Goal: Task Accomplishment & Management: Use online tool/utility

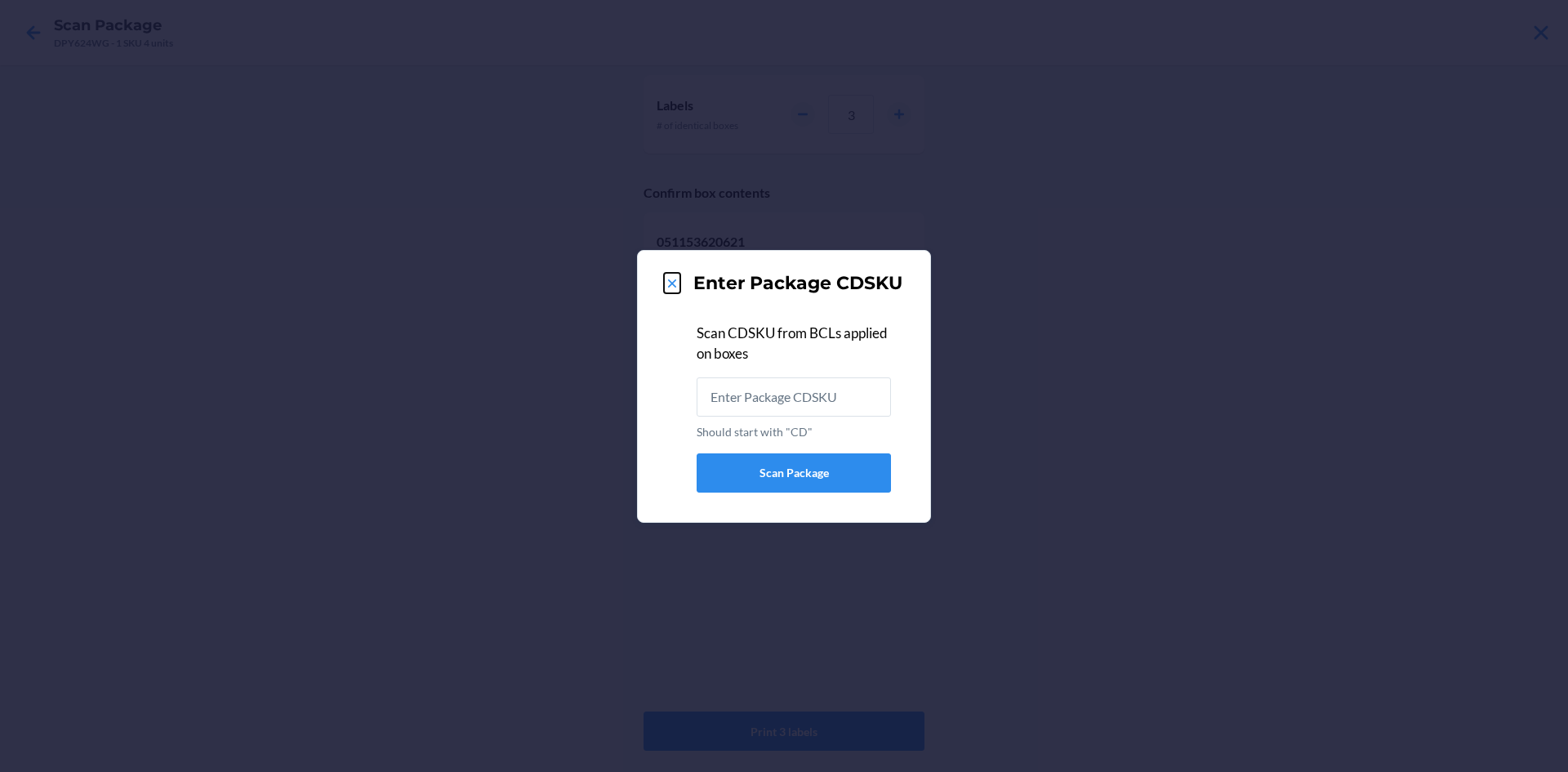
click at [673, 279] on icon at bounding box center [672, 283] width 16 height 16
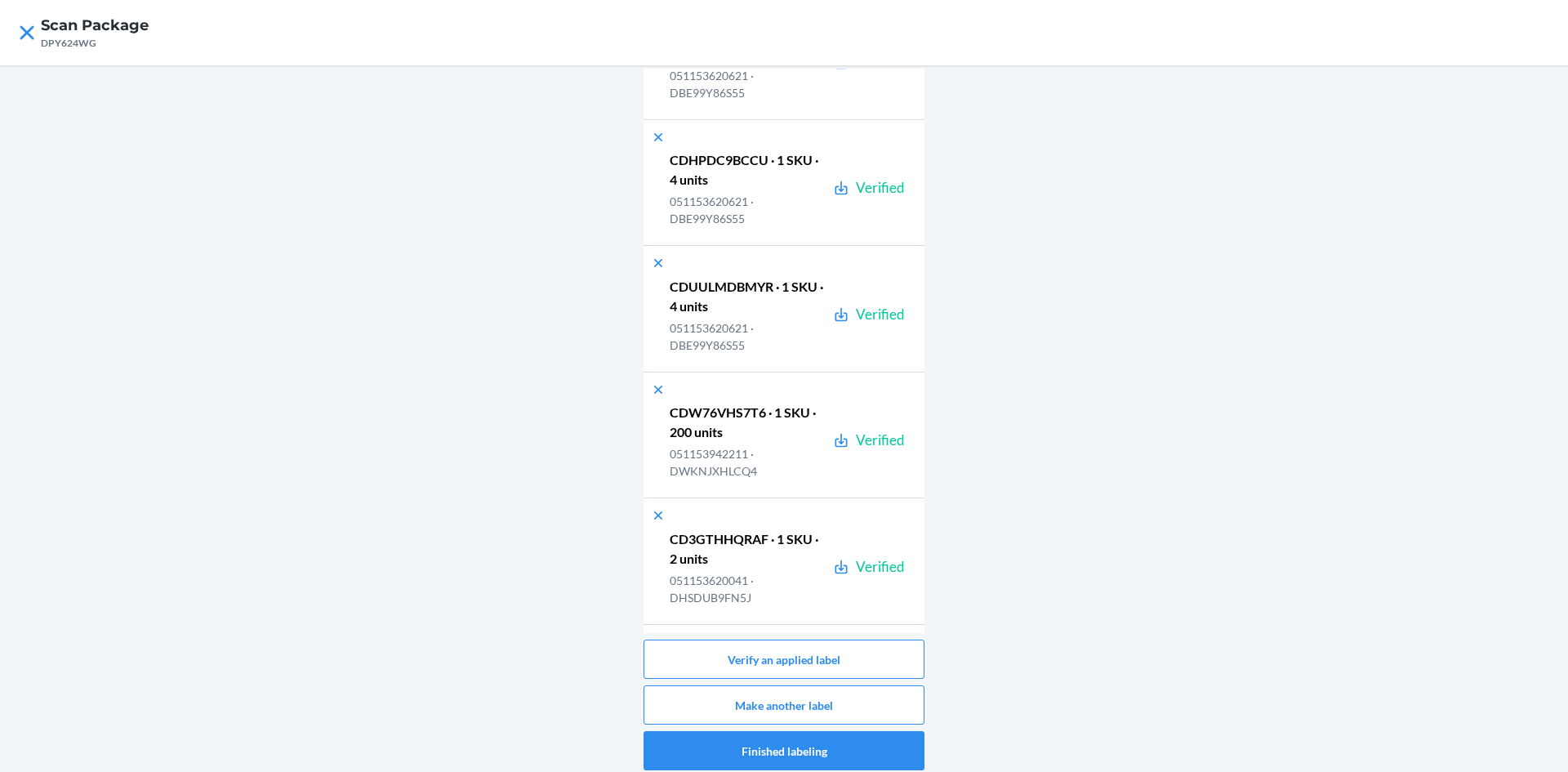
scroll to position [164, 0]
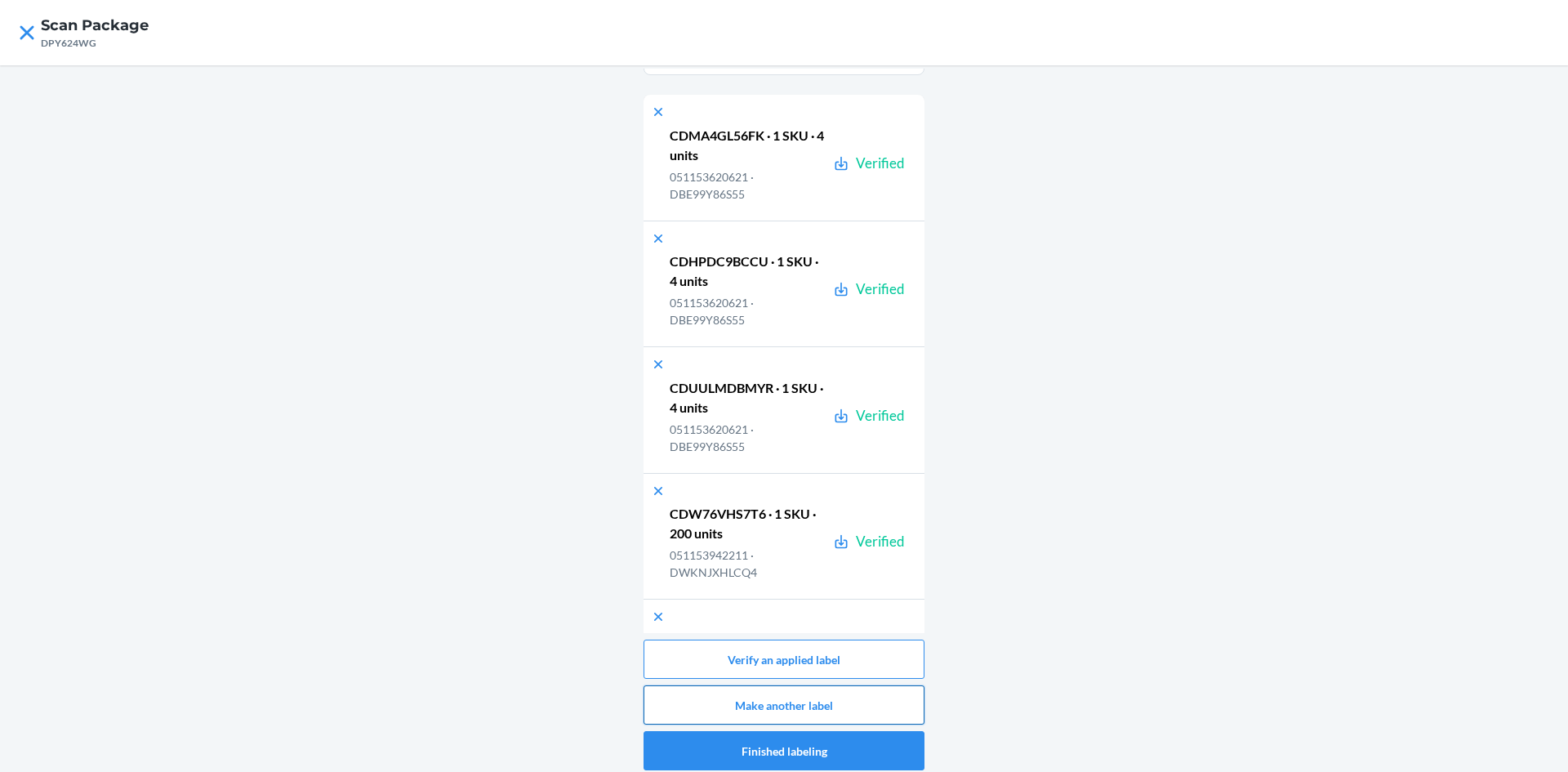
click at [875, 711] on button "Make another label" at bounding box center [784, 704] width 281 height 39
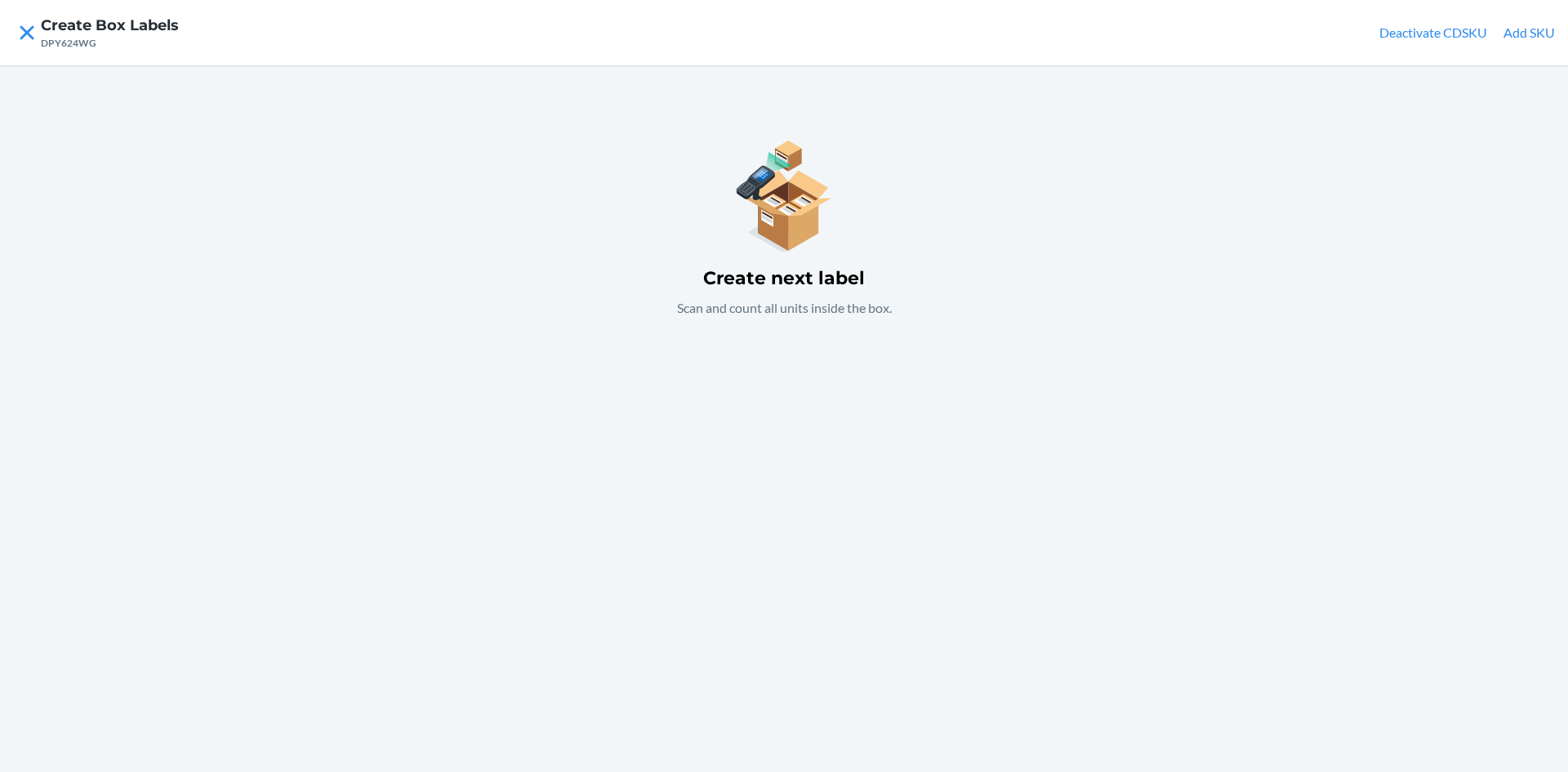
click at [1514, 29] on button "Add SKU" at bounding box center [1529, 32] width 51 height 19
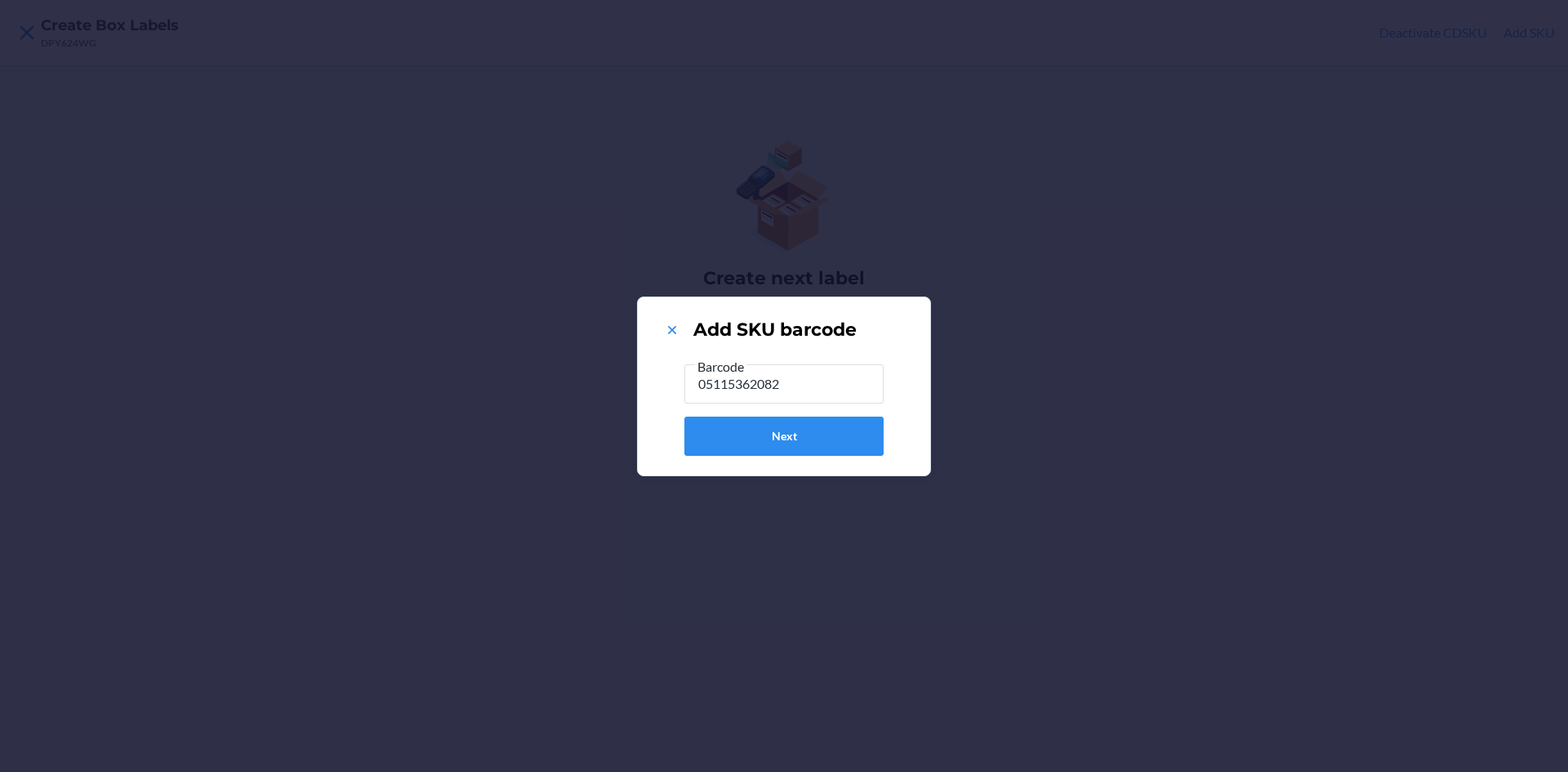
type input "051153620829"
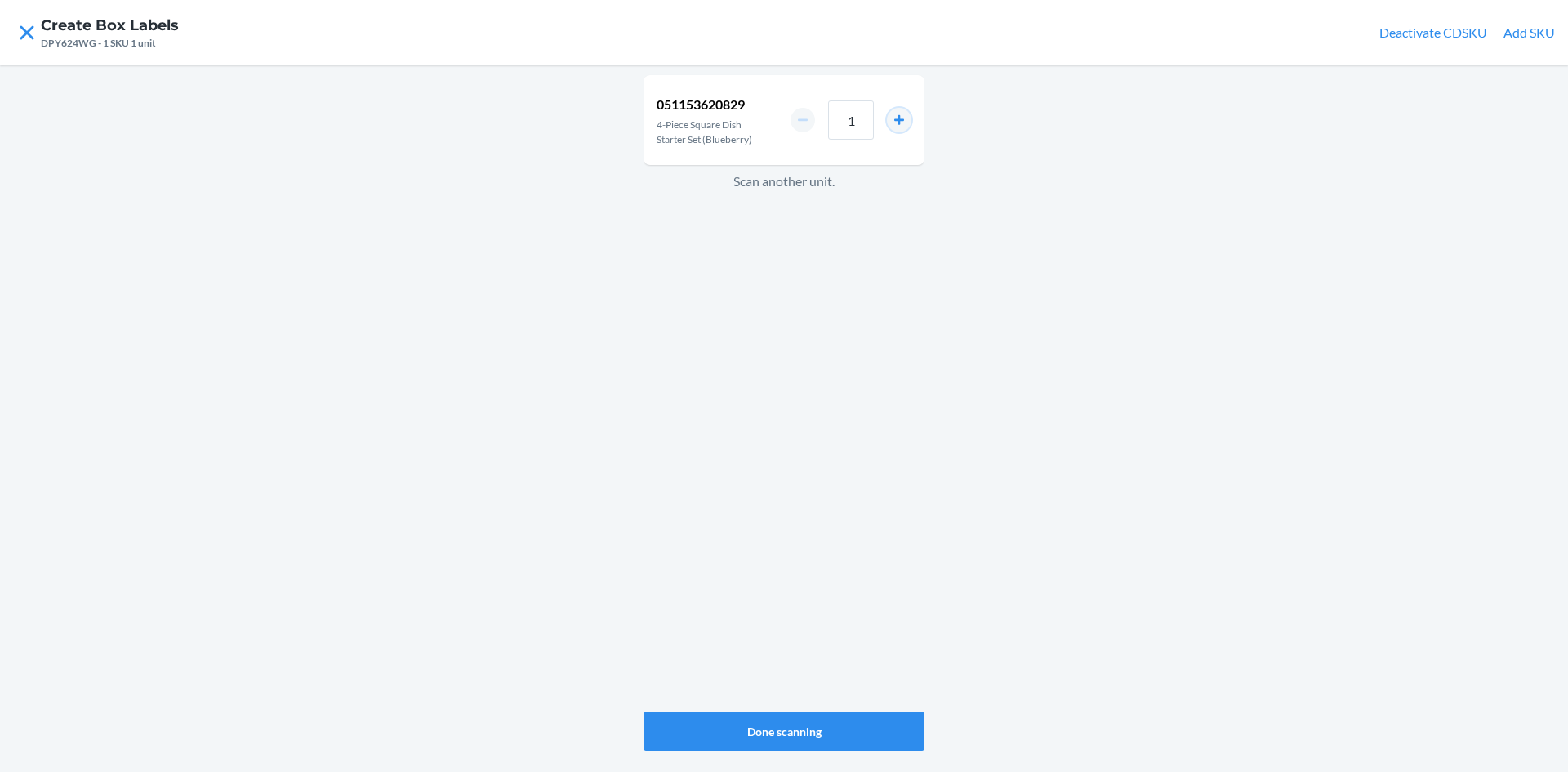
click at [899, 120] on button "increment number" at bounding box center [899, 119] width 24 height 24
click at [900, 120] on button "increment number" at bounding box center [899, 119] width 24 height 24
click at [902, 119] on button "increment number" at bounding box center [899, 119] width 24 height 24
type input "4"
click at [823, 732] on button "Done scanning" at bounding box center [784, 731] width 281 height 39
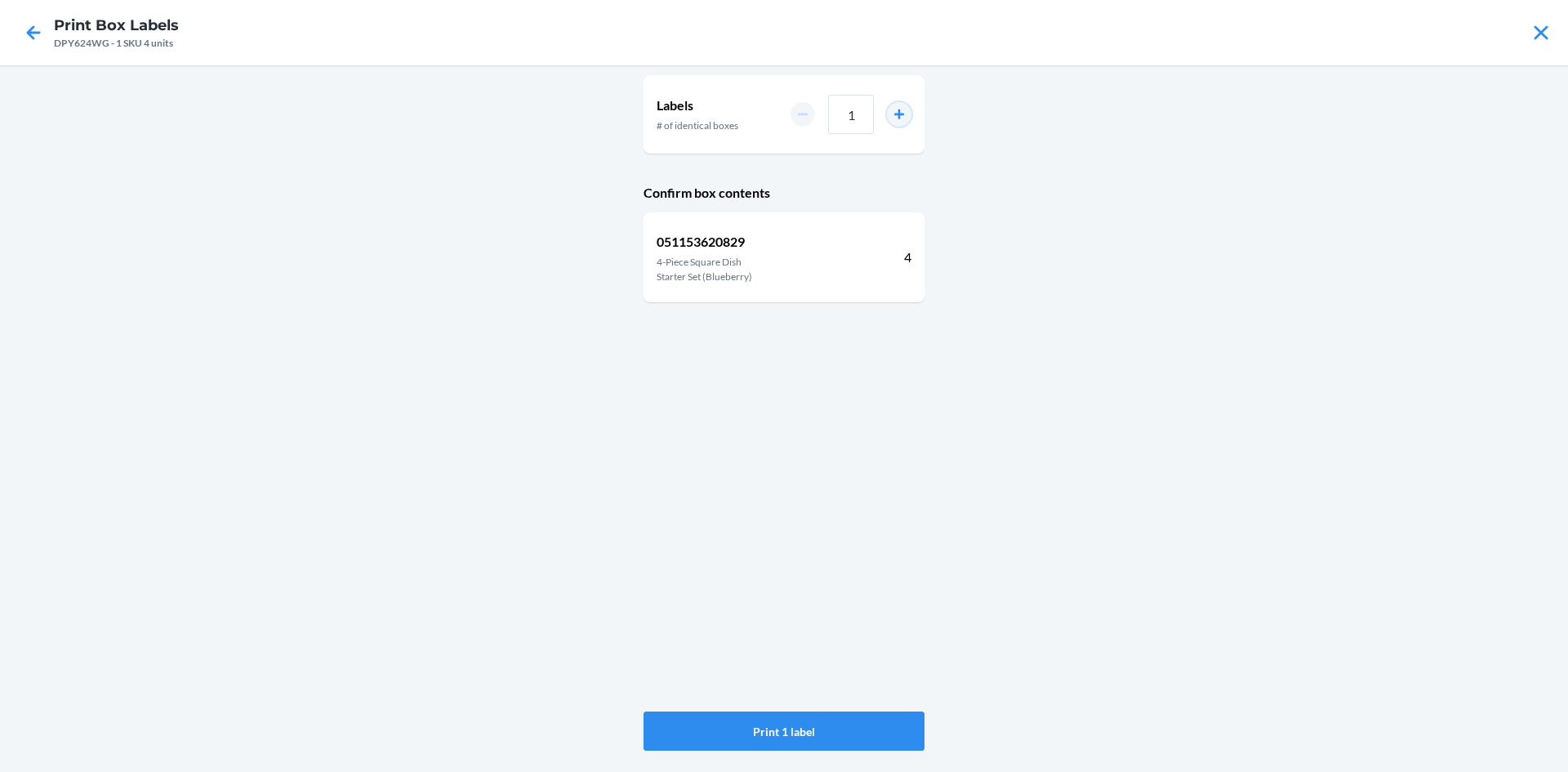
click at [899, 107] on button "increment number" at bounding box center [899, 114] width 24 height 24
click at [904, 107] on button "increment number" at bounding box center [899, 114] width 24 height 24
type input "4"
click at [907, 726] on button "Print 4 labels" at bounding box center [784, 731] width 281 height 39
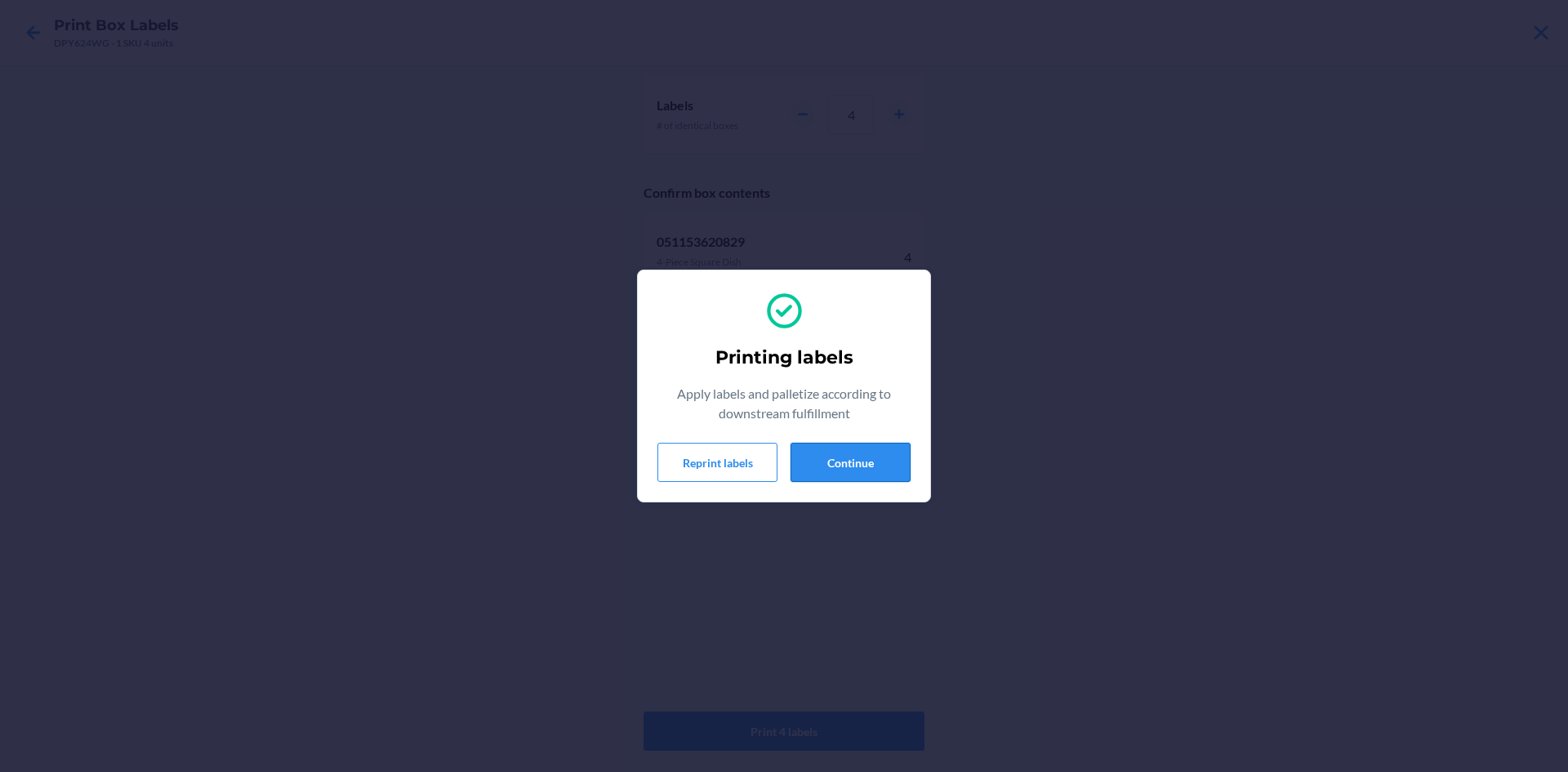
click at [865, 448] on button "Continue" at bounding box center [850, 462] width 120 height 39
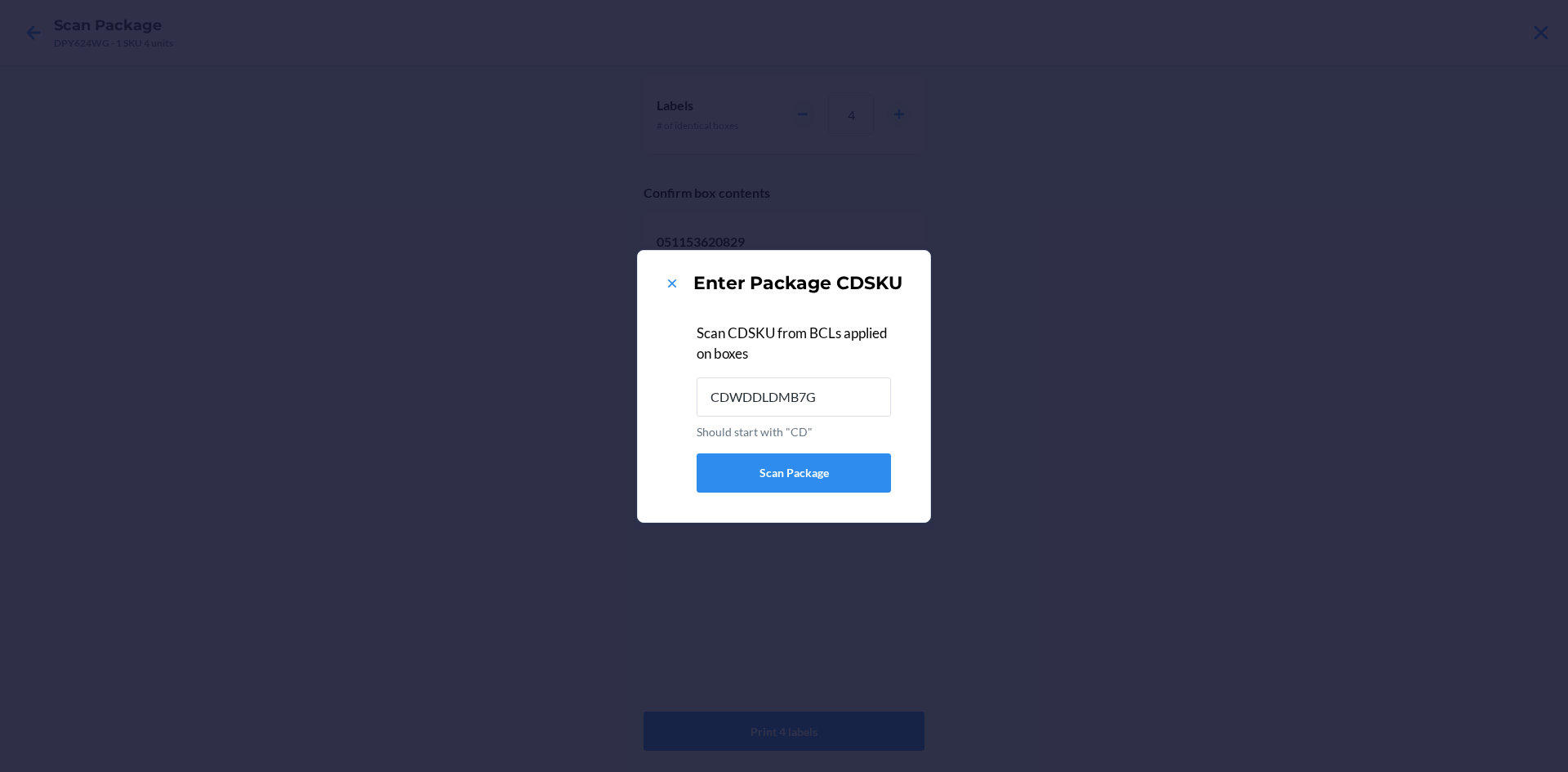
type input "CDWDDLDMB7G"
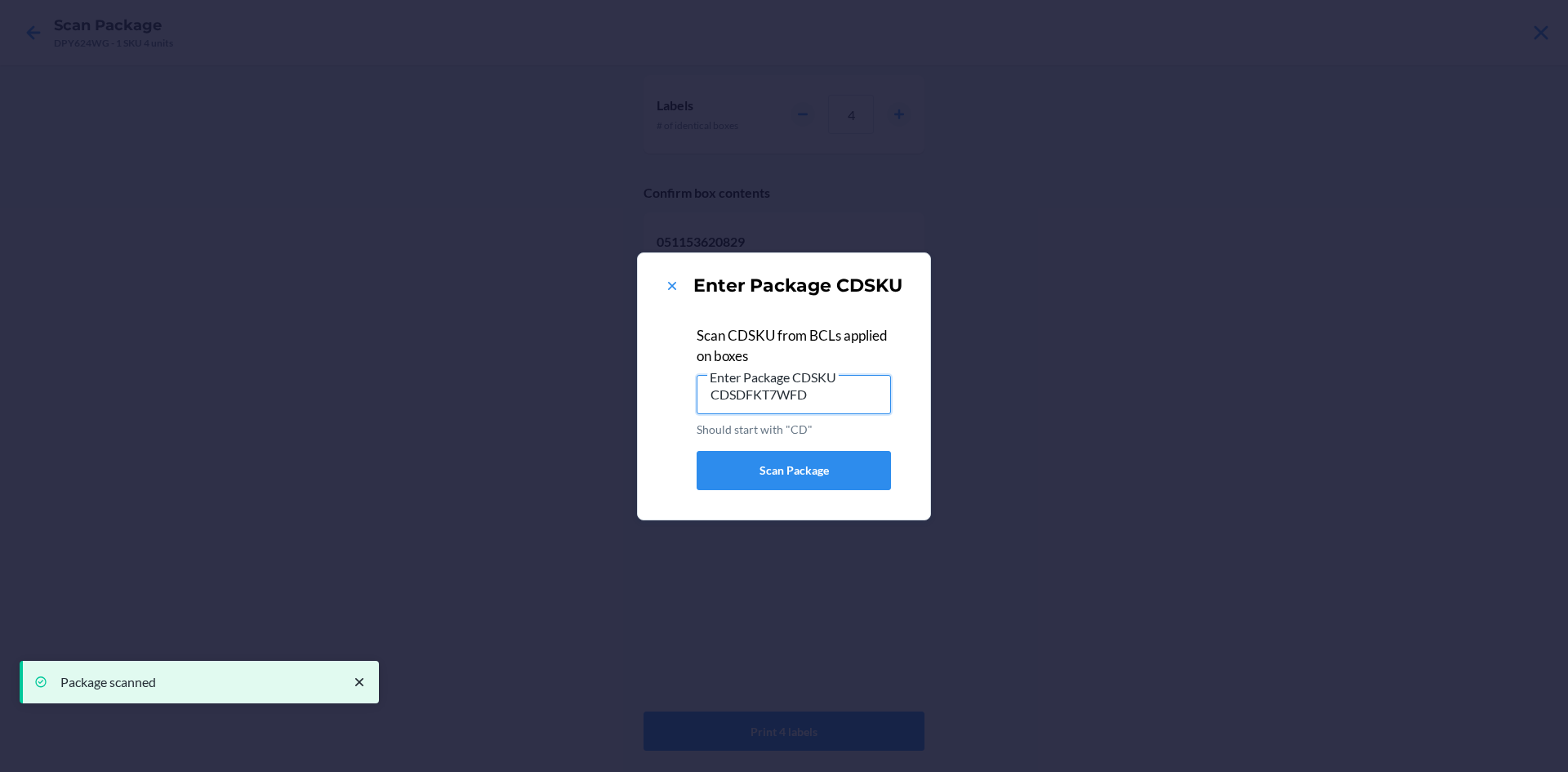
type input "CDSDFKT7WFD"
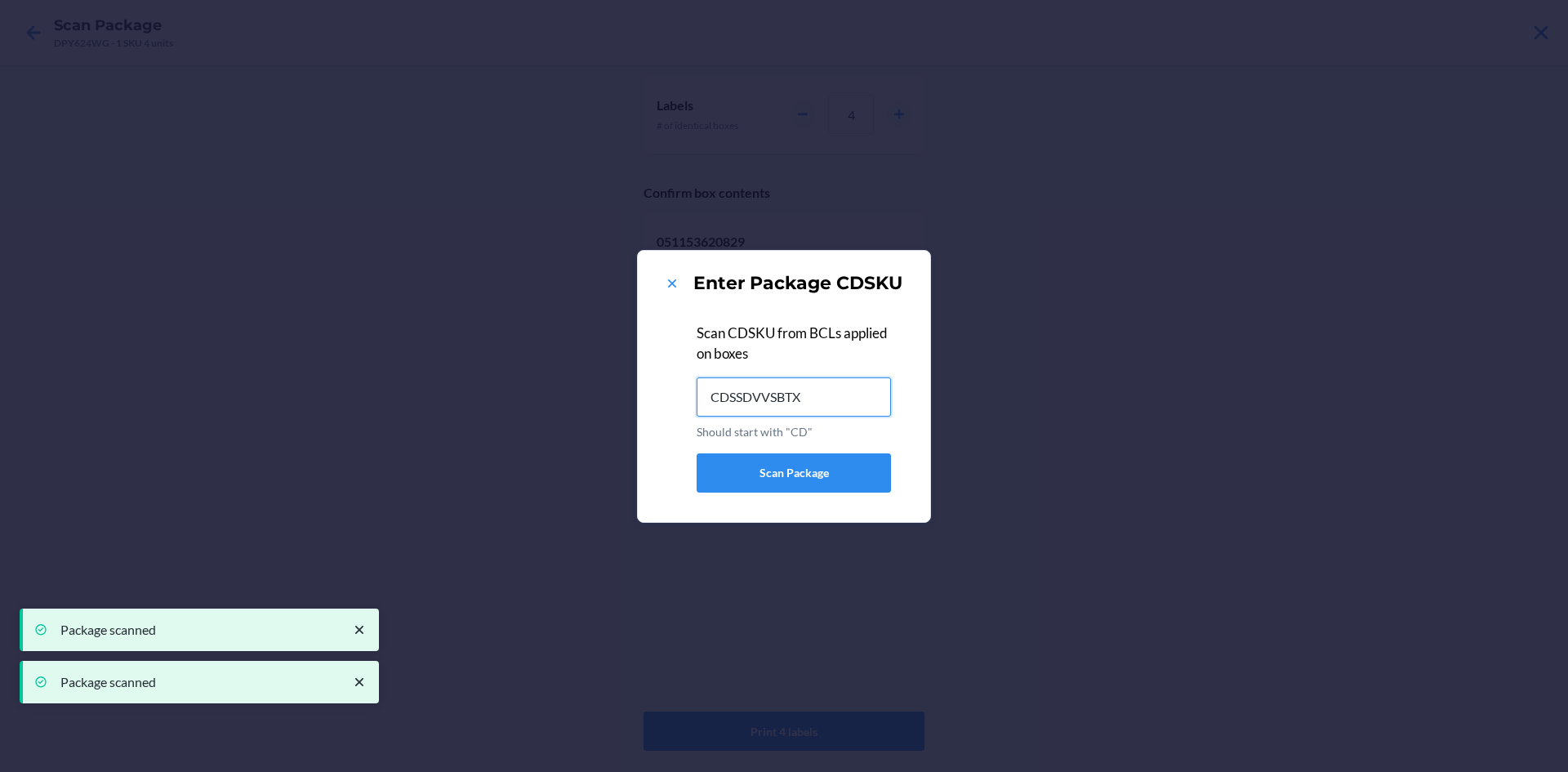
type input "CDSSDVVSBTX"
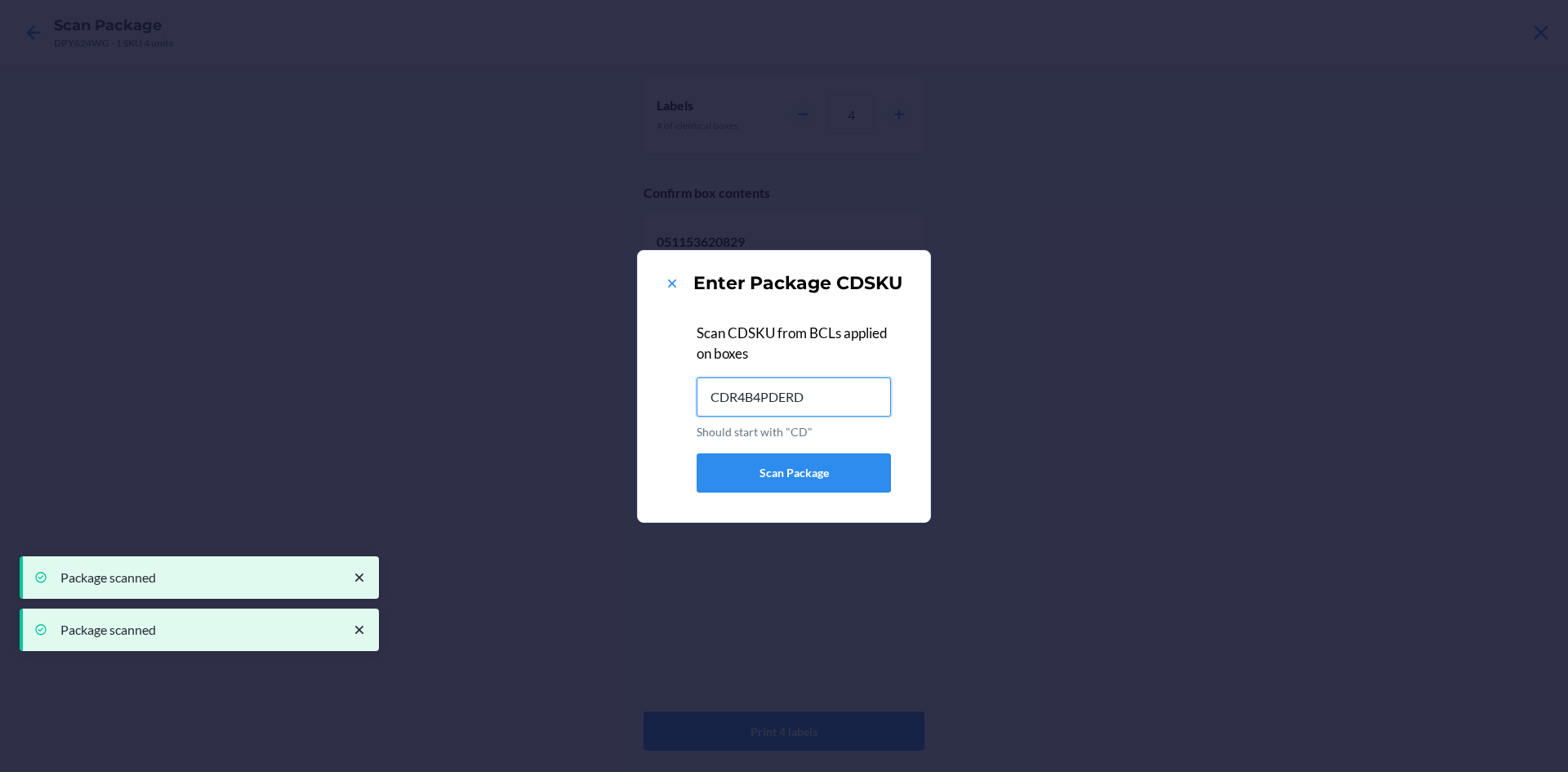
type input "CDR4B4PDERD"
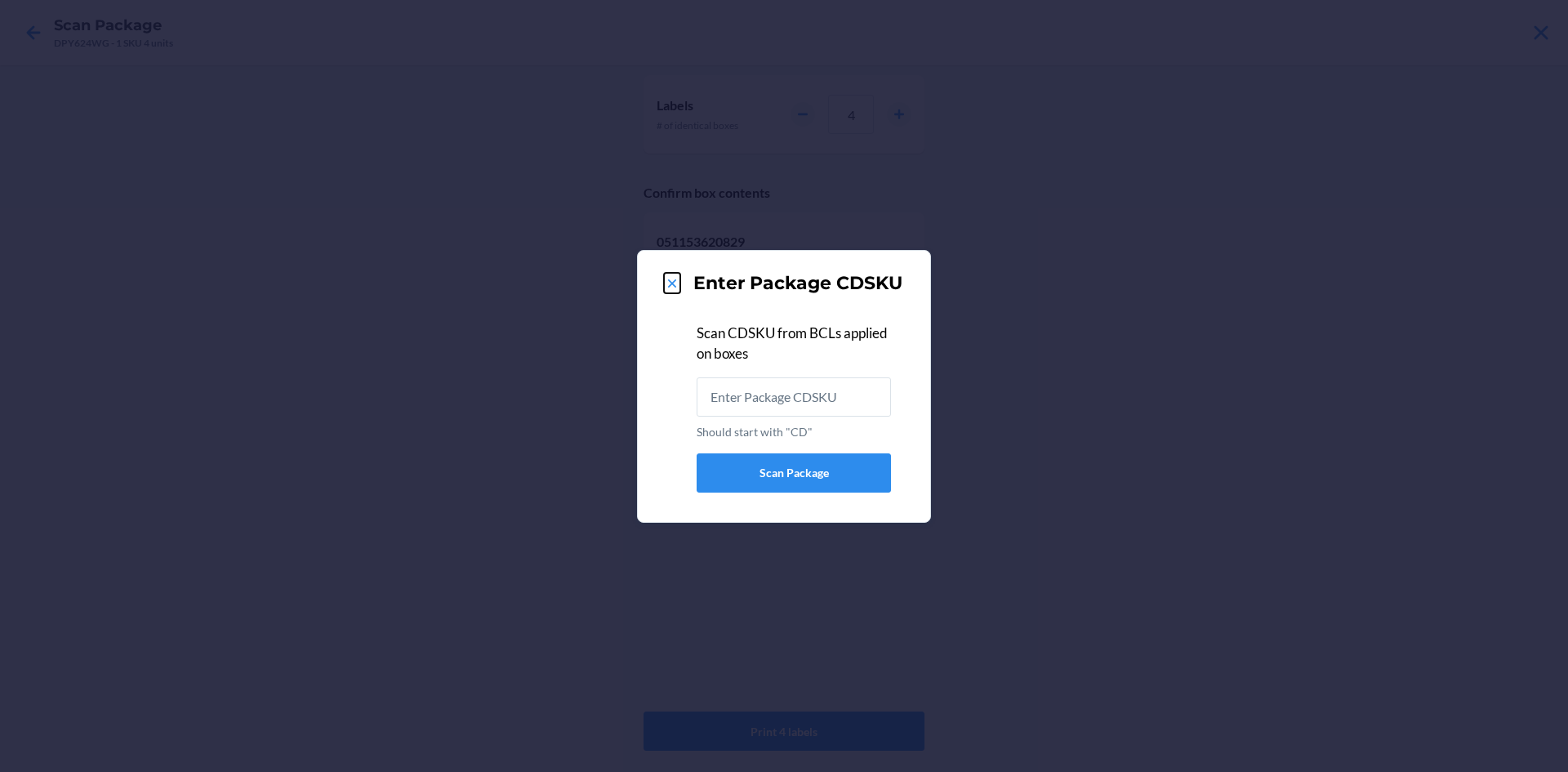
click at [667, 281] on icon at bounding box center [672, 283] width 16 height 16
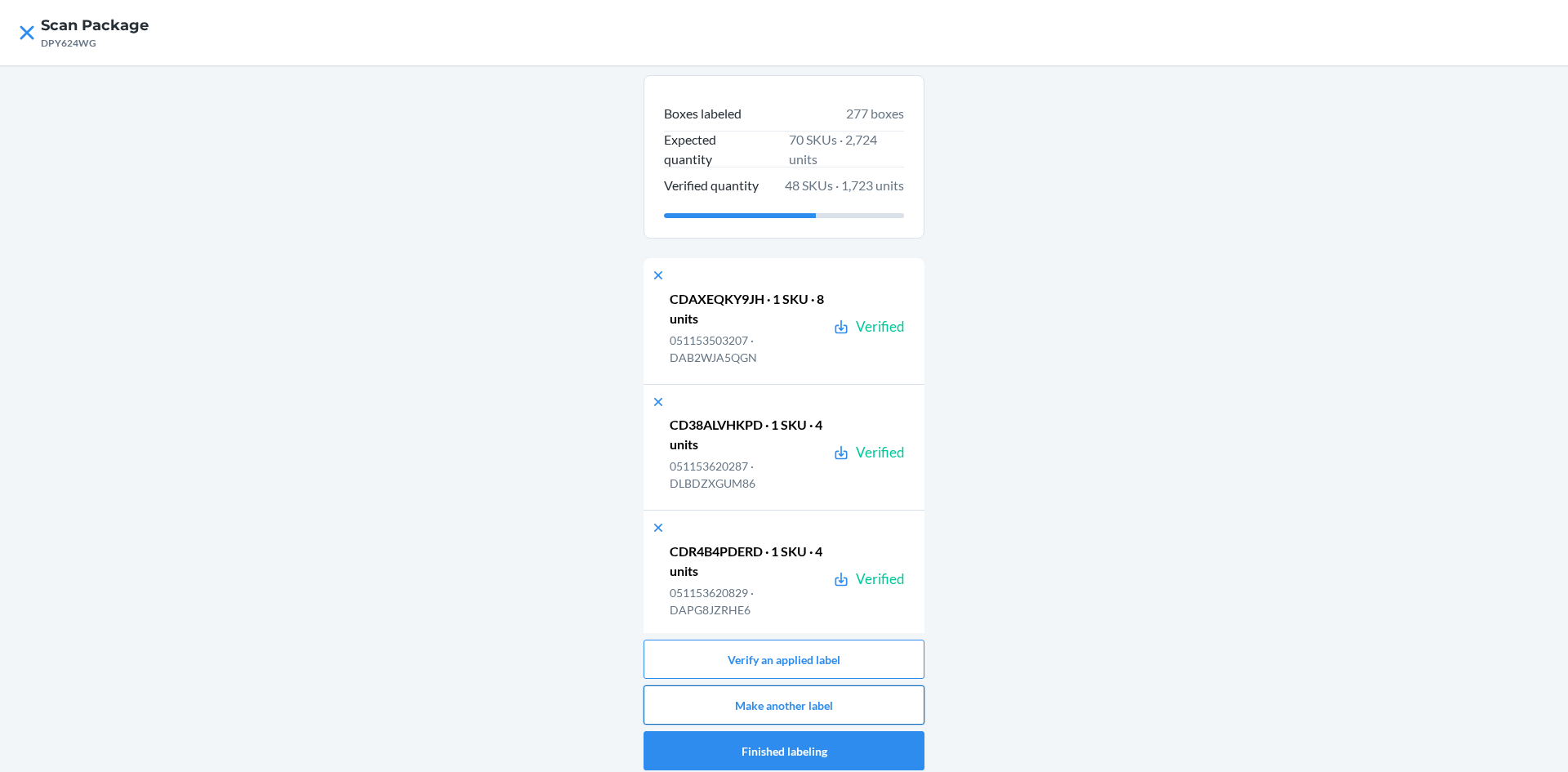
click at [861, 701] on button "Make another label" at bounding box center [784, 704] width 281 height 39
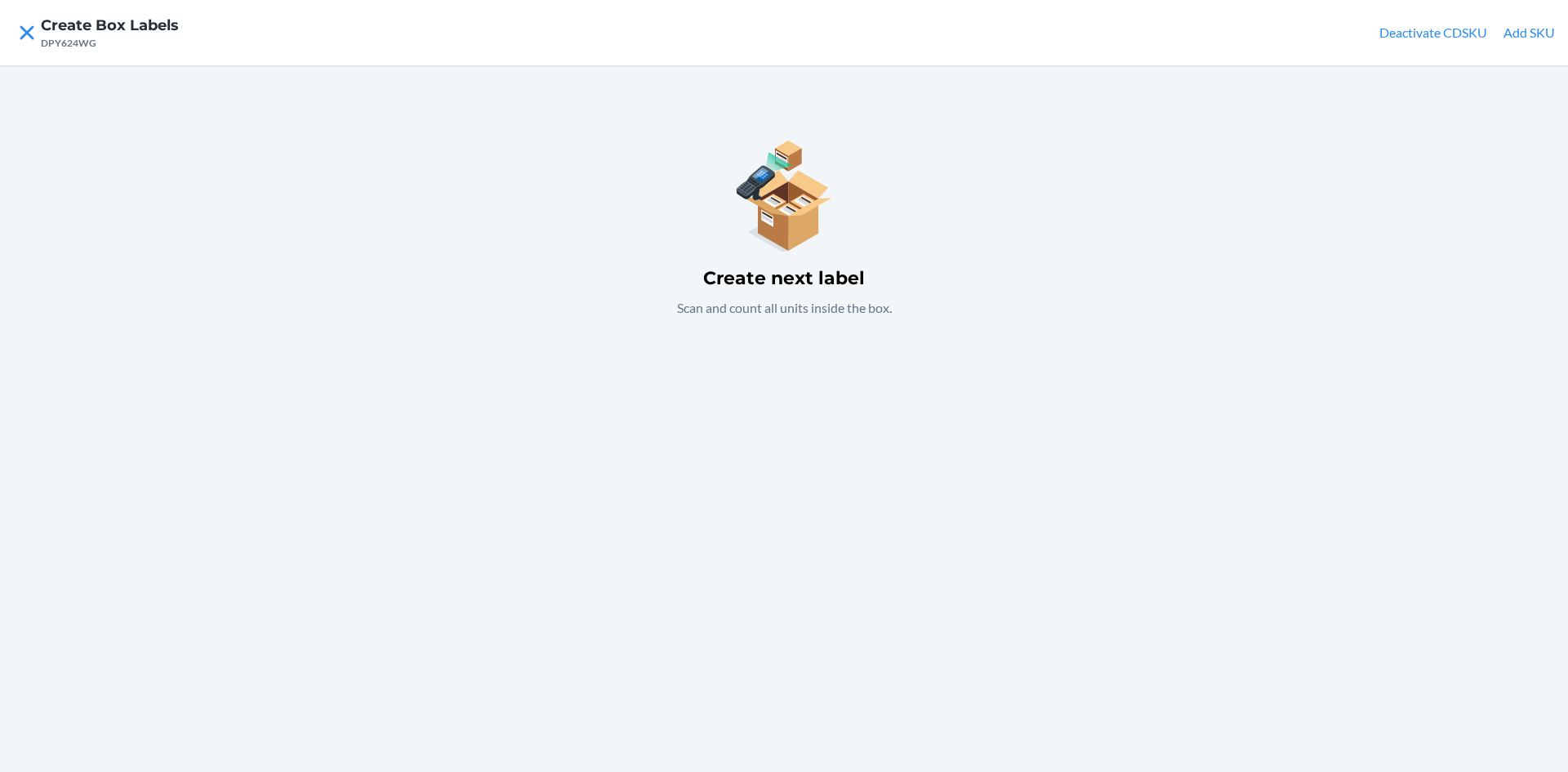
click at [1527, 29] on button "Add SKU" at bounding box center [1529, 32] width 51 height 19
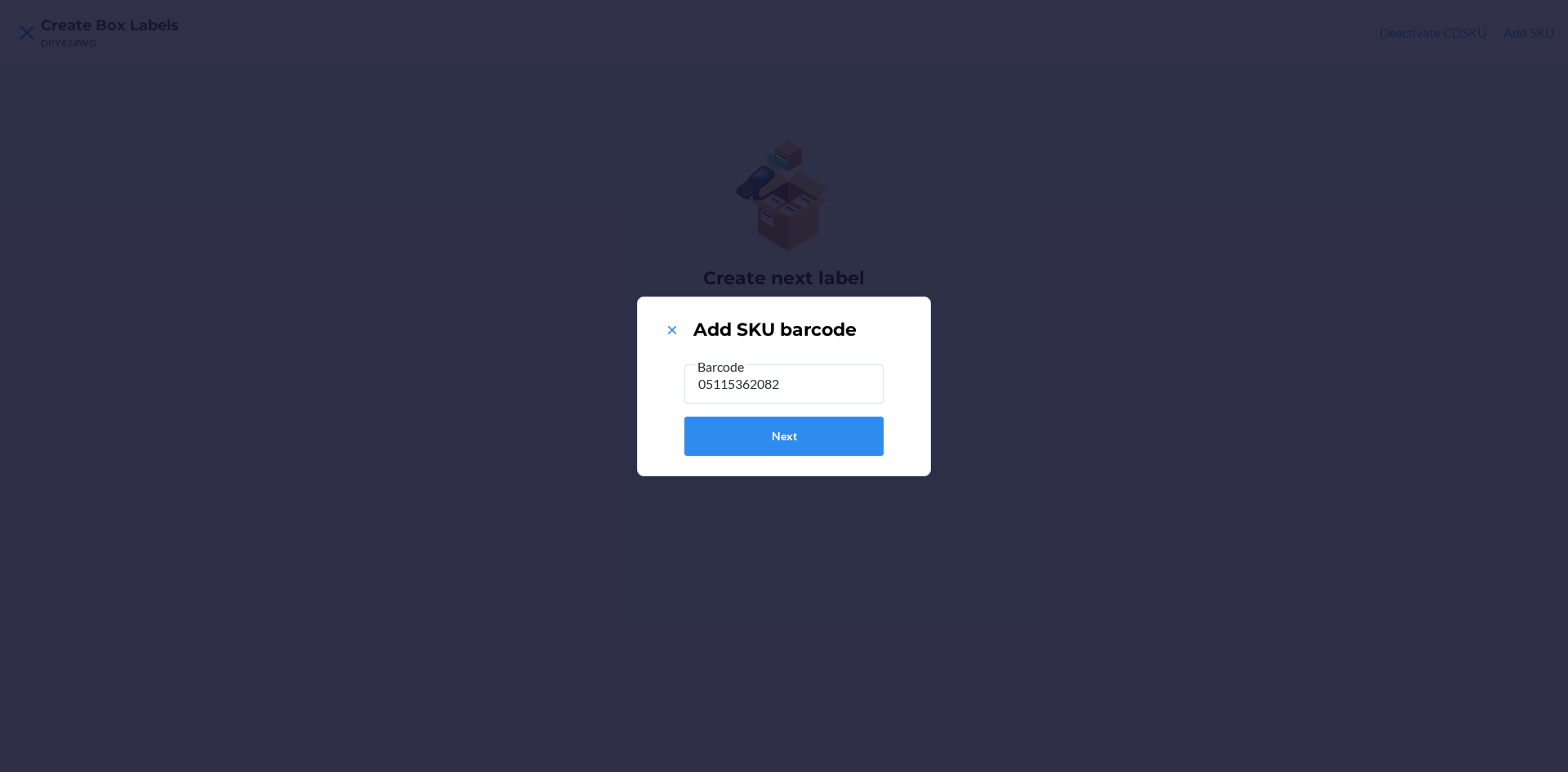
type input "051153620829"
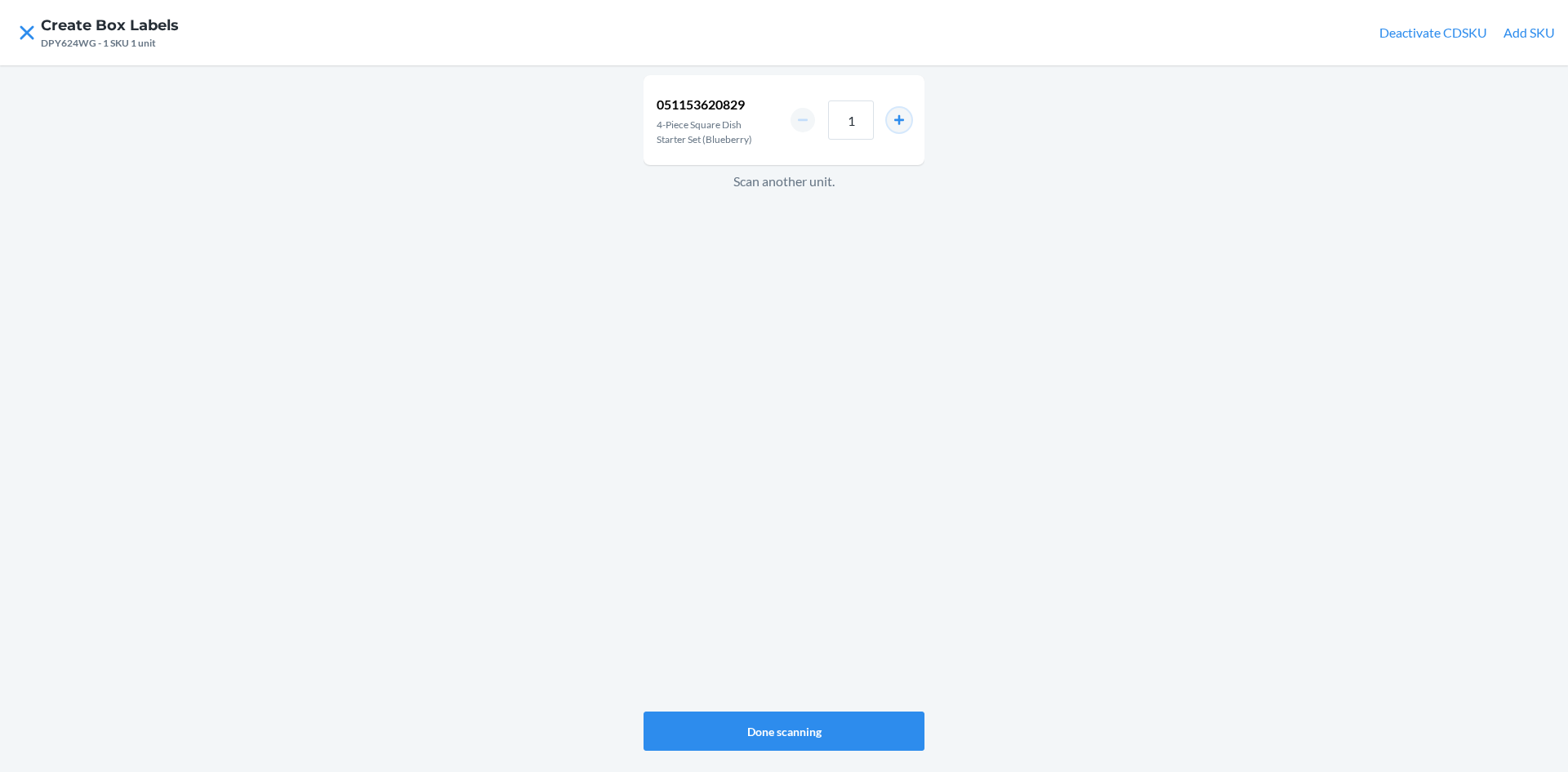
click at [903, 119] on button "increment number" at bounding box center [899, 119] width 24 height 24
click at [905, 117] on button "increment number" at bounding box center [899, 119] width 24 height 24
type input "4"
click at [847, 728] on button "Done scanning" at bounding box center [784, 731] width 281 height 39
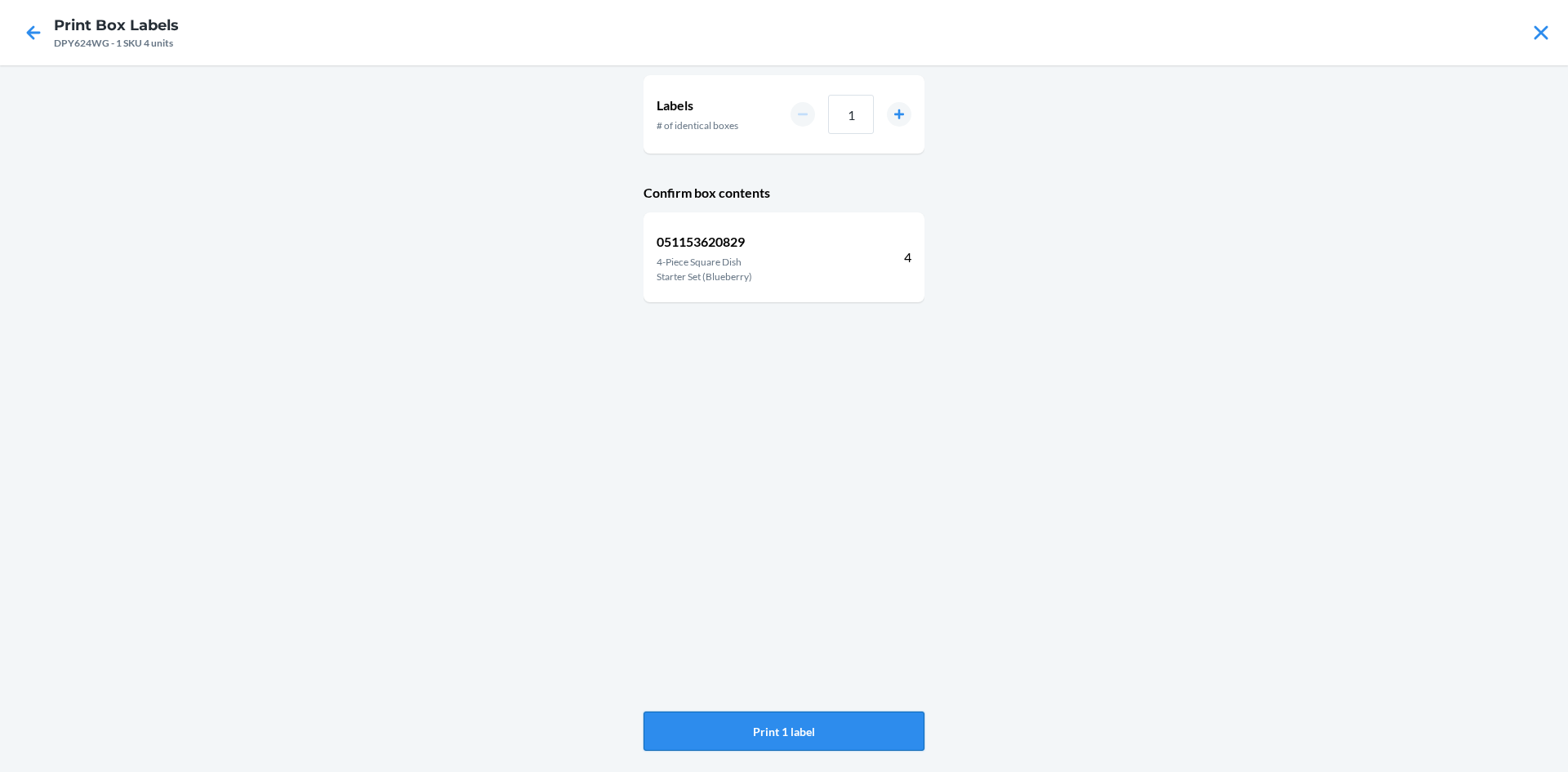
click at [824, 728] on button "Print 1 label" at bounding box center [784, 731] width 281 height 39
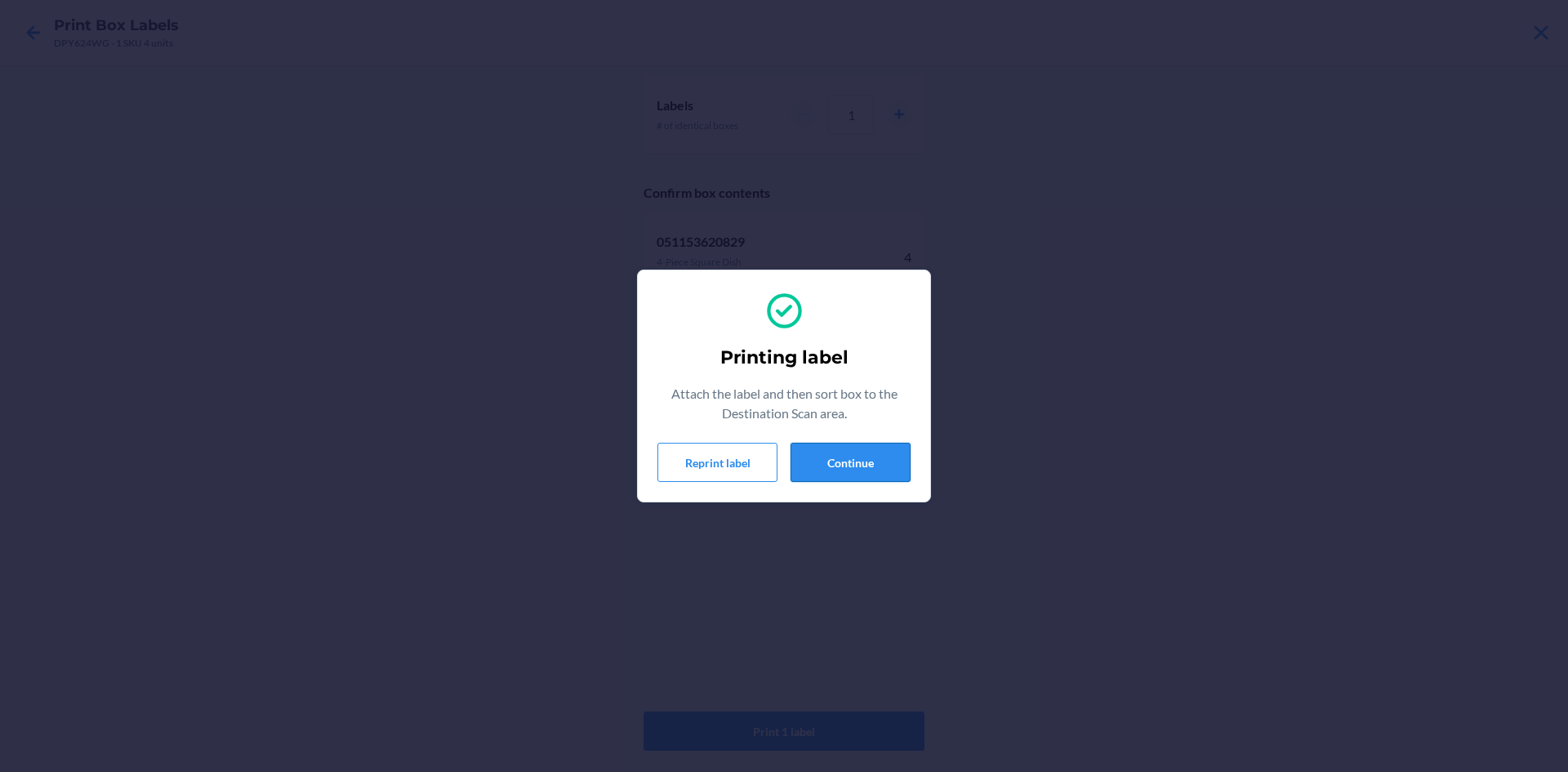
click at [850, 466] on button "Continue" at bounding box center [850, 462] width 120 height 39
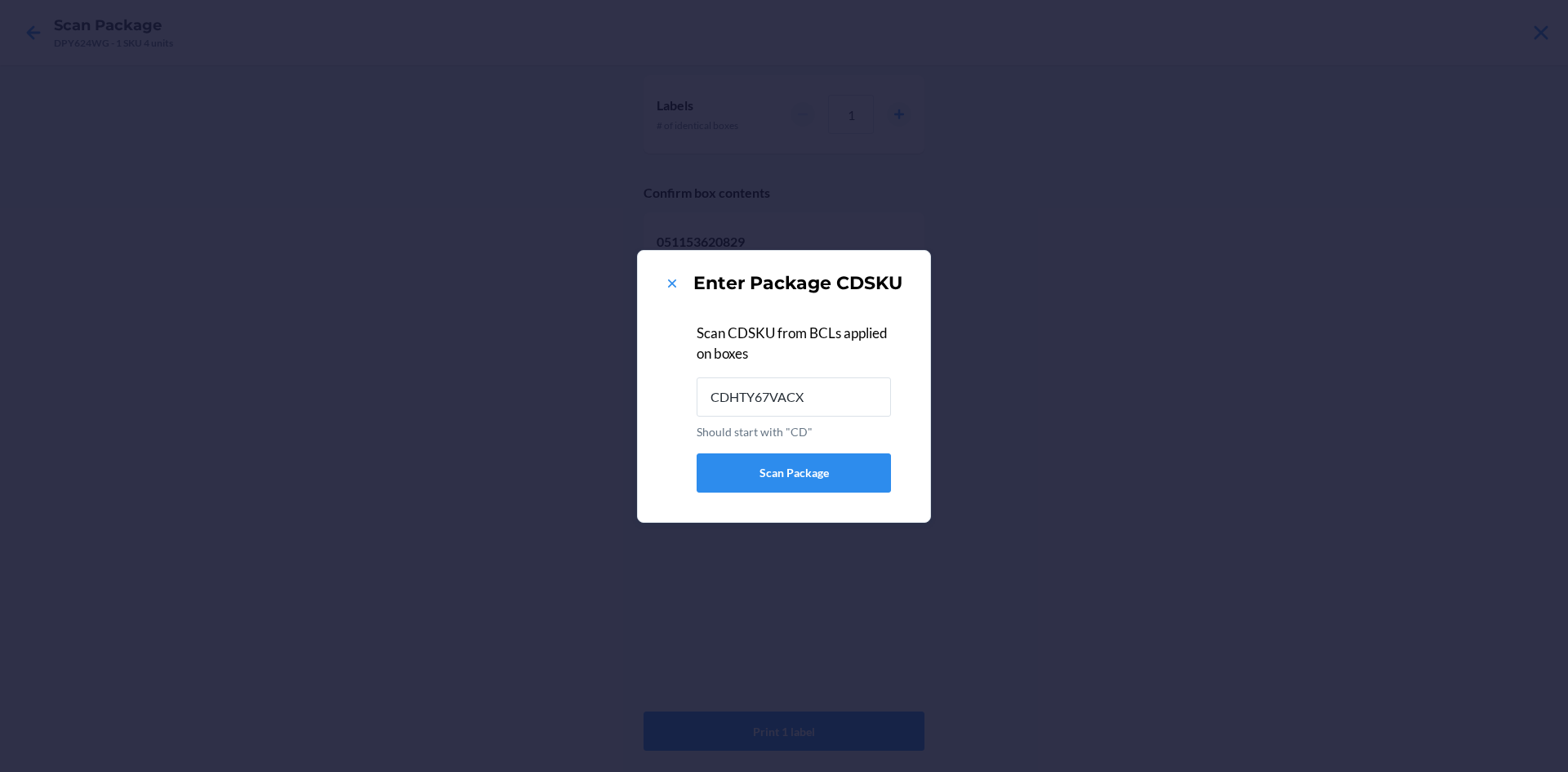
type input "CDHTY67VACX"
click at [673, 284] on icon at bounding box center [672, 284] width 8 height 8
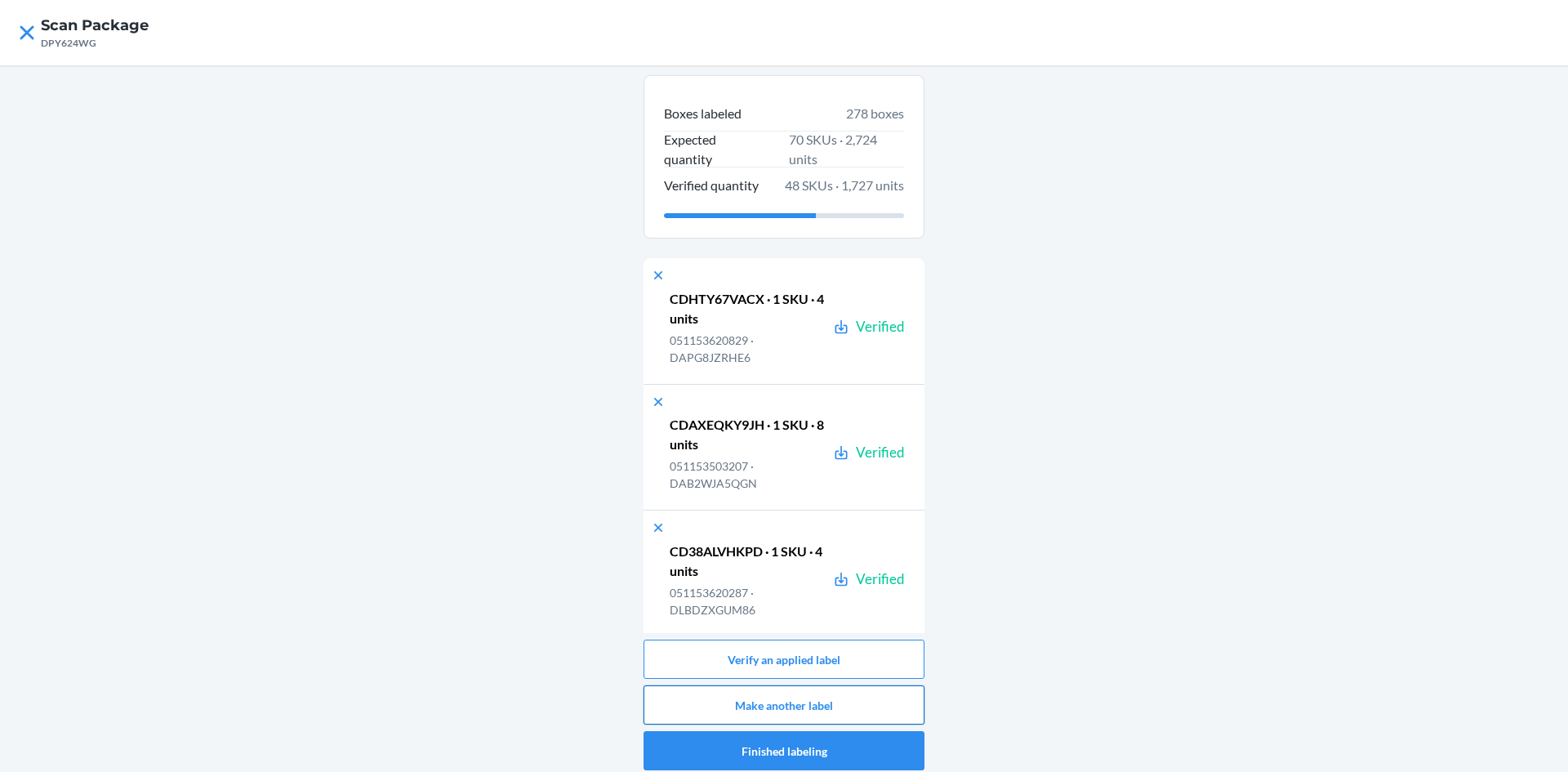
click at [734, 705] on button "Make another label" at bounding box center [784, 704] width 281 height 39
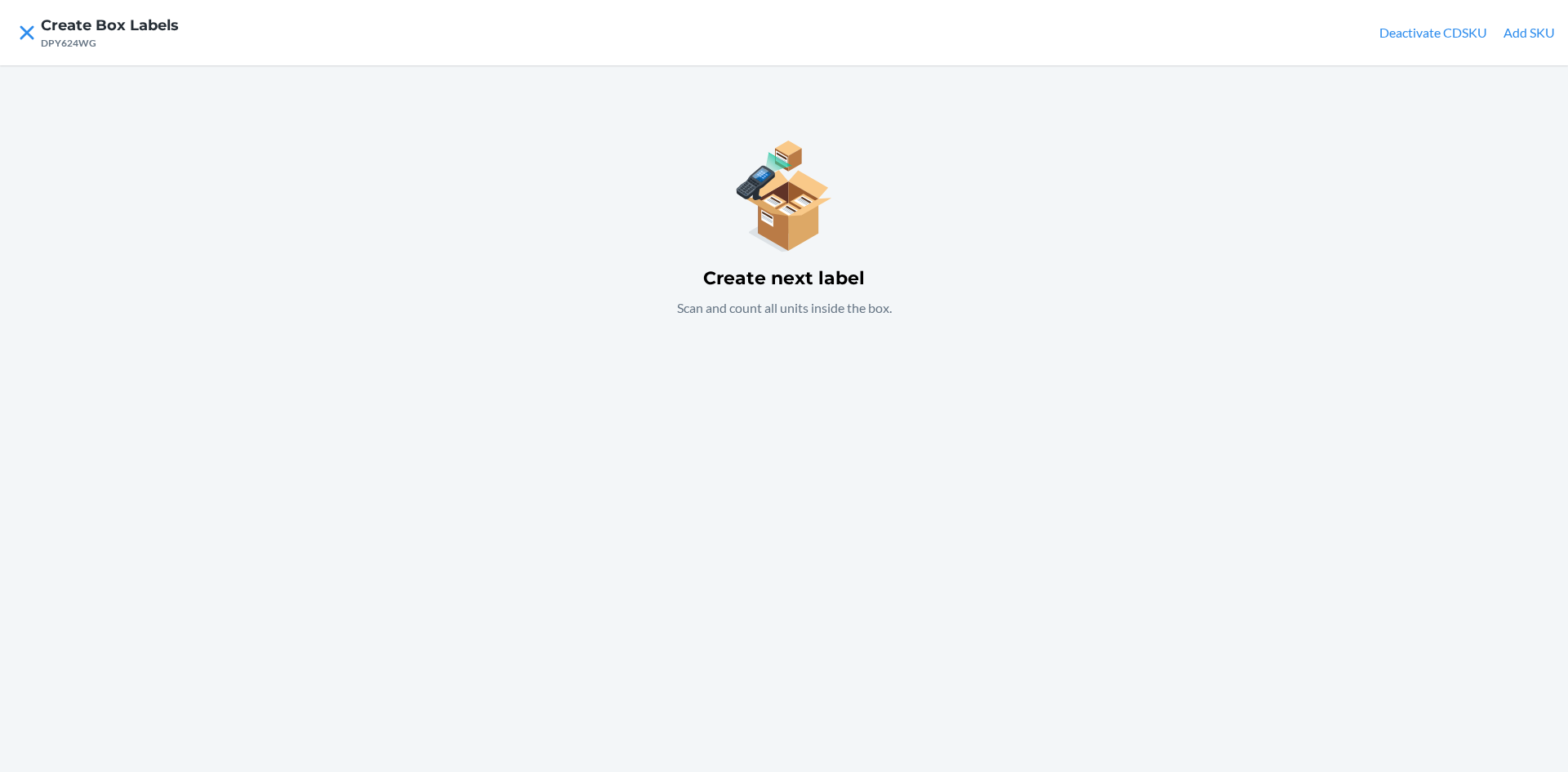
click at [1530, 35] on button "Add SKU" at bounding box center [1529, 32] width 51 height 19
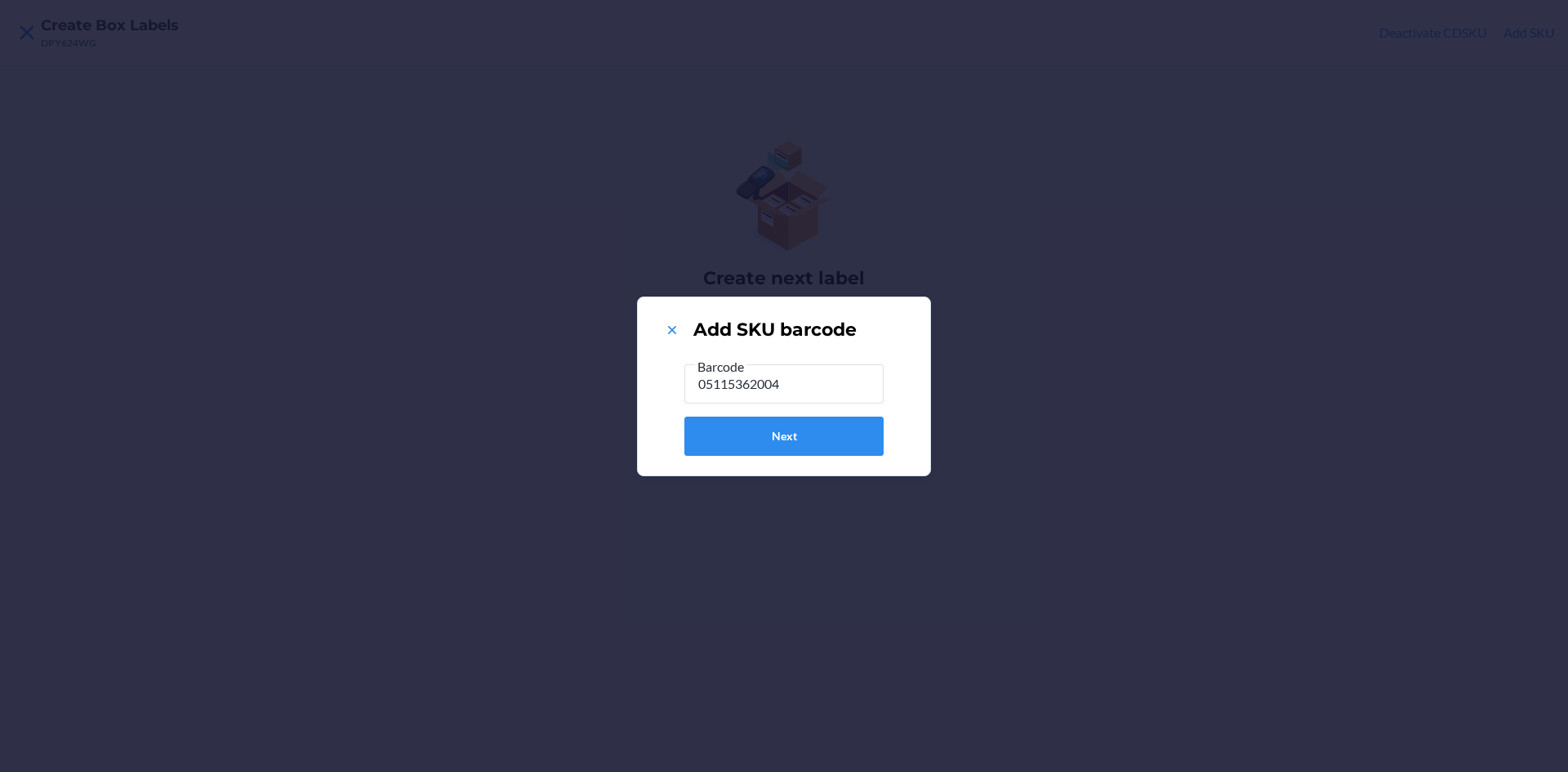
type input "051153620041"
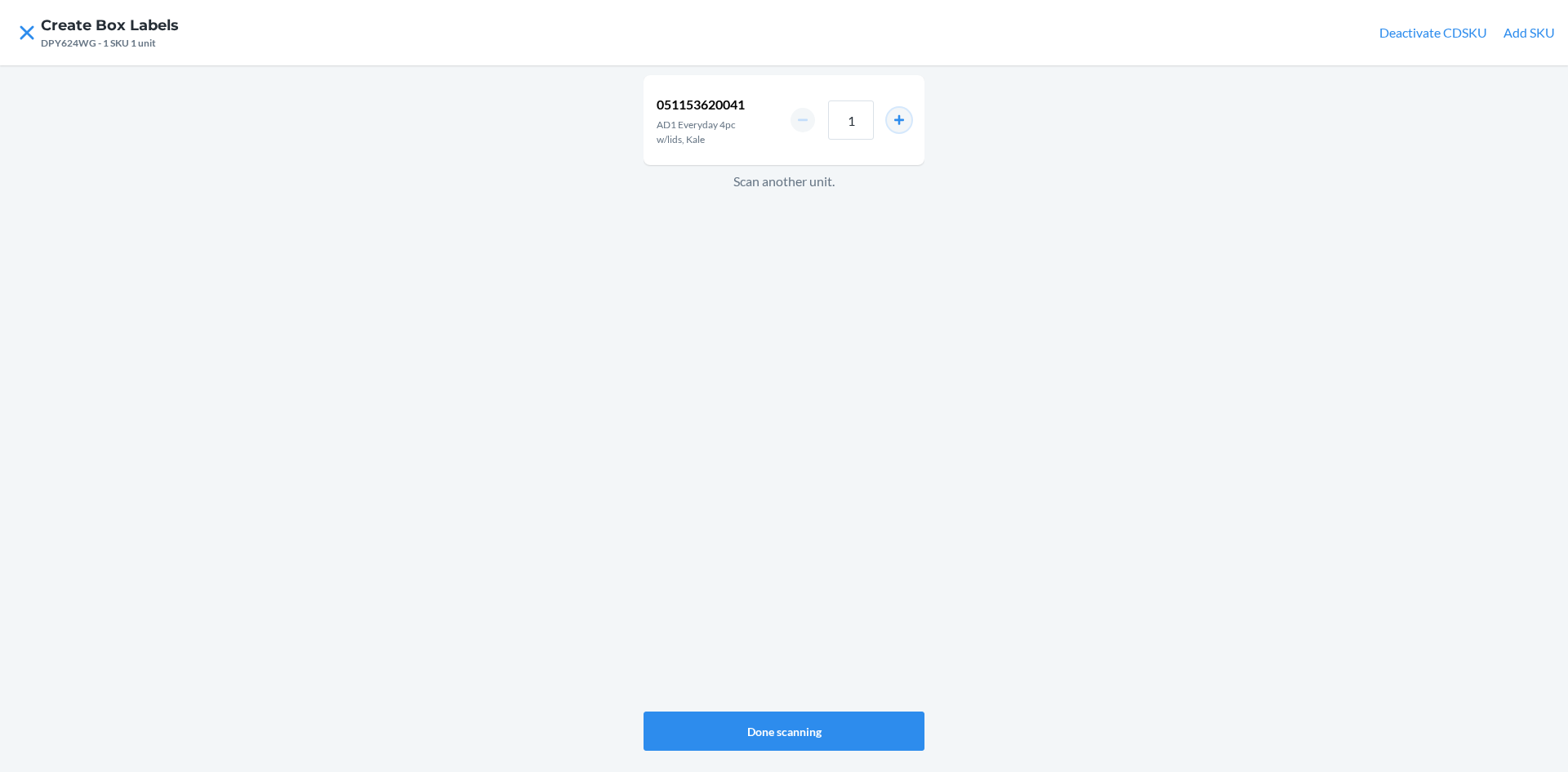
click at [904, 121] on button "increment number" at bounding box center [899, 119] width 24 height 24
type input "2"
click at [841, 722] on button "Done scanning" at bounding box center [784, 731] width 281 height 39
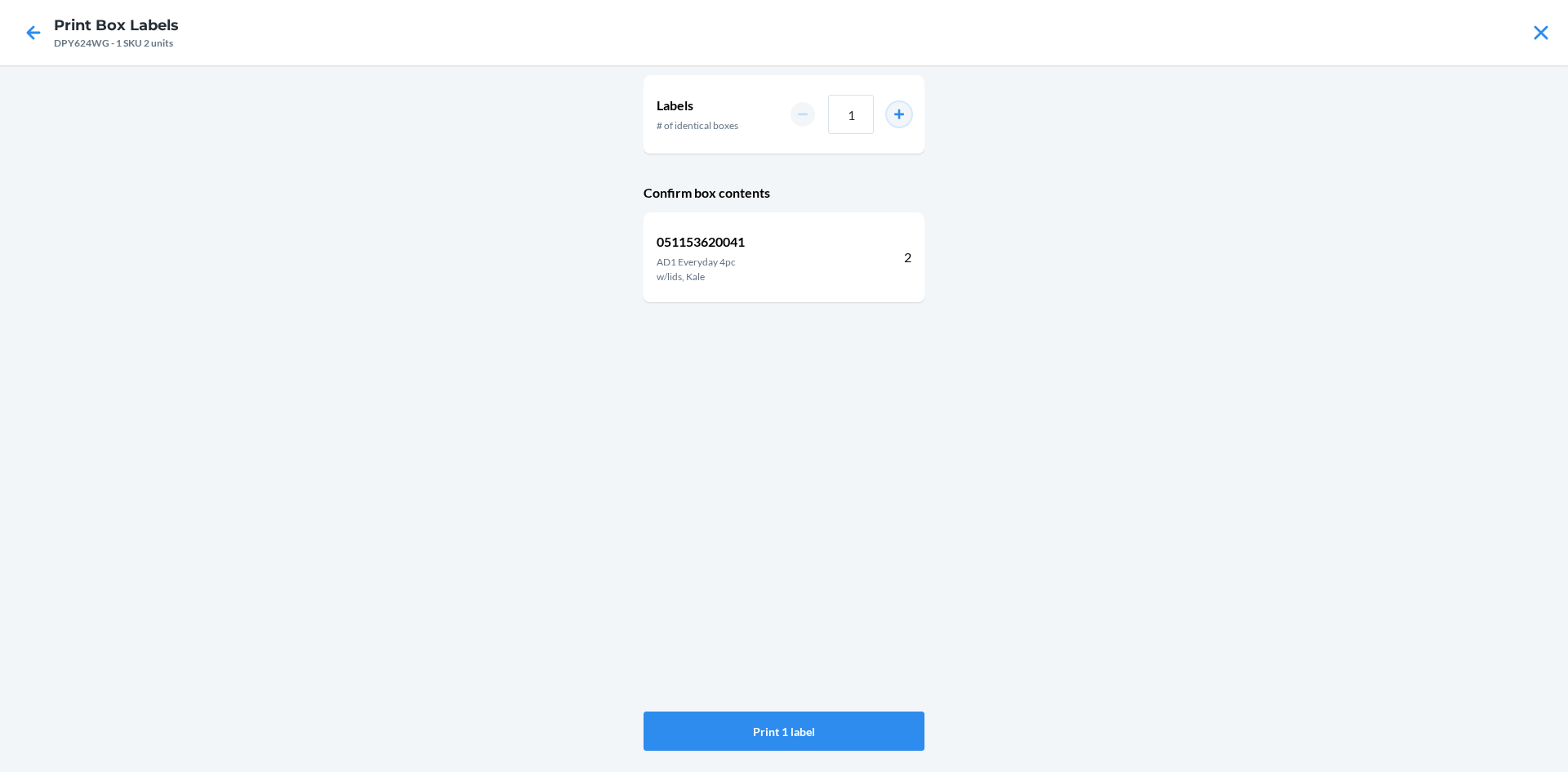
click at [901, 112] on button "increment number" at bounding box center [899, 114] width 24 height 24
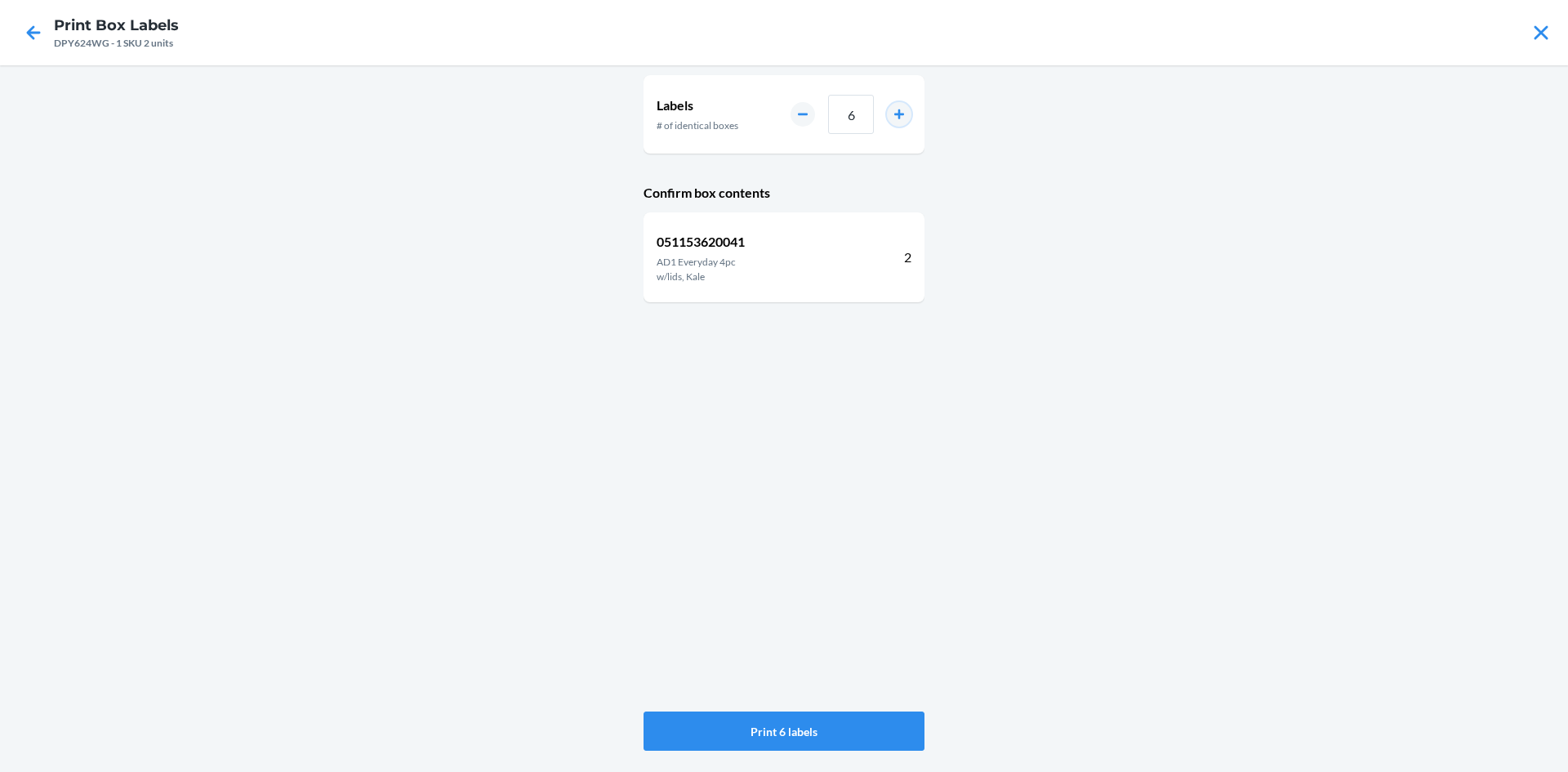
click at [901, 112] on button "increment number" at bounding box center [899, 114] width 24 height 24
type input "8"
click at [862, 727] on button "Print 8 labels" at bounding box center [784, 731] width 281 height 39
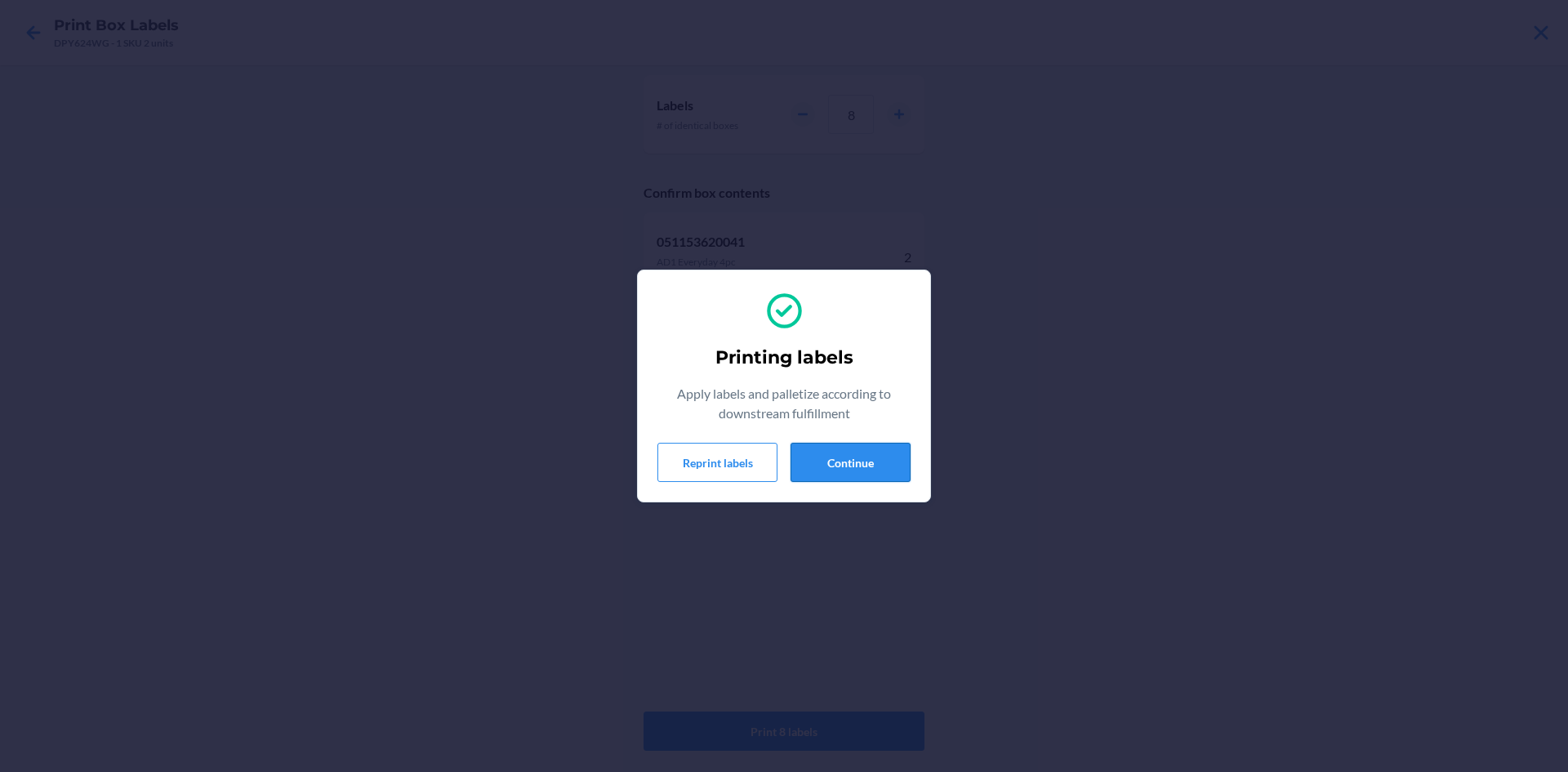
click at [866, 461] on button "Continue" at bounding box center [850, 462] width 120 height 39
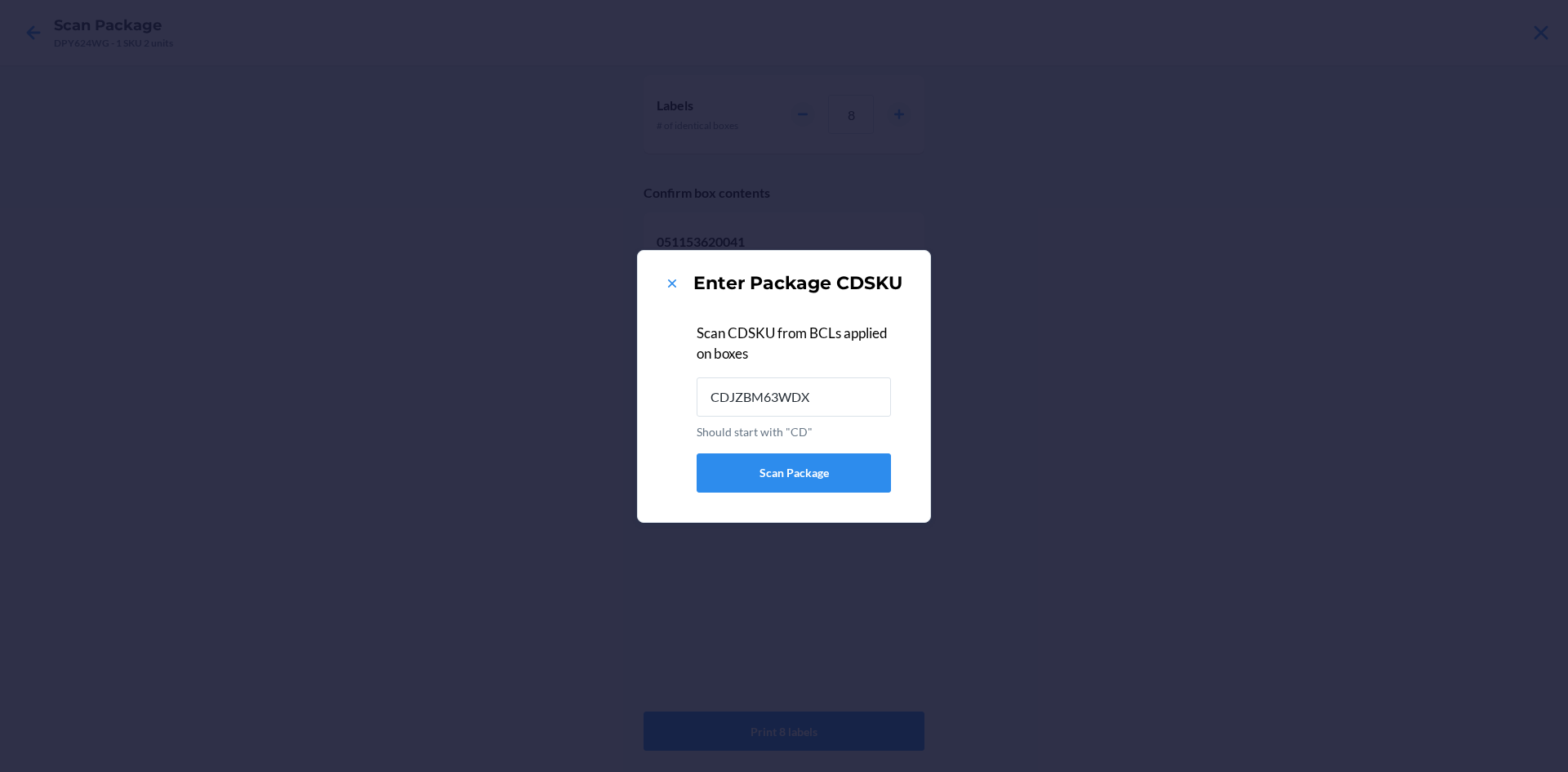
type input "CDJZBM63WDX"
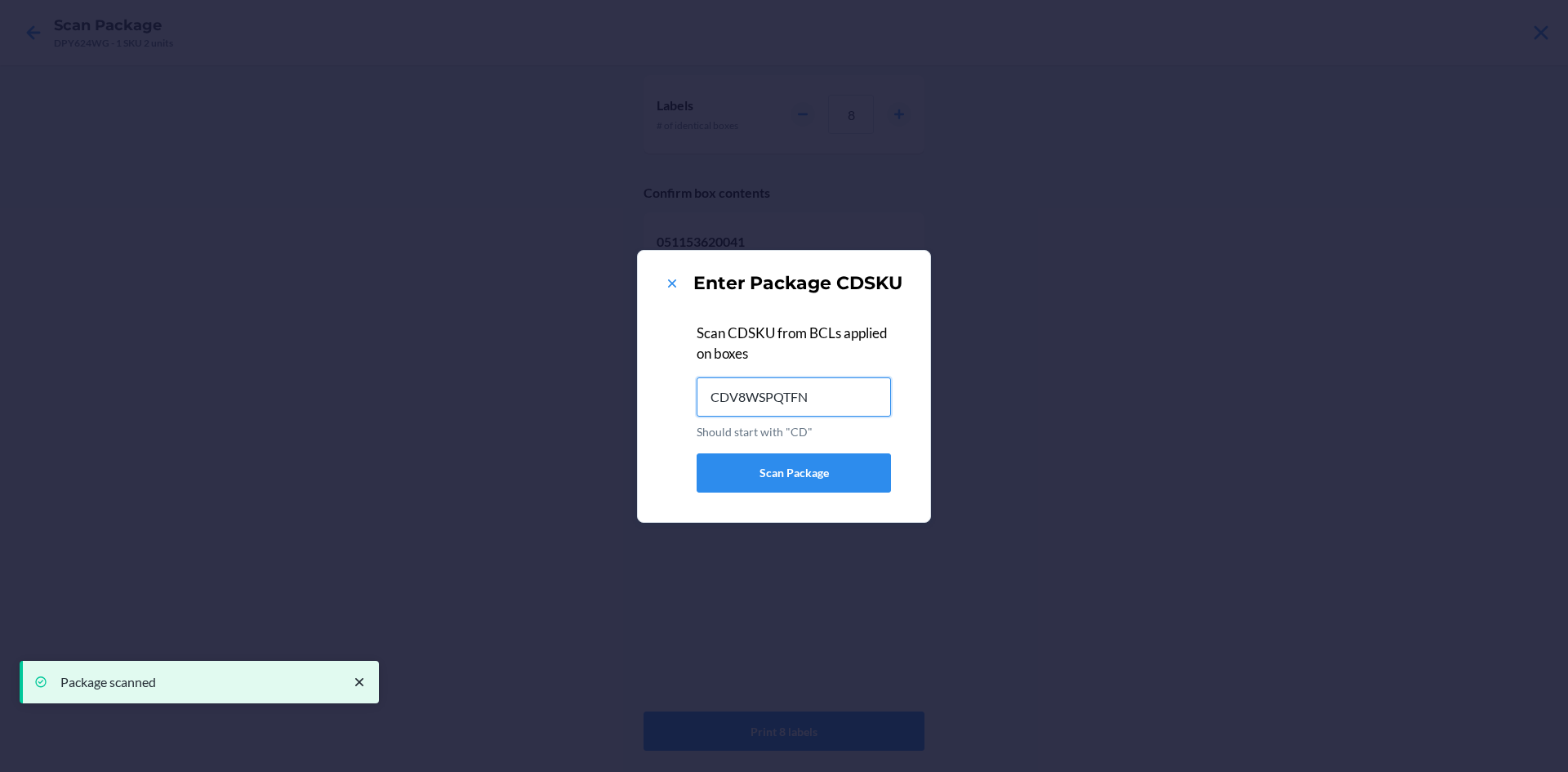
type input "CDV8WSPQTFN"
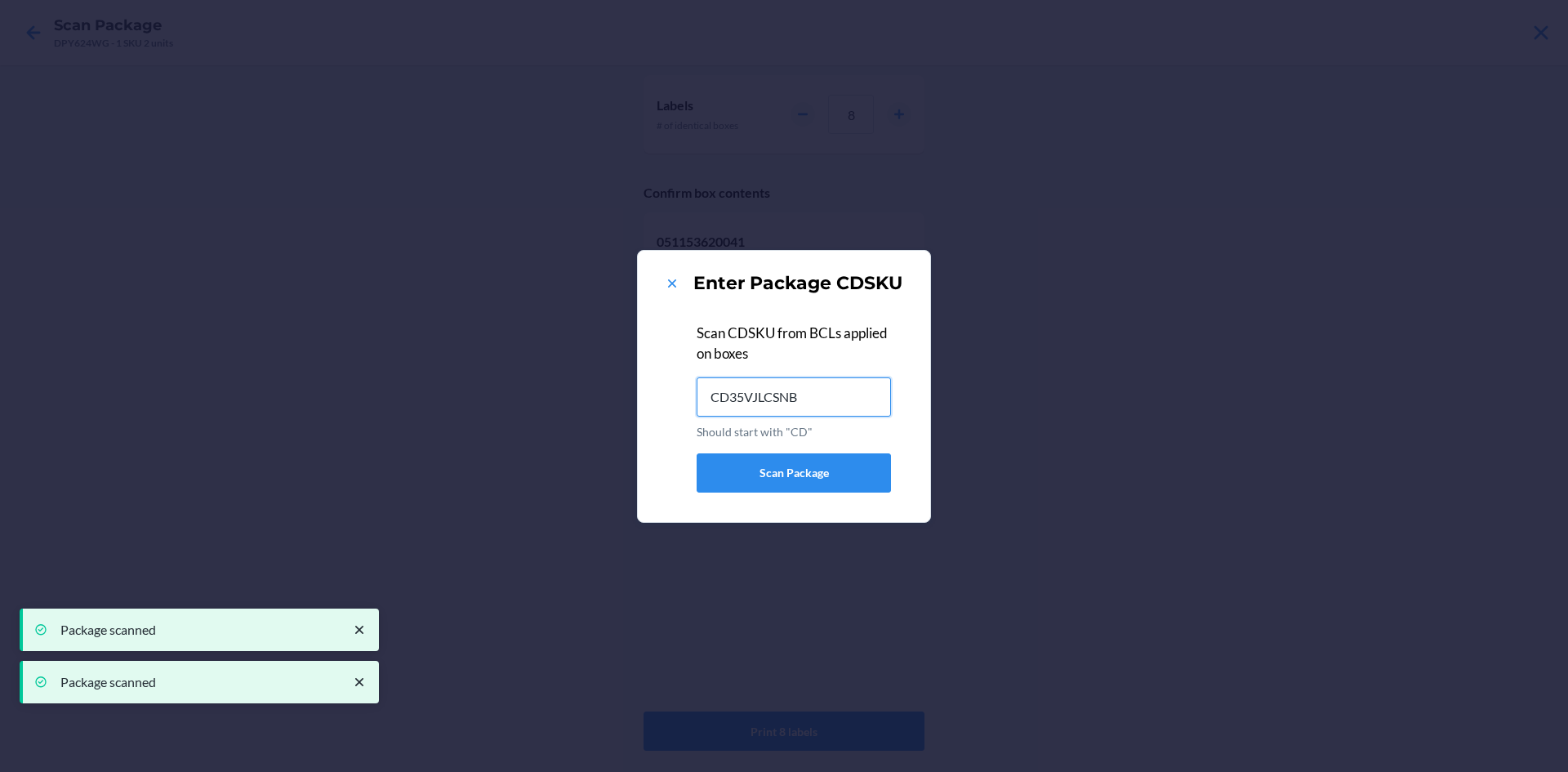
type input "CD35VJLCSNB"
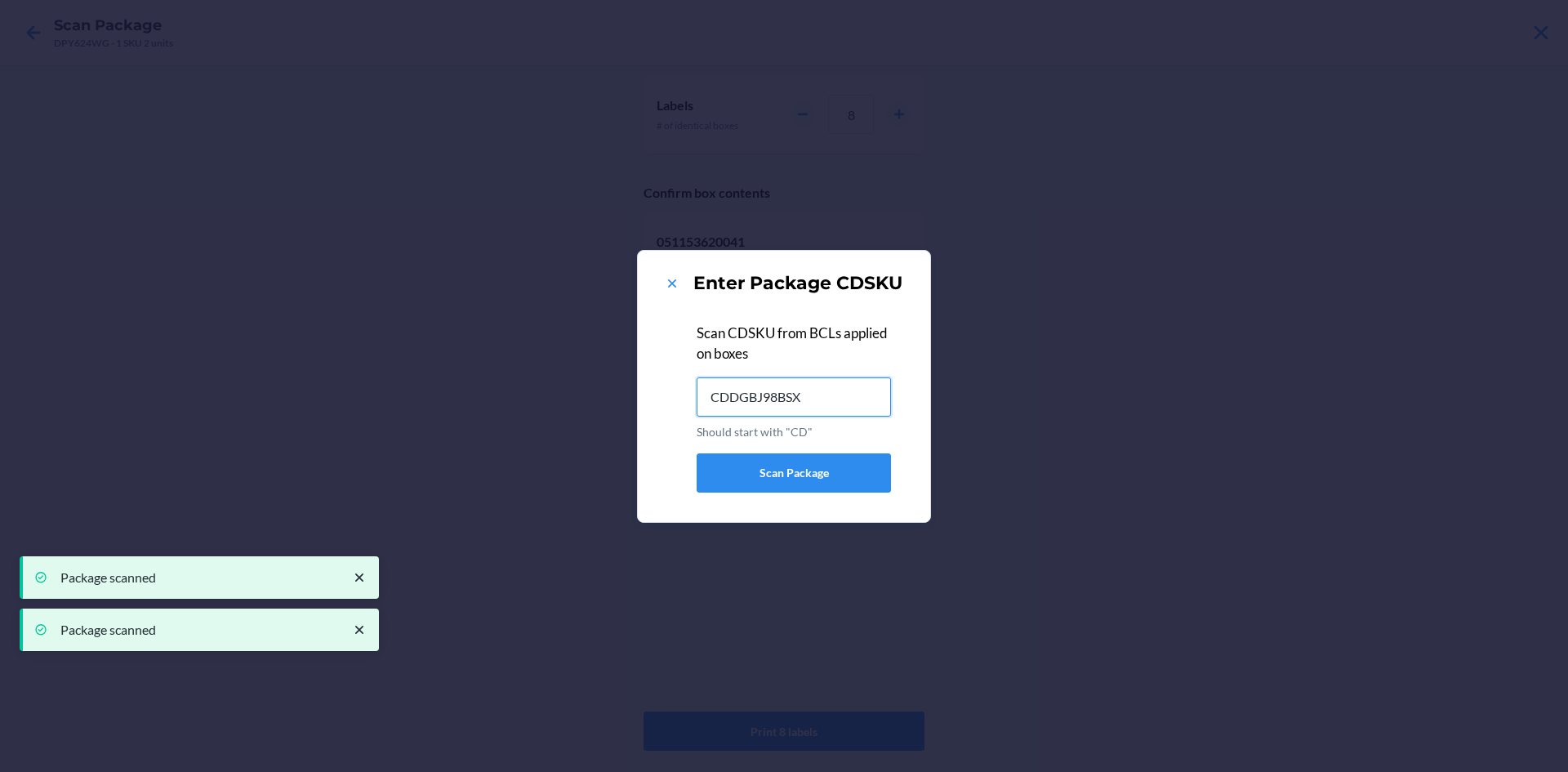
type input "CDDGBJ98BSX"
type input "CDRANLLKDAB"
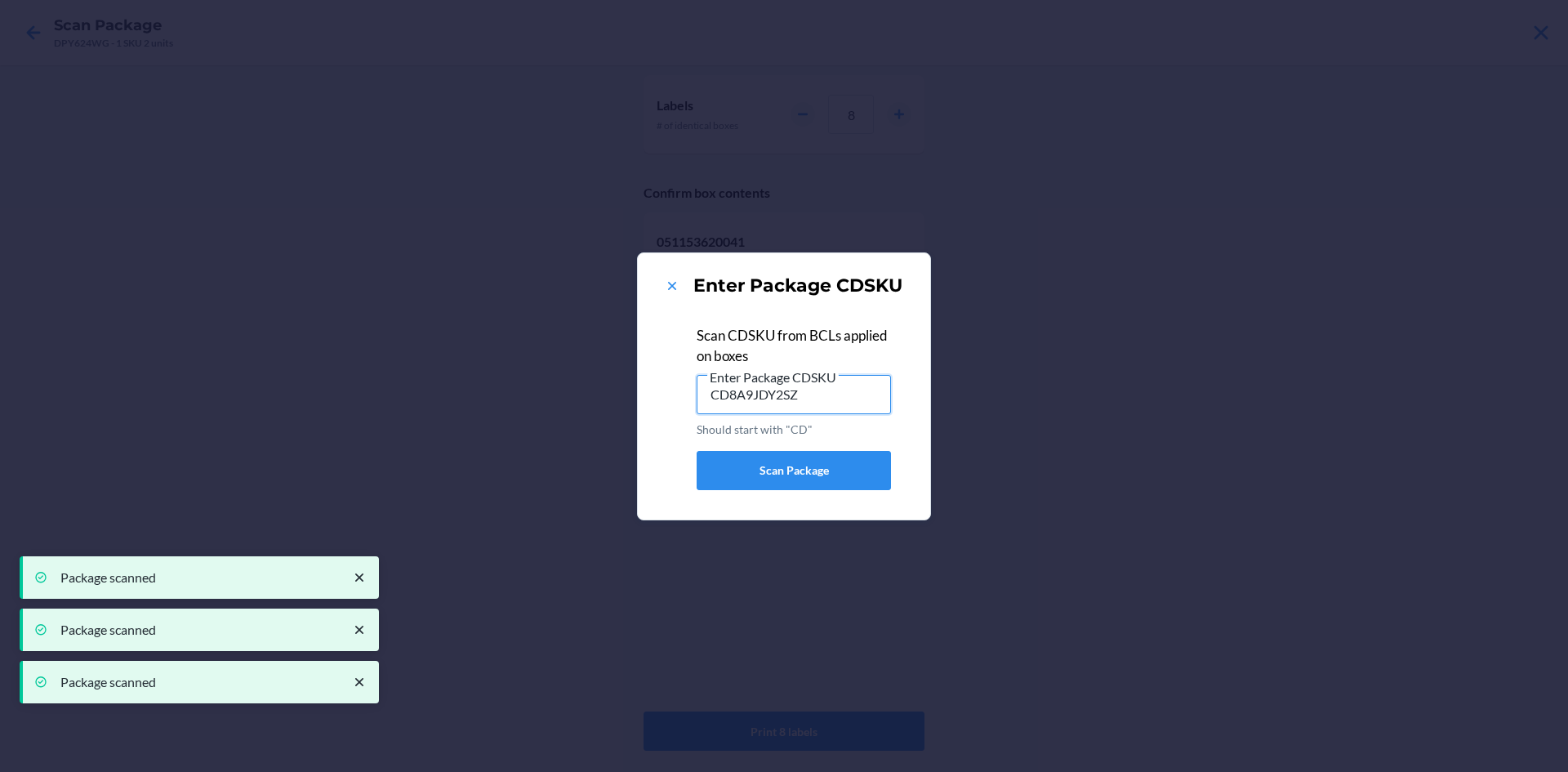
type input "CD8A9JDY2SZ"
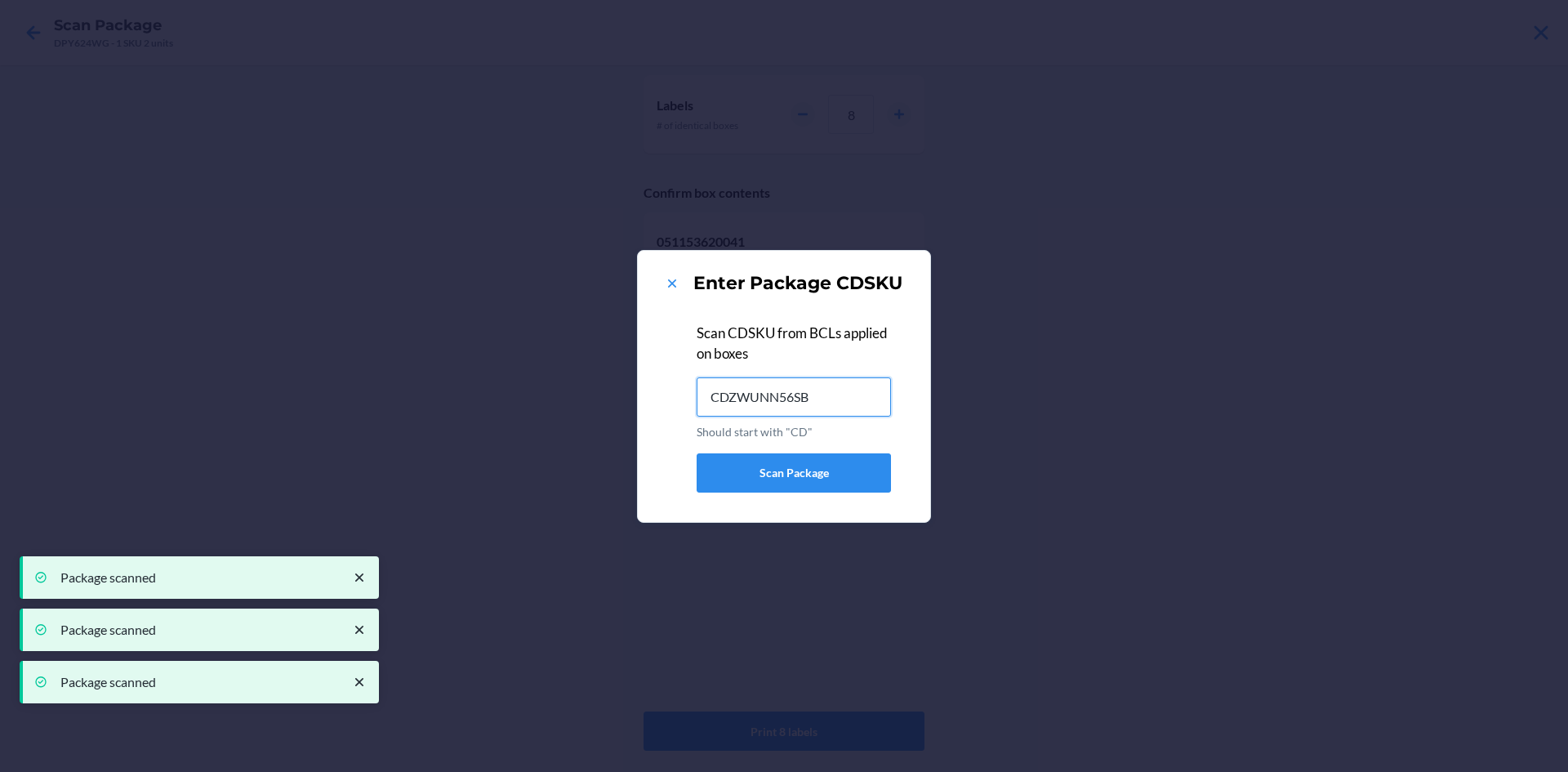
type input "CDZWUNN56SB"
type input "CD2APNDDHB4"
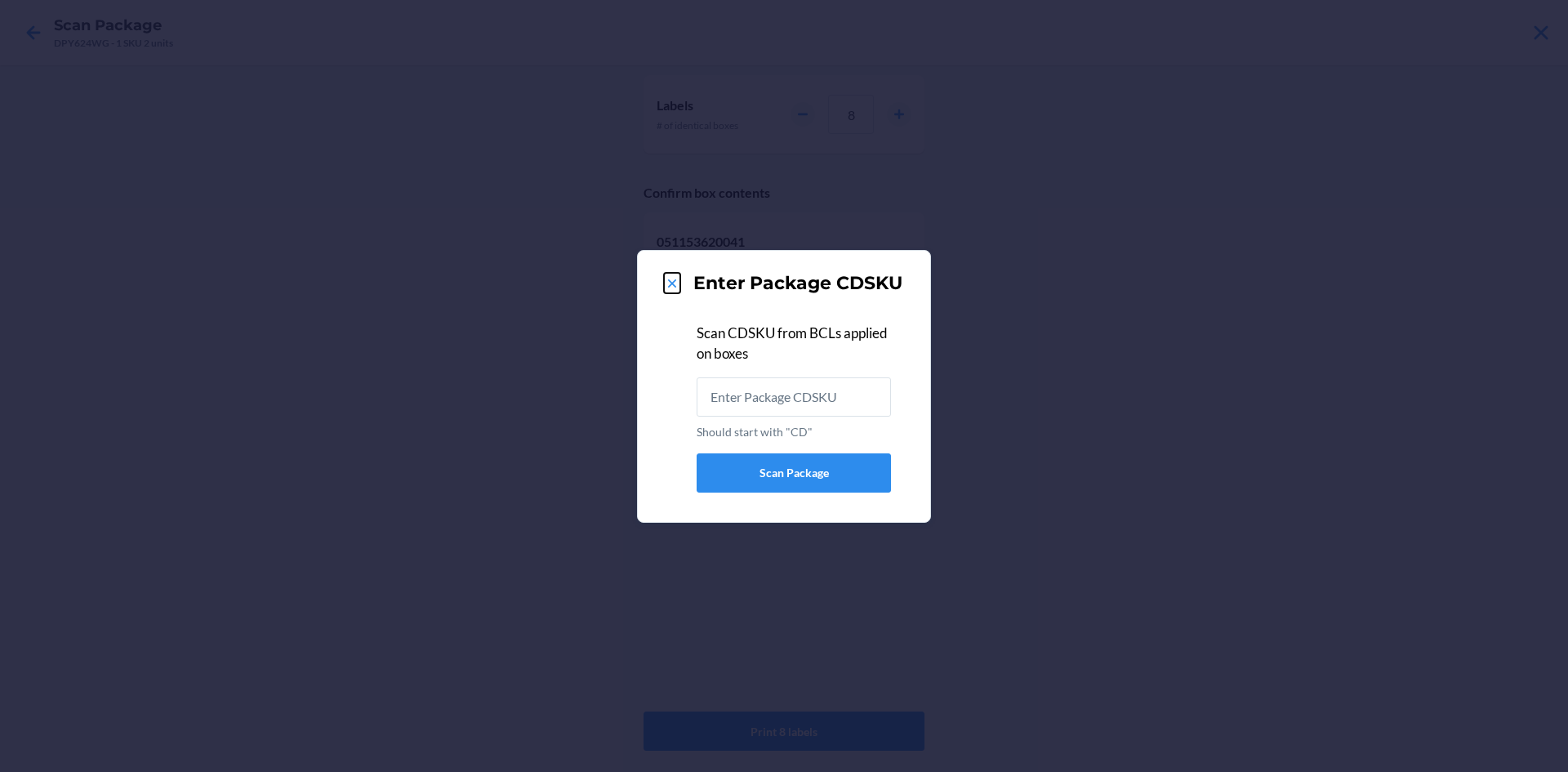
click at [671, 277] on icon at bounding box center [672, 283] width 16 height 16
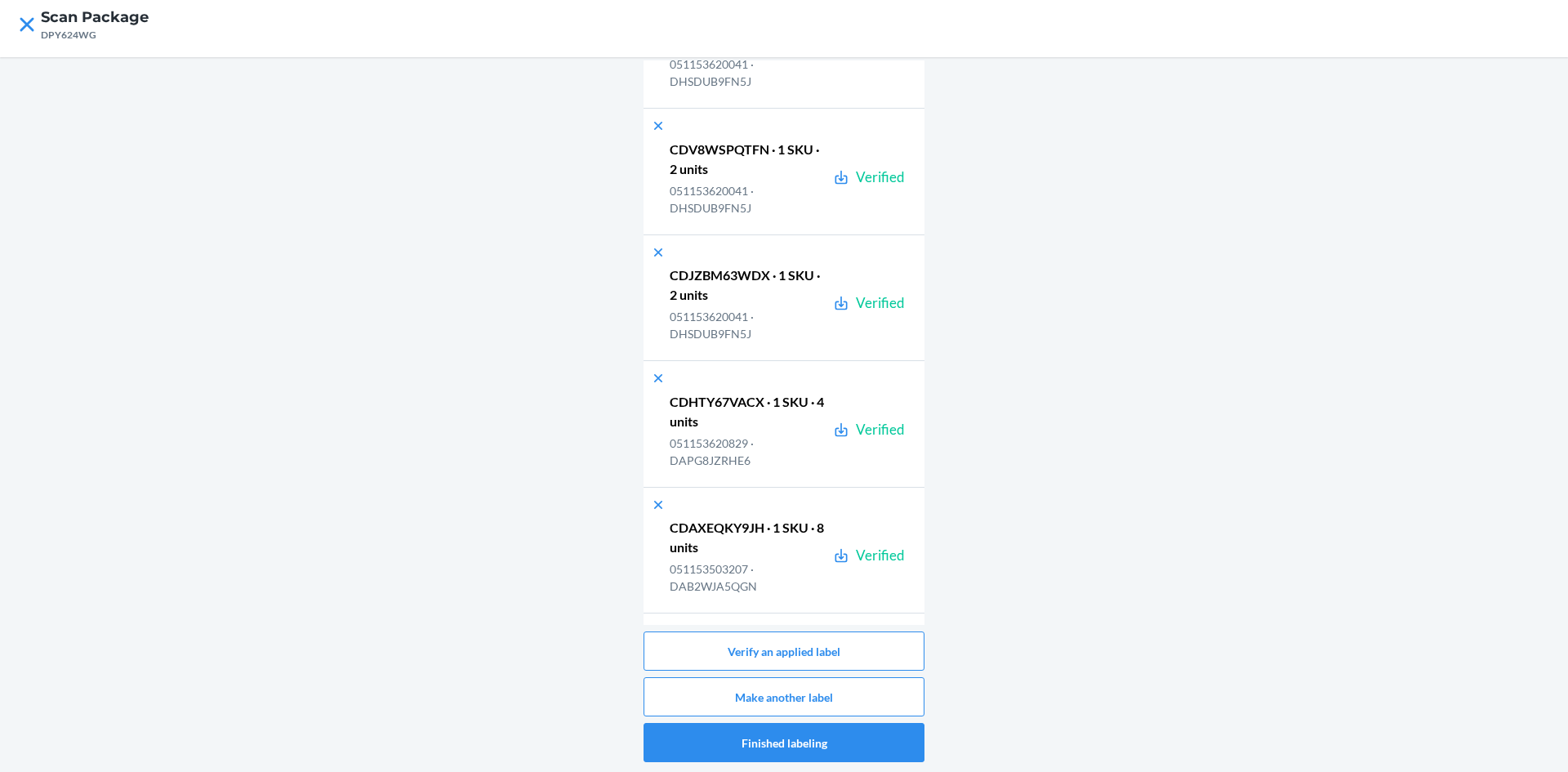
scroll to position [571, 0]
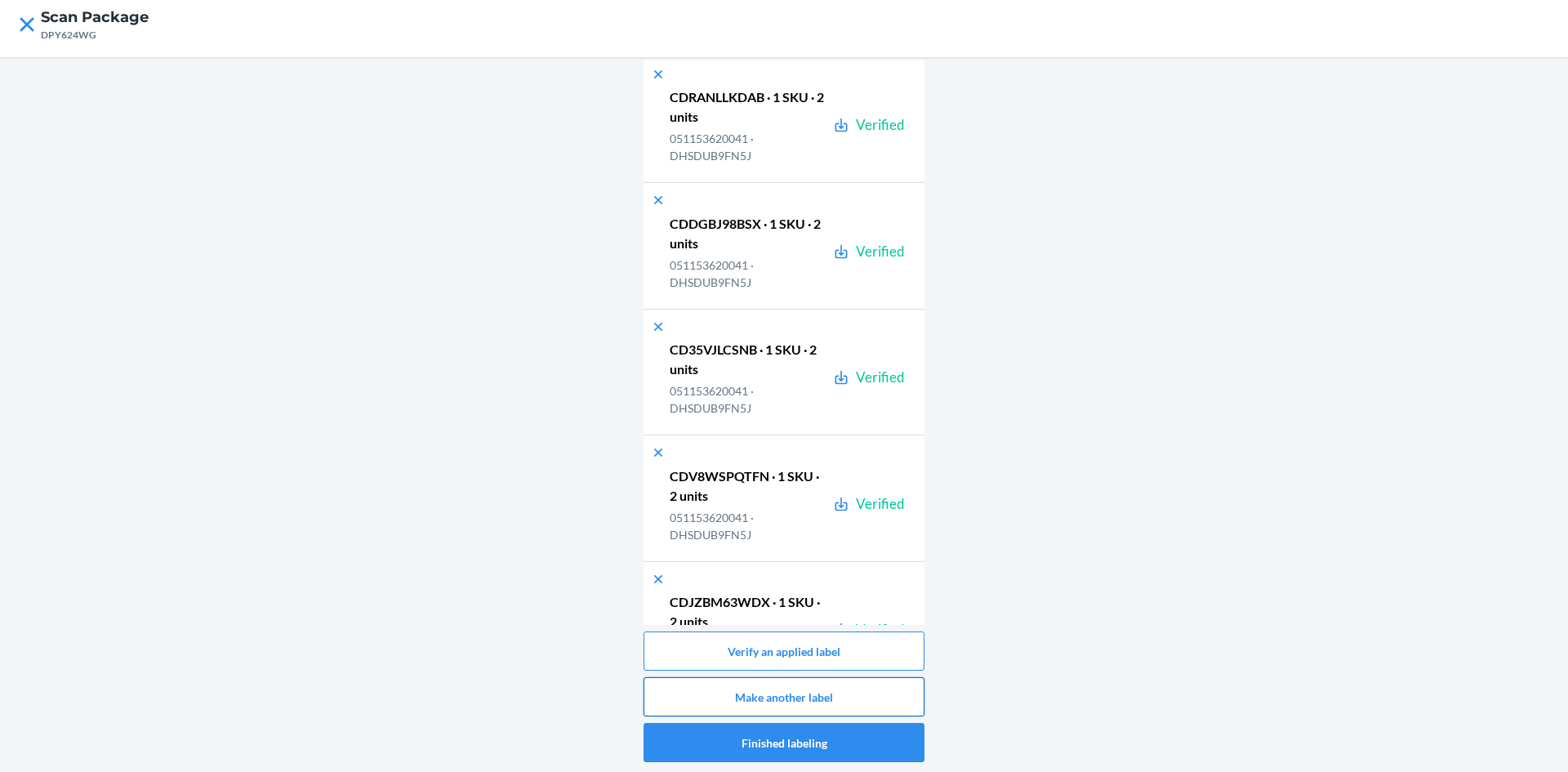
click at [891, 702] on button "Make another label" at bounding box center [784, 696] width 281 height 39
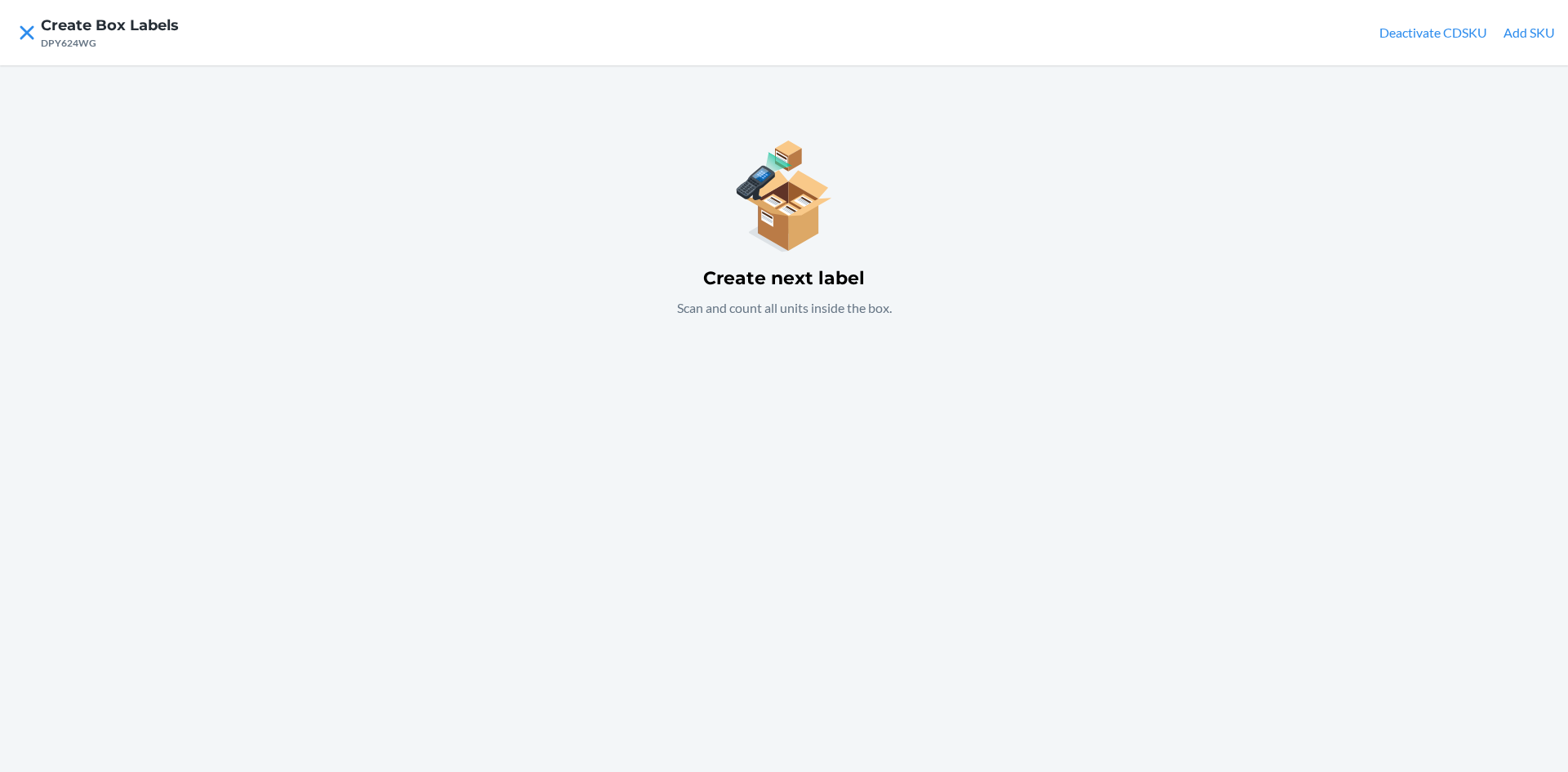
click at [1524, 28] on button "Add SKU" at bounding box center [1529, 32] width 51 height 19
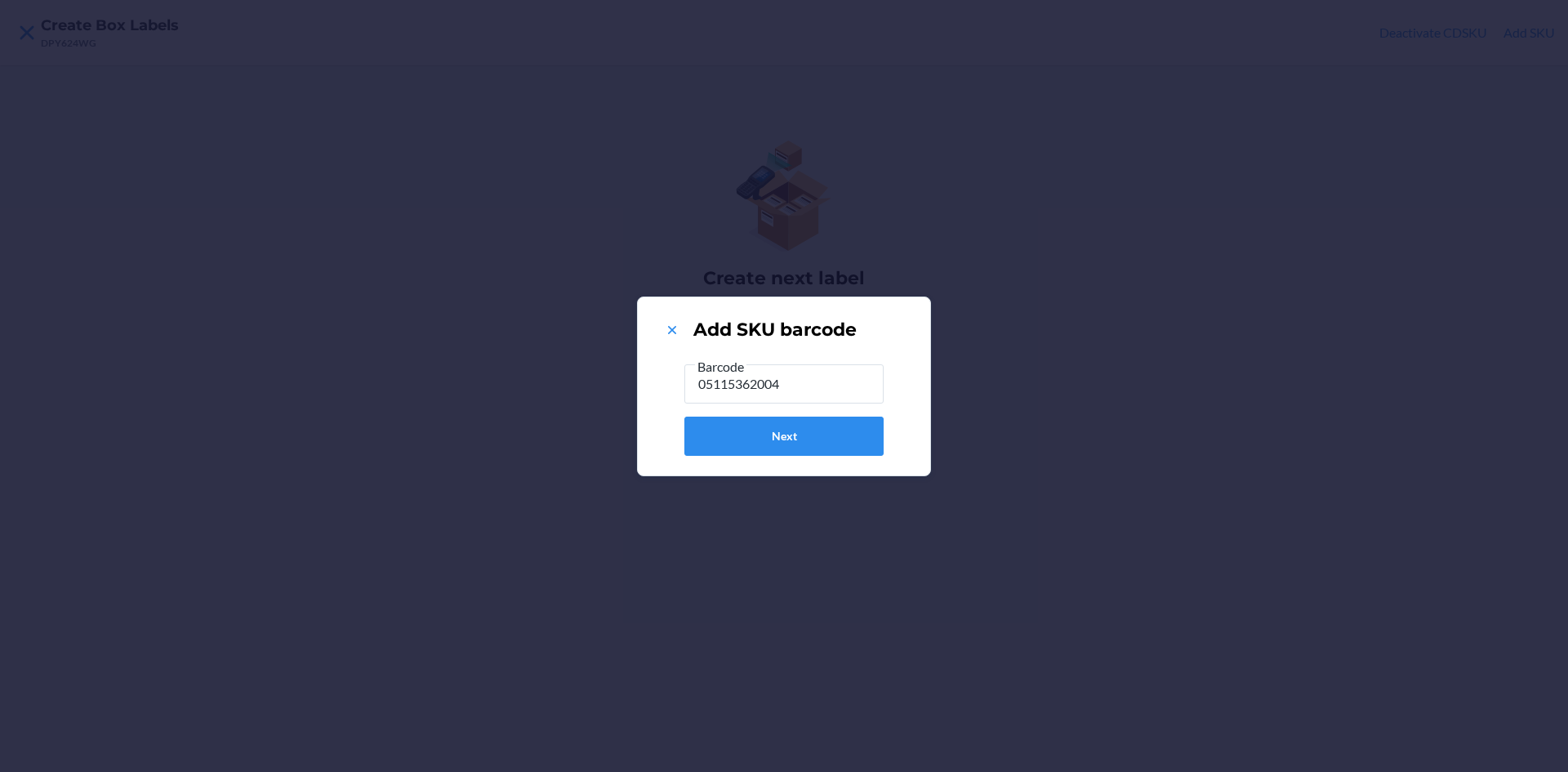
type input "051153620041"
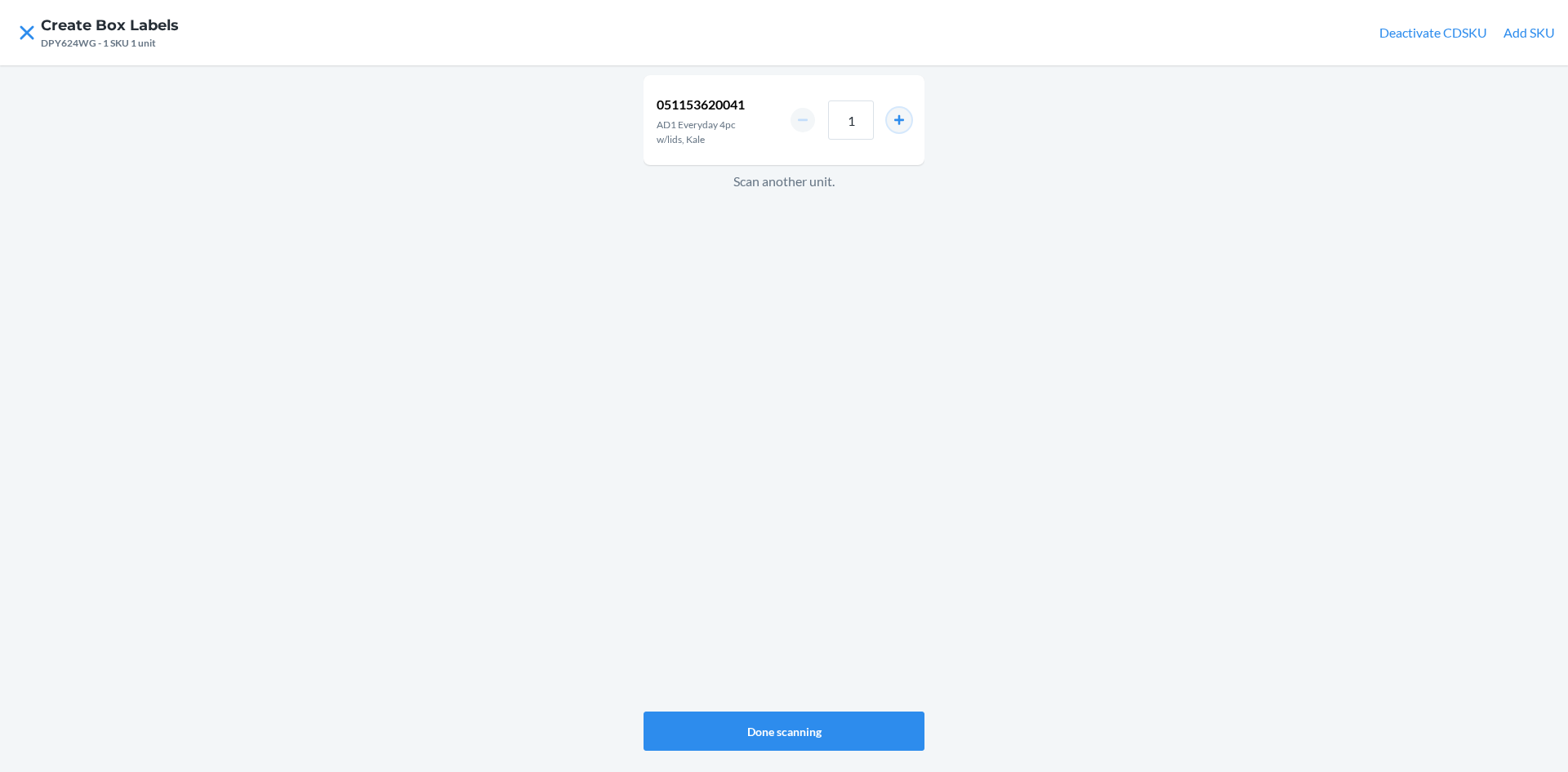
click at [896, 120] on button "increment number" at bounding box center [899, 119] width 24 height 24
type input "2"
click at [817, 727] on button "Done scanning" at bounding box center [784, 731] width 281 height 39
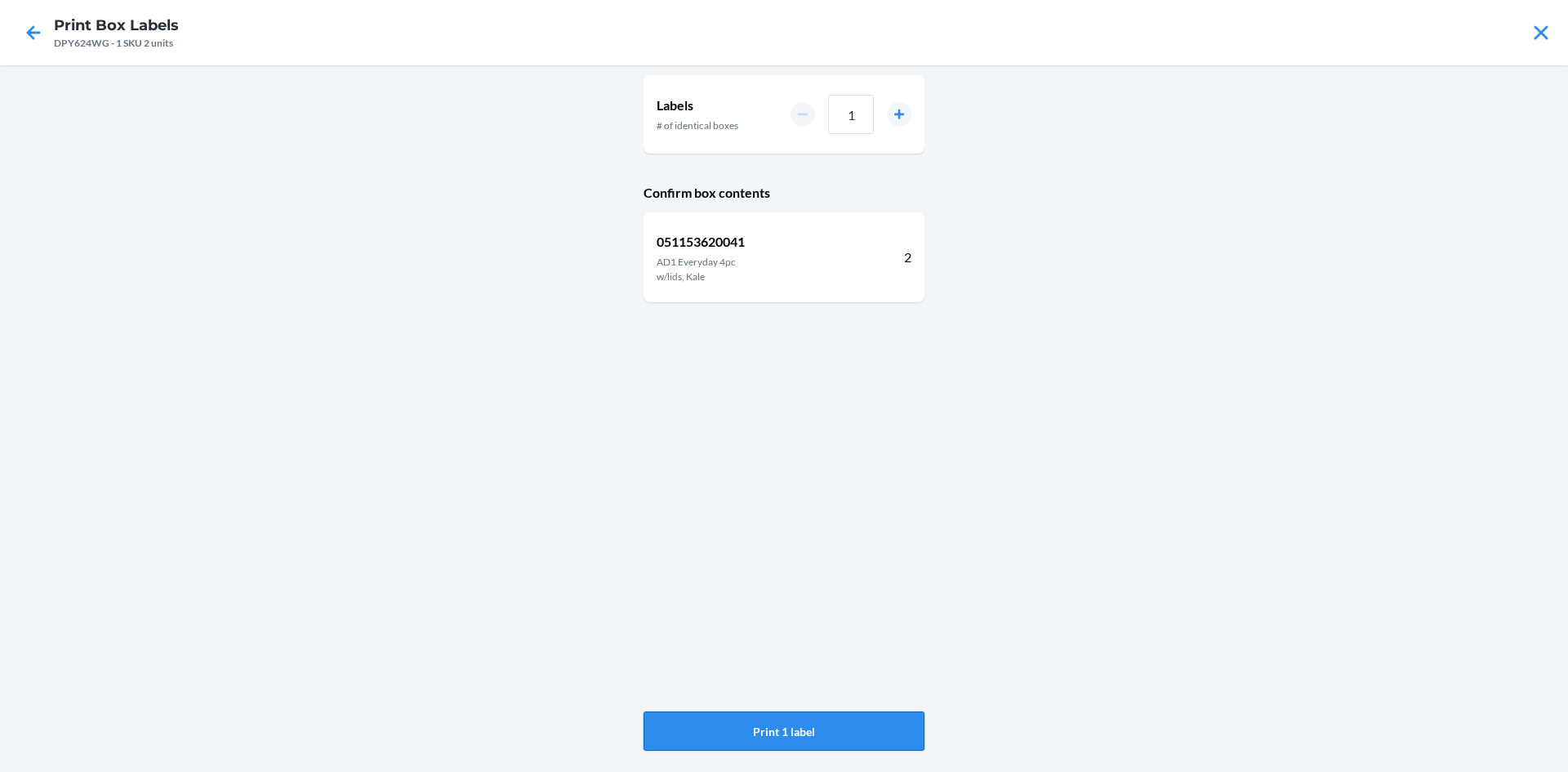
click at [878, 736] on button "Print 1 label" at bounding box center [784, 731] width 281 height 39
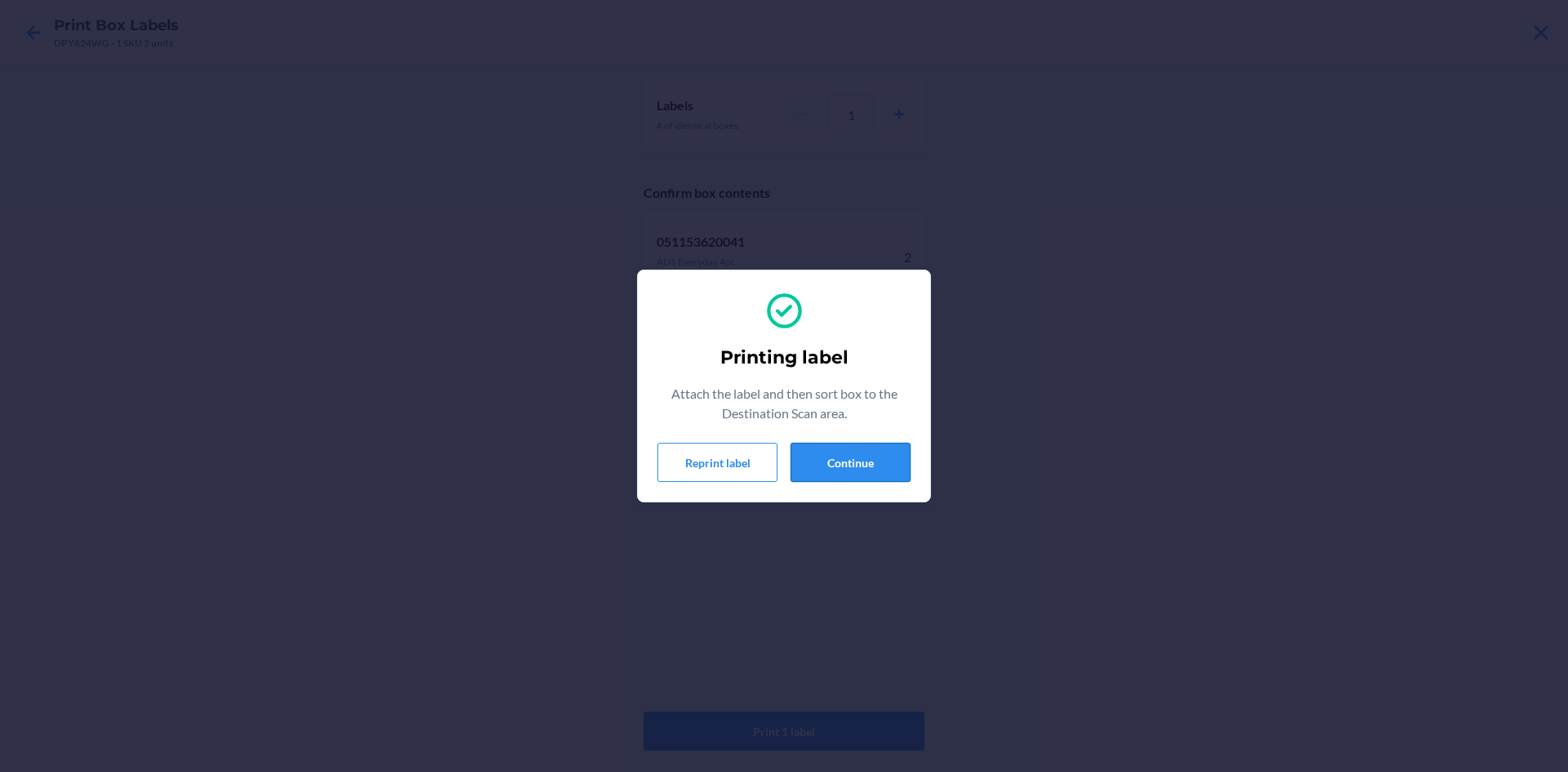
click at [856, 461] on button "Continue" at bounding box center [850, 462] width 120 height 39
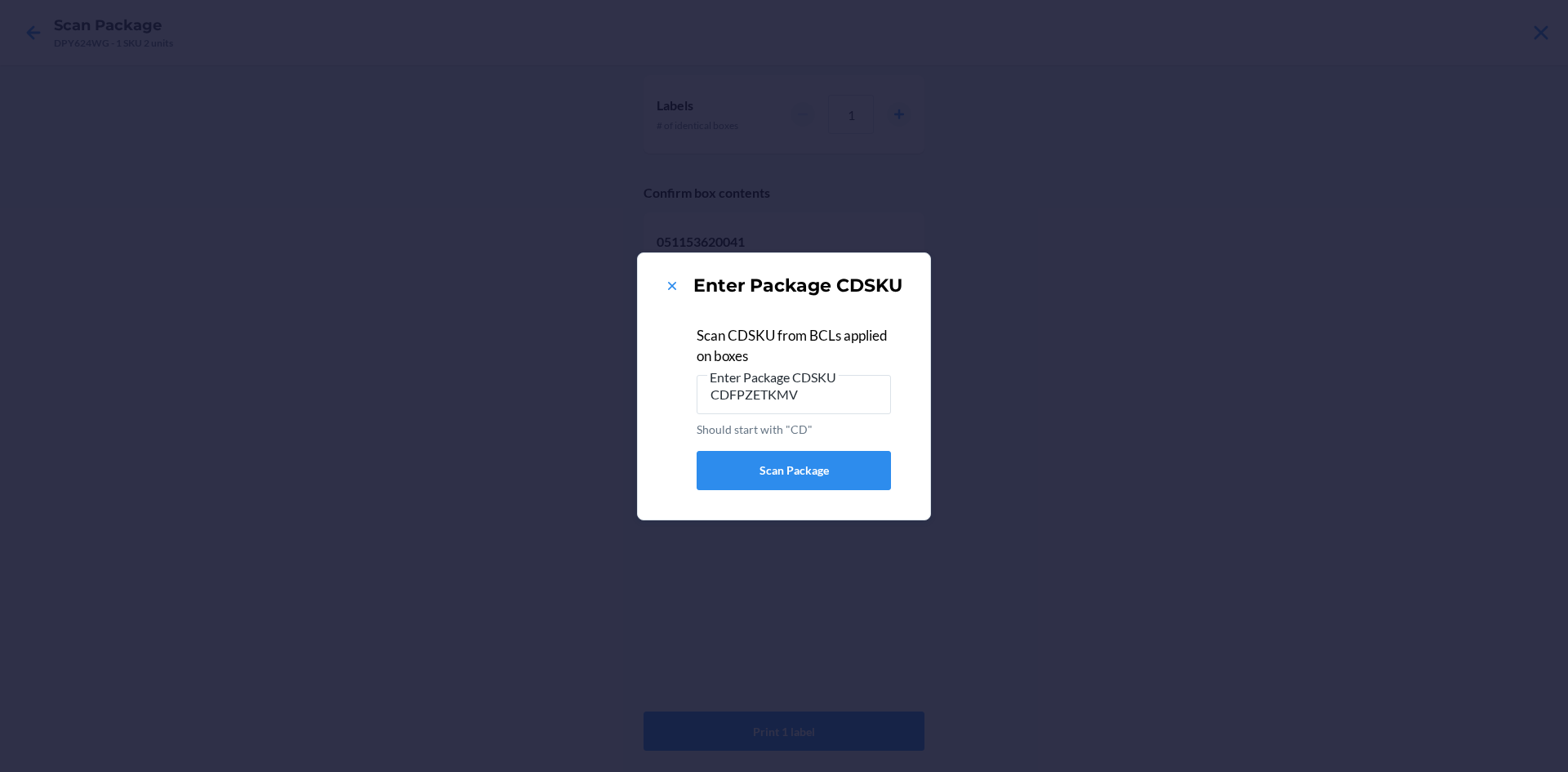
type input "CDFPZETKMV8"
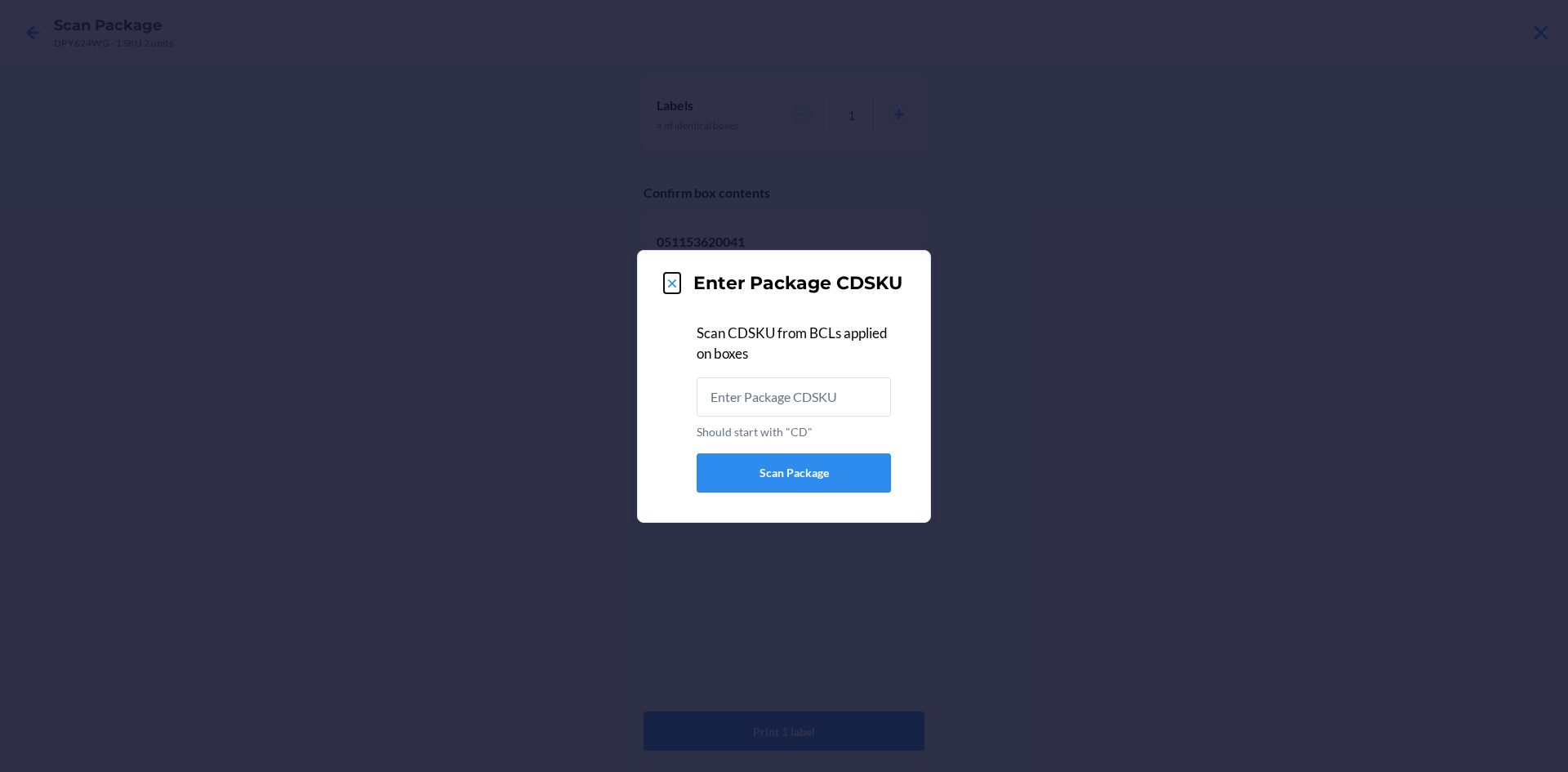
click at [667, 279] on icon at bounding box center [672, 283] width 16 height 16
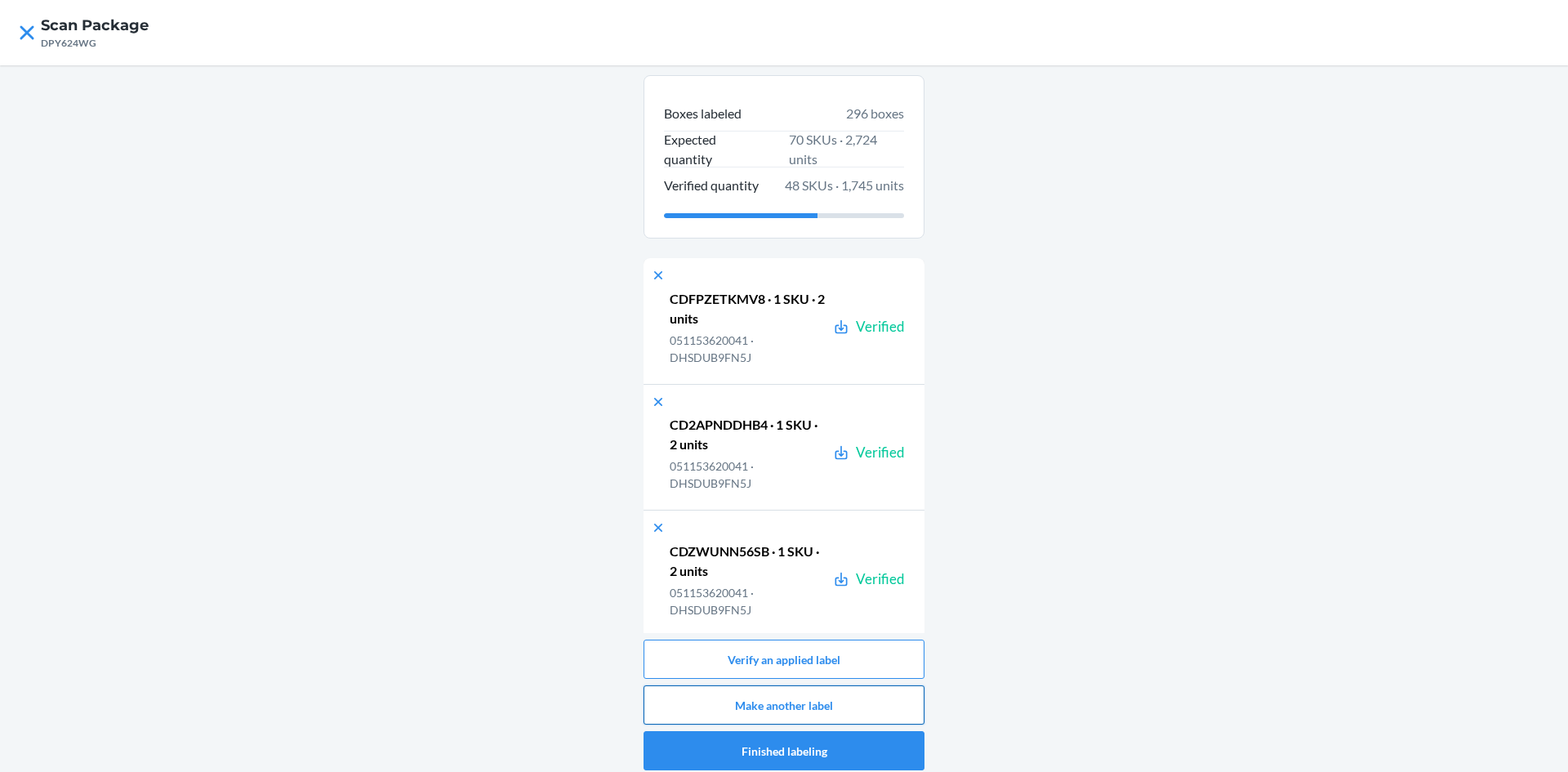
click at [840, 709] on button "Make another label" at bounding box center [784, 704] width 281 height 39
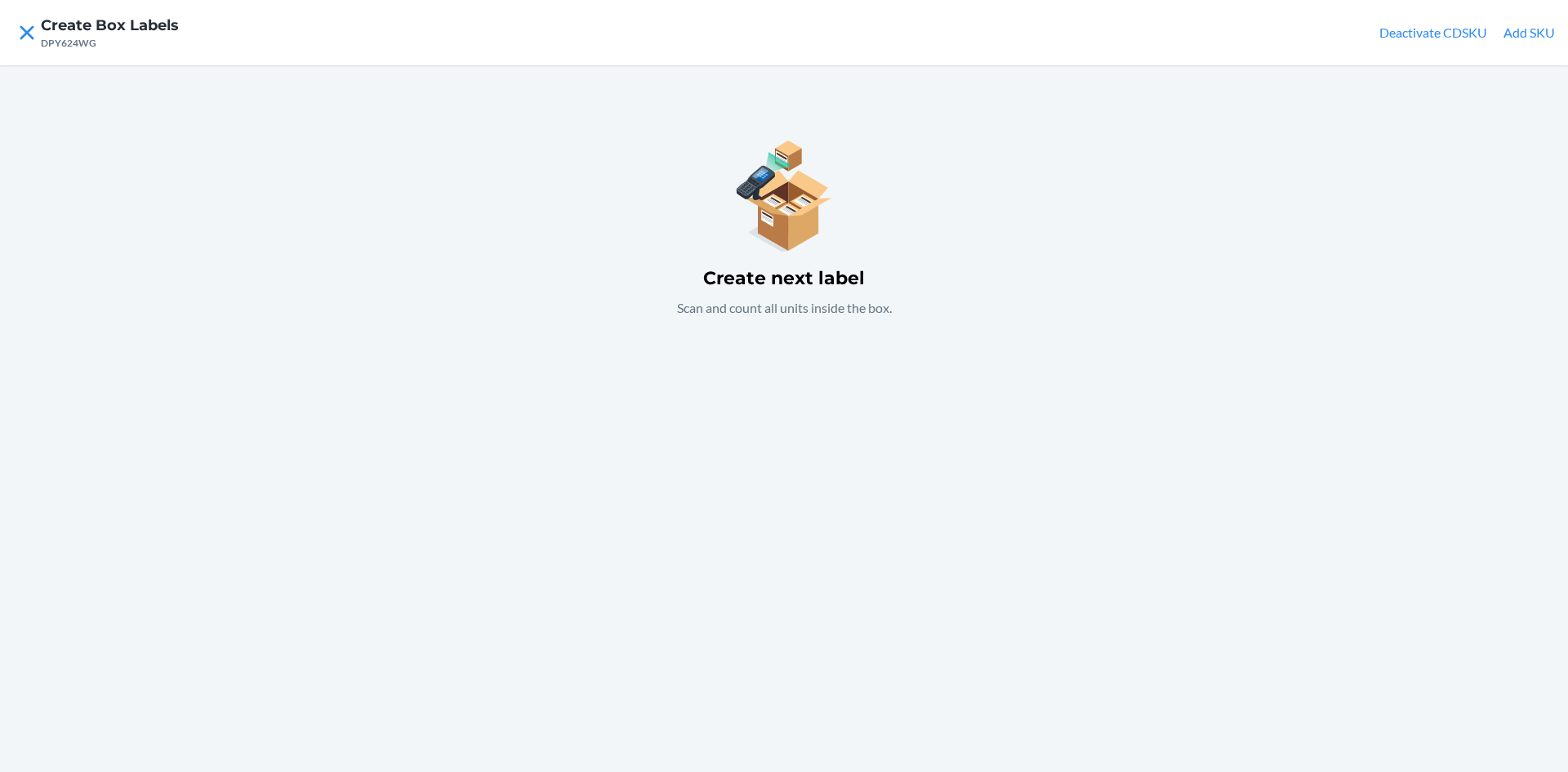
click at [1513, 29] on button "Add SKU" at bounding box center [1529, 32] width 51 height 19
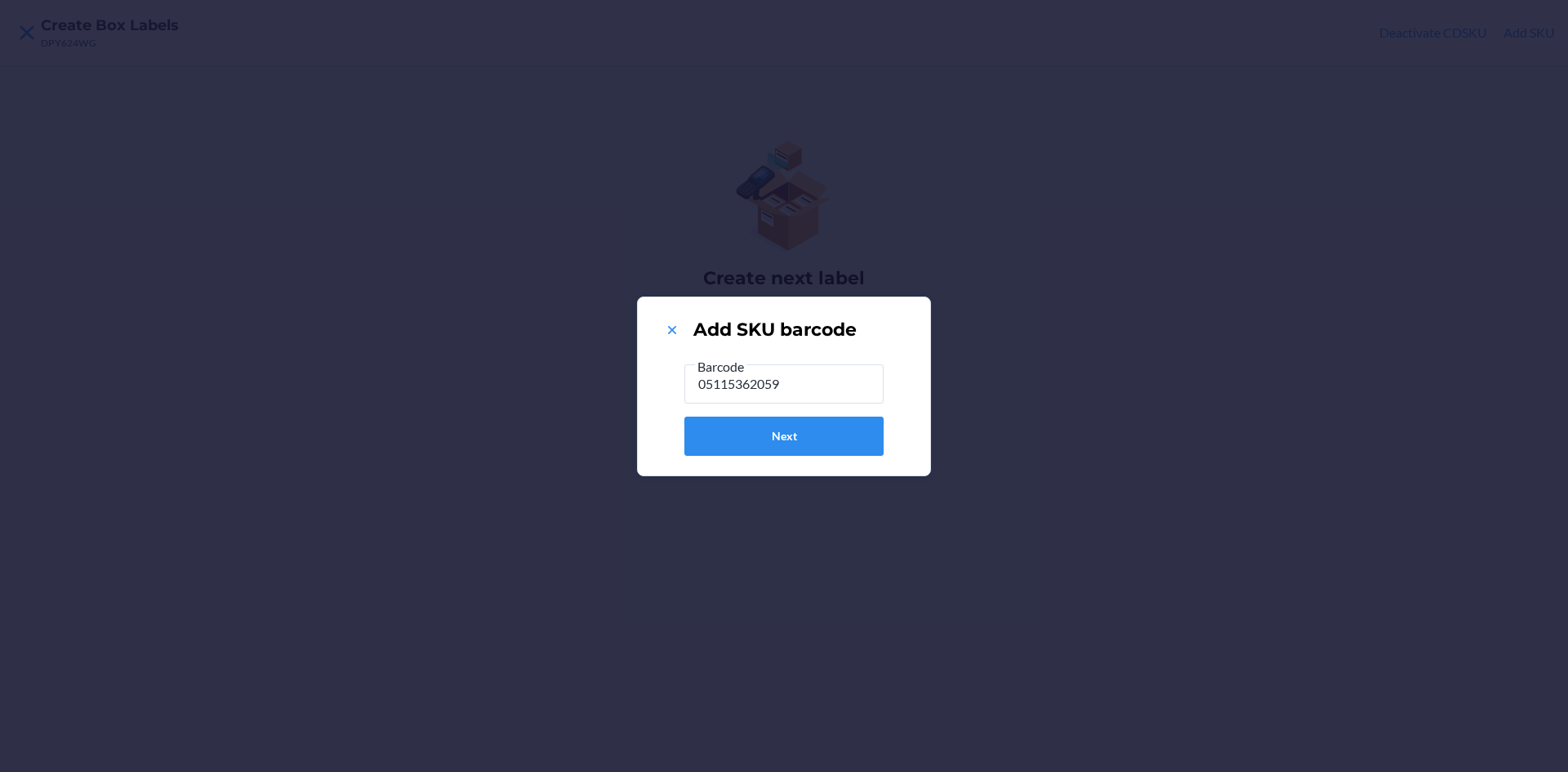
type input "051153620591"
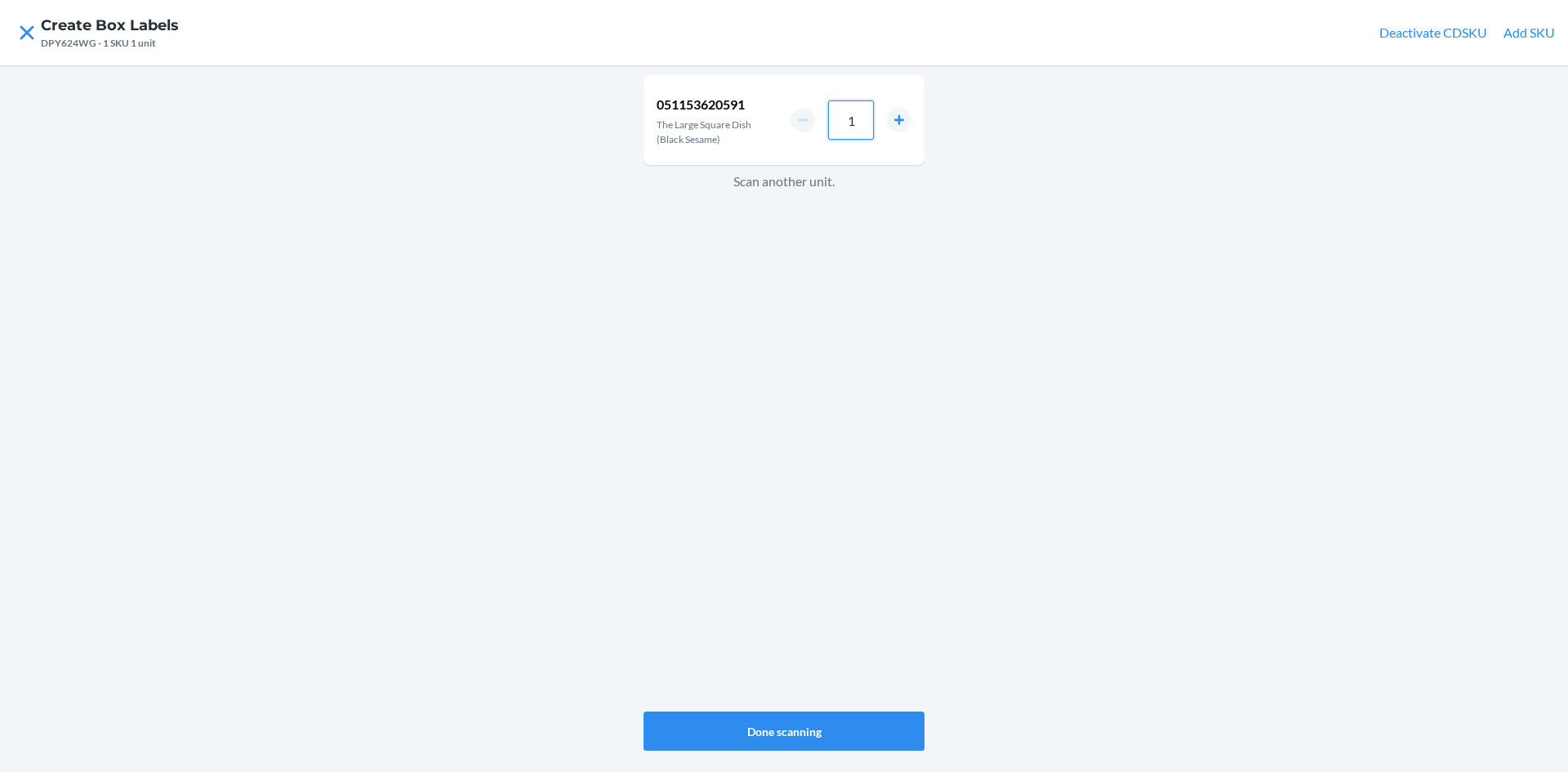
click at [859, 115] on input "1" at bounding box center [851, 120] width 45 height 39
type input "8"
click at [833, 735] on button "Done scanning" at bounding box center [784, 731] width 281 height 39
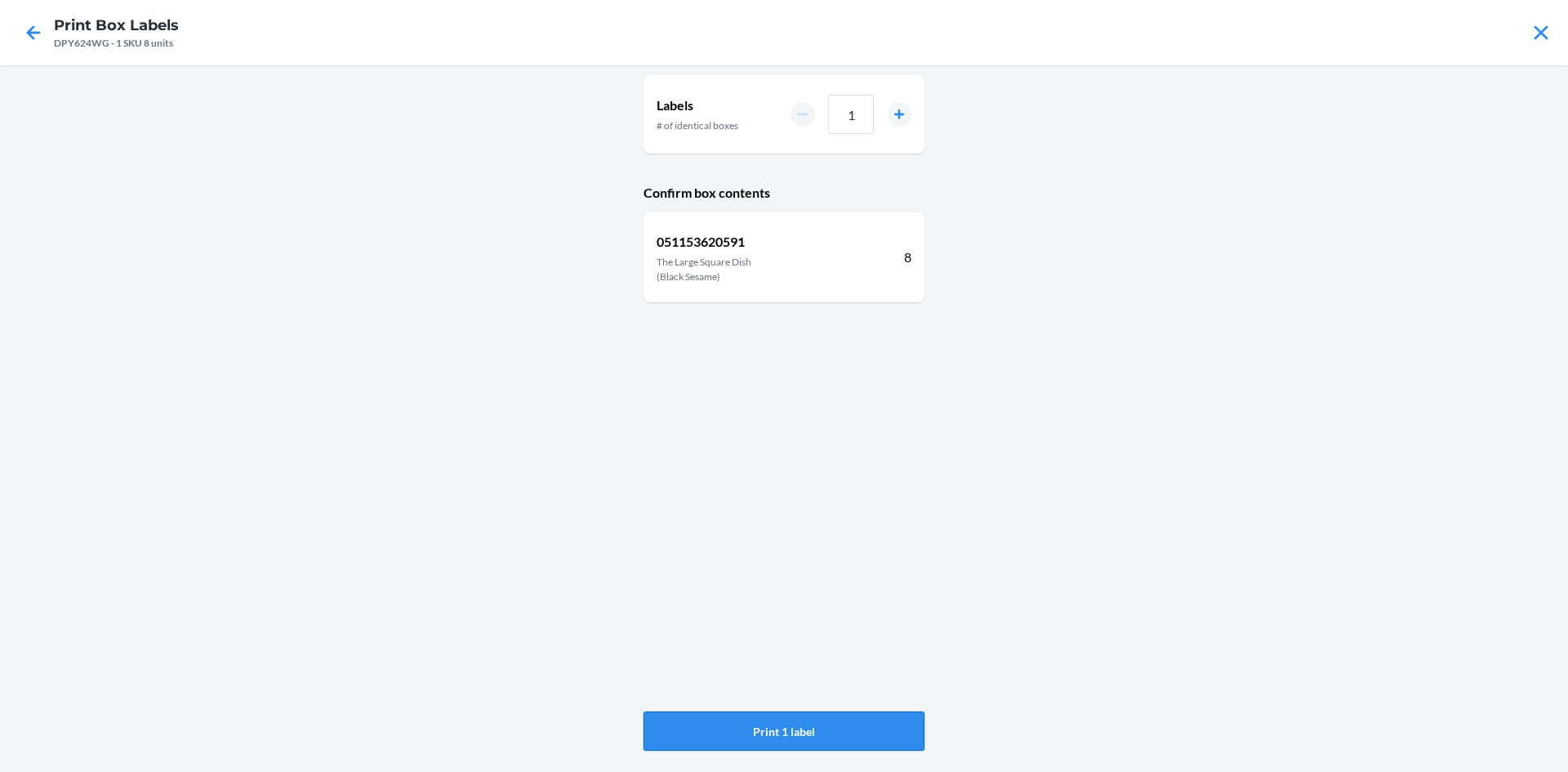
click at [743, 717] on button "Print 1 label" at bounding box center [784, 731] width 281 height 39
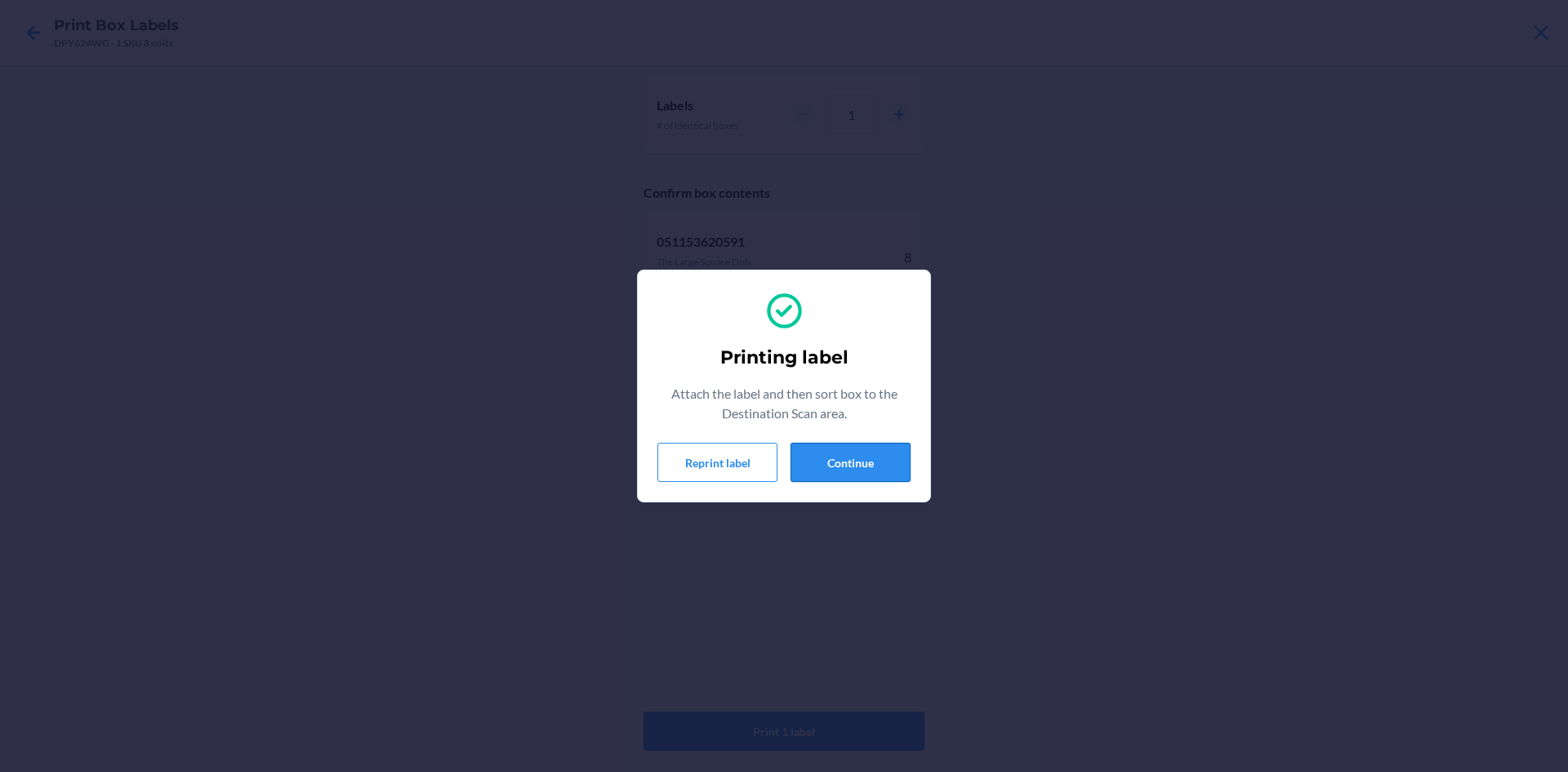
click at [833, 461] on button "Continue" at bounding box center [850, 462] width 120 height 39
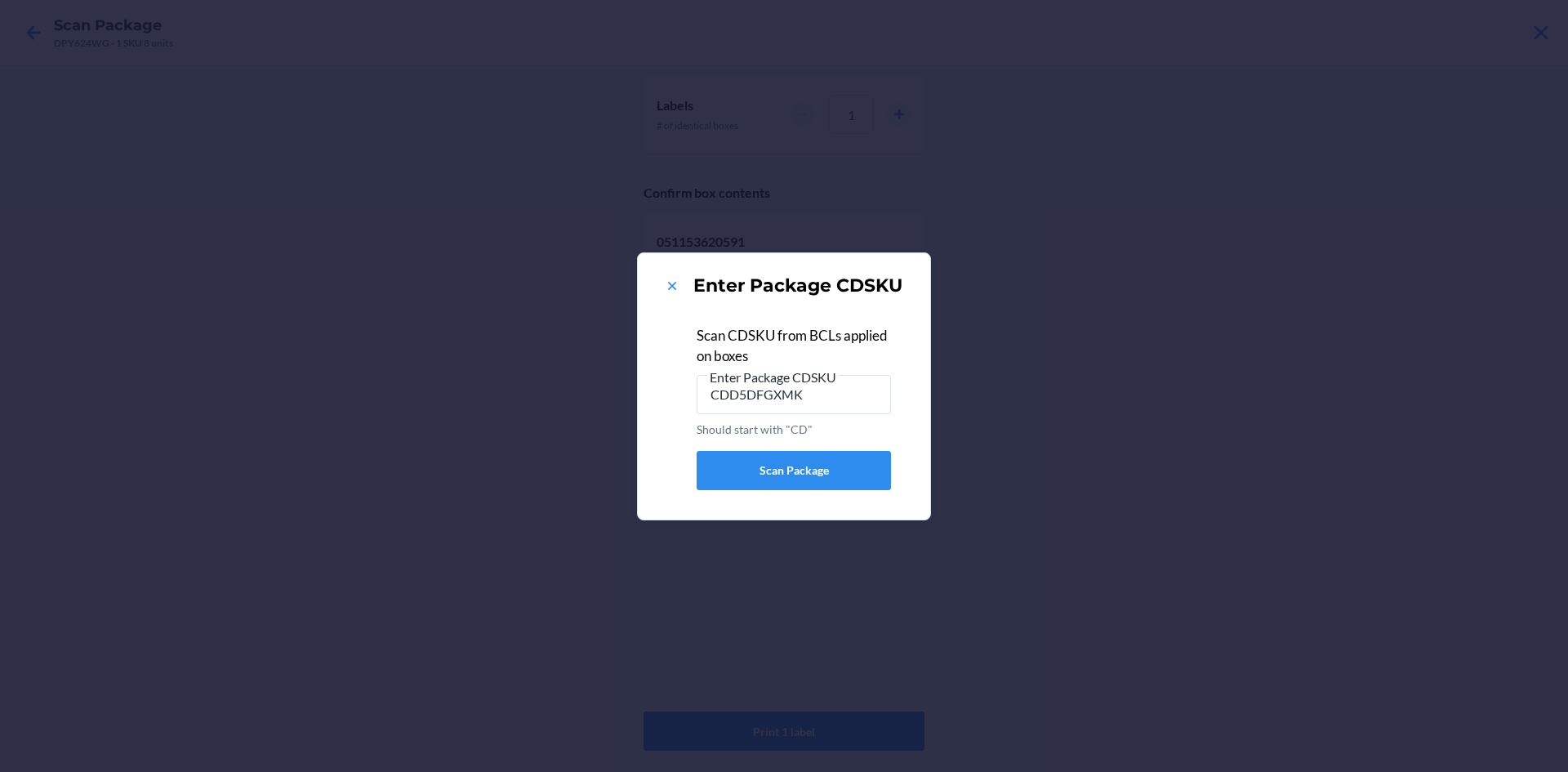
type input "CDD5DFGXMK5"
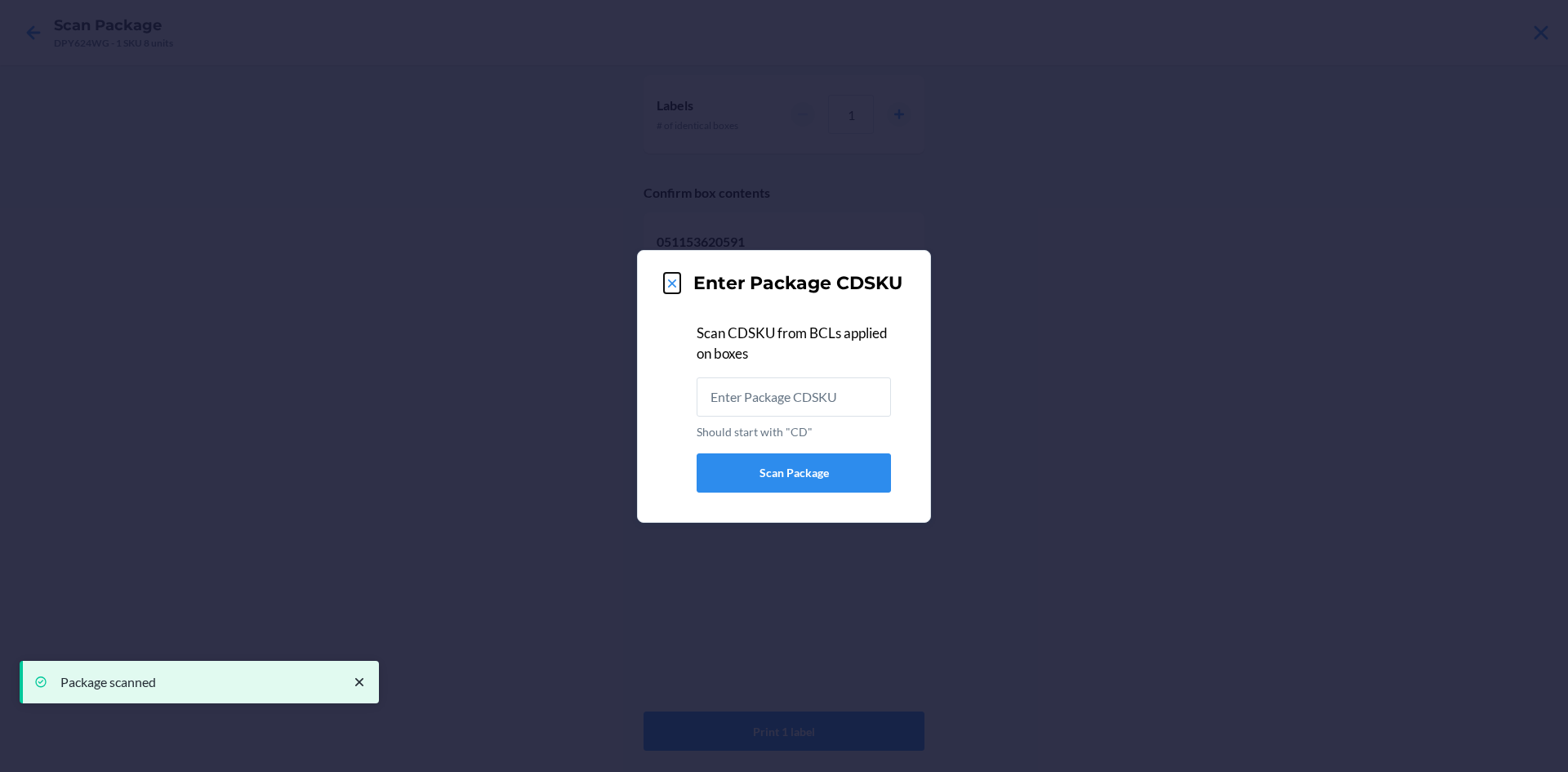
click at [669, 278] on icon at bounding box center [672, 283] width 16 height 16
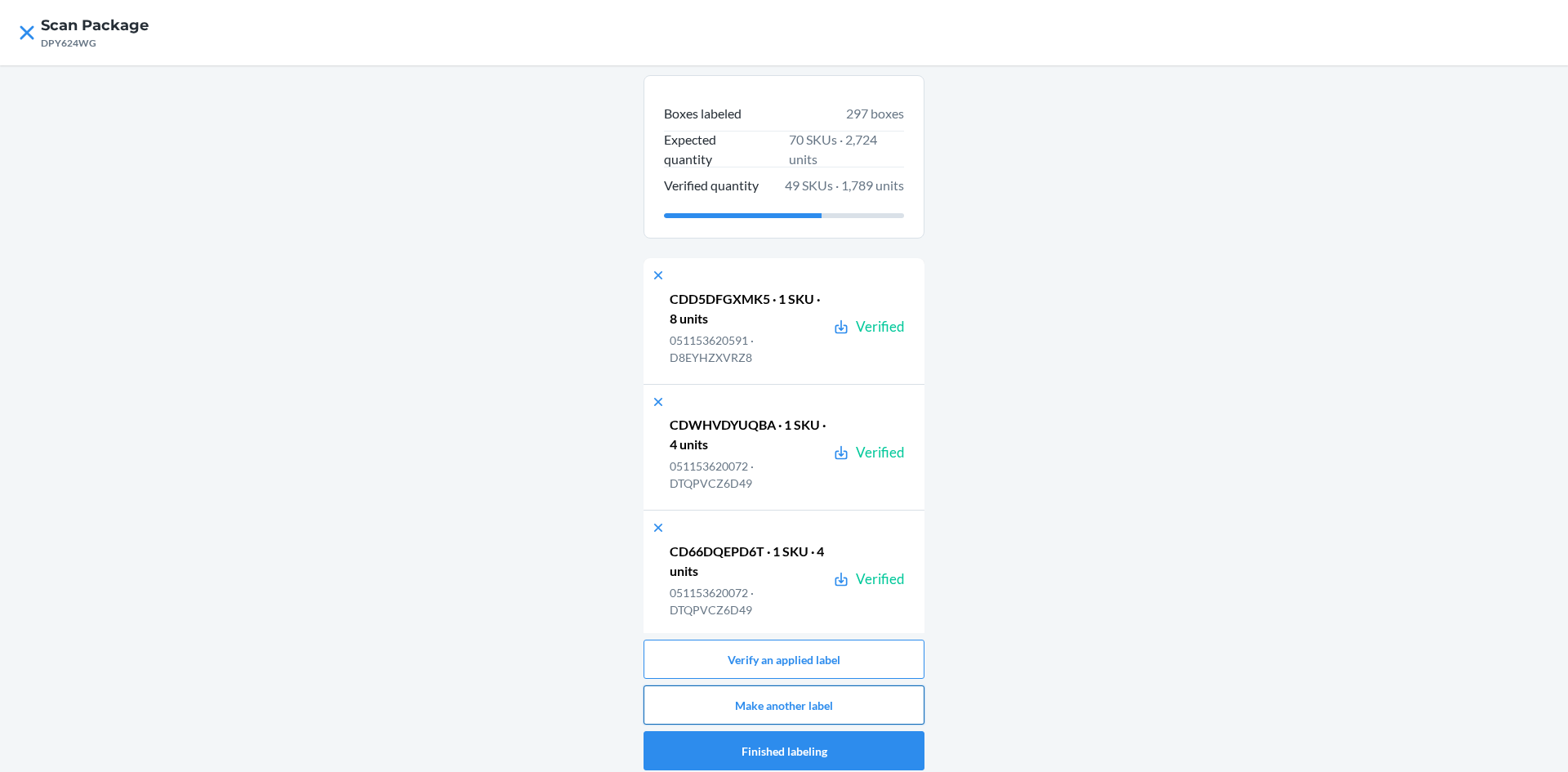
click at [861, 703] on button "Make another label" at bounding box center [784, 704] width 281 height 39
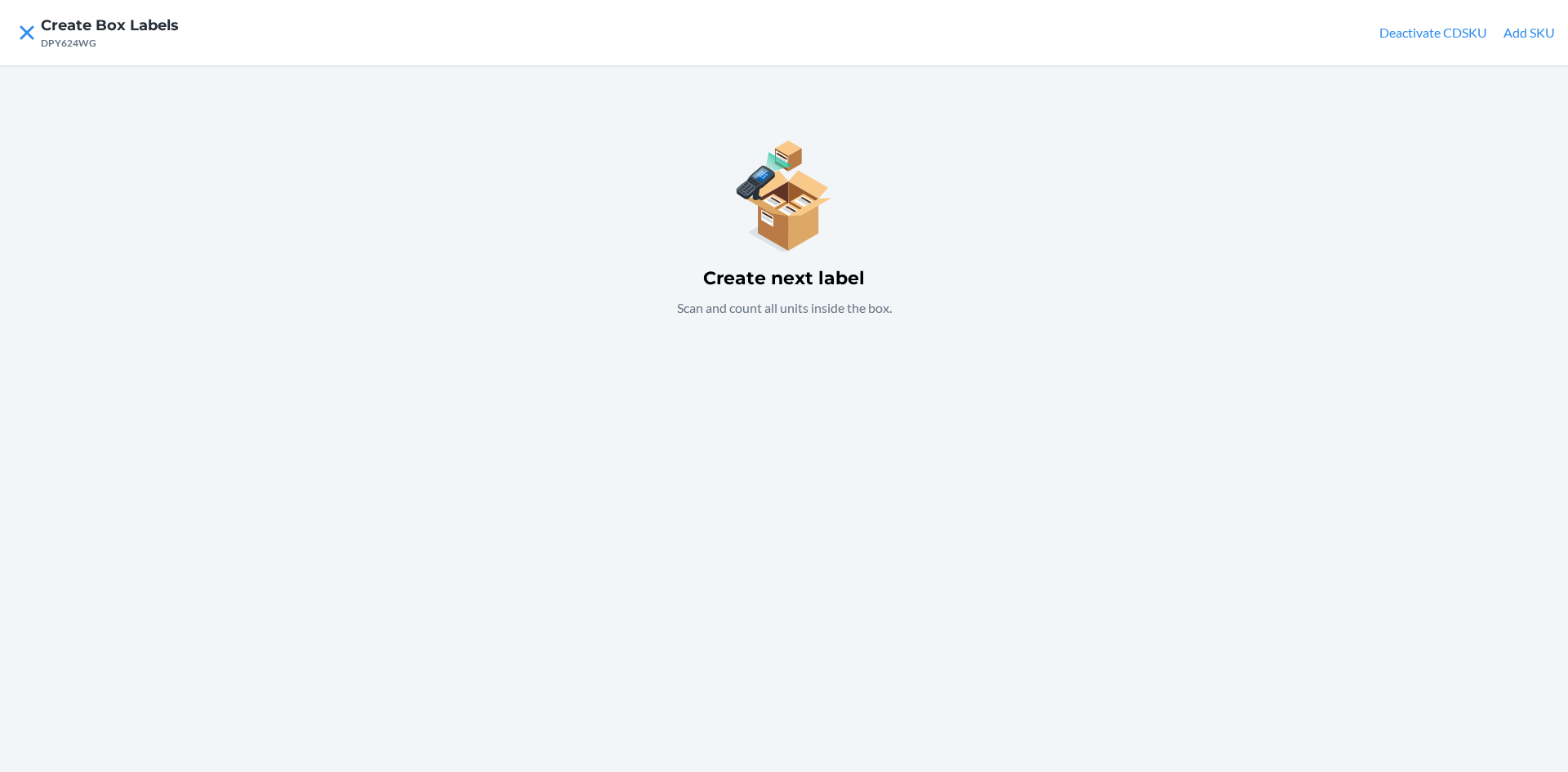
click at [1530, 30] on button "Add SKU" at bounding box center [1529, 32] width 51 height 19
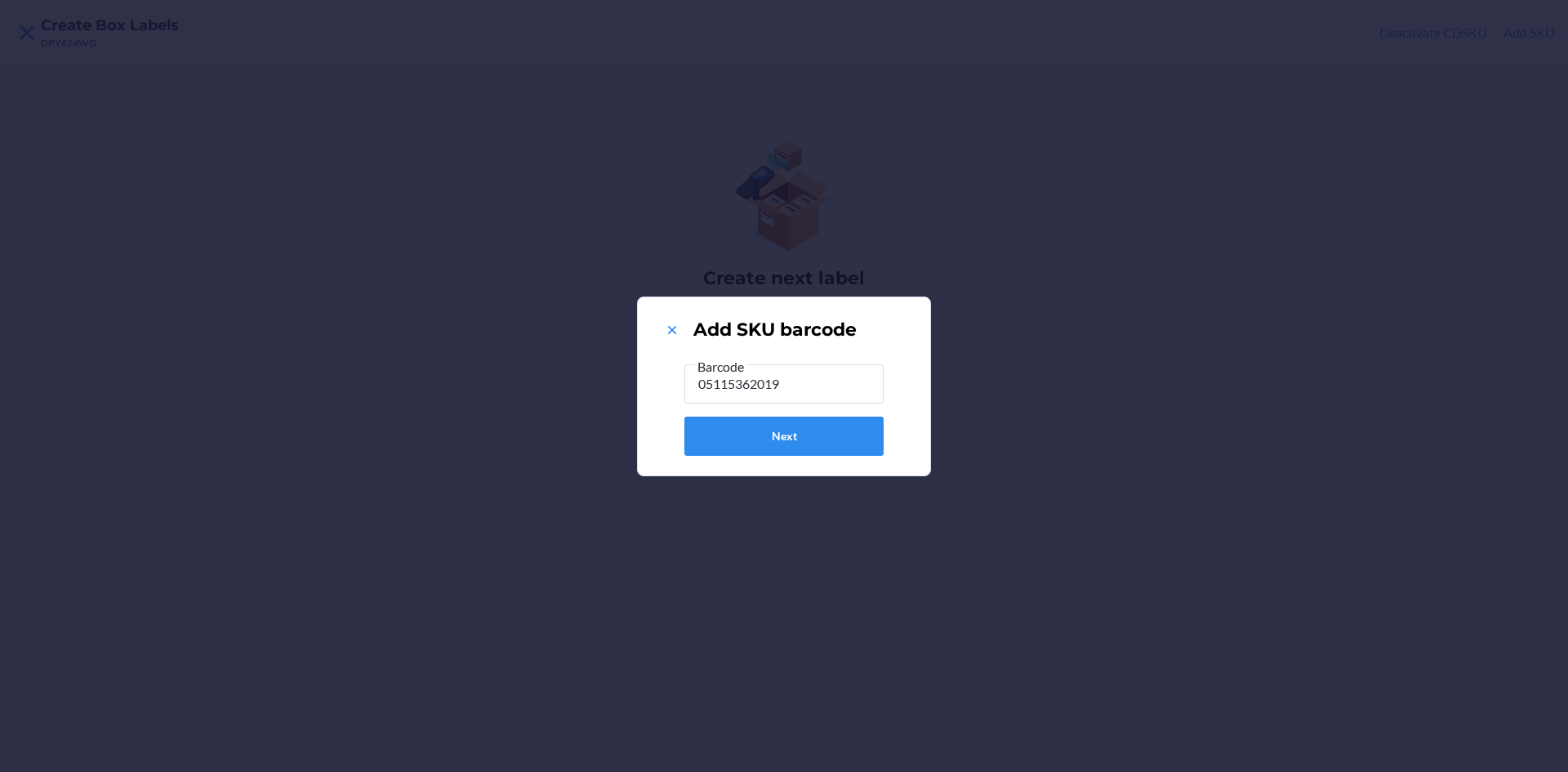
type input "051153620195"
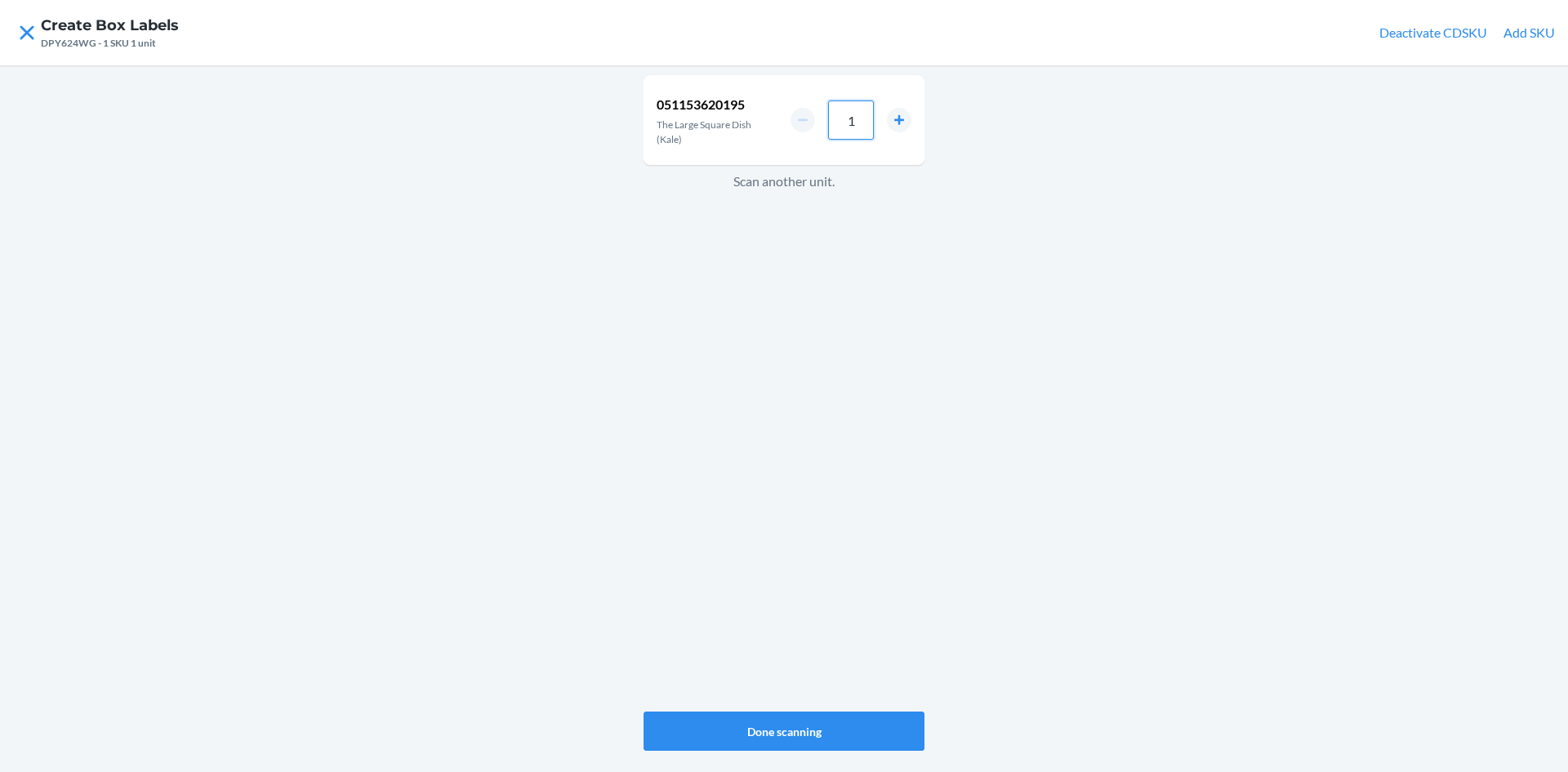
click at [860, 124] on input "1" at bounding box center [851, 120] width 45 height 39
type input "8"
click at [775, 721] on button "Done scanning" at bounding box center [784, 731] width 281 height 39
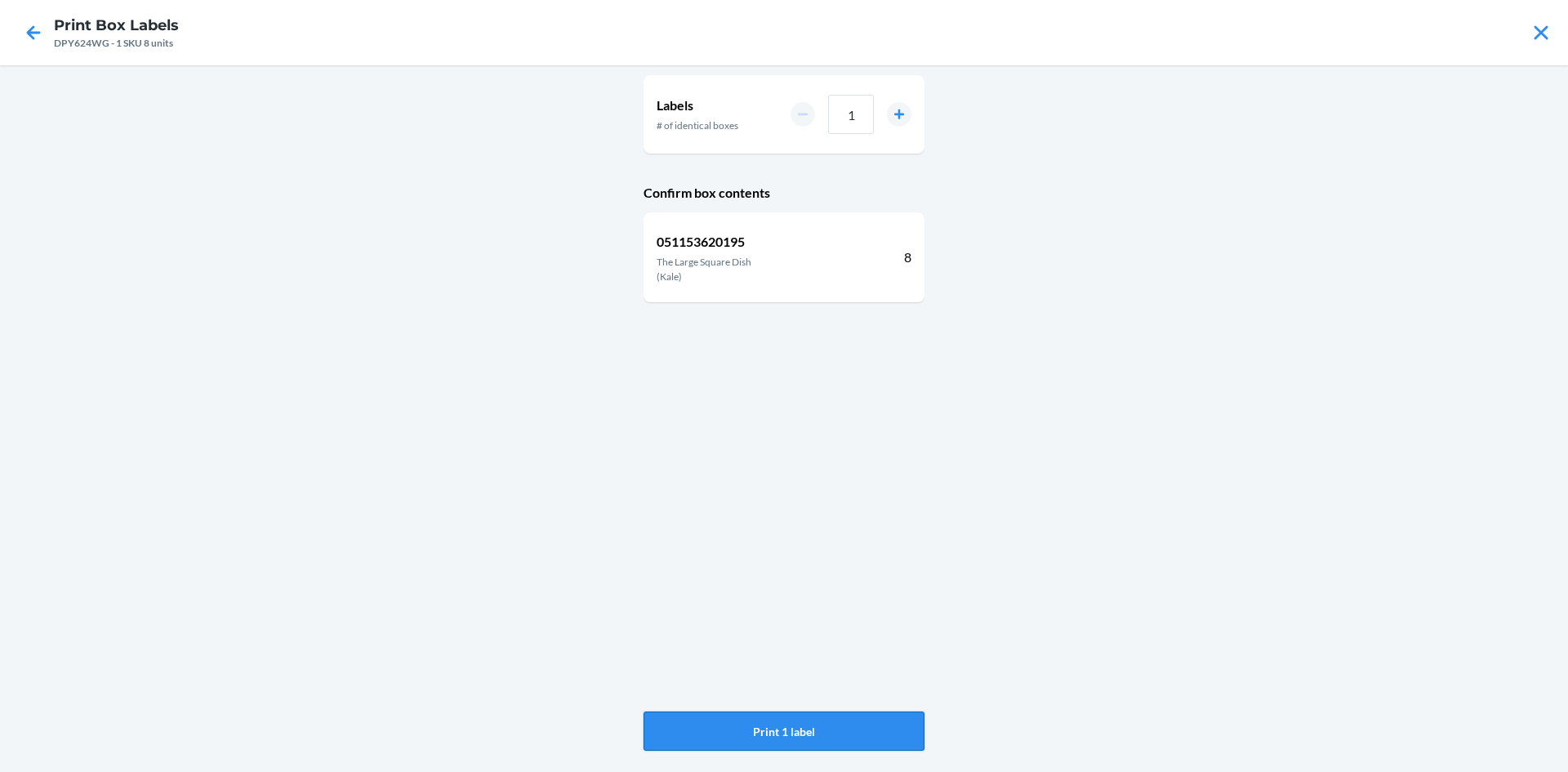
click at [873, 725] on button "Print 1 label" at bounding box center [784, 731] width 281 height 39
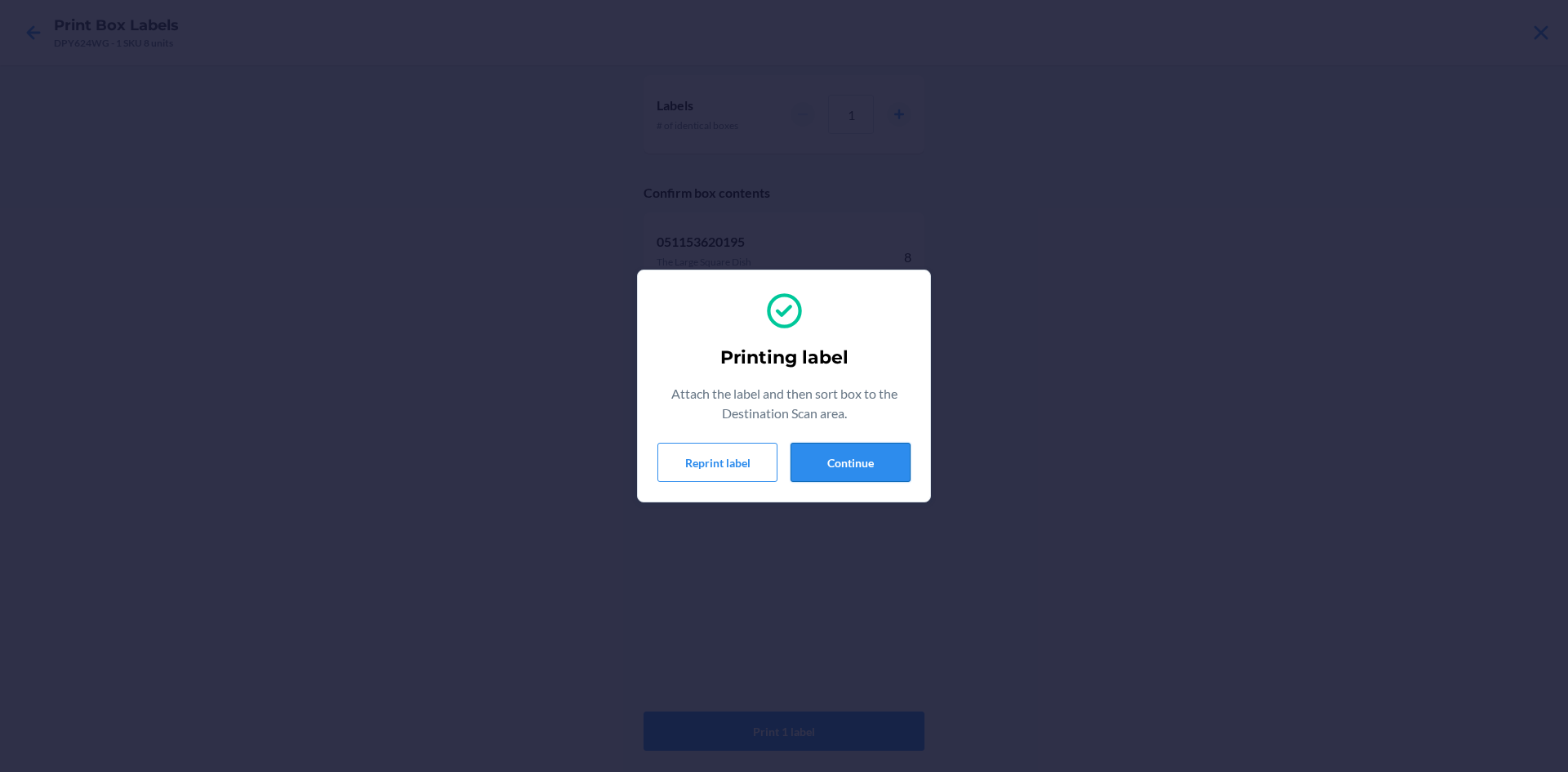
click at [882, 450] on button "Continue" at bounding box center [850, 462] width 120 height 39
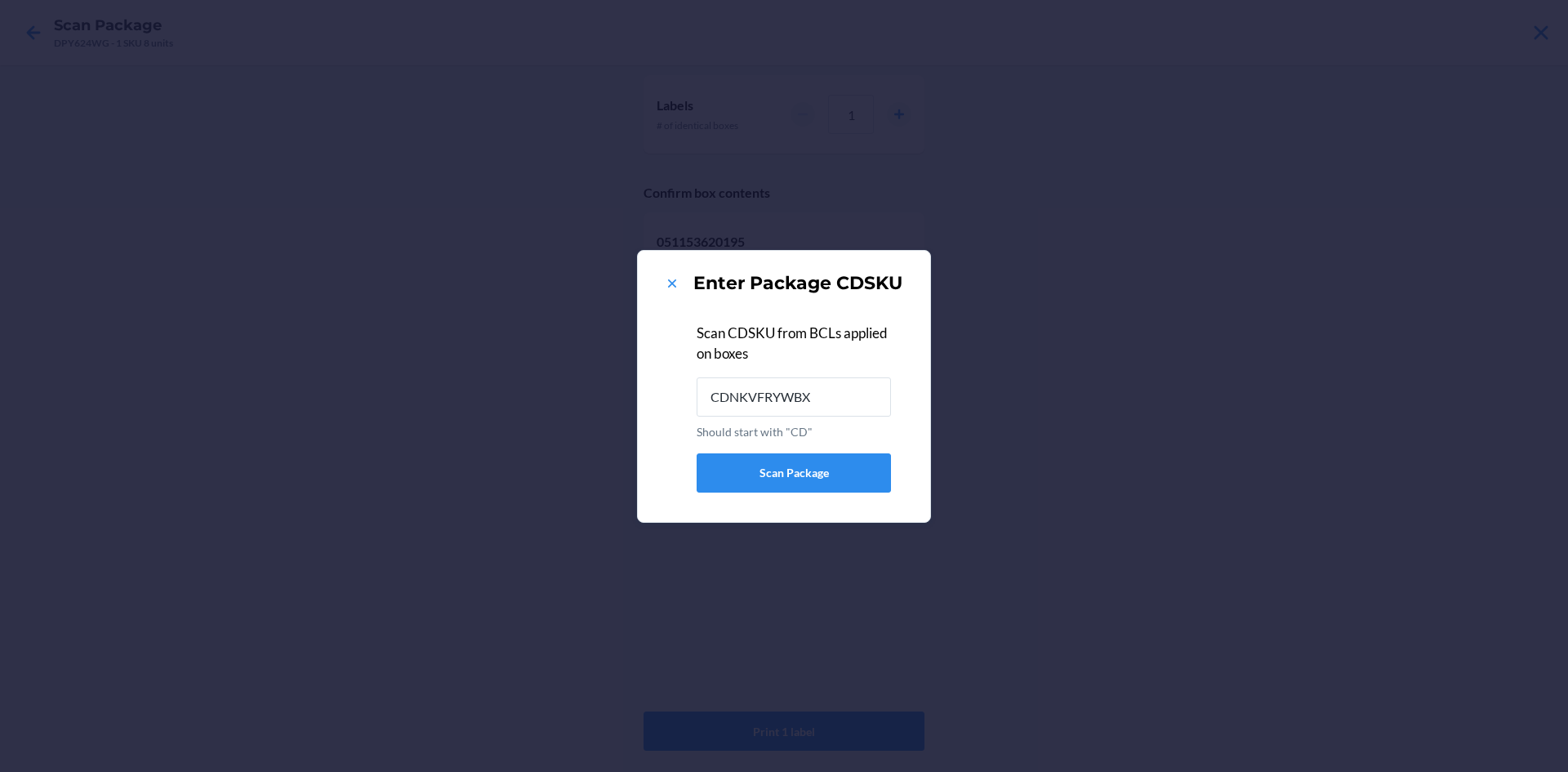
type input "CDNKVFRYWBX"
click at [672, 279] on icon at bounding box center [672, 283] width 16 height 16
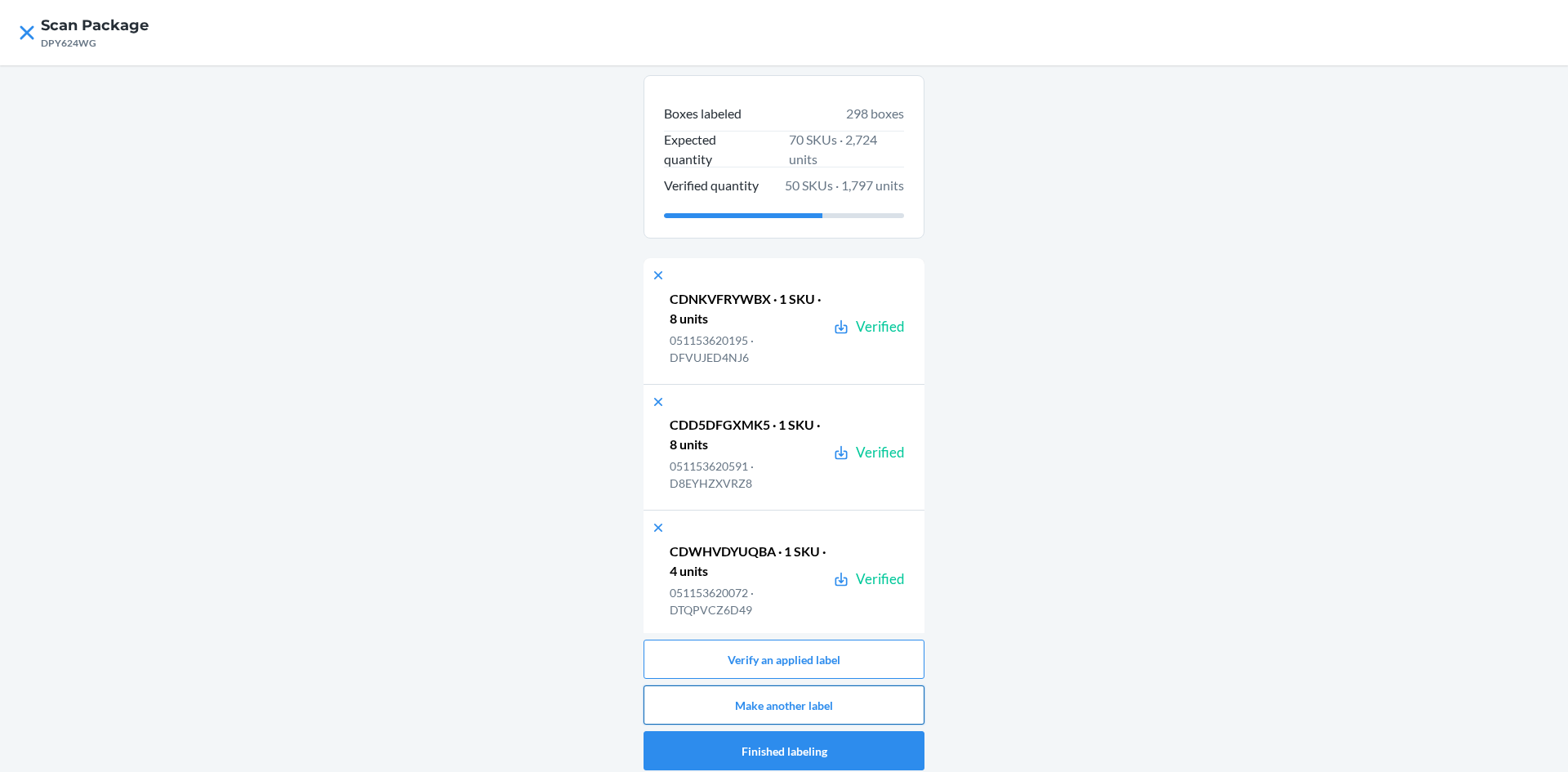
click at [826, 710] on button "Make another label" at bounding box center [784, 704] width 281 height 39
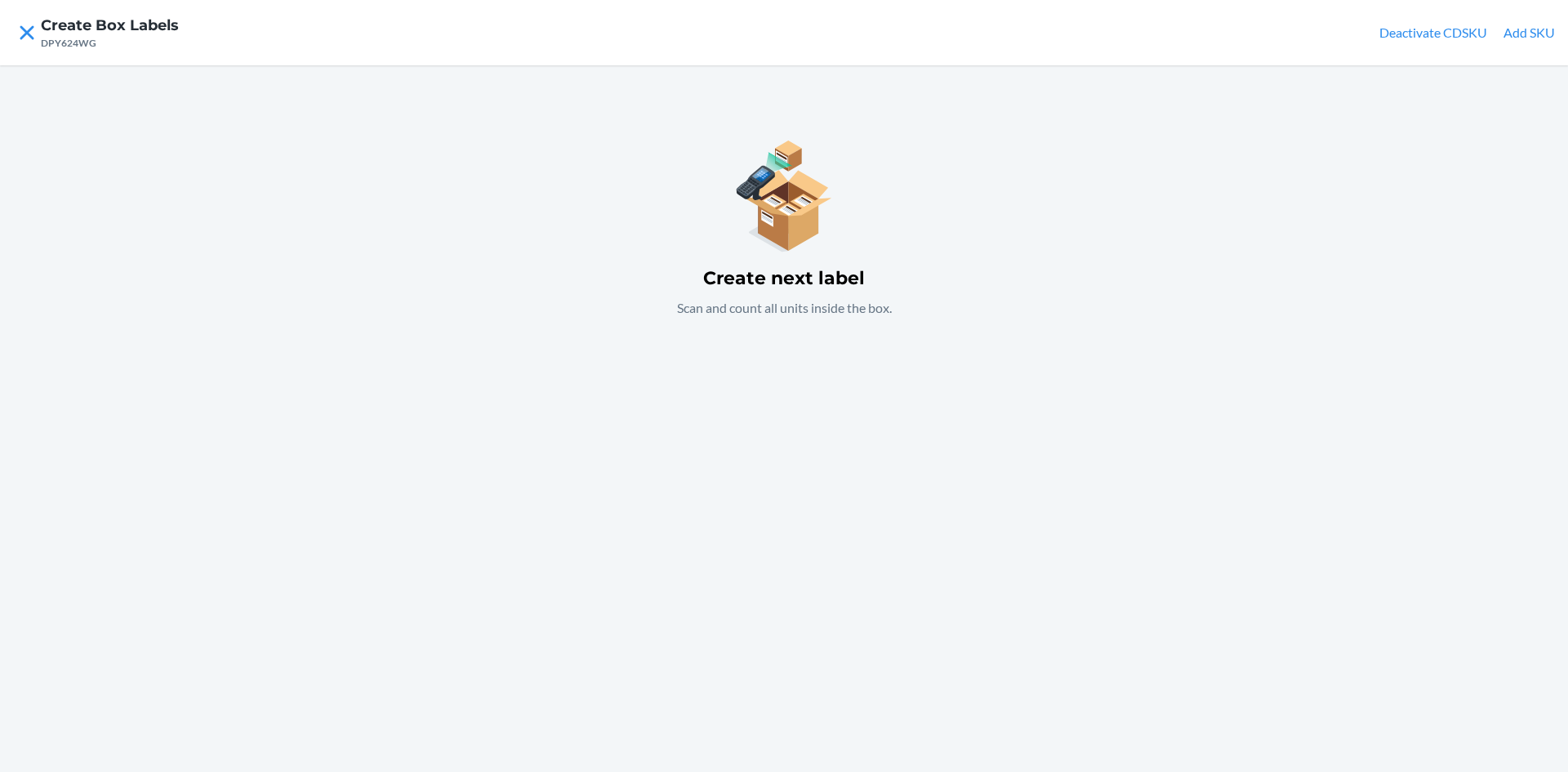
click at [1537, 33] on button "Add SKU" at bounding box center [1529, 32] width 51 height 19
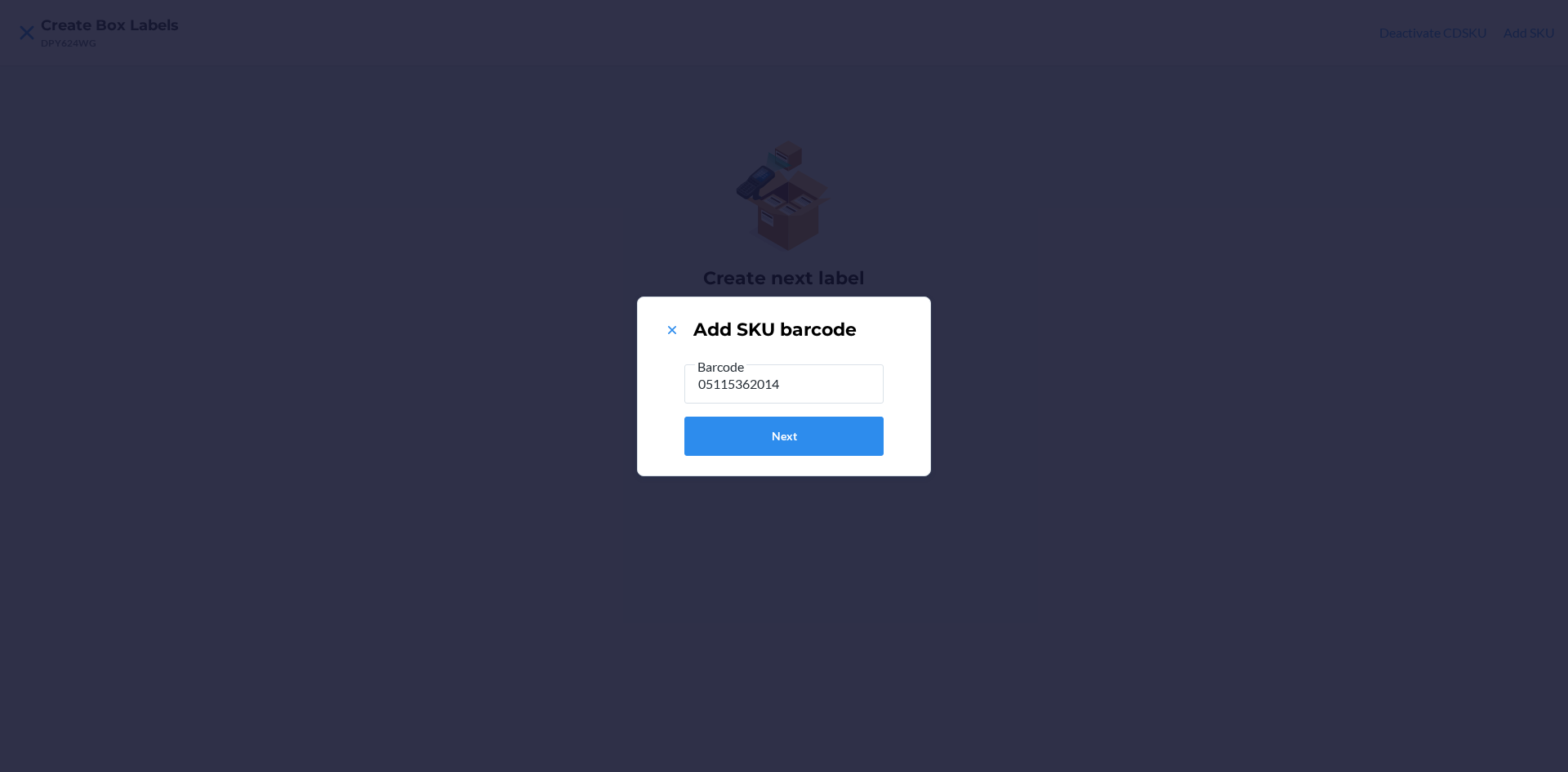
type input "051153620140"
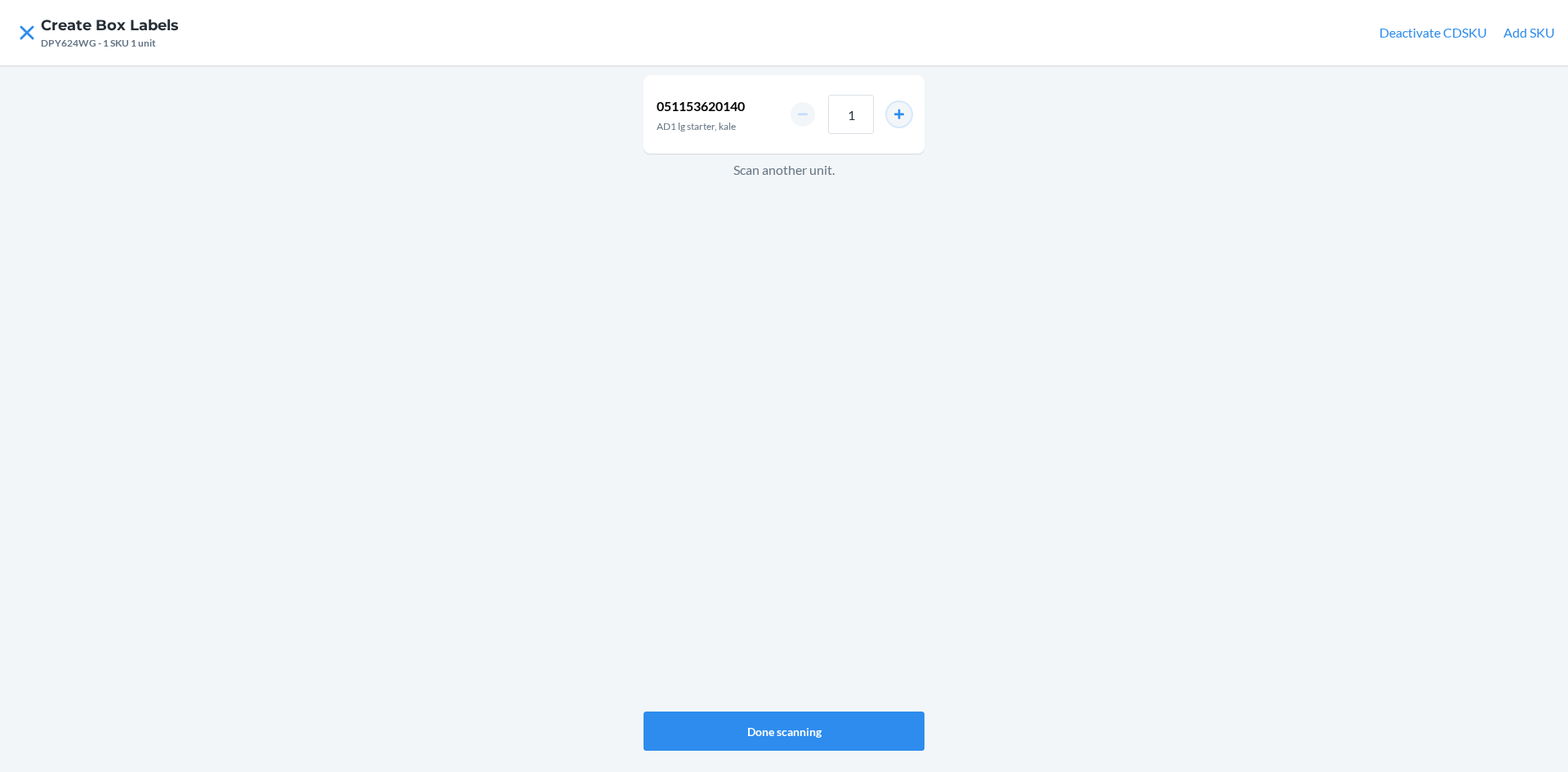
click at [900, 117] on button "increment number" at bounding box center [899, 114] width 24 height 24
click at [902, 118] on button "increment number" at bounding box center [899, 114] width 24 height 24
click at [862, 112] on input "3" at bounding box center [851, 114] width 45 height 39
type input "4"
click at [782, 734] on button "Done scanning" at bounding box center [784, 731] width 281 height 39
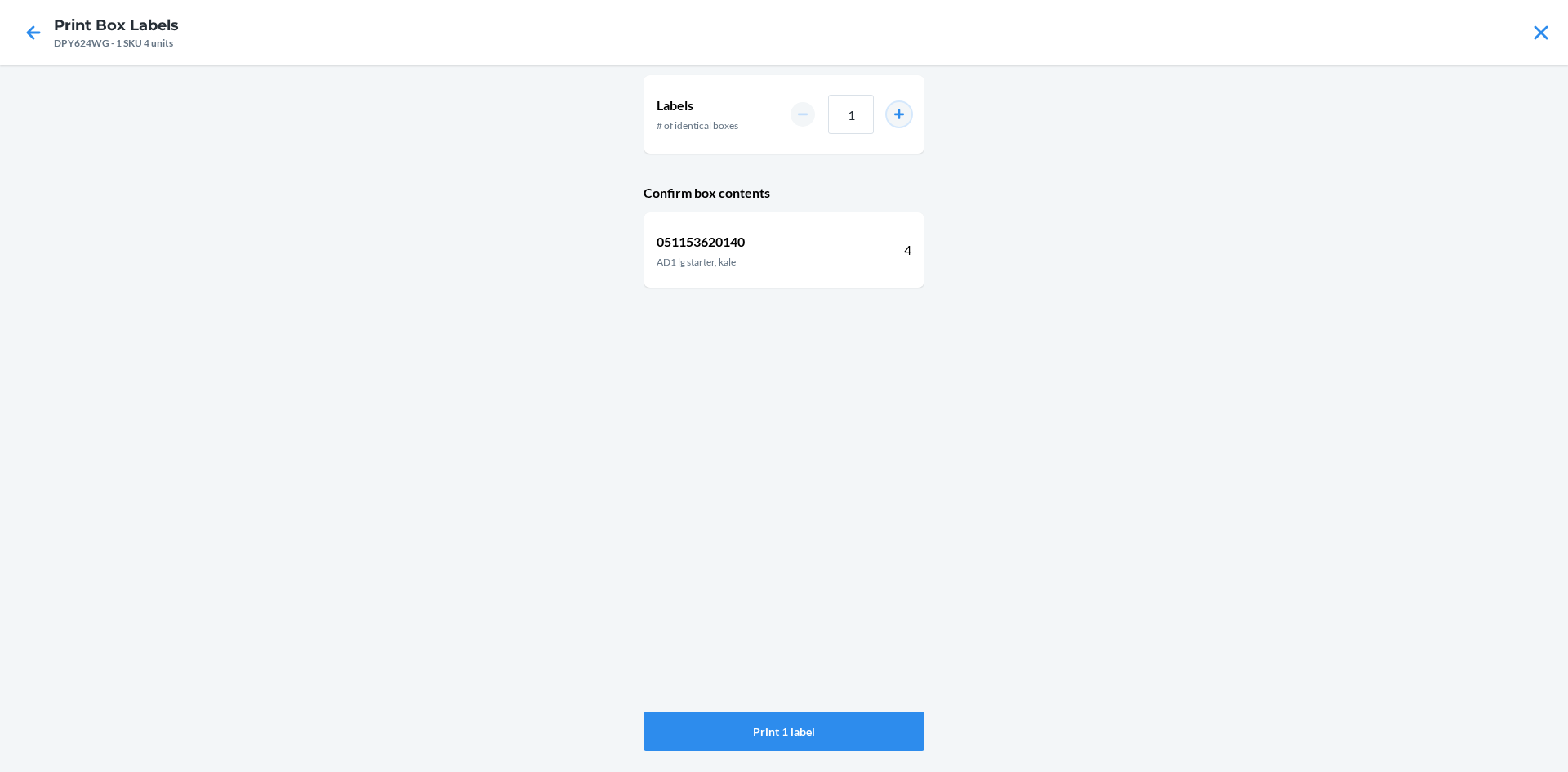
click at [898, 115] on button "increment number" at bounding box center [899, 114] width 24 height 24
type input "2"
click at [828, 726] on button "Print 2 labels" at bounding box center [784, 731] width 281 height 39
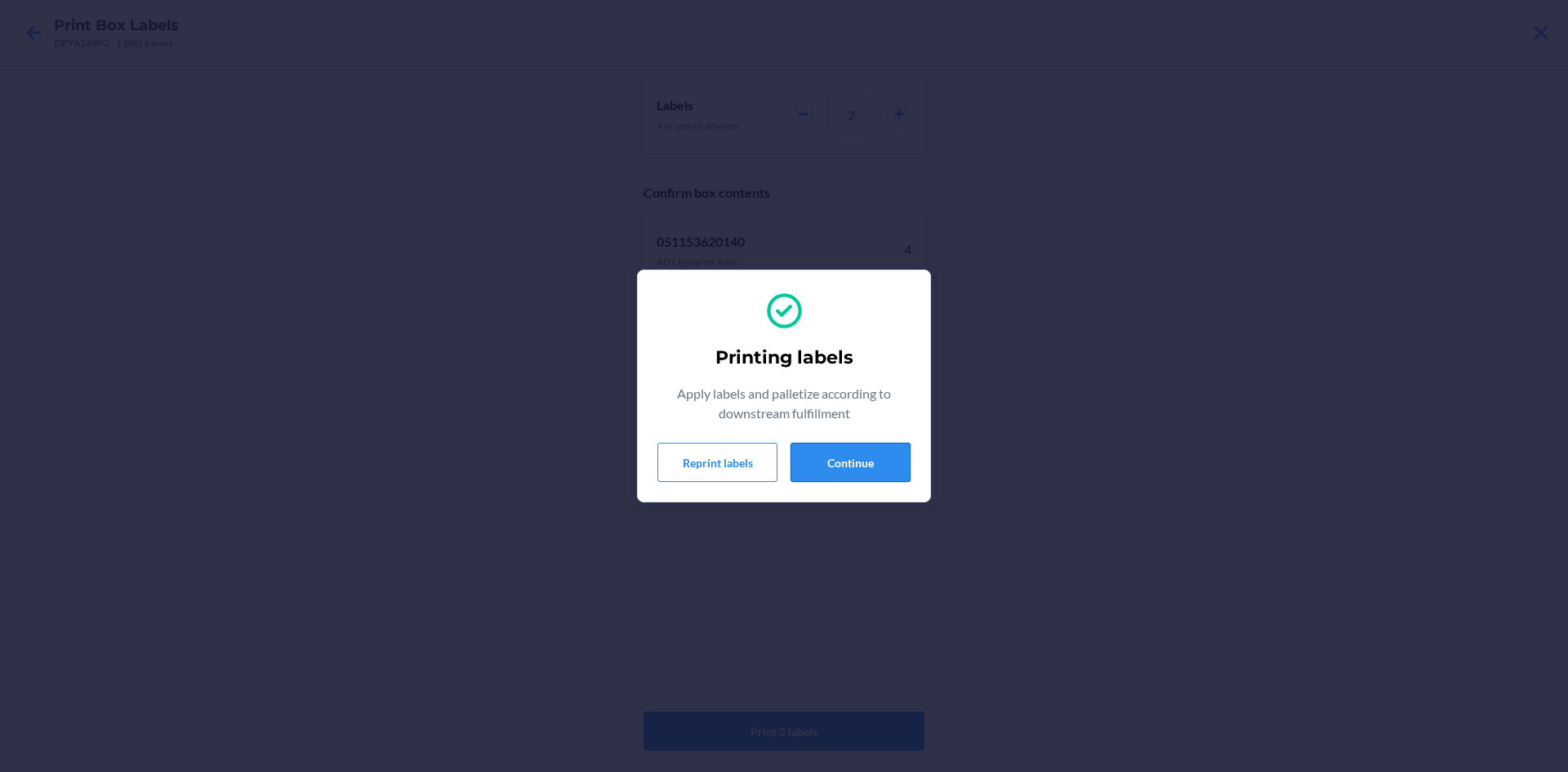
click at [844, 457] on button "Continue" at bounding box center [850, 462] width 120 height 39
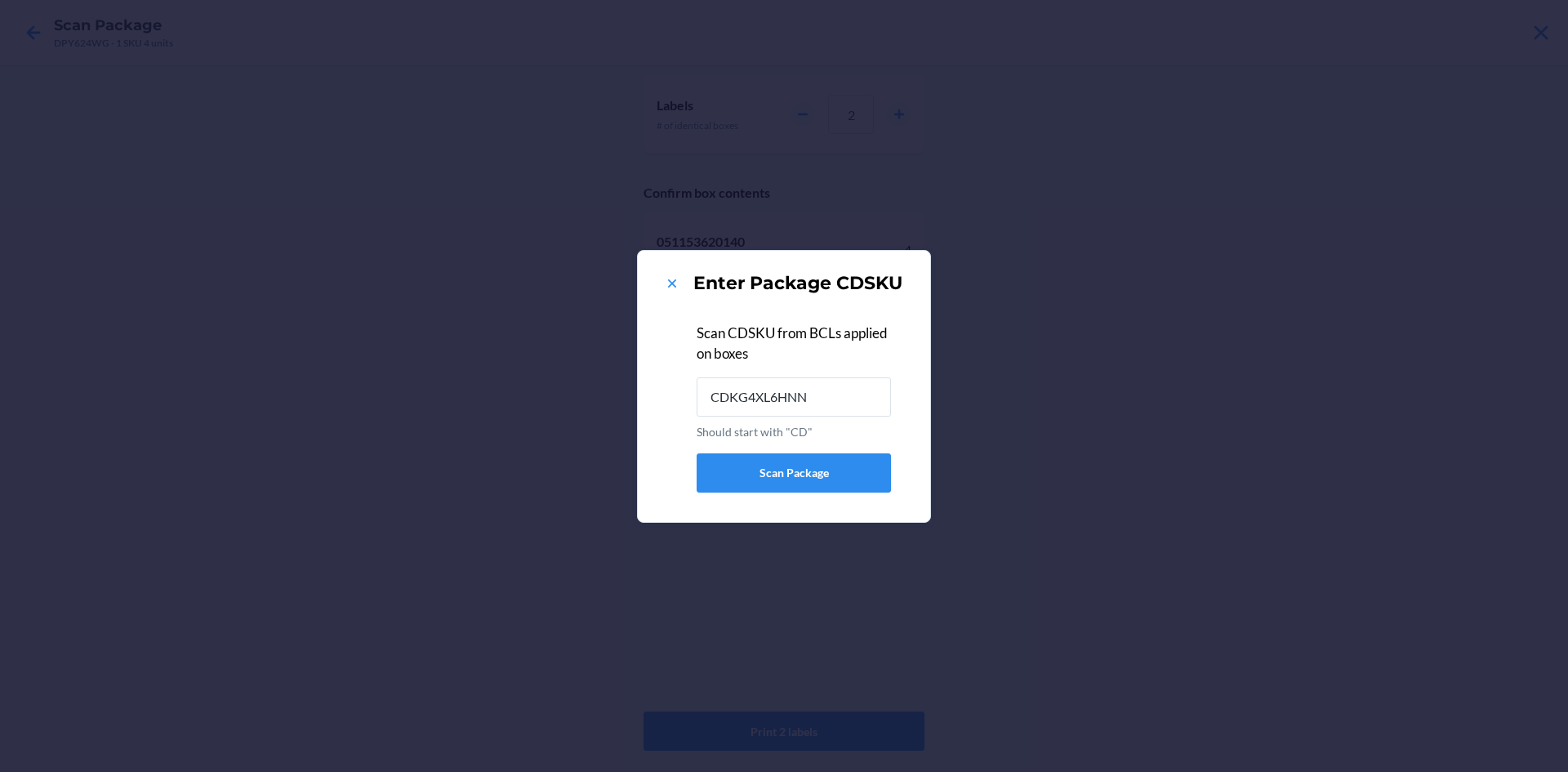
type input "CDKG4XL6HNN"
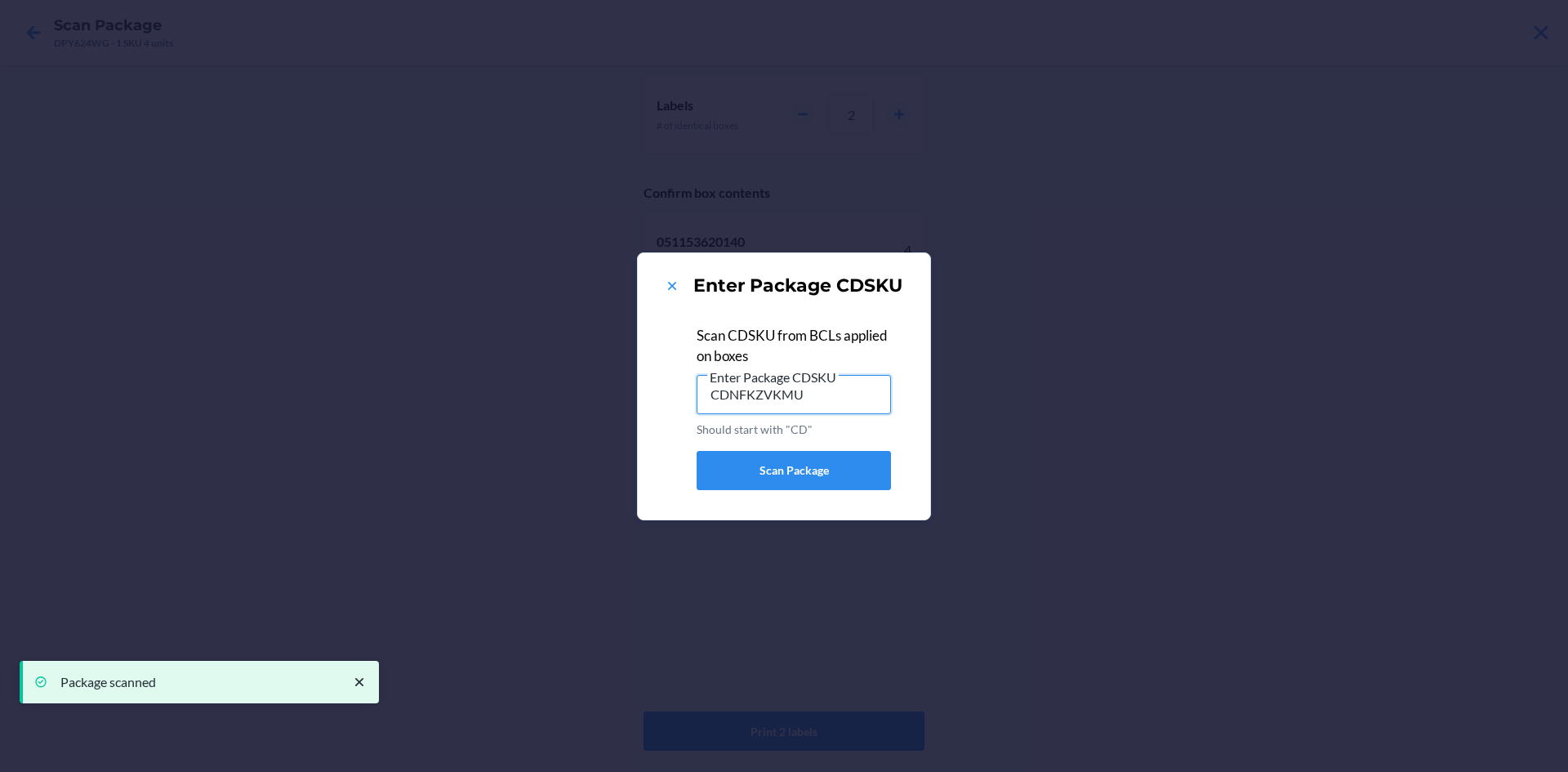
type input "CDNFKZVKMU2"
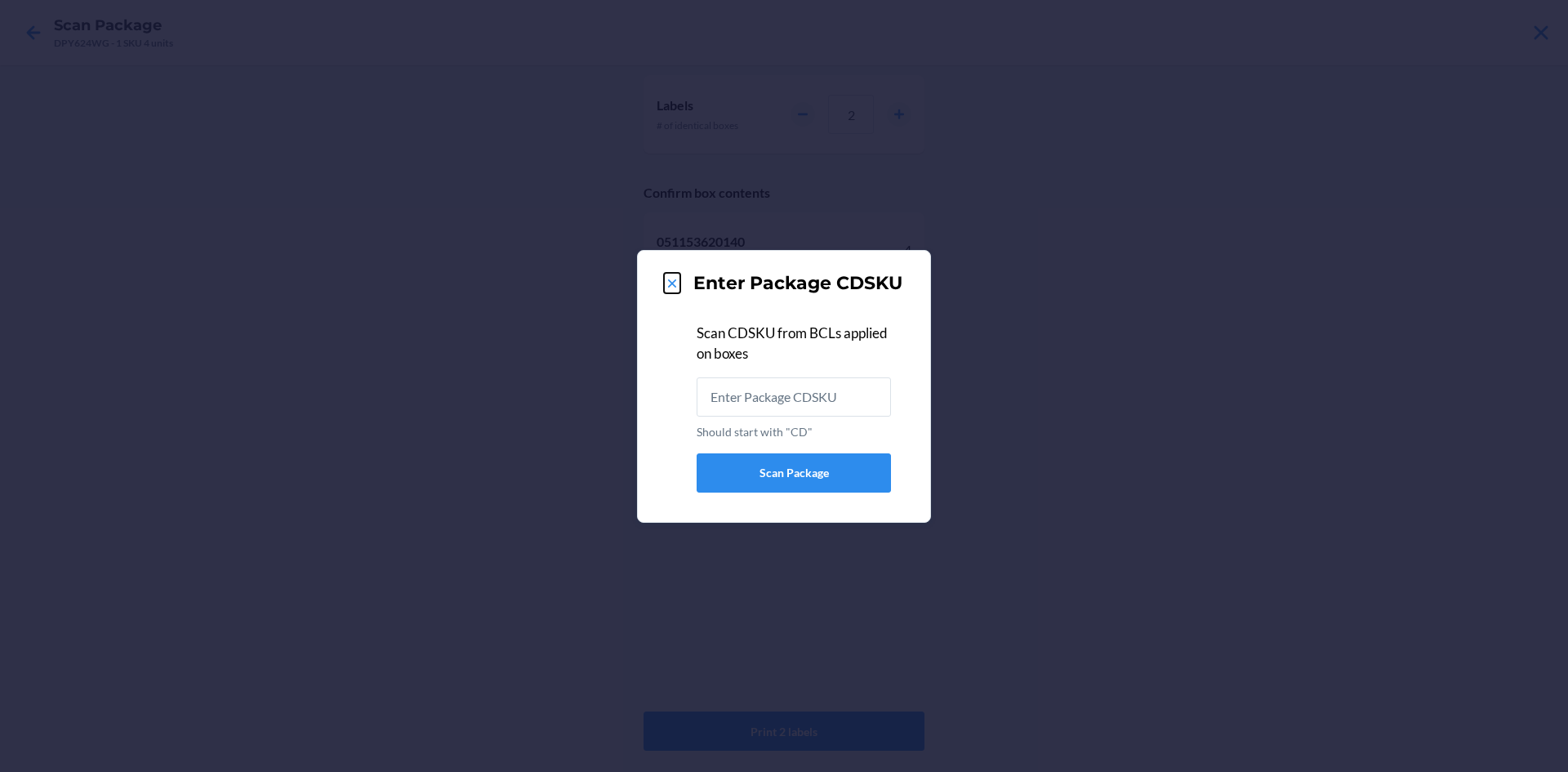
click at [673, 279] on icon at bounding box center [672, 283] width 16 height 16
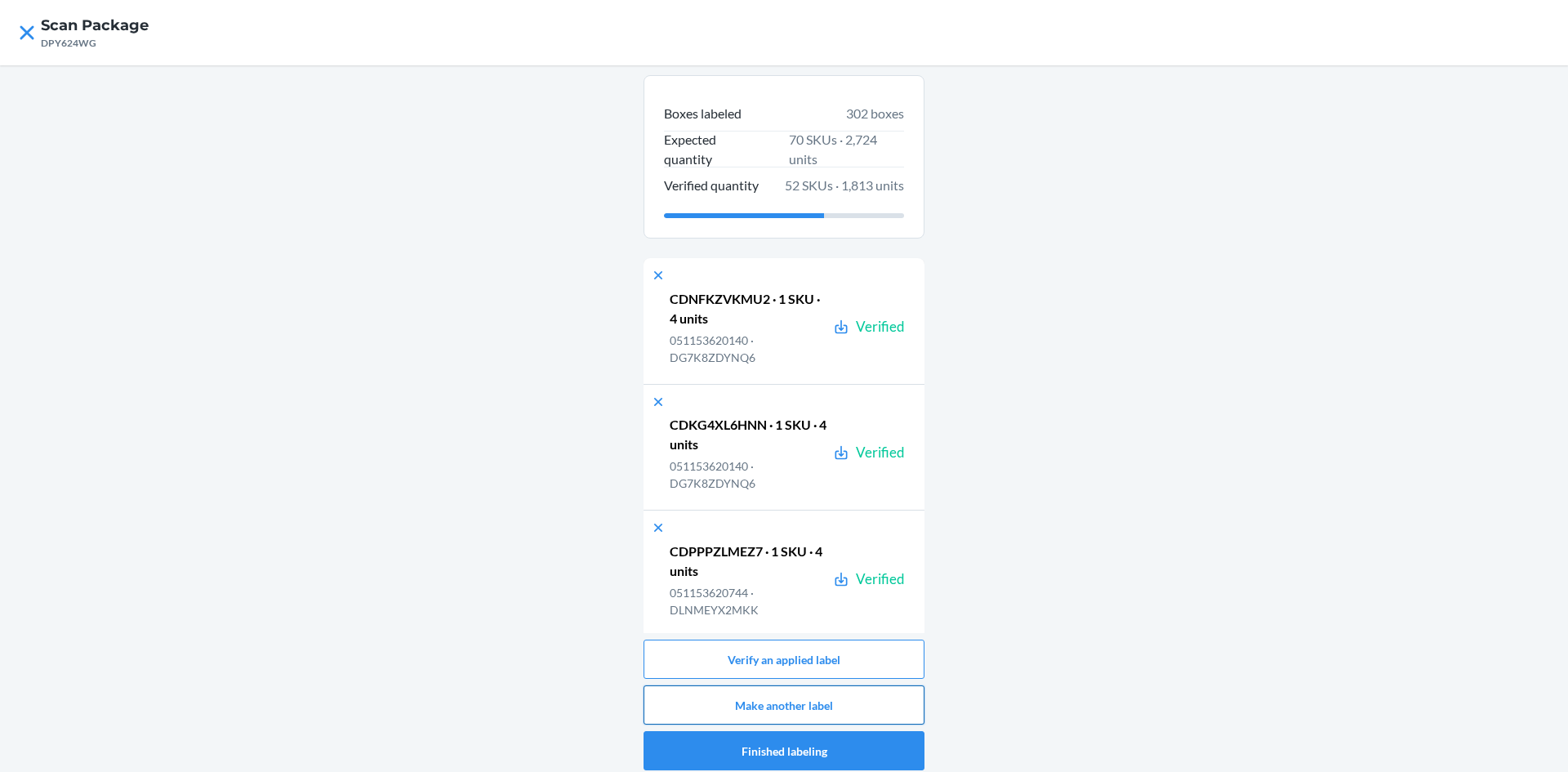
click at [821, 709] on button "Make another label" at bounding box center [784, 704] width 281 height 39
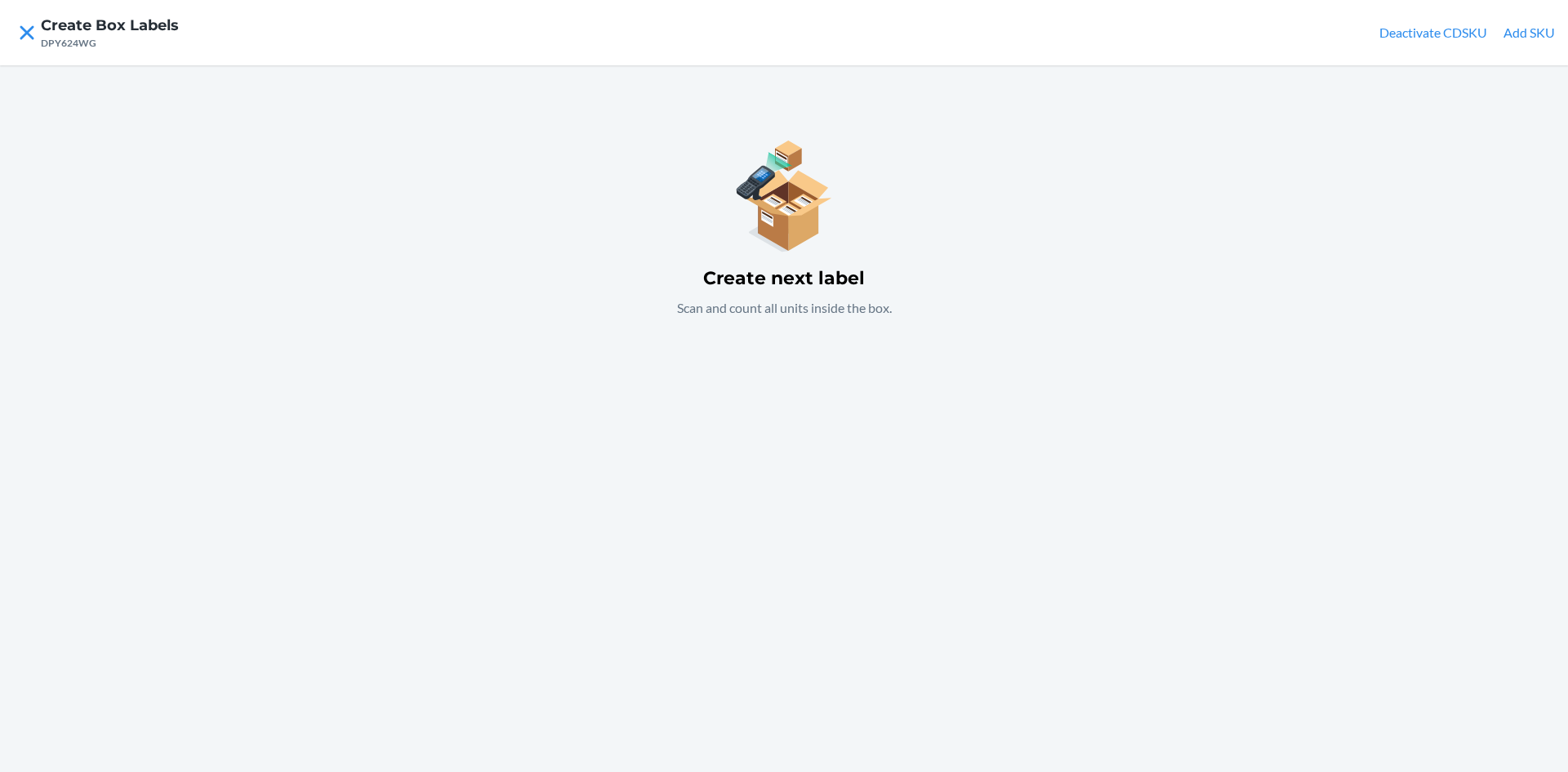
click at [1524, 31] on button "Add SKU" at bounding box center [1529, 32] width 51 height 19
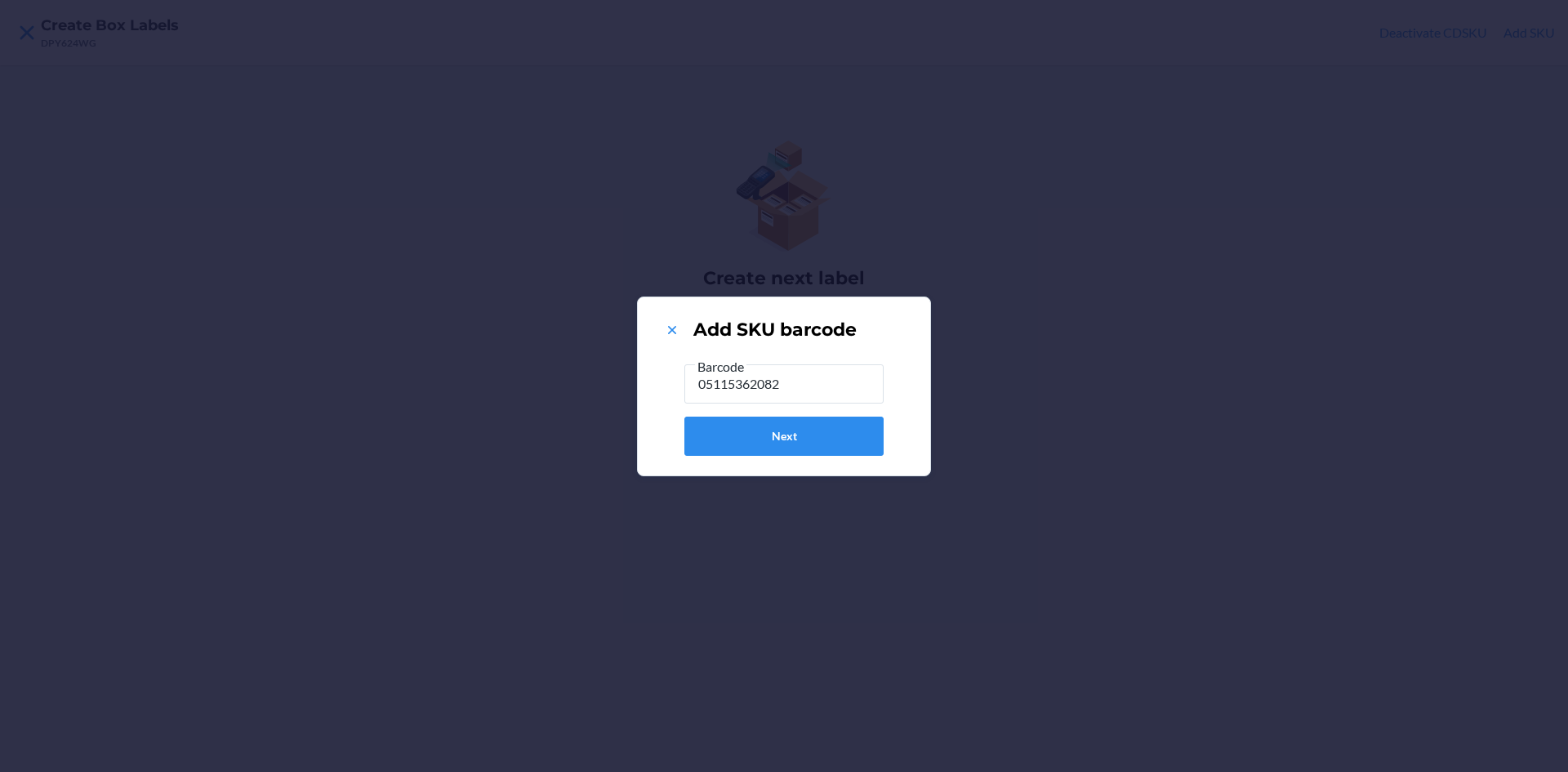
type input "051153620829"
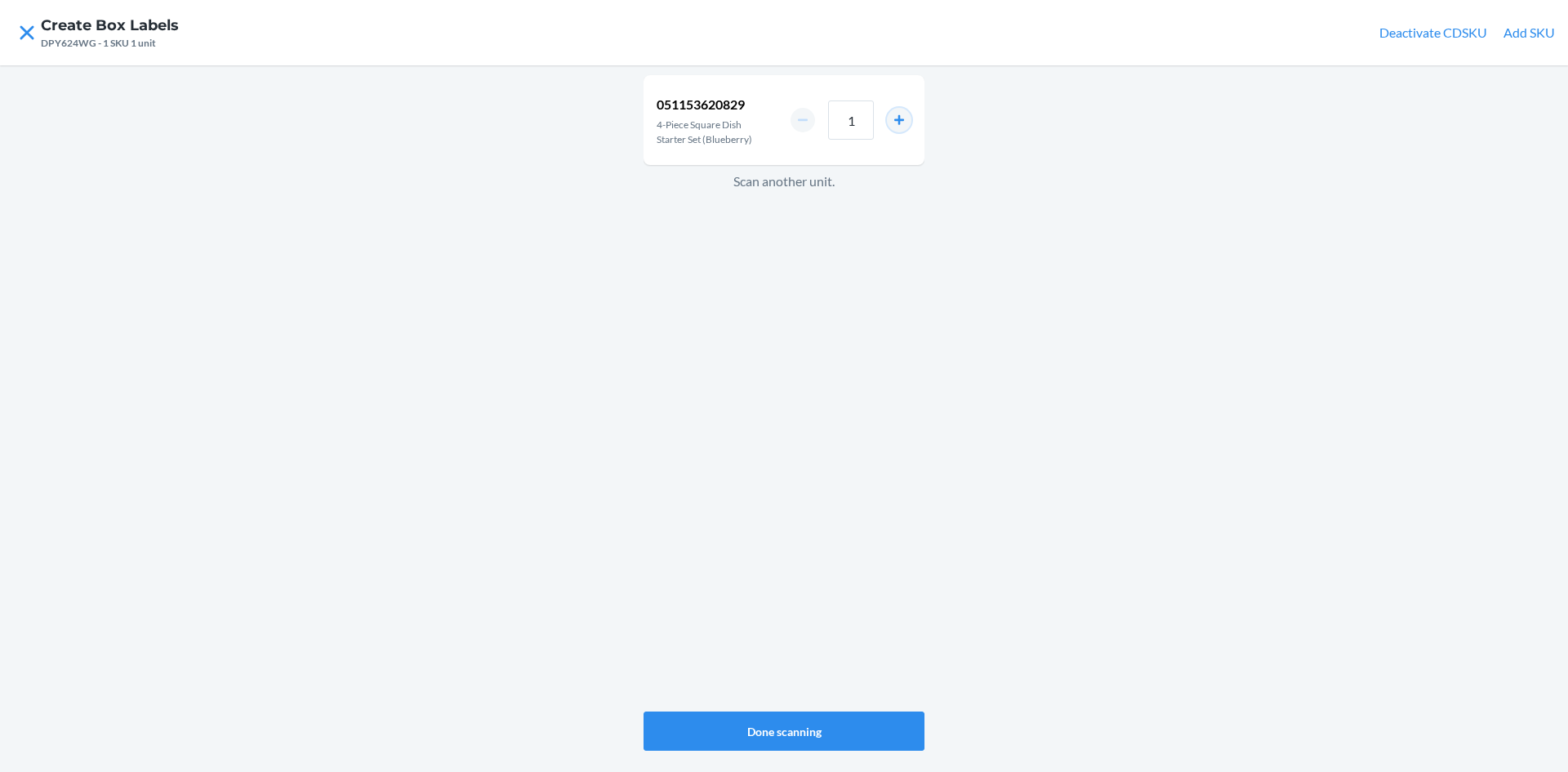
click at [904, 117] on button "increment number" at bounding box center [899, 119] width 24 height 24
type input "4"
click at [770, 734] on button "Done scanning" at bounding box center [784, 731] width 281 height 39
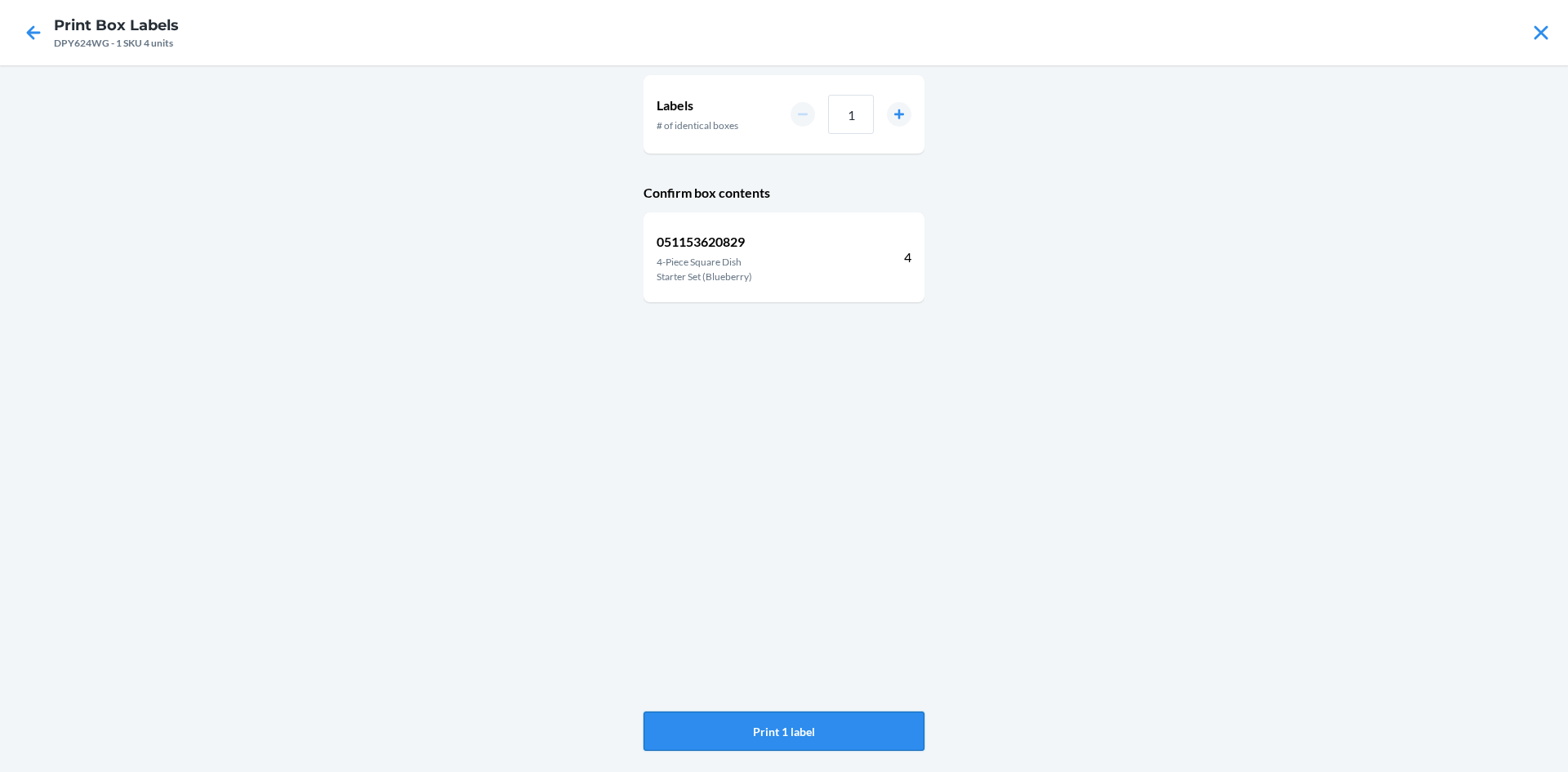
click at [822, 718] on button "Print 1 label" at bounding box center [784, 731] width 281 height 39
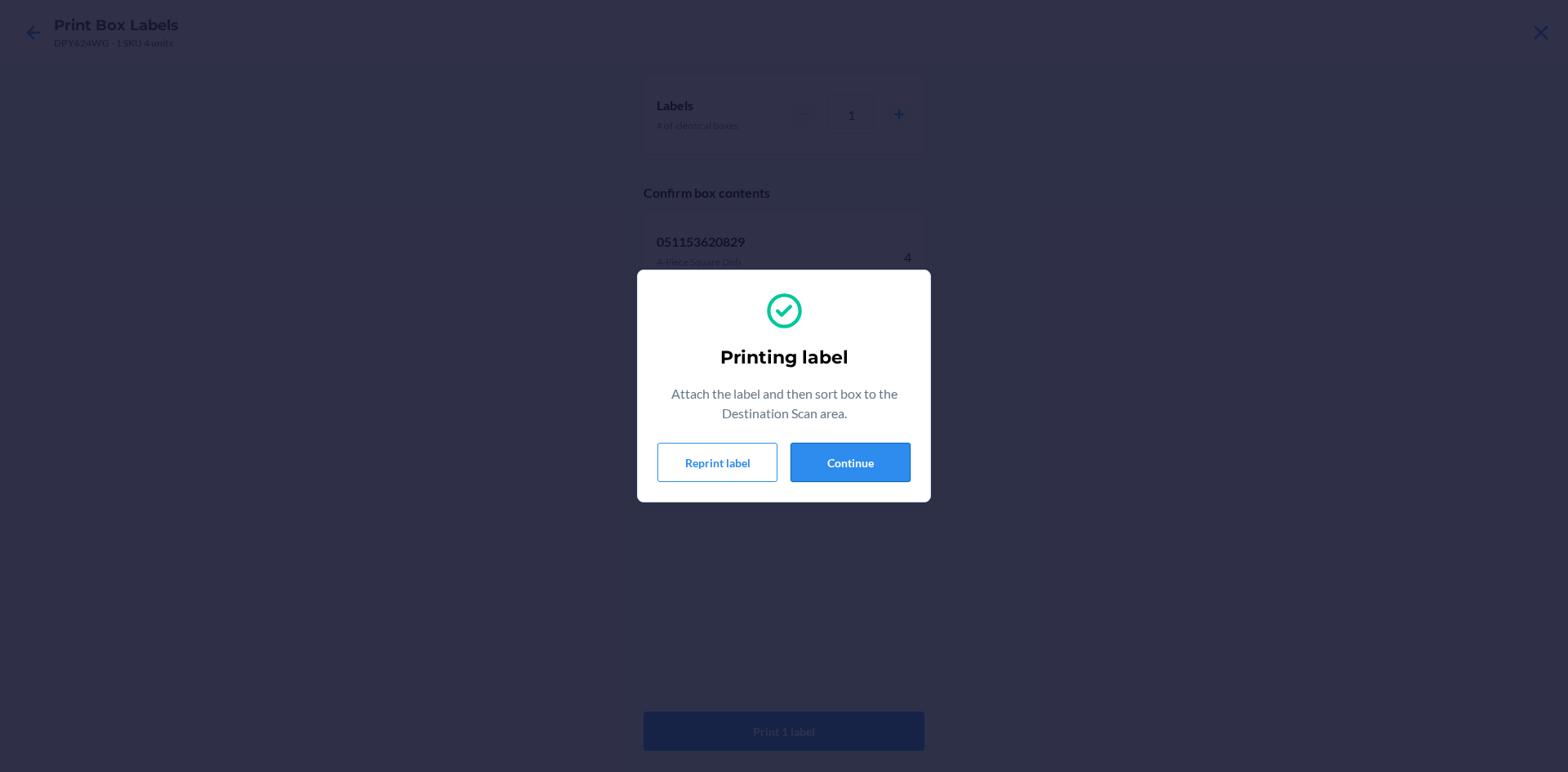
click at [856, 461] on button "Continue" at bounding box center [850, 462] width 120 height 39
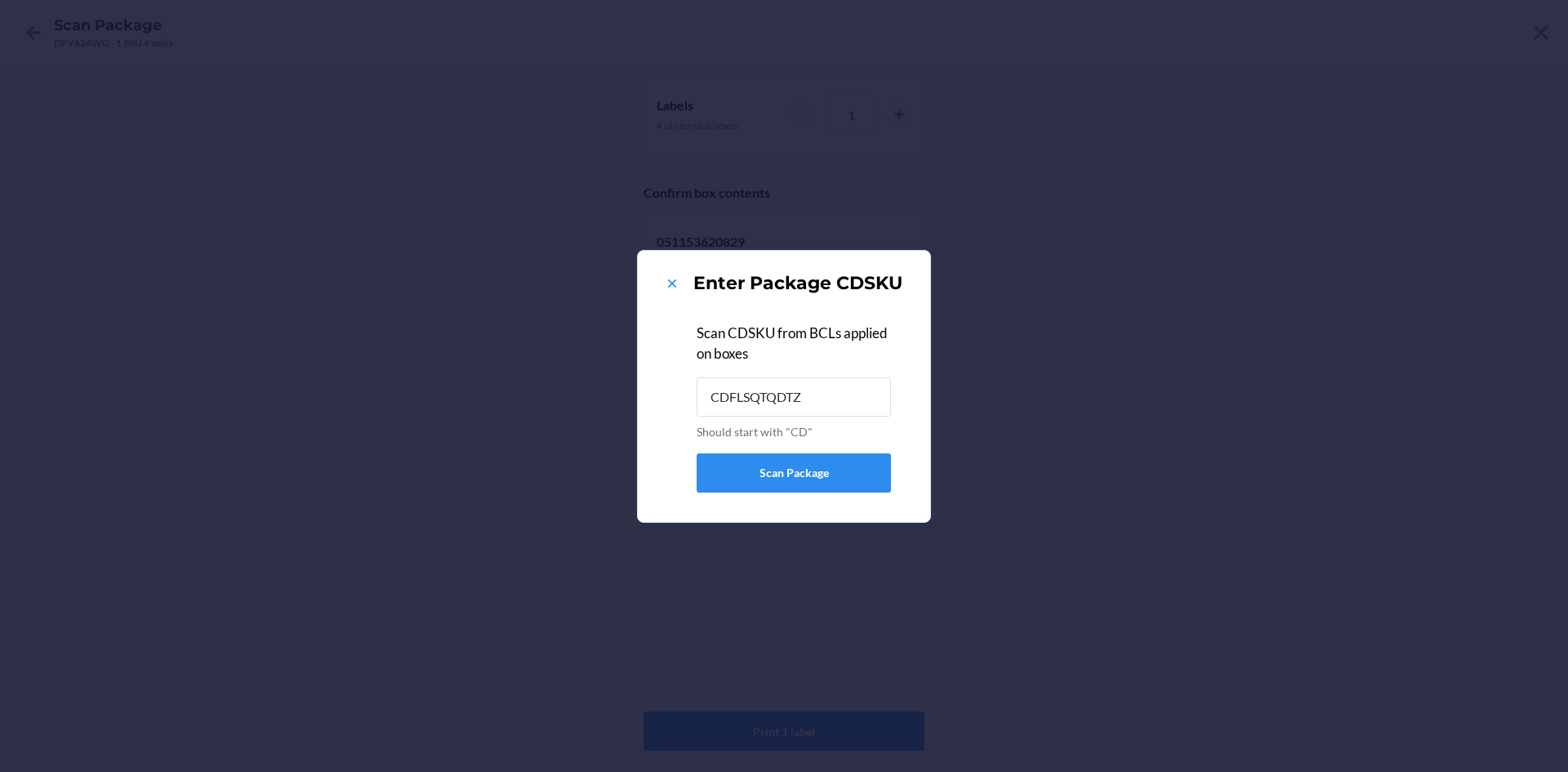
type input "CDFLSQTQDTZ"
click at [669, 279] on icon at bounding box center [672, 283] width 16 height 16
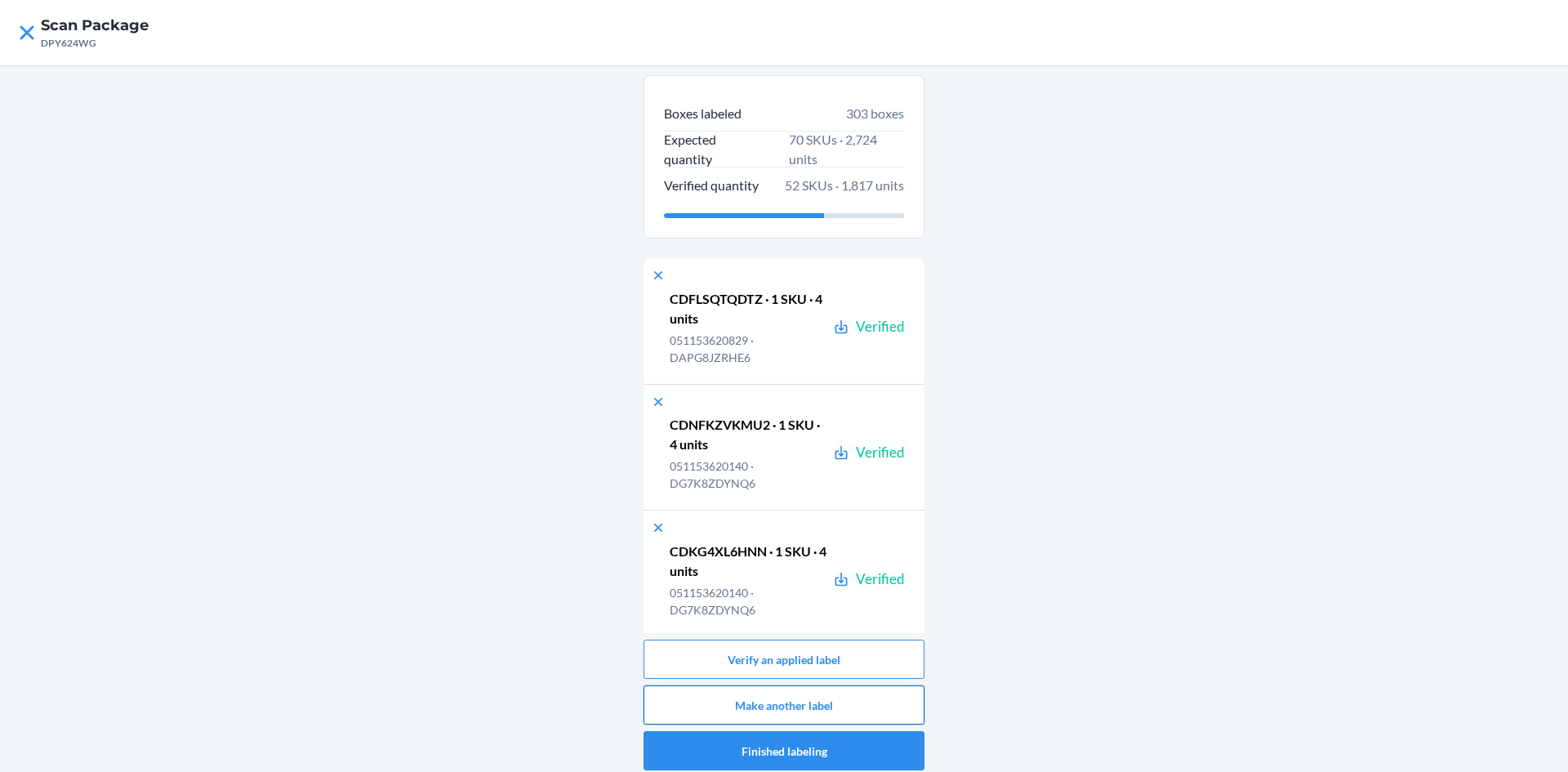
click at [837, 700] on button "Make another label" at bounding box center [784, 704] width 281 height 39
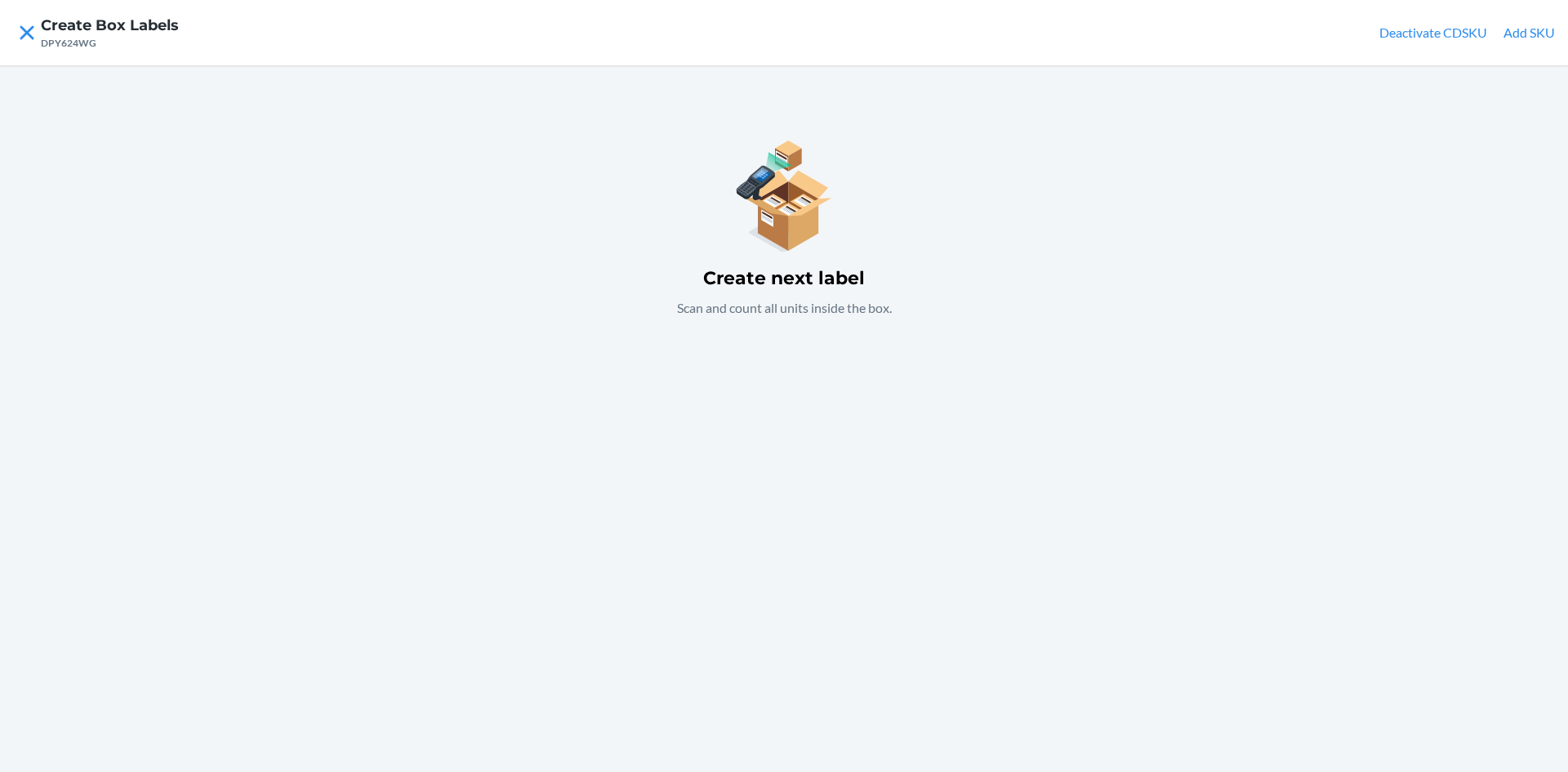
click at [1534, 34] on button "Add SKU" at bounding box center [1529, 32] width 51 height 19
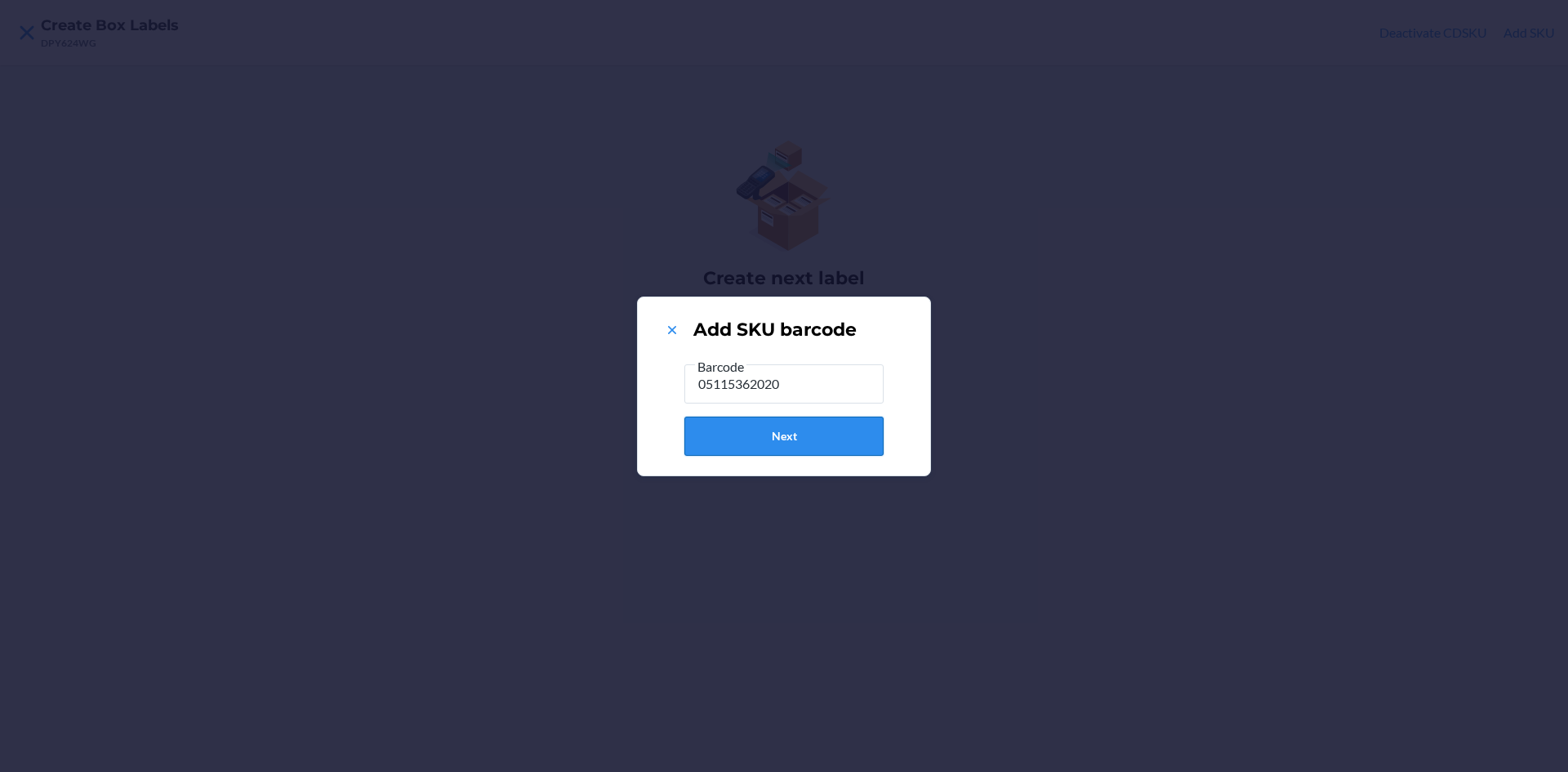
type input "051153620201"
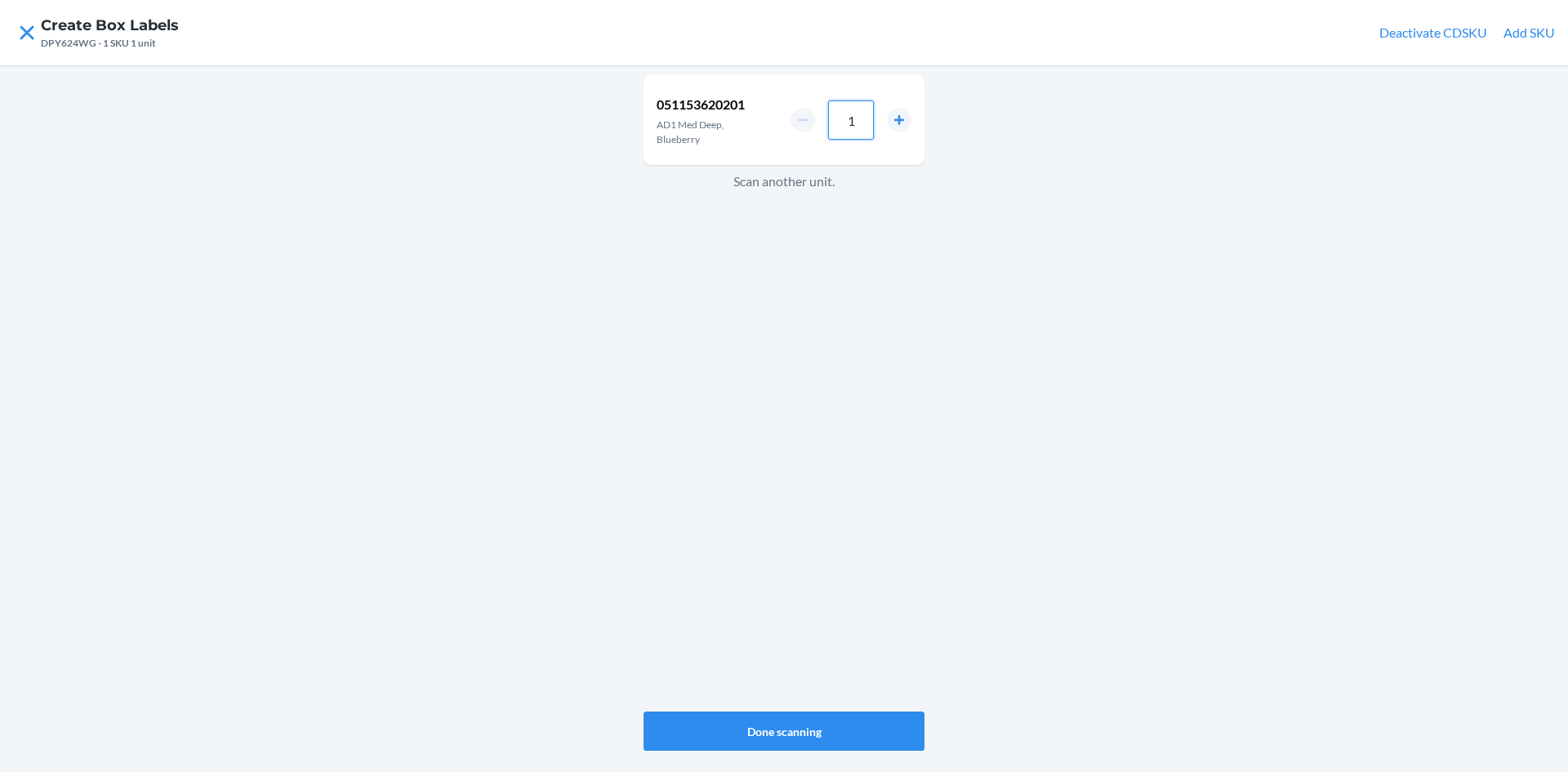
click at [861, 125] on input "1" at bounding box center [851, 120] width 45 height 39
type input "8"
click at [839, 732] on button "Done scanning" at bounding box center [784, 731] width 281 height 39
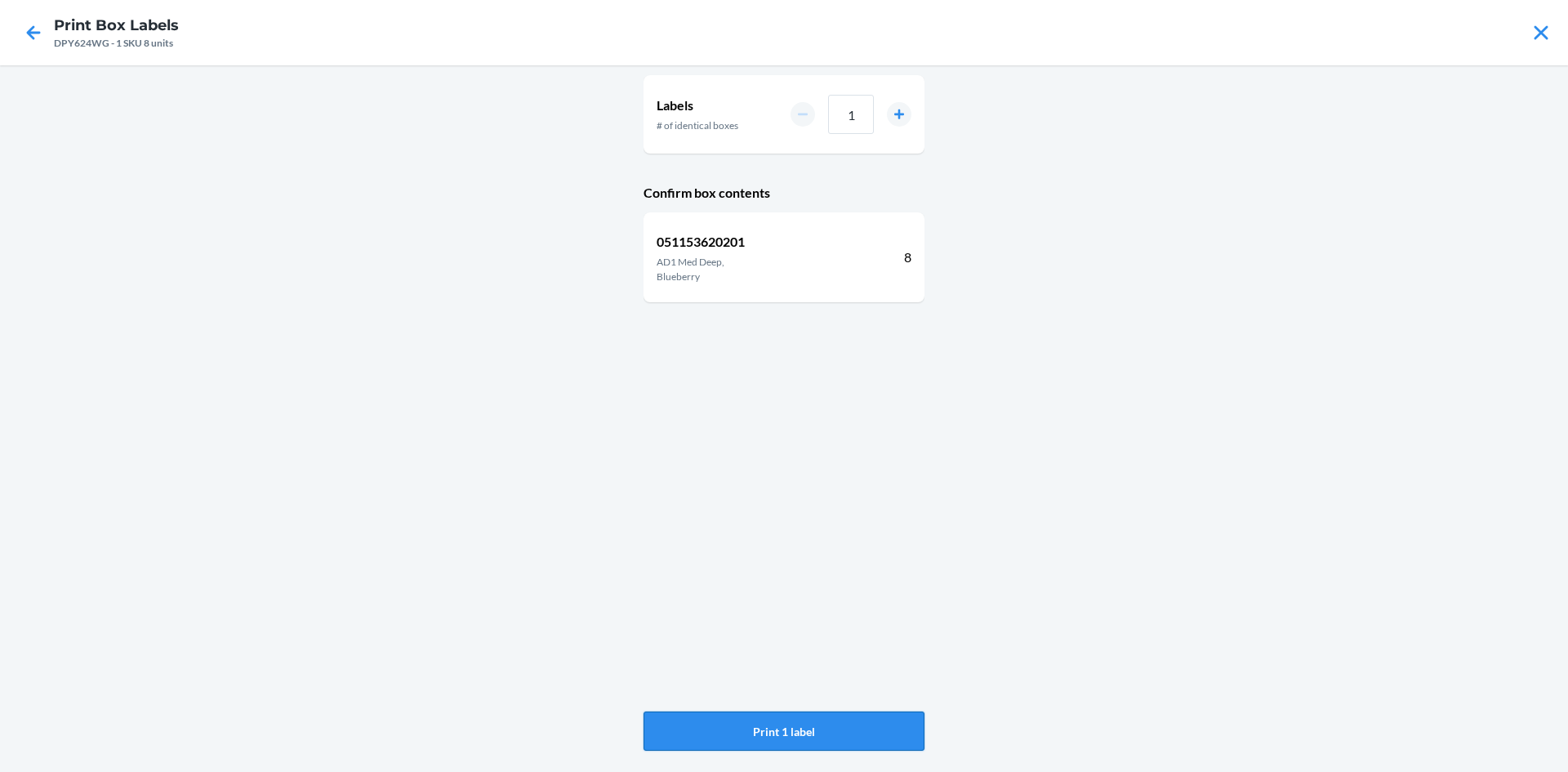
click at [902, 724] on button "Print 1 label" at bounding box center [784, 731] width 281 height 39
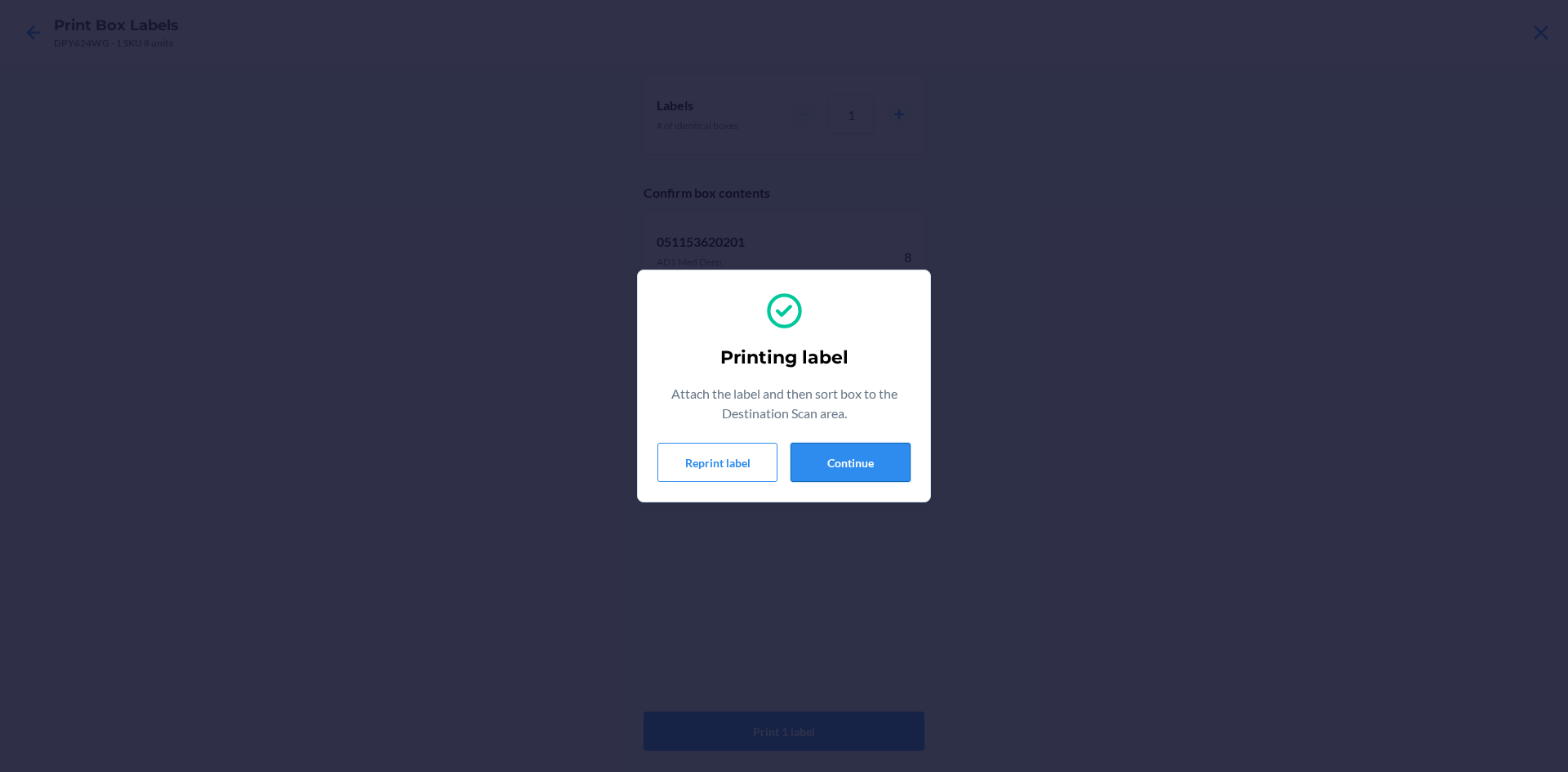
click at [846, 454] on button "Continue" at bounding box center [850, 462] width 120 height 39
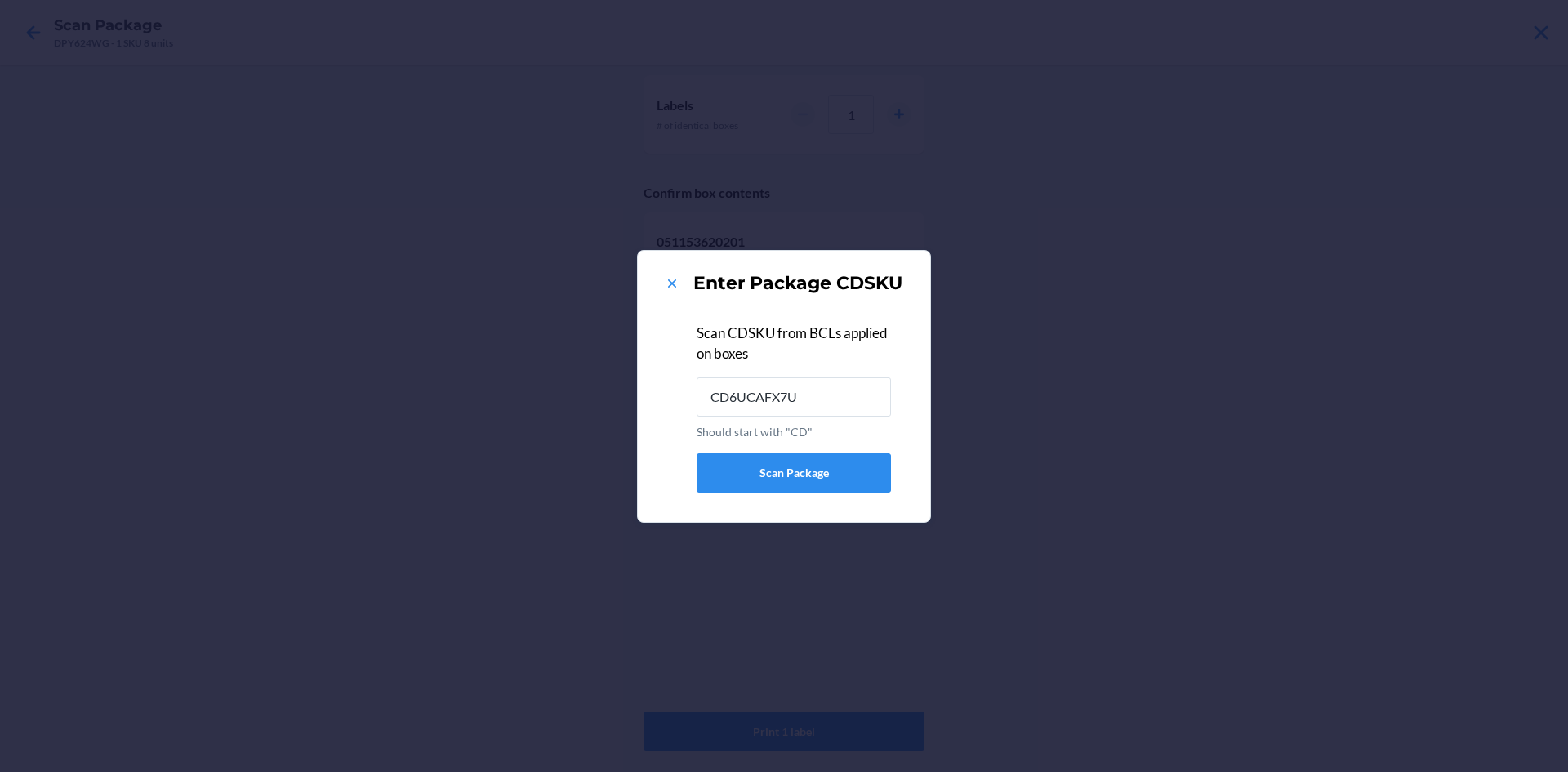
type input "CD6UCAFX7U4"
click at [675, 280] on icon at bounding box center [672, 284] width 8 height 8
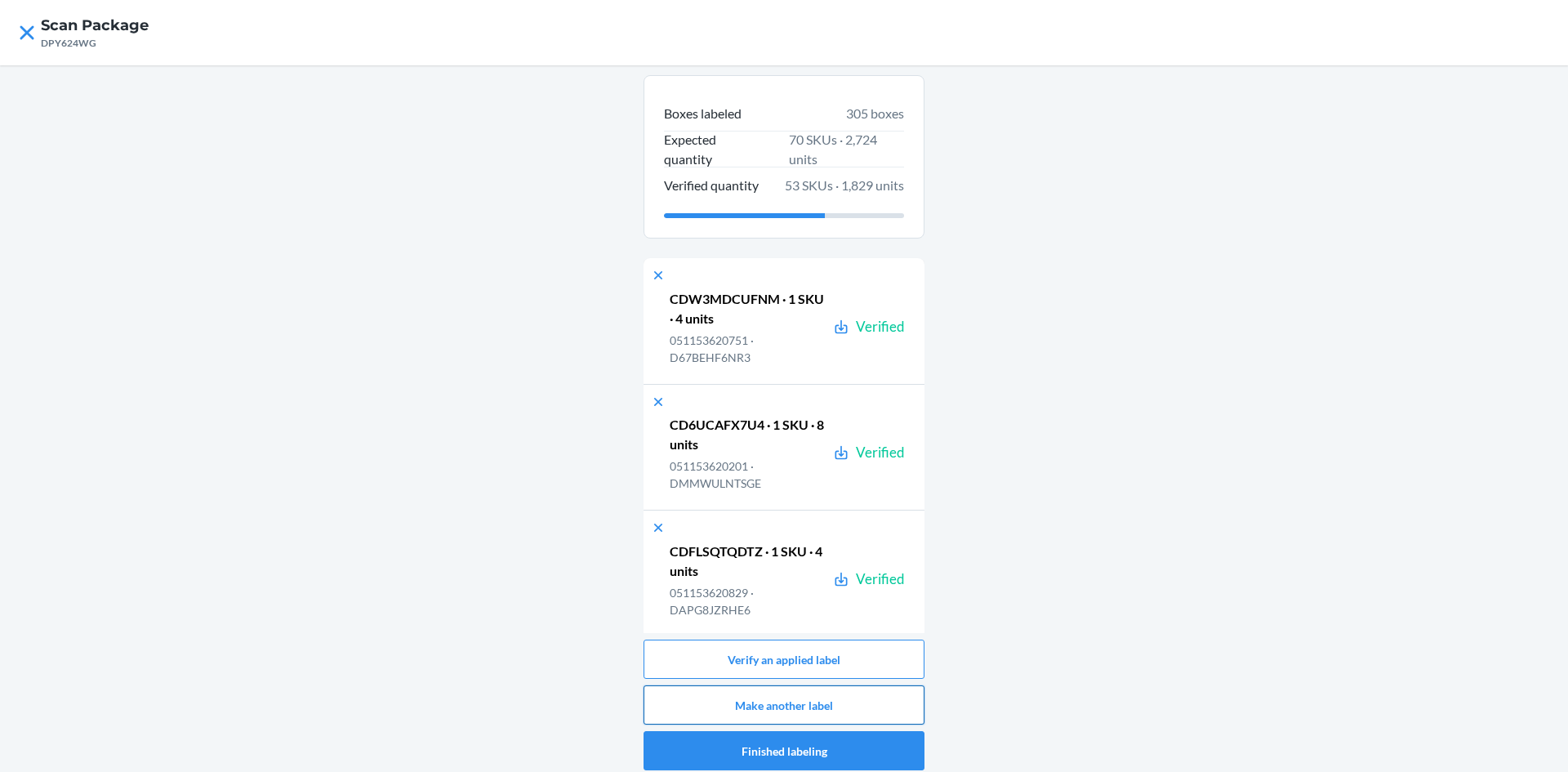
click at [893, 708] on button "Make another label" at bounding box center [784, 704] width 281 height 39
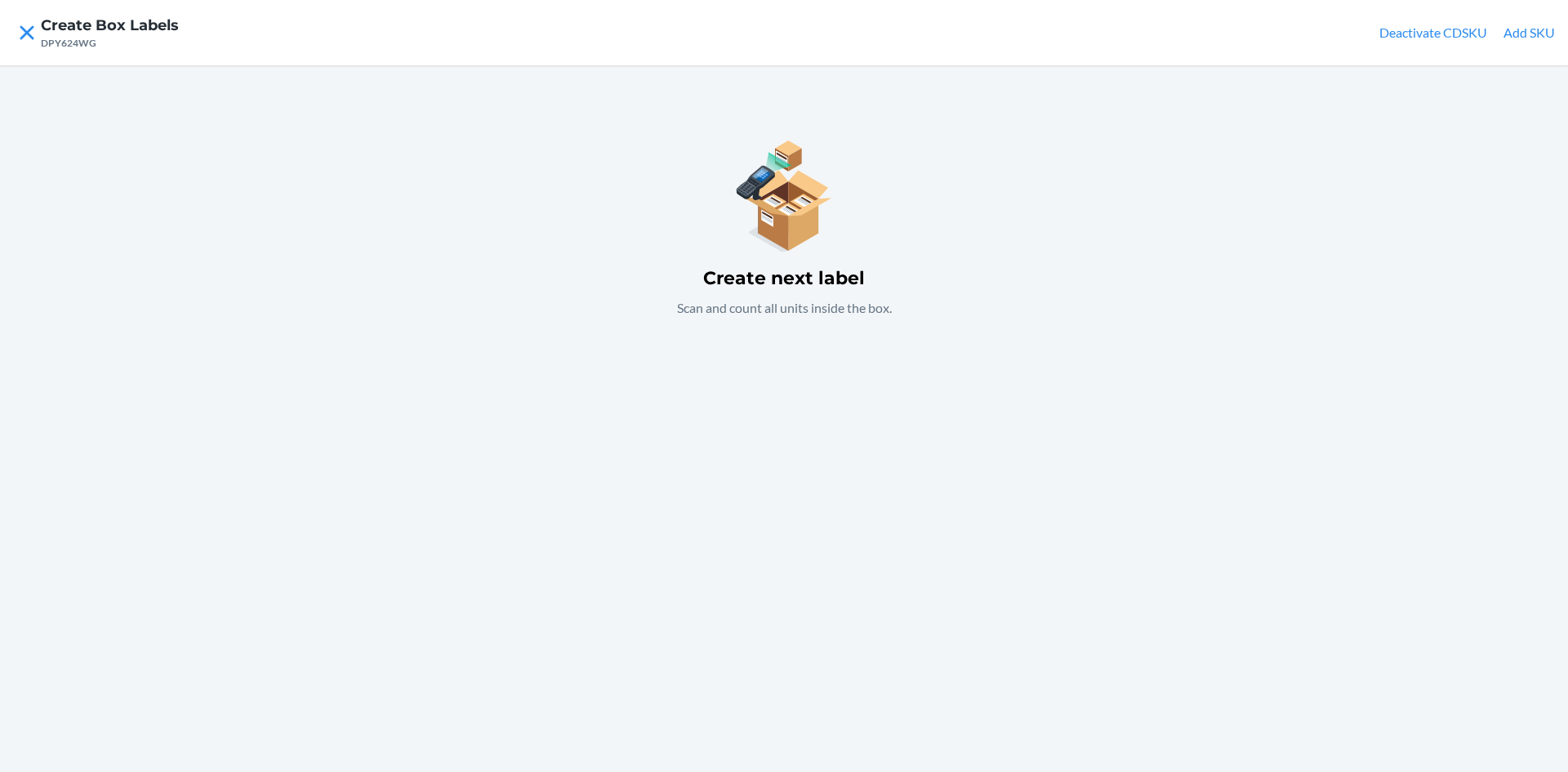
click at [1534, 26] on button "Add SKU" at bounding box center [1529, 32] width 51 height 19
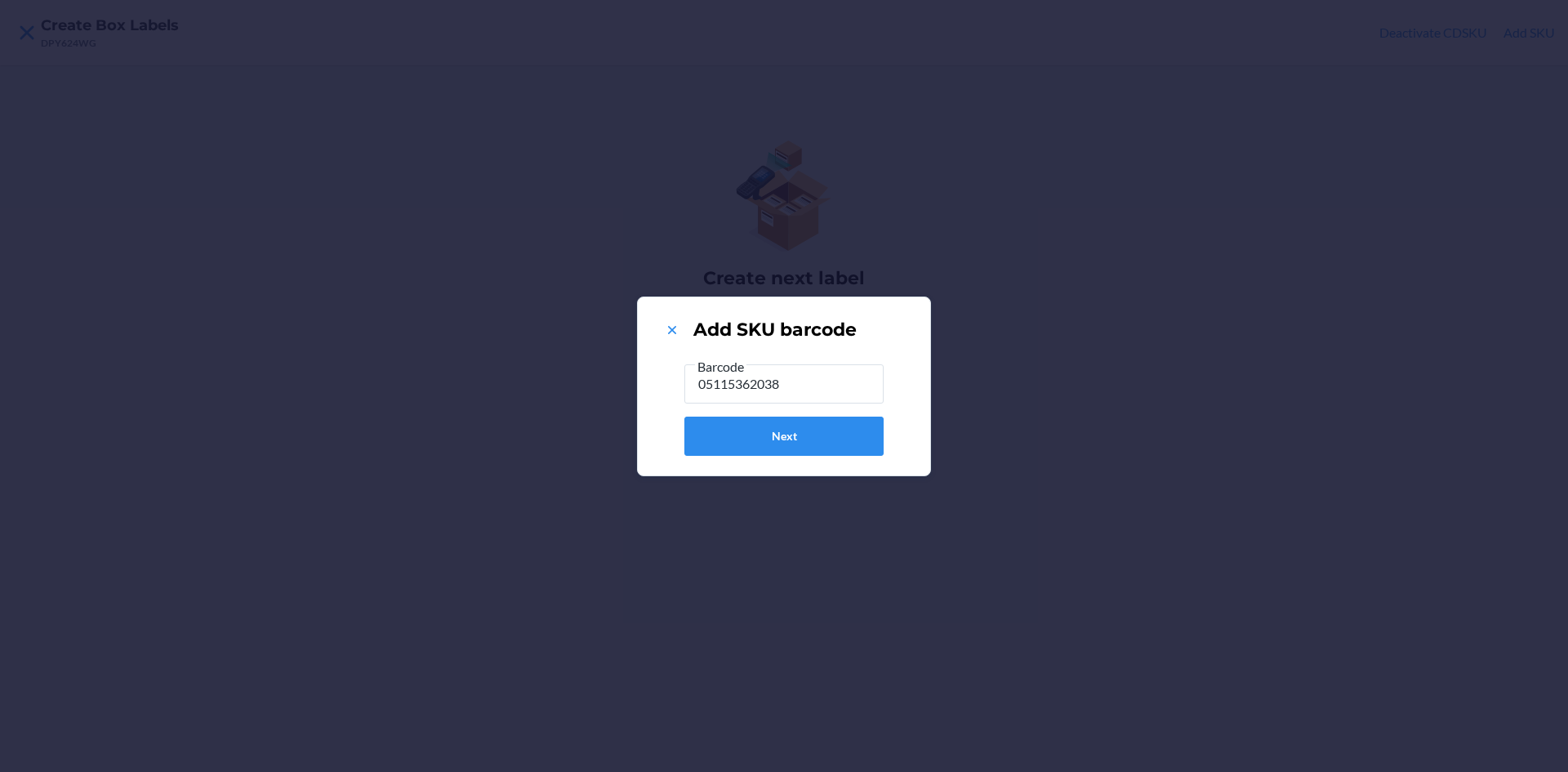
type input "051153620386"
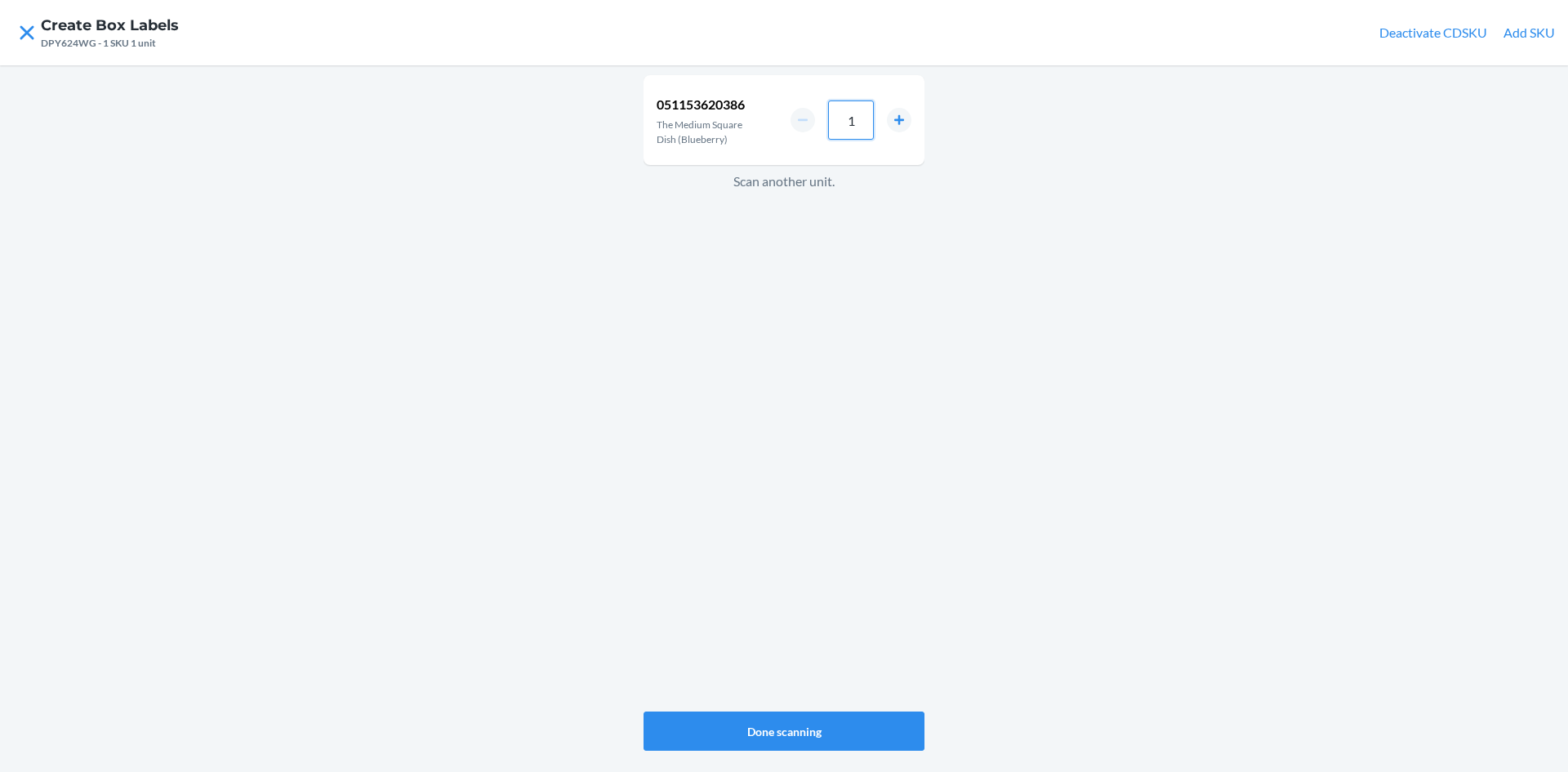
click at [861, 123] on input "1" at bounding box center [851, 120] width 45 height 39
type input "8"
click at [824, 725] on button "Done scanning" at bounding box center [784, 731] width 281 height 39
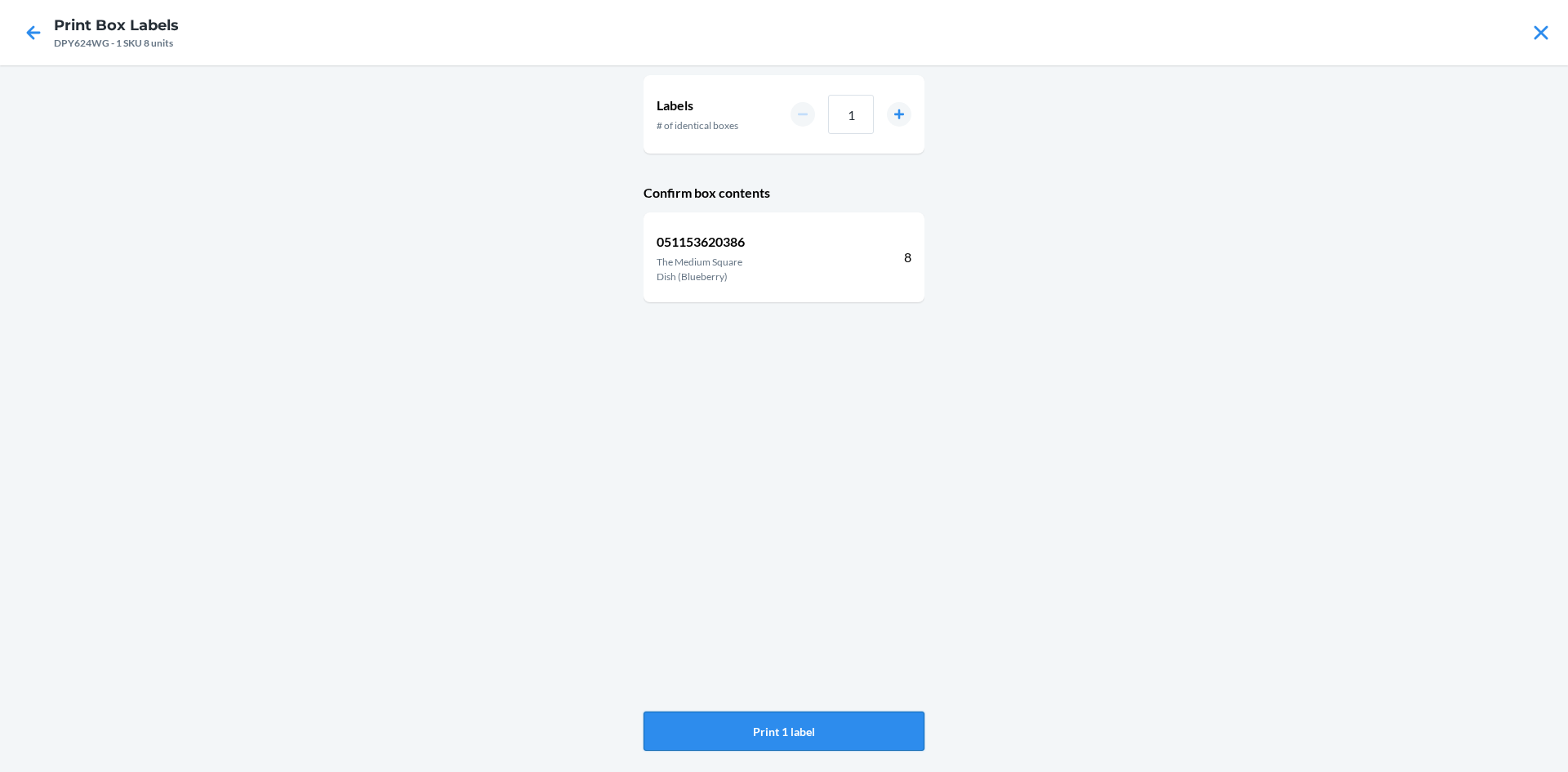
click at [855, 733] on button "Print 1 label" at bounding box center [784, 731] width 281 height 39
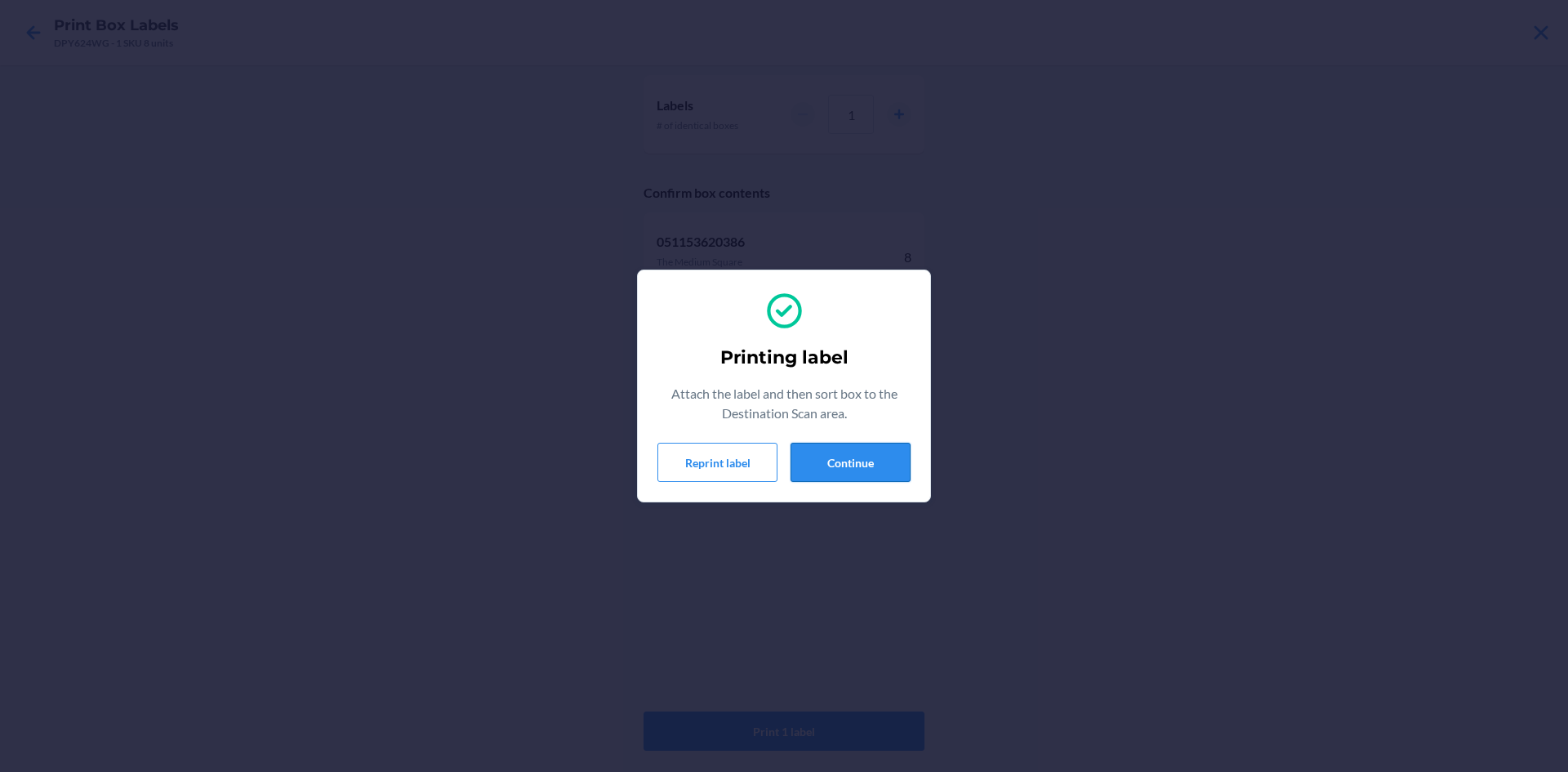
click at [855, 467] on button "Continue" at bounding box center [850, 462] width 120 height 39
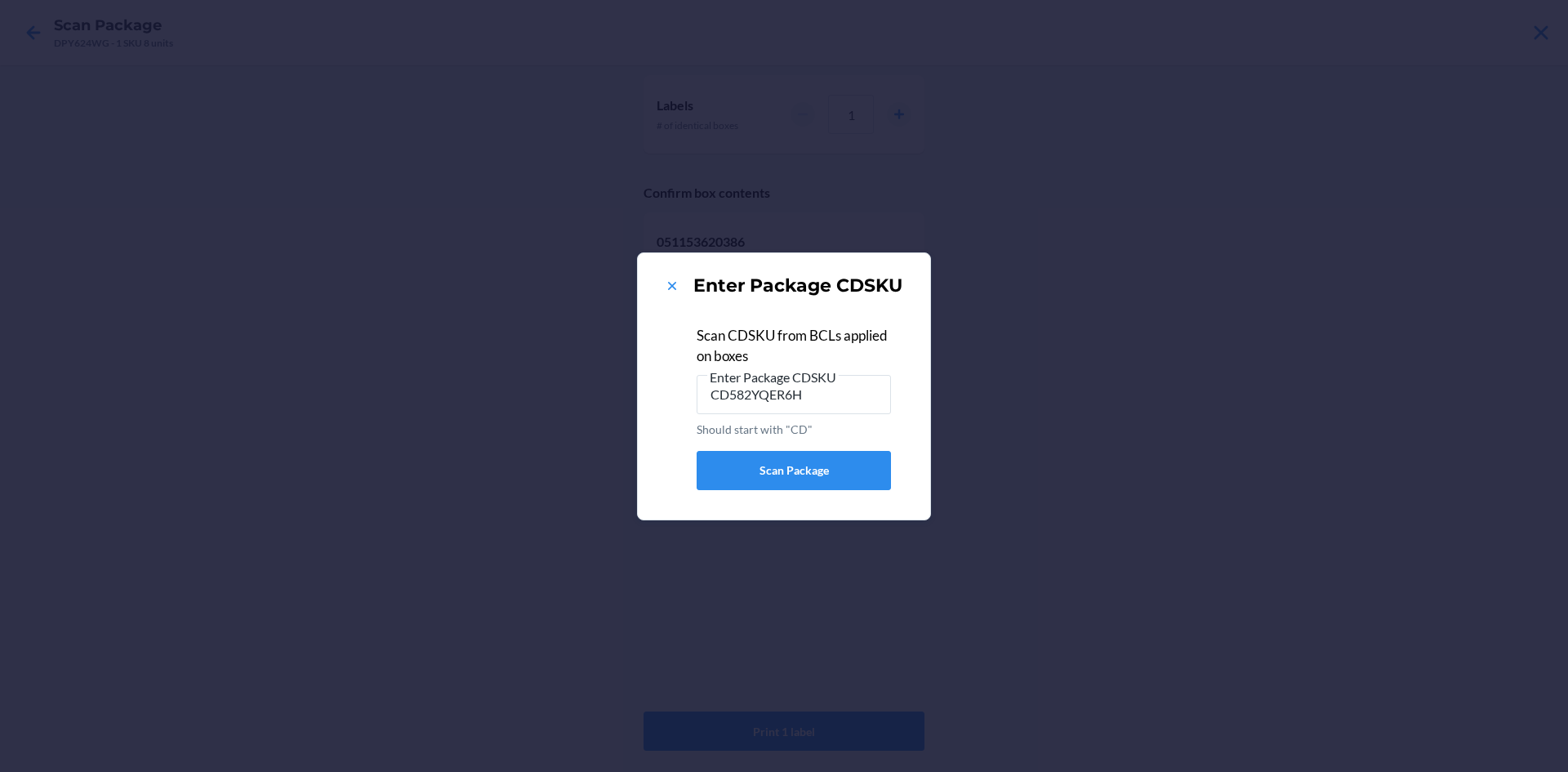
type input "CD582YQER6H"
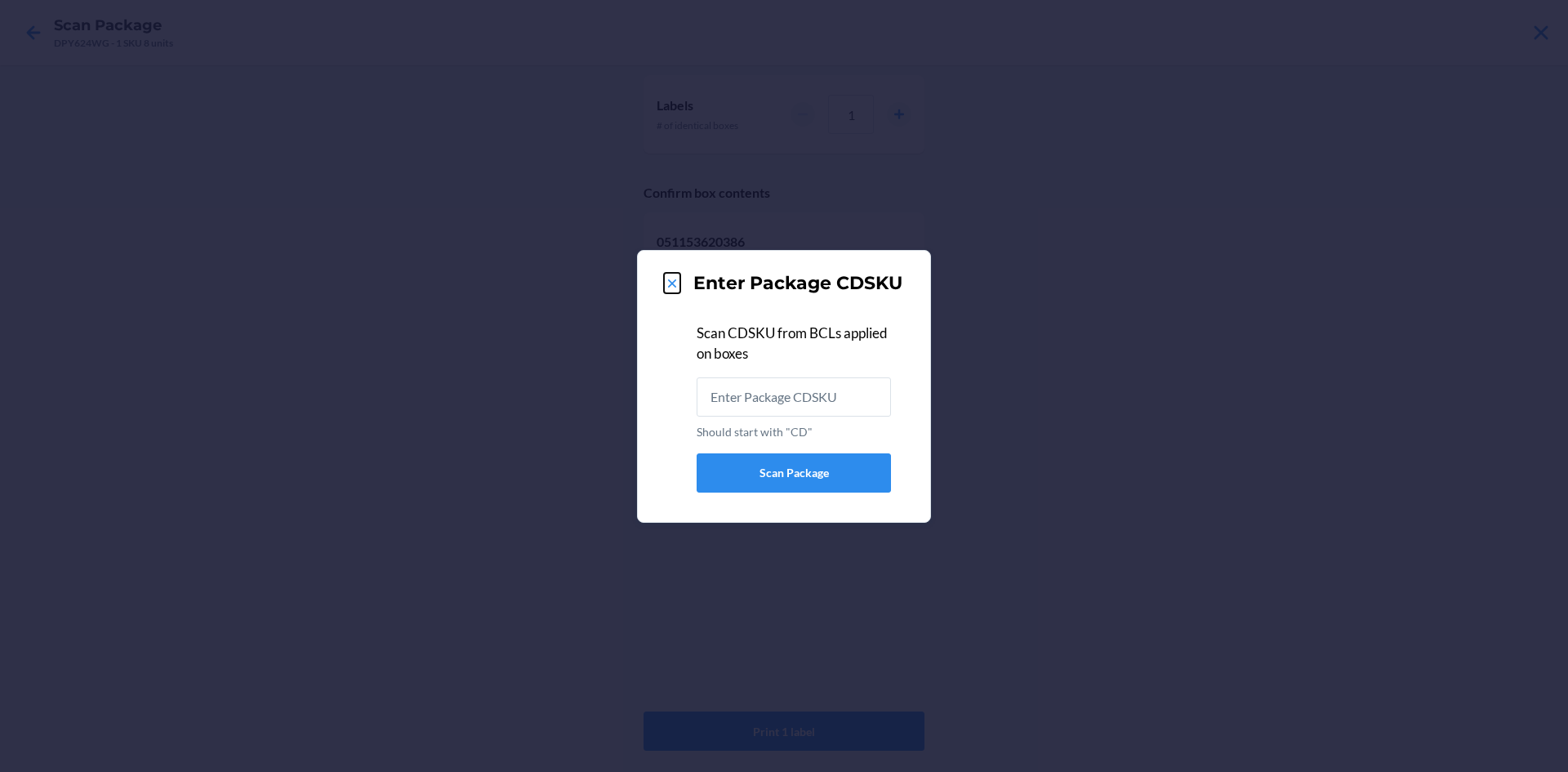
click at [672, 279] on icon at bounding box center [672, 283] width 16 height 16
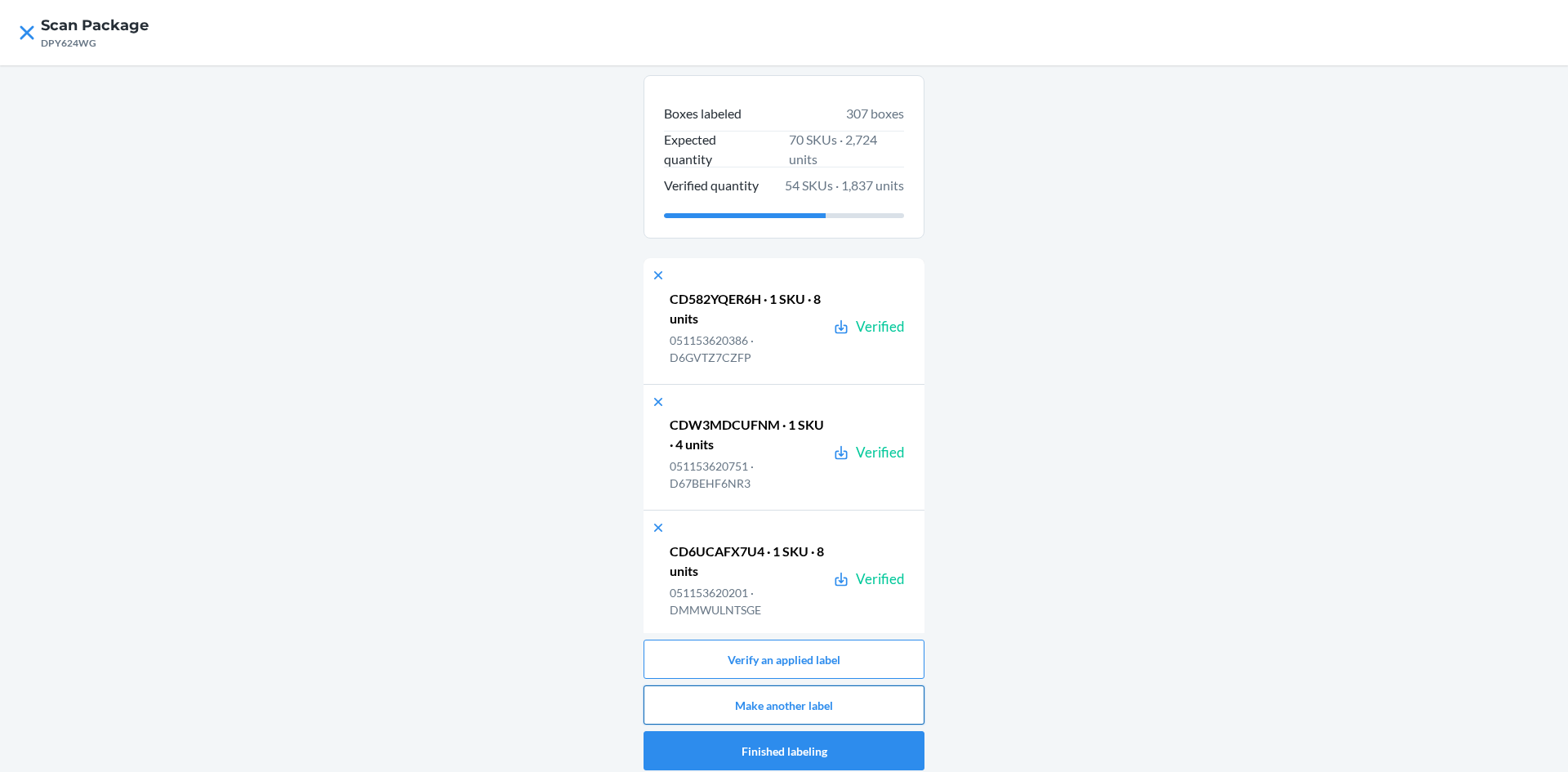
click at [833, 708] on button "Make another label" at bounding box center [784, 704] width 281 height 39
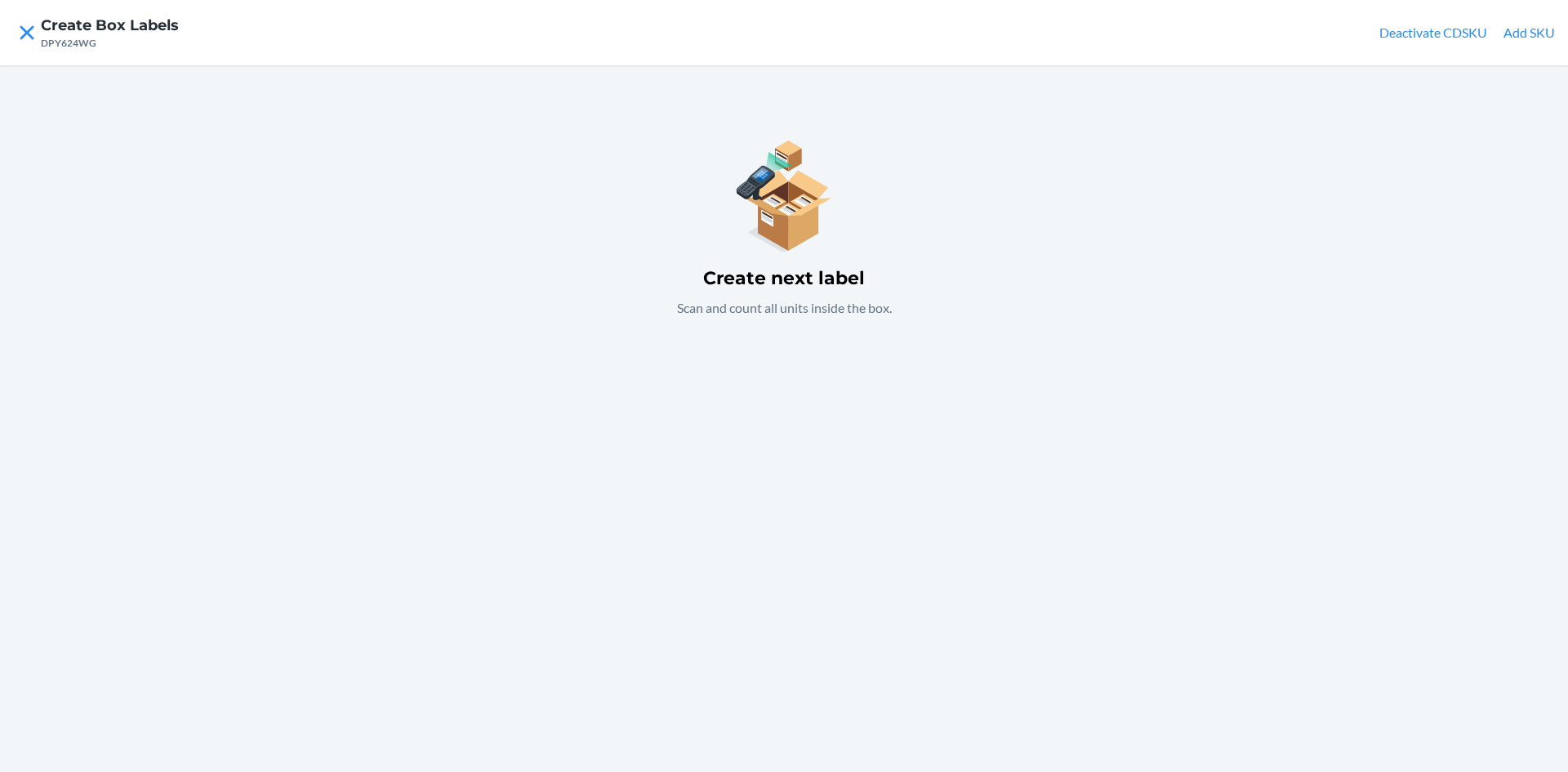
click at [1534, 34] on button "Add SKU" at bounding box center [1529, 32] width 51 height 19
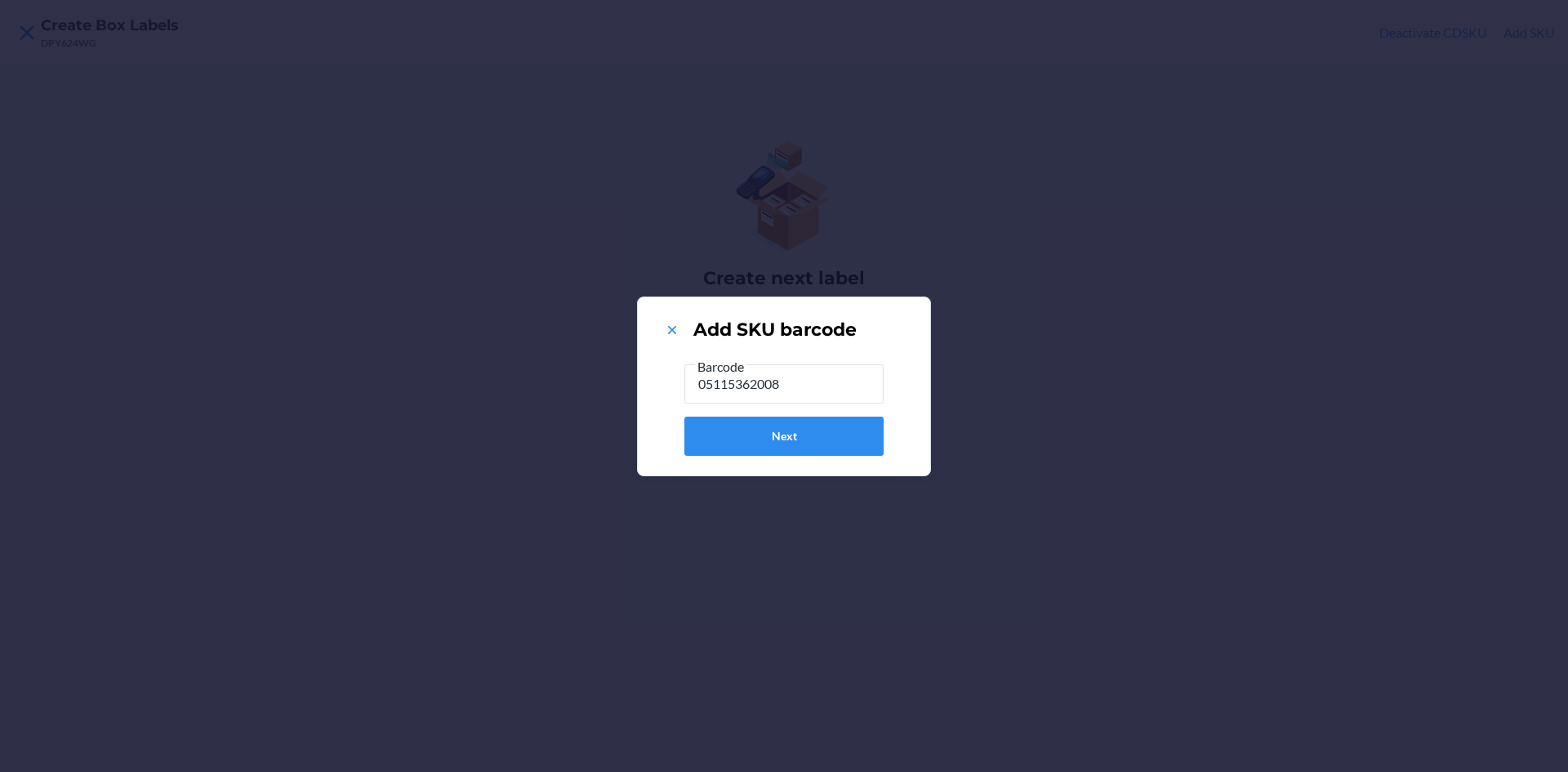
type input "051153620089"
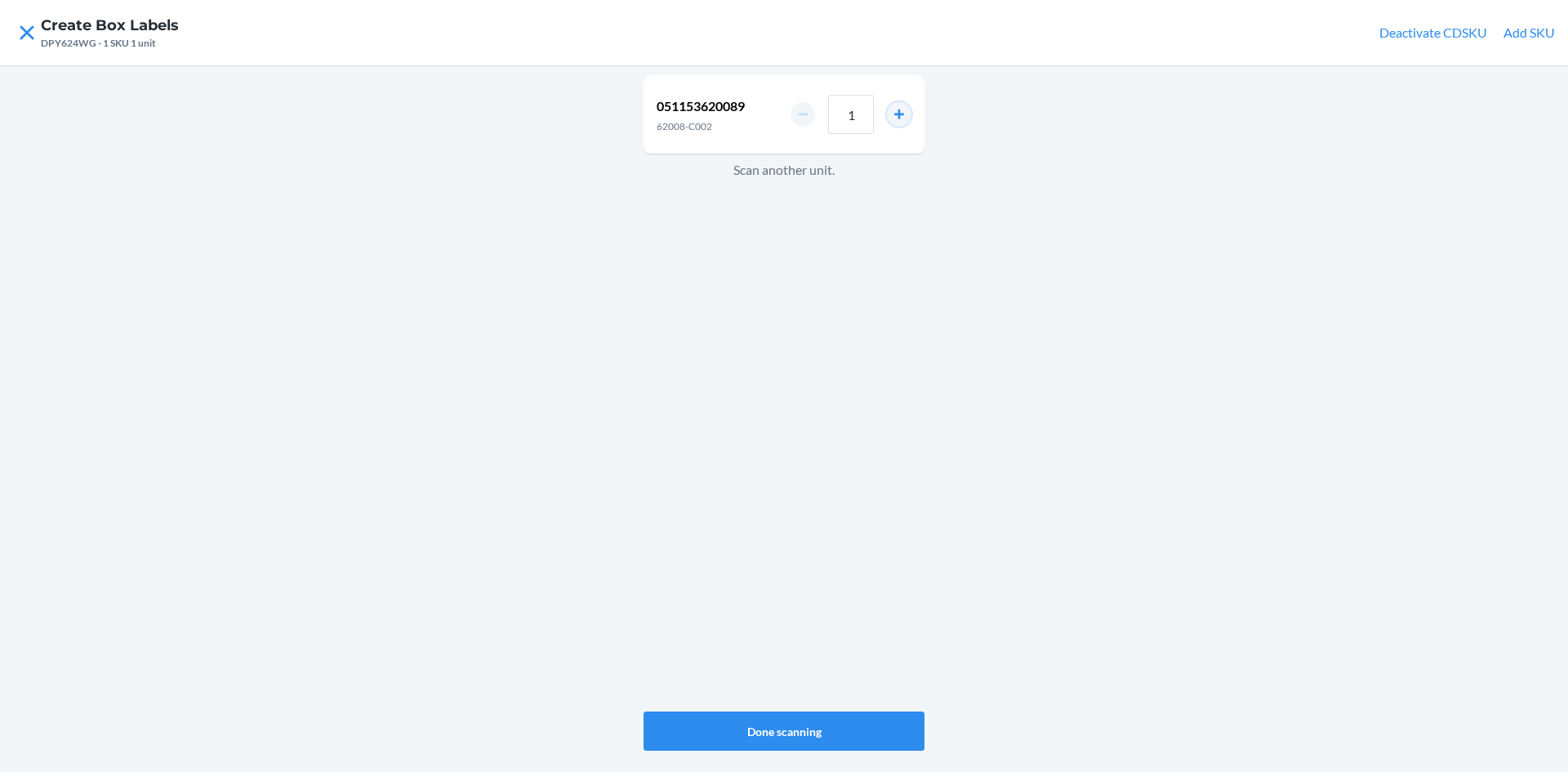
click at [898, 110] on button "increment number" at bounding box center [899, 114] width 24 height 24
click at [899, 110] on button "increment number" at bounding box center [899, 114] width 24 height 24
type input "4"
click at [847, 725] on button "Done scanning" at bounding box center [784, 731] width 281 height 39
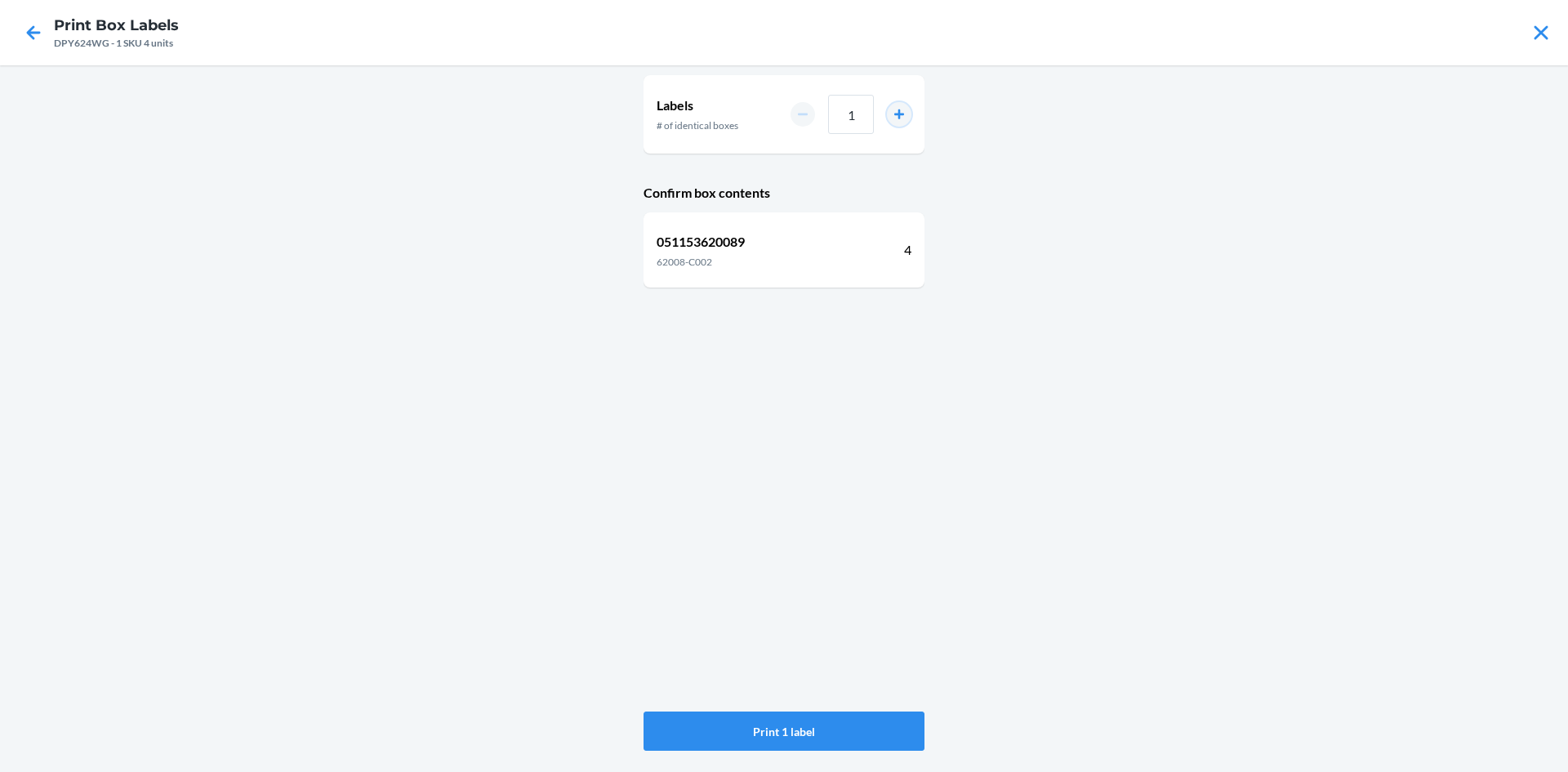
click at [896, 114] on button "increment number" at bounding box center [899, 114] width 24 height 24
type input "2"
click at [837, 734] on button "Print 2 labels" at bounding box center [784, 731] width 281 height 39
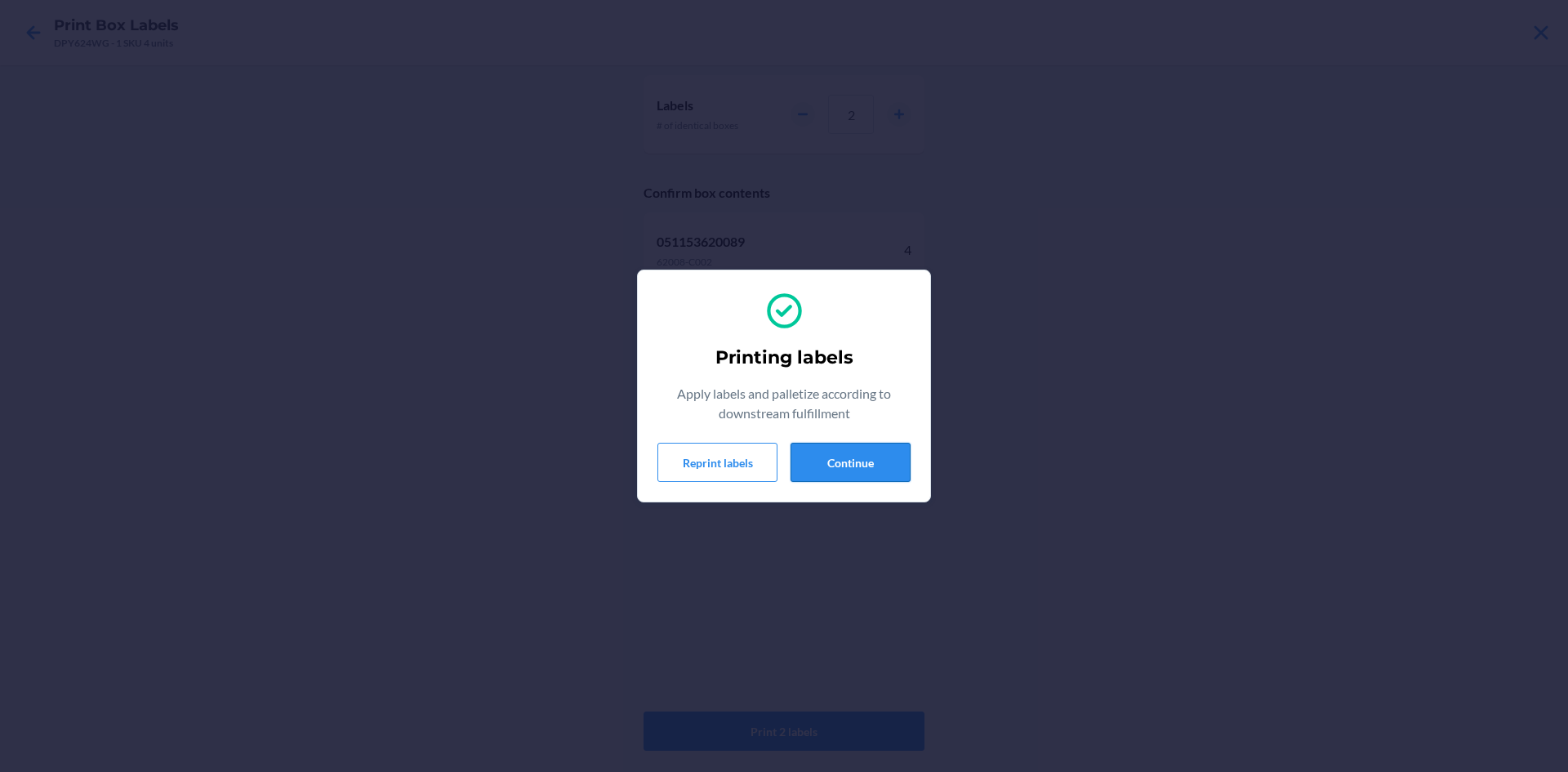
click at [839, 462] on button "Continue" at bounding box center [850, 462] width 120 height 39
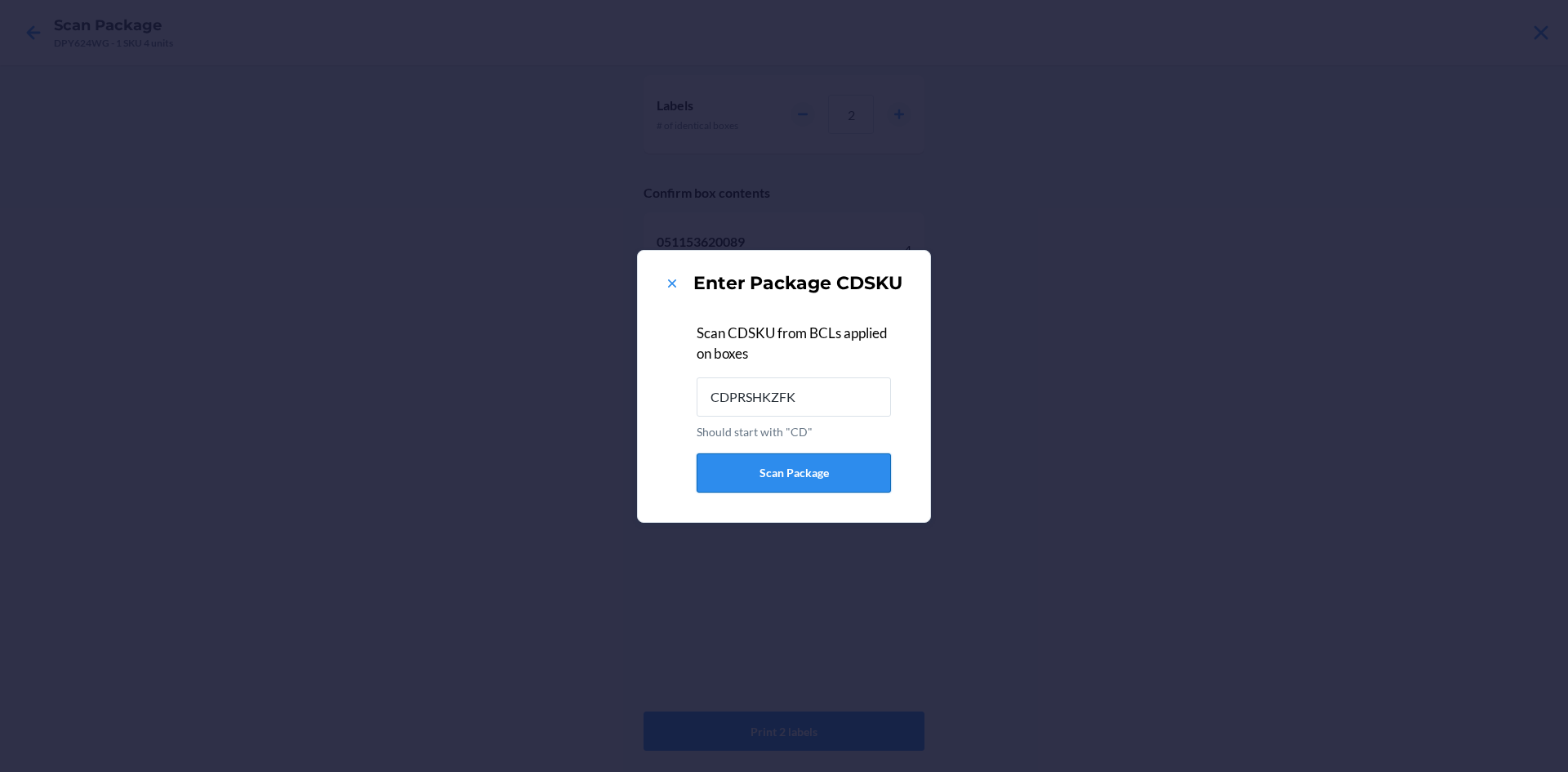
type input "CDPRSHKZFK9"
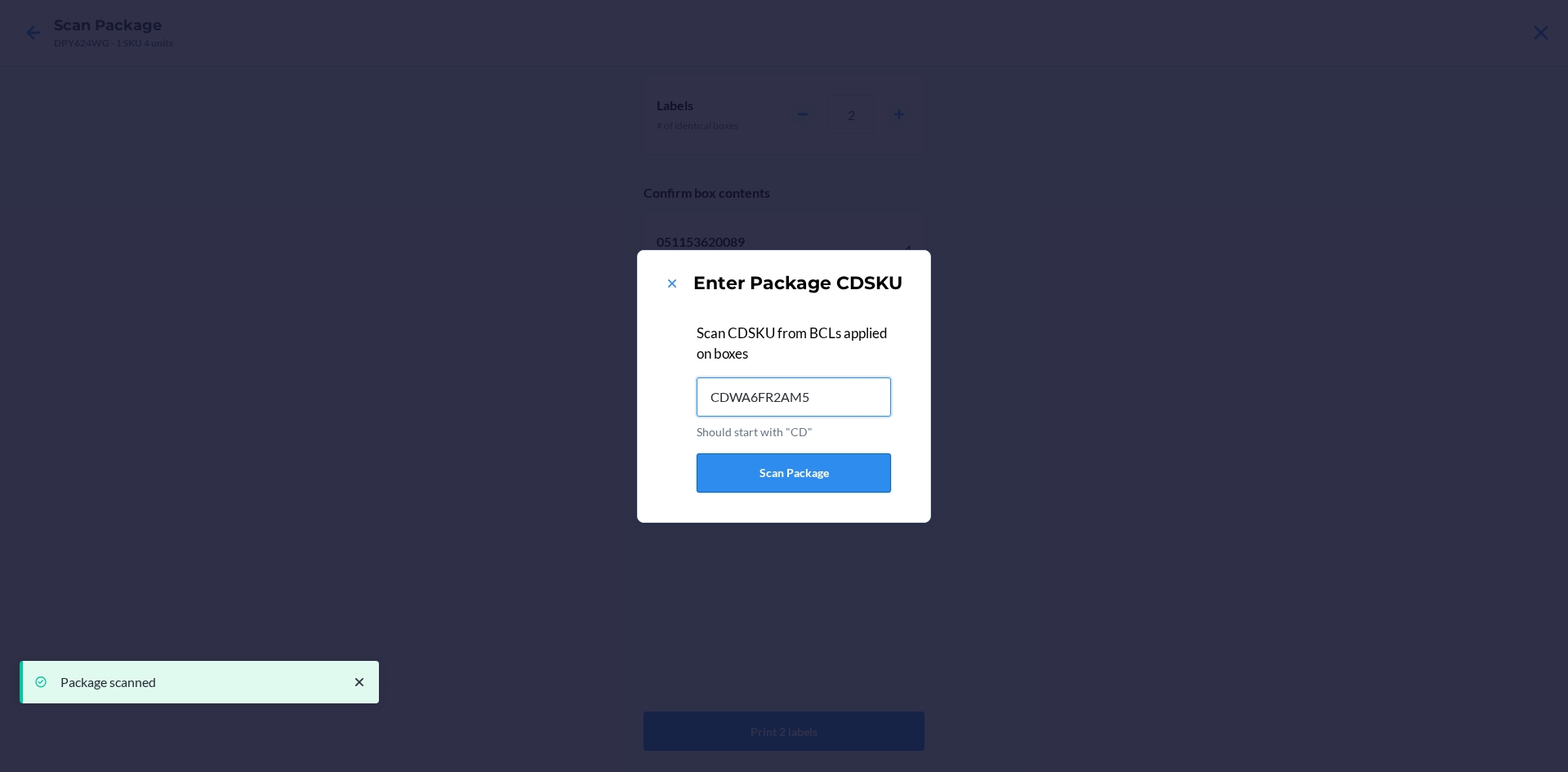
type input "CDWA6FR2AM5"
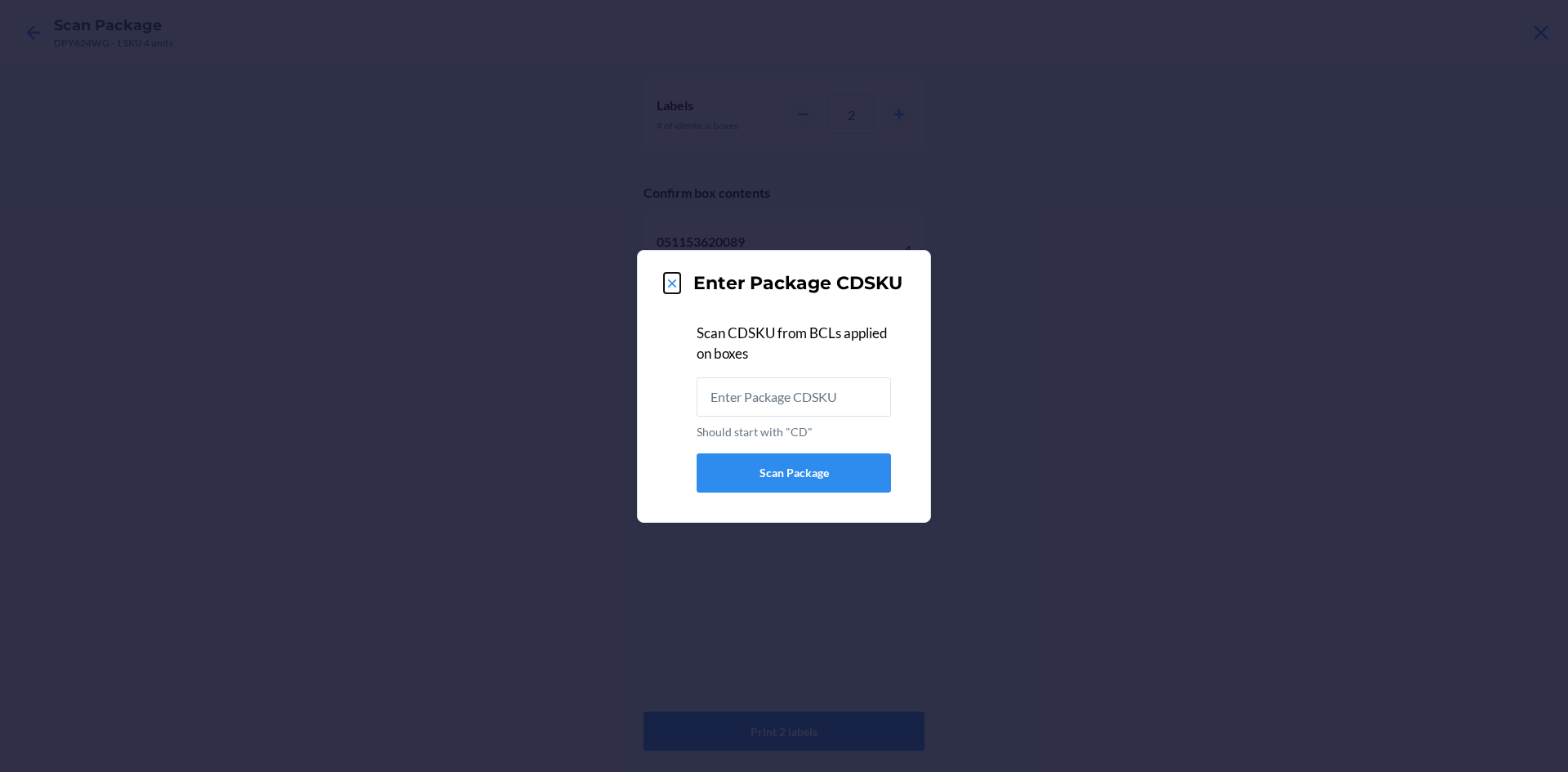
click at [674, 284] on icon at bounding box center [672, 283] width 16 height 16
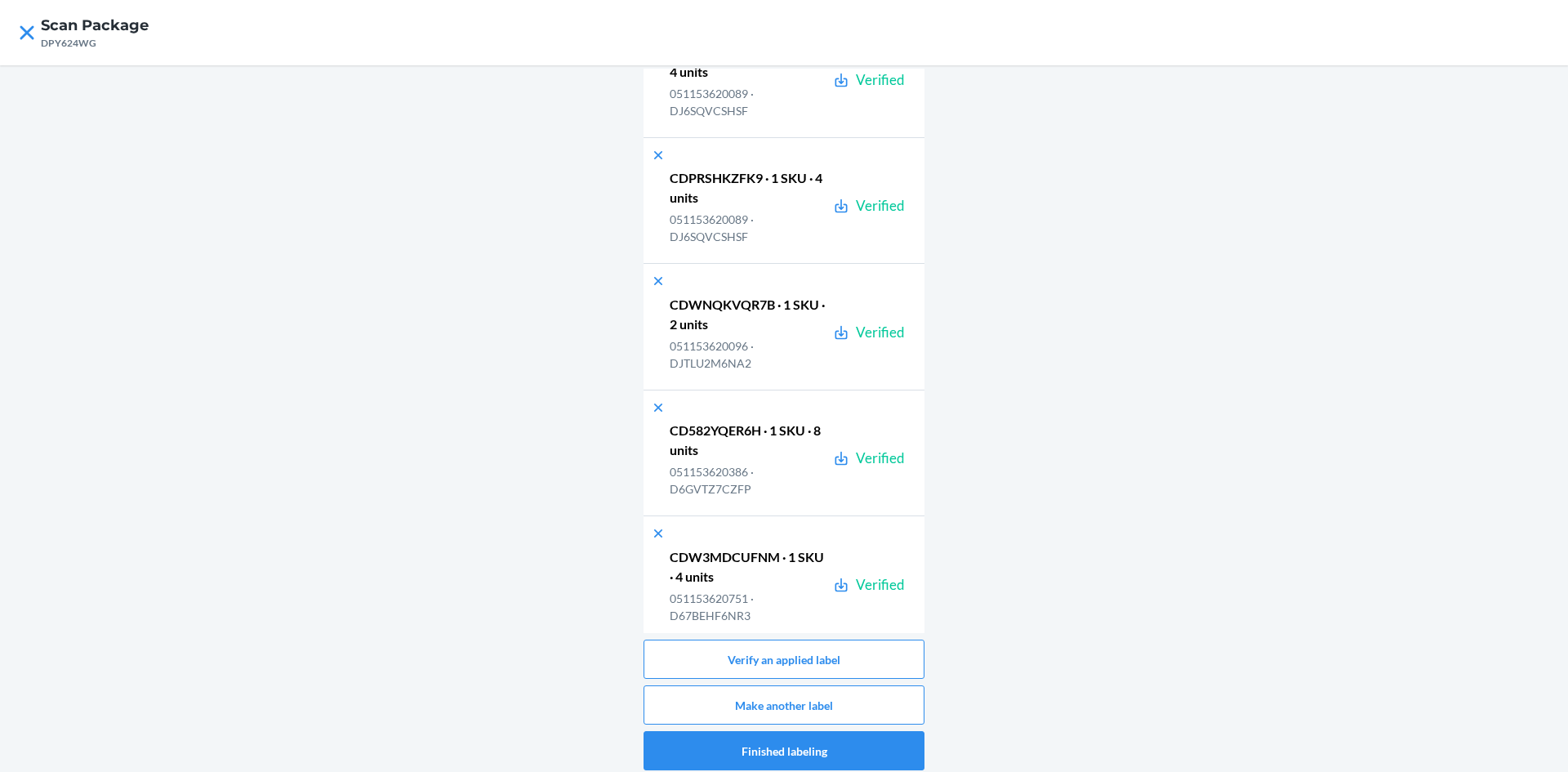
scroll to position [245, 0]
click at [822, 700] on button "Make another label" at bounding box center [784, 704] width 281 height 39
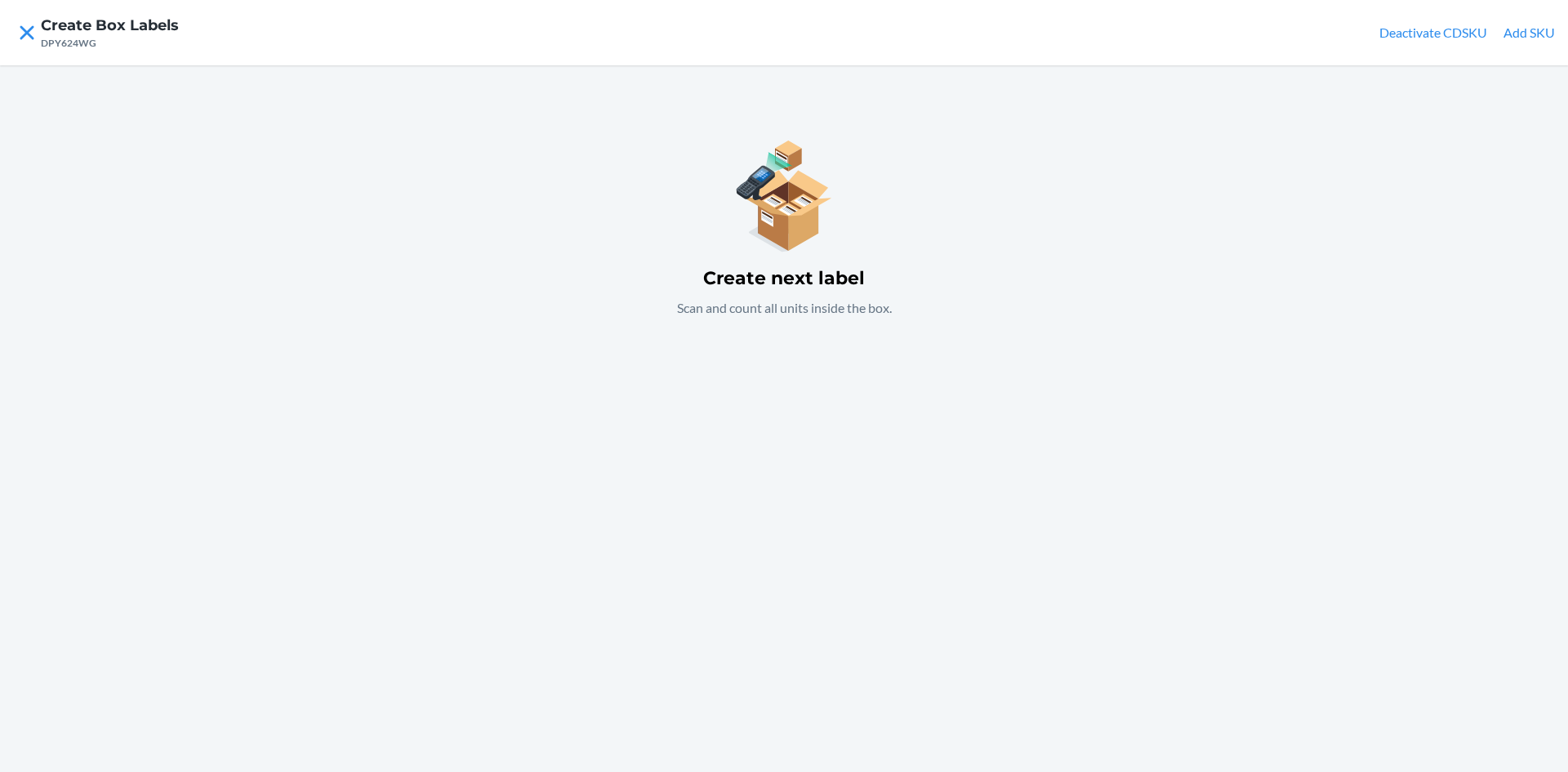
click at [1536, 32] on button "Add SKU" at bounding box center [1529, 32] width 51 height 19
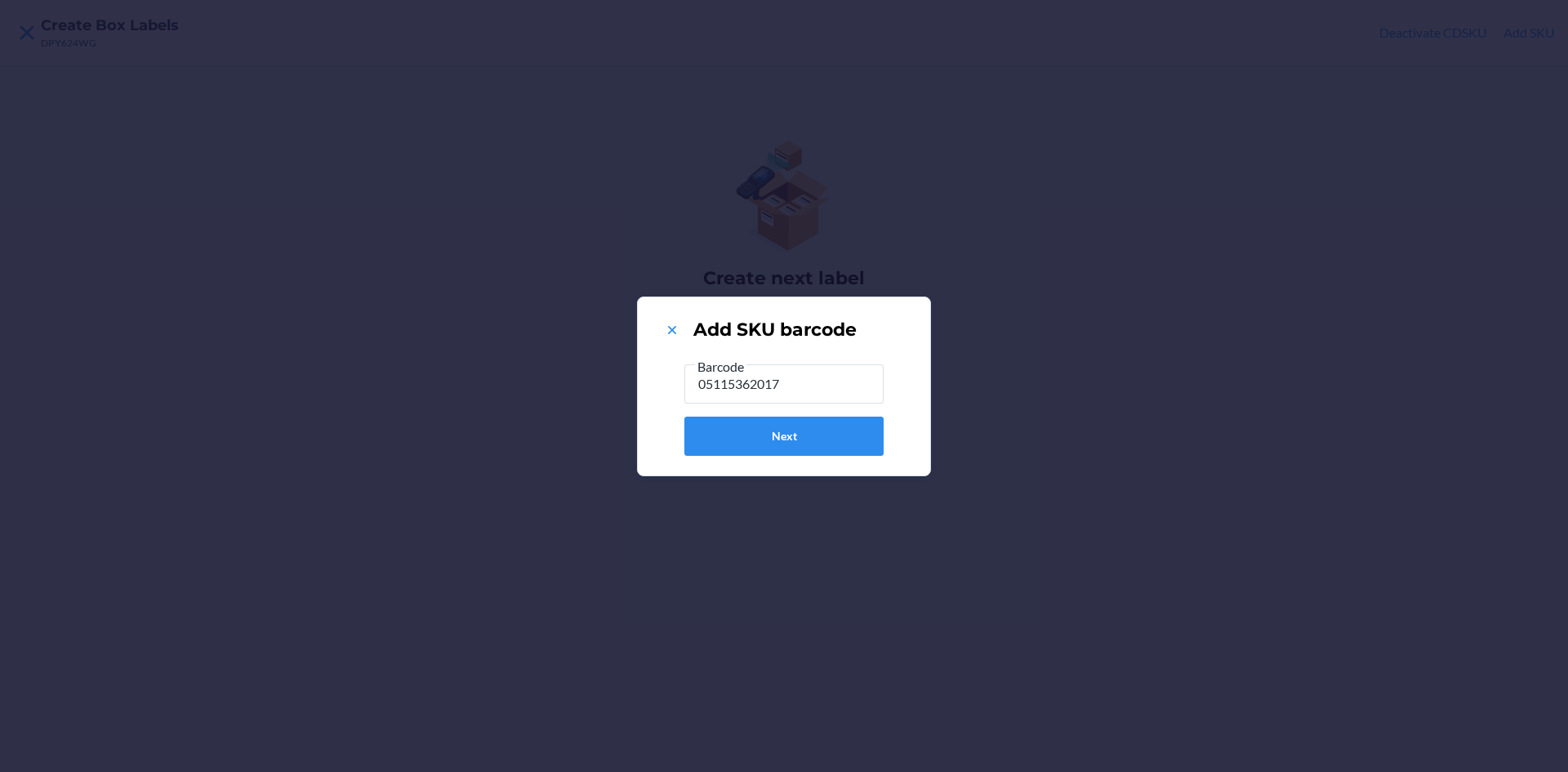
type input "051153620171"
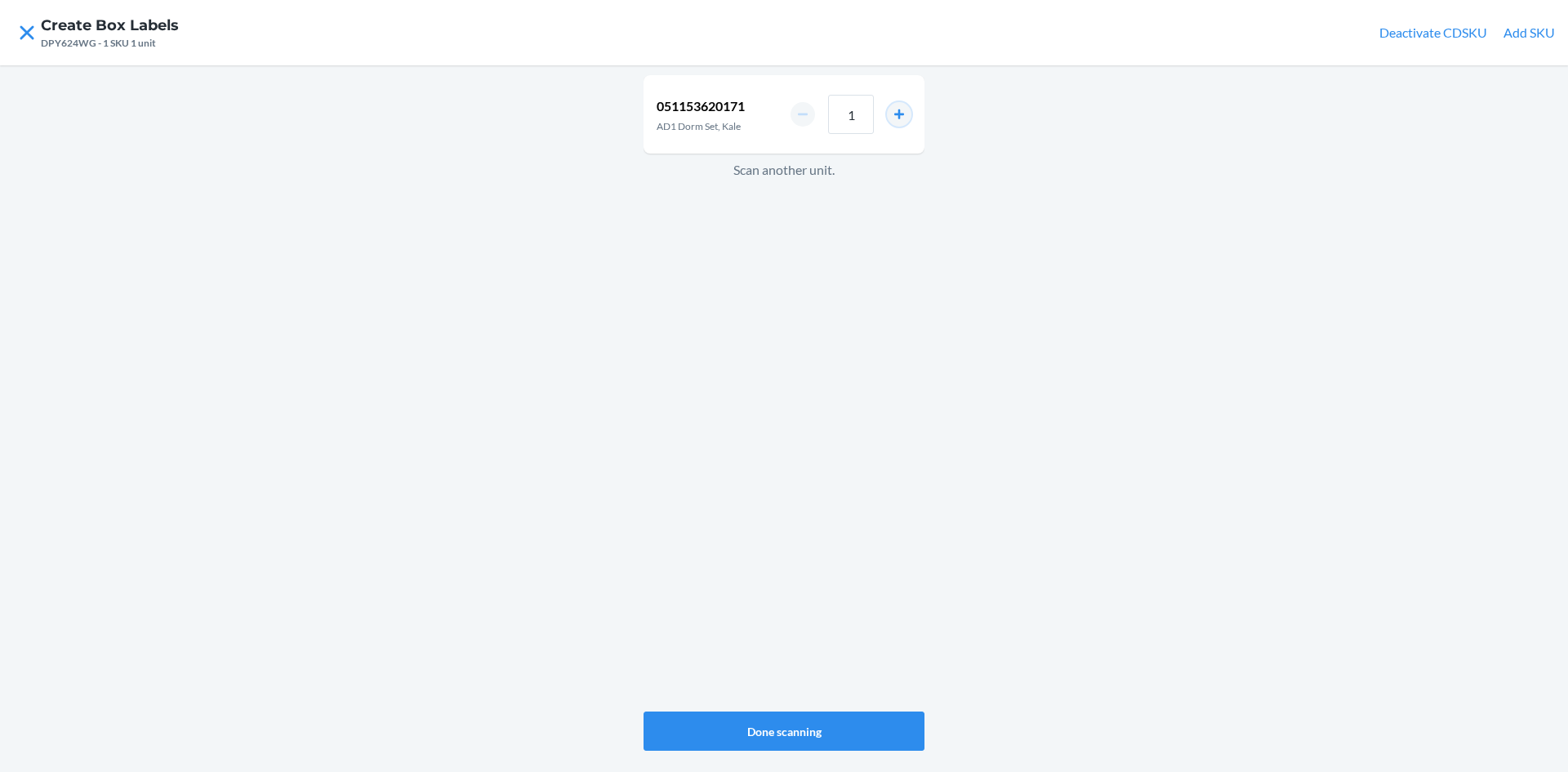
click at [904, 112] on button "increment number" at bounding box center [899, 114] width 24 height 24
type input "2"
click at [827, 722] on button "Done scanning" at bounding box center [784, 731] width 281 height 39
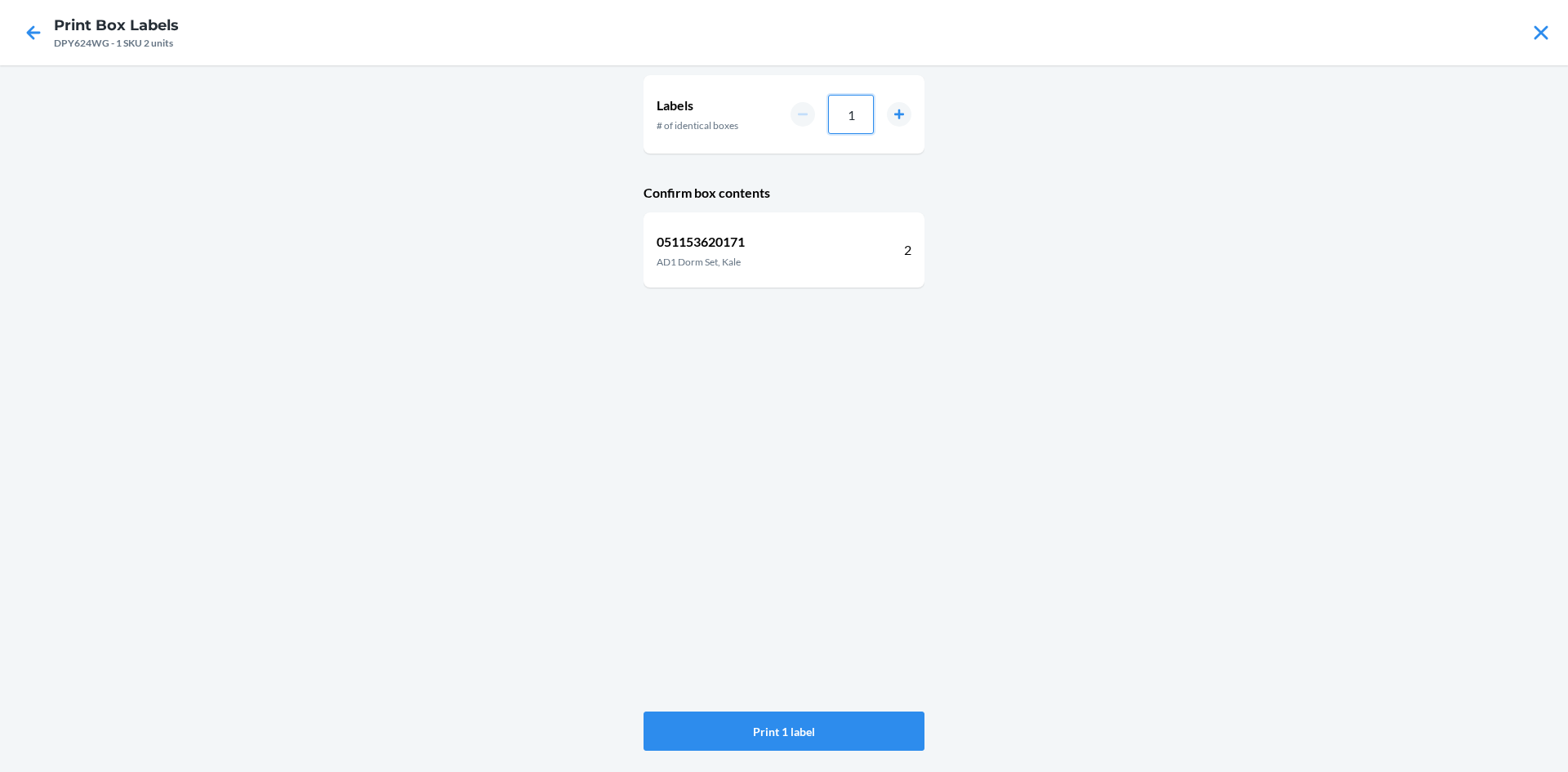
click at [855, 117] on input "1" at bounding box center [851, 114] width 45 height 39
type input "010"
click at [813, 728] on button "Print 10 labels" at bounding box center [784, 731] width 281 height 39
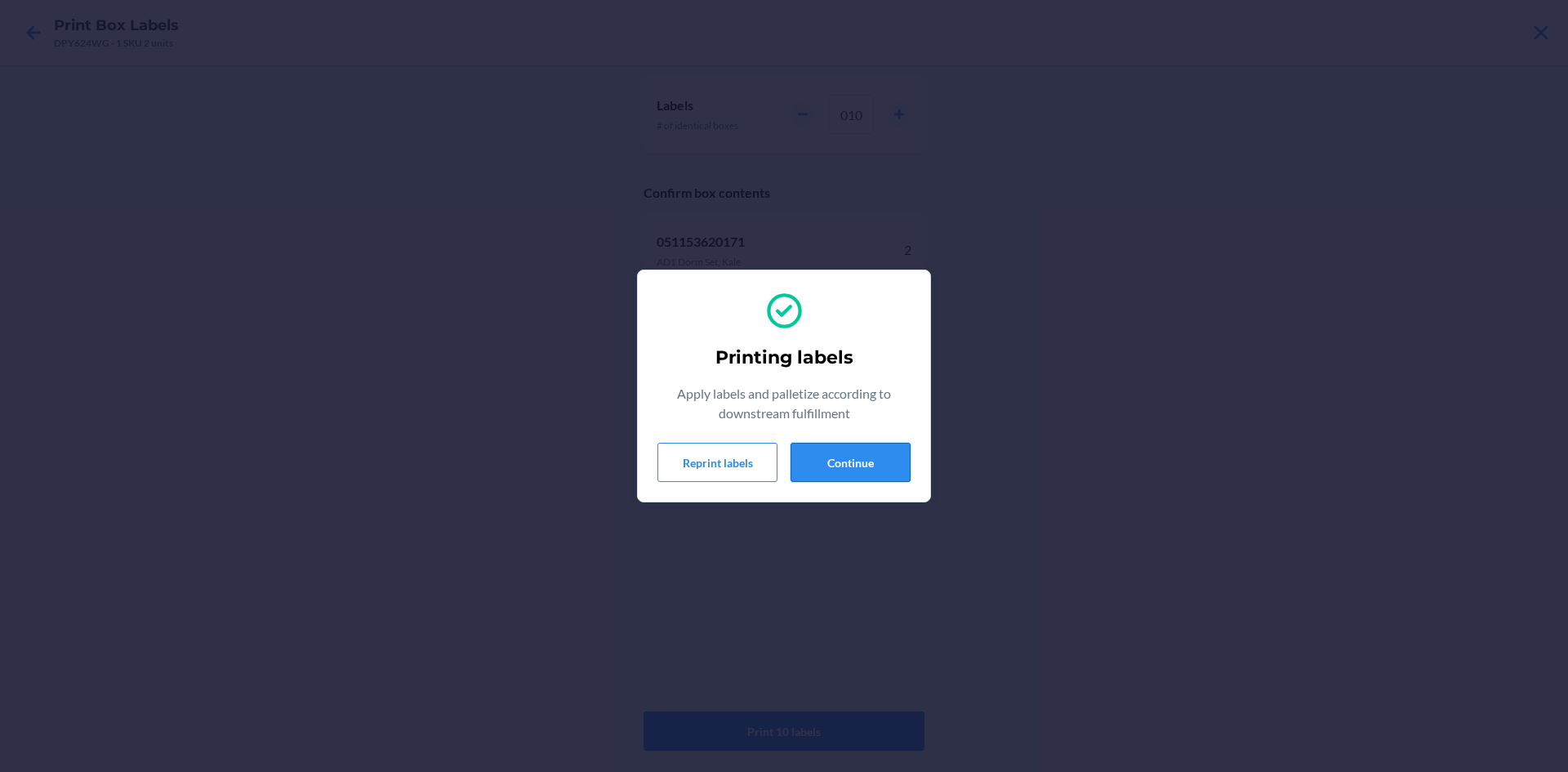
click at [849, 456] on button "Continue" at bounding box center [850, 462] width 120 height 39
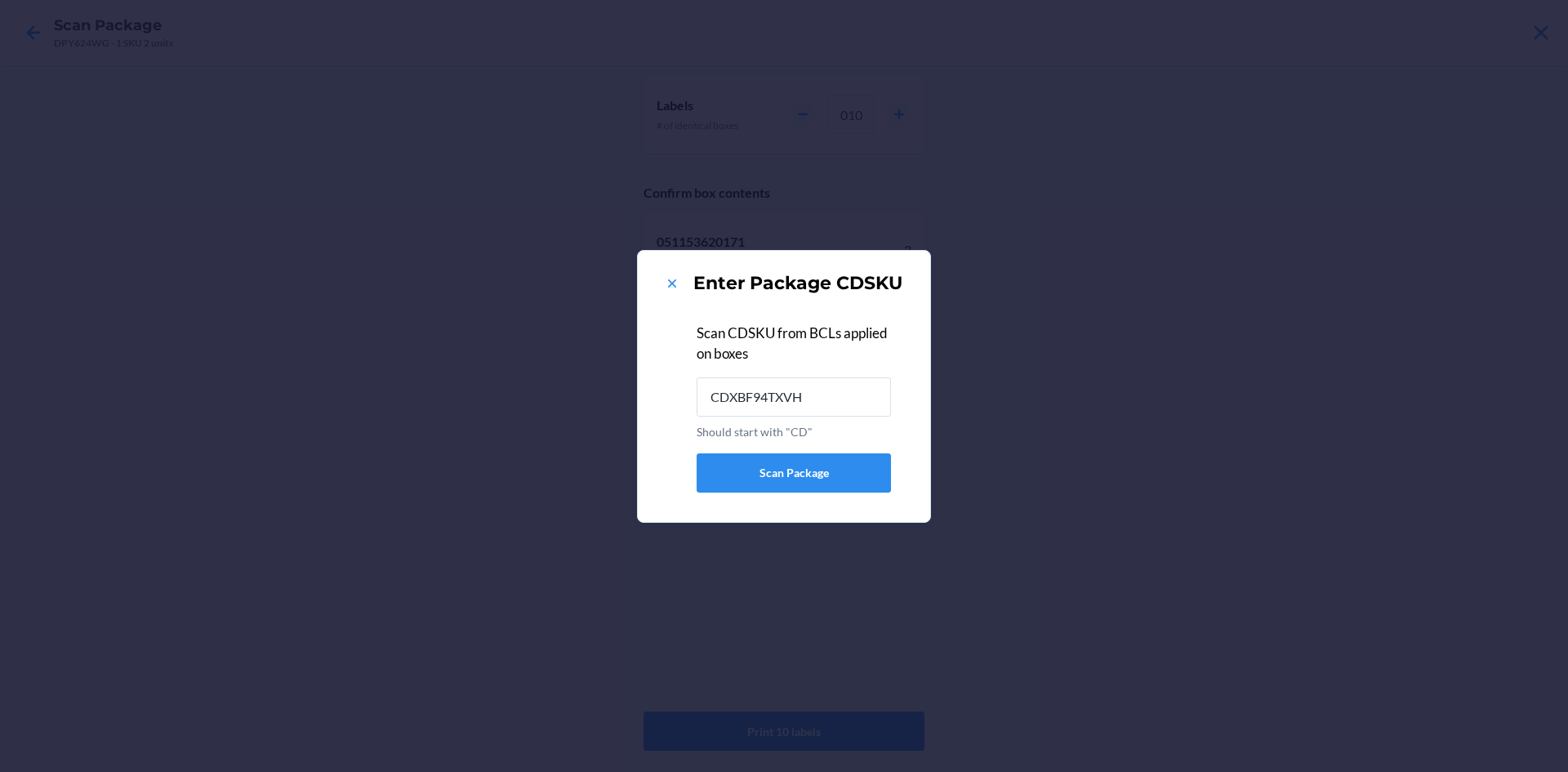
type input "CDXBF94TXVH"
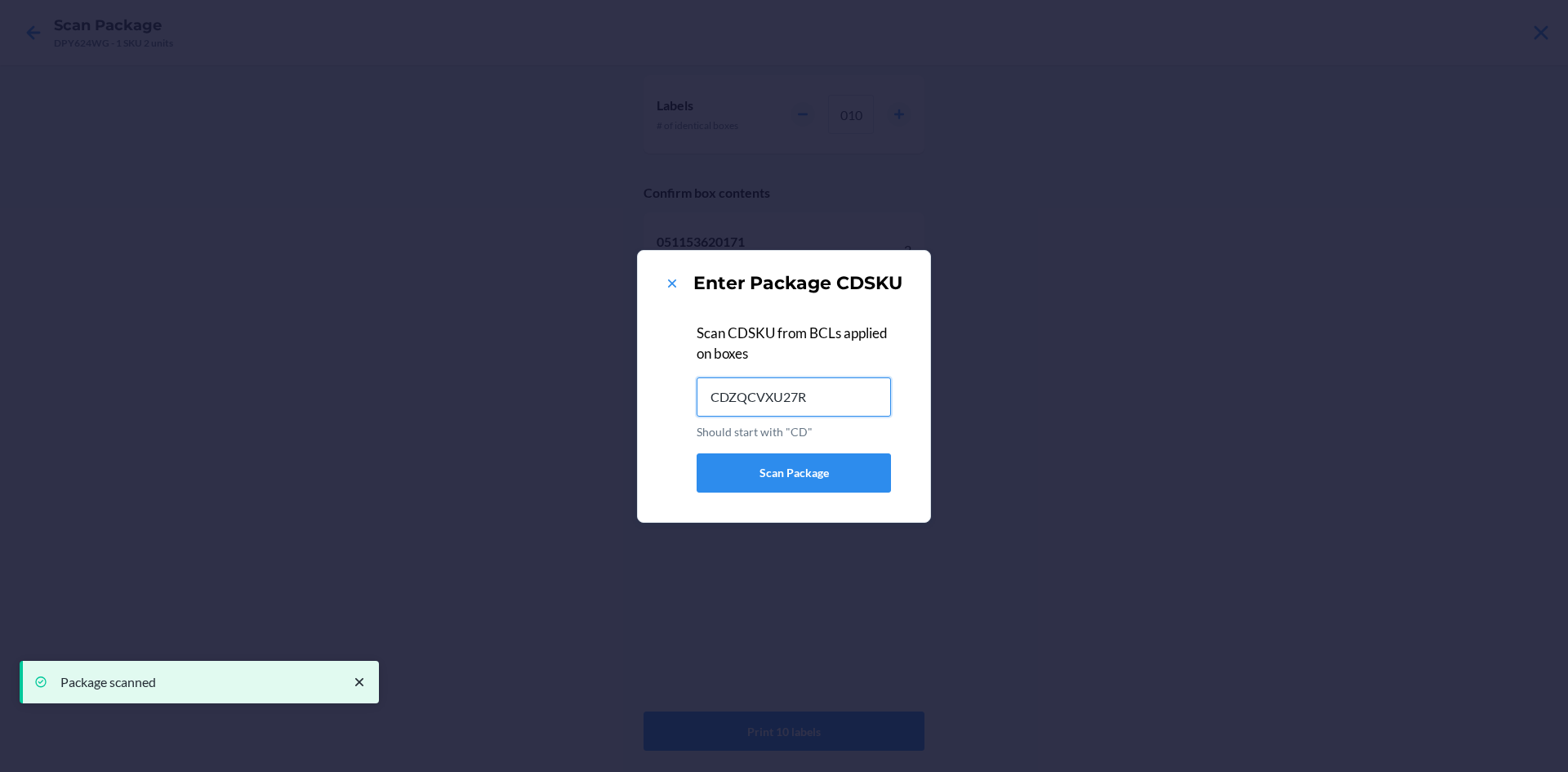
type input "CDZQCVXU27R"
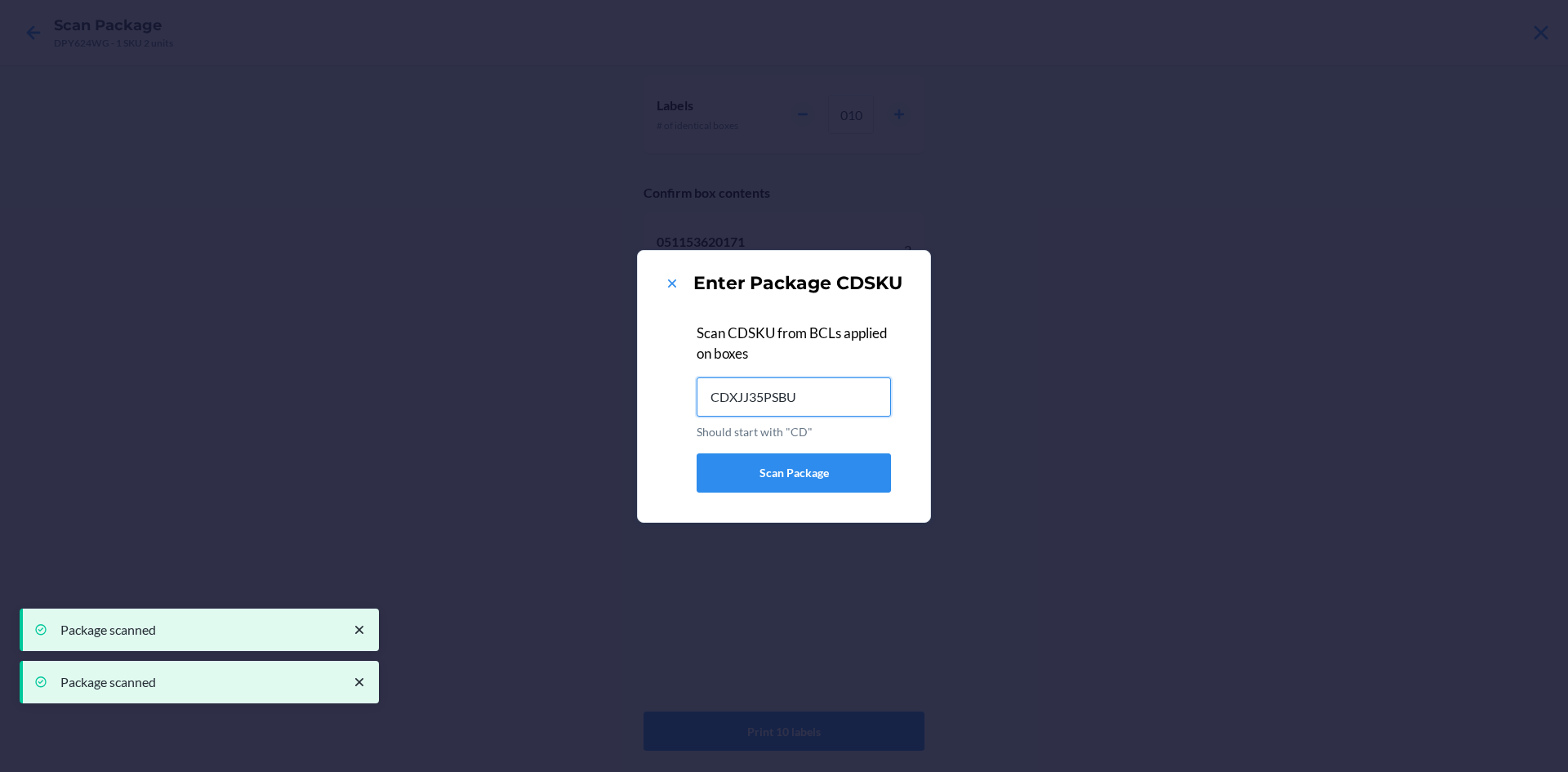
type input "CDXJJ35PSBU"
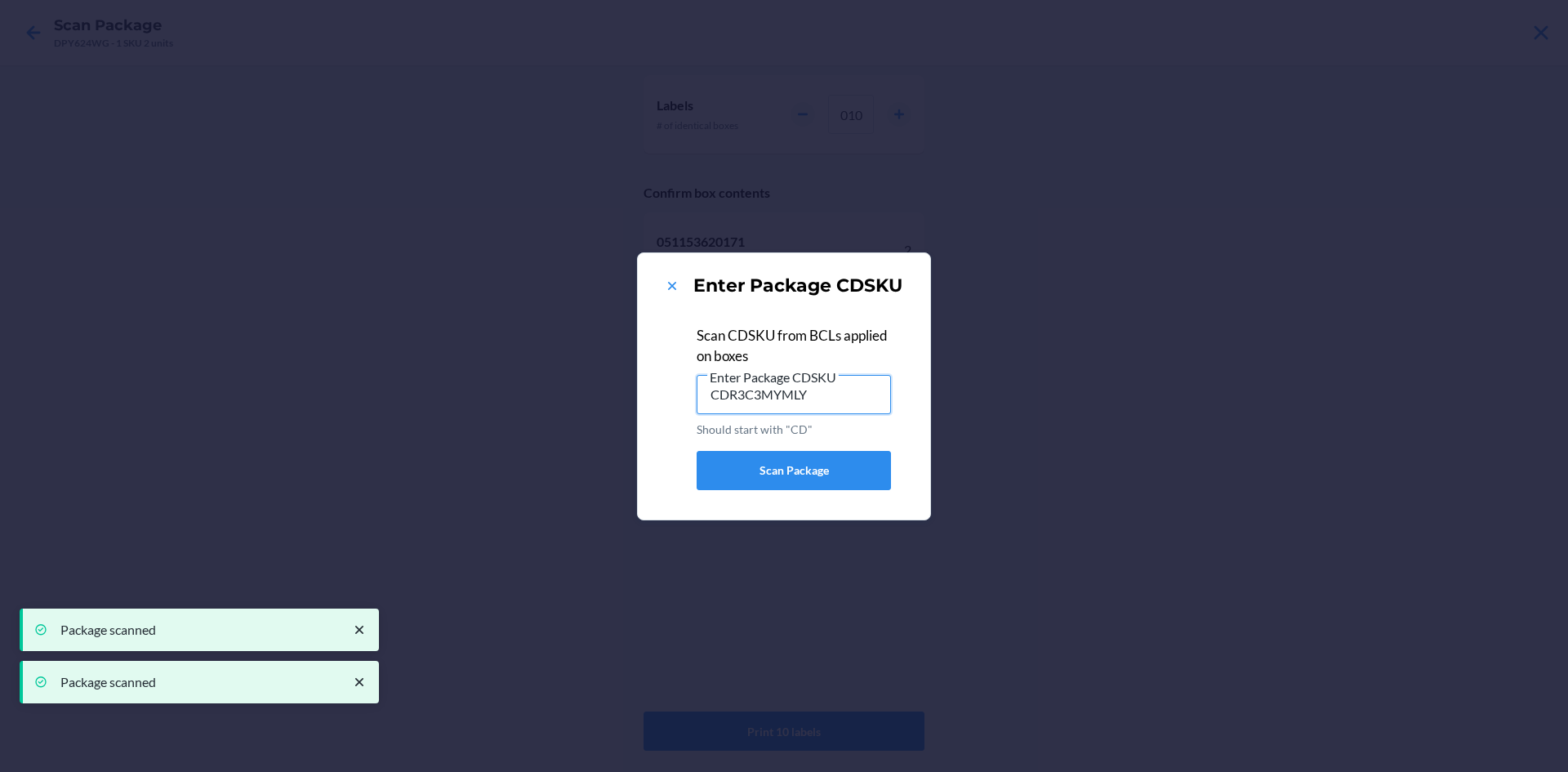
type input "CDR3C3MYMLY"
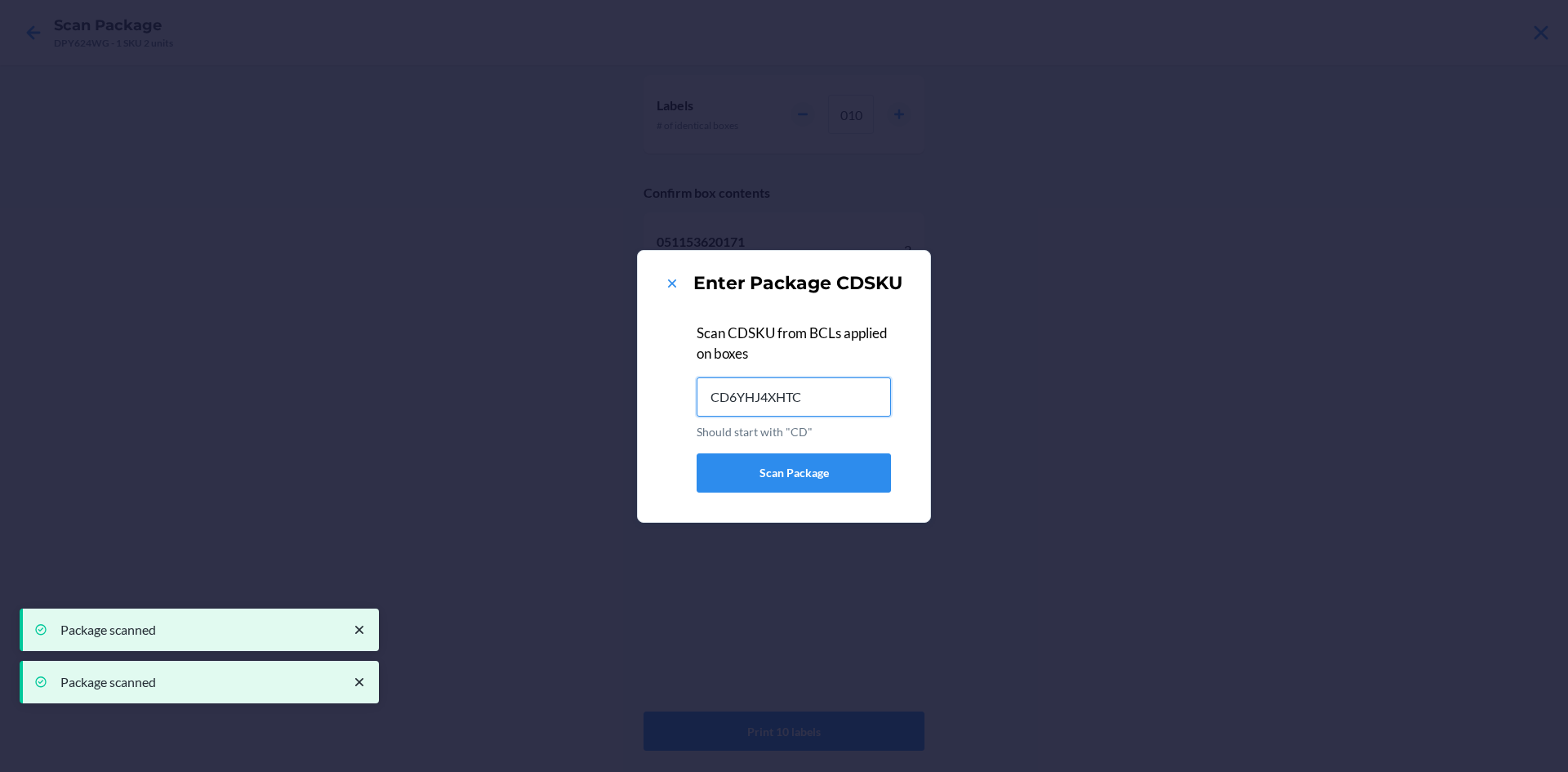
type input "CD6YHJ4XHTC"
type input "CDA36NAA9HG"
type input "CDTJR47B2DN"
type input "CDBB9AR7Y7X"
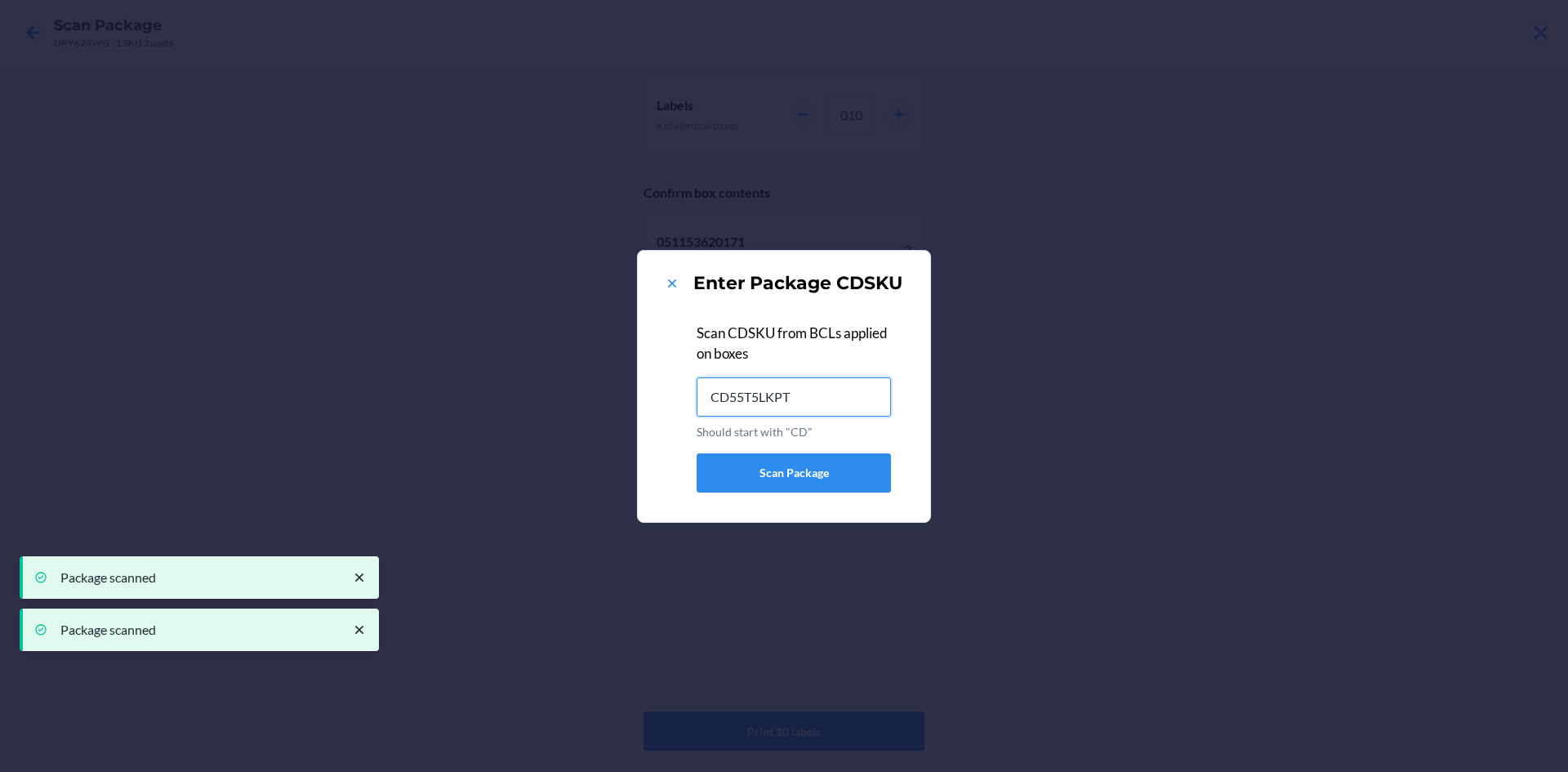
type input "CD55T5LKPT8"
type input "CD6FJJLDQ7G"
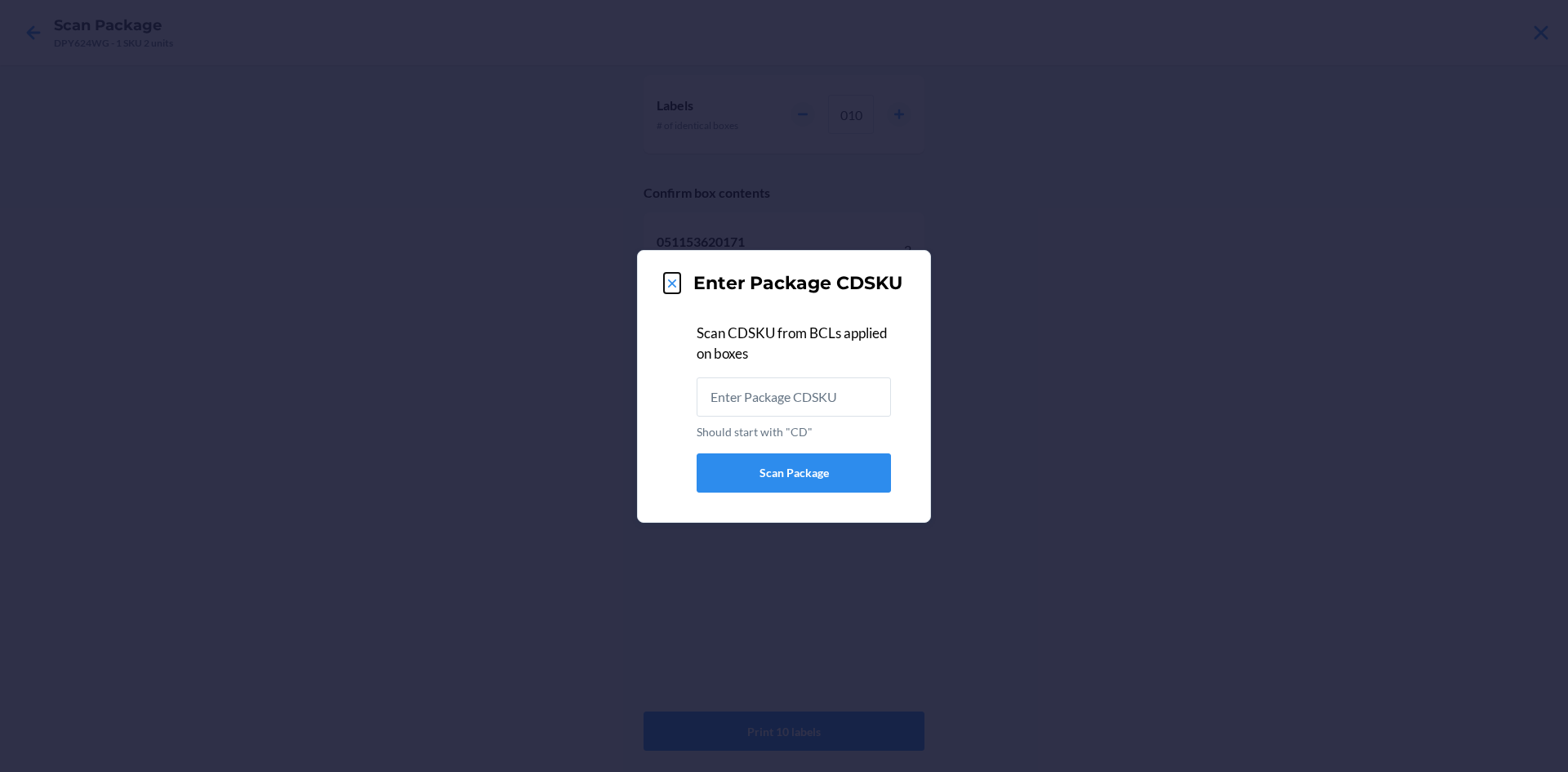
click at [677, 275] on icon at bounding box center [672, 283] width 16 height 16
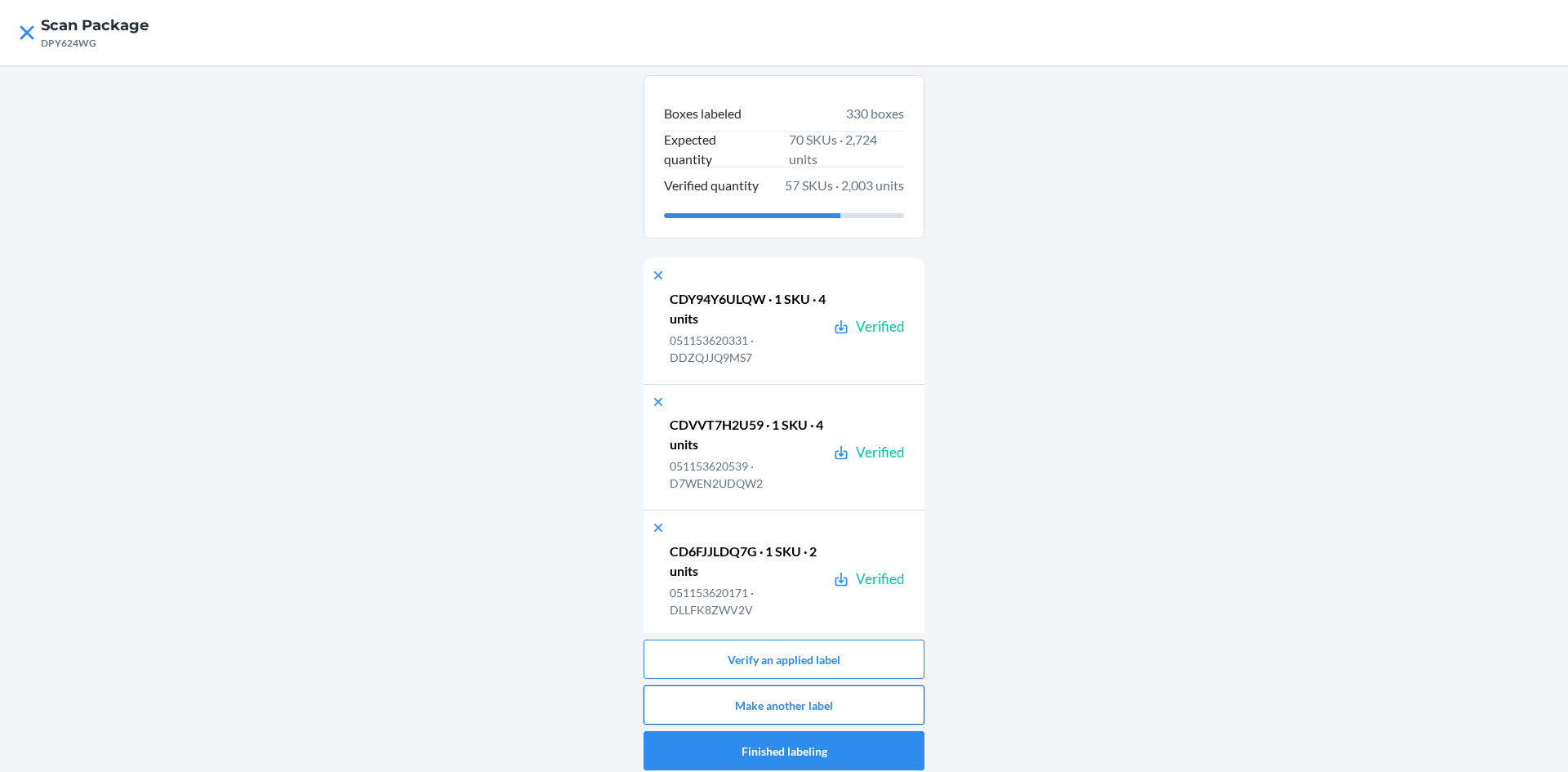
click at [822, 703] on button "Make another label" at bounding box center [784, 704] width 281 height 39
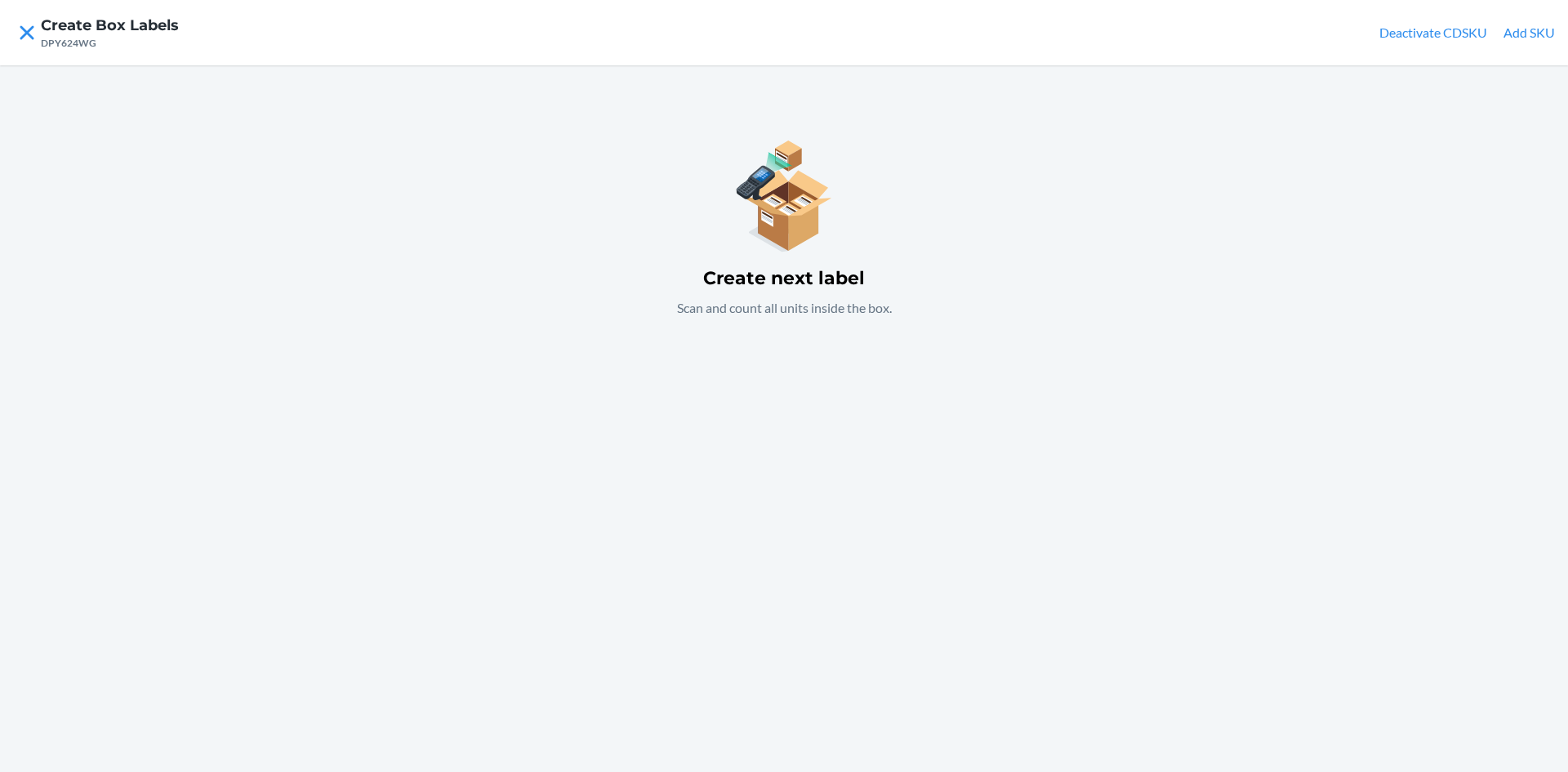
click at [1537, 32] on button "Add SKU" at bounding box center [1529, 32] width 51 height 19
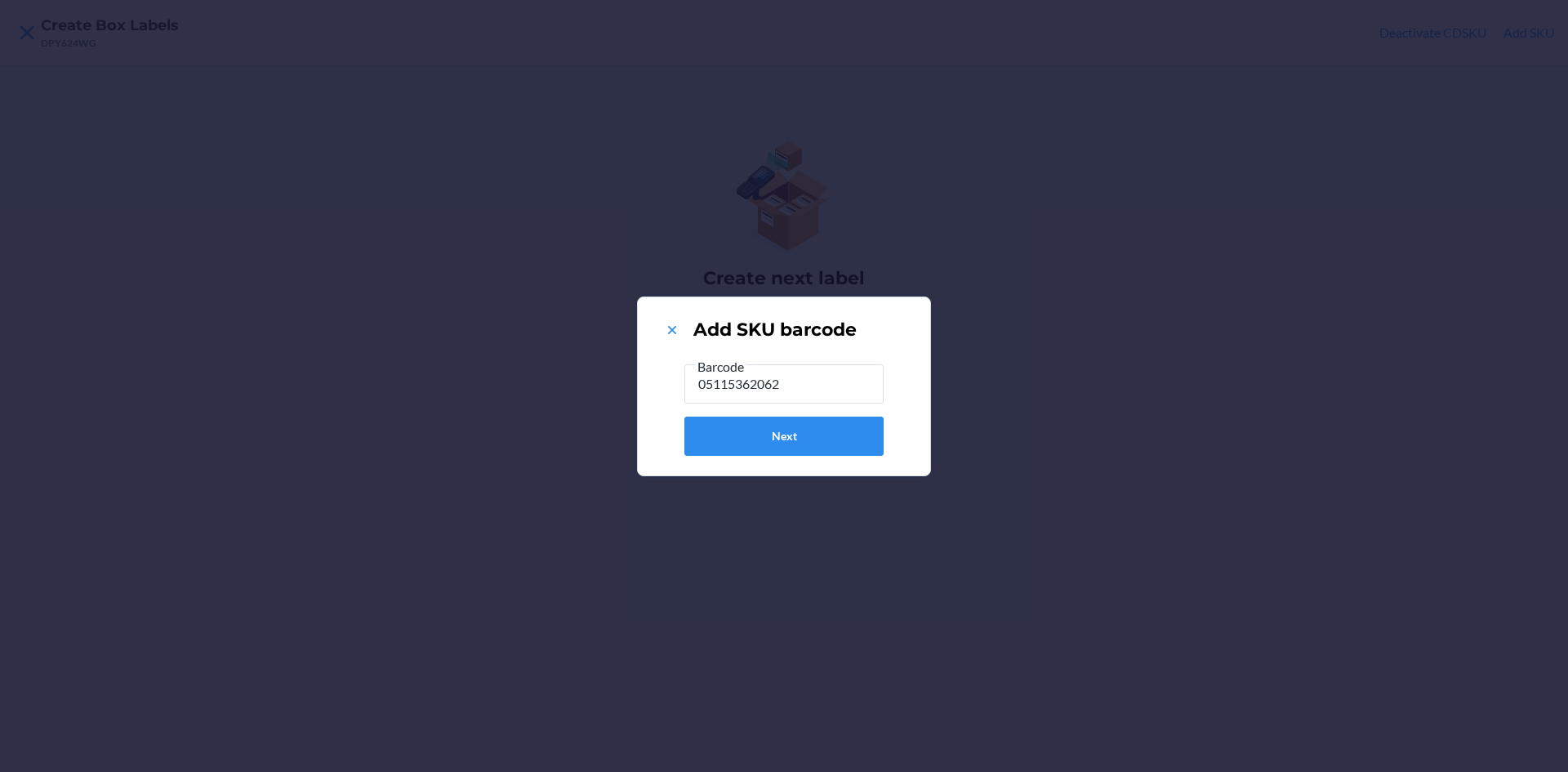
type input "051153620621"
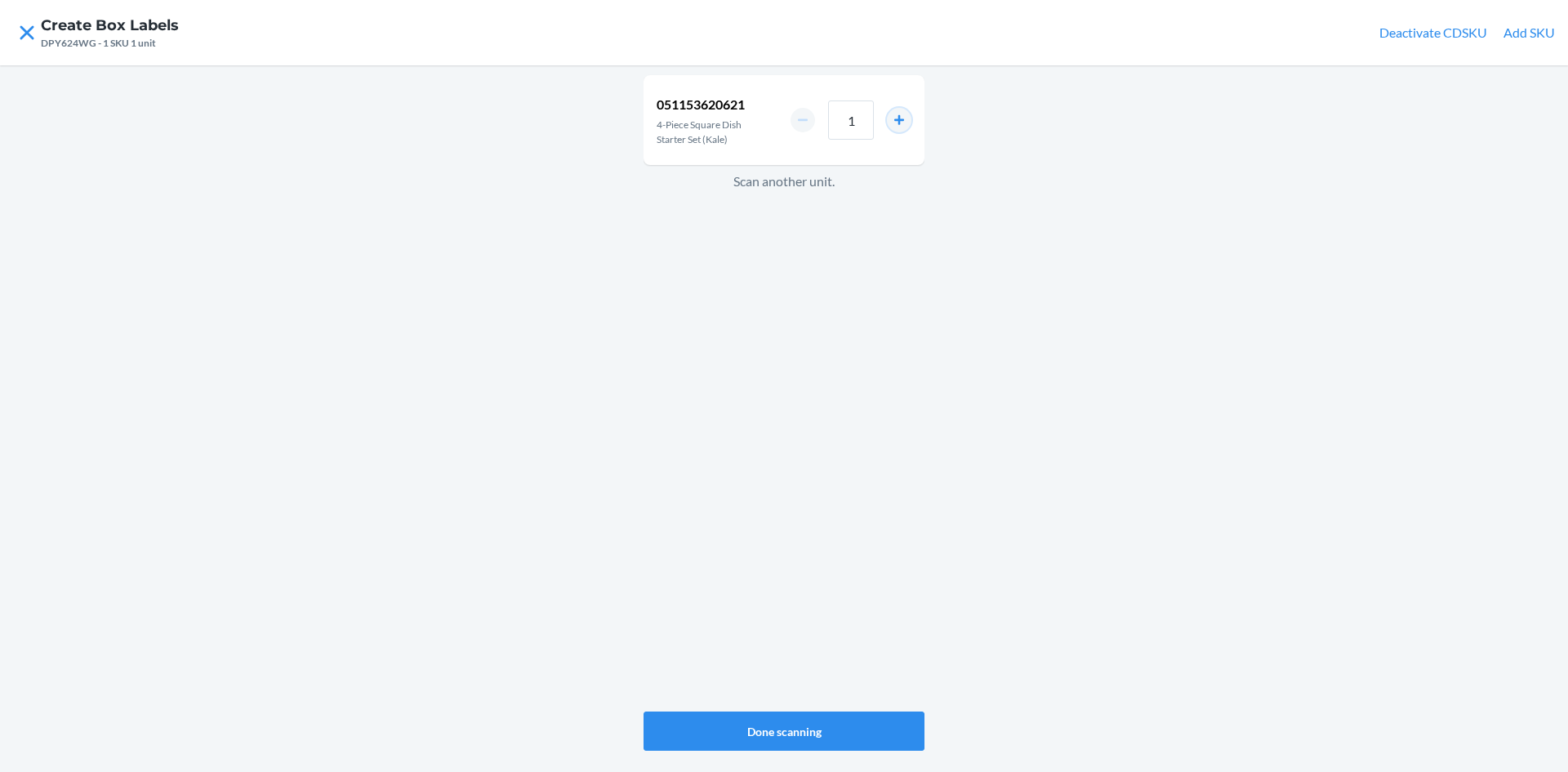
click at [903, 121] on button "increment number" at bounding box center [899, 119] width 24 height 24
click at [903, 119] on button "increment number" at bounding box center [899, 119] width 24 height 24
click at [903, 118] on button "increment number" at bounding box center [899, 119] width 24 height 24
type input "4"
click at [805, 723] on button "Done scanning" at bounding box center [784, 731] width 281 height 39
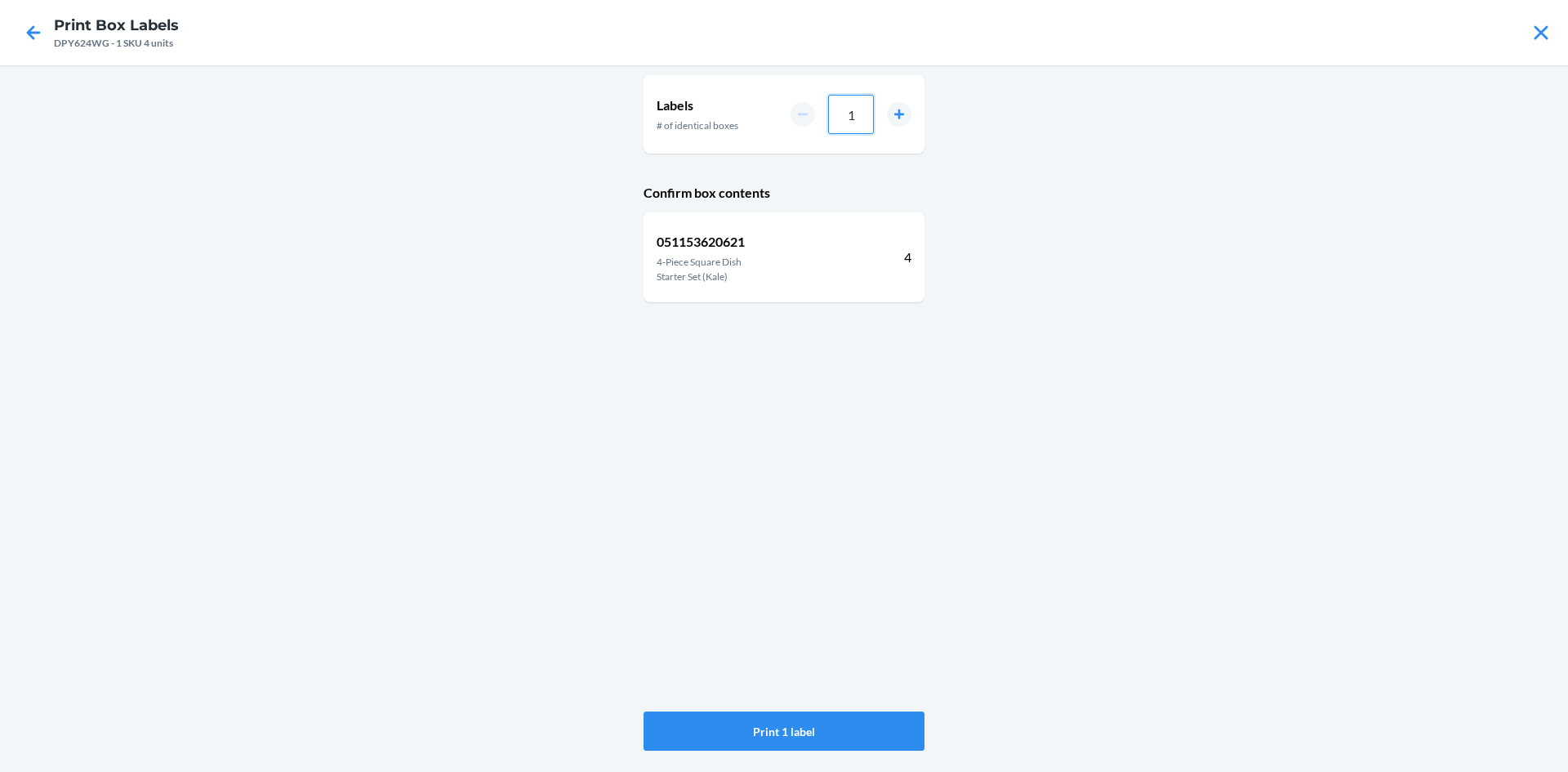
click at [860, 117] on input "1" at bounding box center [851, 114] width 45 height 39
type input "10"
click at [824, 728] on button "Print 10 labels" at bounding box center [784, 731] width 281 height 39
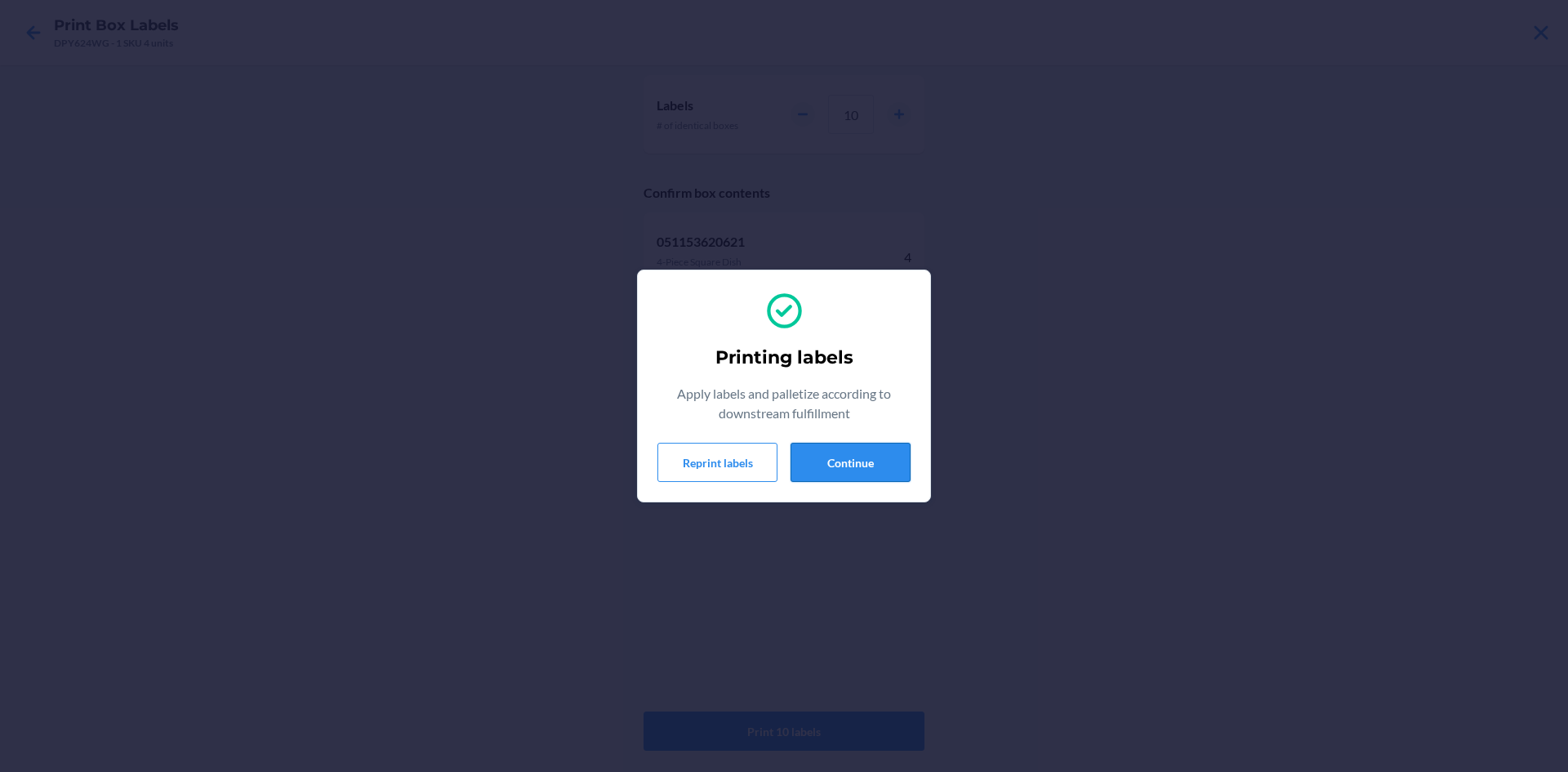
click at [877, 465] on button "Continue" at bounding box center [850, 462] width 120 height 39
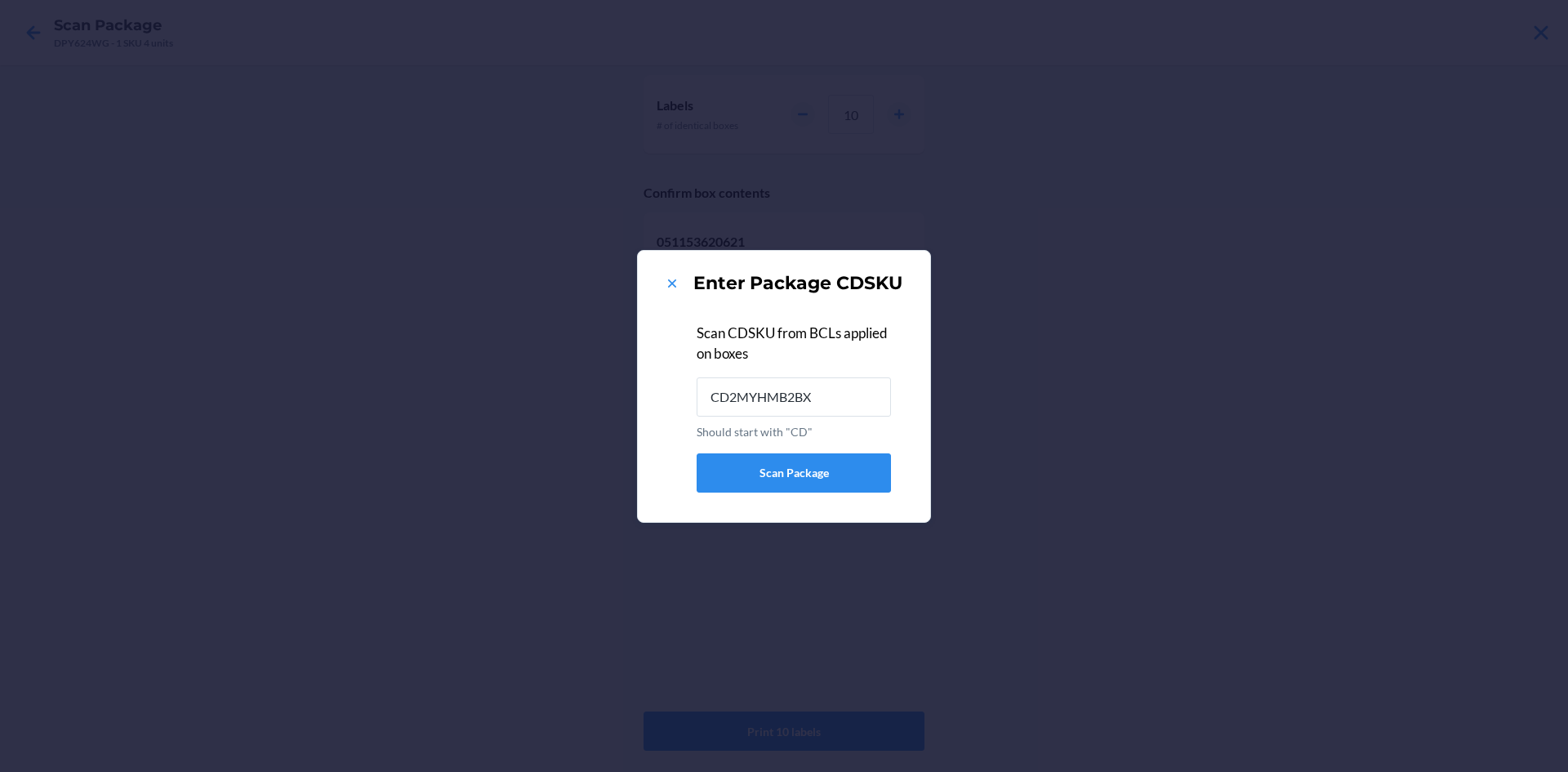
type input "CD2MYHMB2BX"
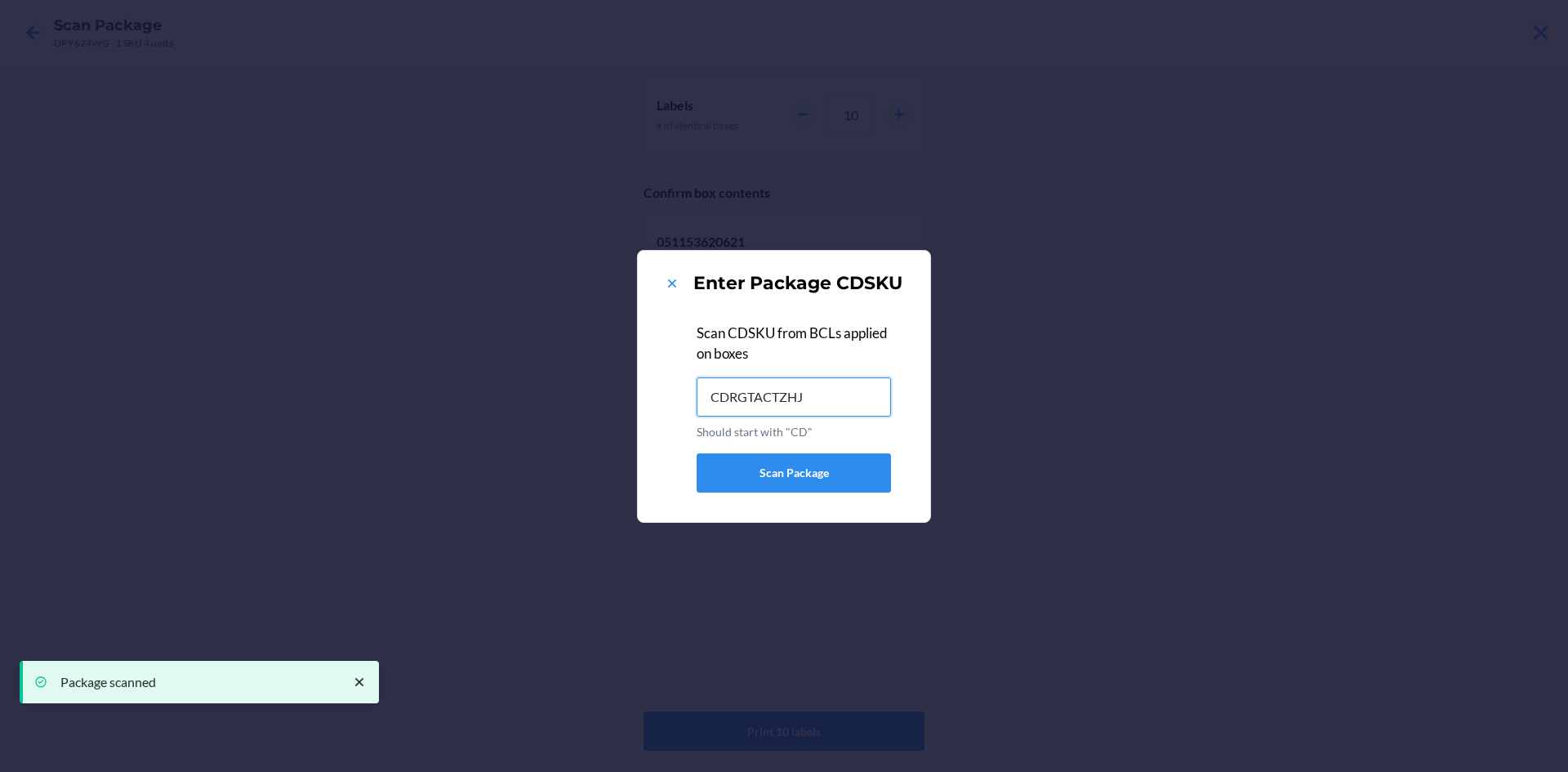
type input "CDRGTACTZHJ"
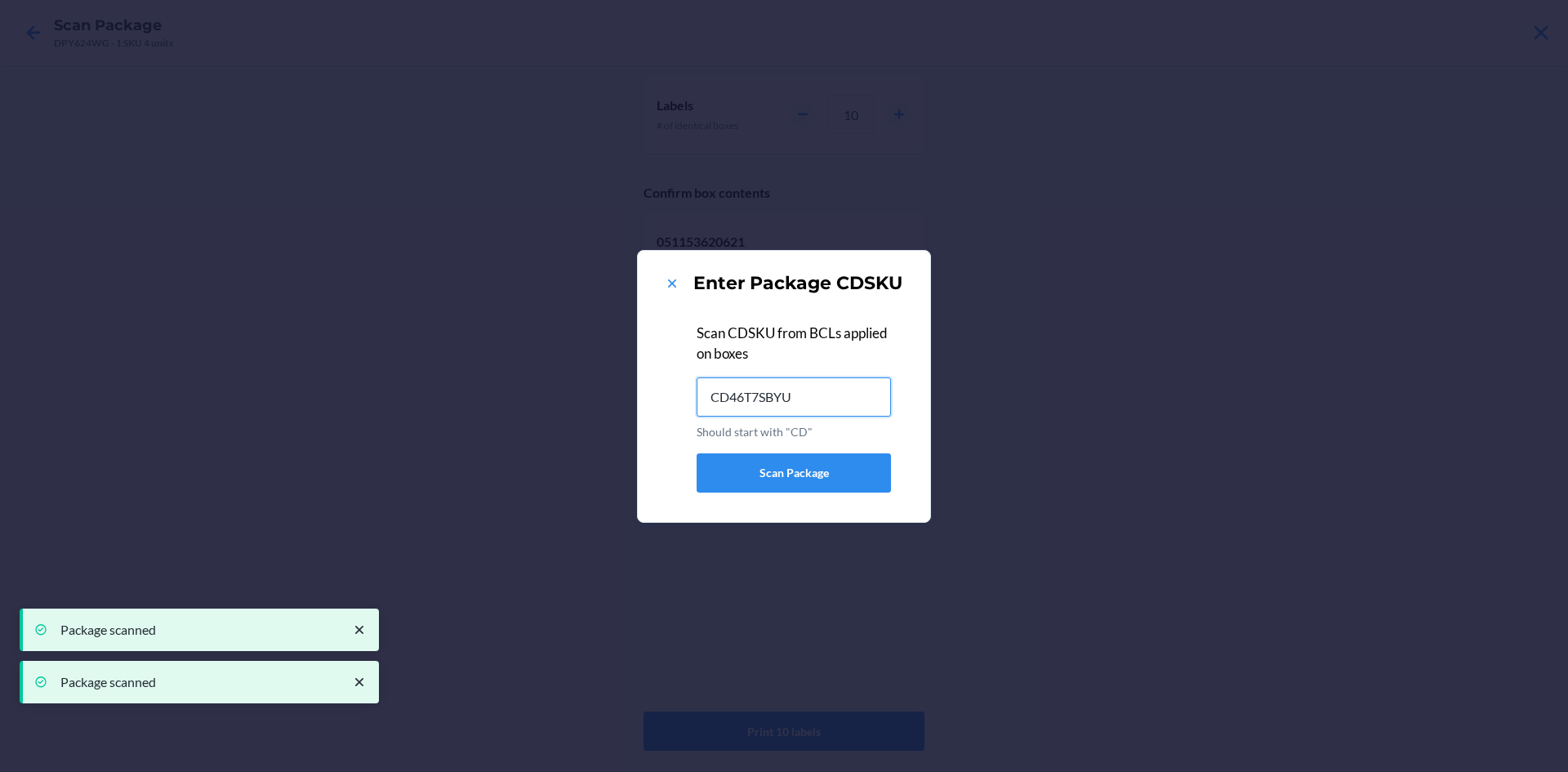
type input "CD46T7SBYU2"
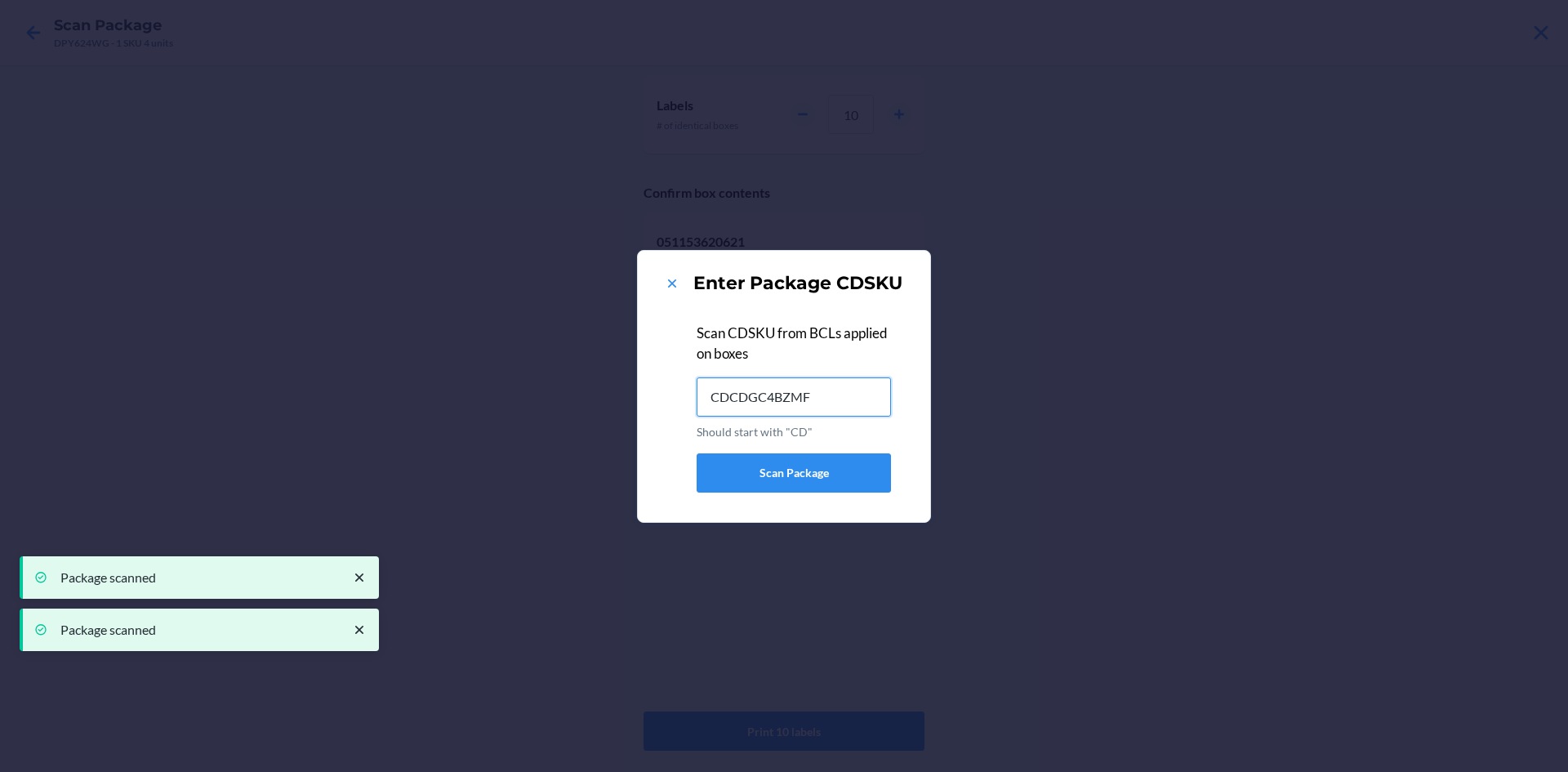
type input "CDCDGC4BZMF"
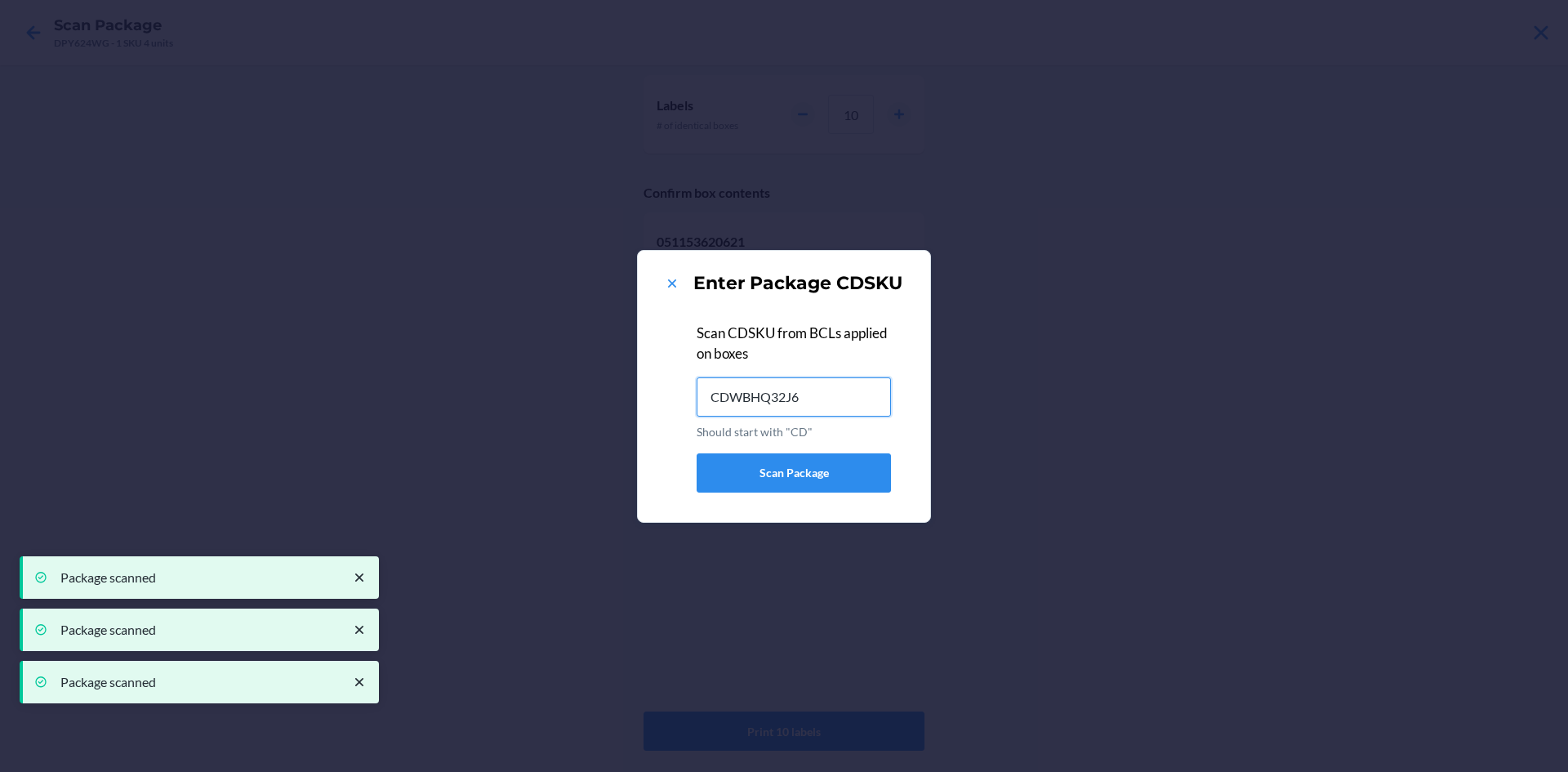
type input "CDWBHQ32J67"
type input "CDALZ4WU6HQ"
type input "CDN5L73BYRM"
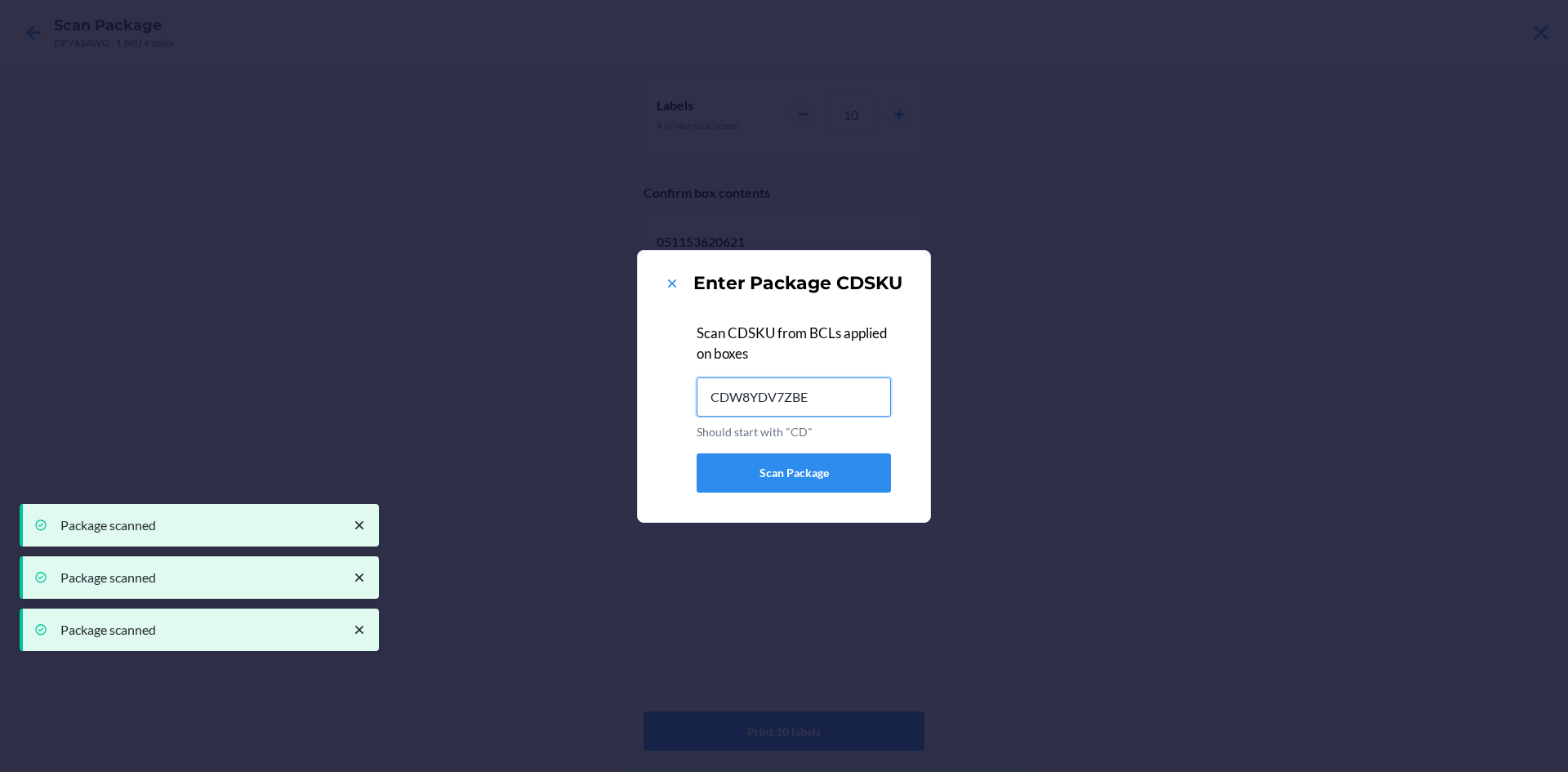
type input "CDW8YDV7ZBE"
type input "CDRHUTULKQW"
type input "CDKUUL7RG6E"
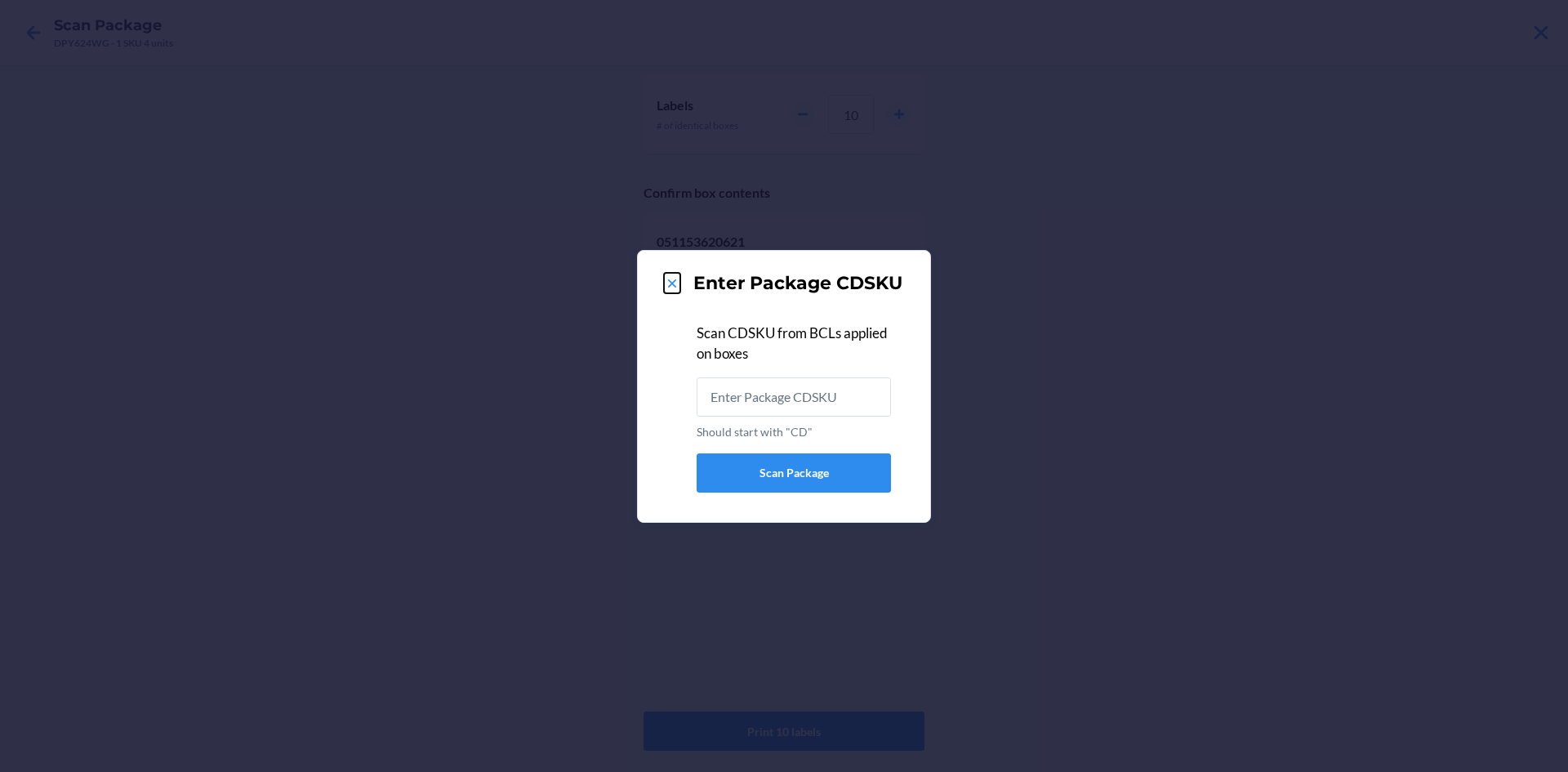
click at [670, 284] on icon at bounding box center [672, 283] width 16 height 16
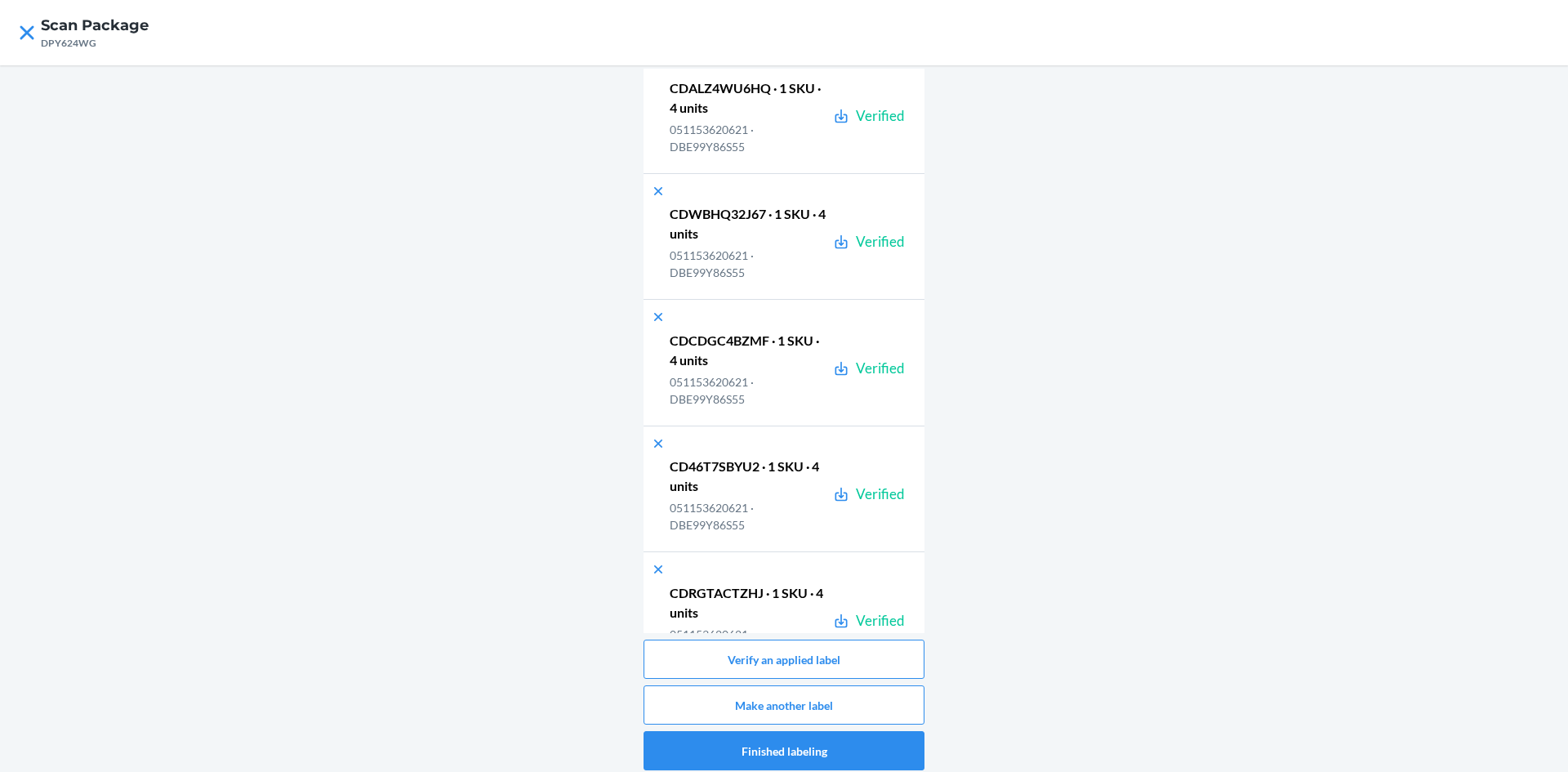
scroll to position [735, 0]
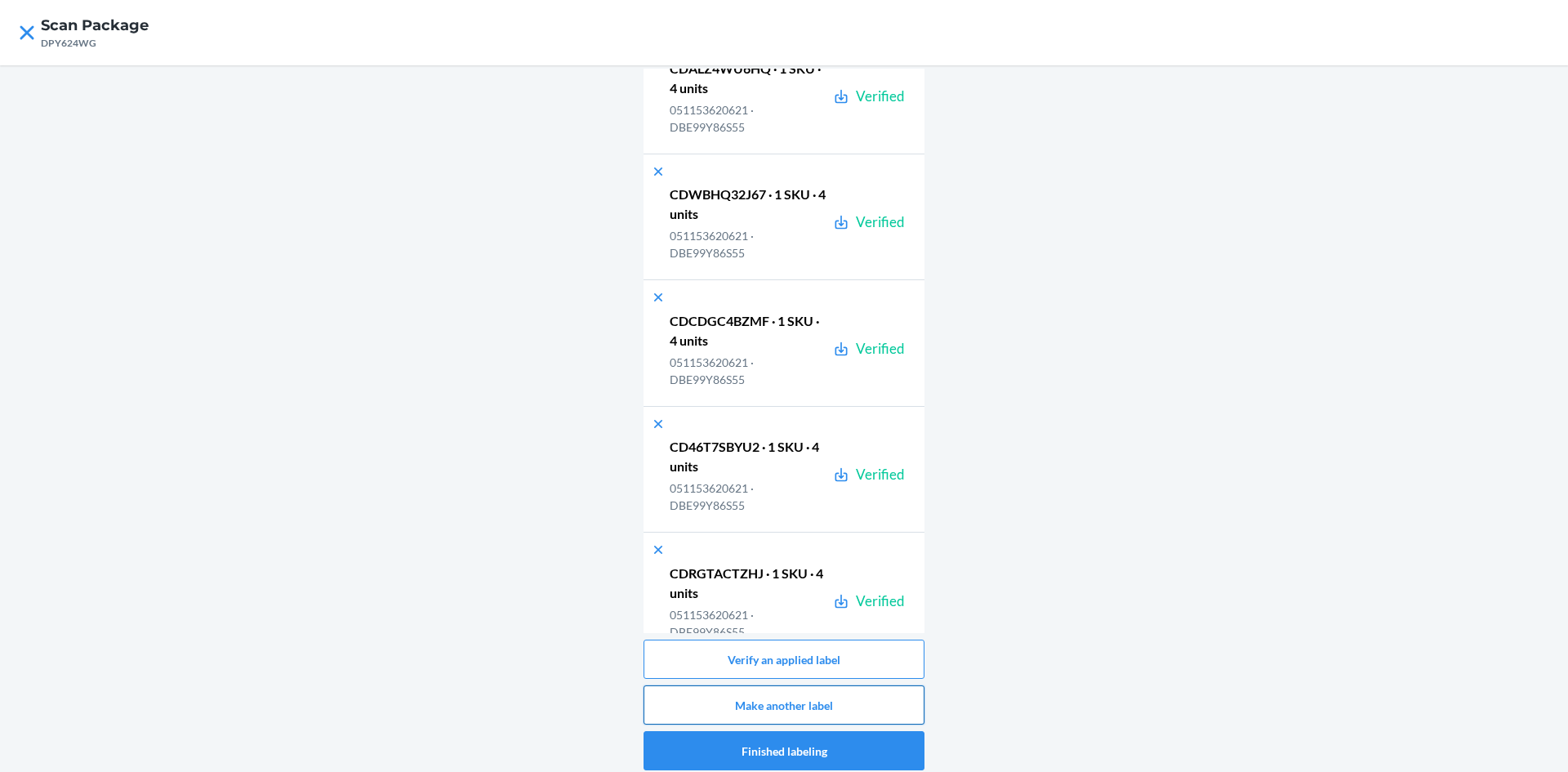
click at [728, 694] on button "Make another label" at bounding box center [784, 704] width 281 height 39
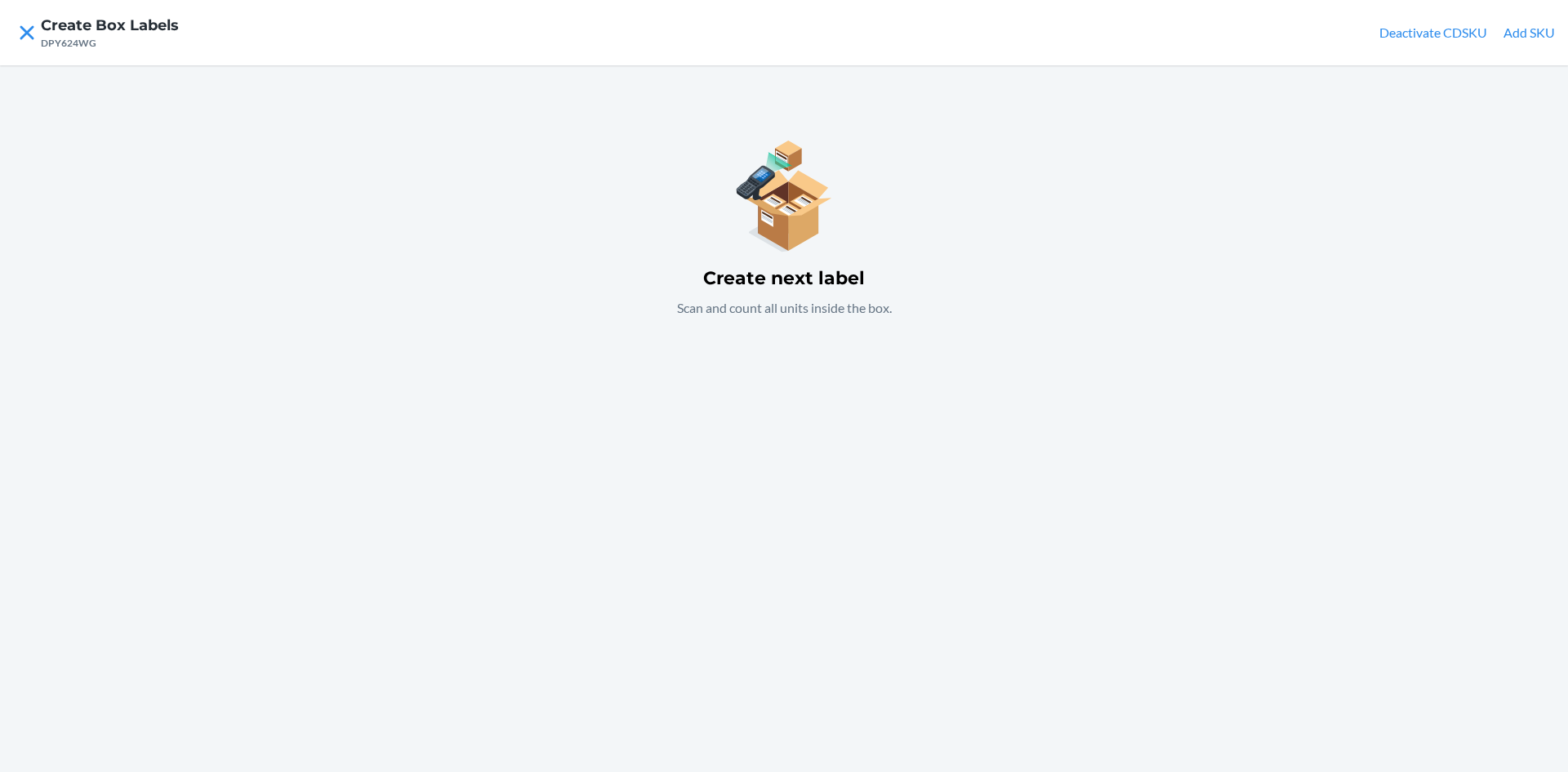
click at [1538, 36] on button "Add SKU" at bounding box center [1529, 32] width 51 height 19
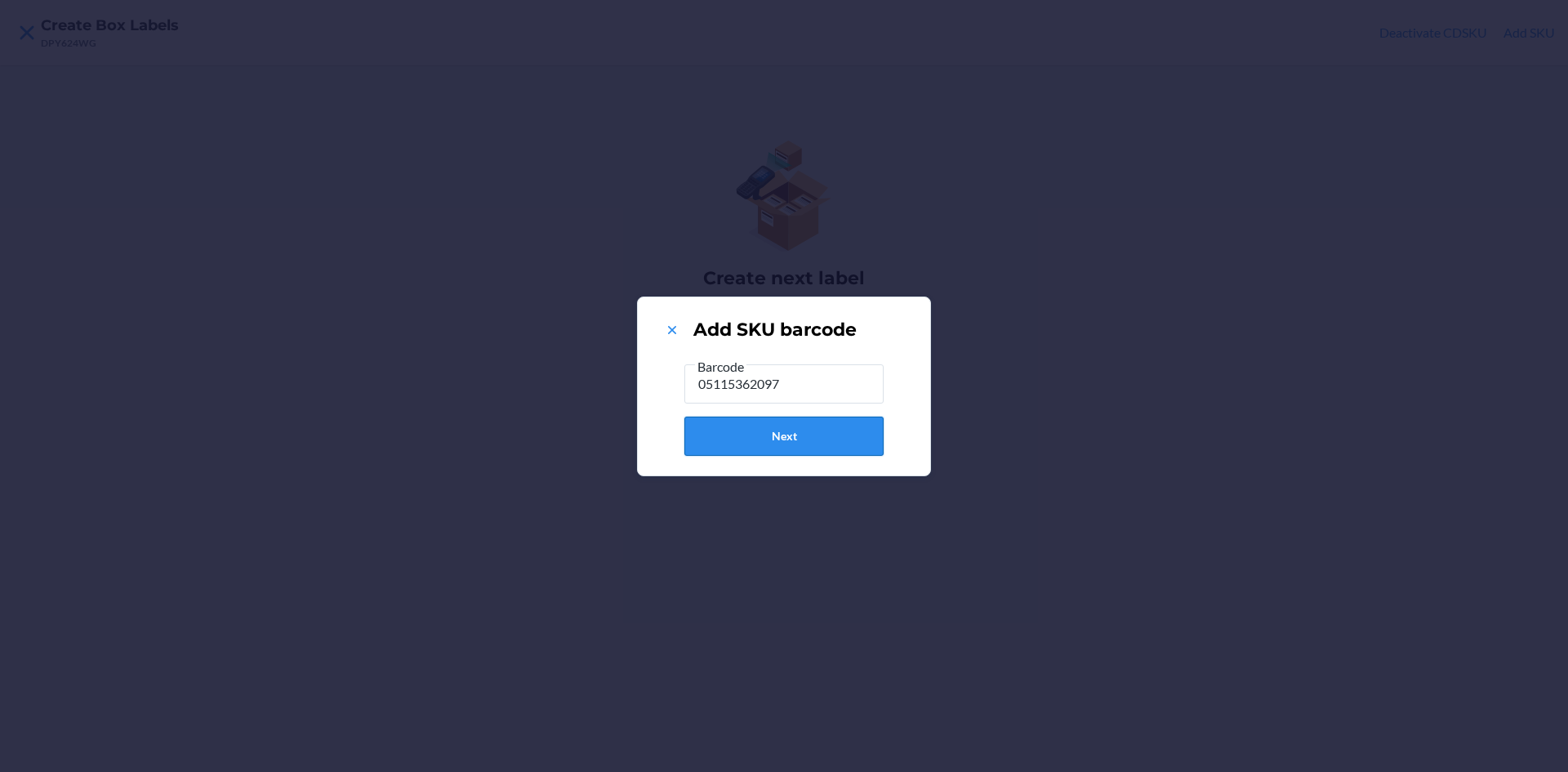
type input "051153620973"
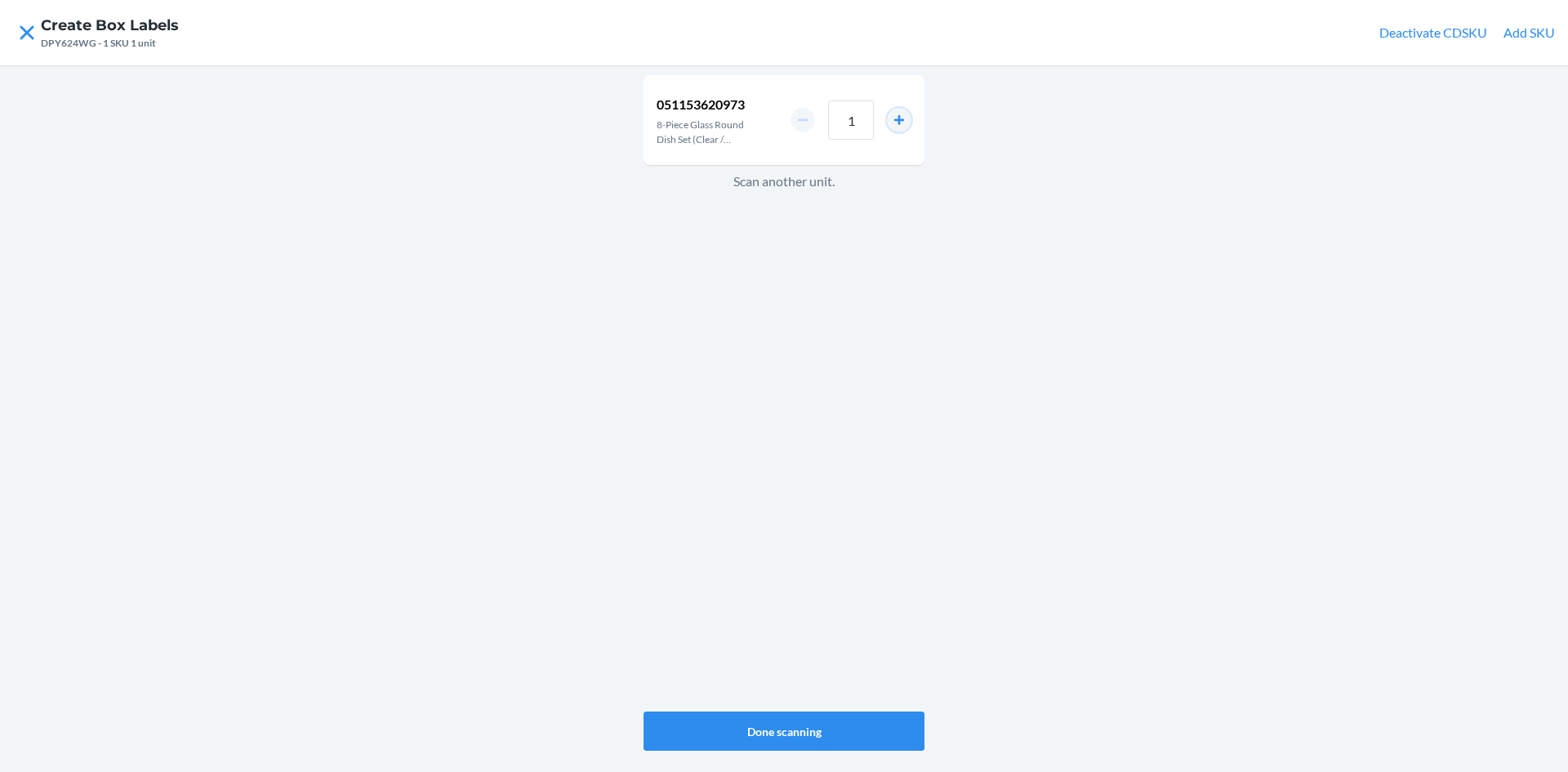
click at [900, 119] on button "increment number" at bounding box center [899, 119] width 24 height 24
type input "2"
click at [837, 729] on button "Done scanning" at bounding box center [784, 731] width 281 height 39
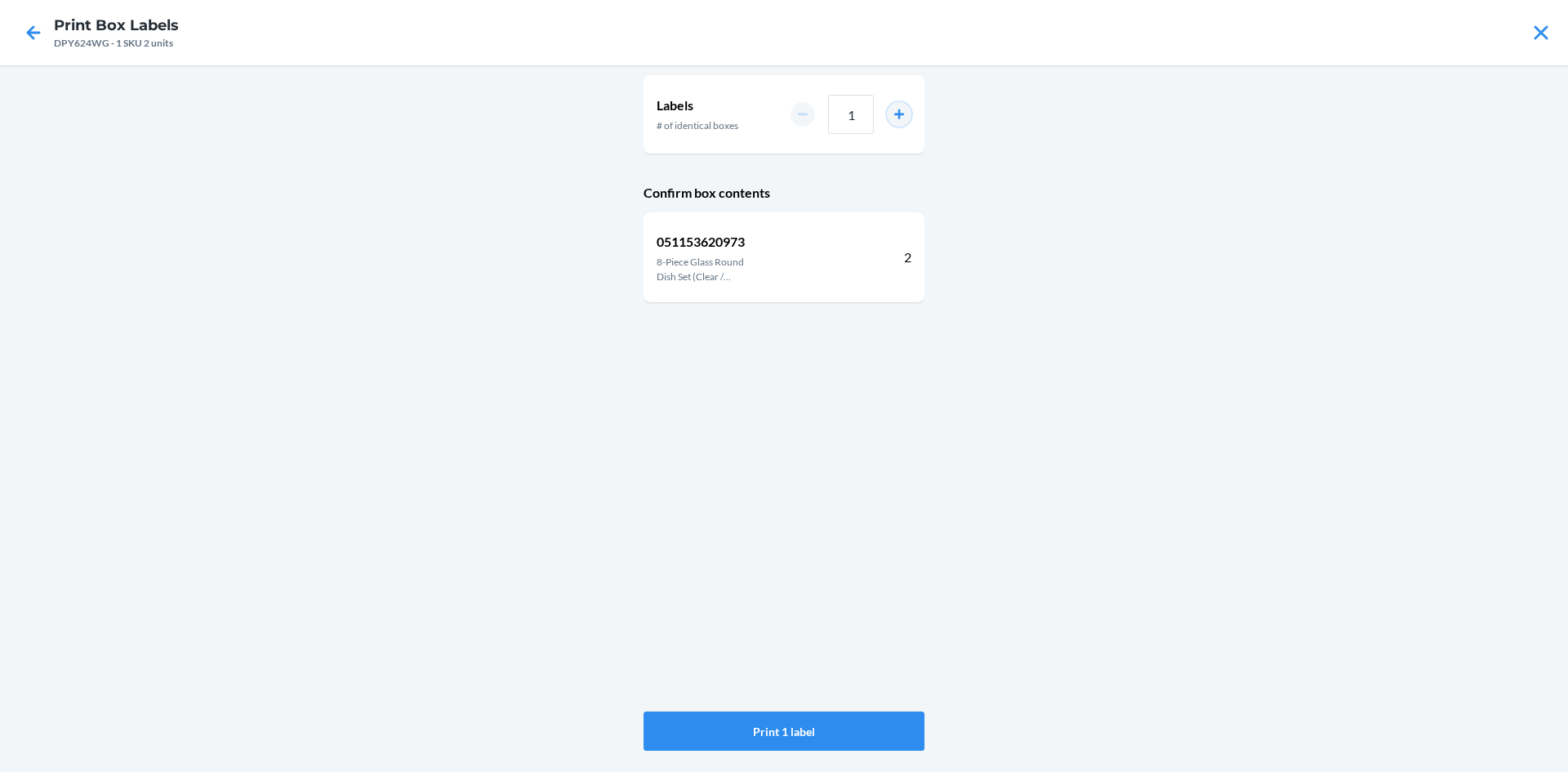
click at [901, 111] on button "increment number" at bounding box center [899, 114] width 24 height 24
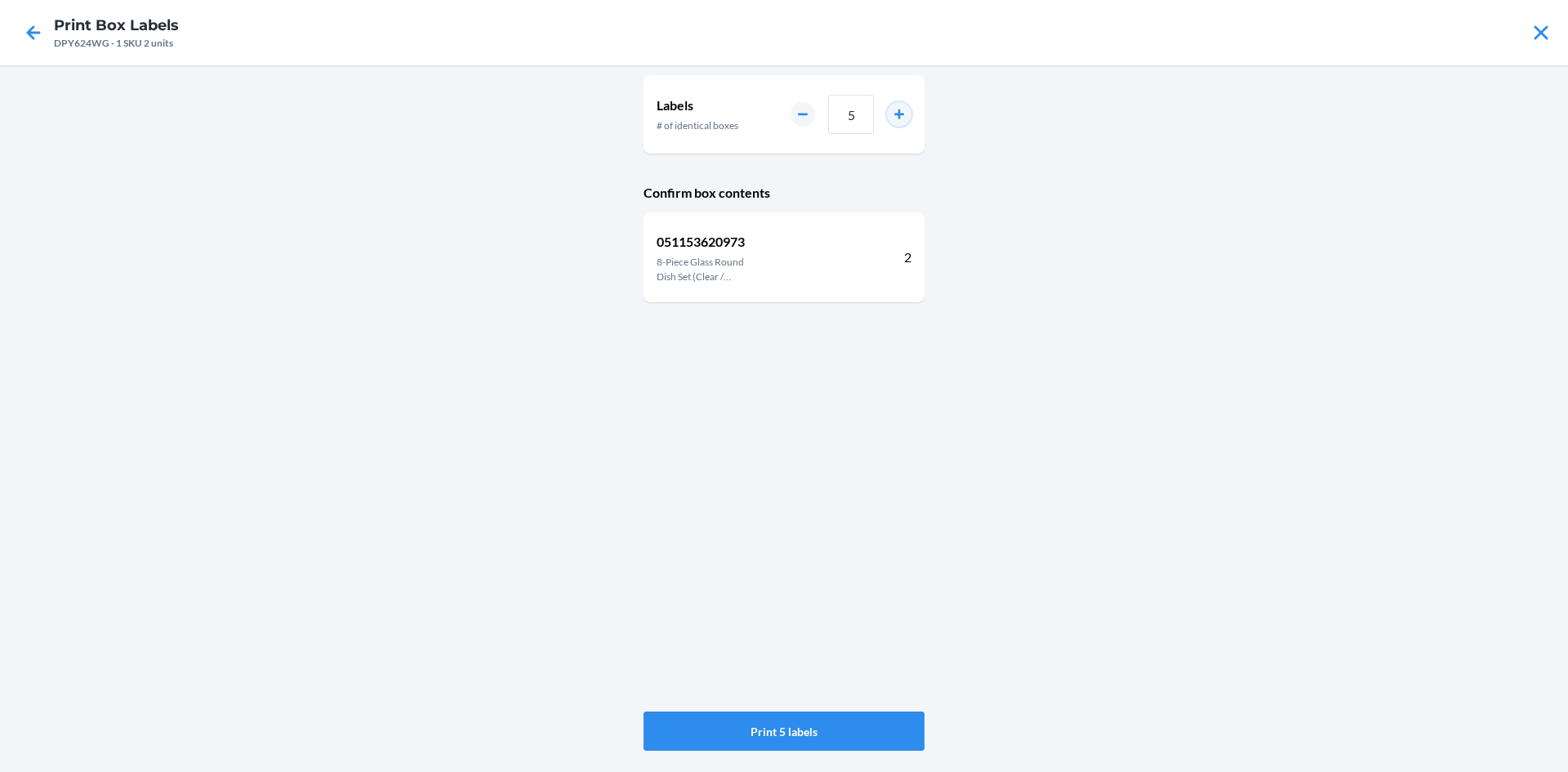
type input "6"
click at [791, 728] on button "Print 6 labels" at bounding box center [784, 731] width 281 height 39
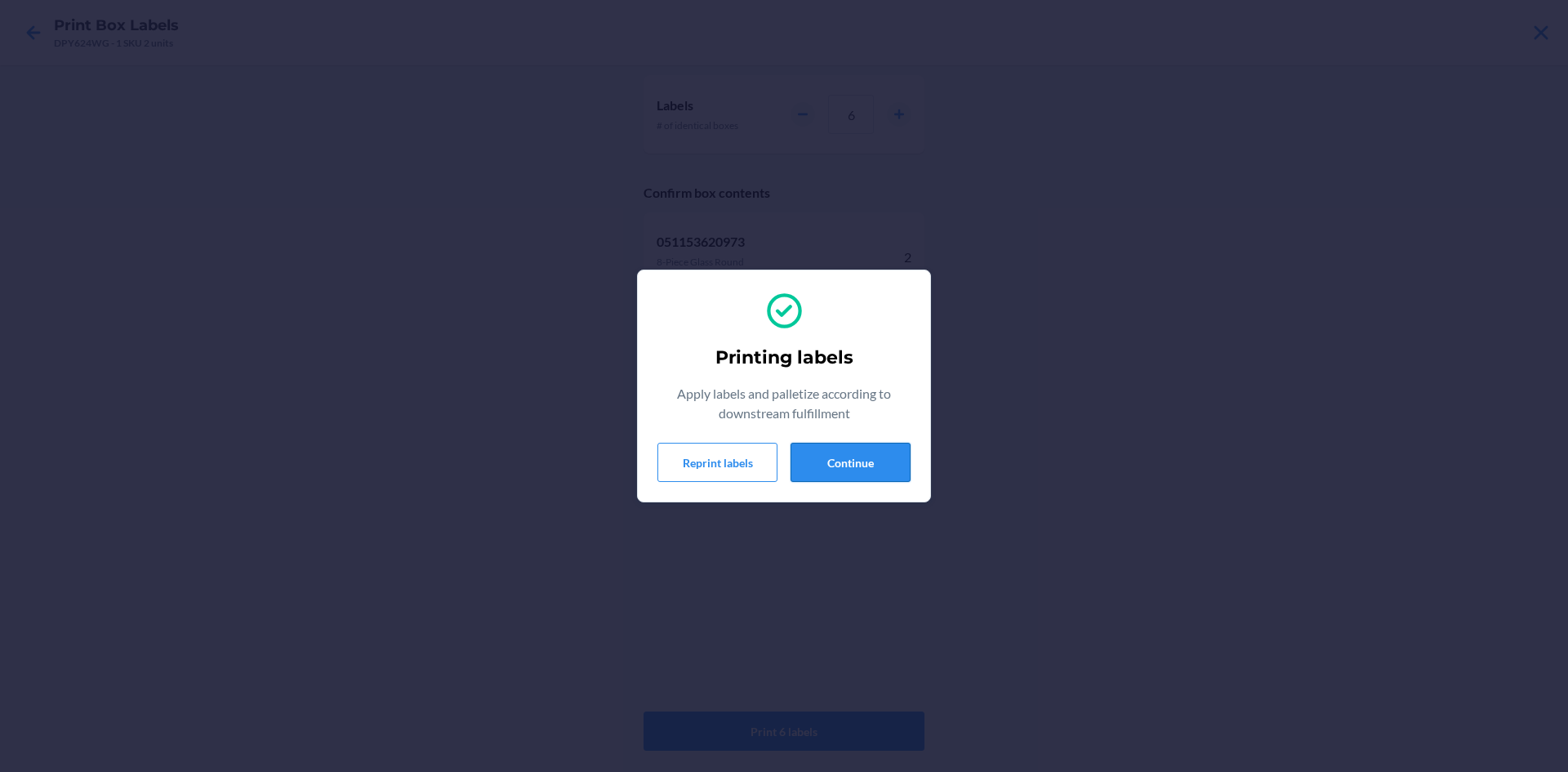
click at [814, 456] on button "Continue" at bounding box center [850, 462] width 120 height 39
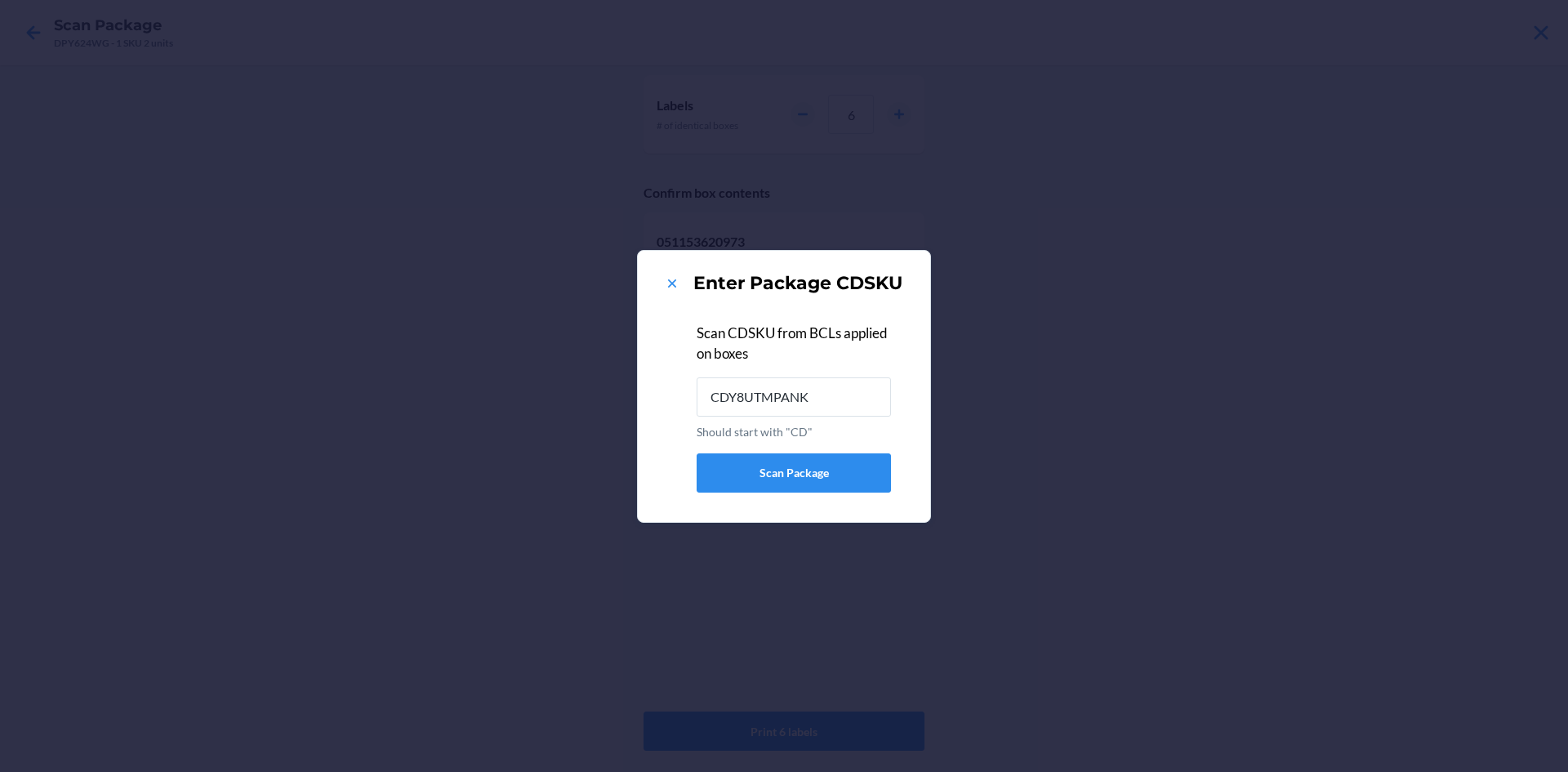
type input "CDY8UTMPANK"
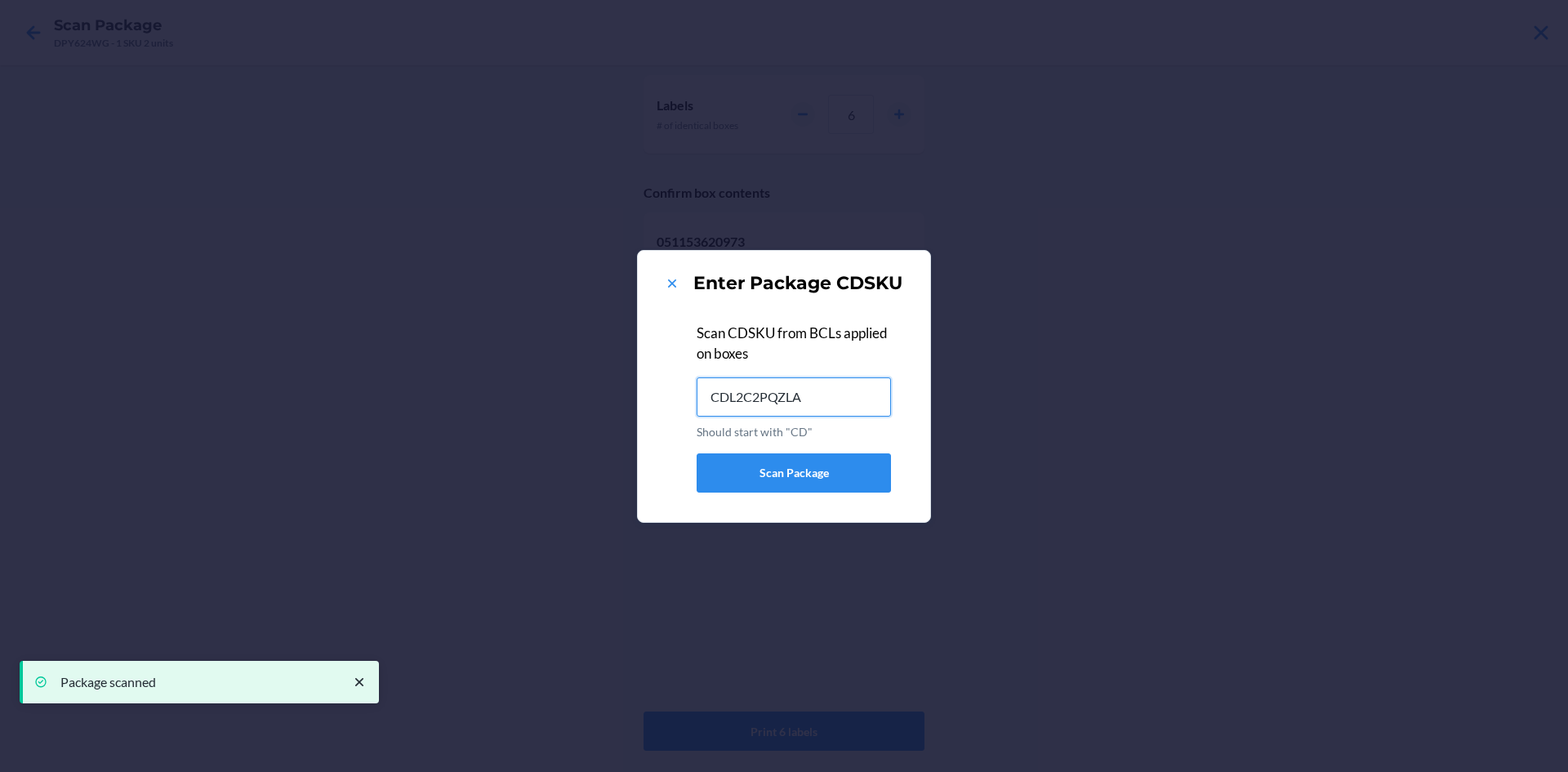
type input "CDL2C2PQZLA"
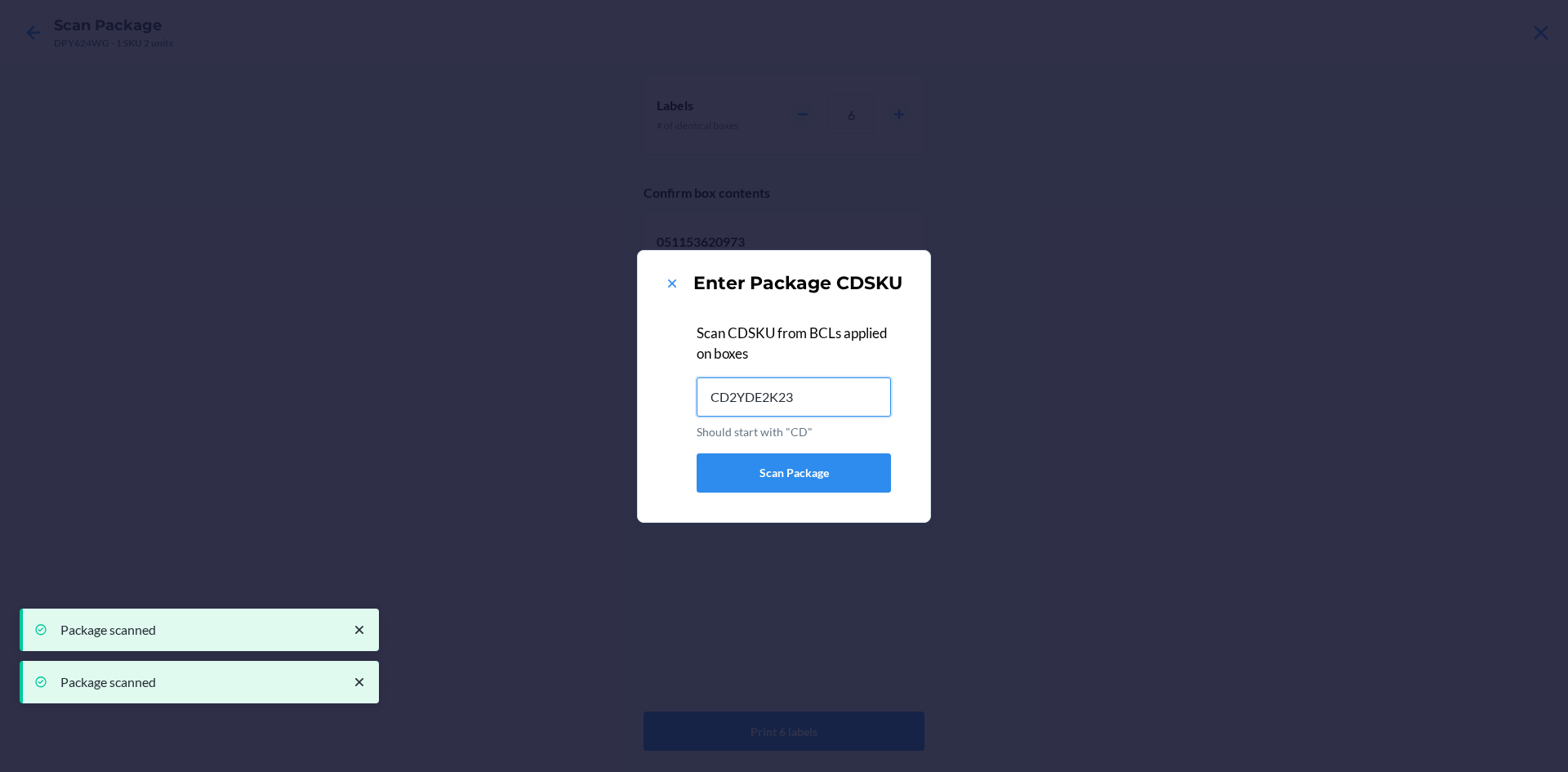
type input "CD2YDE2K238"
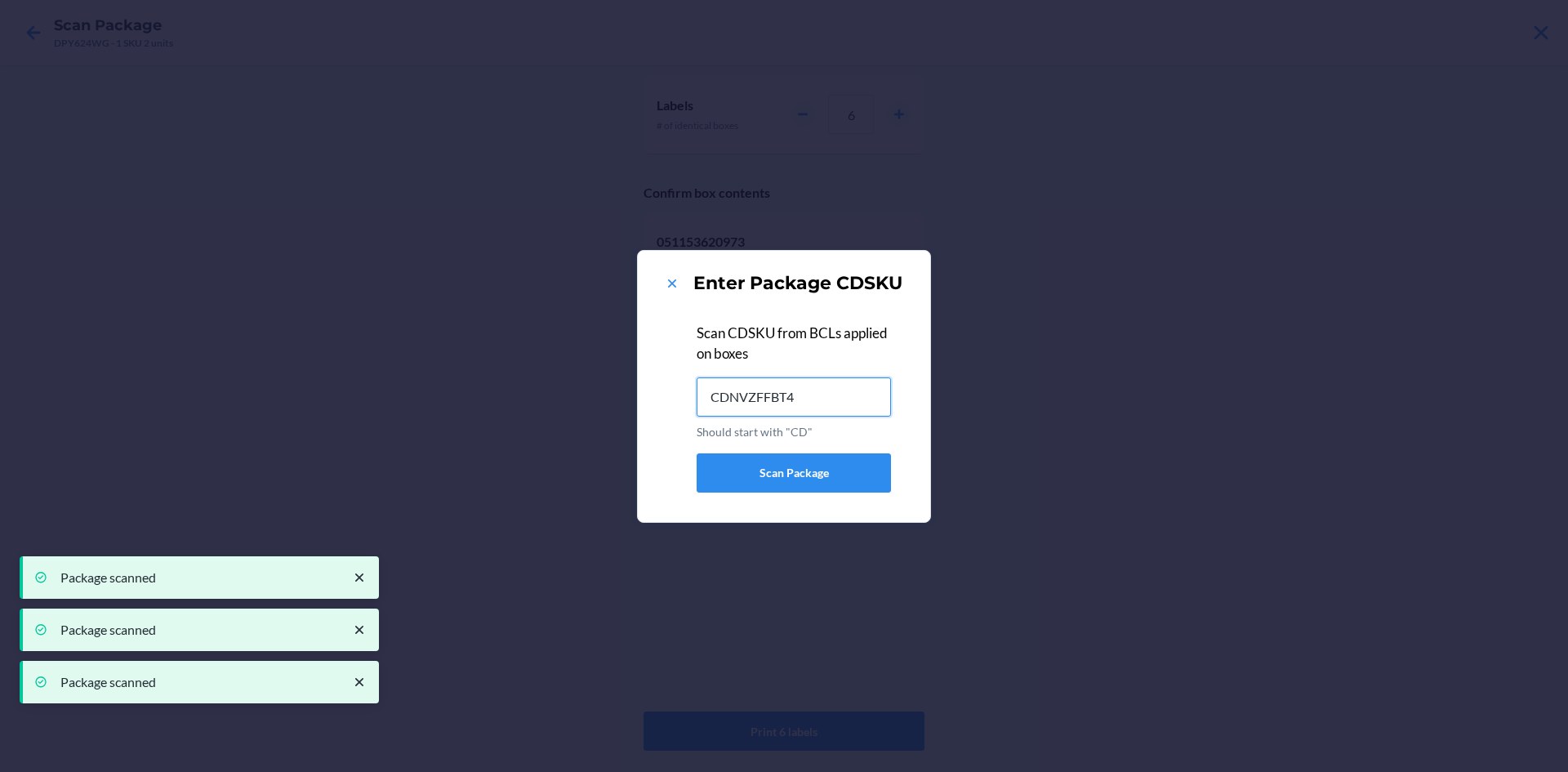
type input "CDNVZFFBT45"
type input "CDM4D94KFFK"
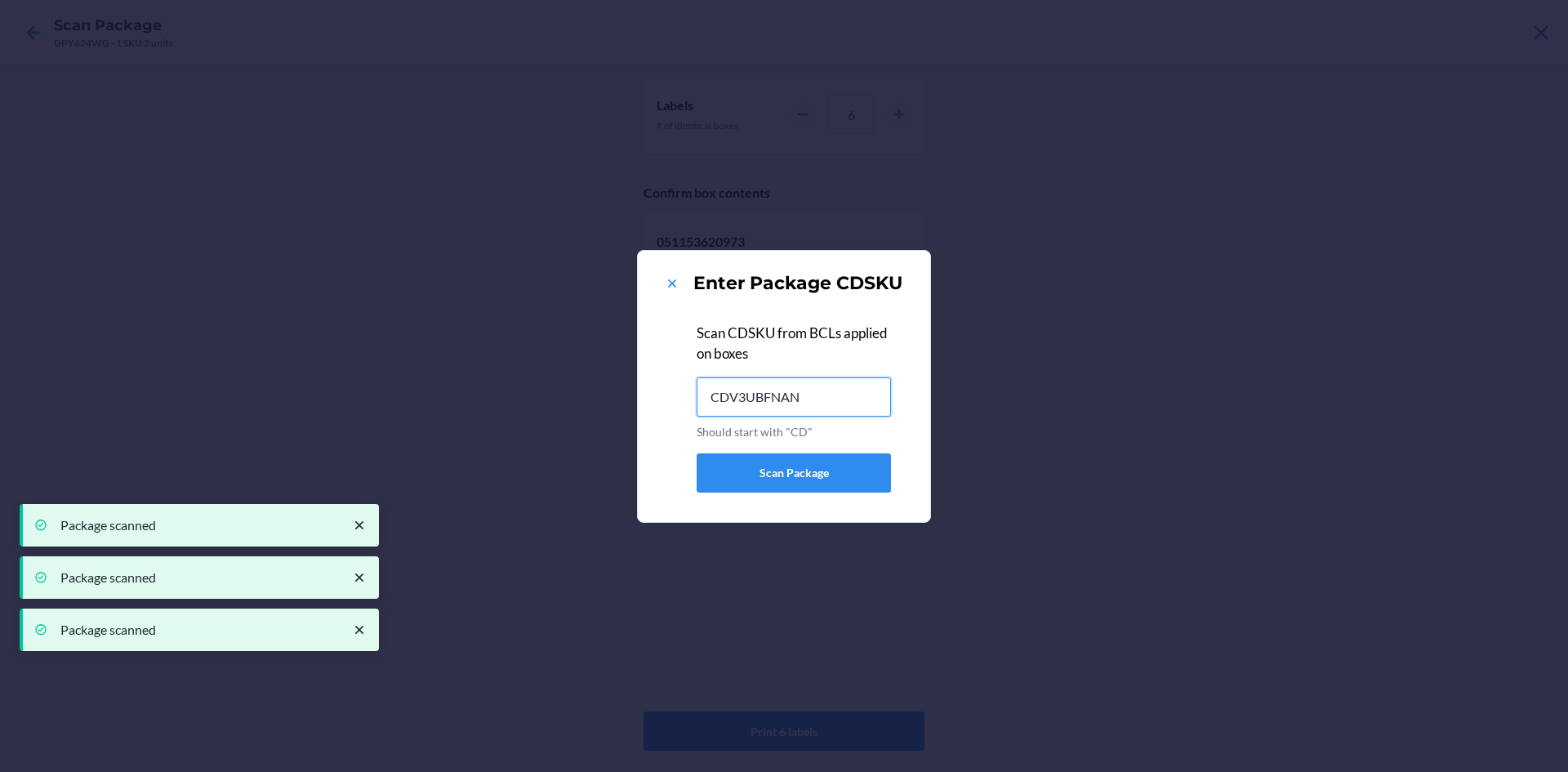
type input "CDV3UBFNAN3"
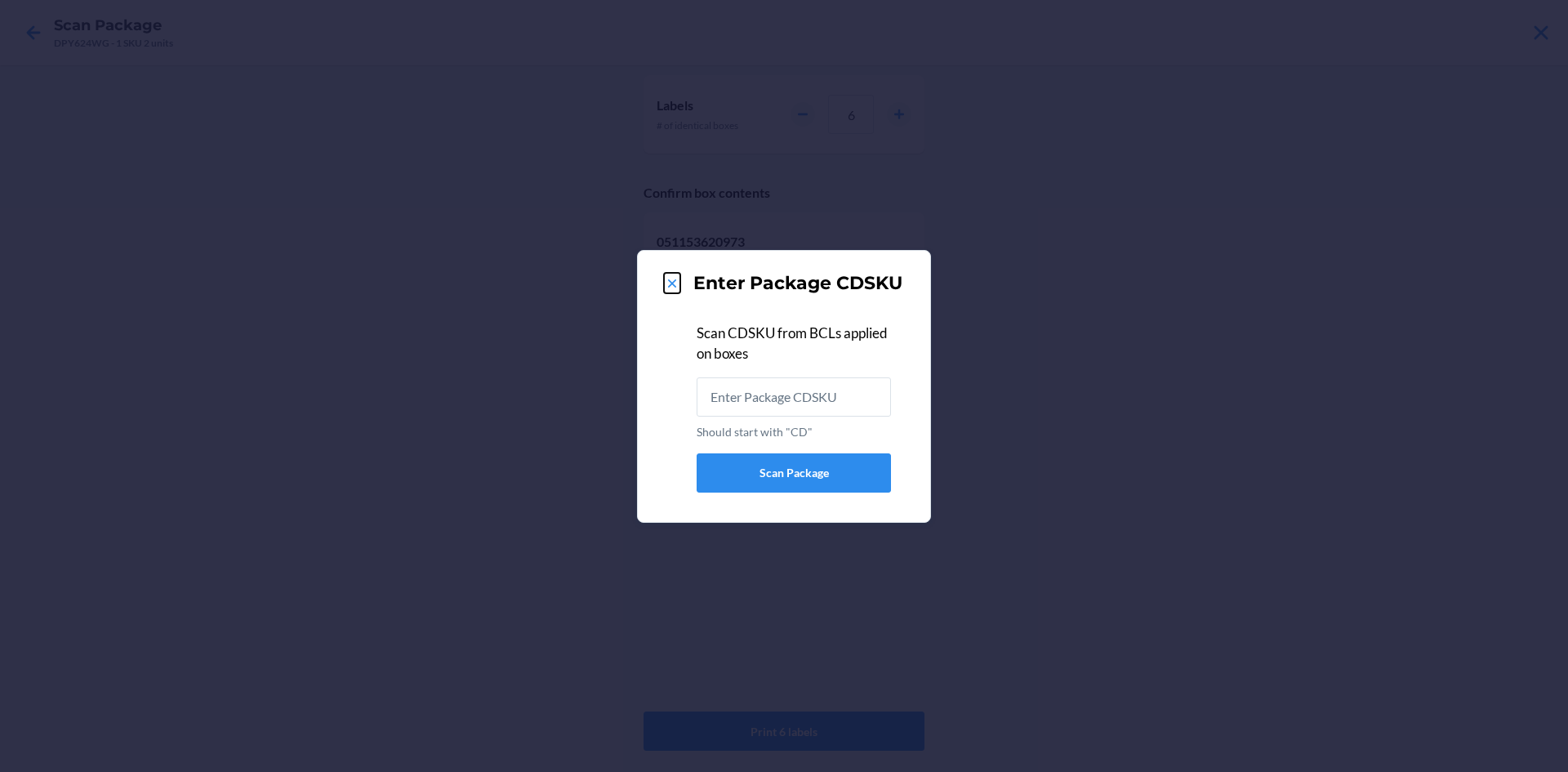
click at [674, 282] on icon at bounding box center [672, 284] width 8 height 8
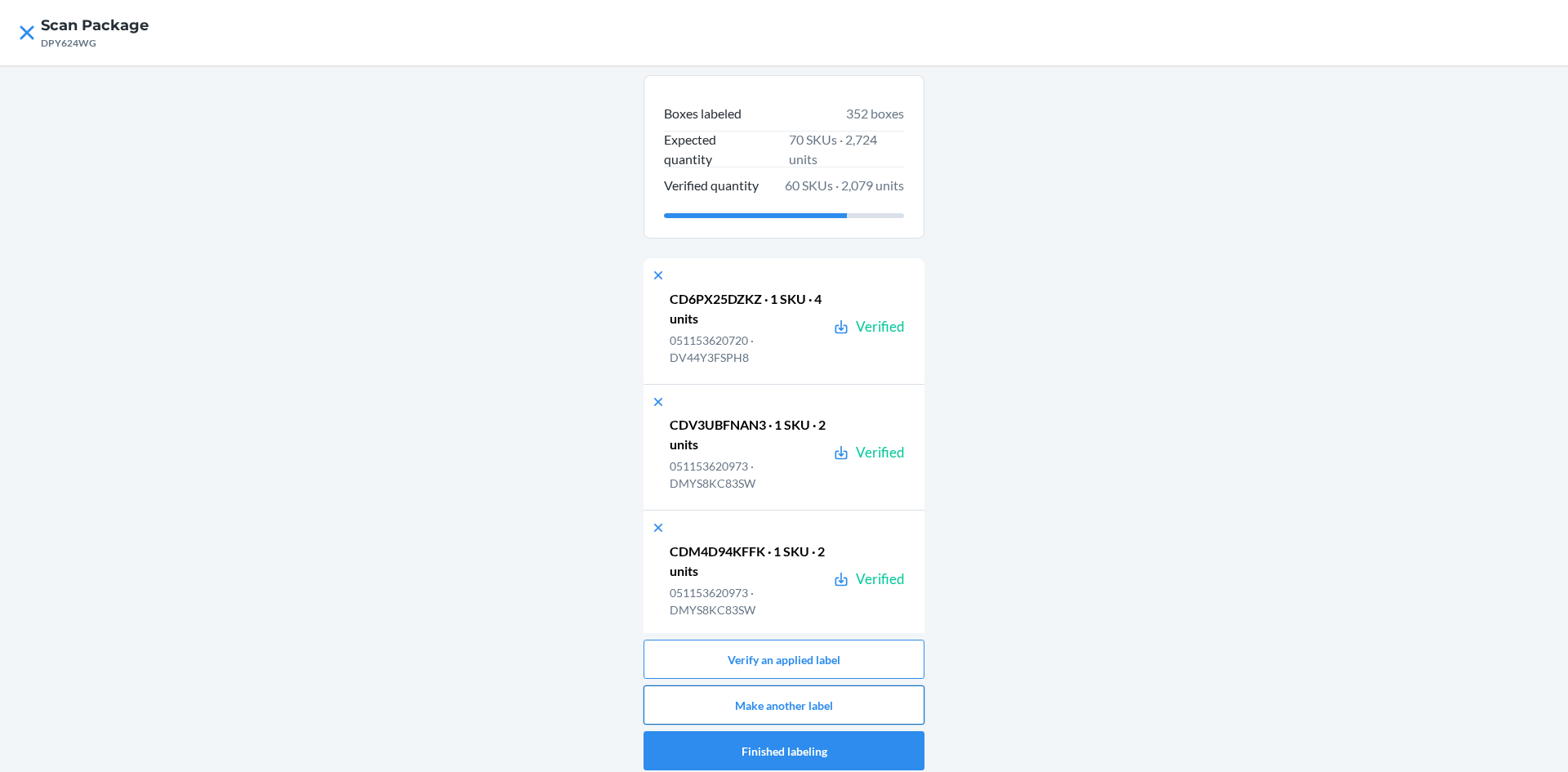
click at [787, 701] on button "Make another label" at bounding box center [784, 704] width 281 height 39
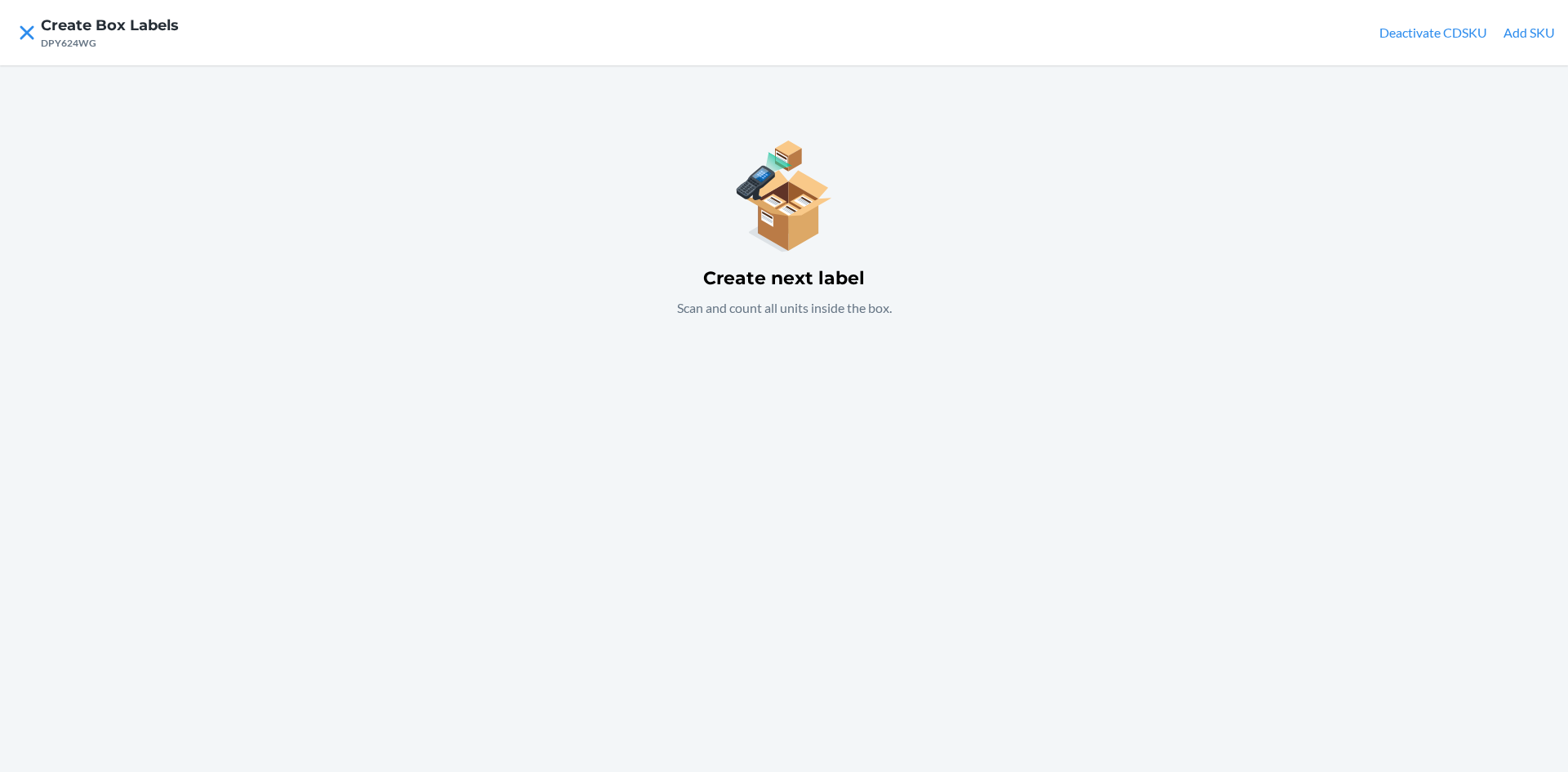
click at [1540, 30] on button "Add SKU" at bounding box center [1529, 32] width 51 height 19
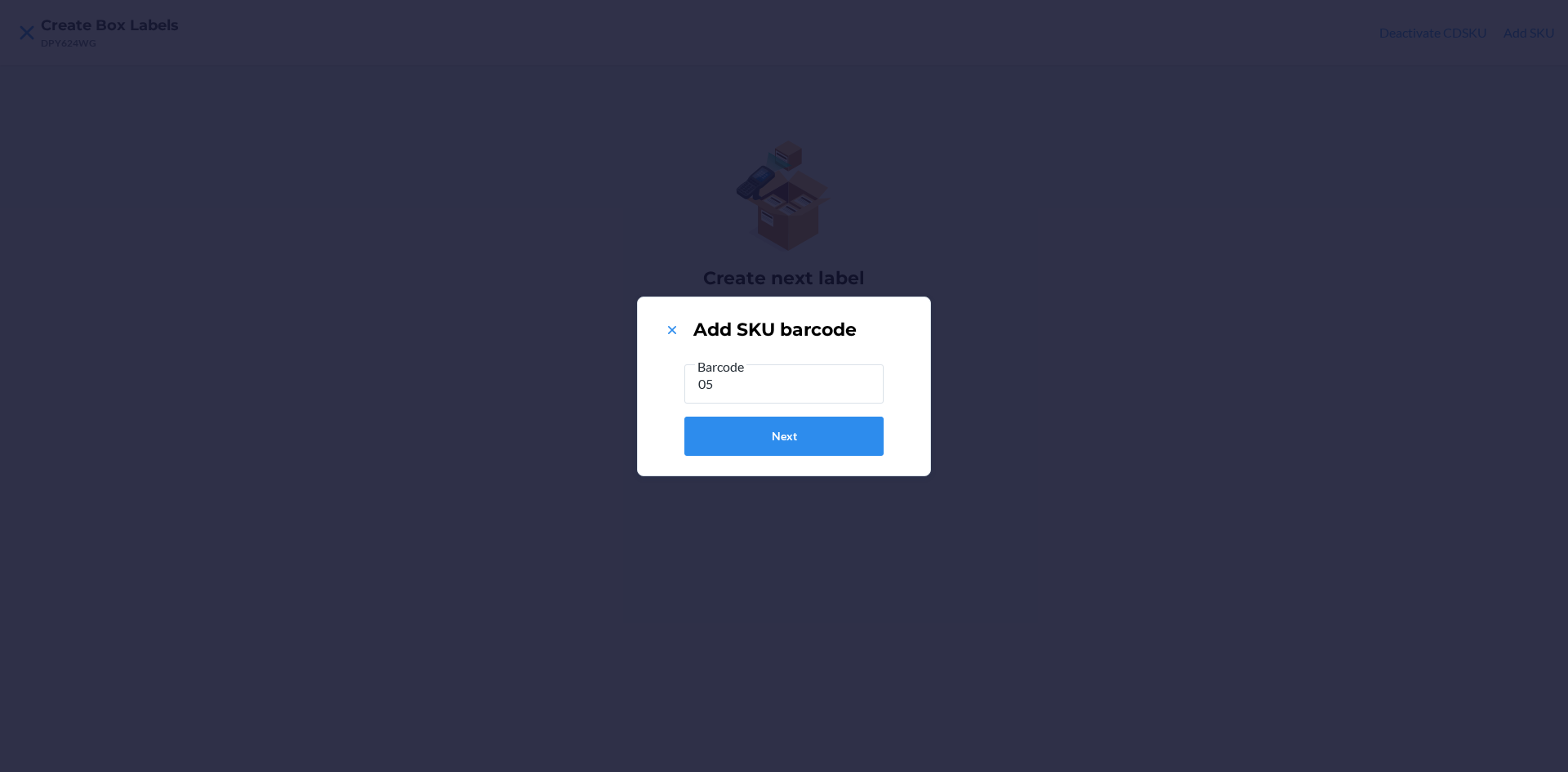
type input "0"
type input "051153620171"
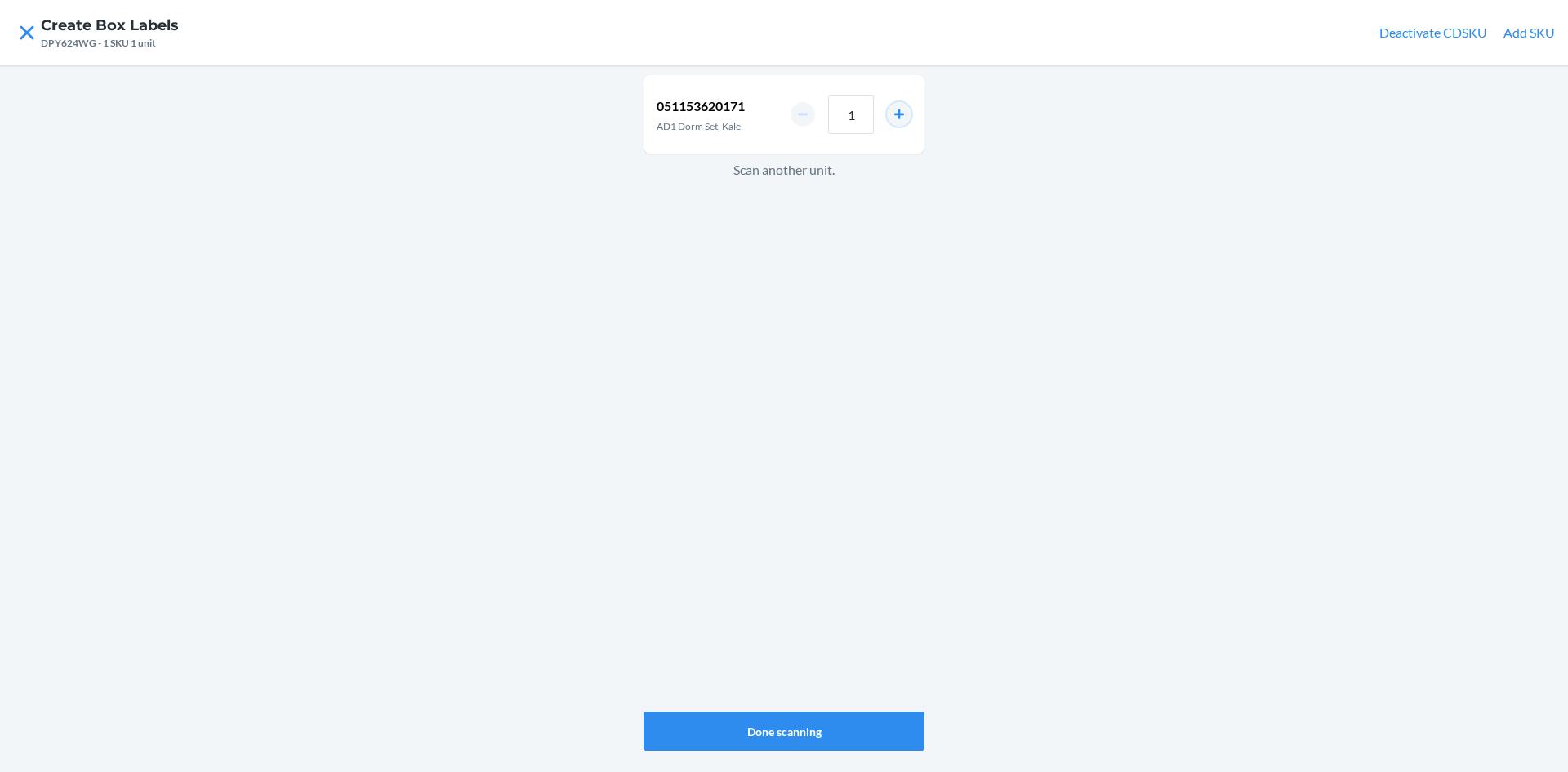
click at [896, 111] on button "increment number" at bounding box center [899, 114] width 24 height 24
type input "2"
click at [811, 727] on button "Done scanning" at bounding box center [784, 731] width 281 height 39
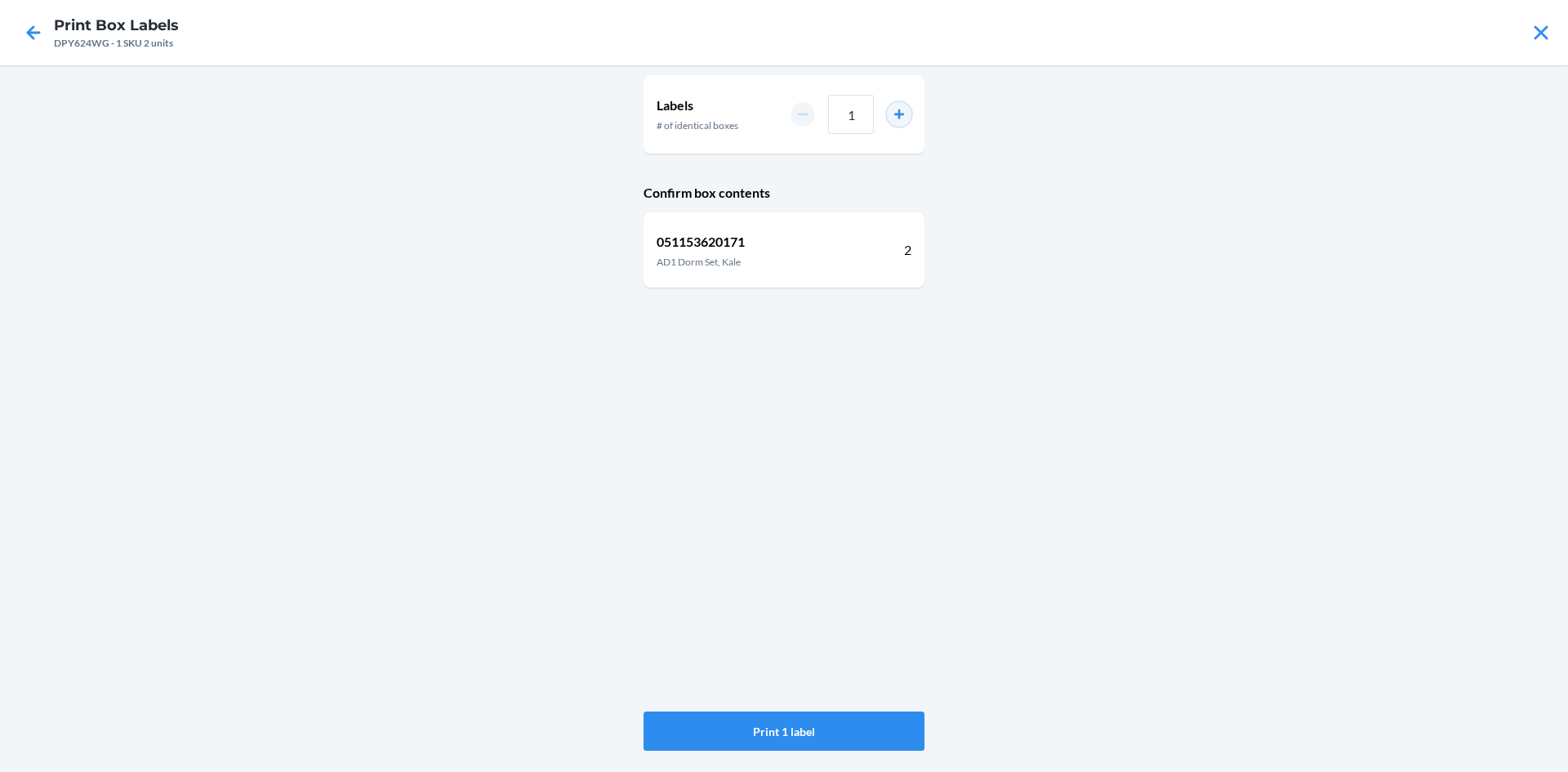
click at [899, 112] on button "increment number" at bounding box center [899, 114] width 24 height 24
click at [899, 112] on button "increment number" at bounding box center [899, 114] width 24 height 24
type input "3"
drag, startPoint x: 865, startPoint y: 722, endPoint x: 880, endPoint y: 720, distance: 15.1
click at [867, 722] on button "Print 3 labels" at bounding box center [784, 731] width 281 height 39
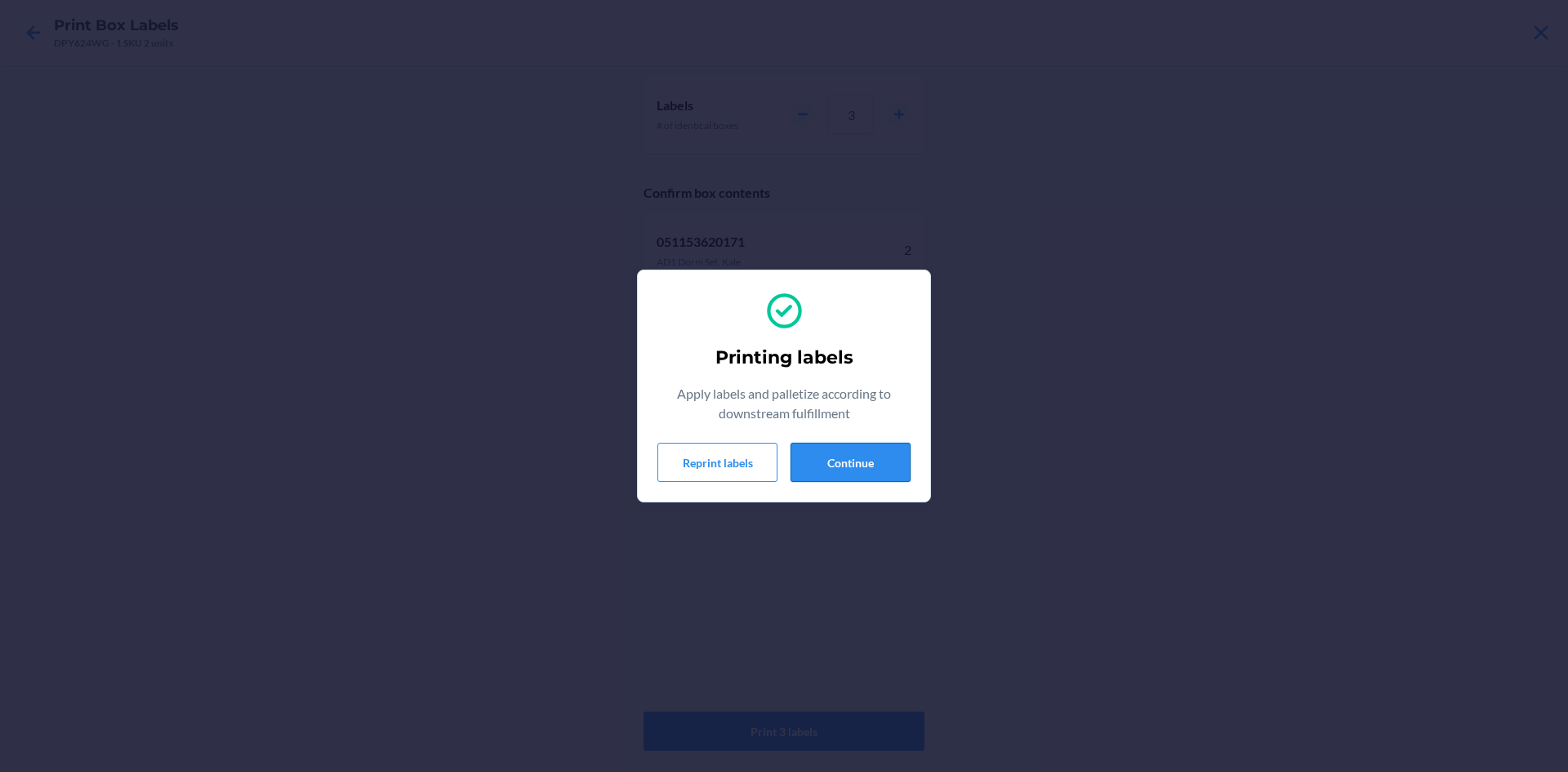
click at [867, 465] on button "Continue" at bounding box center [850, 462] width 120 height 39
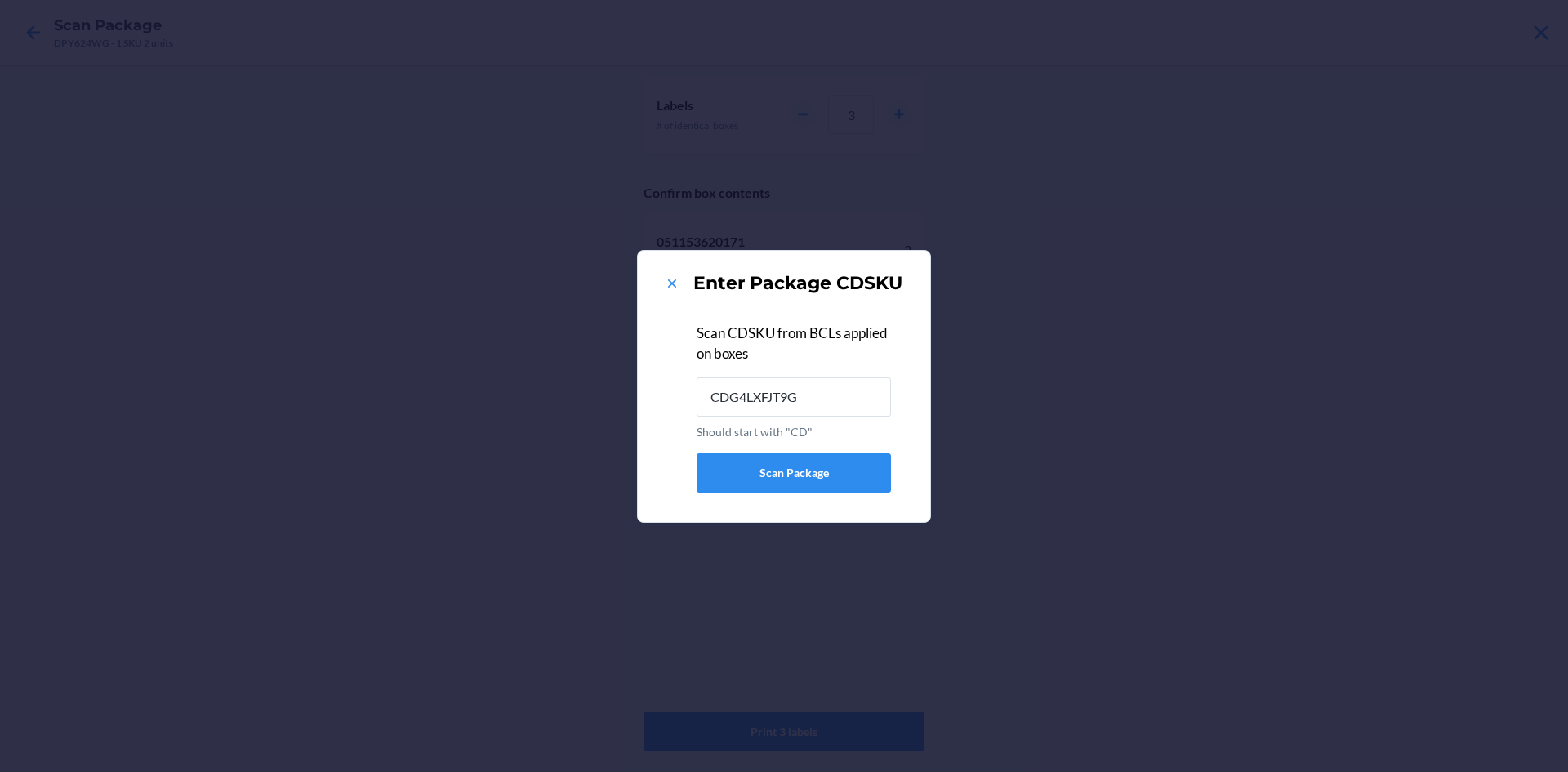
type input "CDG4LXFJT9G"
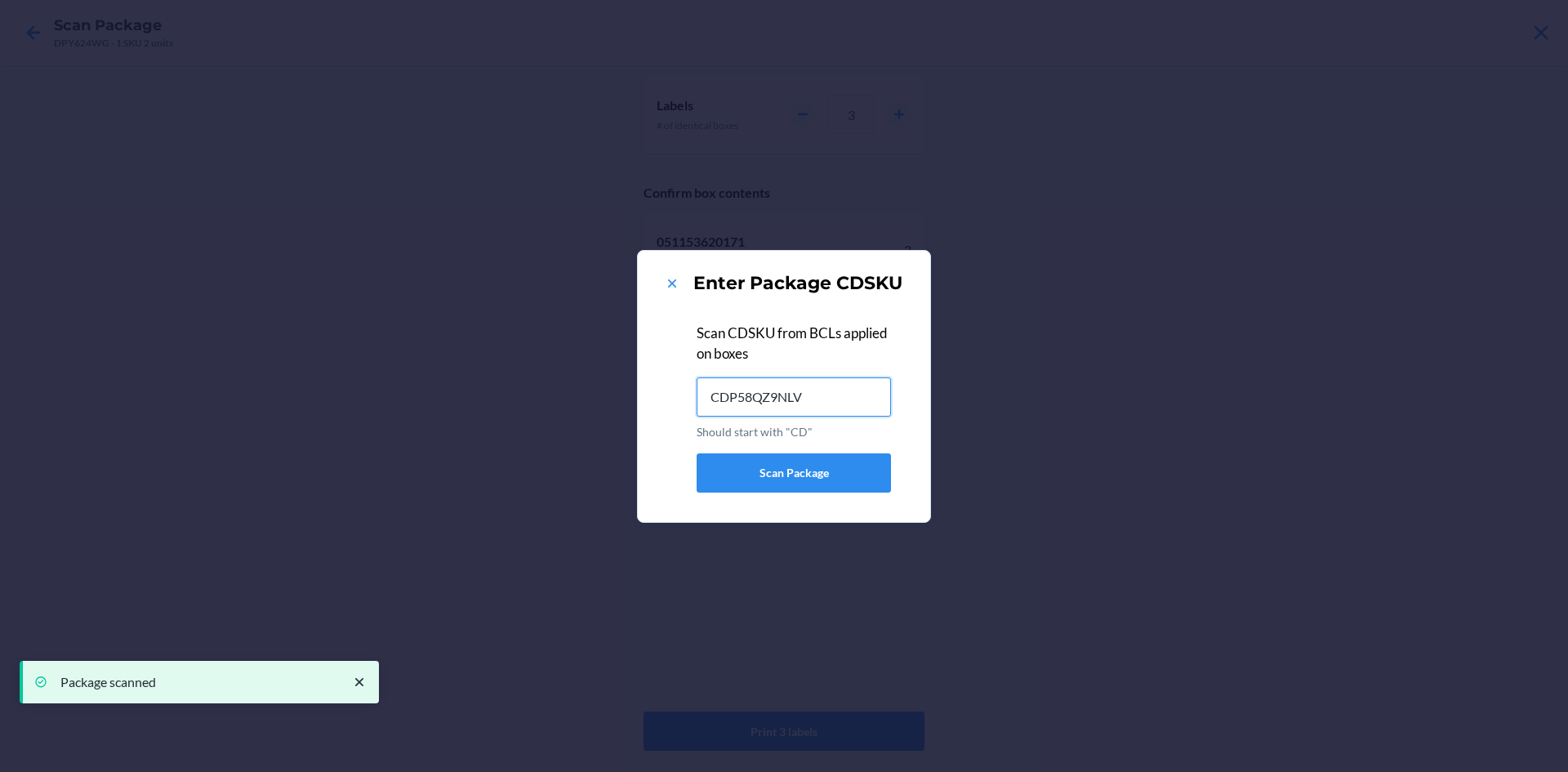
type input "CDP58QZ9NLV"
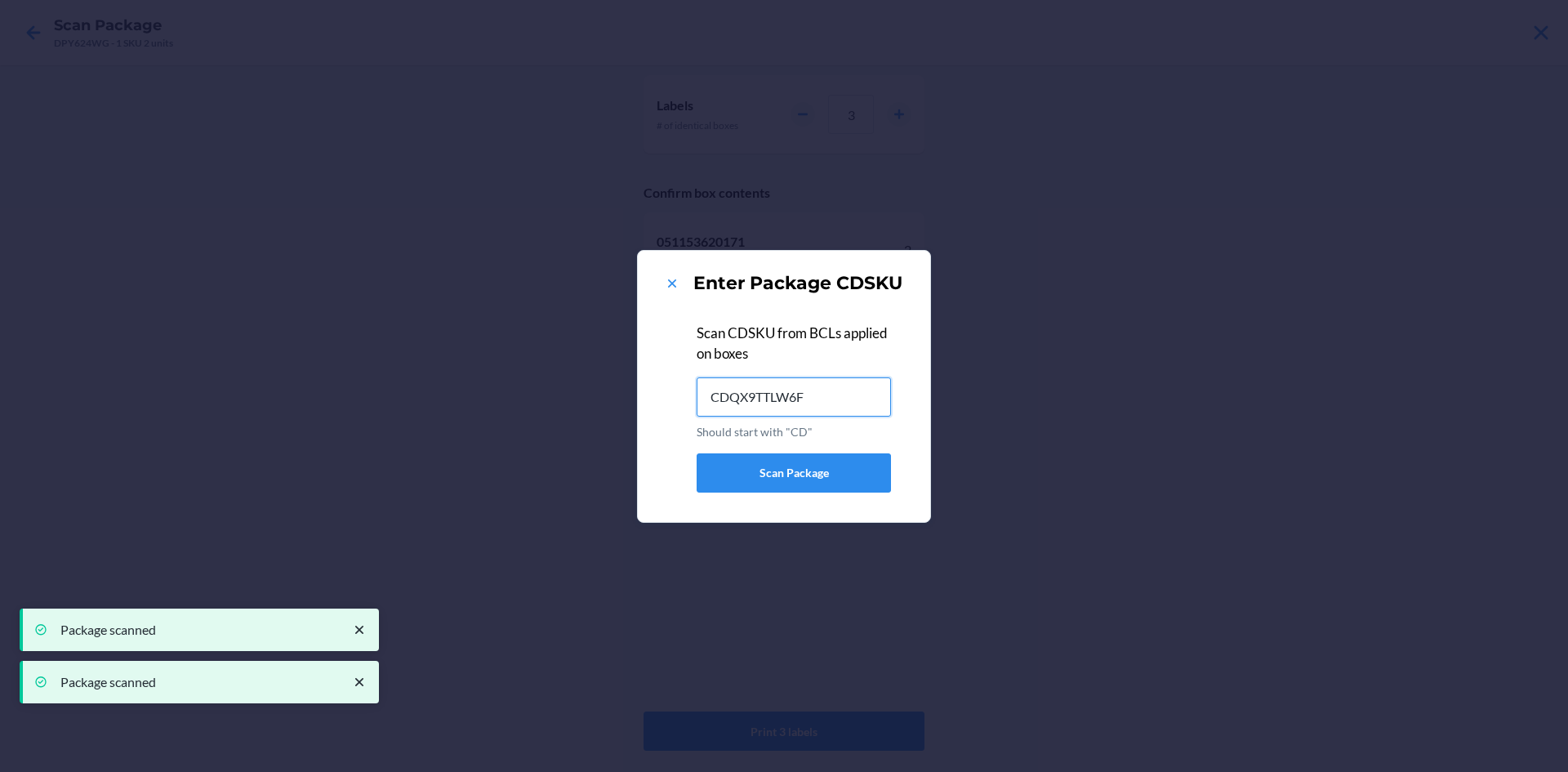
type input "CDQX9TTLW6F"
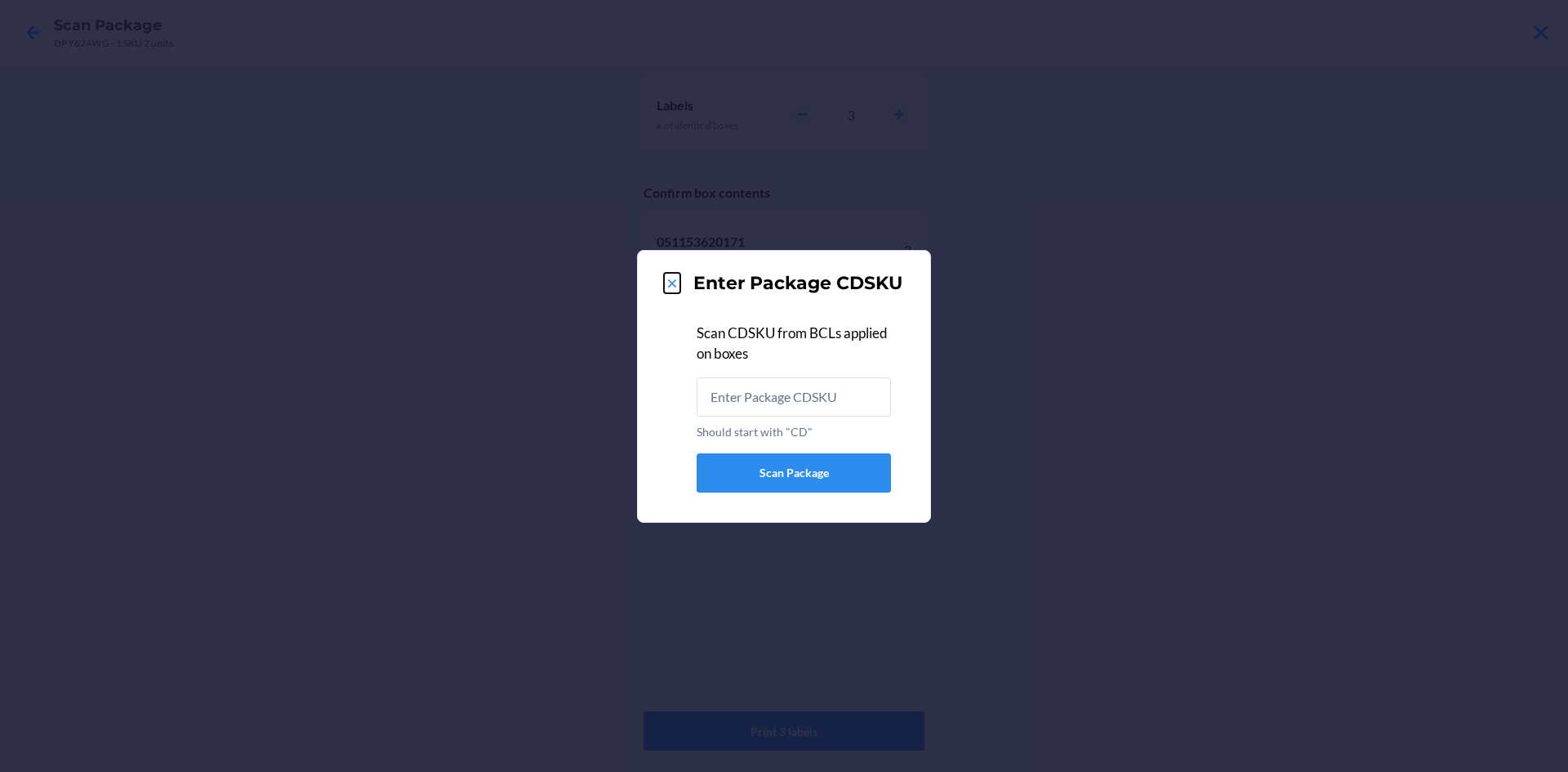
click at [674, 285] on icon at bounding box center [672, 284] width 8 height 8
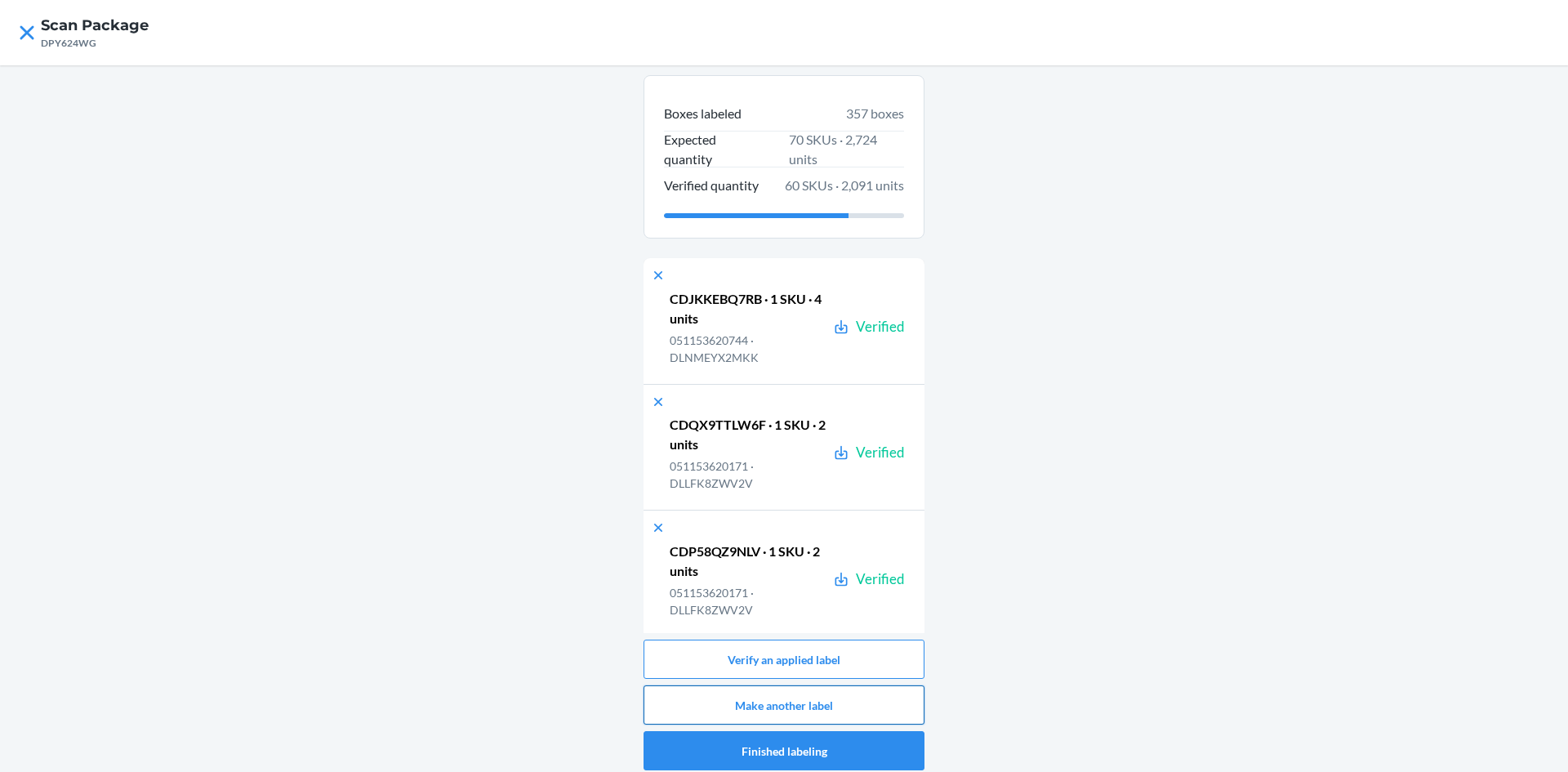
click at [845, 704] on button "Make another label" at bounding box center [784, 704] width 281 height 39
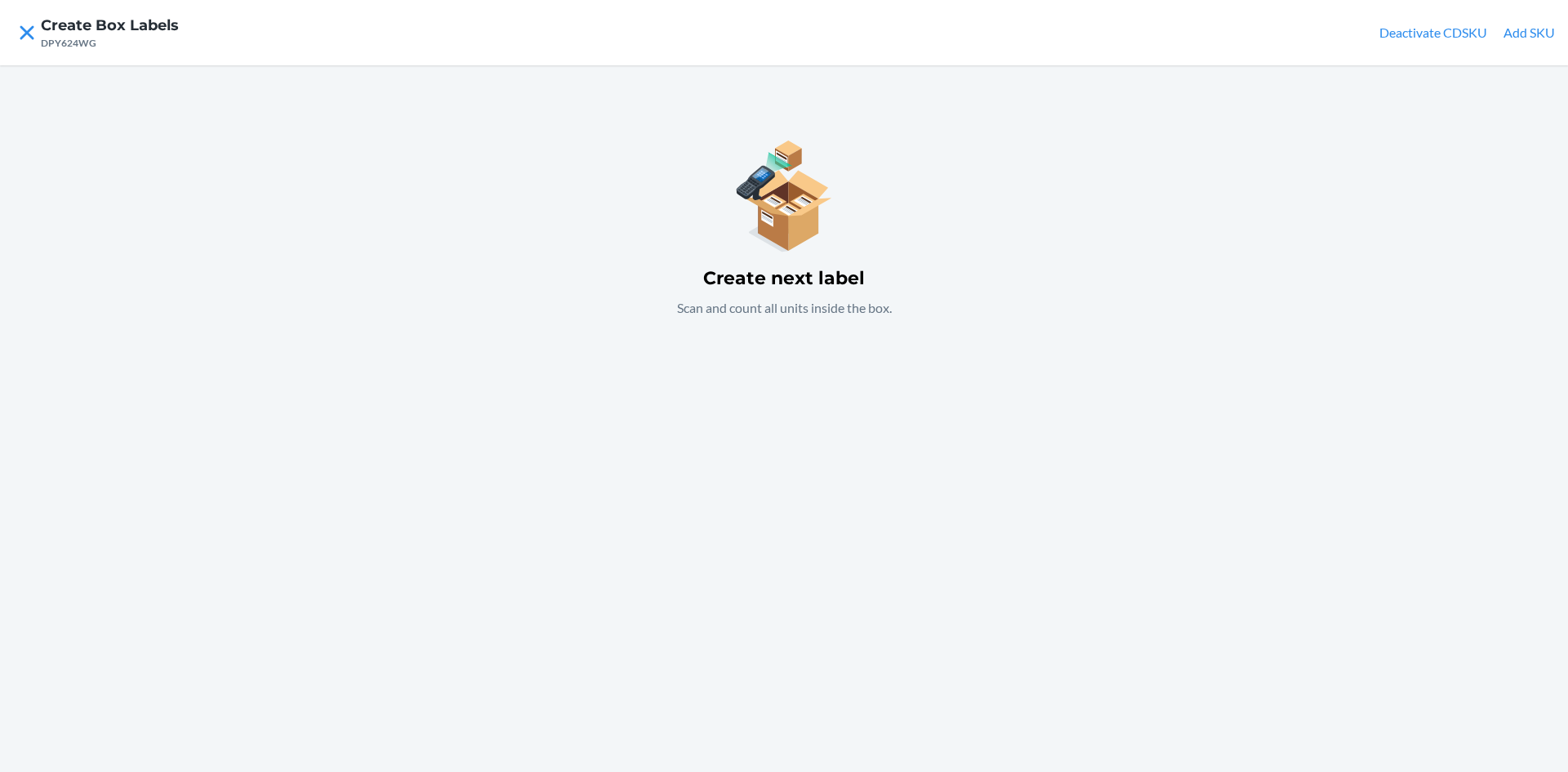
click at [1513, 26] on button "Add SKU" at bounding box center [1529, 32] width 51 height 19
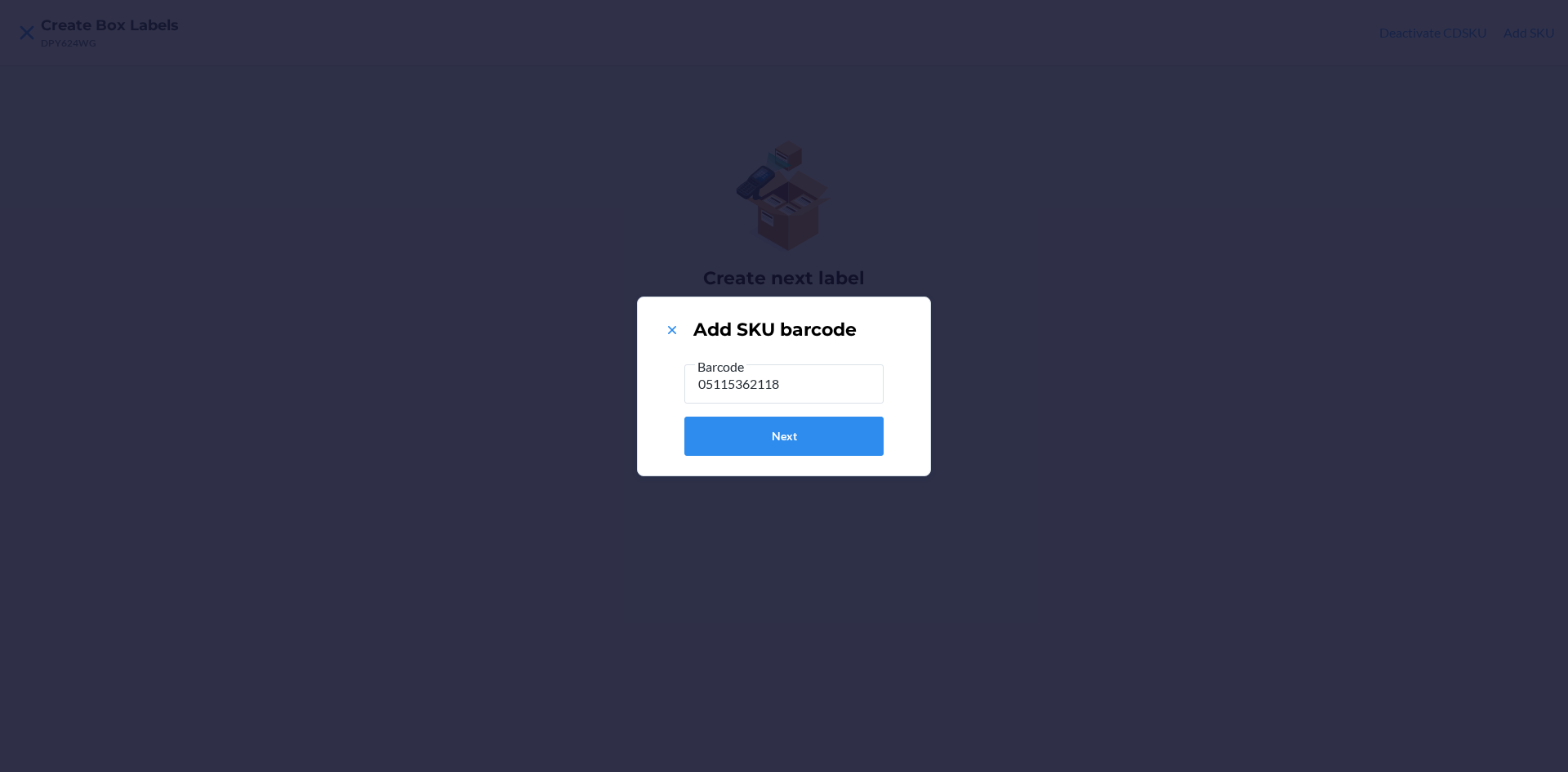
type input "051153621185"
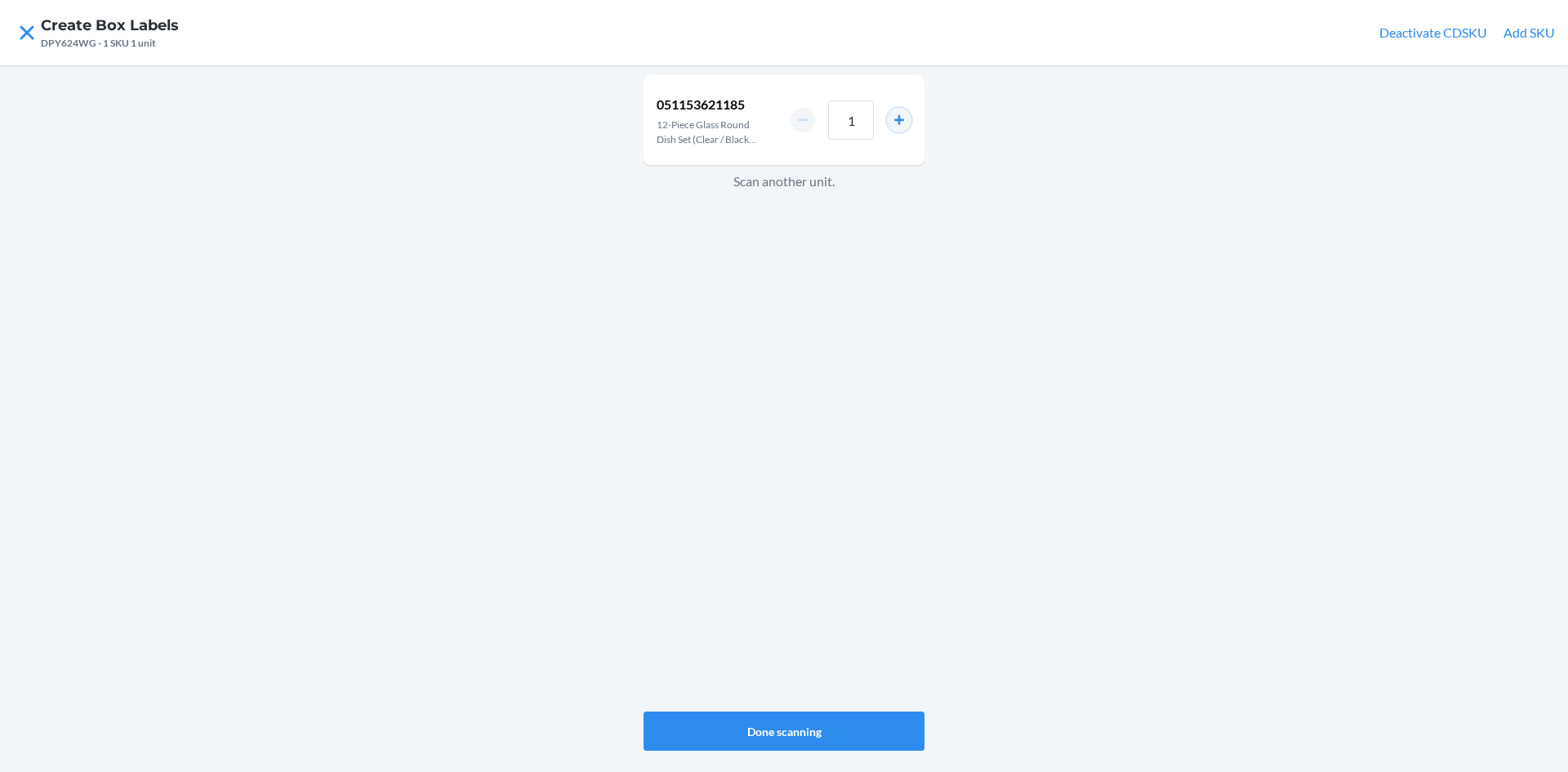
click at [900, 117] on button "increment number" at bounding box center [899, 119] width 24 height 24
type input "2"
click at [823, 723] on button "Done scanning" at bounding box center [784, 731] width 281 height 39
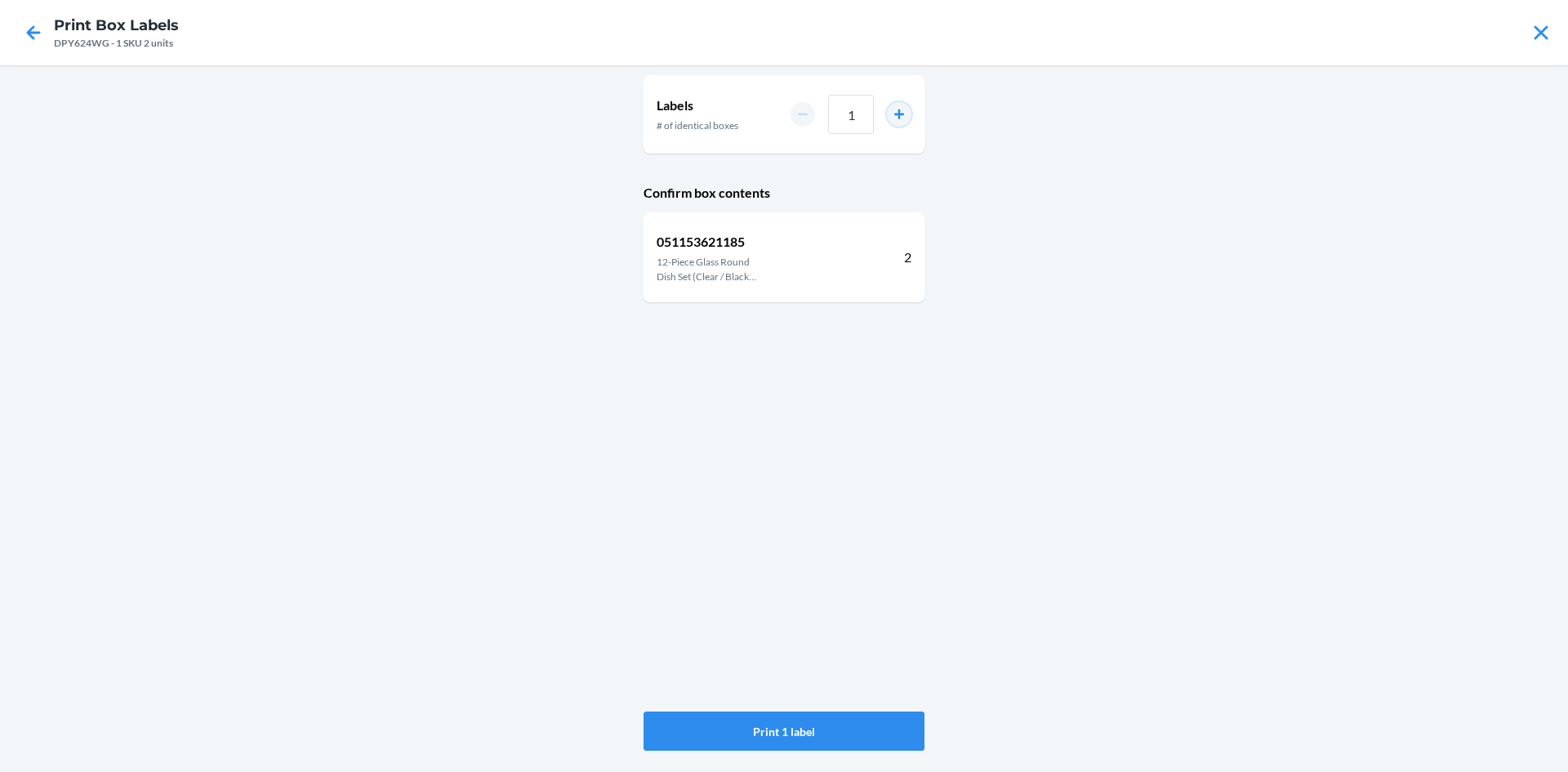
click at [899, 110] on button "increment number" at bounding box center [899, 114] width 24 height 24
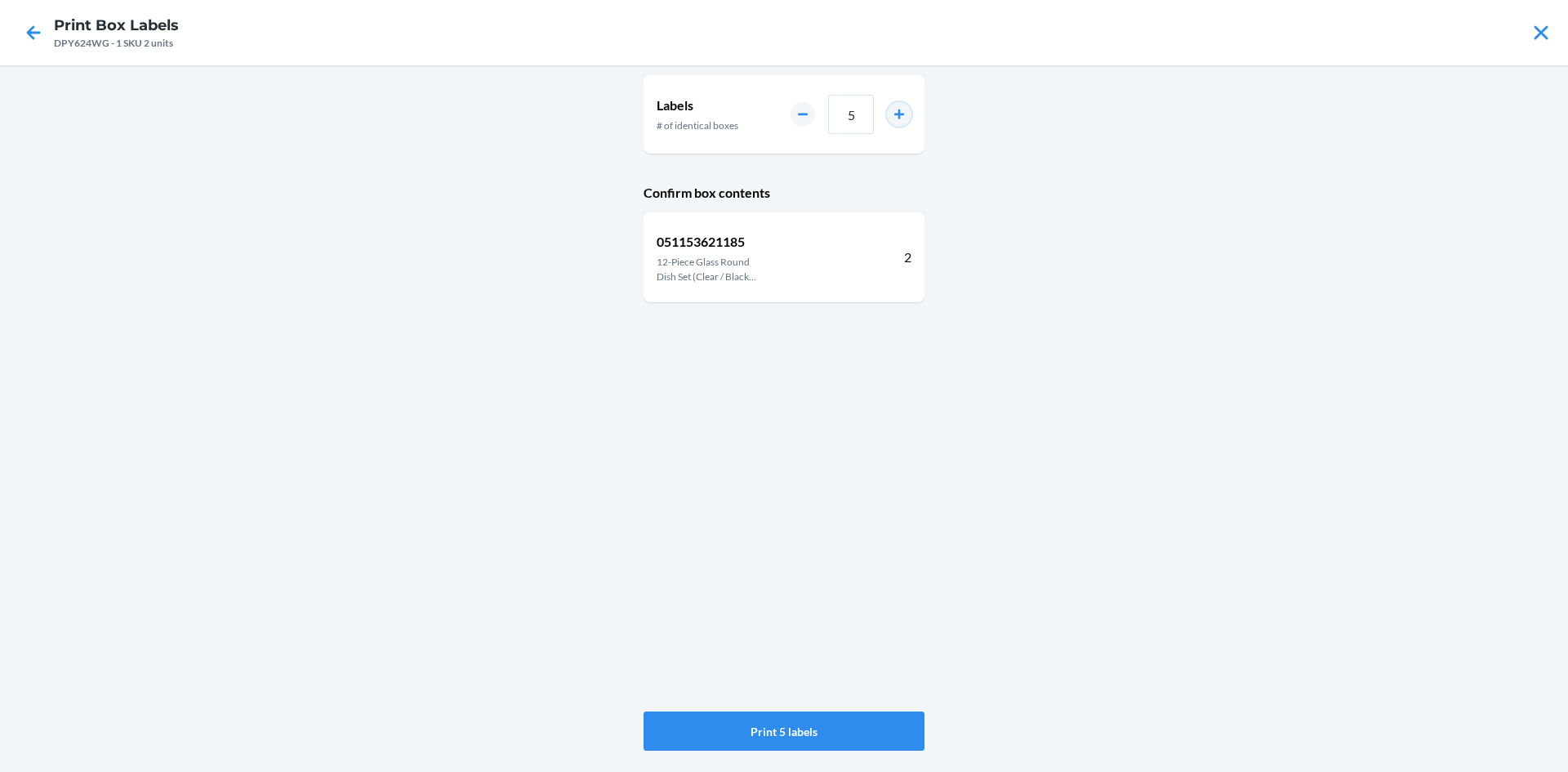
type input "6"
click at [883, 736] on button "Print 6 labels" at bounding box center [784, 731] width 281 height 39
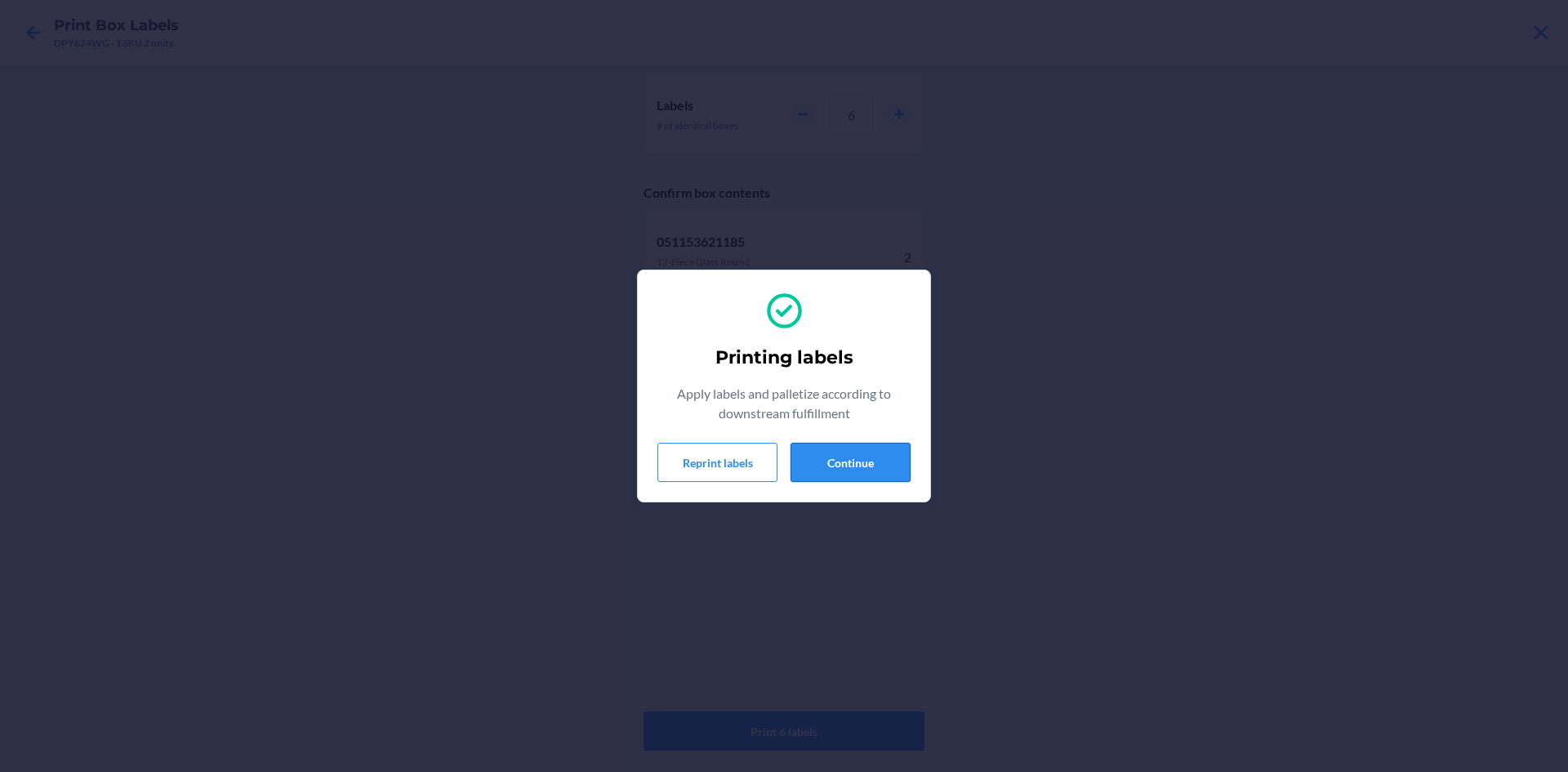
click at [855, 461] on button "Continue" at bounding box center [850, 462] width 120 height 39
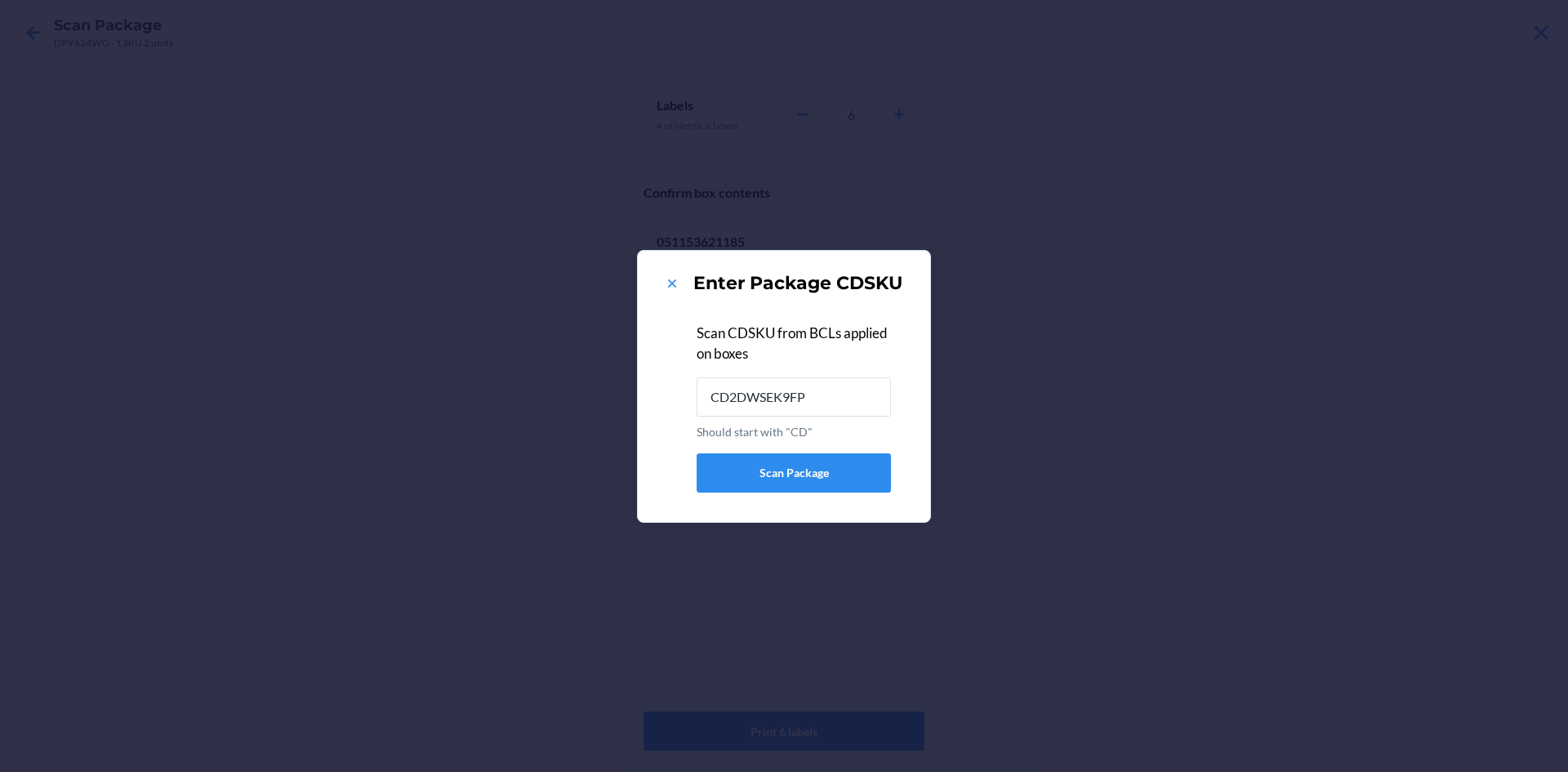
type input "CD2DWSEK9FP"
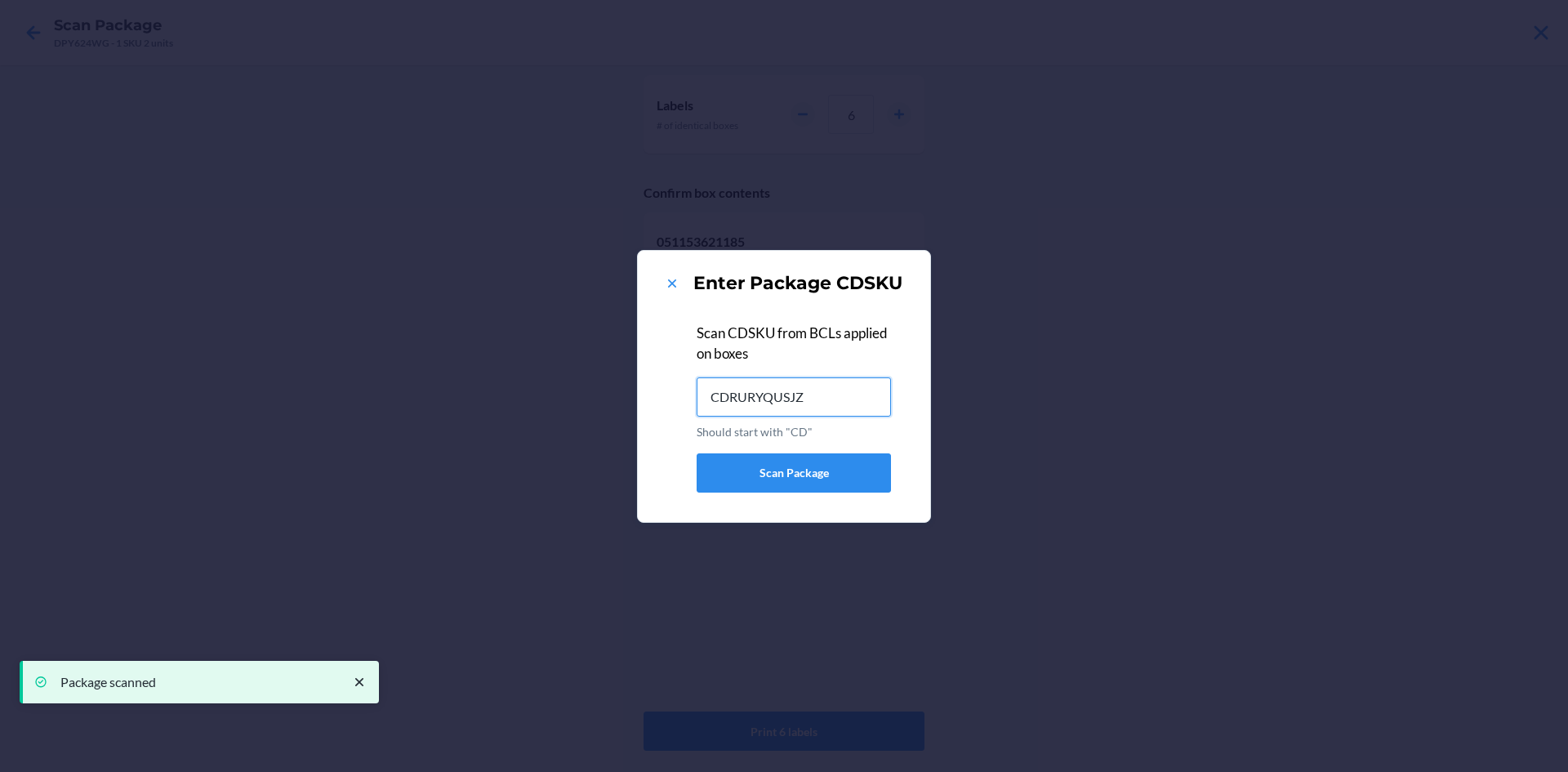
type input "CDRURYQUSJZ"
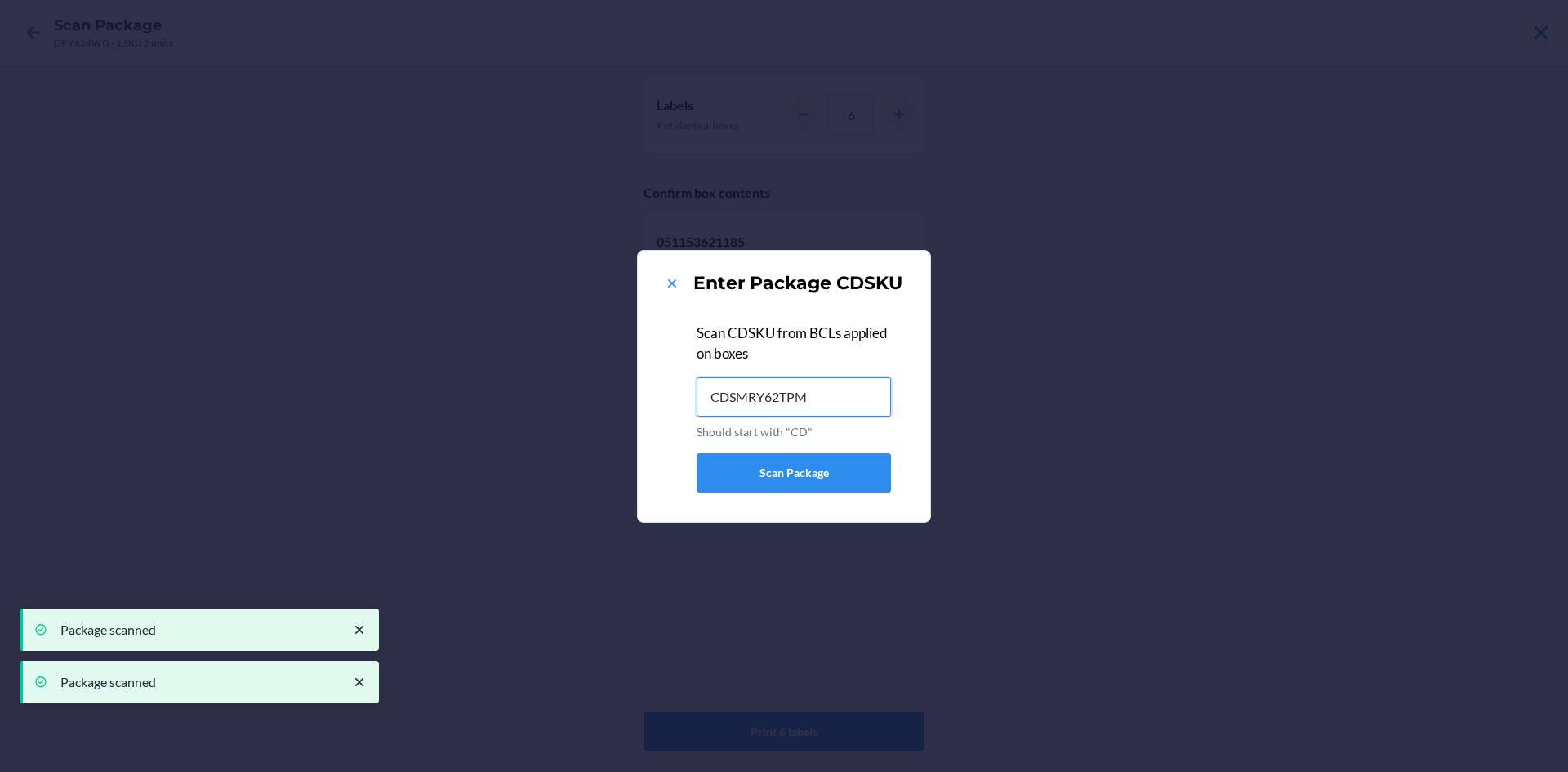
type input "CDSMRY62TPM"
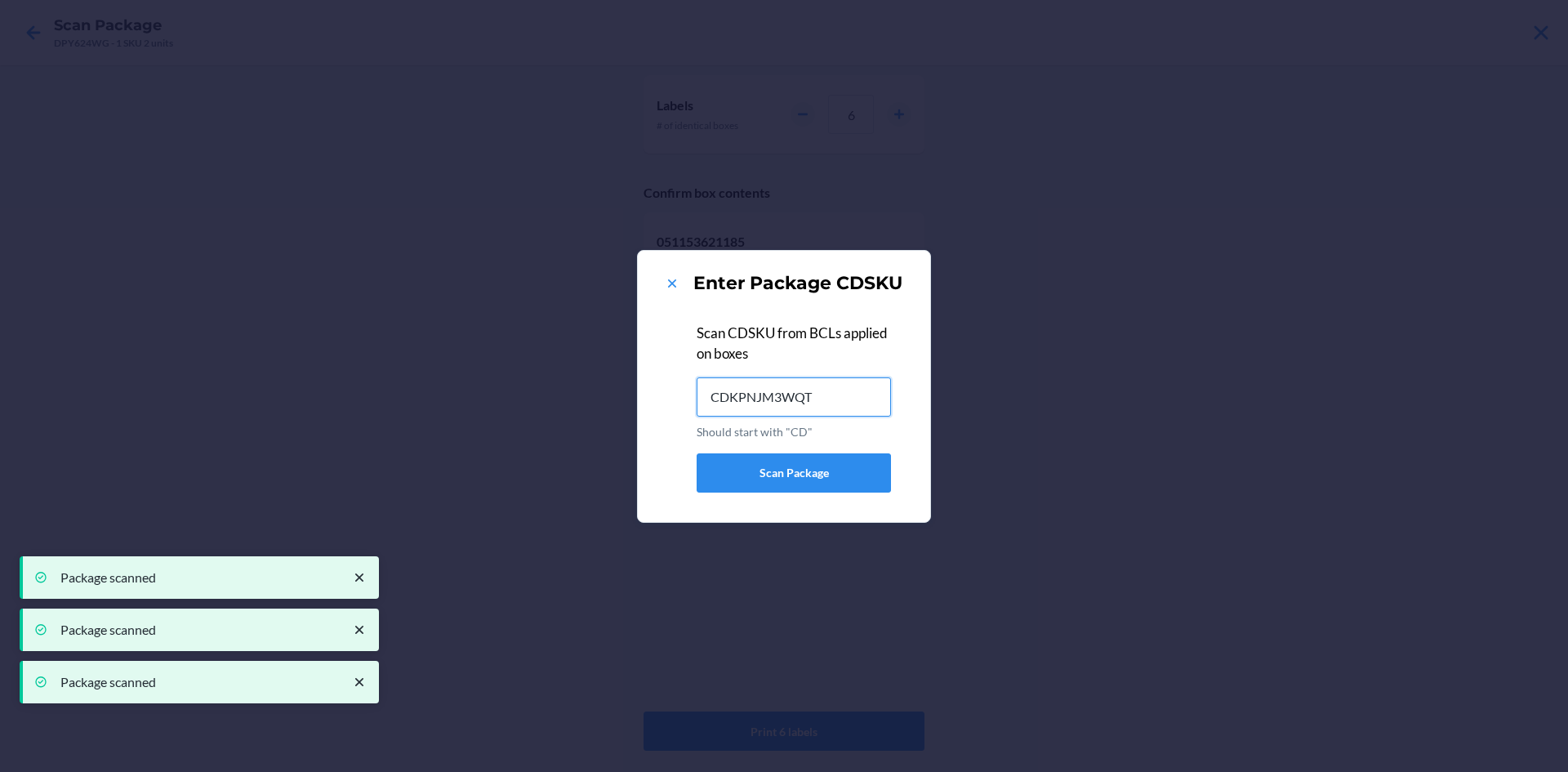
type input "CDKPNJM3WQT"
type input "CDUDTD8AR9C"
type input "CDYZSASNLYZ"
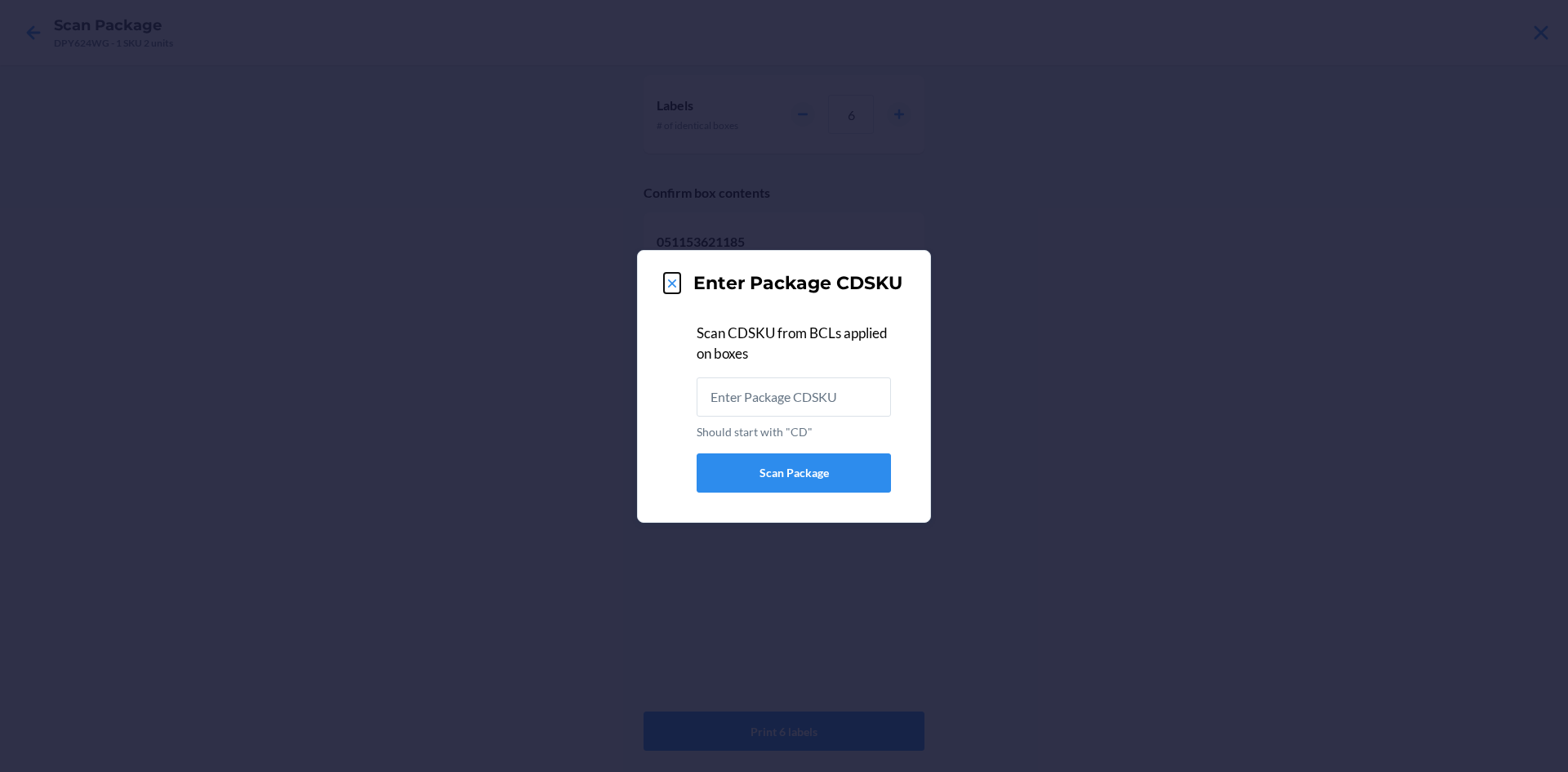
click at [671, 284] on icon at bounding box center [672, 283] width 16 height 16
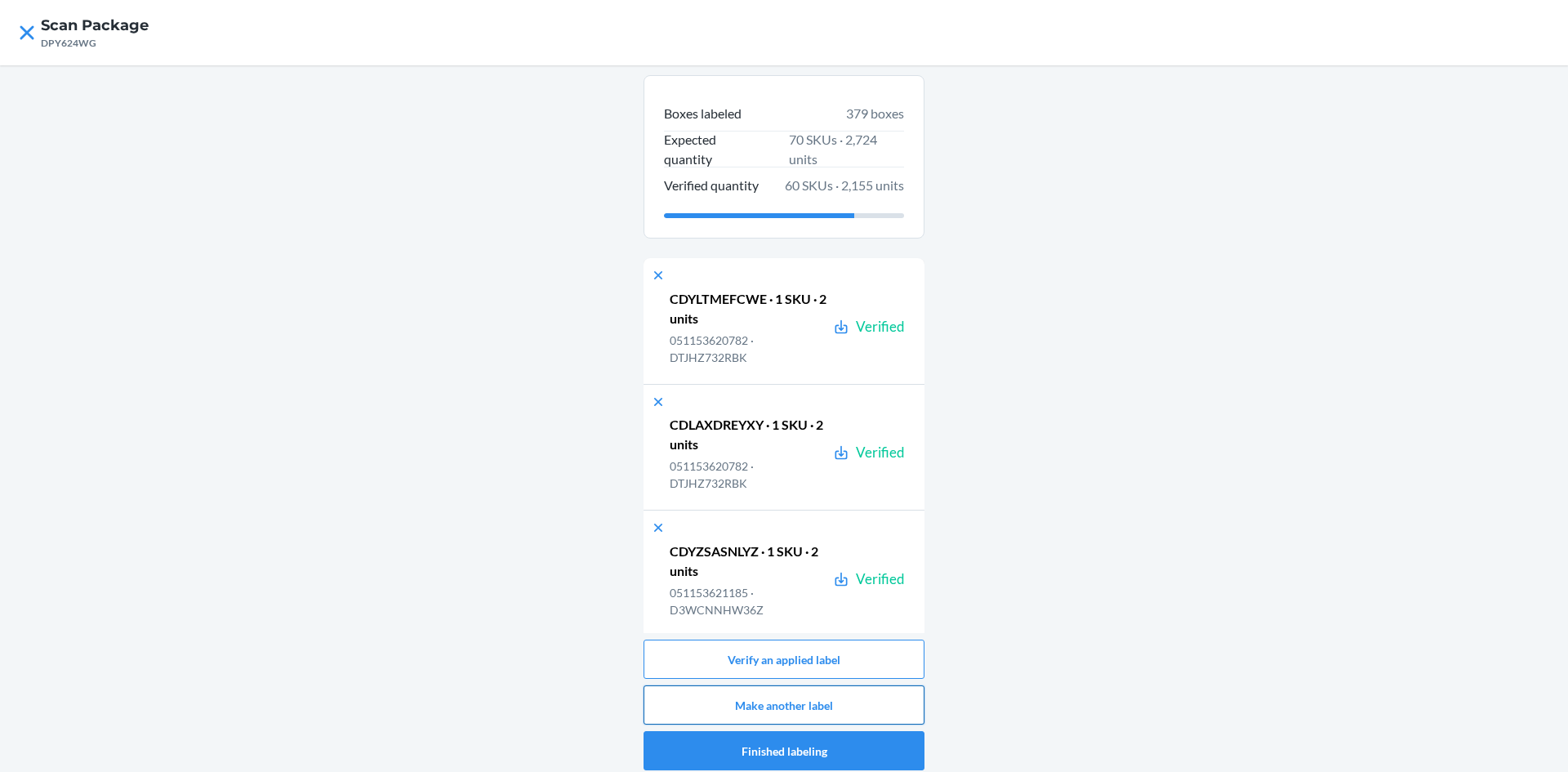
click at [821, 702] on button "Make another label" at bounding box center [784, 704] width 281 height 39
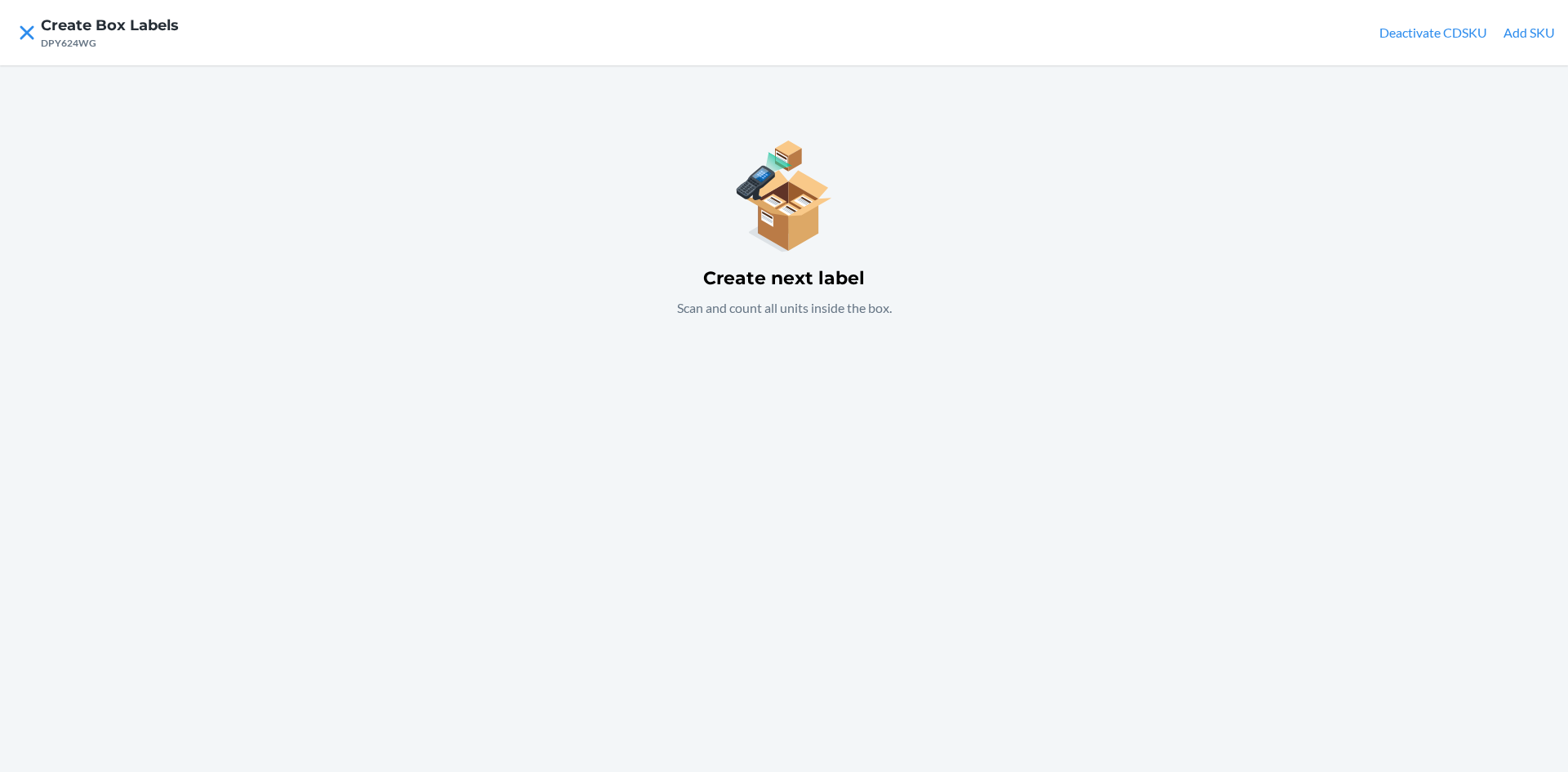
click at [1534, 25] on button "Add SKU" at bounding box center [1529, 32] width 51 height 19
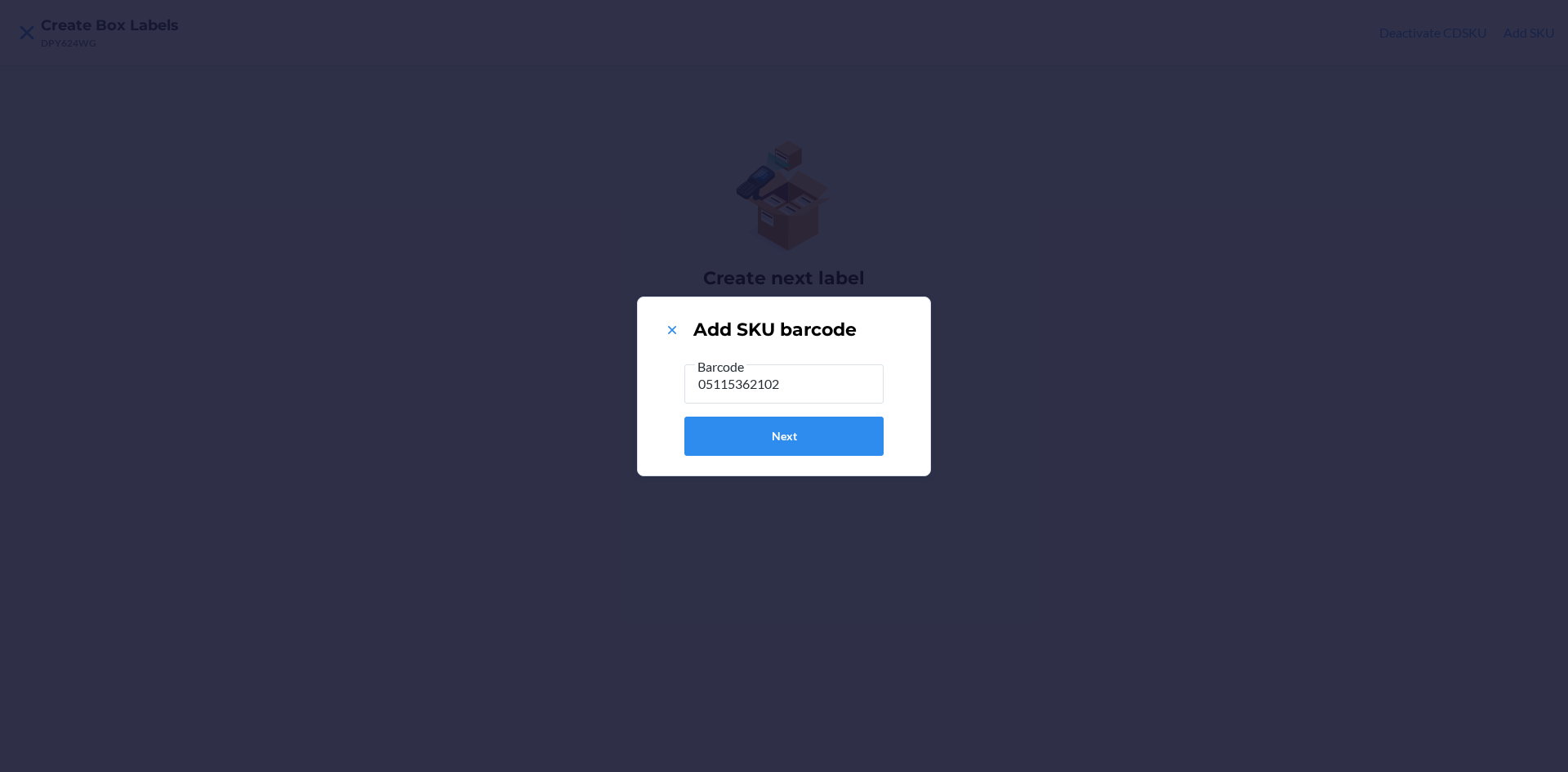
type input "051153621024"
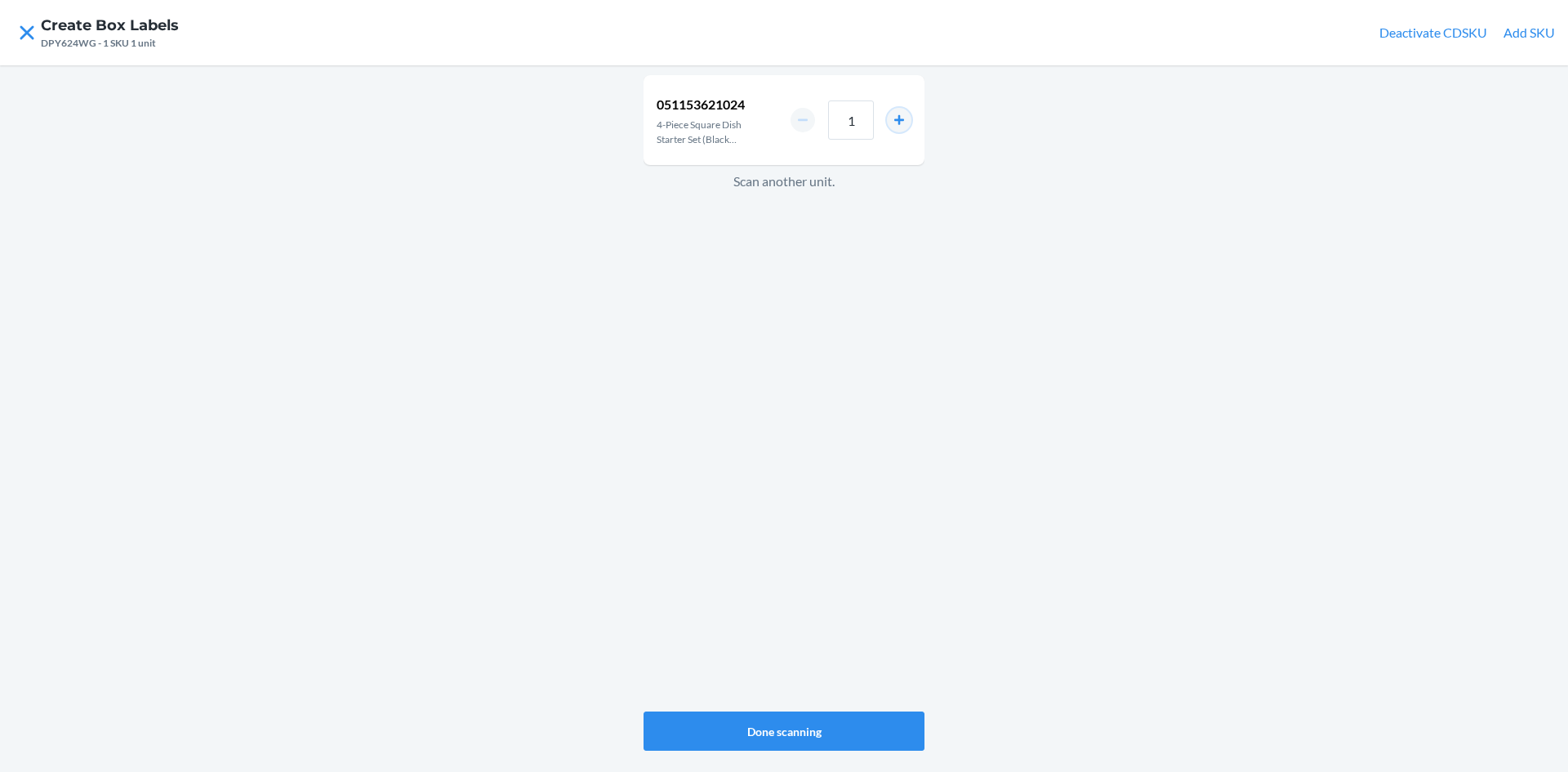
click at [896, 114] on button "increment number" at bounding box center [899, 119] width 24 height 24
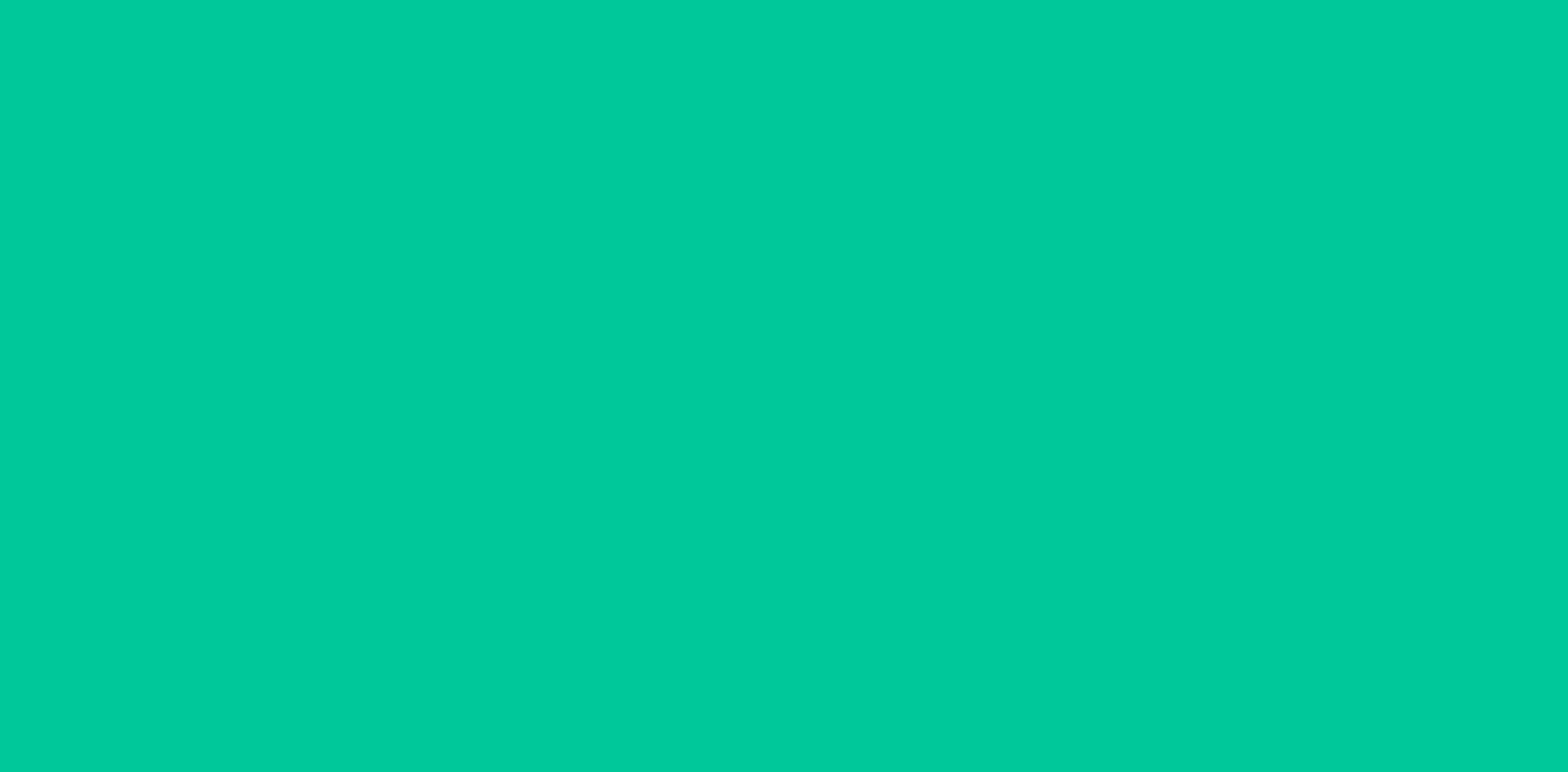
click at [896, 114] on button "increment number" at bounding box center [899, 119] width 24 height 24
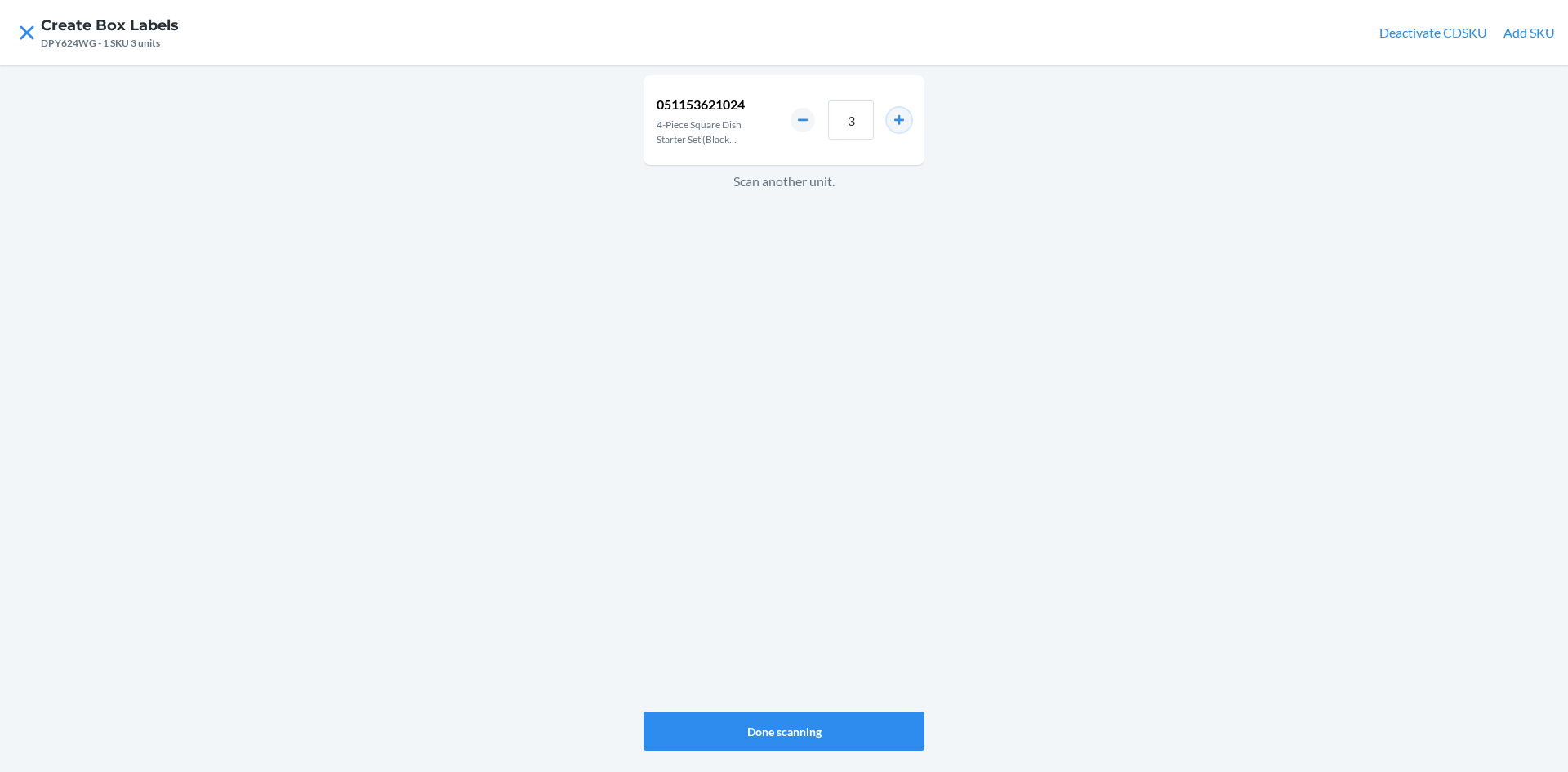
click at [896, 114] on button "increment number" at bounding box center [899, 119] width 24 height 24
type input "4"
click at [808, 728] on button "Done scanning" at bounding box center [784, 731] width 281 height 39
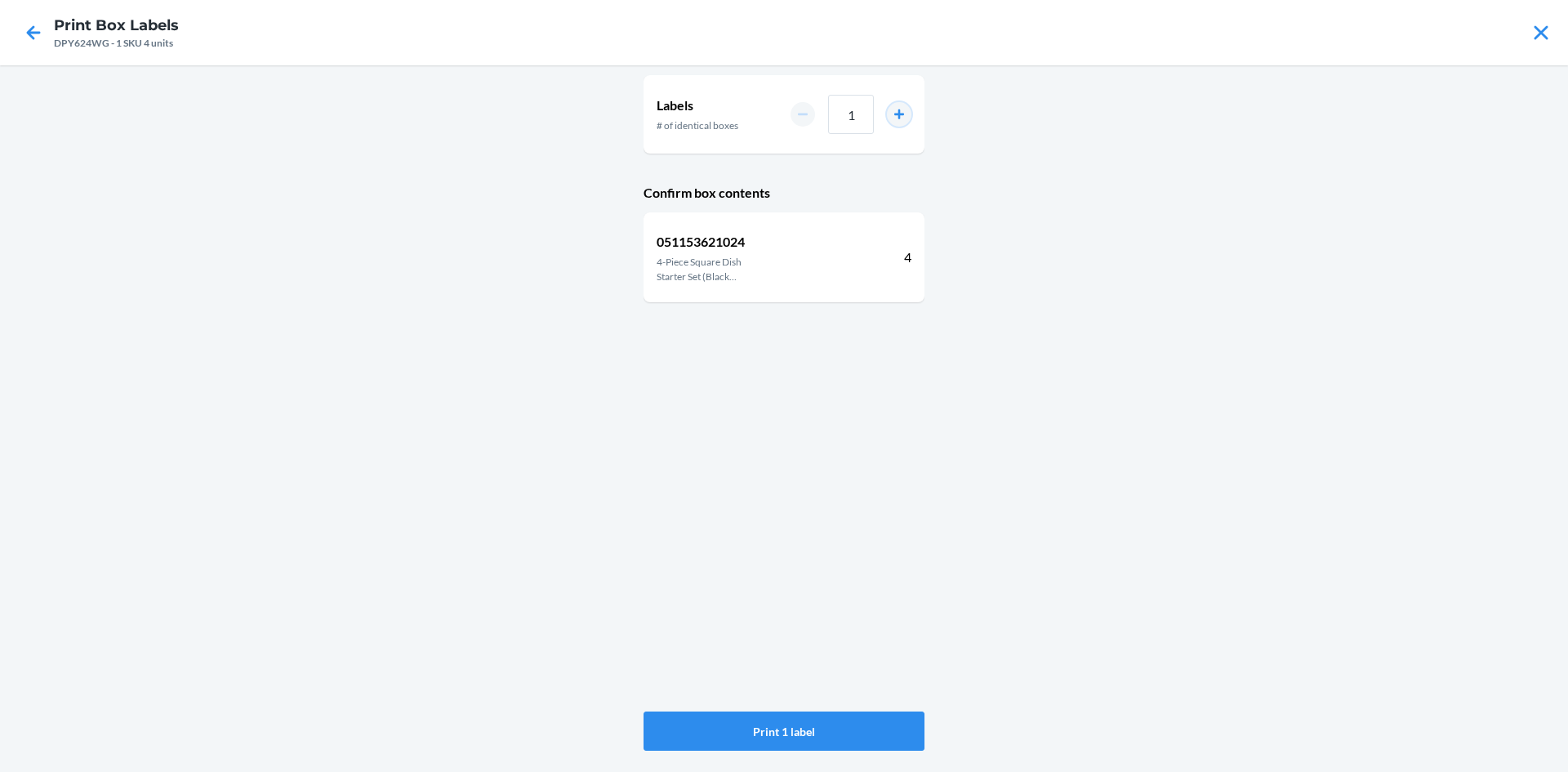
click at [896, 109] on button "increment number" at bounding box center [899, 114] width 24 height 24
type input "2"
click at [797, 725] on button "Print 2 labels" at bounding box center [784, 731] width 281 height 39
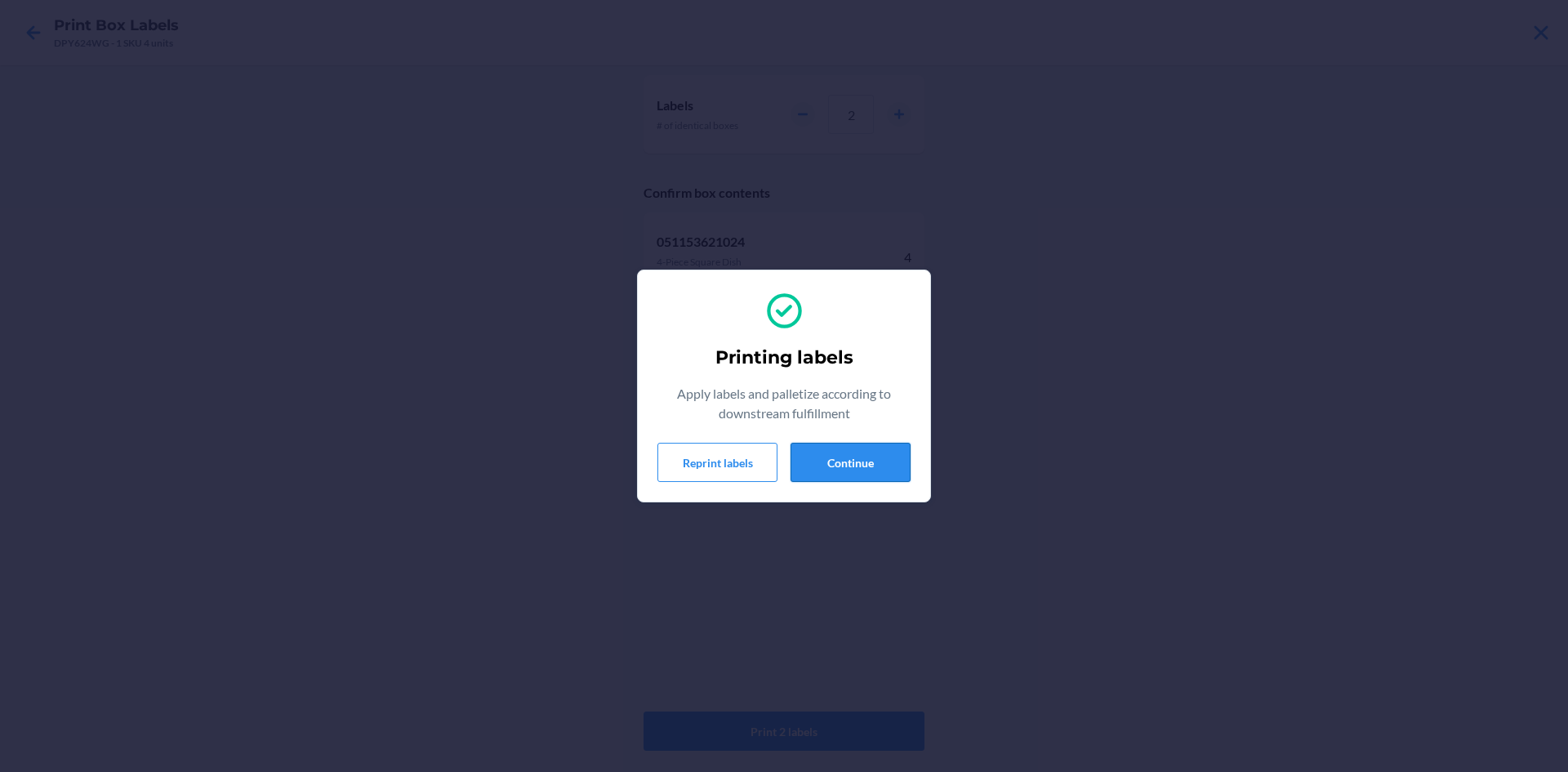
click at [820, 457] on button "Continue" at bounding box center [850, 462] width 120 height 39
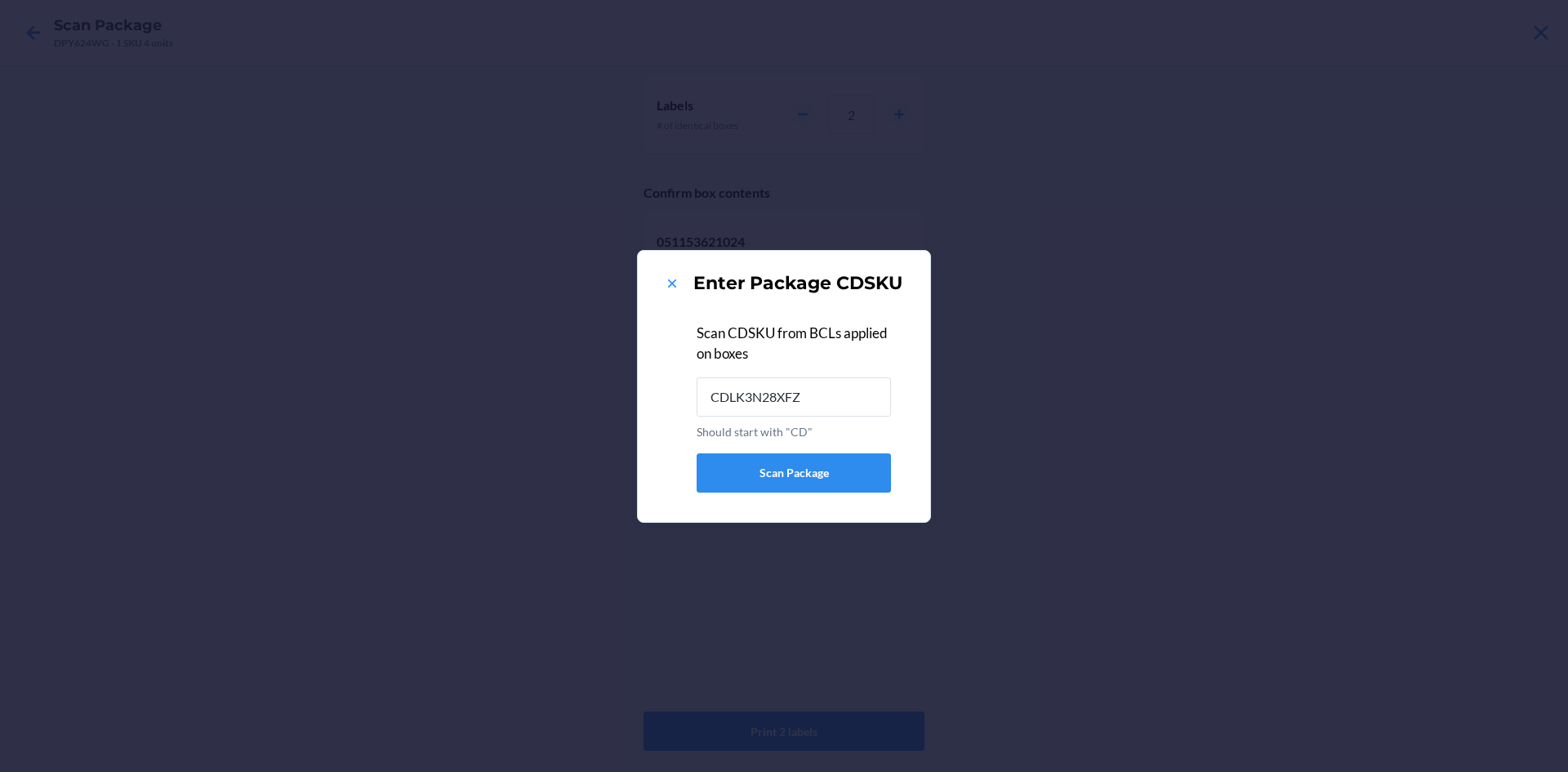
type input "CDLK3N28XFZ"
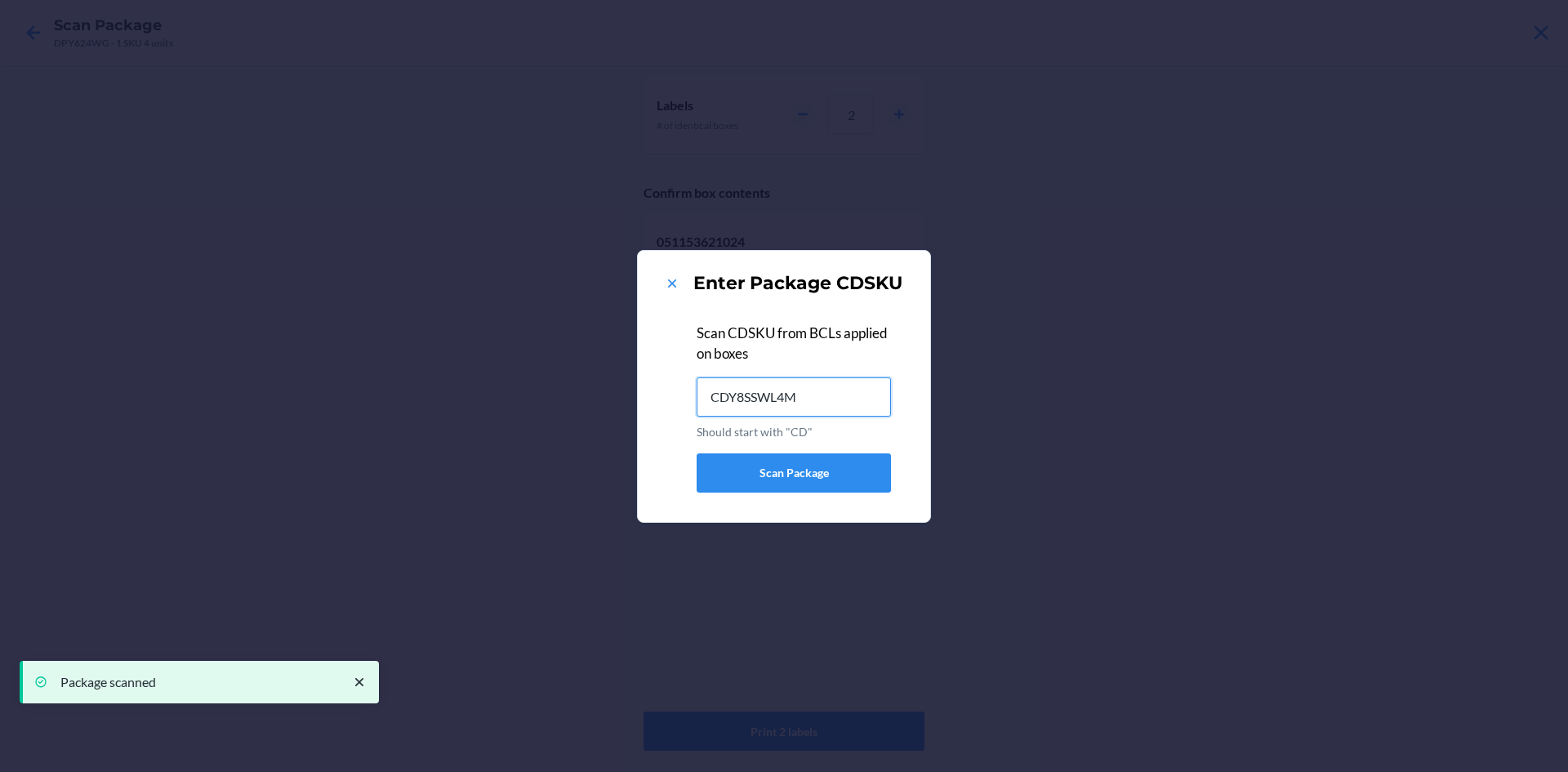
type input "CDY8SSWL4M3"
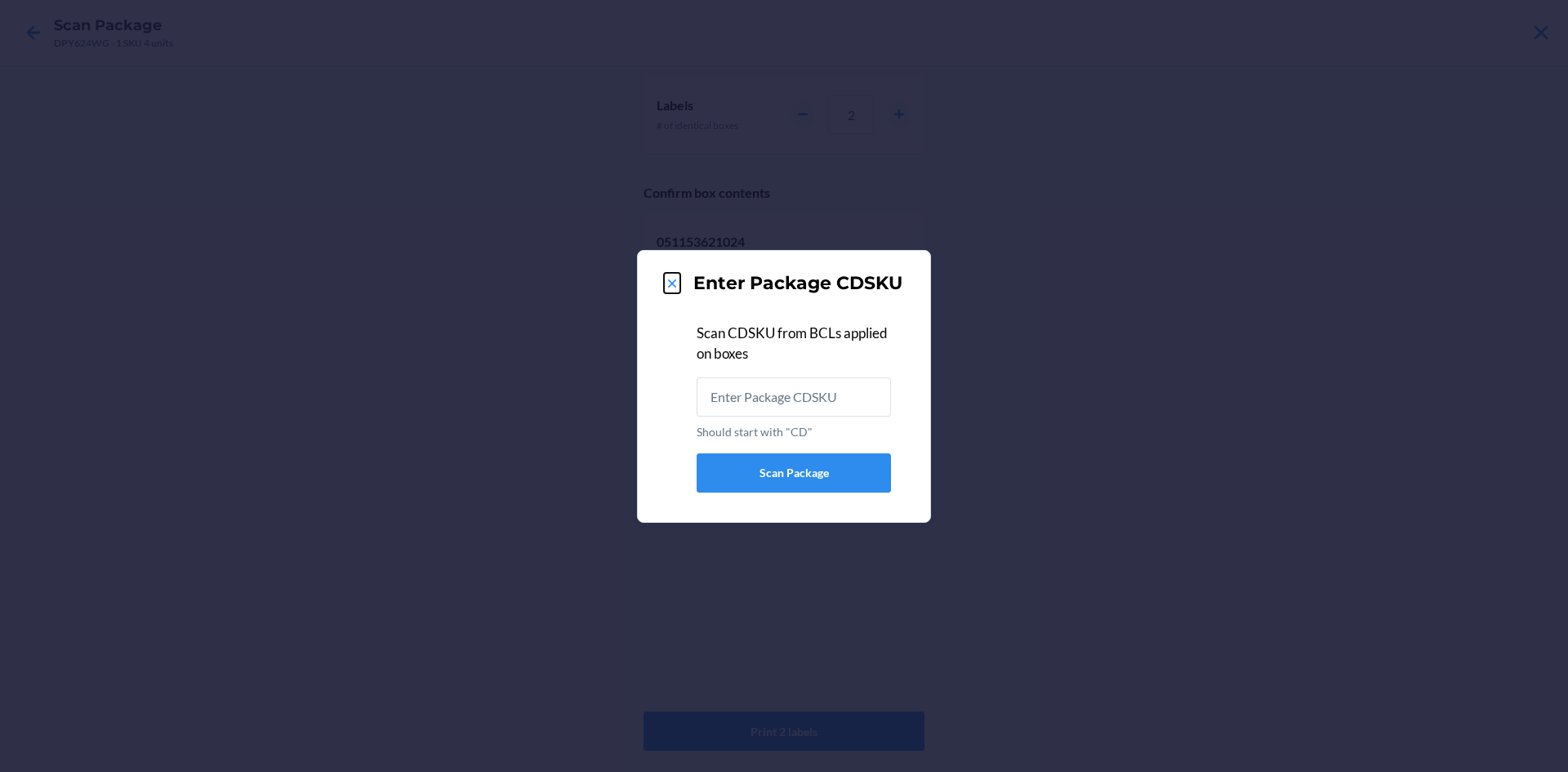
click at [676, 280] on icon at bounding box center [672, 284] width 8 height 8
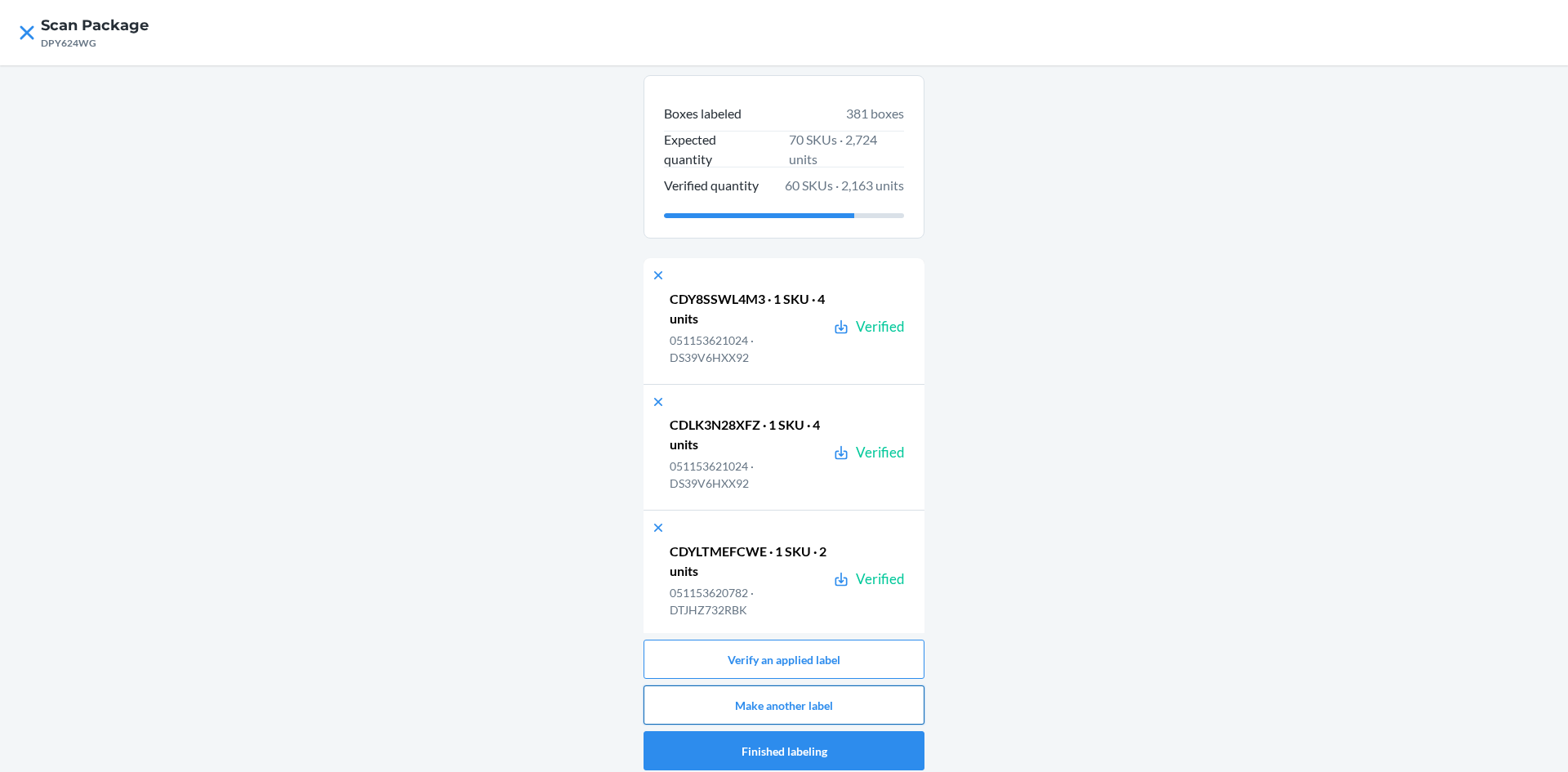
click at [888, 710] on button "Make another label" at bounding box center [784, 704] width 281 height 39
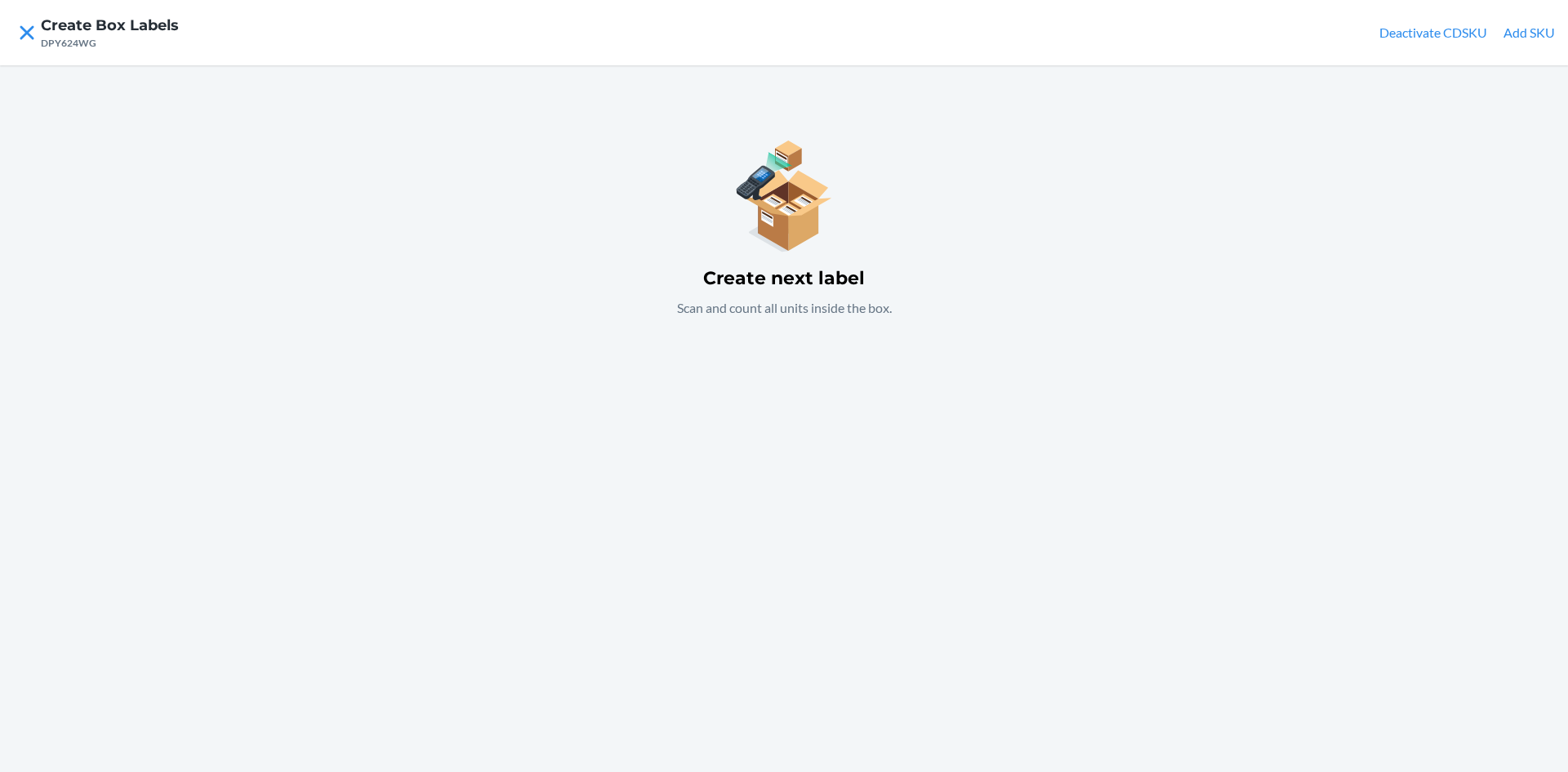
click at [1535, 28] on button "Add SKU" at bounding box center [1529, 32] width 51 height 19
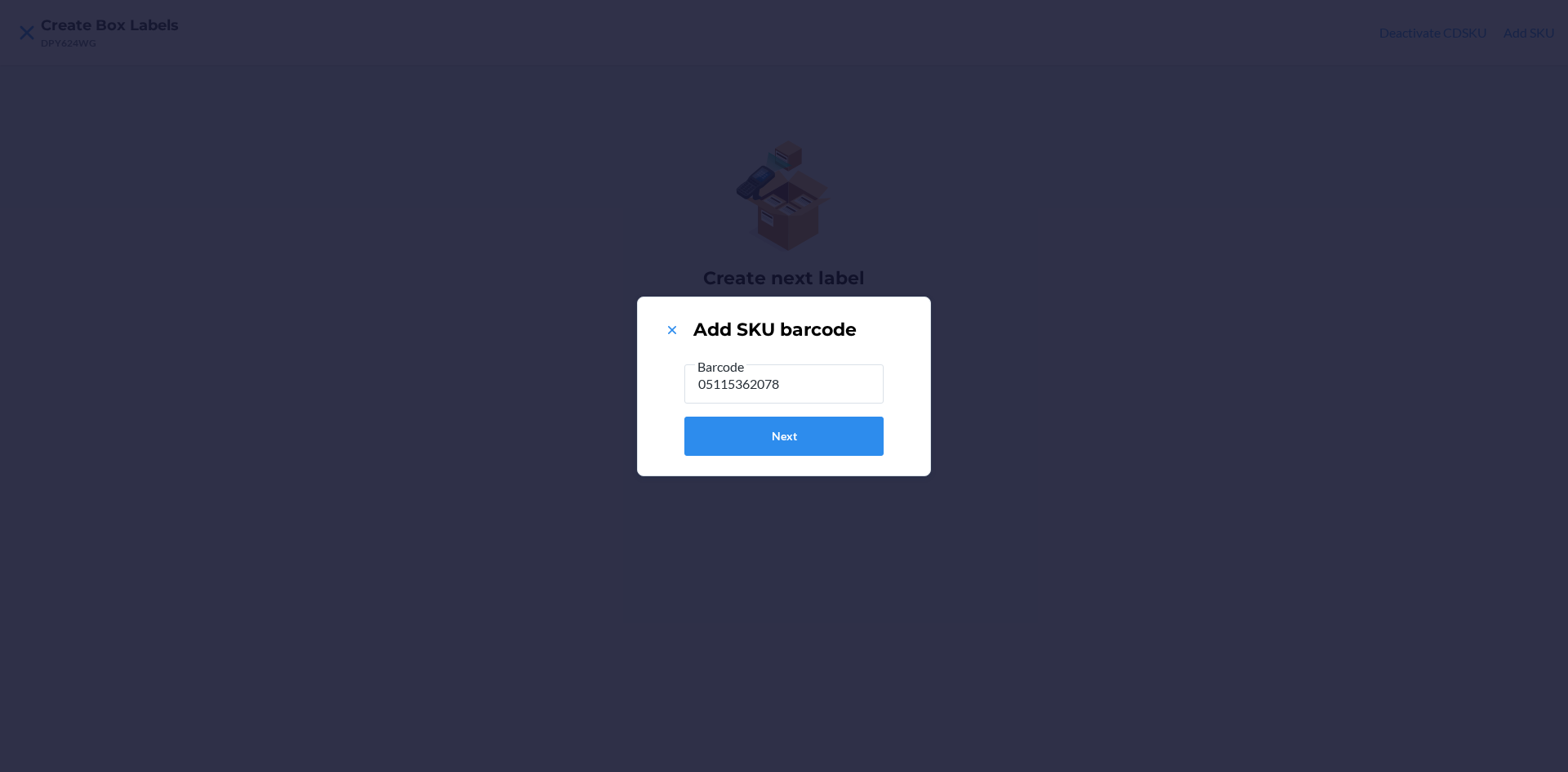
type input "051153620782"
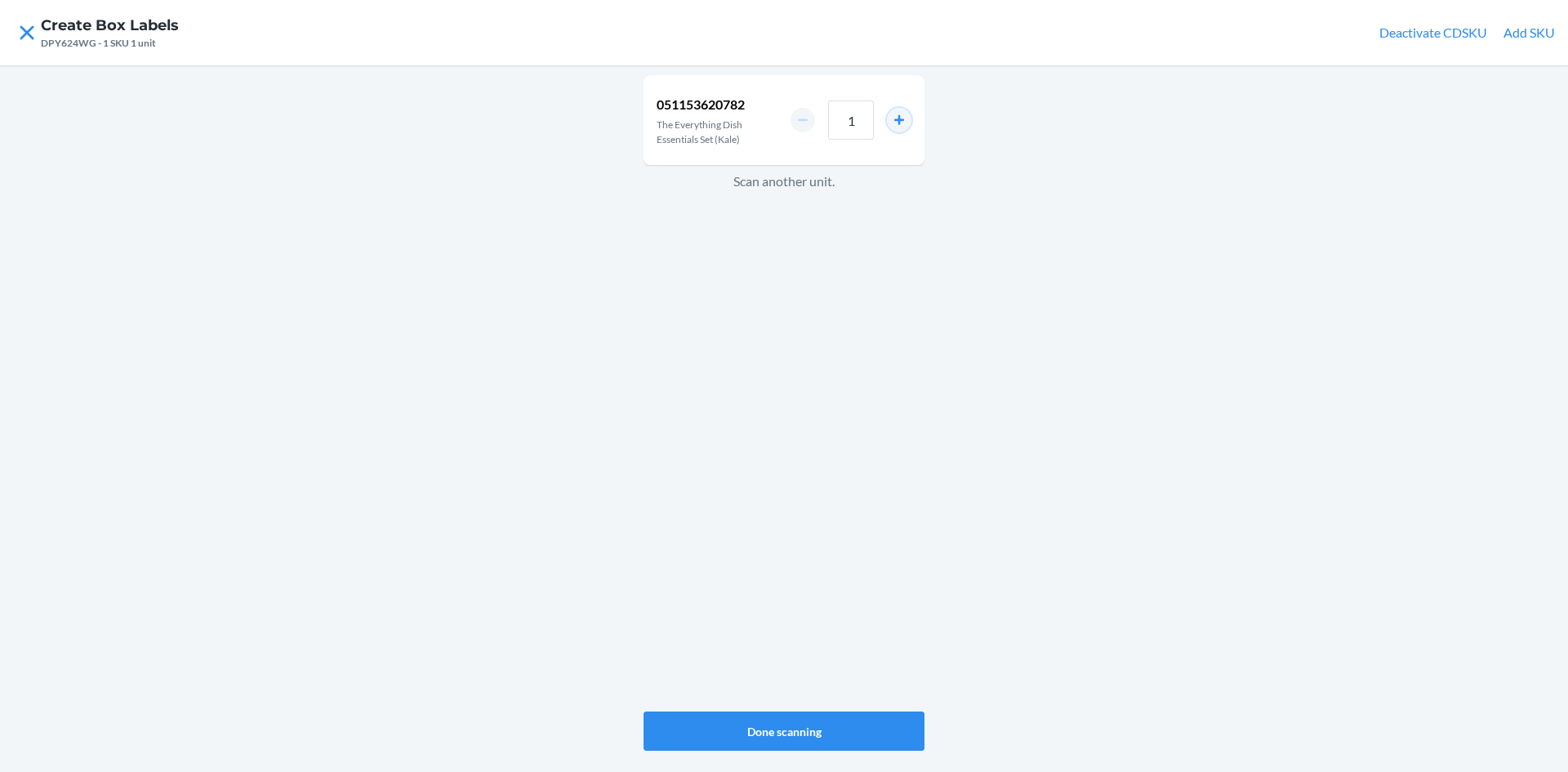
click at [898, 116] on button "increment number" at bounding box center [899, 119] width 24 height 24
type input "2"
click at [853, 738] on button "Done scanning" at bounding box center [784, 731] width 281 height 39
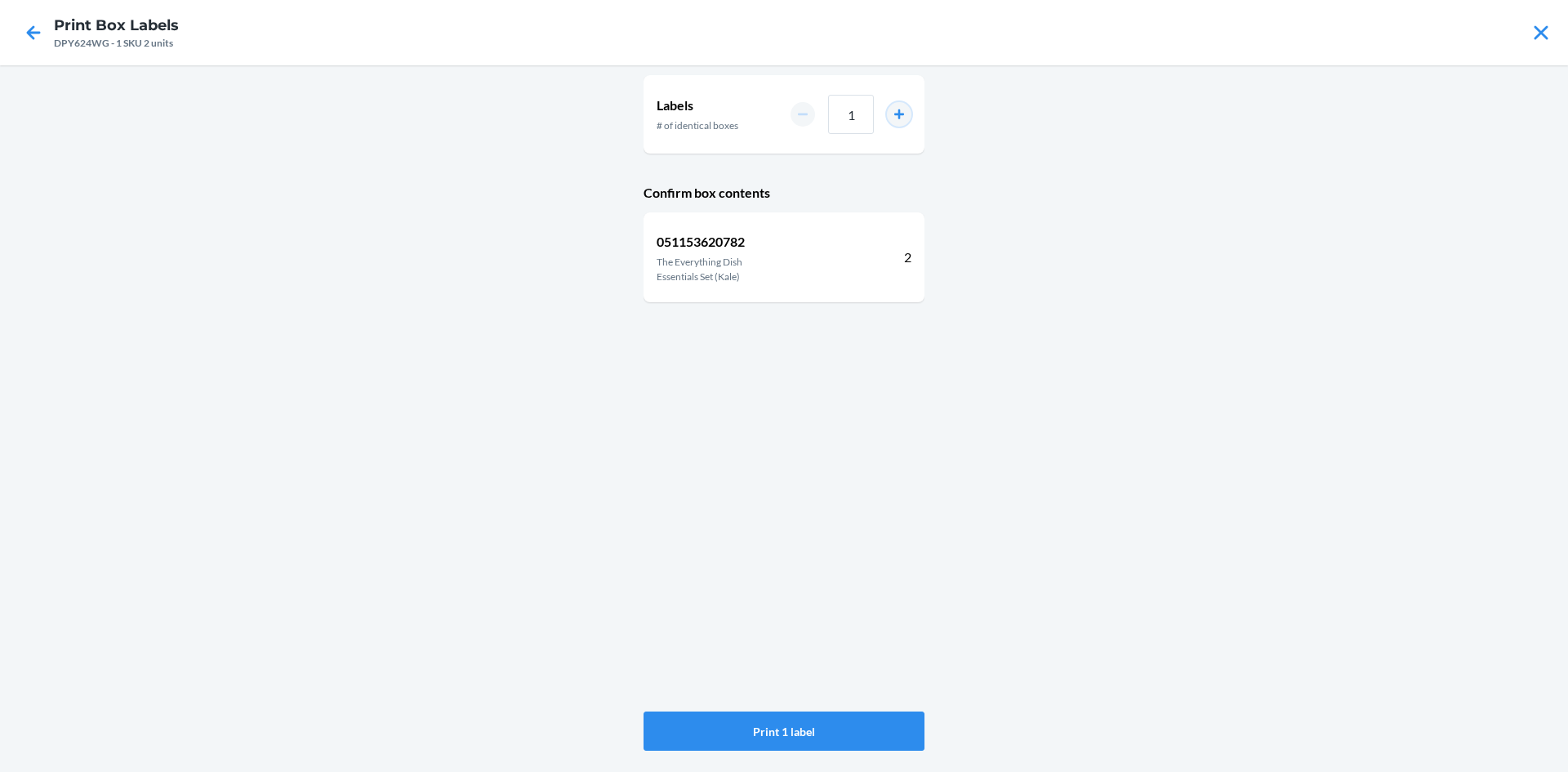
click at [894, 113] on button "increment number" at bounding box center [899, 114] width 24 height 24
click at [894, 112] on button "increment number" at bounding box center [899, 114] width 24 height 24
type input "4"
click at [873, 721] on button "Print 4 labels" at bounding box center [784, 731] width 281 height 39
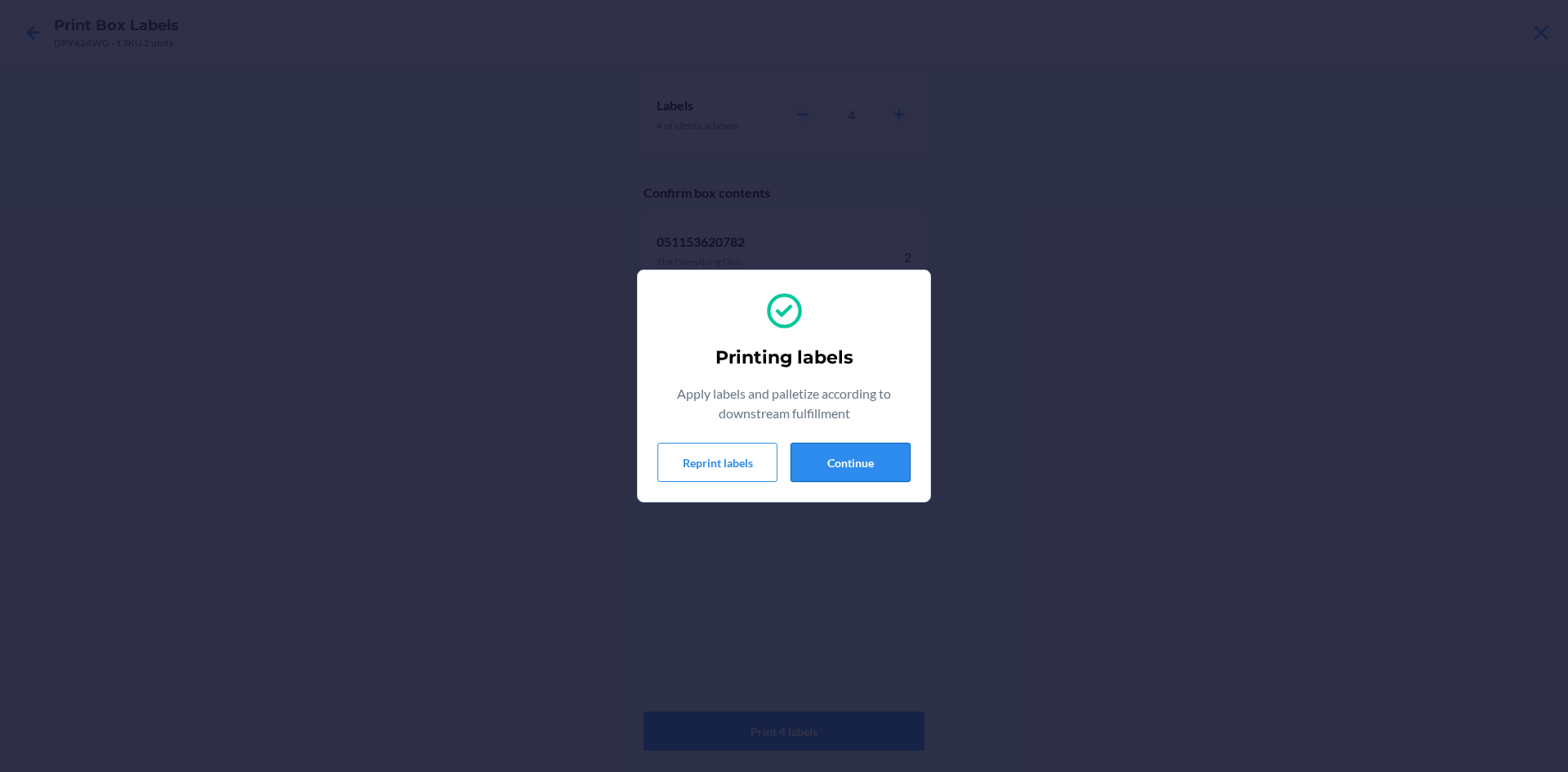
click at [849, 463] on button "Continue" at bounding box center [850, 462] width 120 height 39
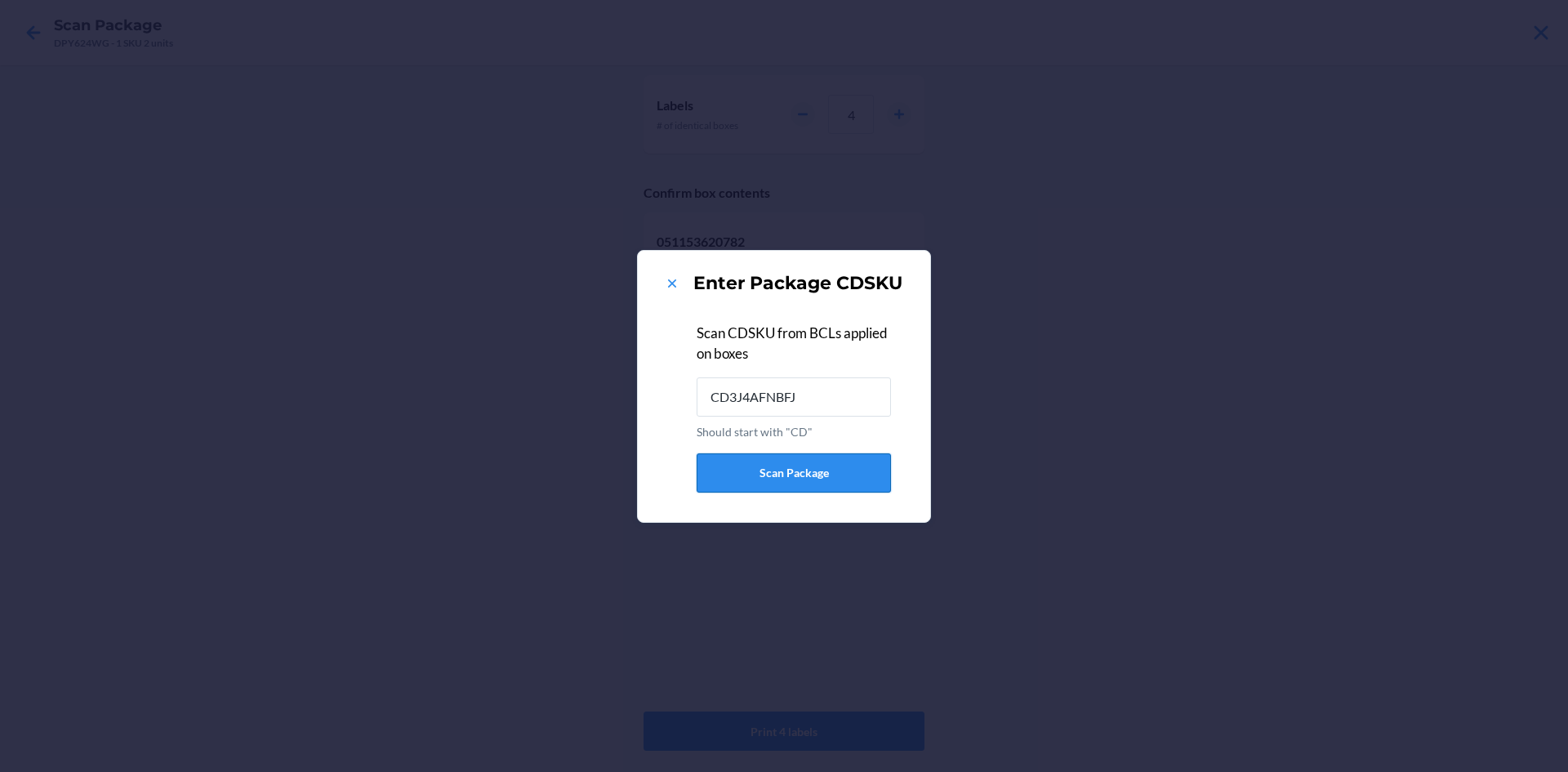
type input "CD3J4AFNBFJ"
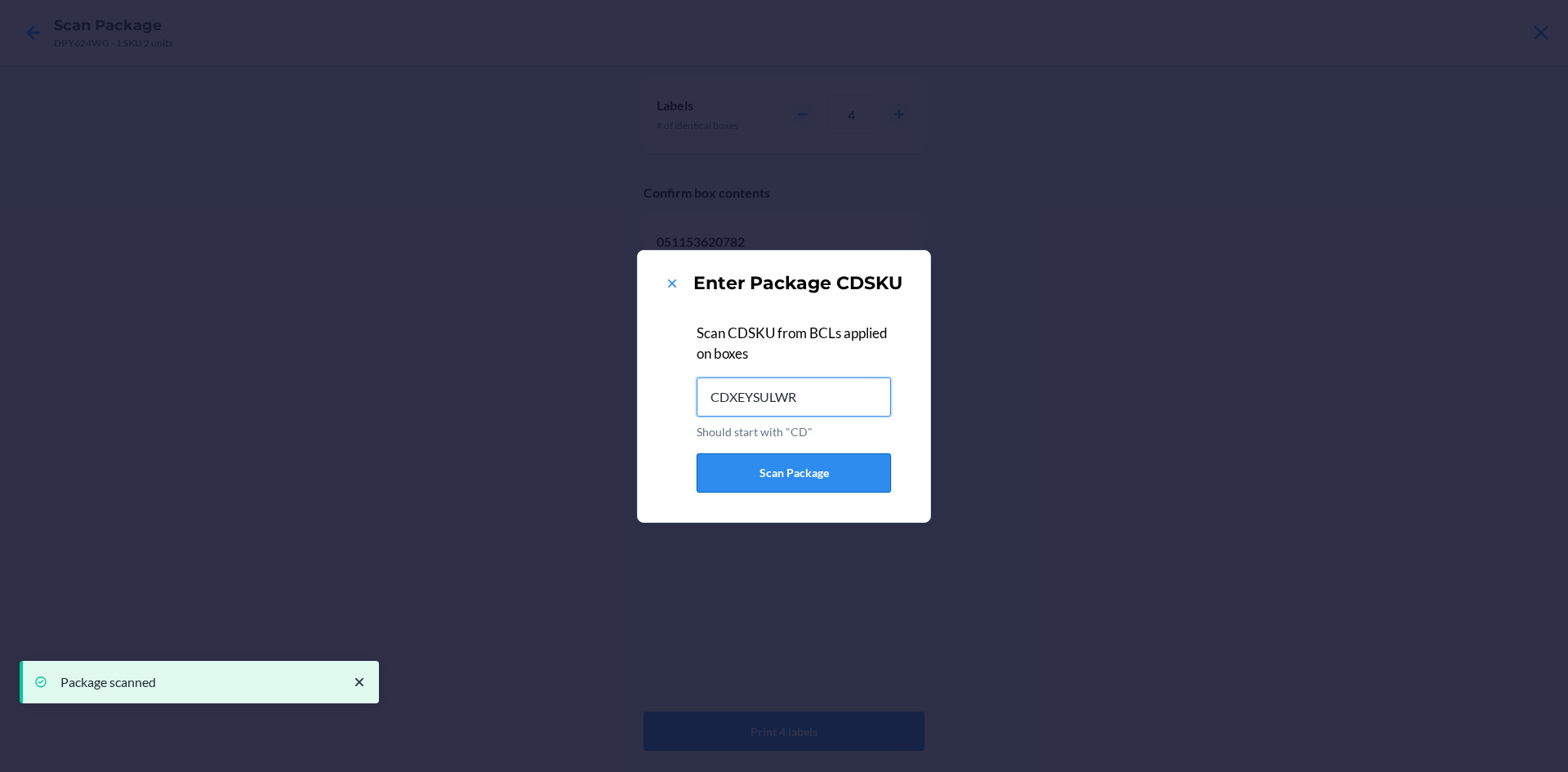
type input "CDXEYSULWR9"
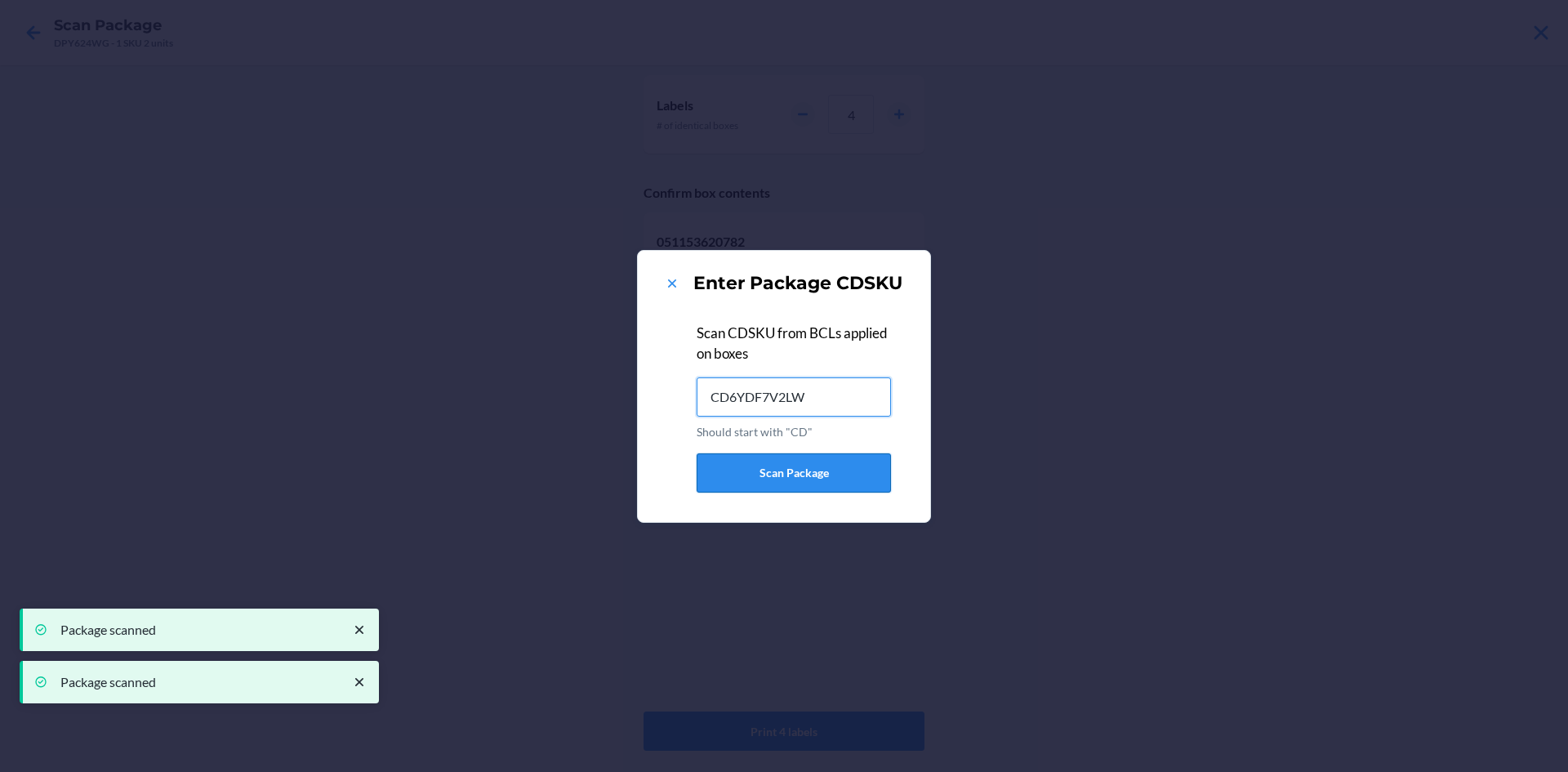
type input "CD6YDF7V2LW"
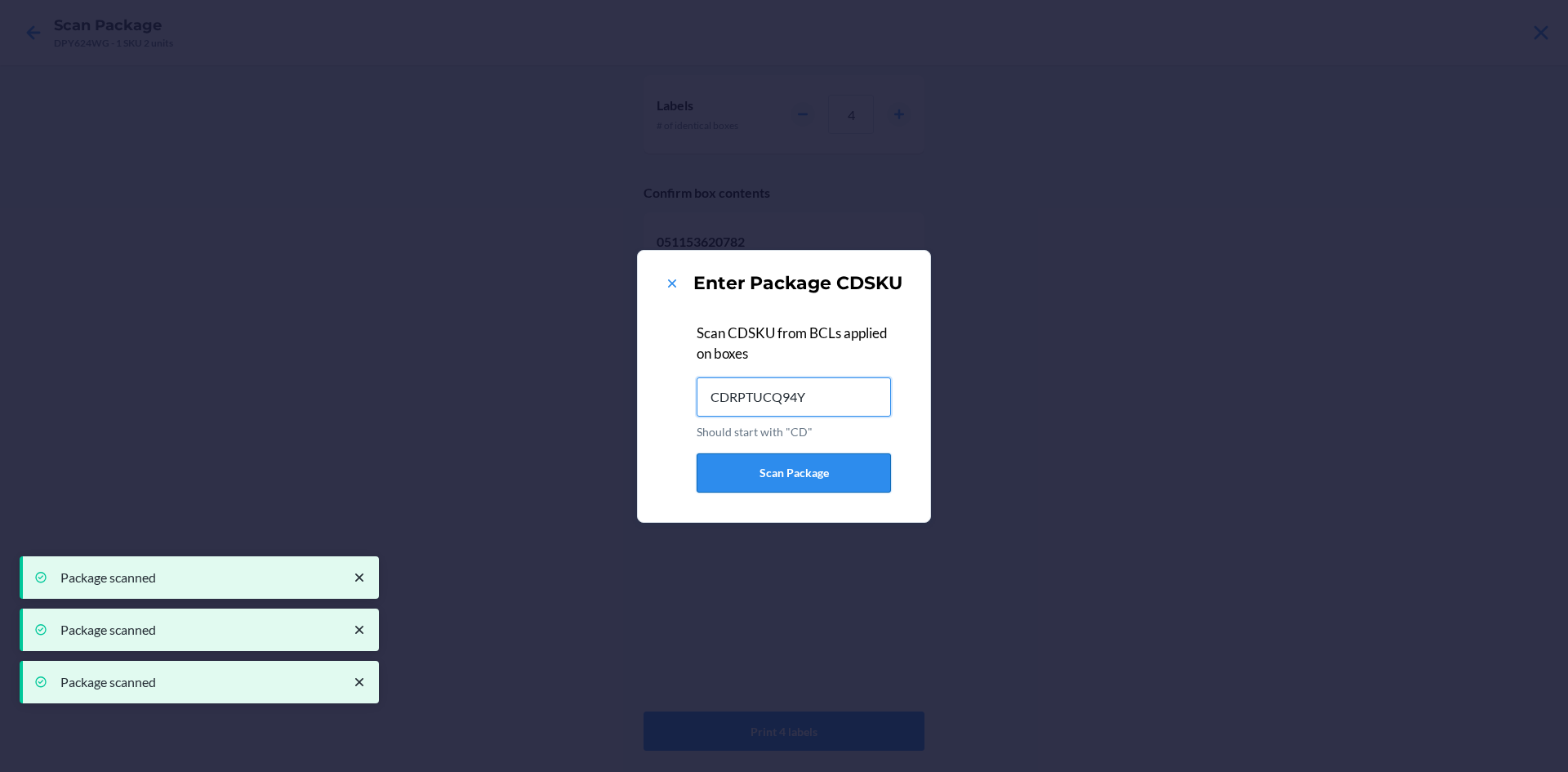
type input "CDRPTUCQ94Y"
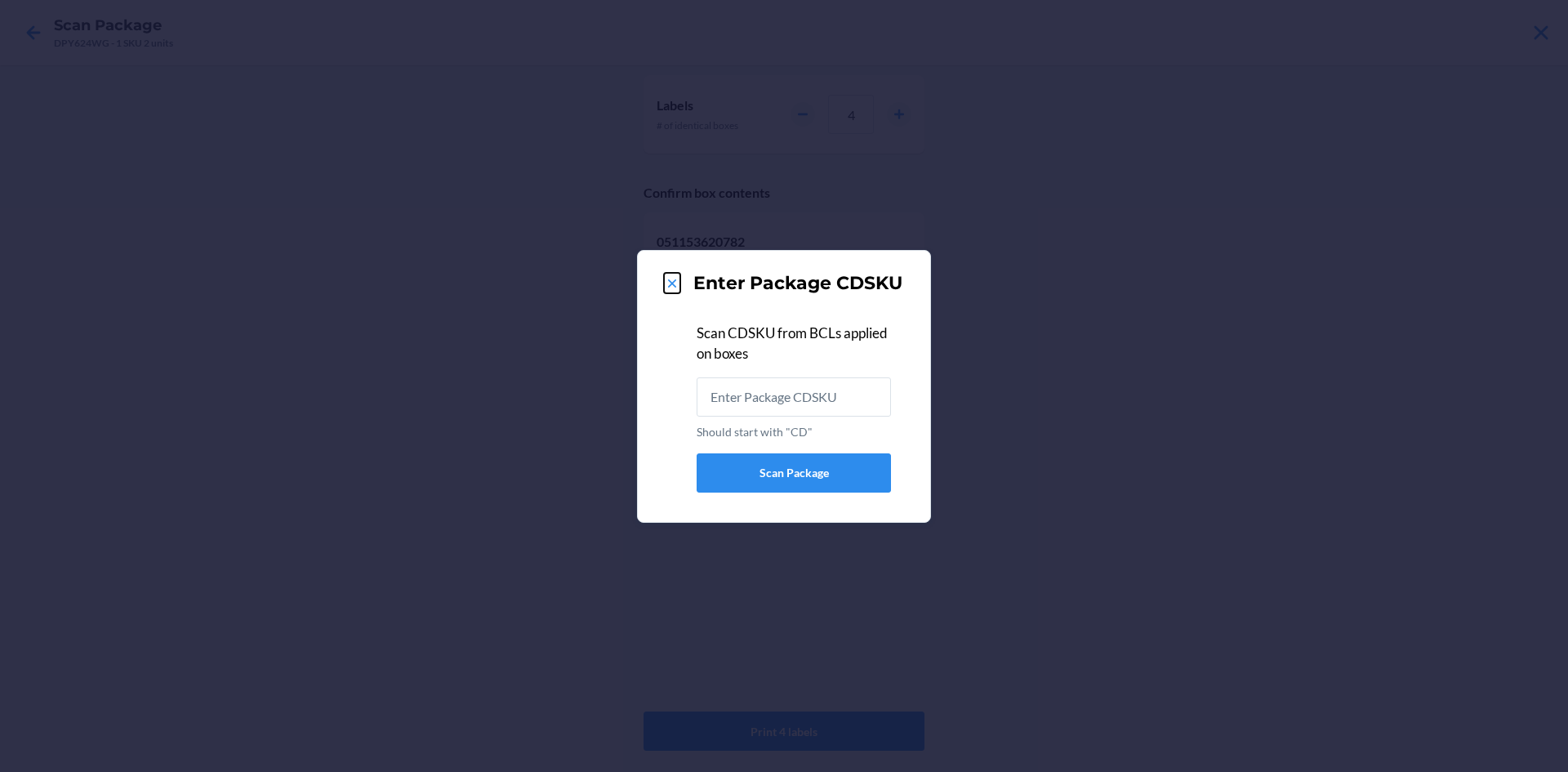
click at [666, 276] on icon at bounding box center [672, 283] width 16 height 16
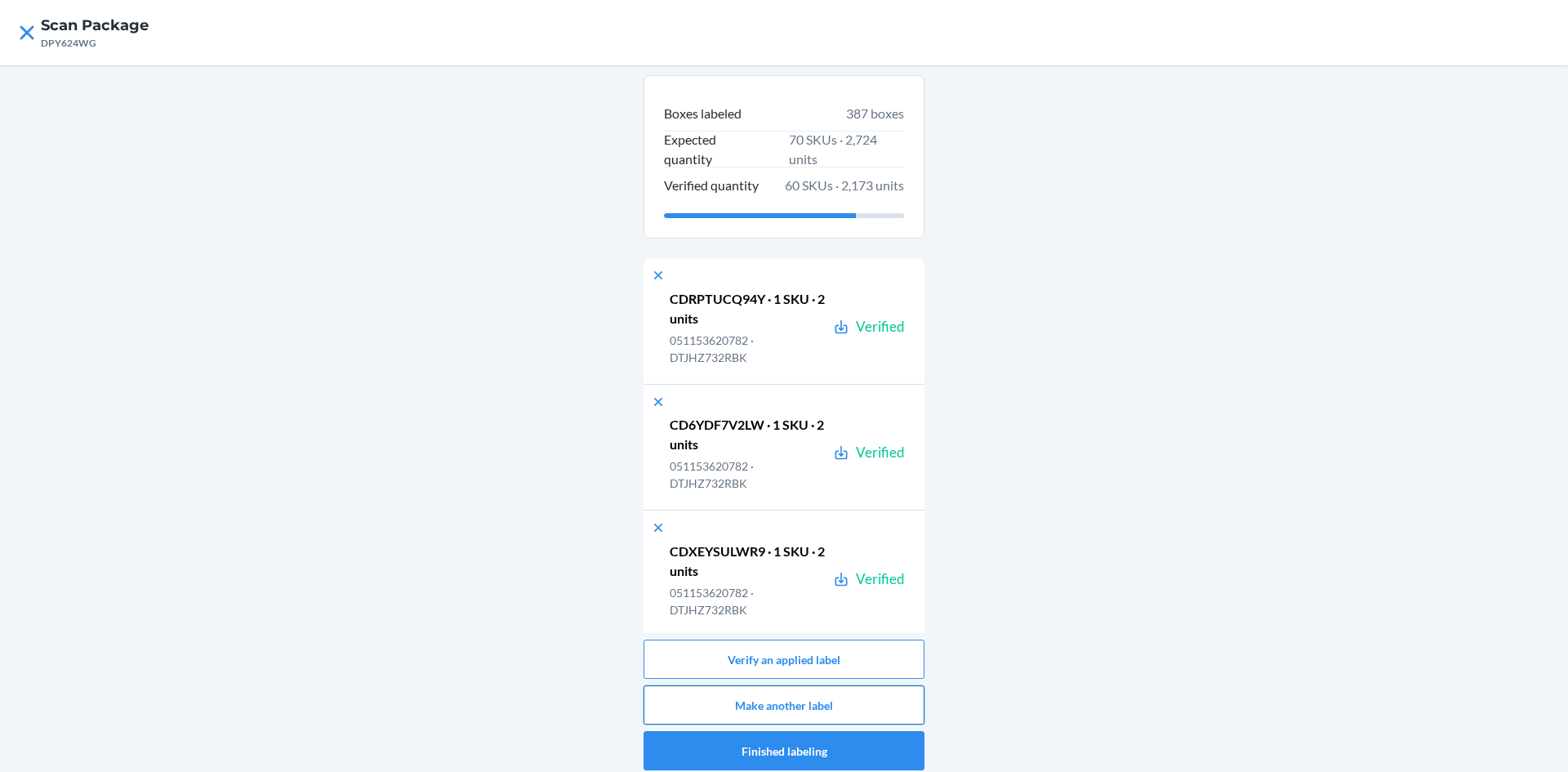
click at [835, 704] on button "Make another label" at bounding box center [784, 704] width 281 height 39
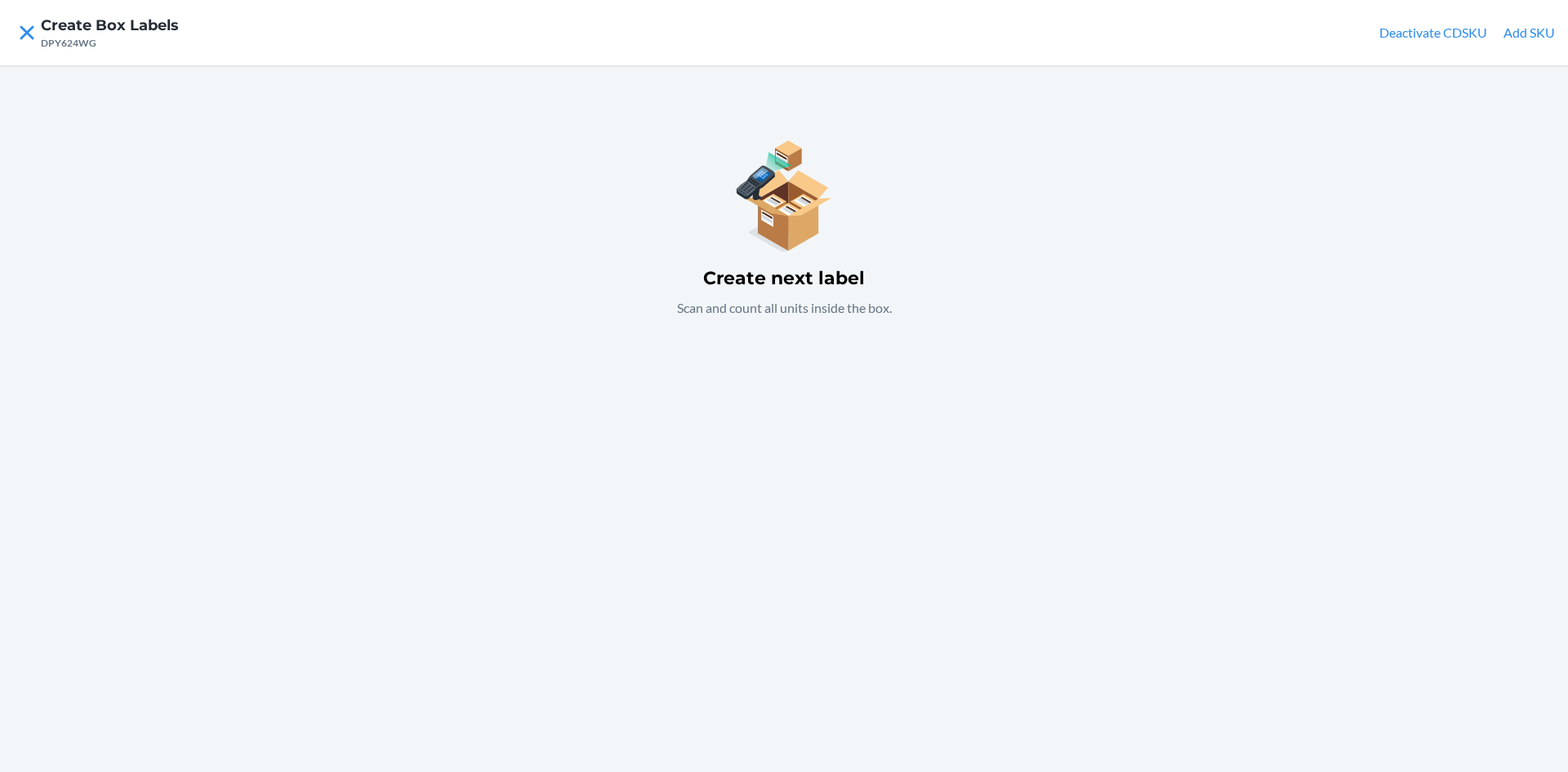
click at [1534, 28] on button "Add SKU" at bounding box center [1529, 32] width 51 height 19
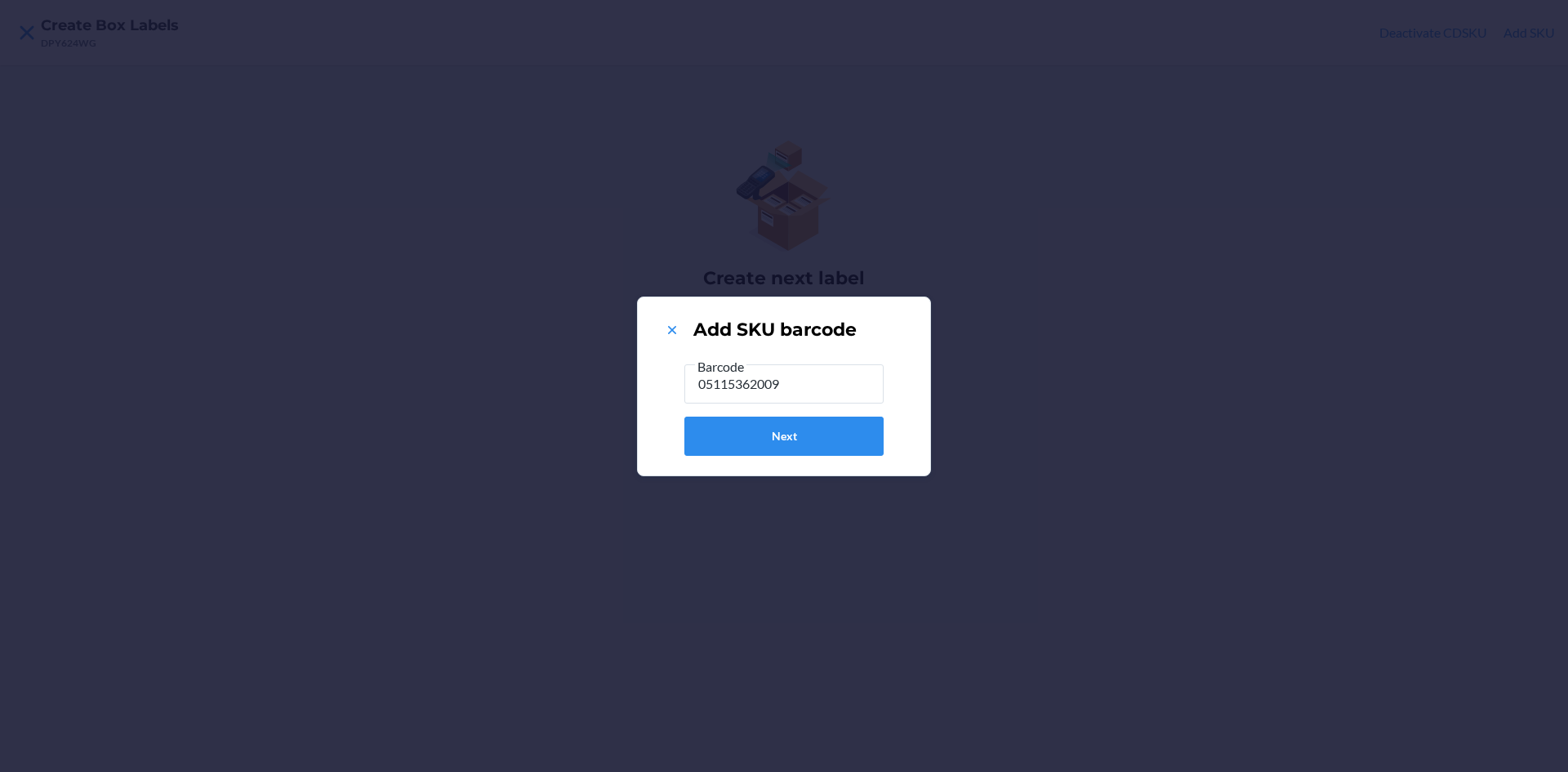
type input "051153620096"
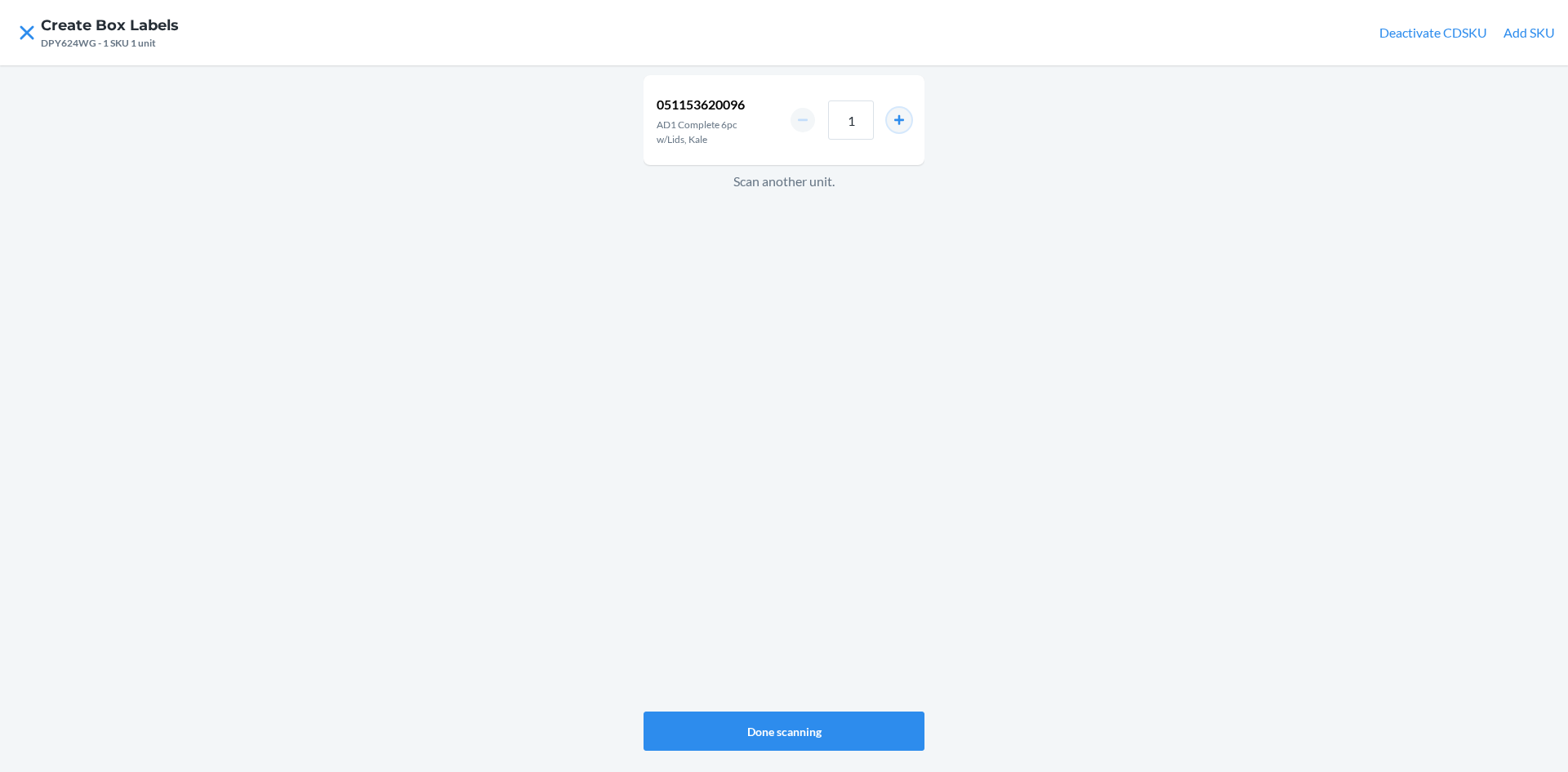
click at [896, 113] on button "increment number" at bounding box center [899, 119] width 24 height 24
type input "2"
click at [808, 732] on button "Done scanning" at bounding box center [784, 731] width 281 height 39
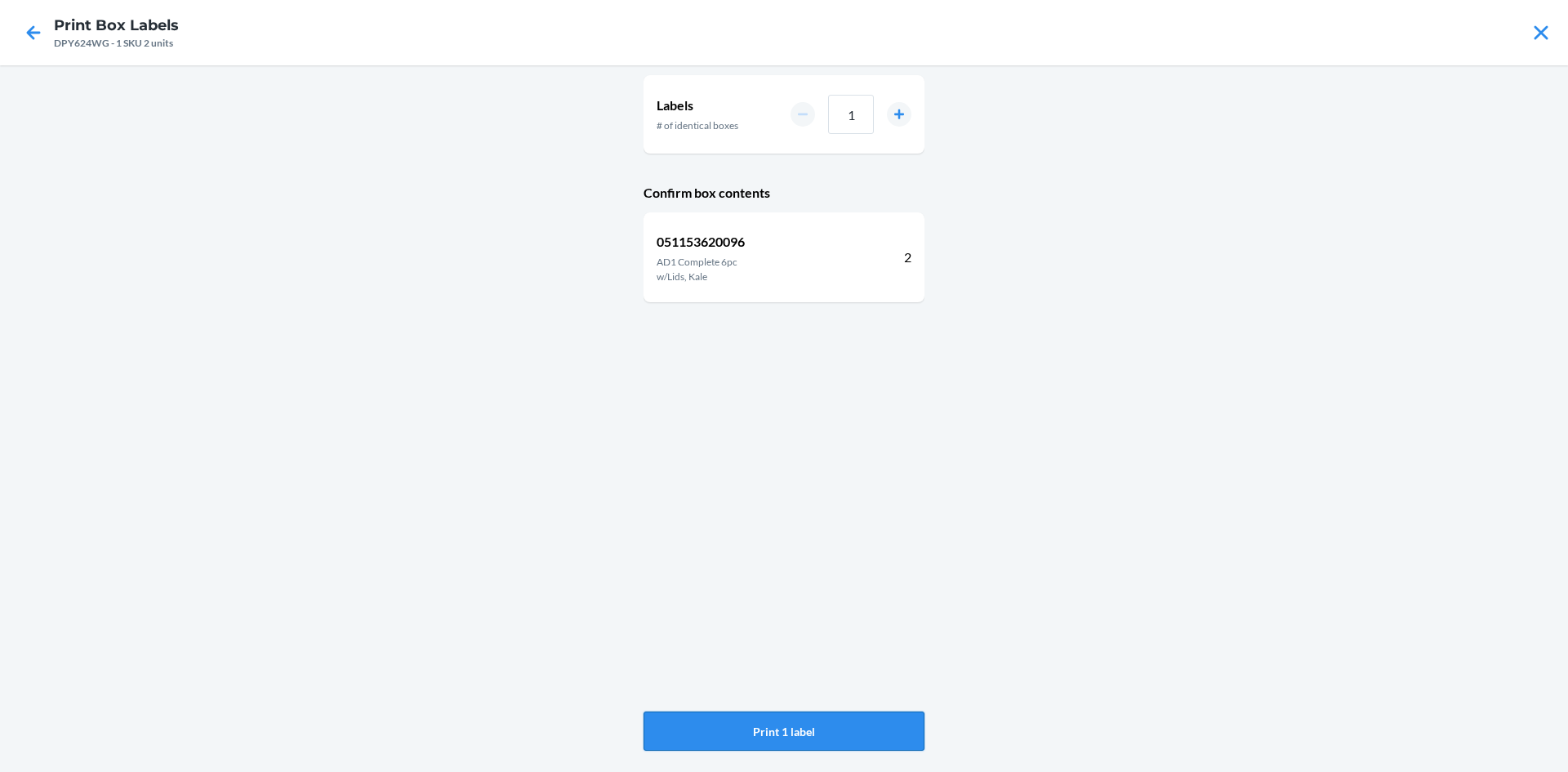
click at [828, 727] on button "Print 1 label" at bounding box center [784, 731] width 281 height 39
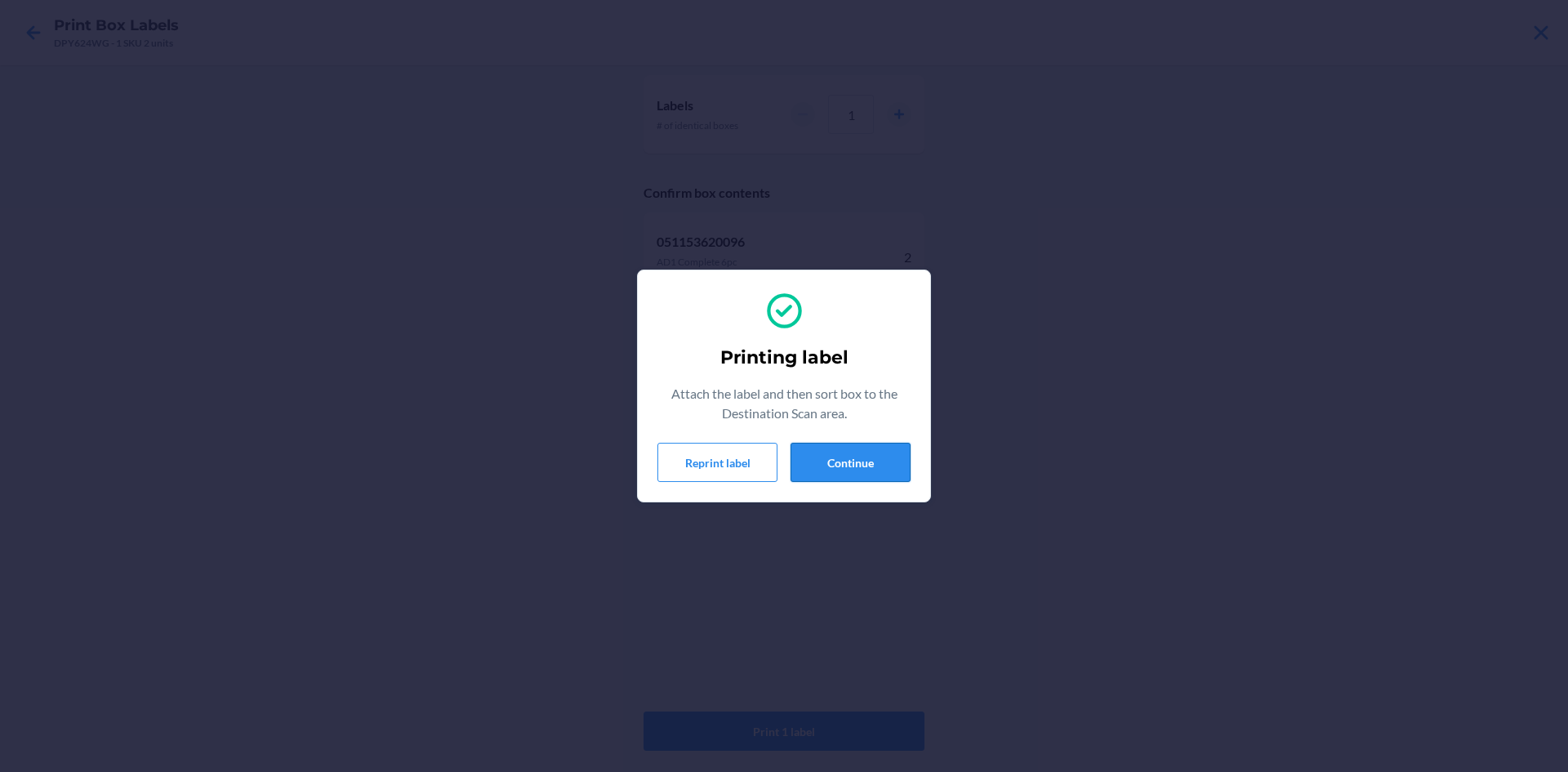
click at [869, 457] on button "Continue" at bounding box center [850, 462] width 120 height 39
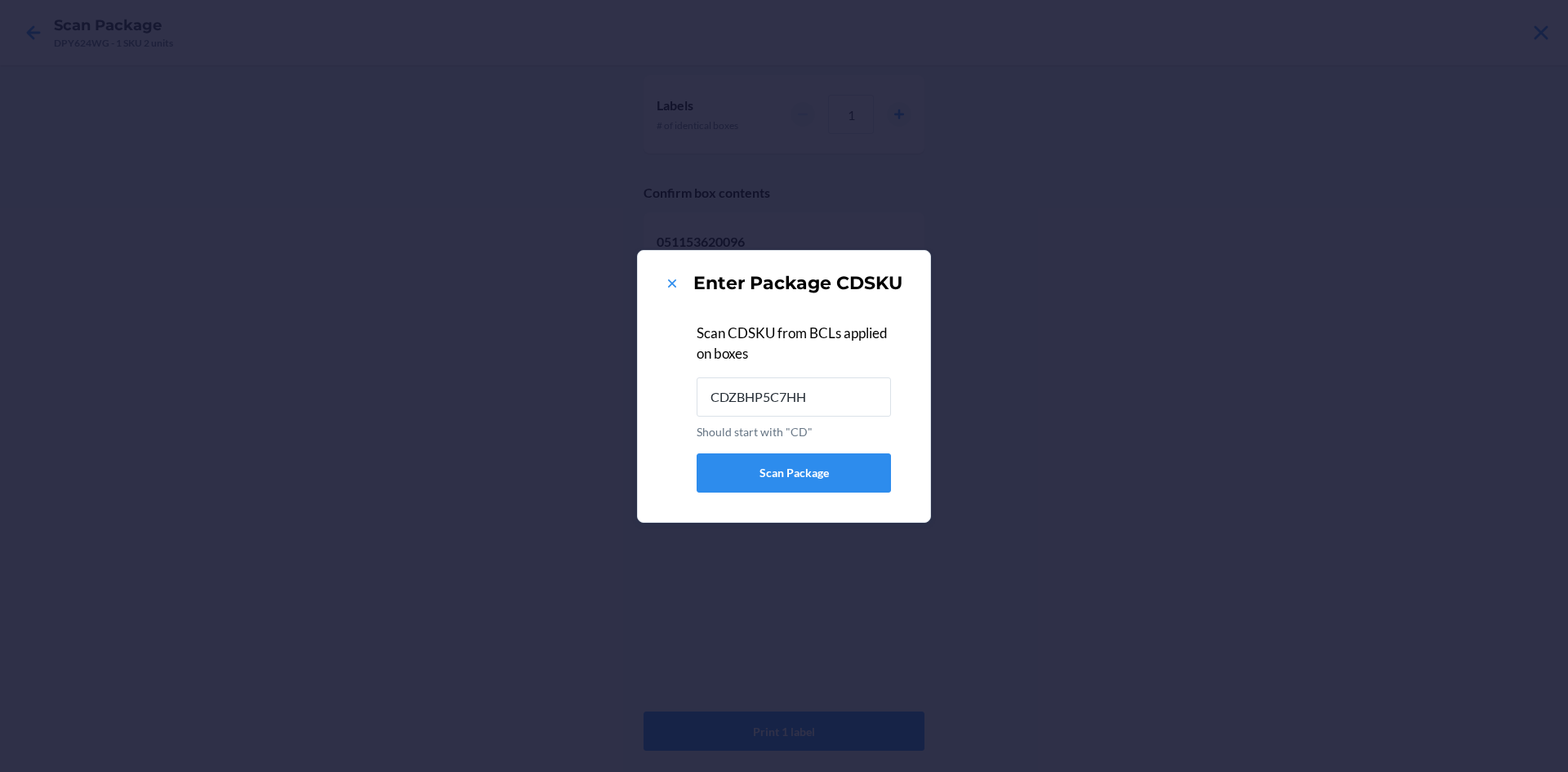
type input "CDZBHP5C7HH"
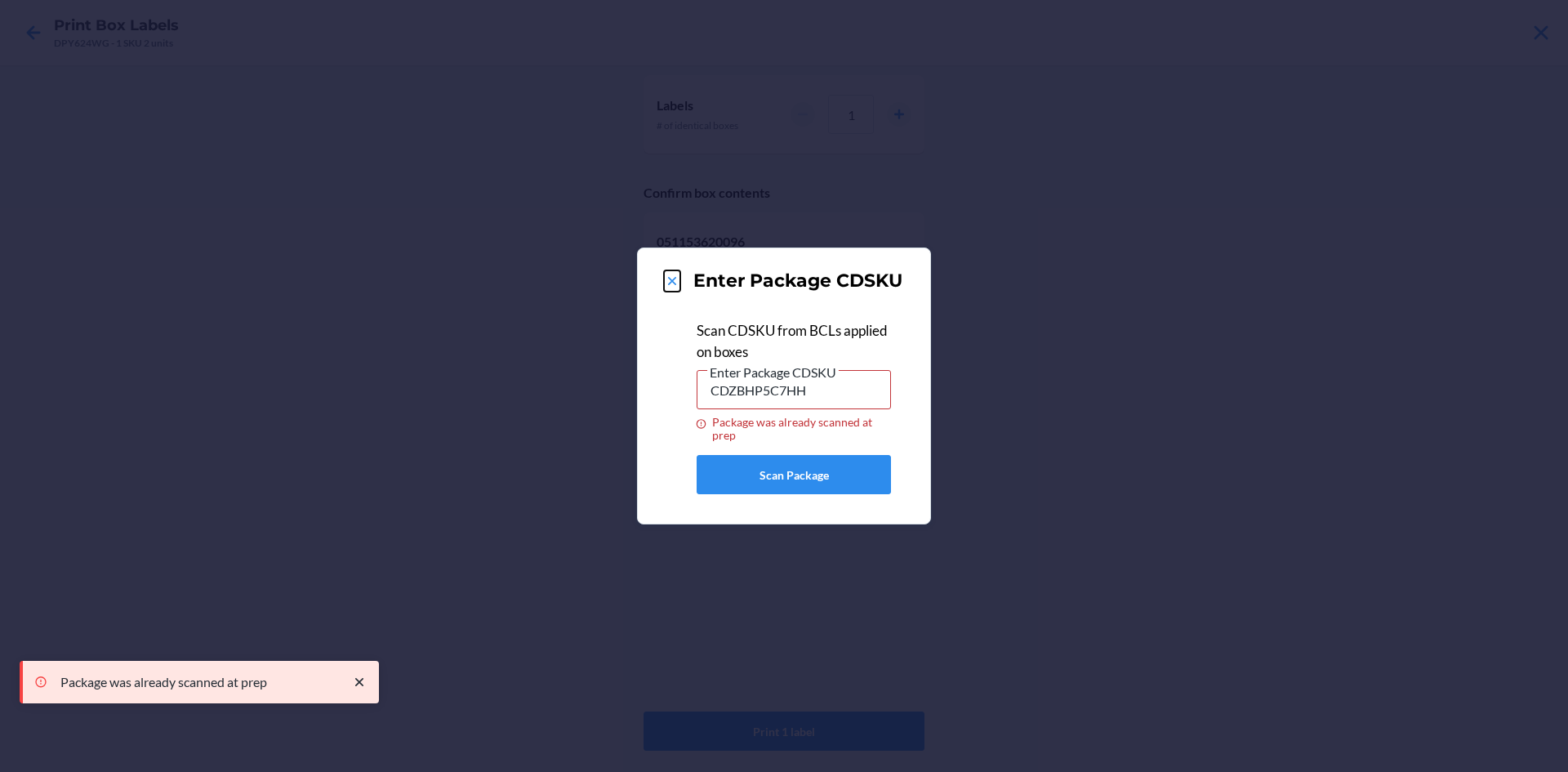
click at [672, 272] on button at bounding box center [672, 280] width 16 height 21
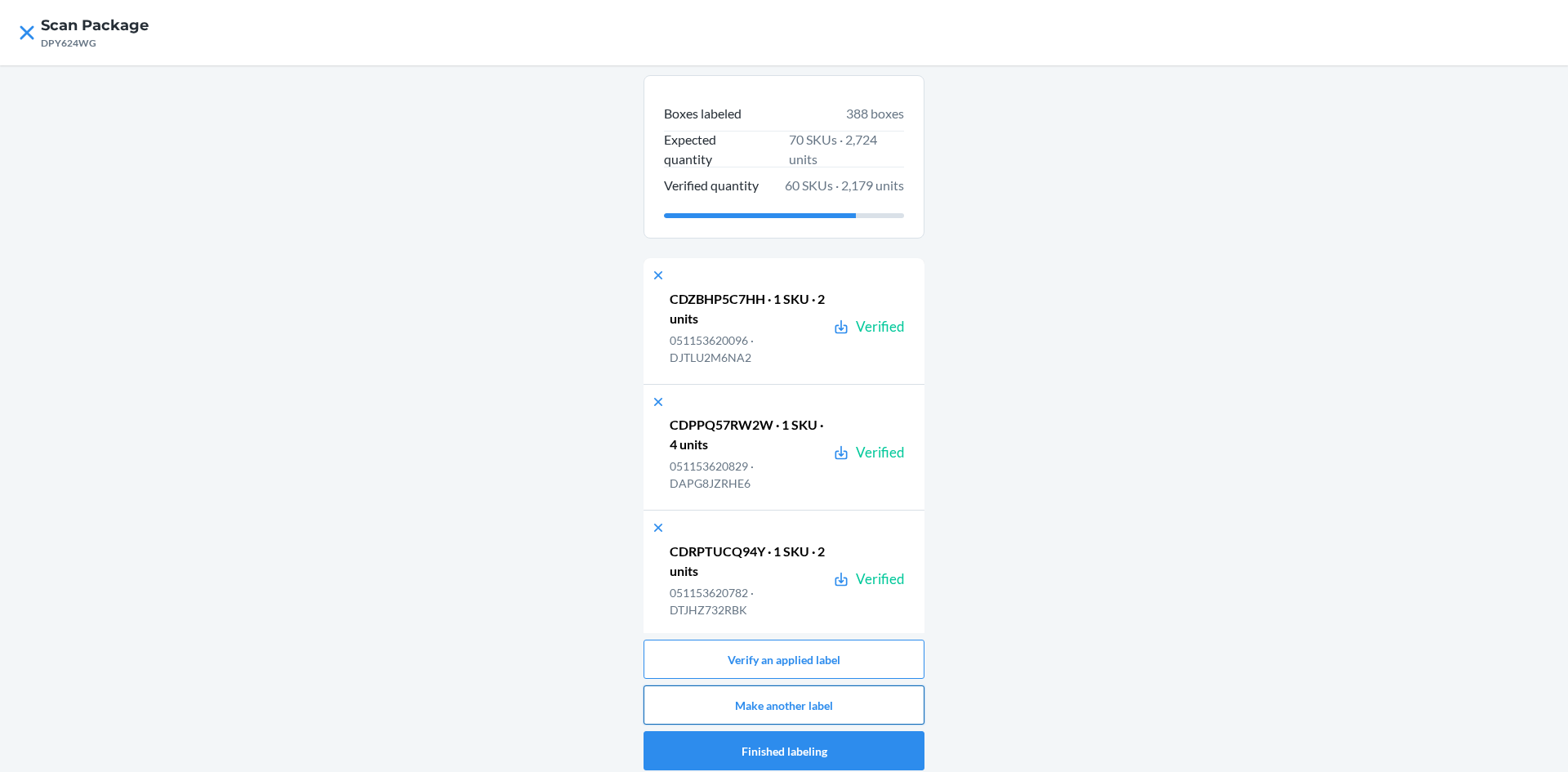
click at [782, 706] on button "Make another label" at bounding box center [784, 704] width 281 height 39
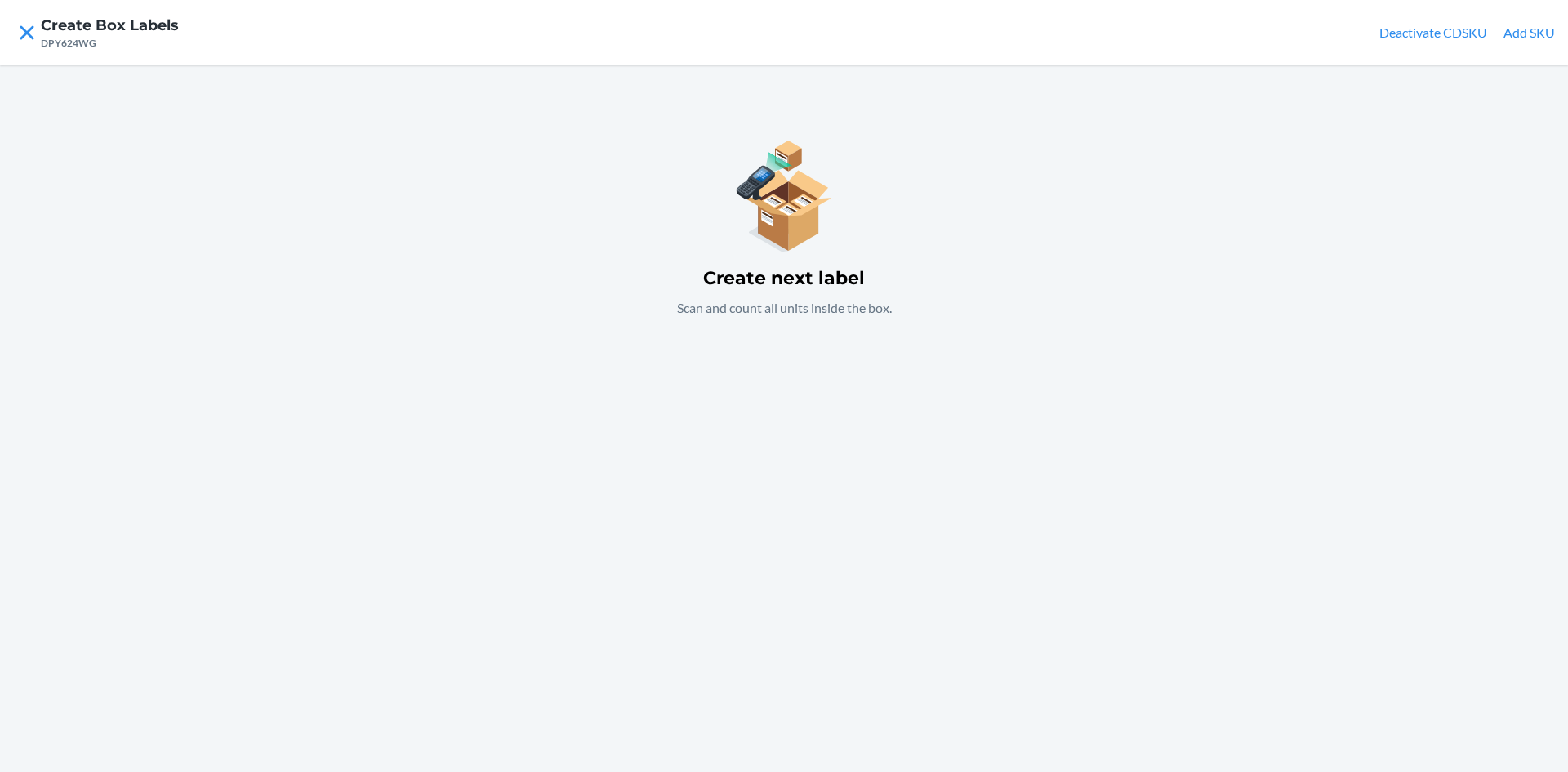
click at [1535, 38] on button "Add SKU" at bounding box center [1529, 32] width 51 height 19
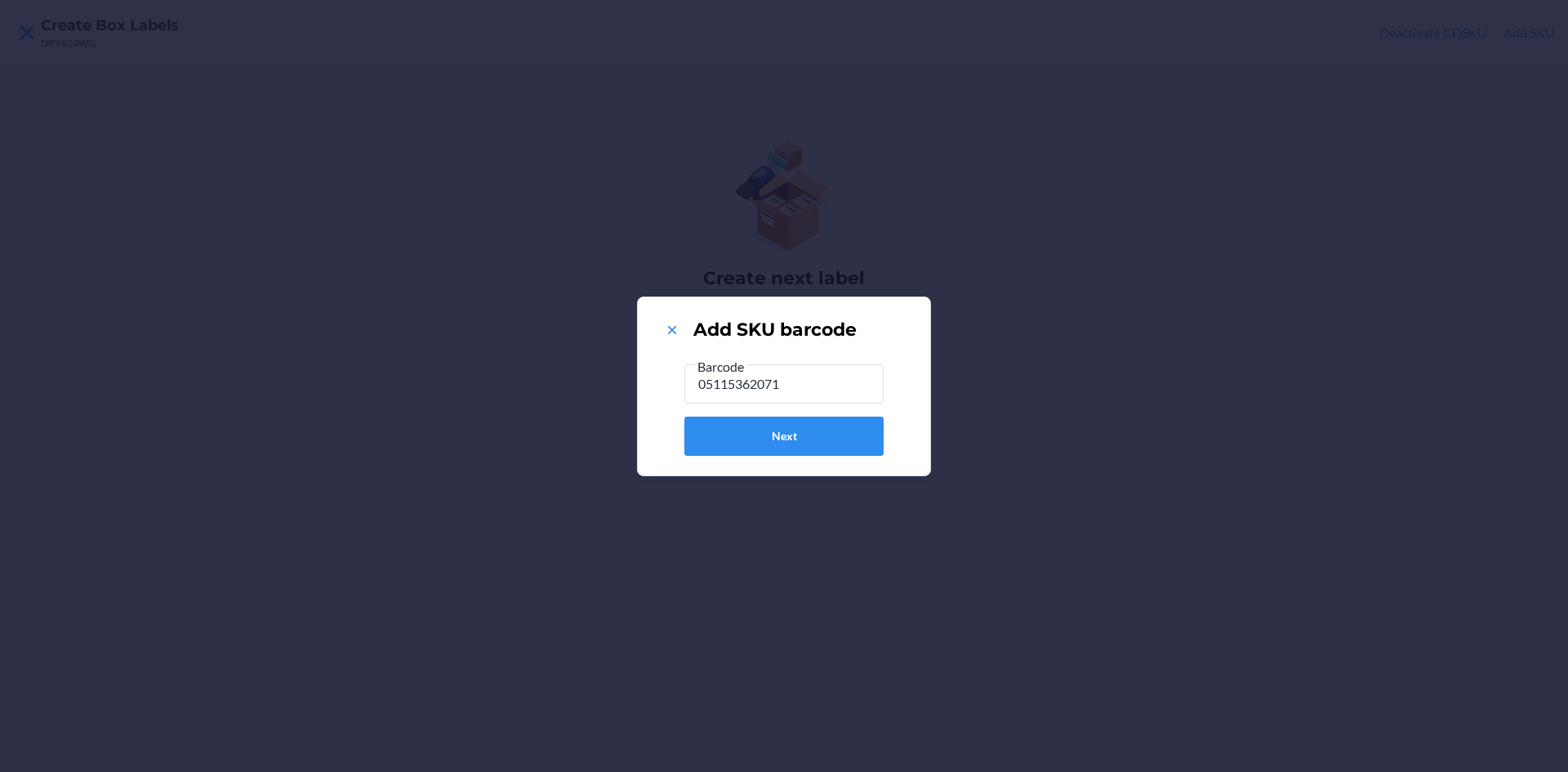
type input "051153620713"
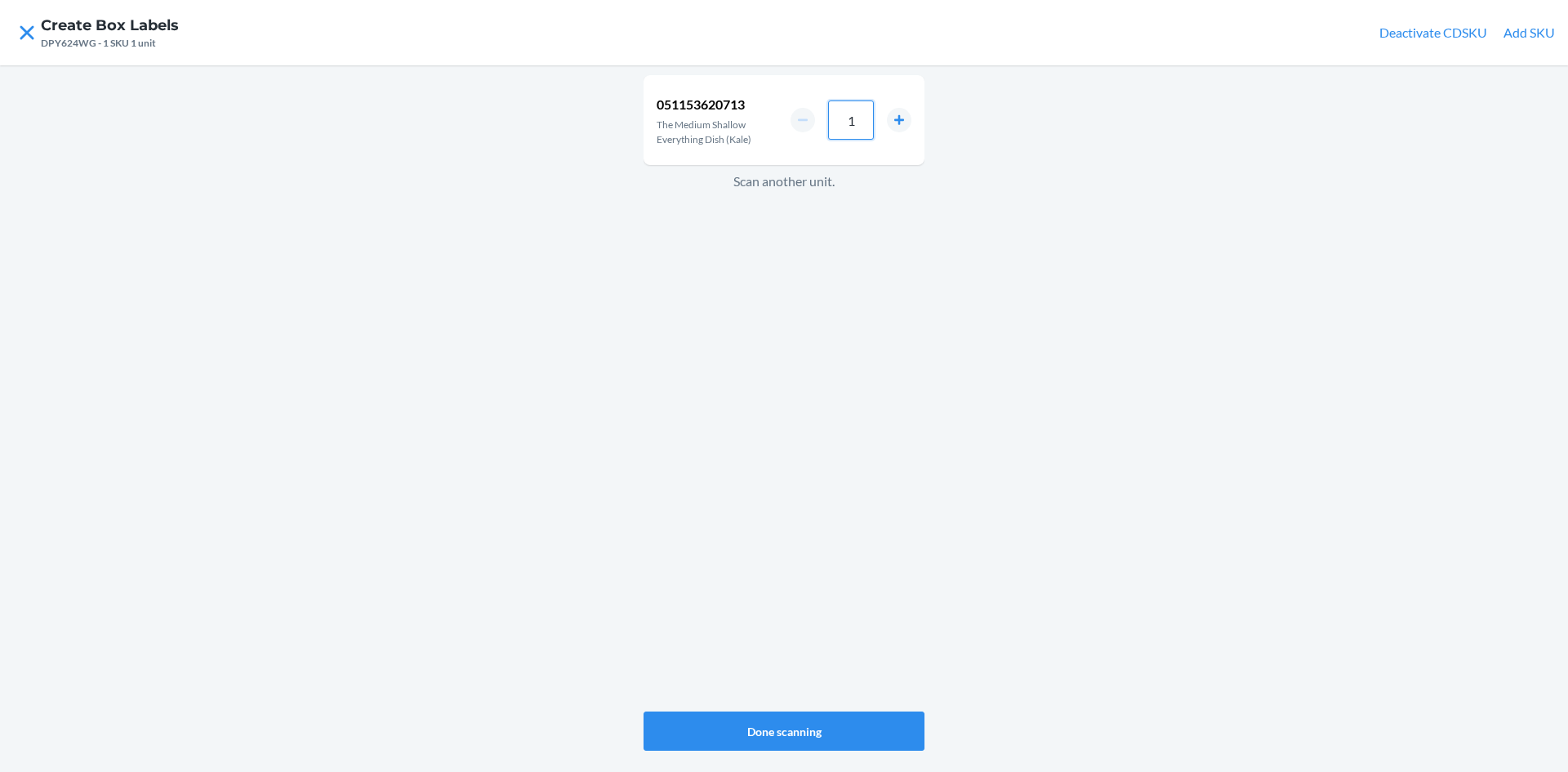
click at [865, 123] on input "1" at bounding box center [851, 120] width 45 height 39
type input "8"
click at [869, 733] on button "Done scanning" at bounding box center [784, 731] width 281 height 39
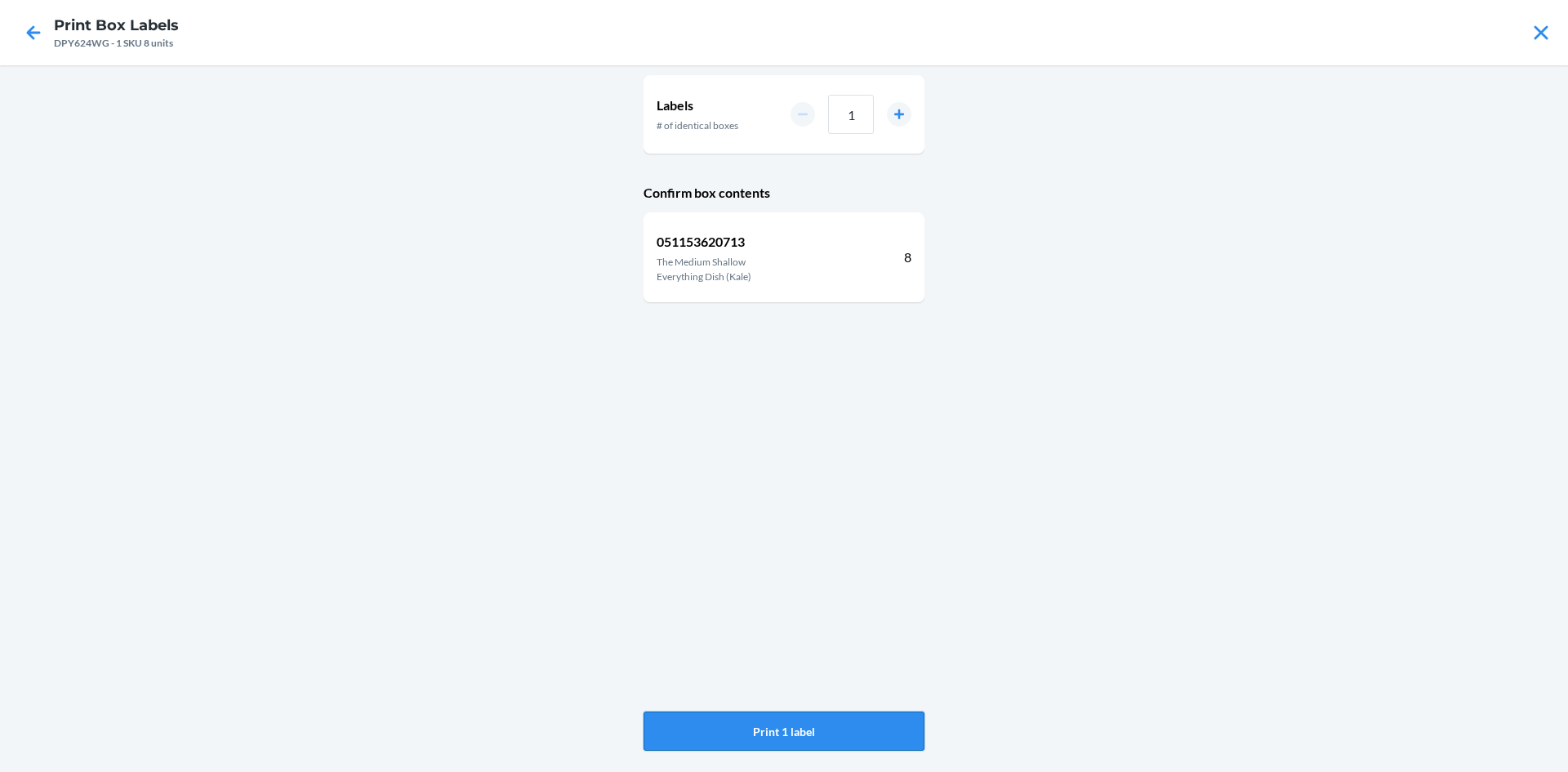
click at [857, 725] on button "Print 1 label" at bounding box center [784, 731] width 281 height 39
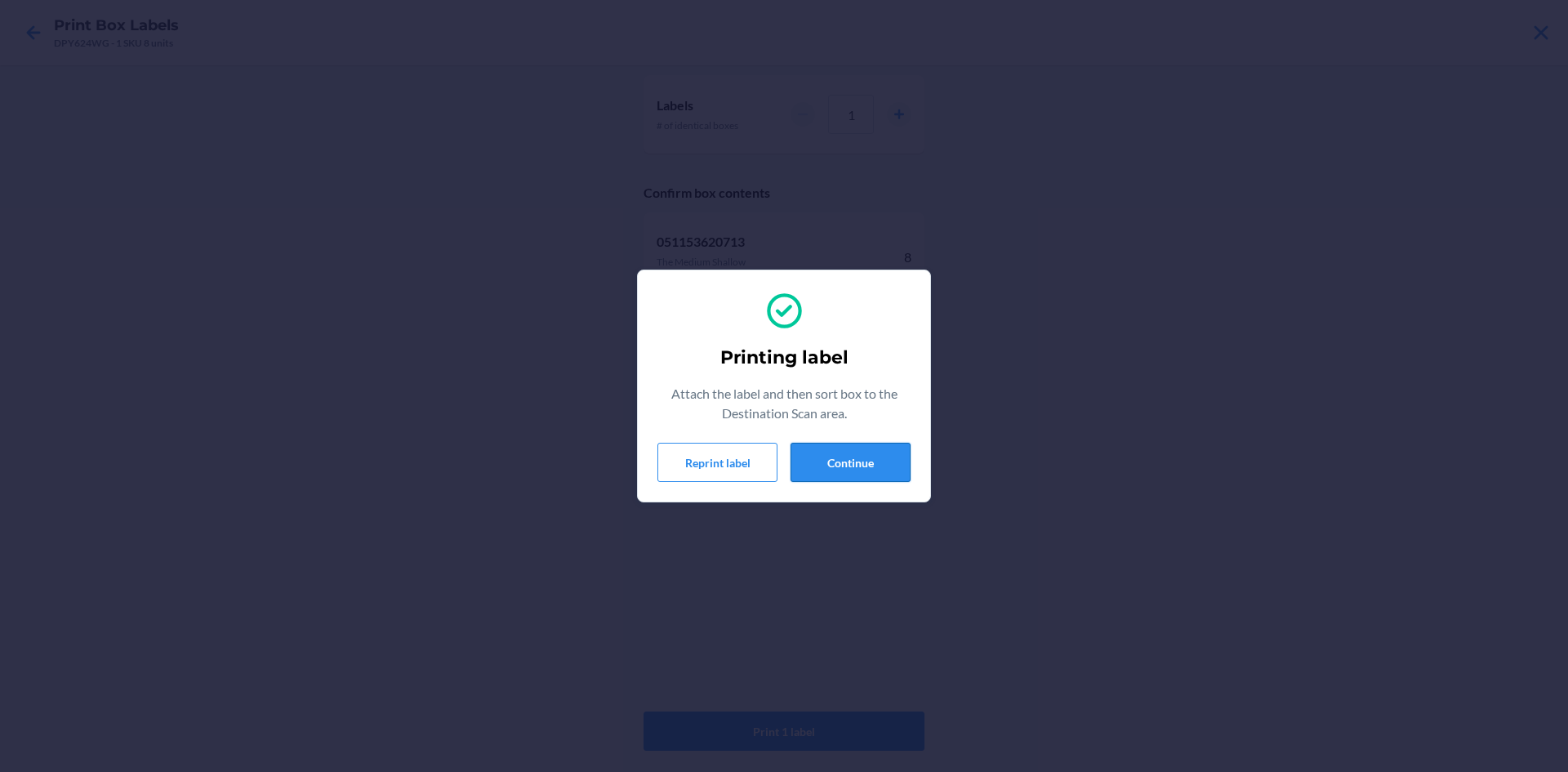
click at [841, 456] on button "Continue" at bounding box center [850, 462] width 120 height 39
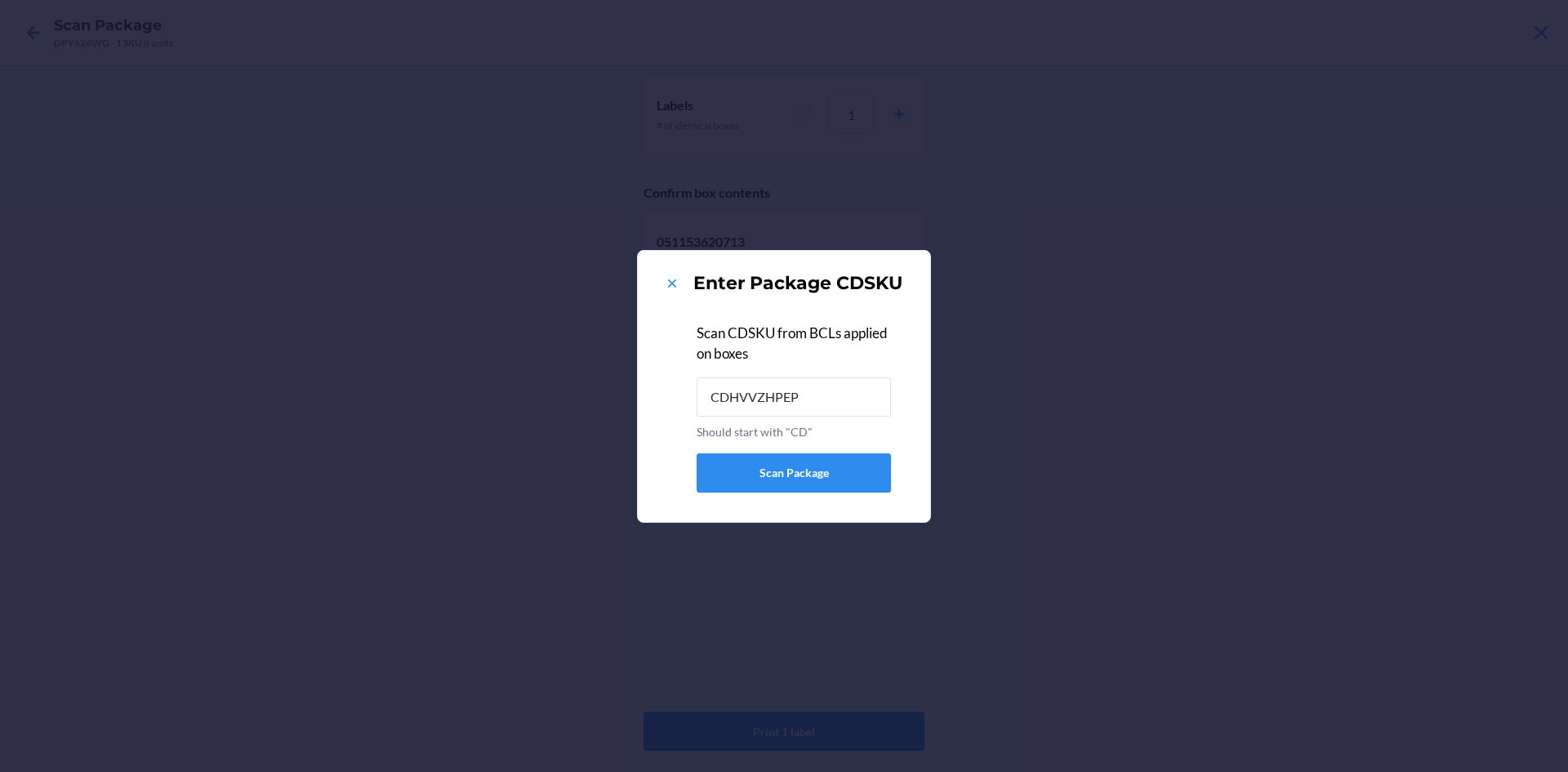
type input "CDHVVZHPEP3"
click at [672, 284] on icon at bounding box center [672, 284] width 8 height 8
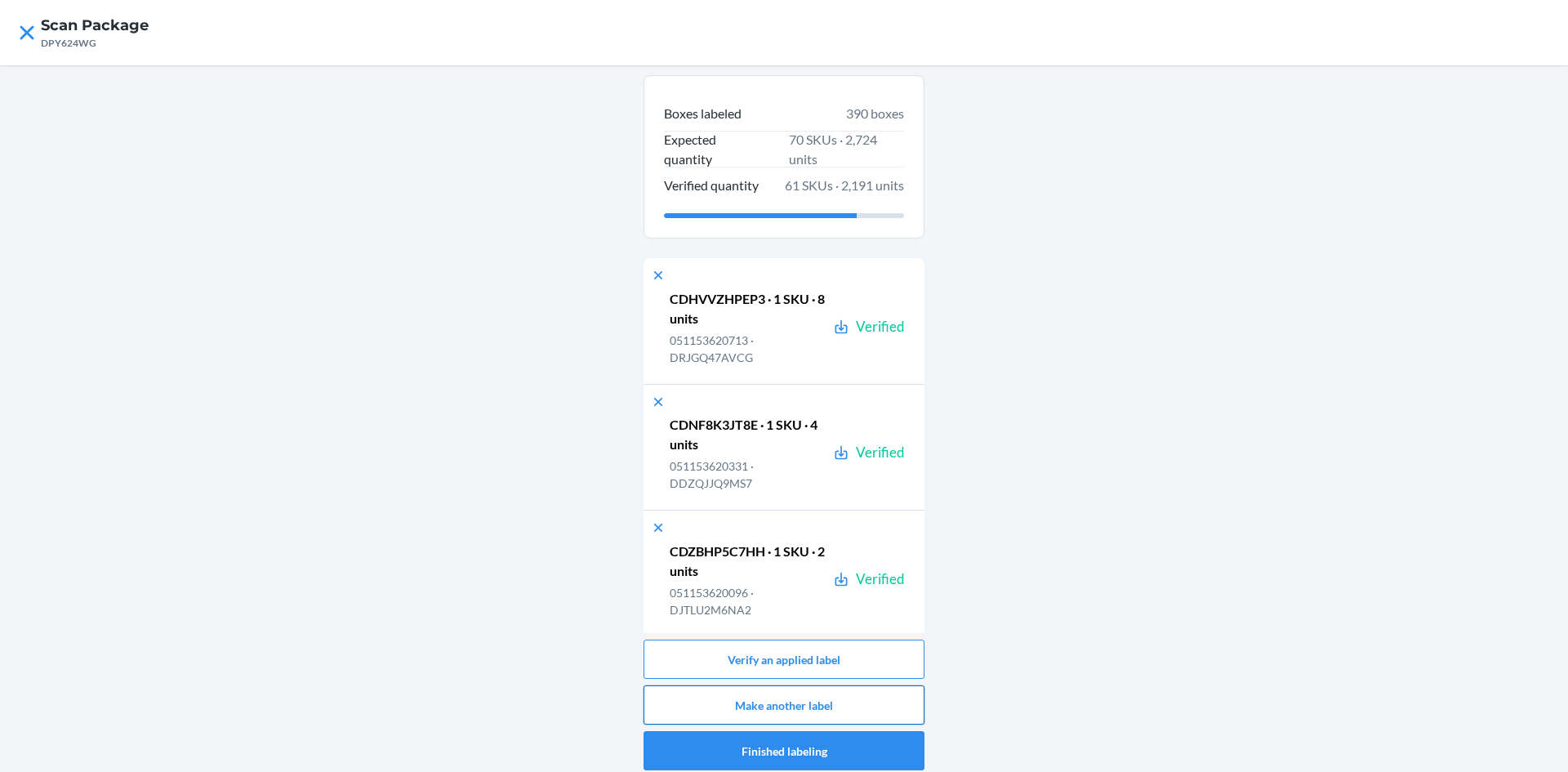
click at [868, 701] on button "Make another label" at bounding box center [784, 704] width 281 height 39
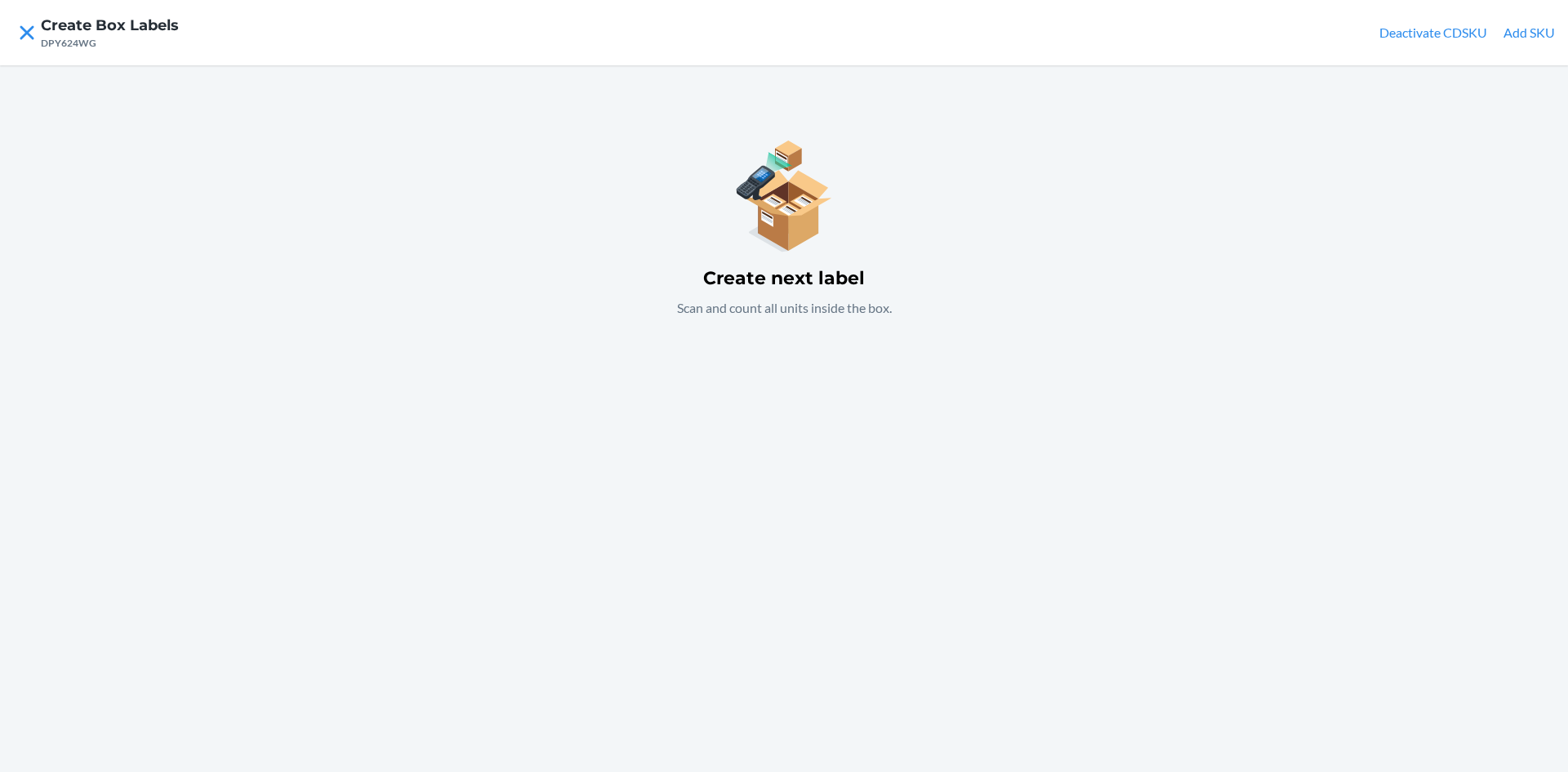
click at [1530, 34] on button "Add SKU" at bounding box center [1529, 32] width 51 height 19
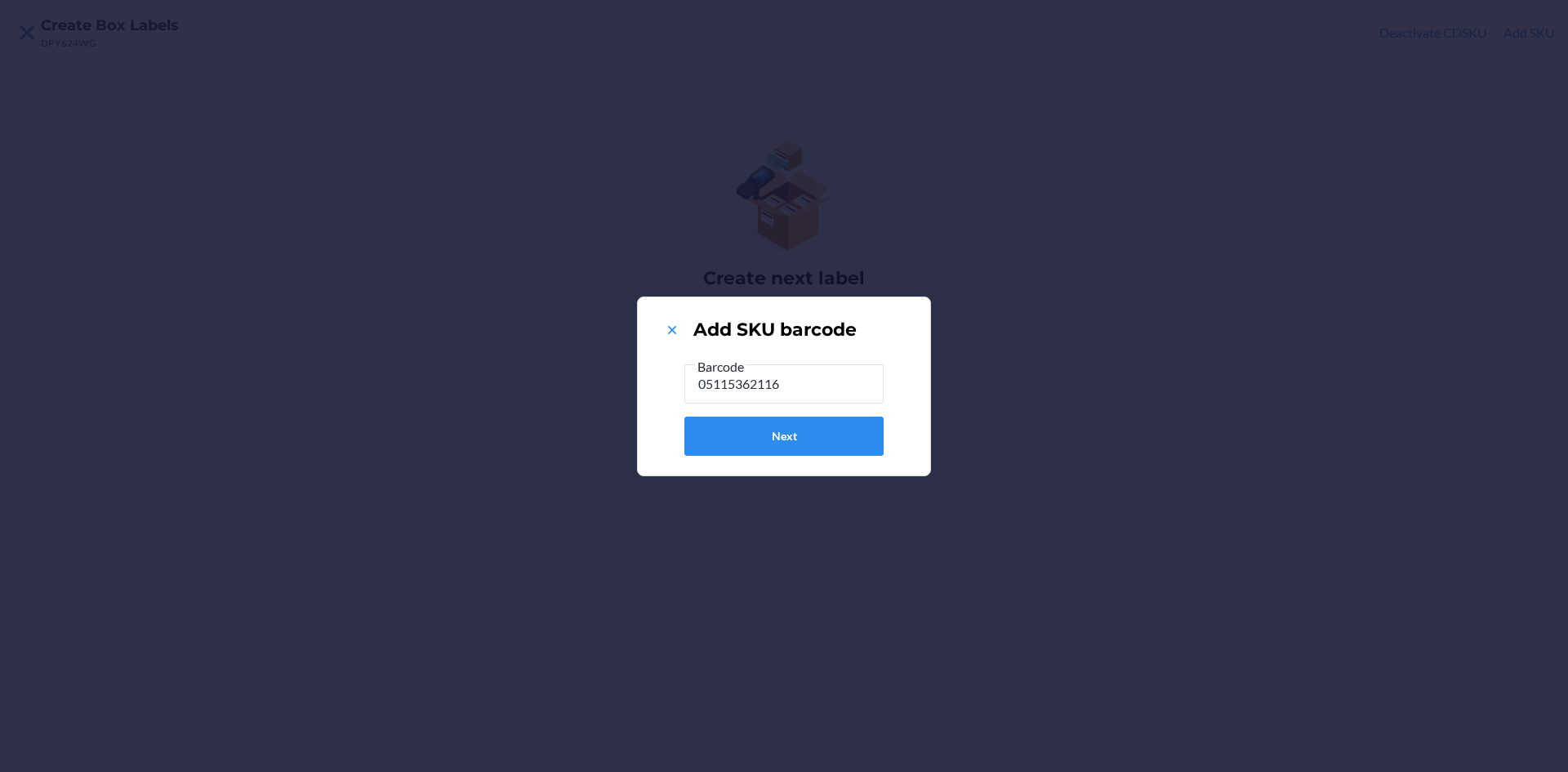
type input "051153621161"
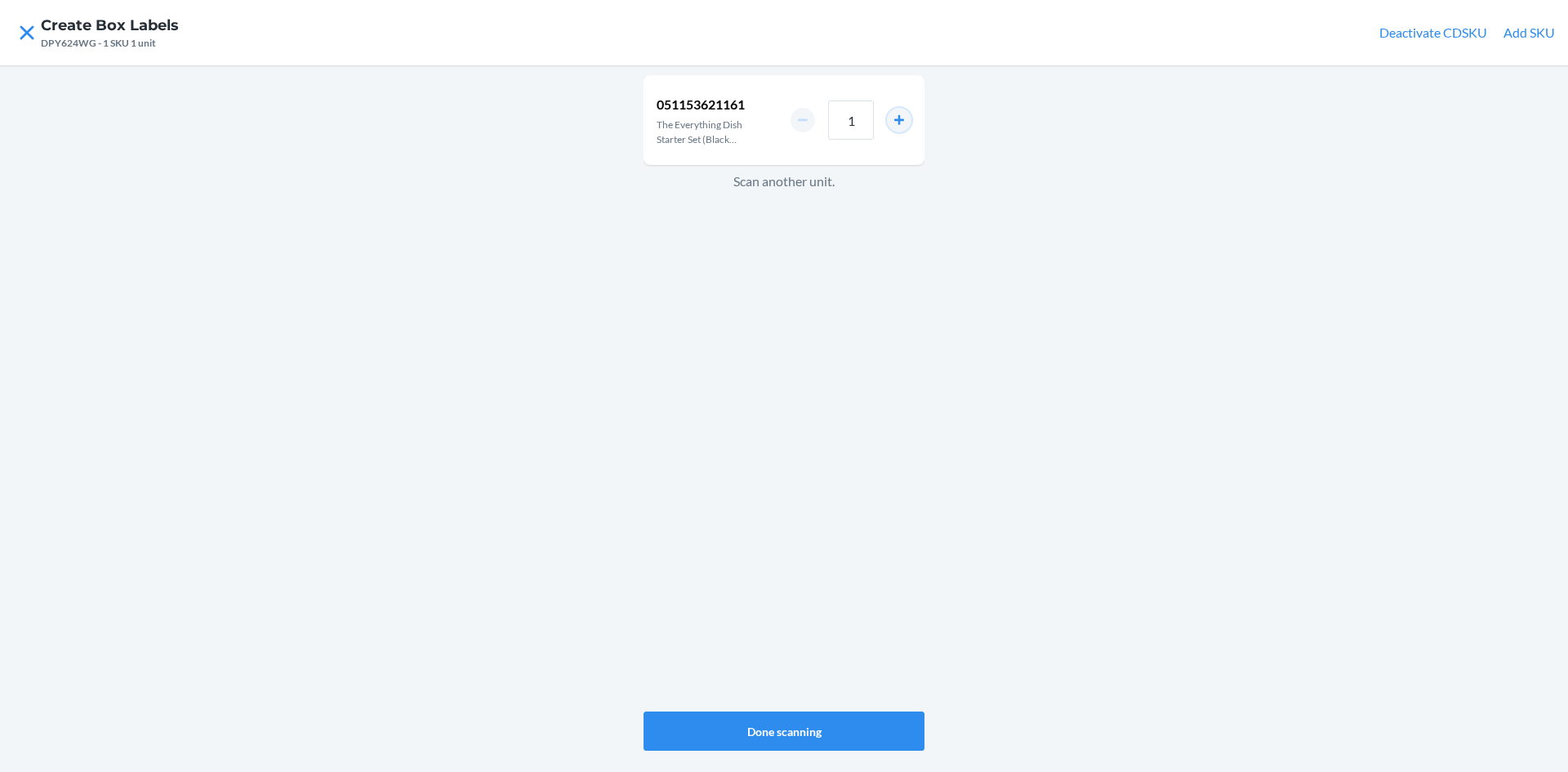
click at [900, 119] on button "increment number" at bounding box center [899, 119] width 24 height 24
type input "4"
click at [826, 727] on button "Done scanning" at bounding box center [784, 731] width 281 height 39
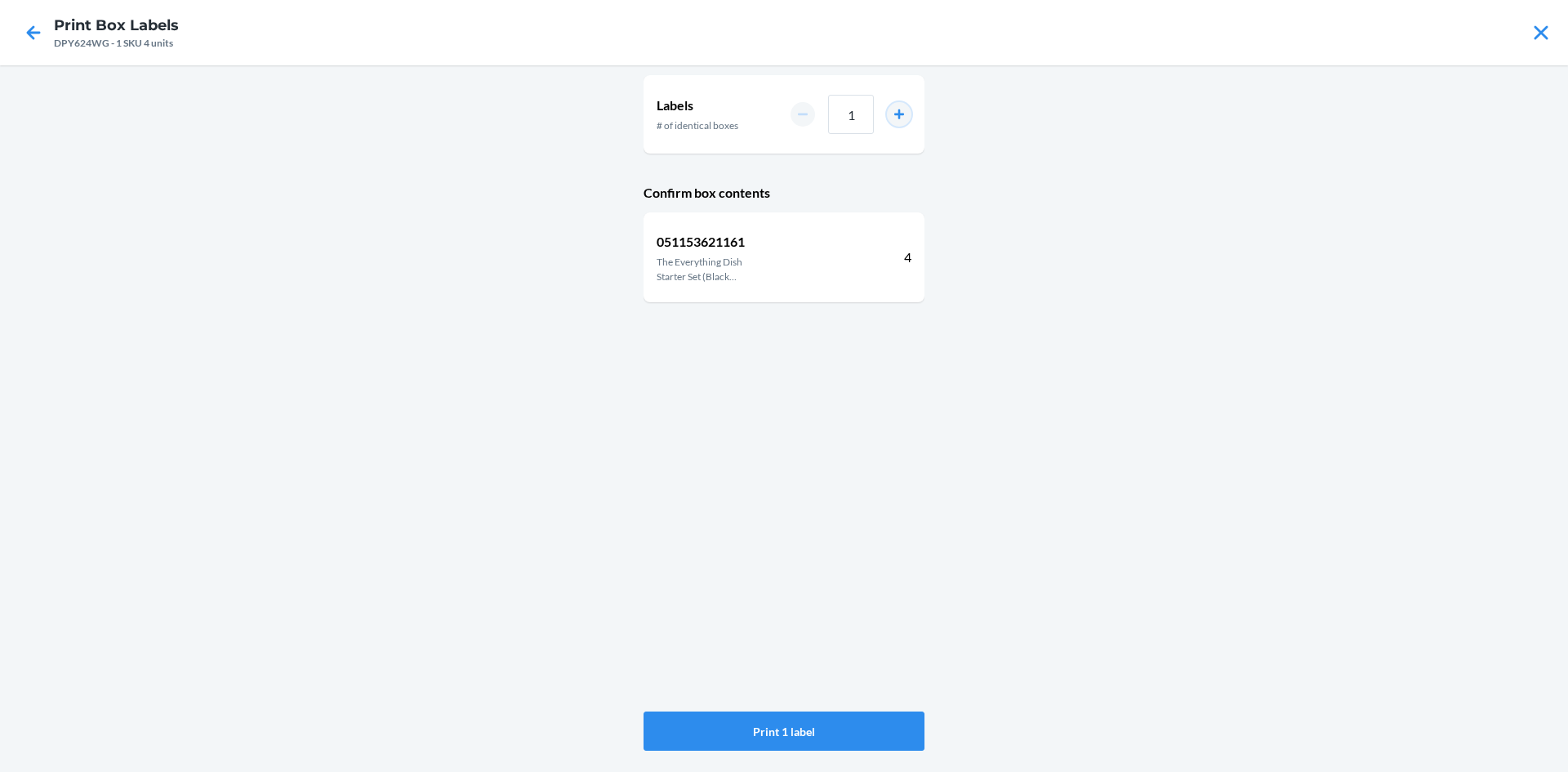
click at [899, 115] on button "increment number" at bounding box center [899, 114] width 24 height 24
type input "3"
click at [885, 729] on button "Print 3 labels" at bounding box center [784, 731] width 281 height 39
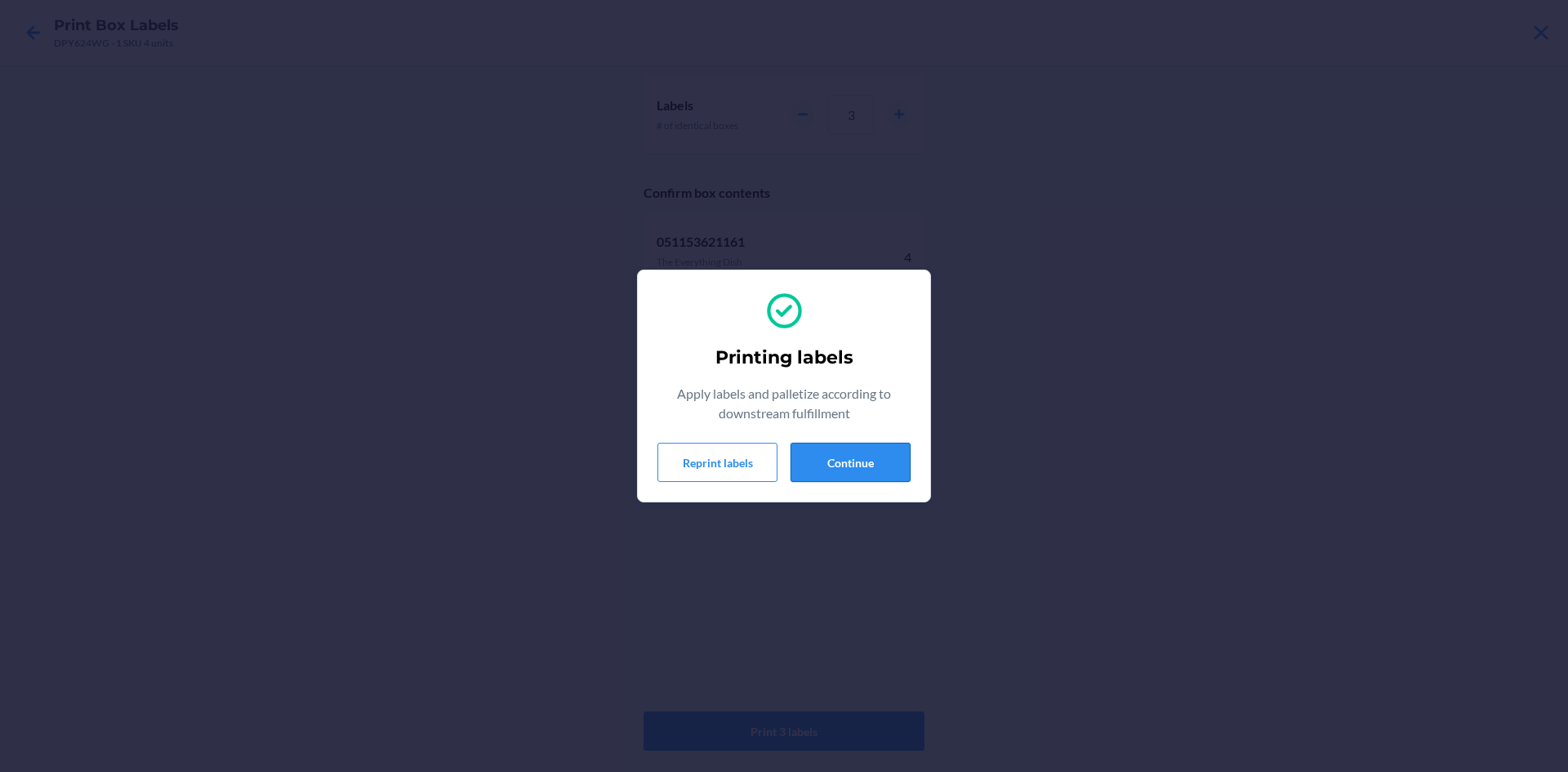
click at [881, 451] on button "Continue" at bounding box center [850, 462] width 120 height 39
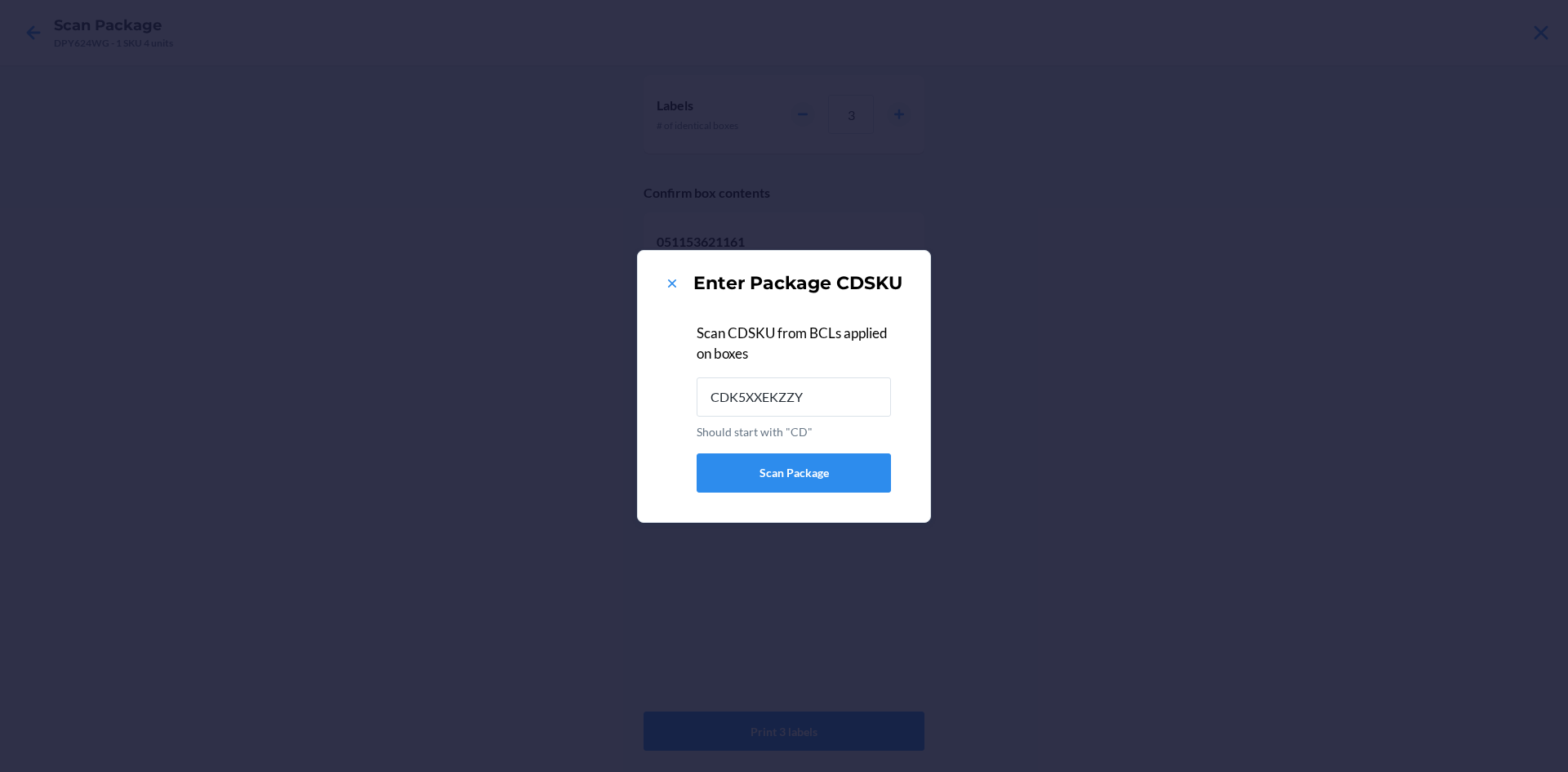
type input "CDK5XXEKZZY"
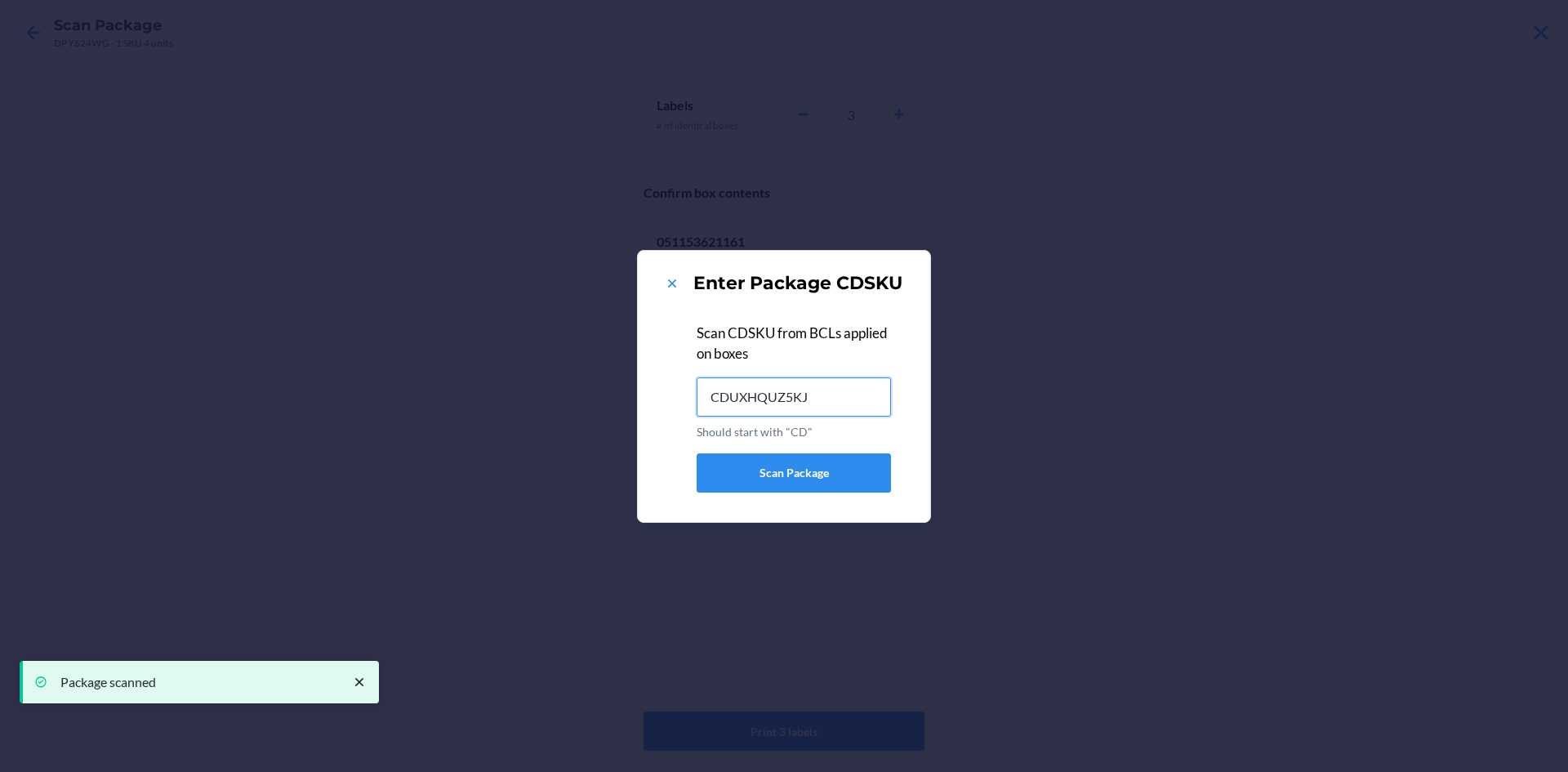
type input "CDUXHQUZ5KJ"
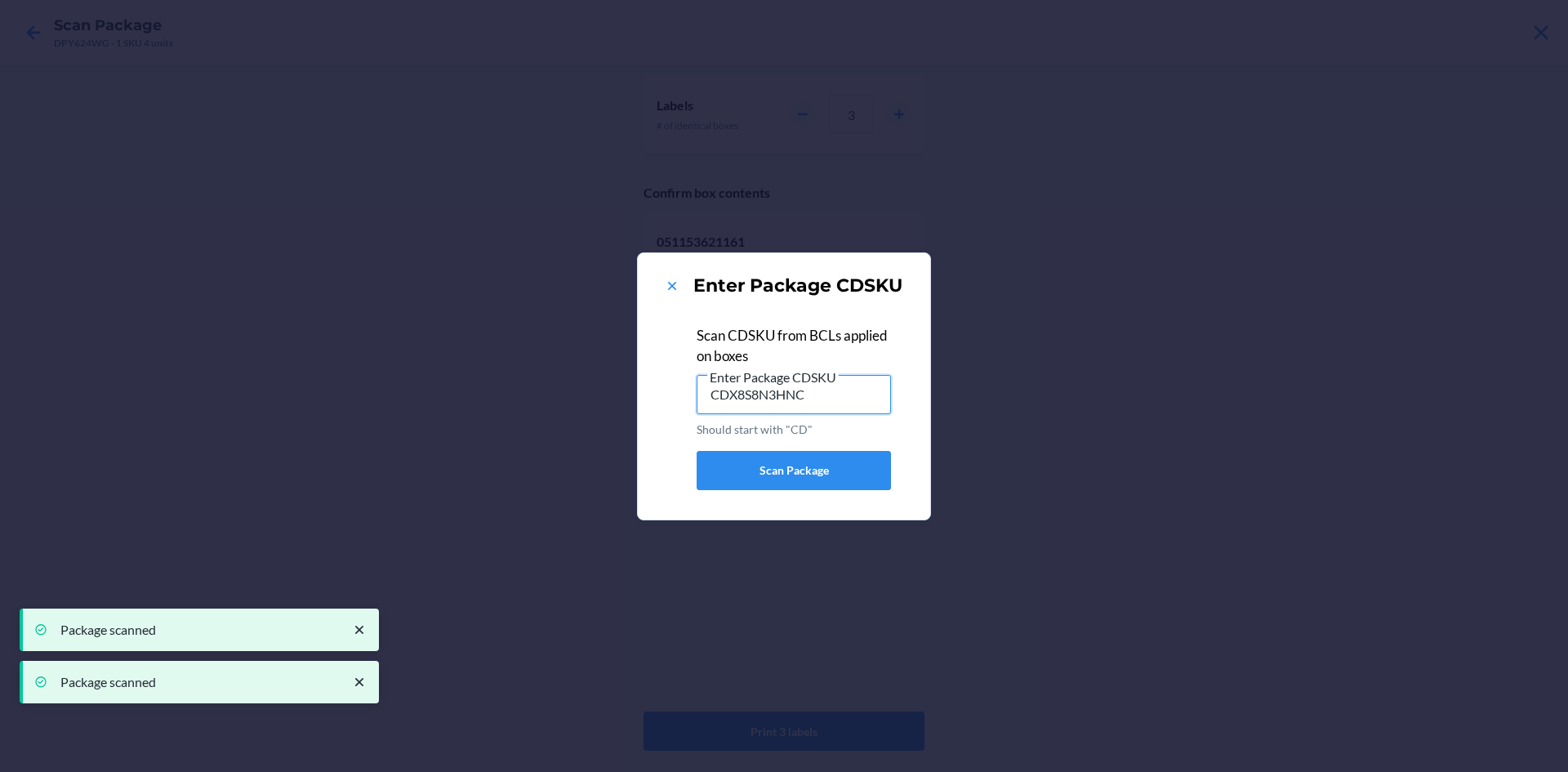
type input "CDX8S8N3HNC"
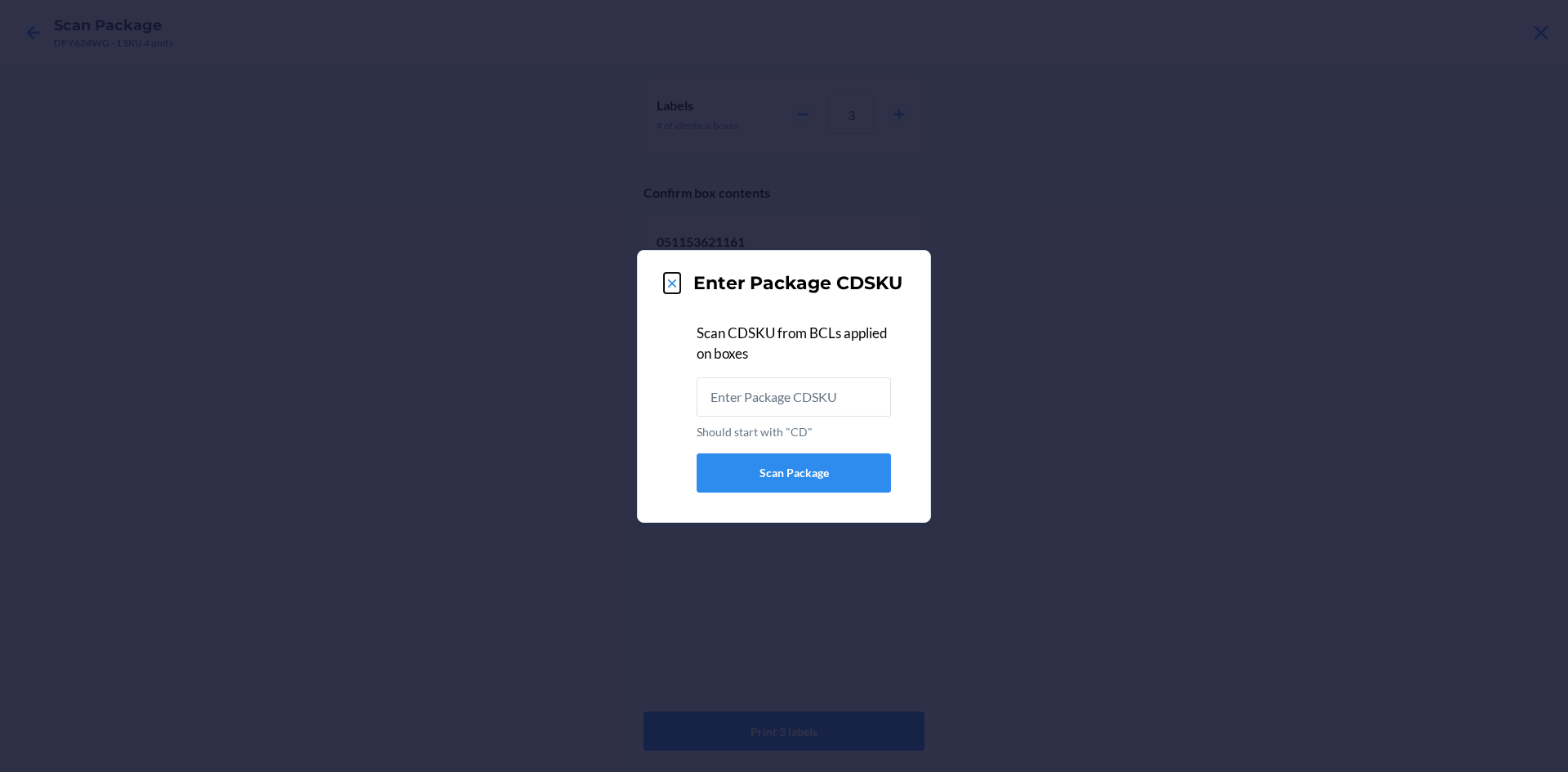
click at [672, 280] on icon at bounding box center [672, 283] width 16 height 16
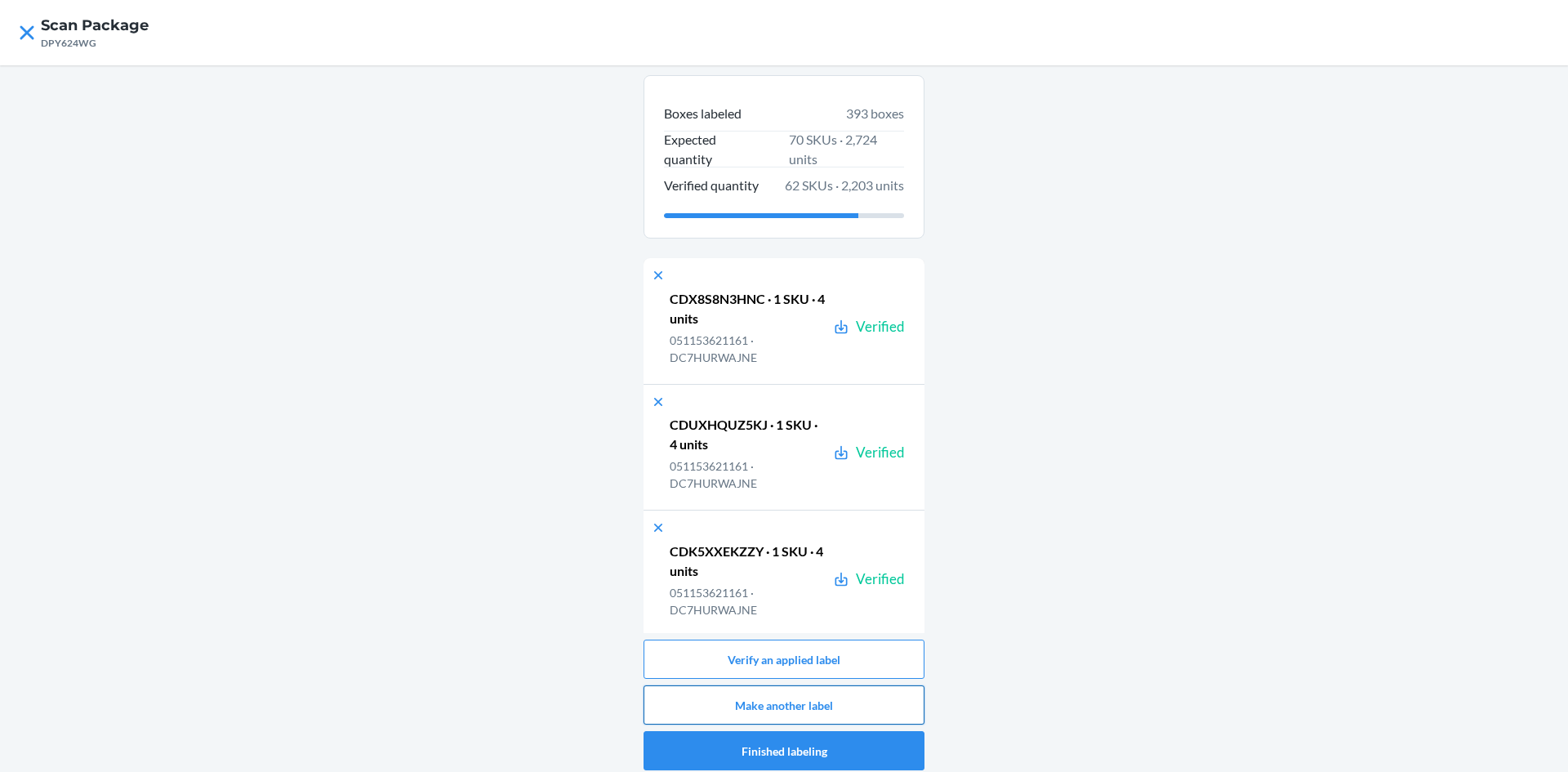
click at [840, 705] on button "Make another label" at bounding box center [784, 704] width 281 height 39
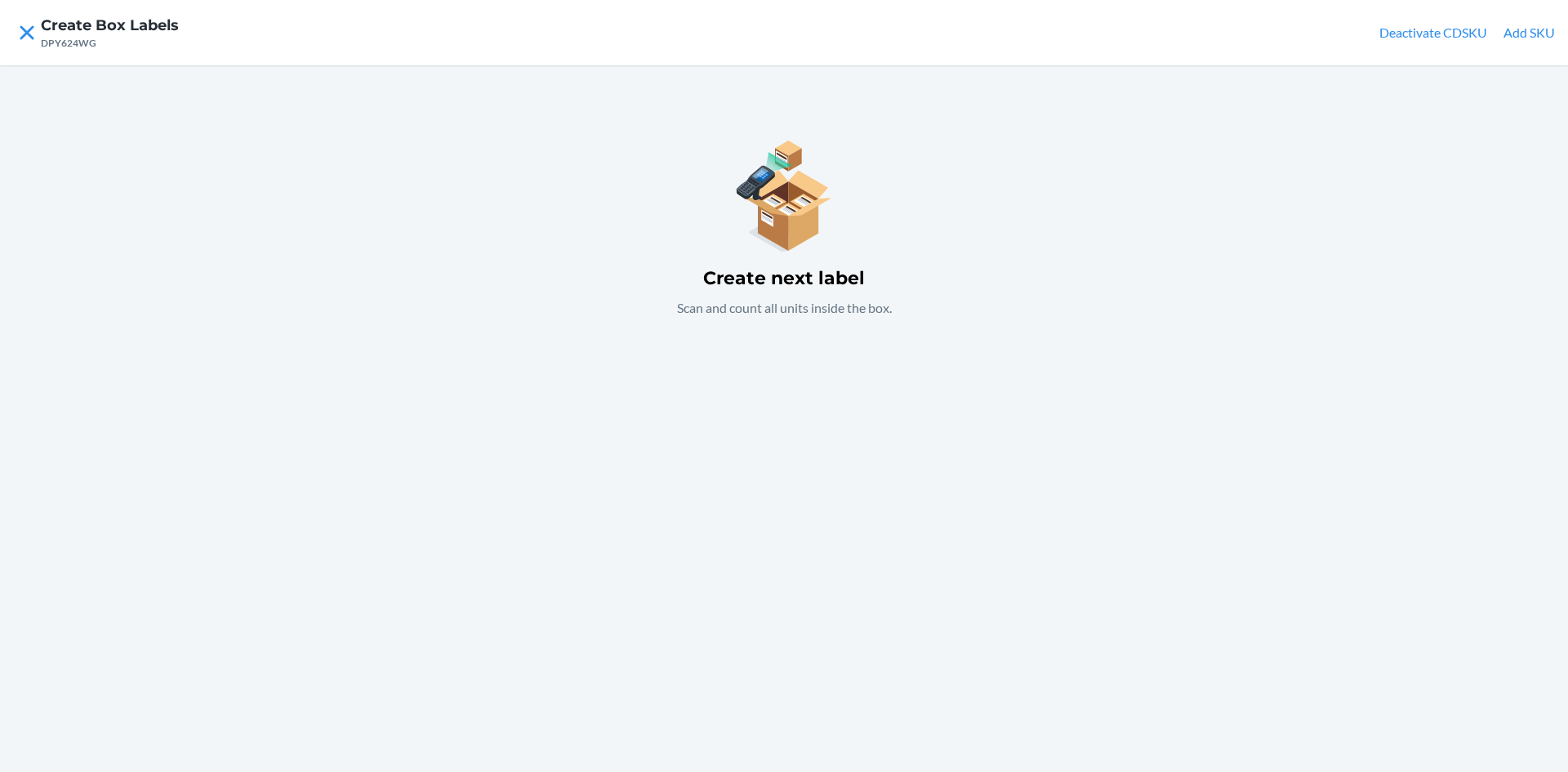
click at [1532, 31] on button "Add SKU" at bounding box center [1529, 32] width 51 height 19
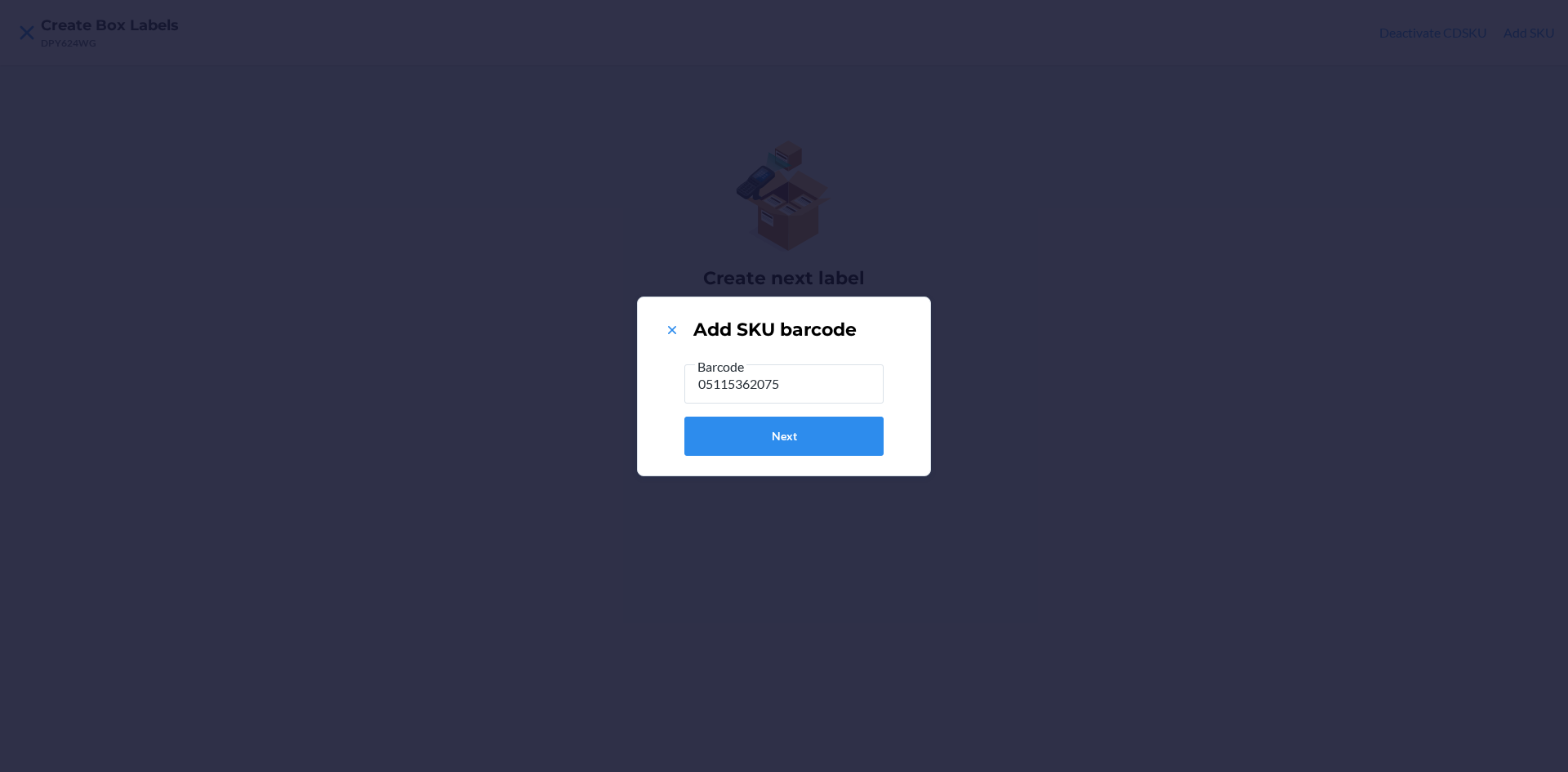
type input "051153620751"
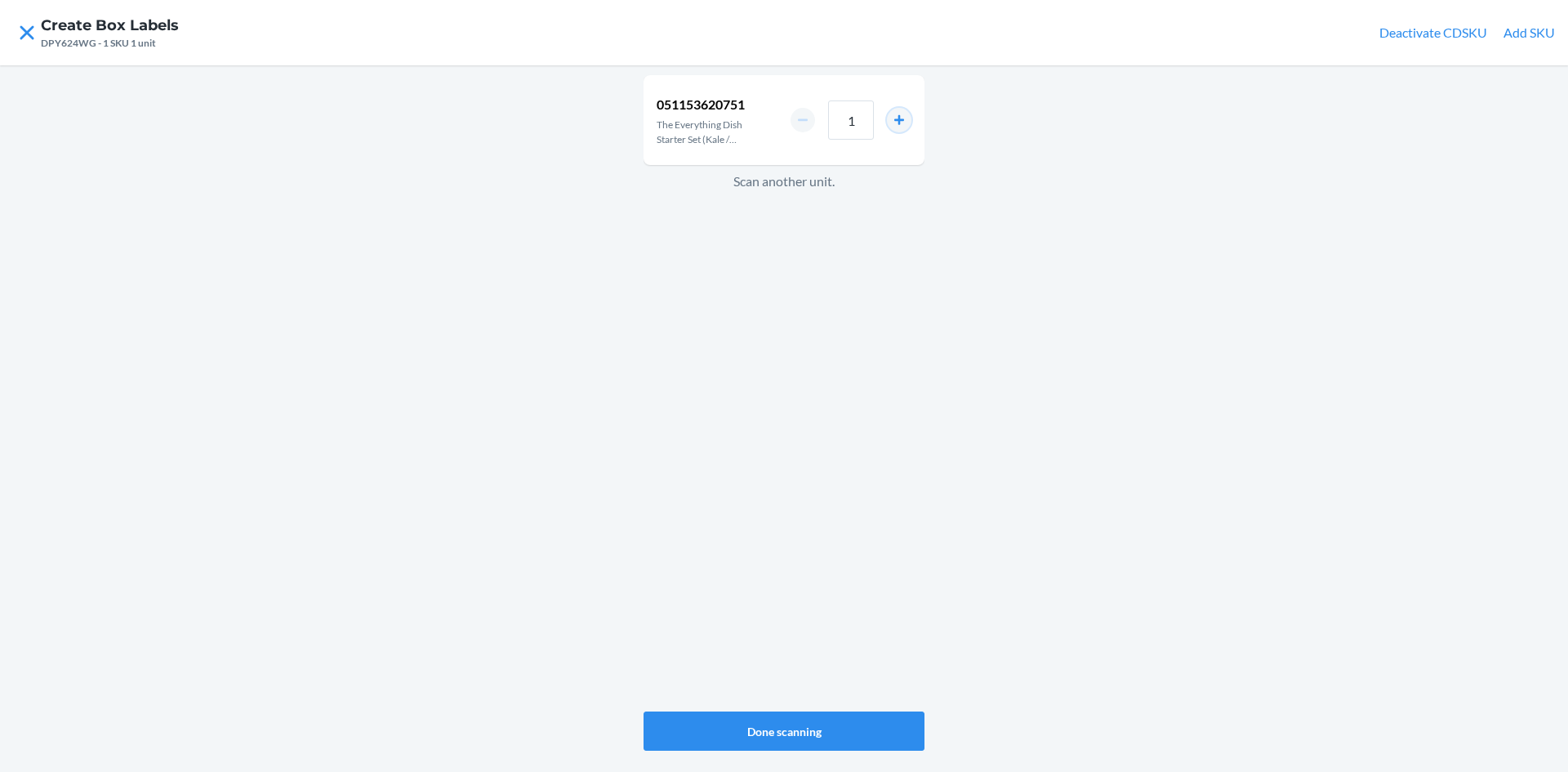
click at [897, 120] on button "increment number" at bounding box center [899, 119] width 24 height 24
click at [902, 118] on button "increment number" at bounding box center [899, 119] width 24 height 24
type input "4"
click at [835, 728] on button "Done scanning" at bounding box center [784, 731] width 281 height 39
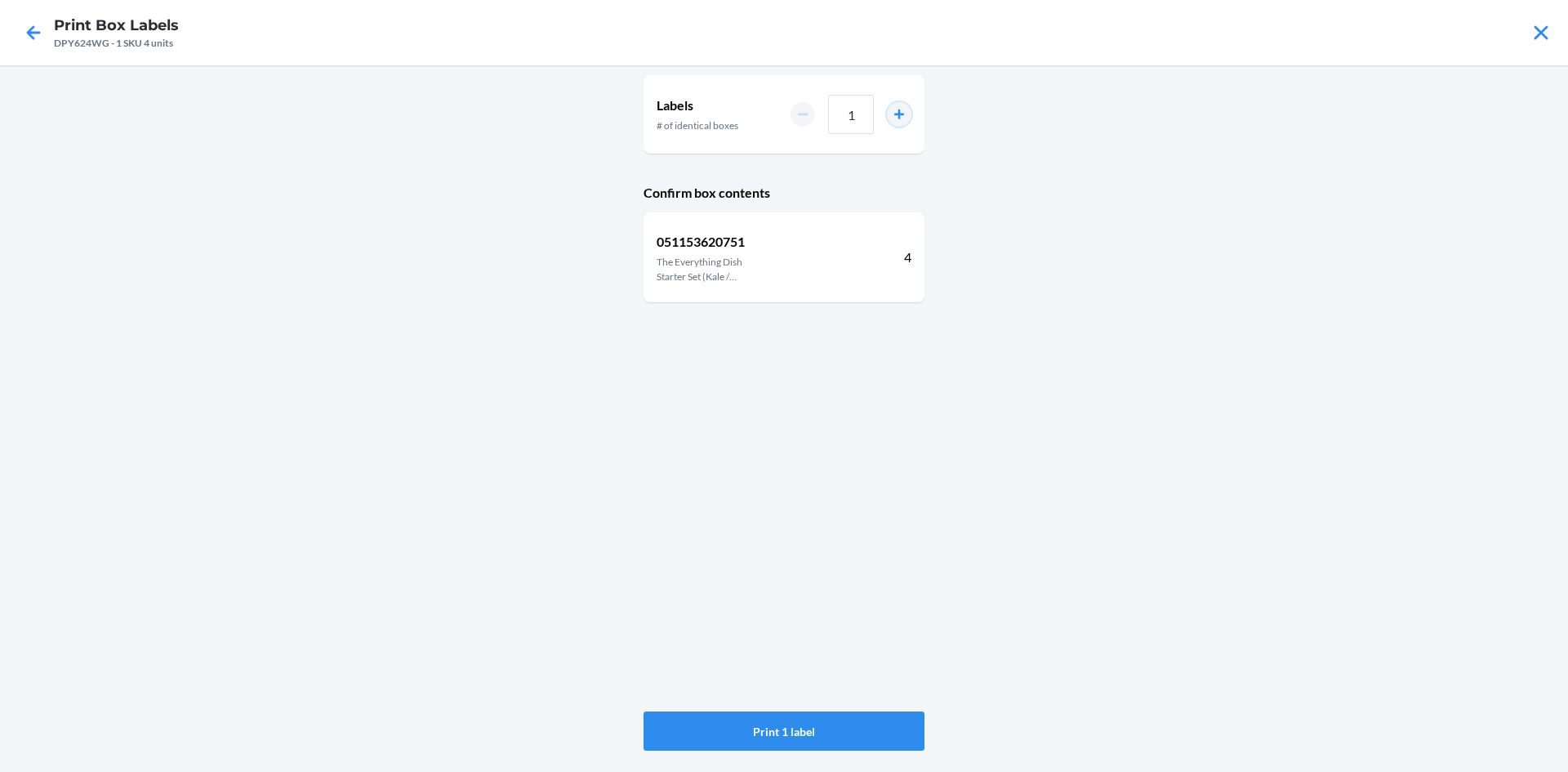
click at [902, 114] on button "increment number" at bounding box center [899, 114] width 24 height 24
type input "3"
click at [810, 717] on button "Print 3 labels" at bounding box center [784, 731] width 281 height 39
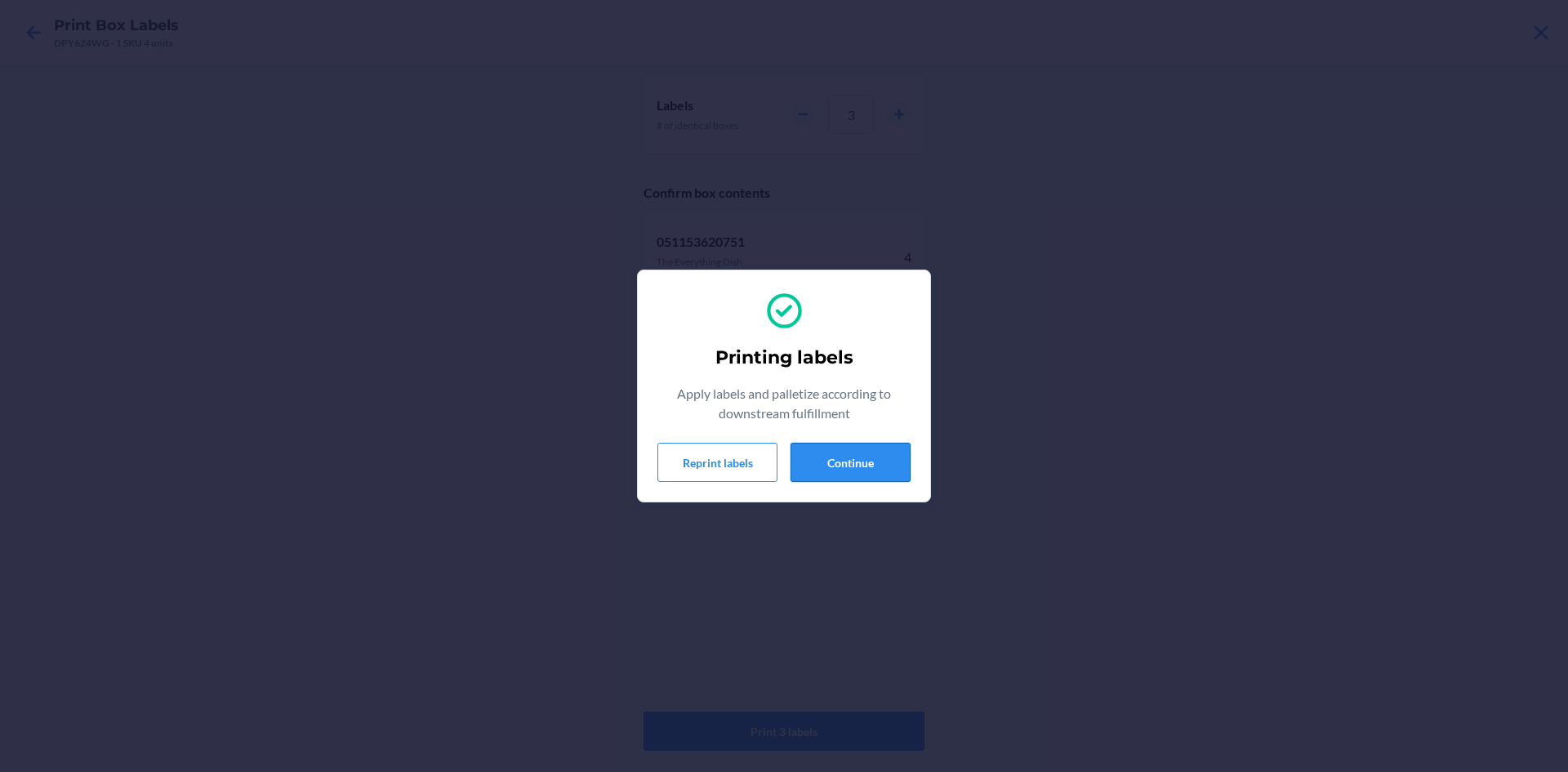
click at [823, 451] on button "Continue" at bounding box center [850, 462] width 120 height 39
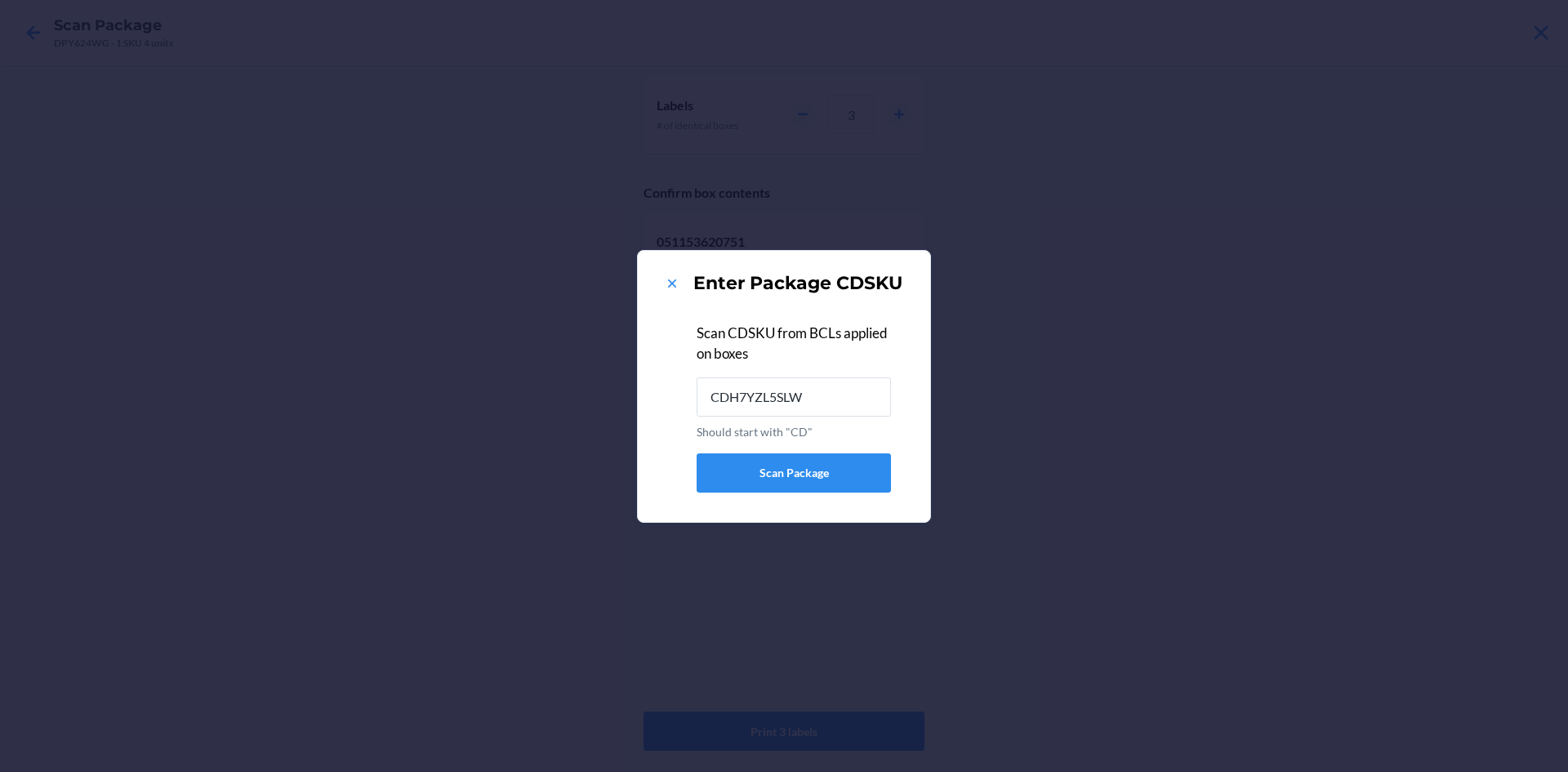
type input "CDH7YZL5SLW"
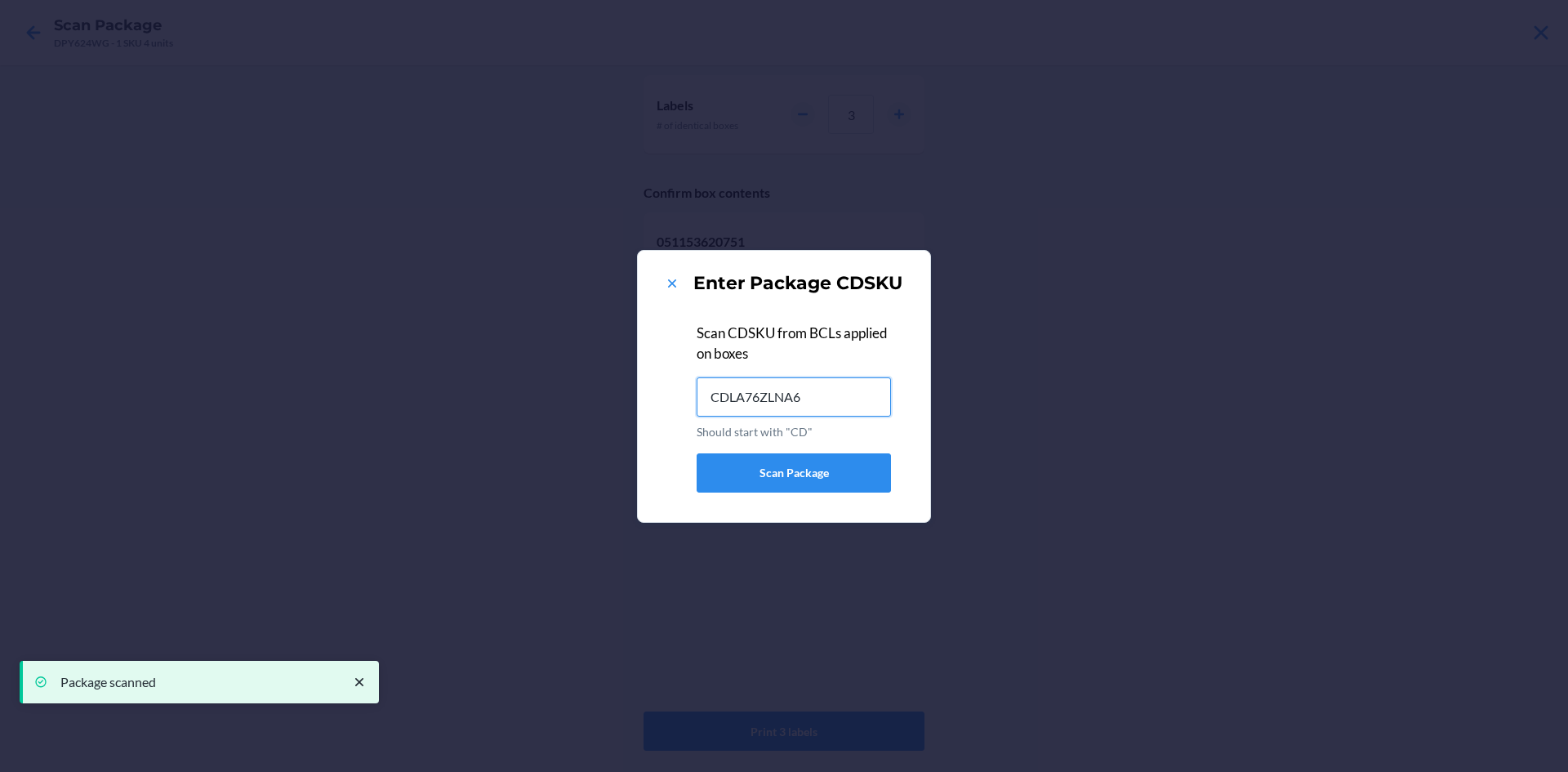
type input "CDLA76ZLNA6"
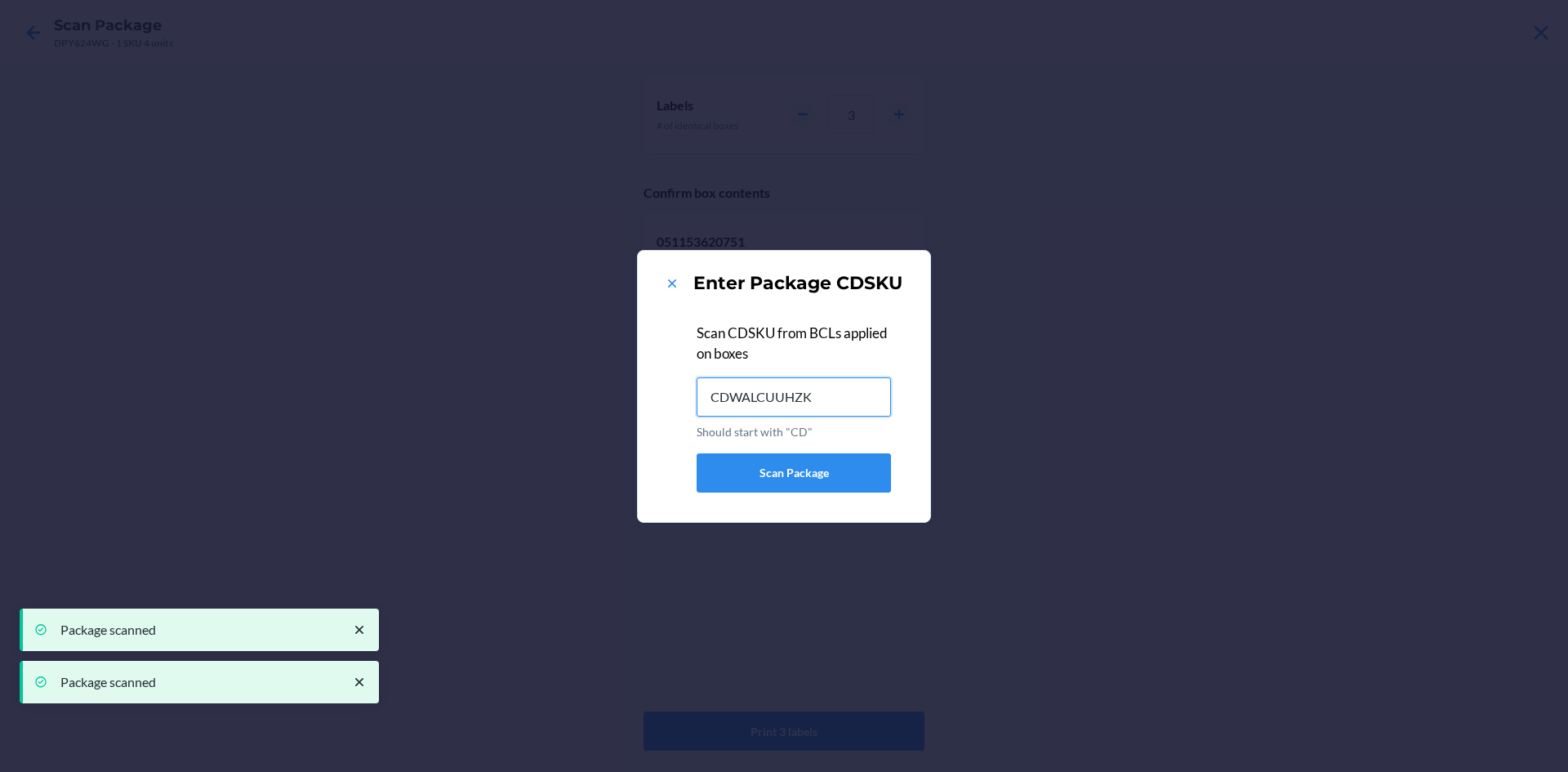
type input "CDWALCUUHZK"
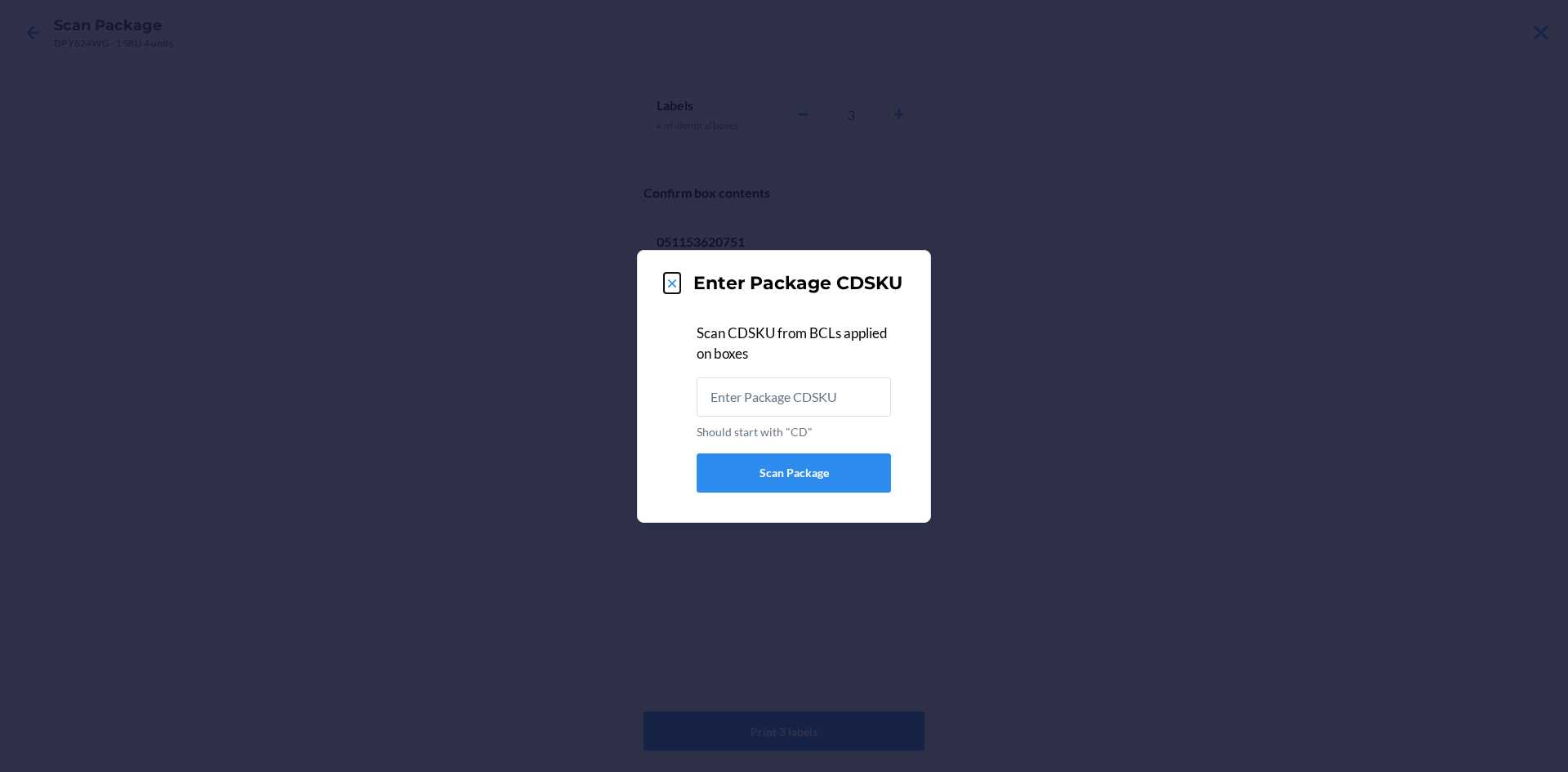
click at [668, 276] on icon at bounding box center [672, 283] width 16 height 16
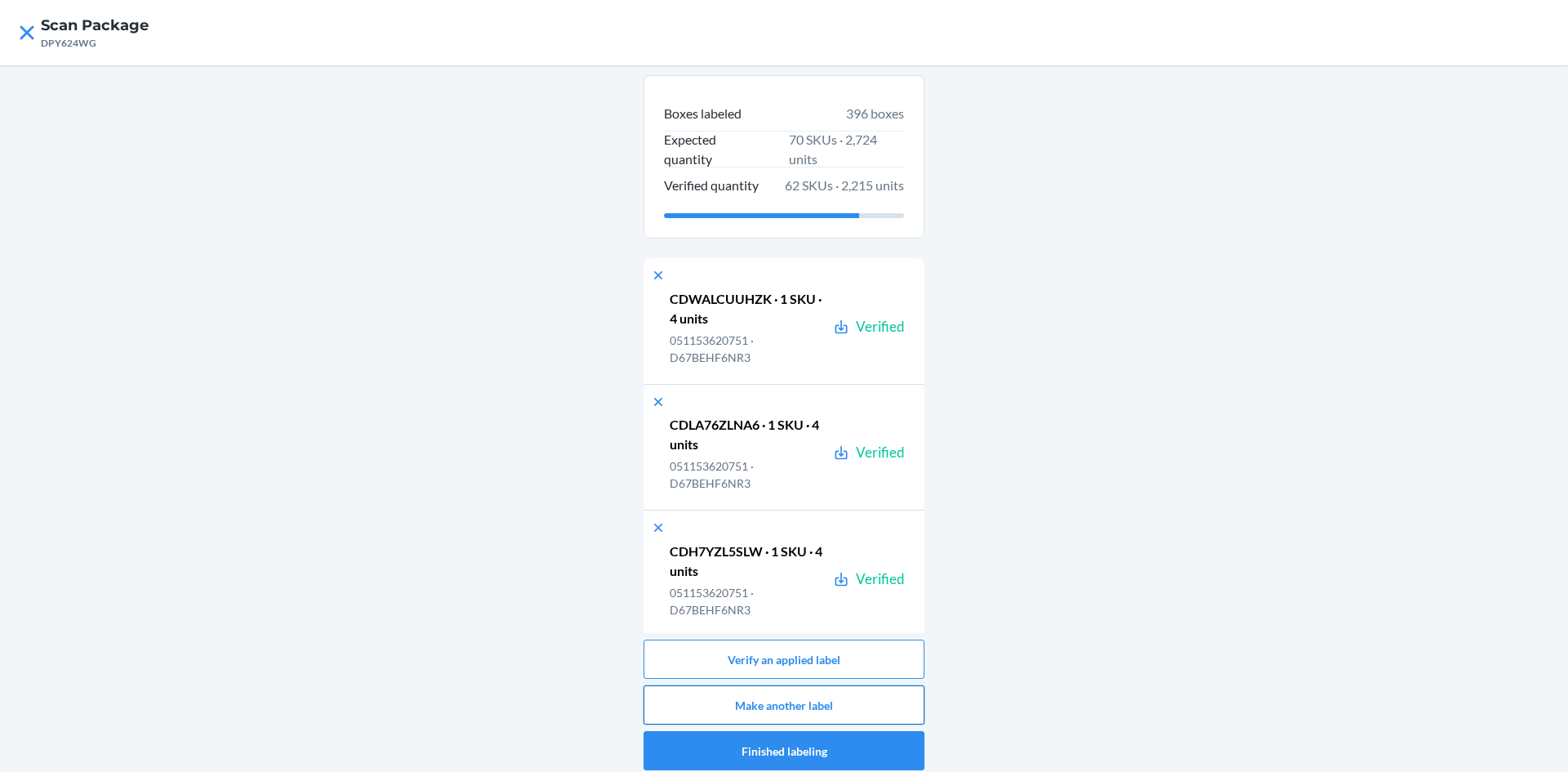
click at [870, 704] on button "Make another label" at bounding box center [784, 704] width 281 height 39
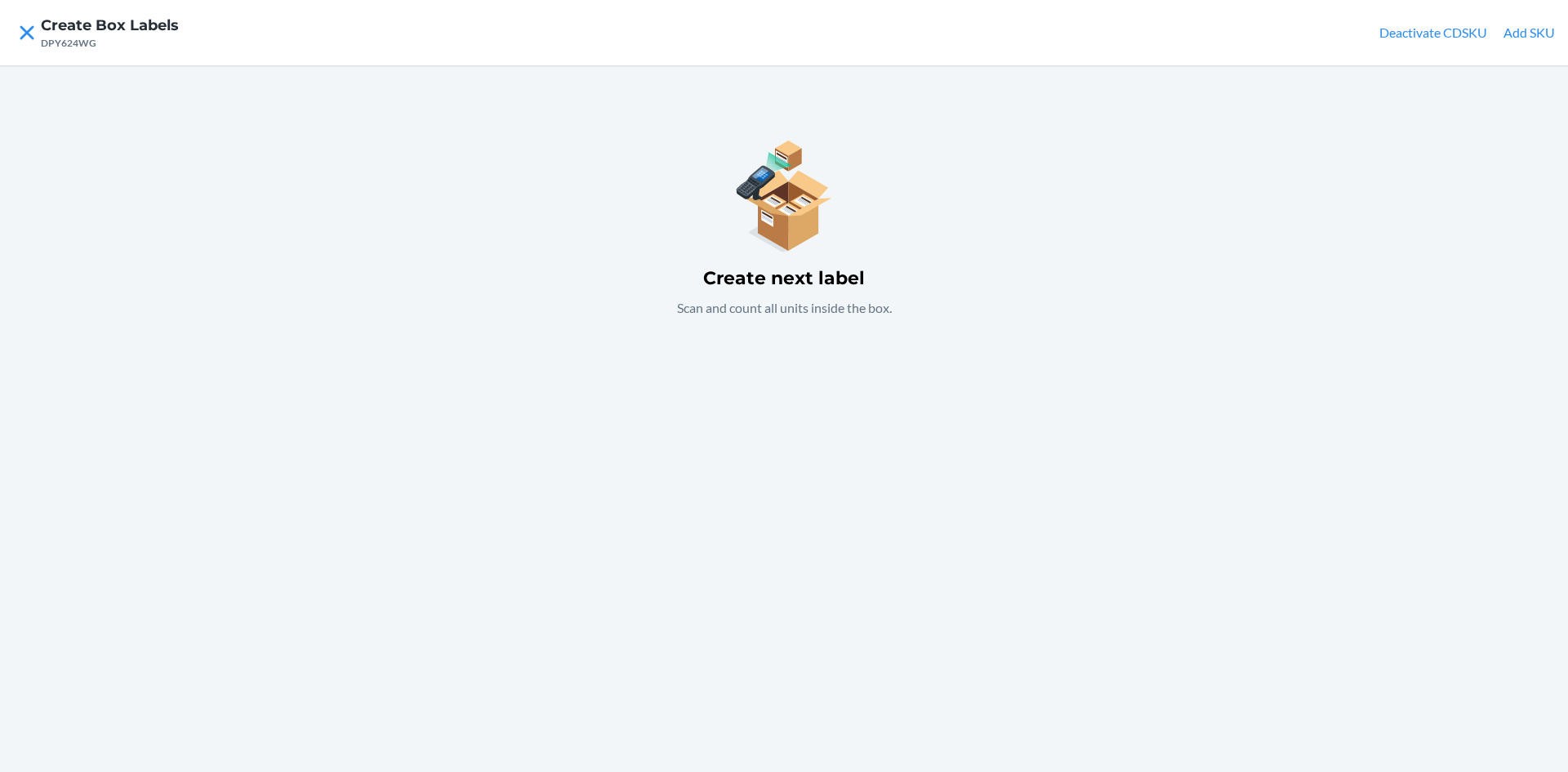
click at [1534, 34] on button "Add SKU" at bounding box center [1529, 32] width 51 height 19
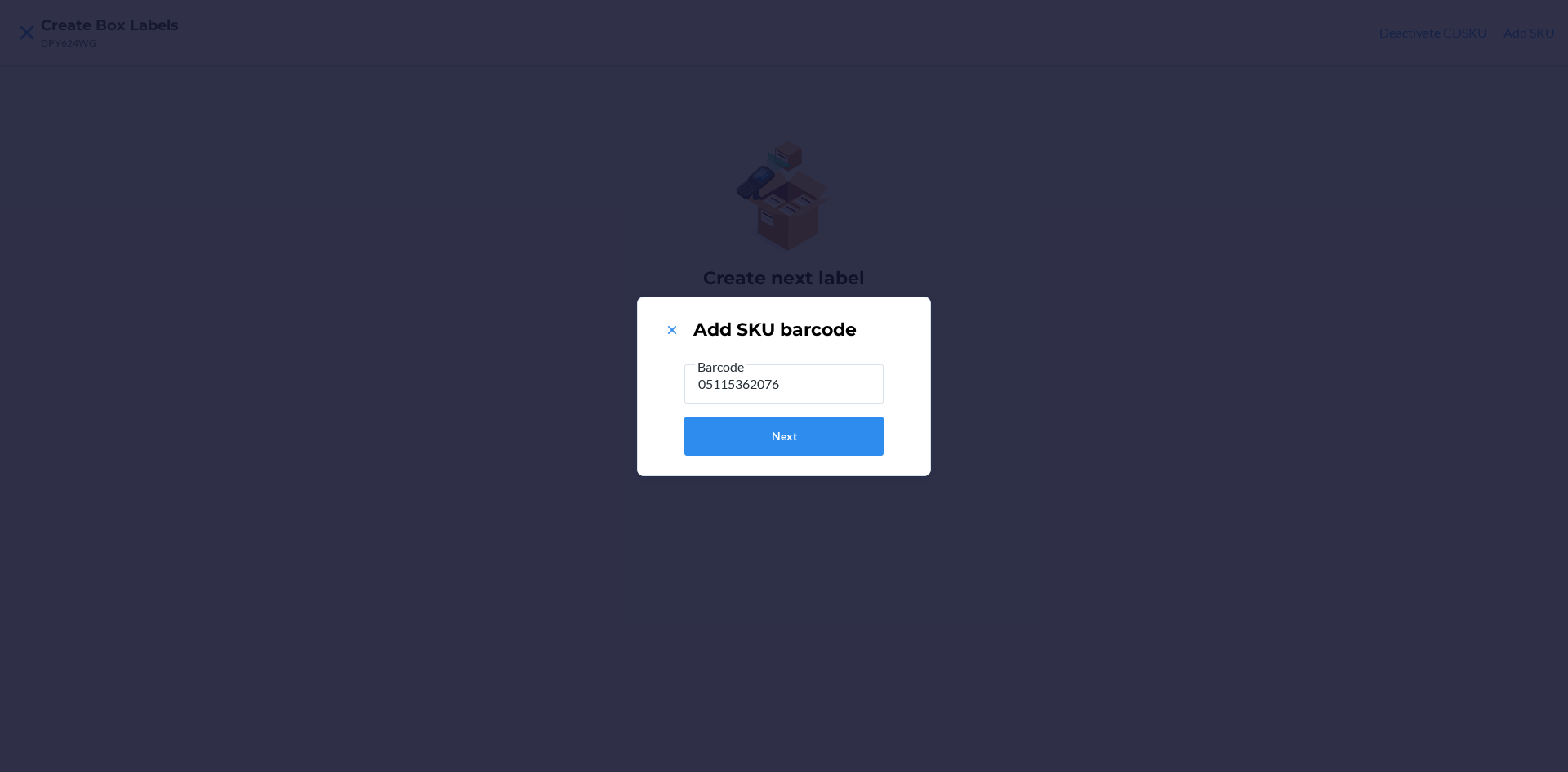
type input "051153620768"
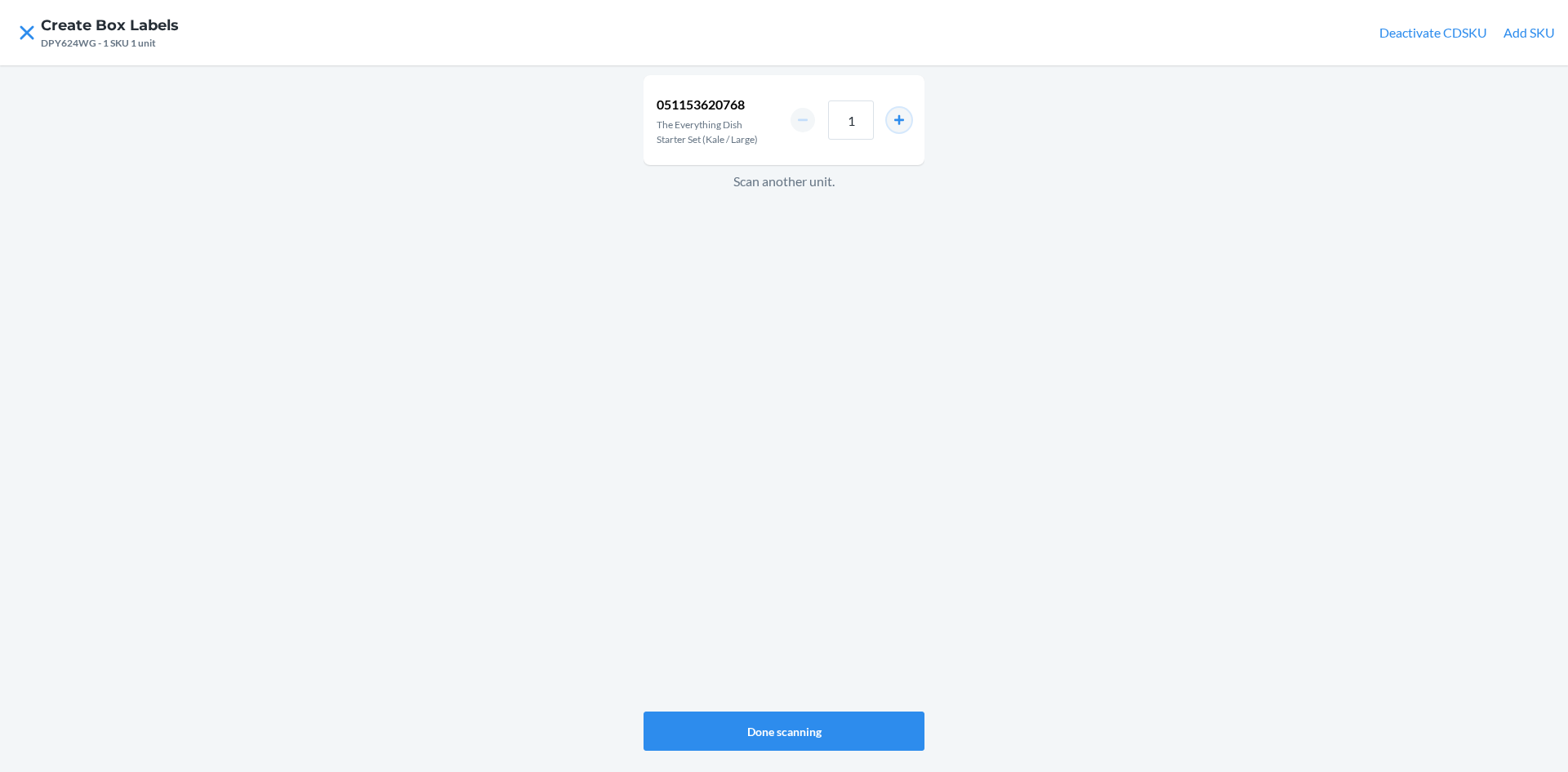
click at [897, 119] on button "increment number" at bounding box center [899, 119] width 24 height 24
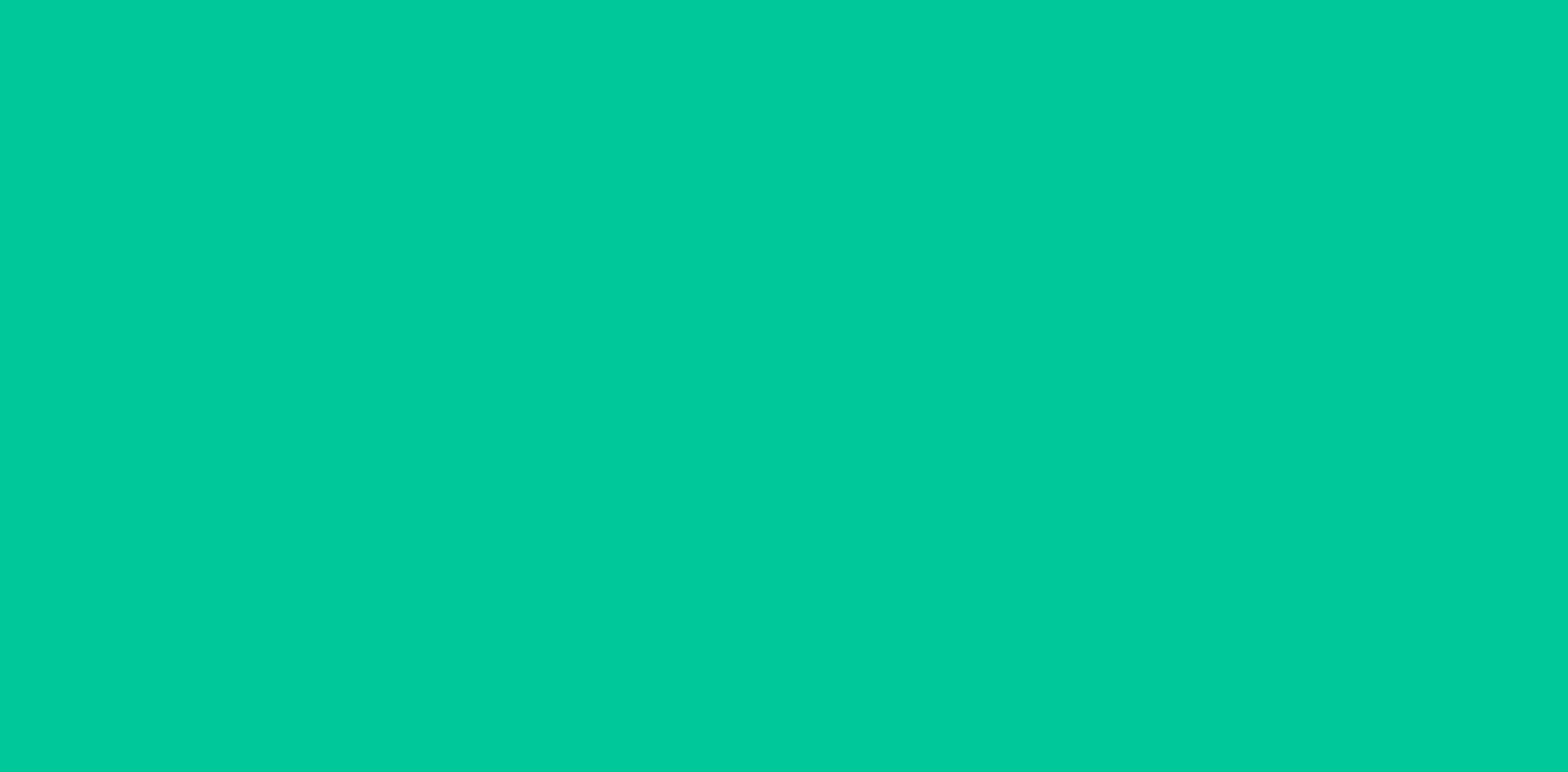
click at [903, 119] on button "increment number" at bounding box center [899, 119] width 24 height 24
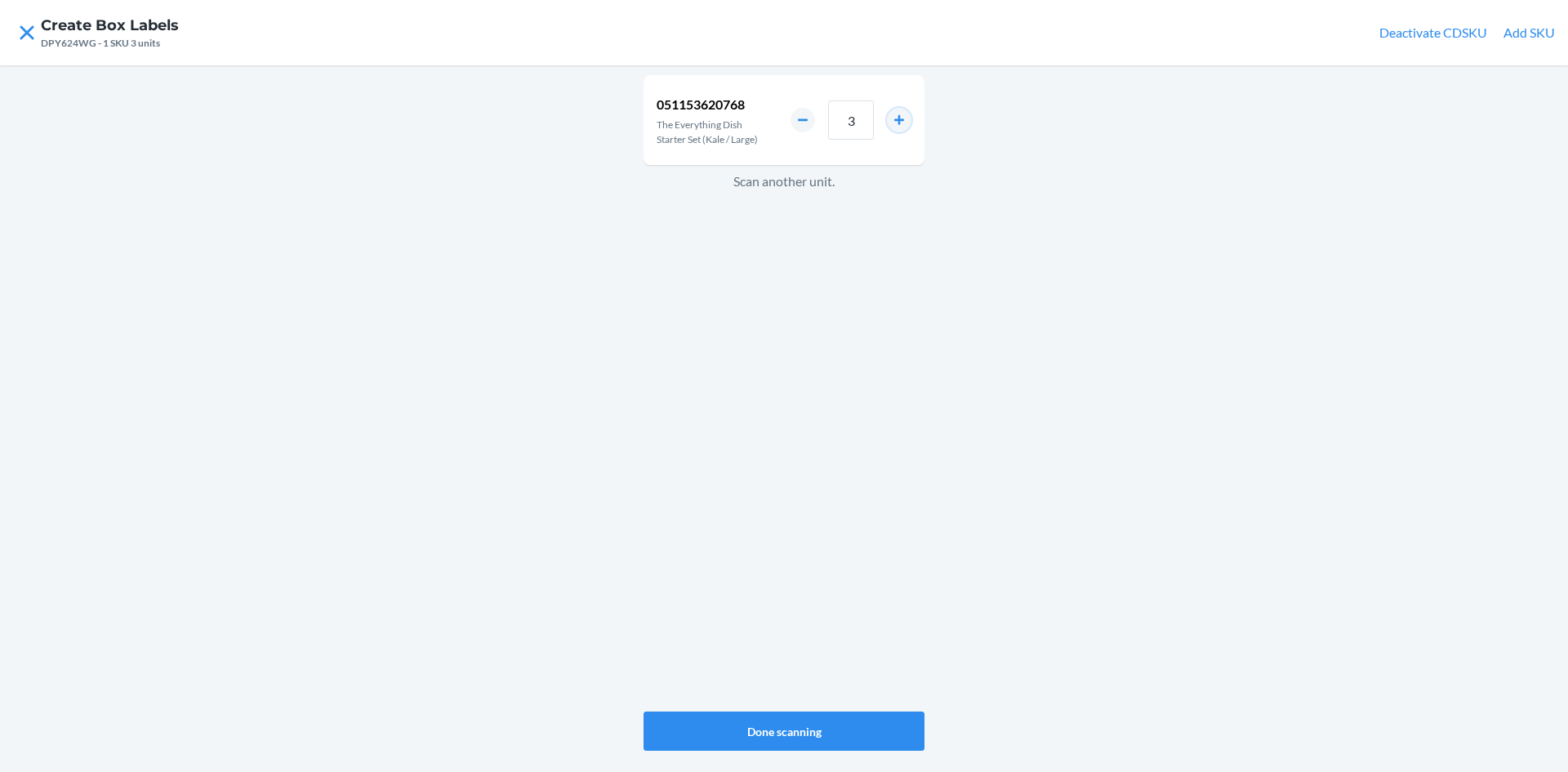
type input "4"
click at [814, 728] on button "Done scanning" at bounding box center [784, 731] width 281 height 39
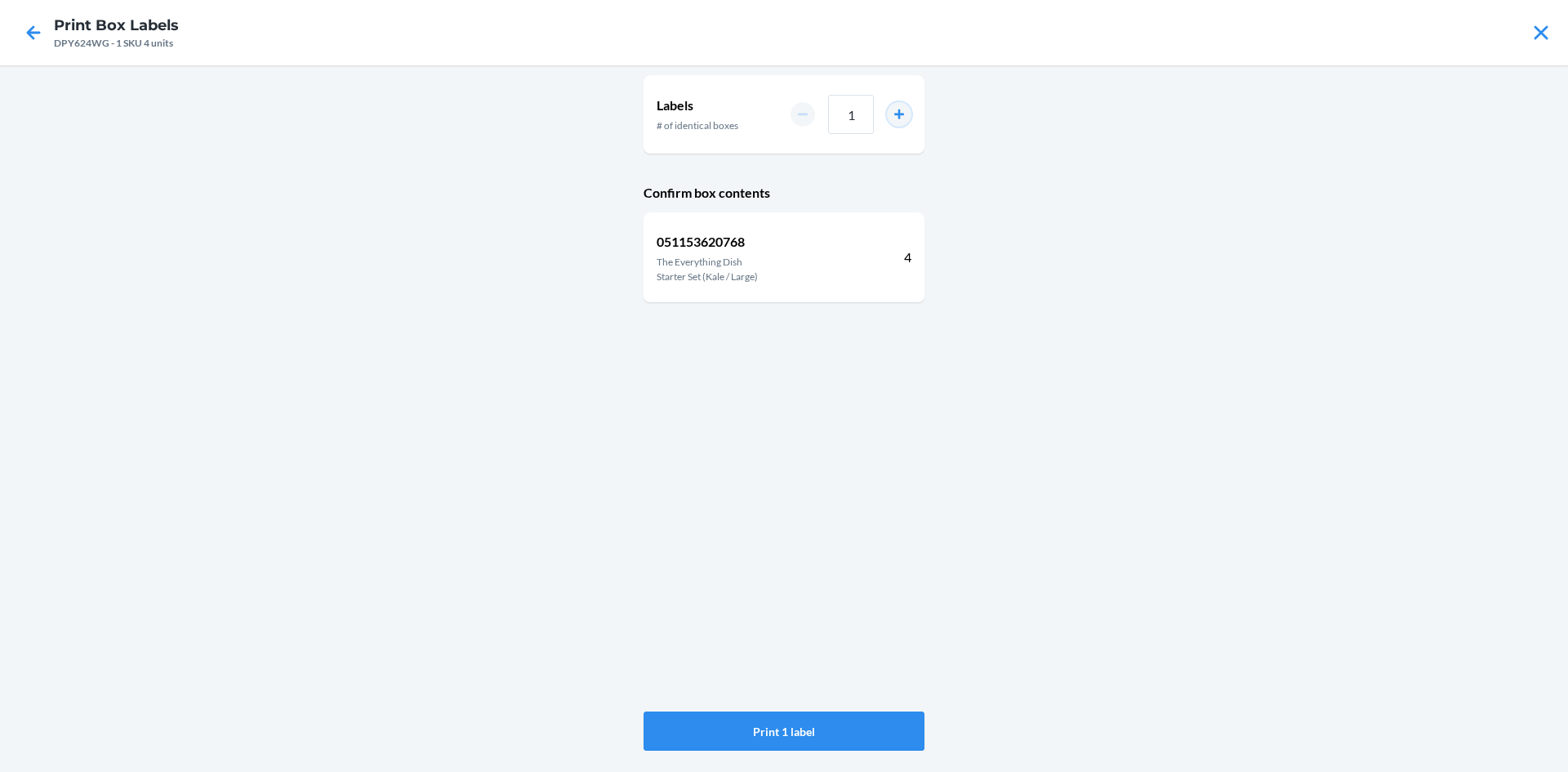
click at [900, 111] on button "increment number" at bounding box center [899, 114] width 24 height 24
type input "2"
click at [797, 721] on button "Print 2 labels" at bounding box center [784, 731] width 281 height 39
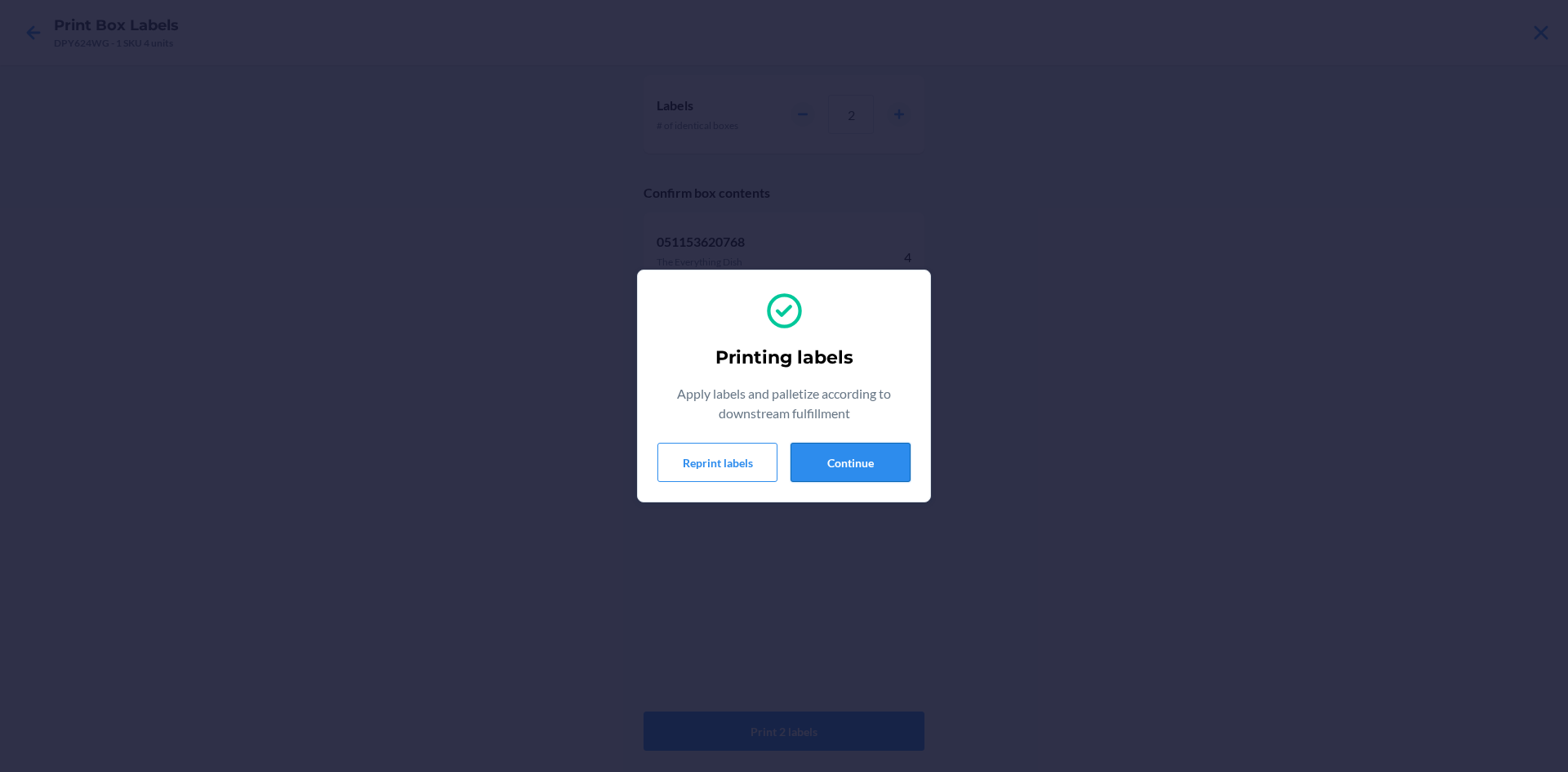
click at [883, 455] on button "Continue" at bounding box center [850, 462] width 120 height 39
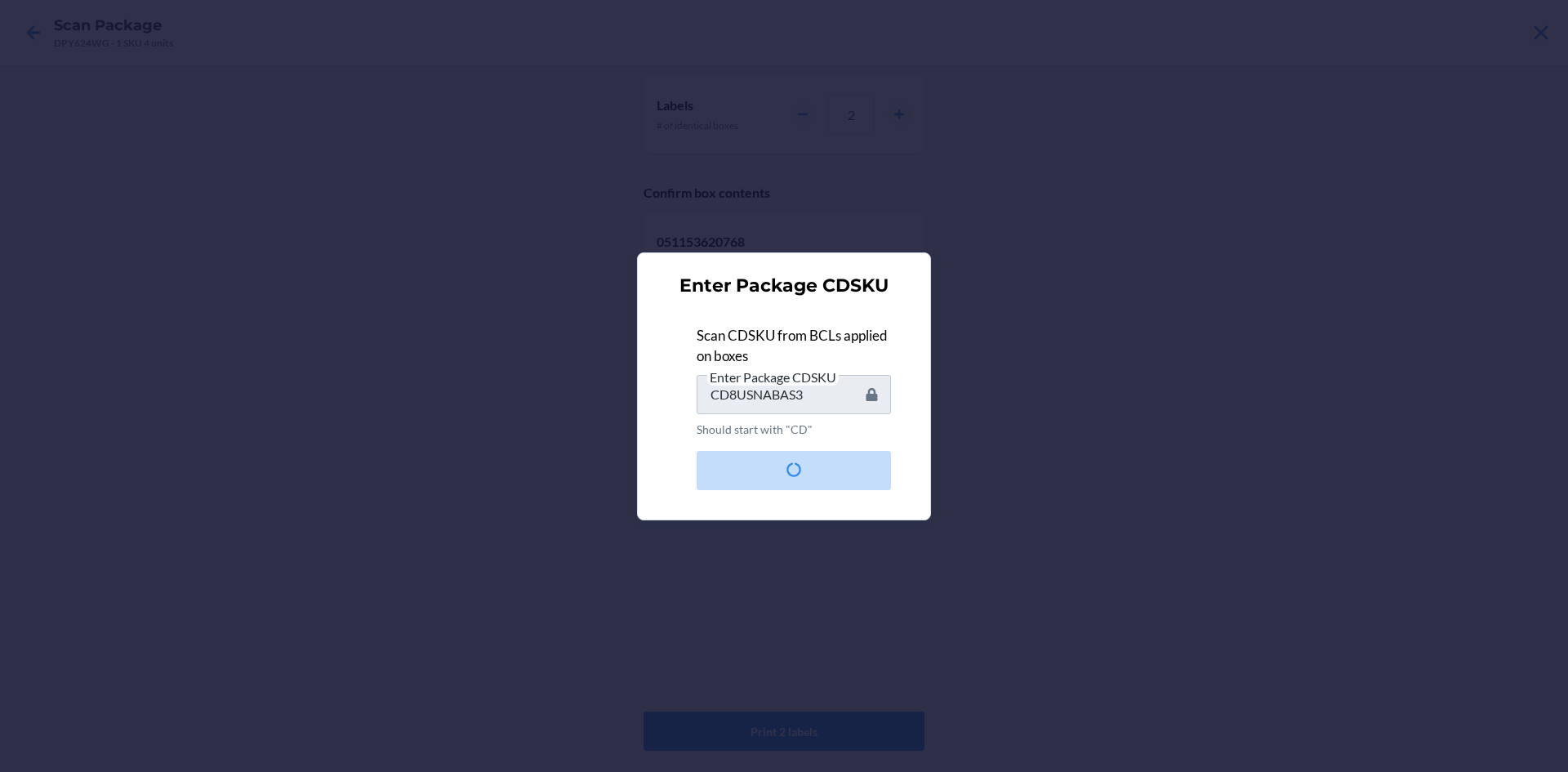
type input "CDML454QJGL"
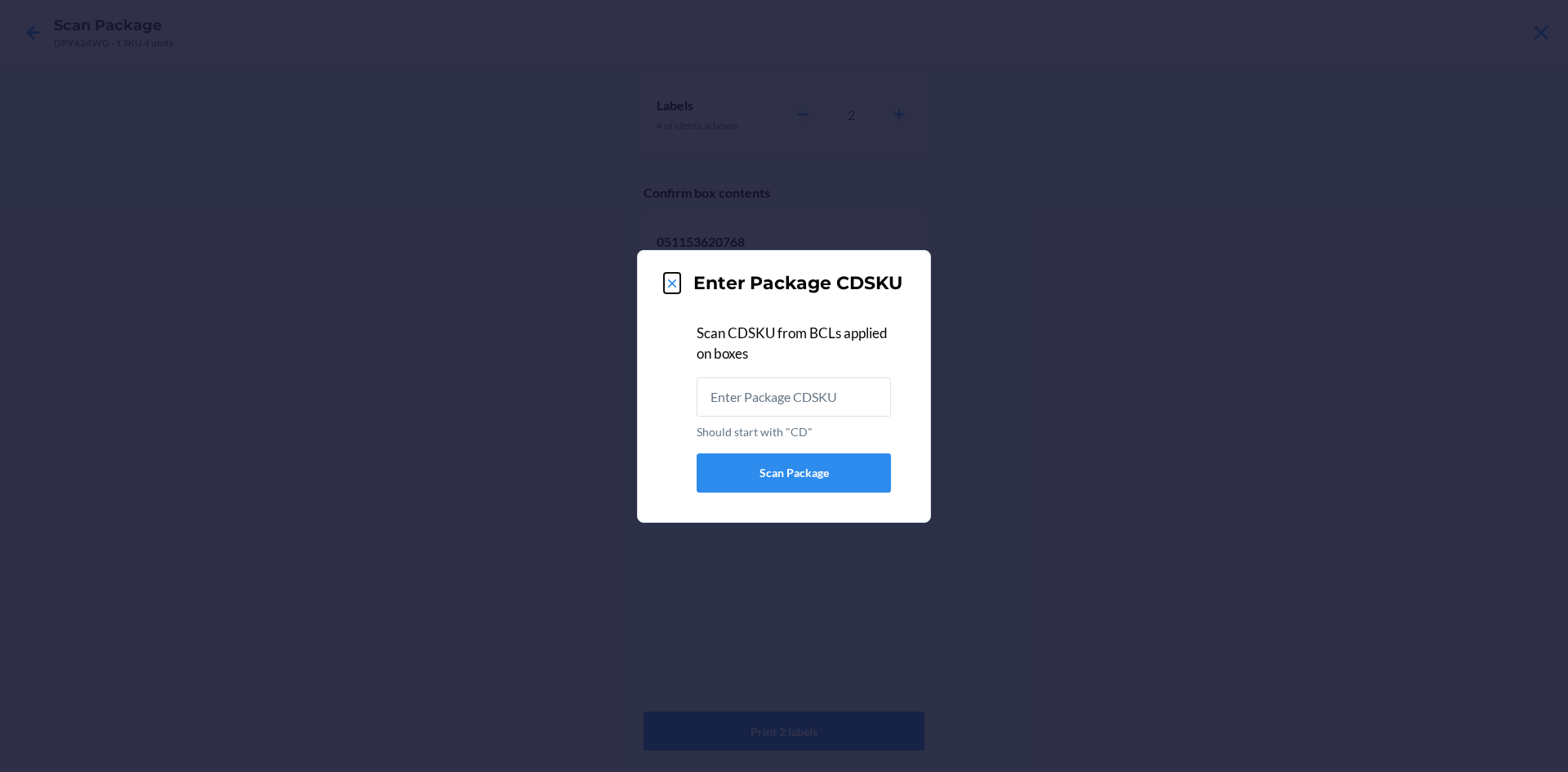
click at [672, 284] on icon at bounding box center [672, 284] width 8 height 8
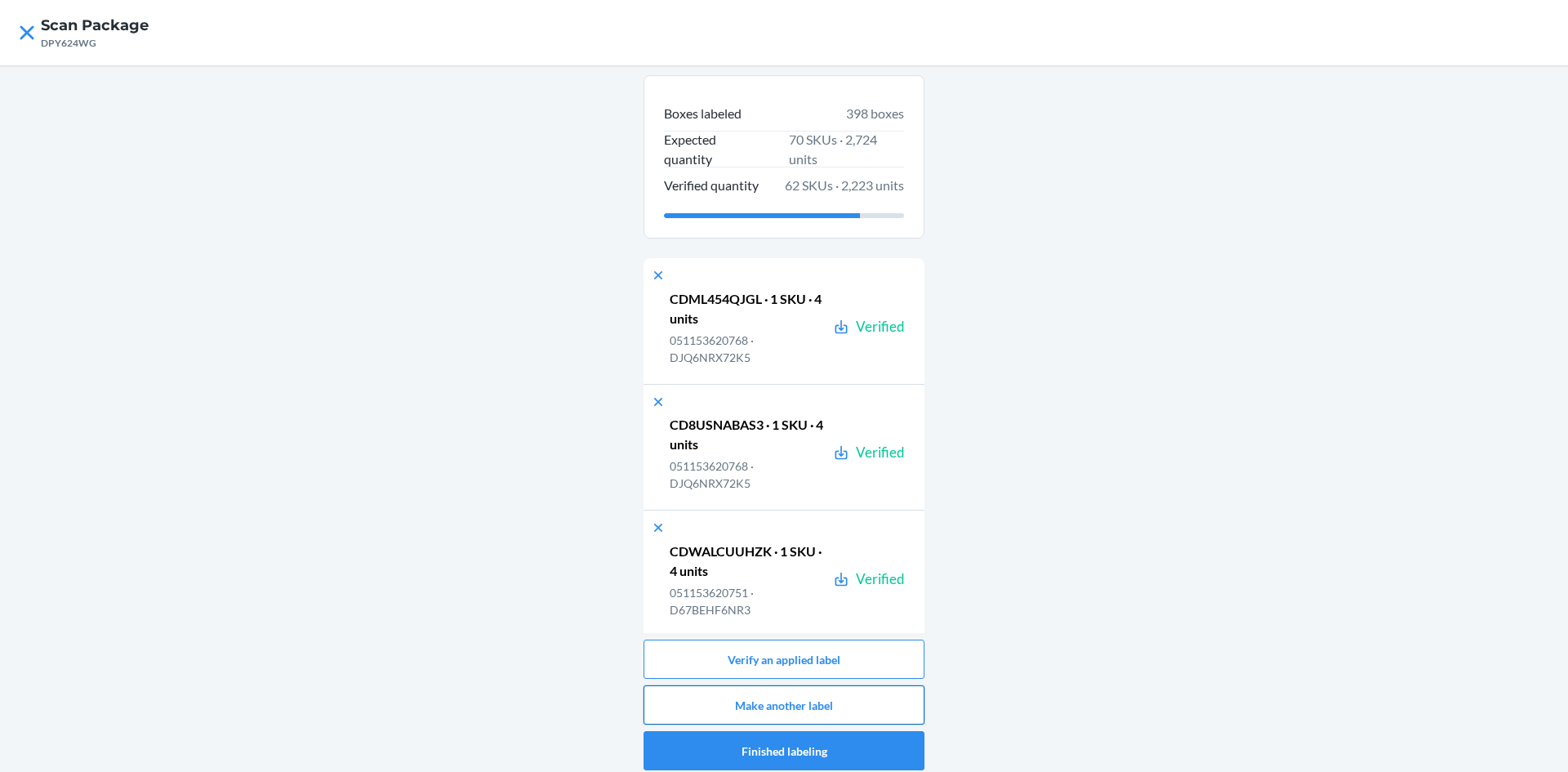
click at [766, 695] on button "Make another label" at bounding box center [784, 704] width 281 height 39
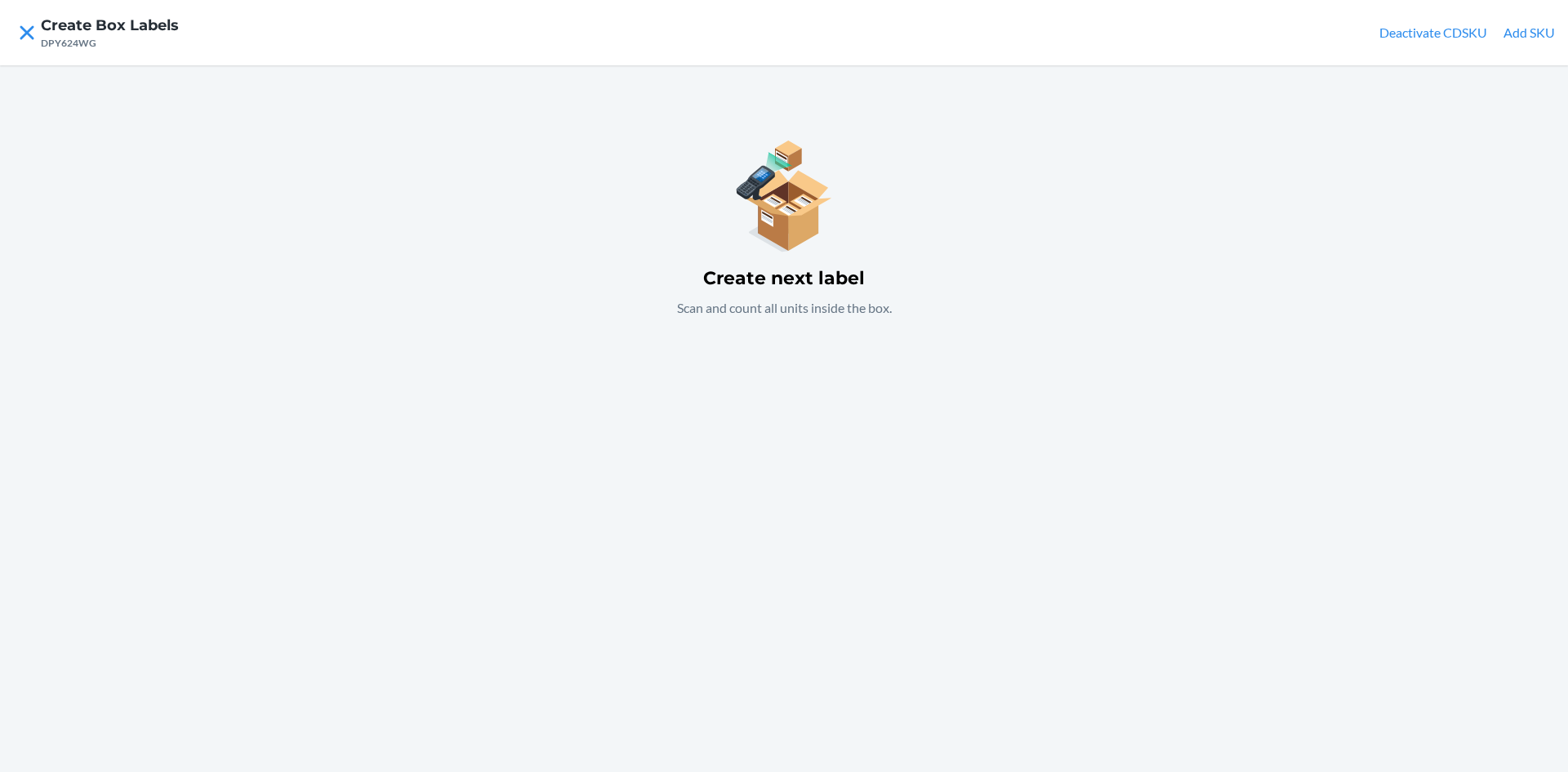
click at [1529, 31] on button "Add SKU" at bounding box center [1529, 32] width 51 height 19
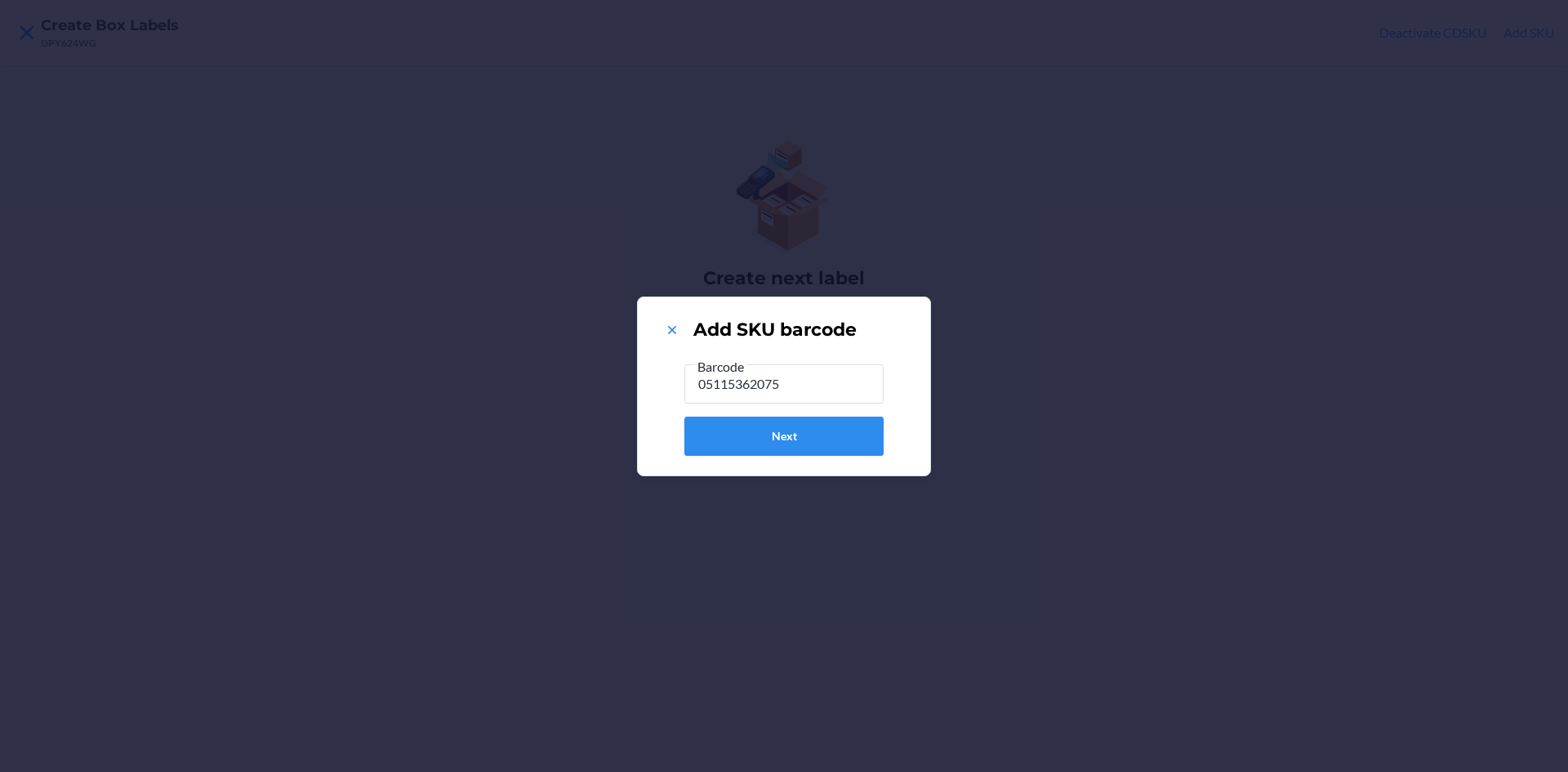
type input "051153620751"
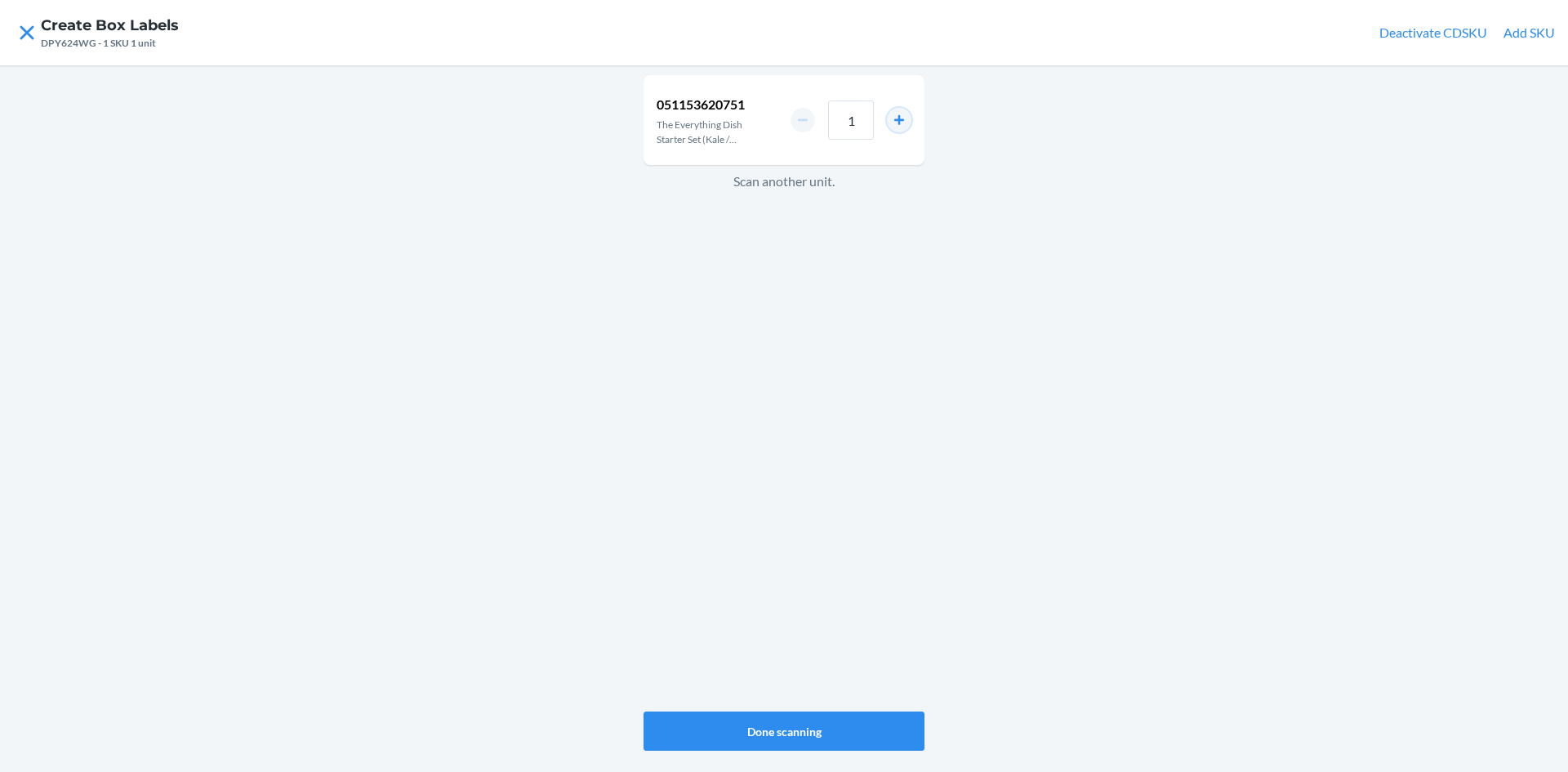
click at [900, 118] on button "increment number" at bounding box center [899, 119] width 24 height 24
click at [903, 118] on button "increment number" at bounding box center [899, 119] width 24 height 24
click at [905, 118] on button "increment number" at bounding box center [899, 119] width 24 height 24
type input "4"
click at [781, 729] on button "Done scanning" at bounding box center [784, 731] width 281 height 39
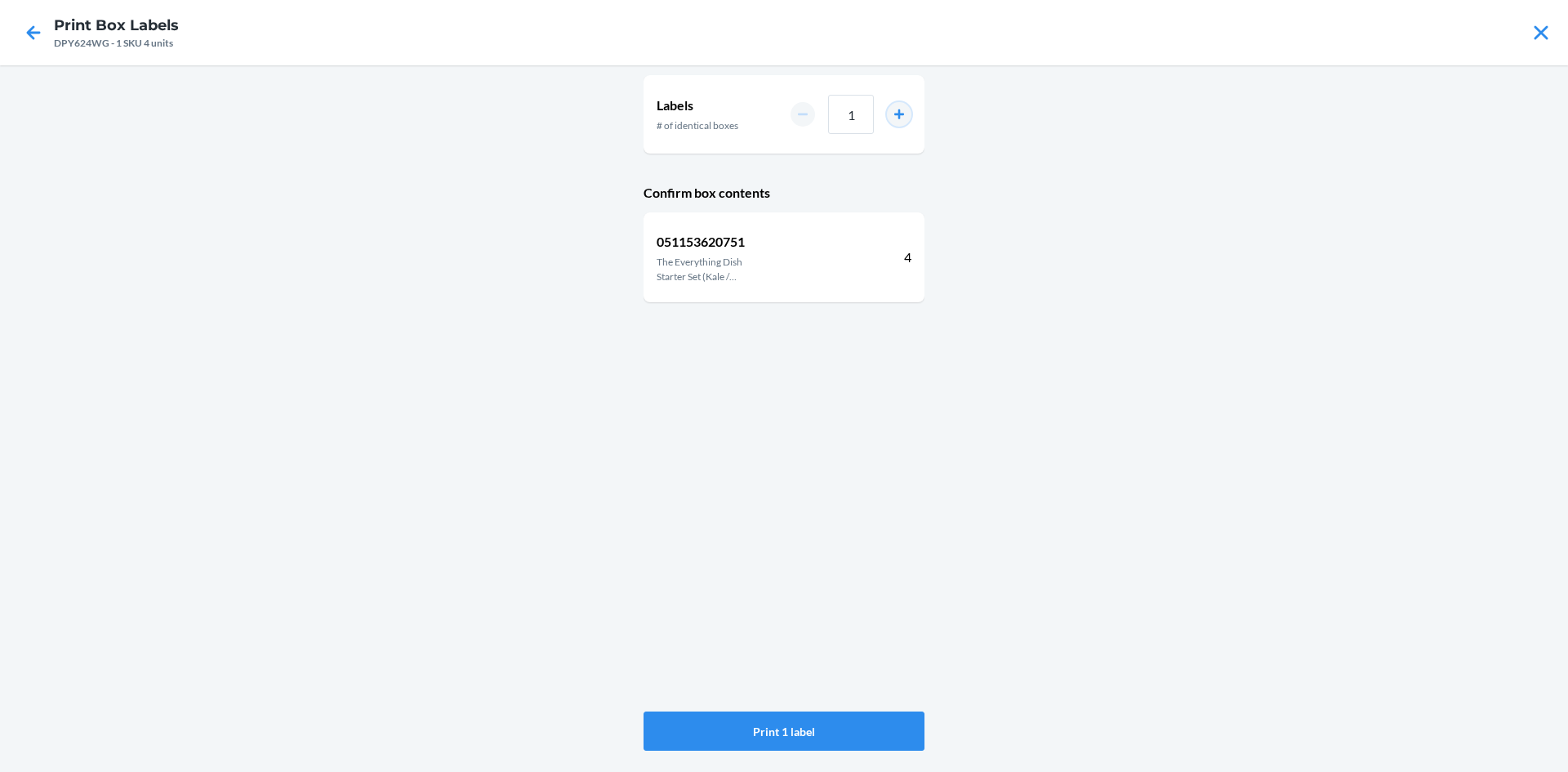
click at [898, 107] on button "increment number" at bounding box center [899, 114] width 24 height 24
click at [899, 108] on button "increment number" at bounding box center [899, 114] width 24 height 24
type input "3"
click at [789, 728] on button "Print 3 labels" at bounding box center [784, 731] width 281 height 39
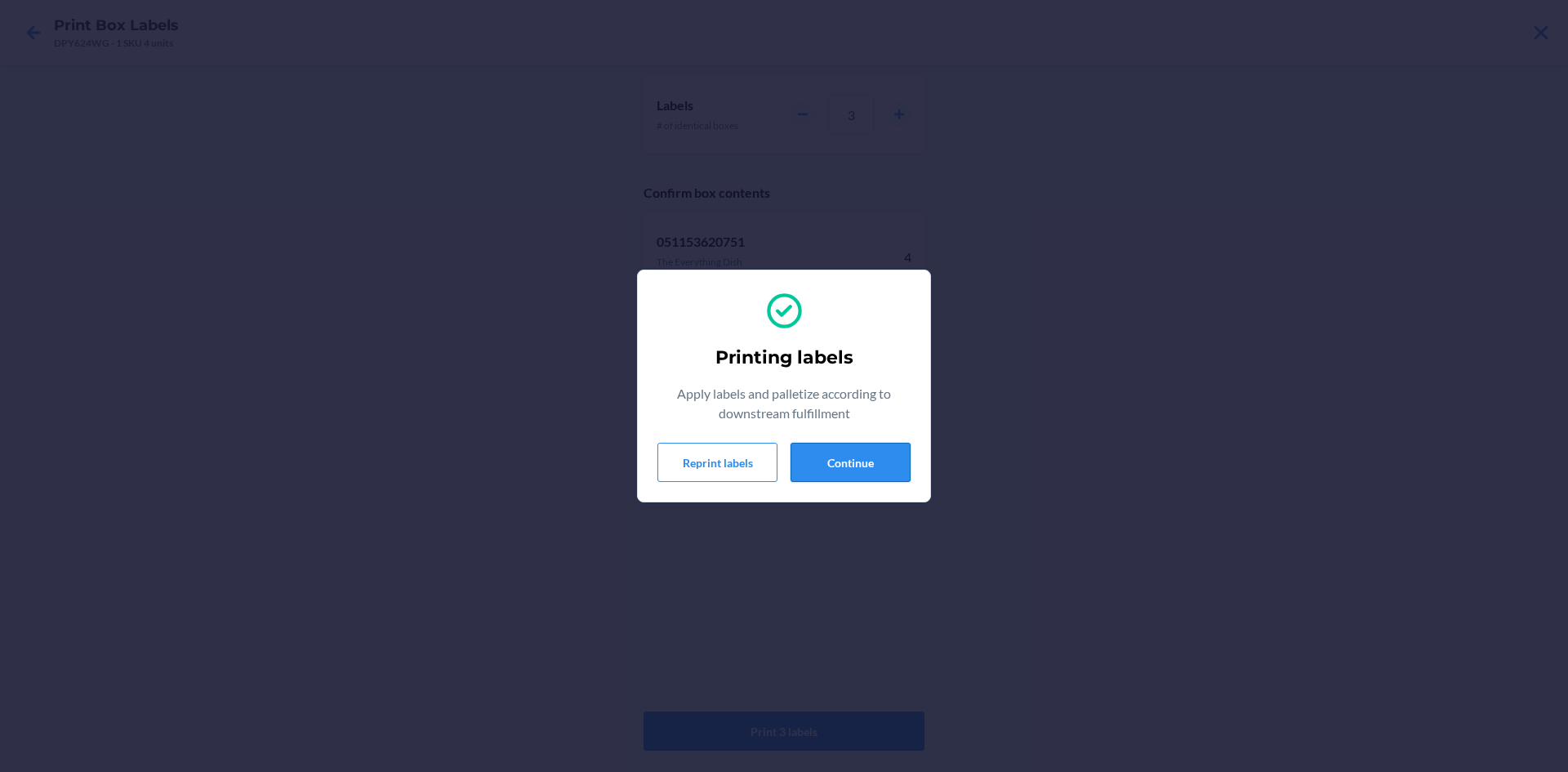
click at [852, 454] on button "Continue" at bounding box center [850, 462] width 120 height 39
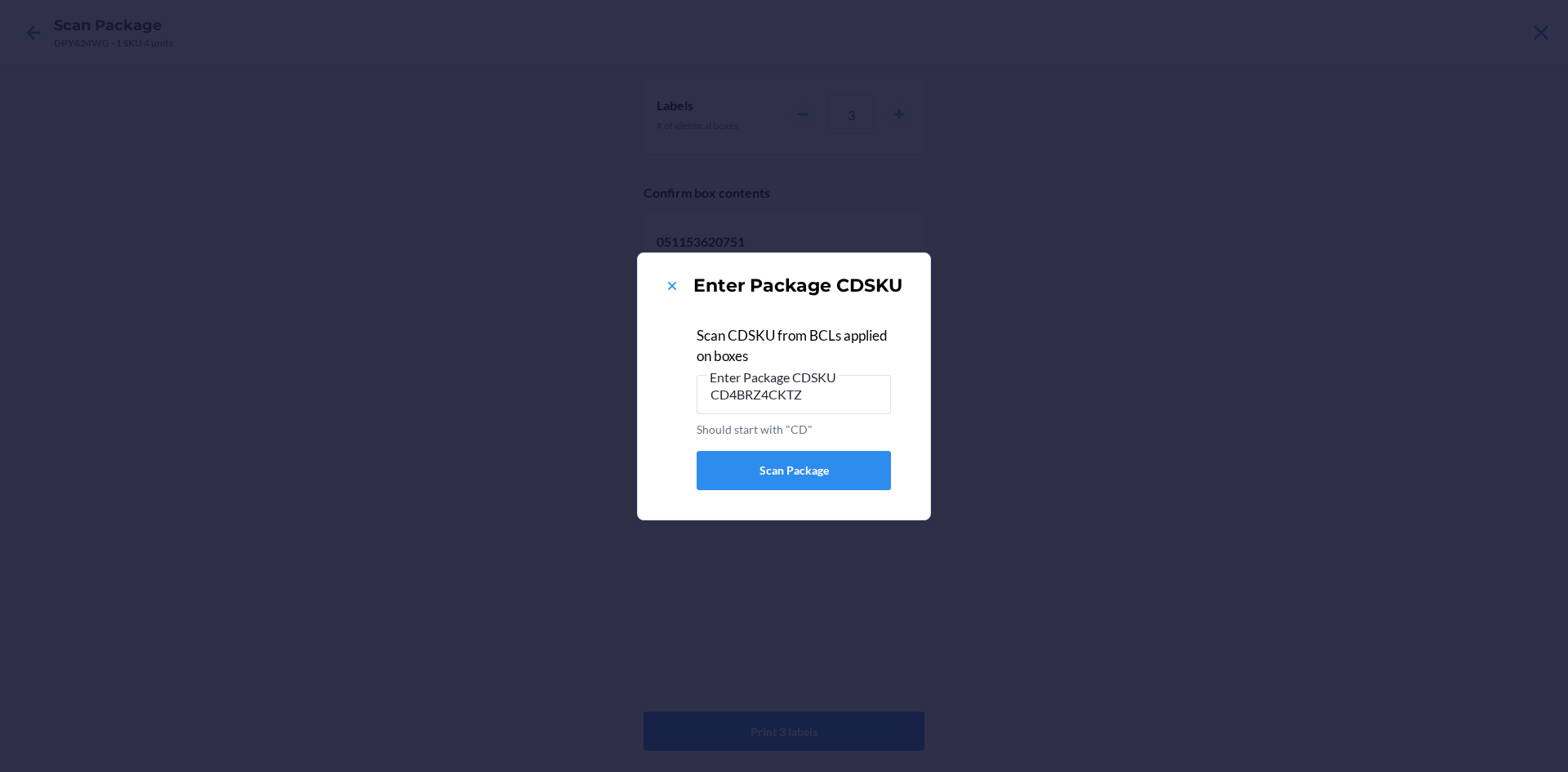
type input "CD4BRZ4CKTZ"
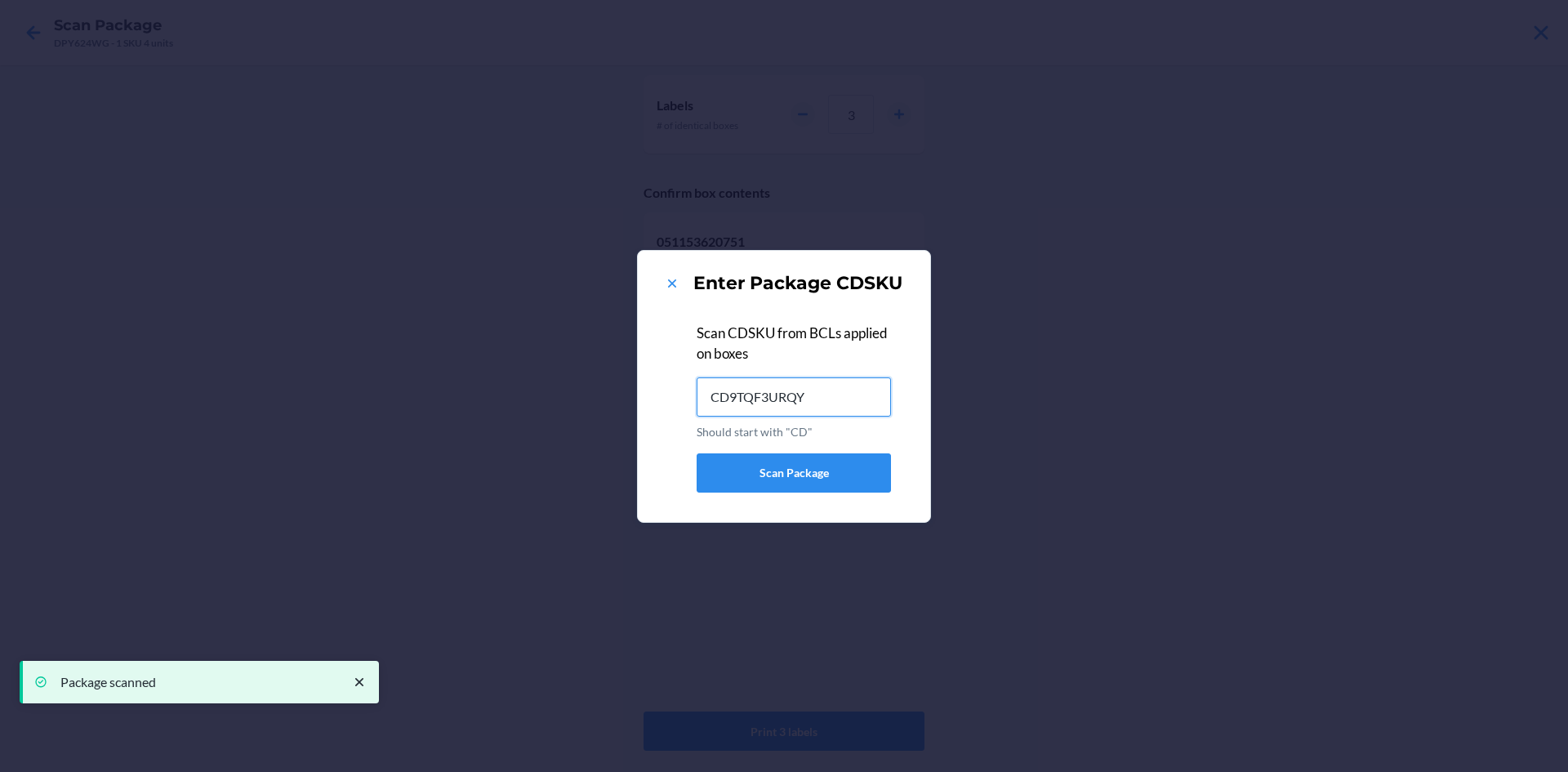
type input "CD9TQF3URQY"
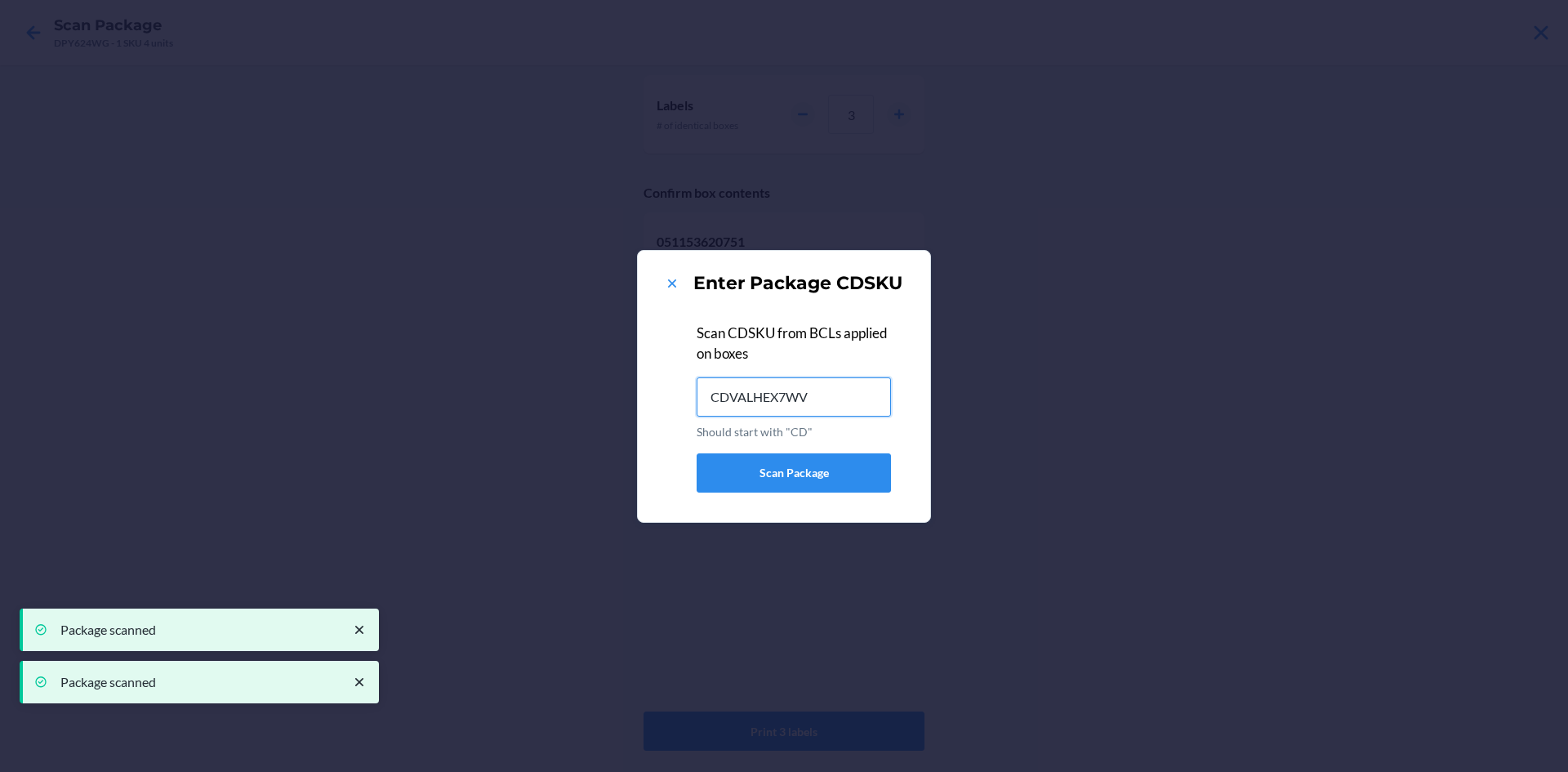
type input "CDVALHEX7WV"
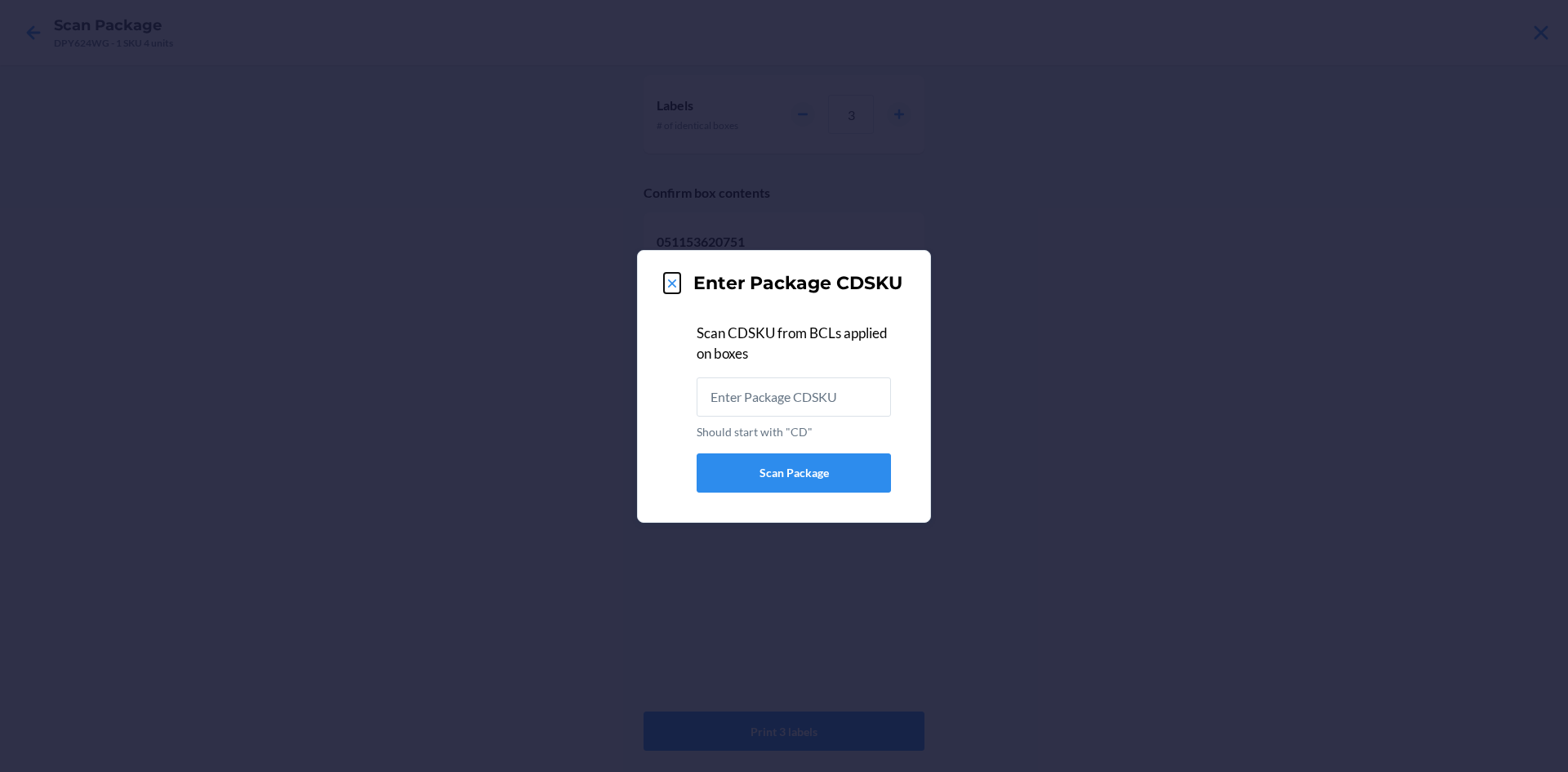
click at [676, 285] on icon at bounding box center [672, 283] width 16 height 16
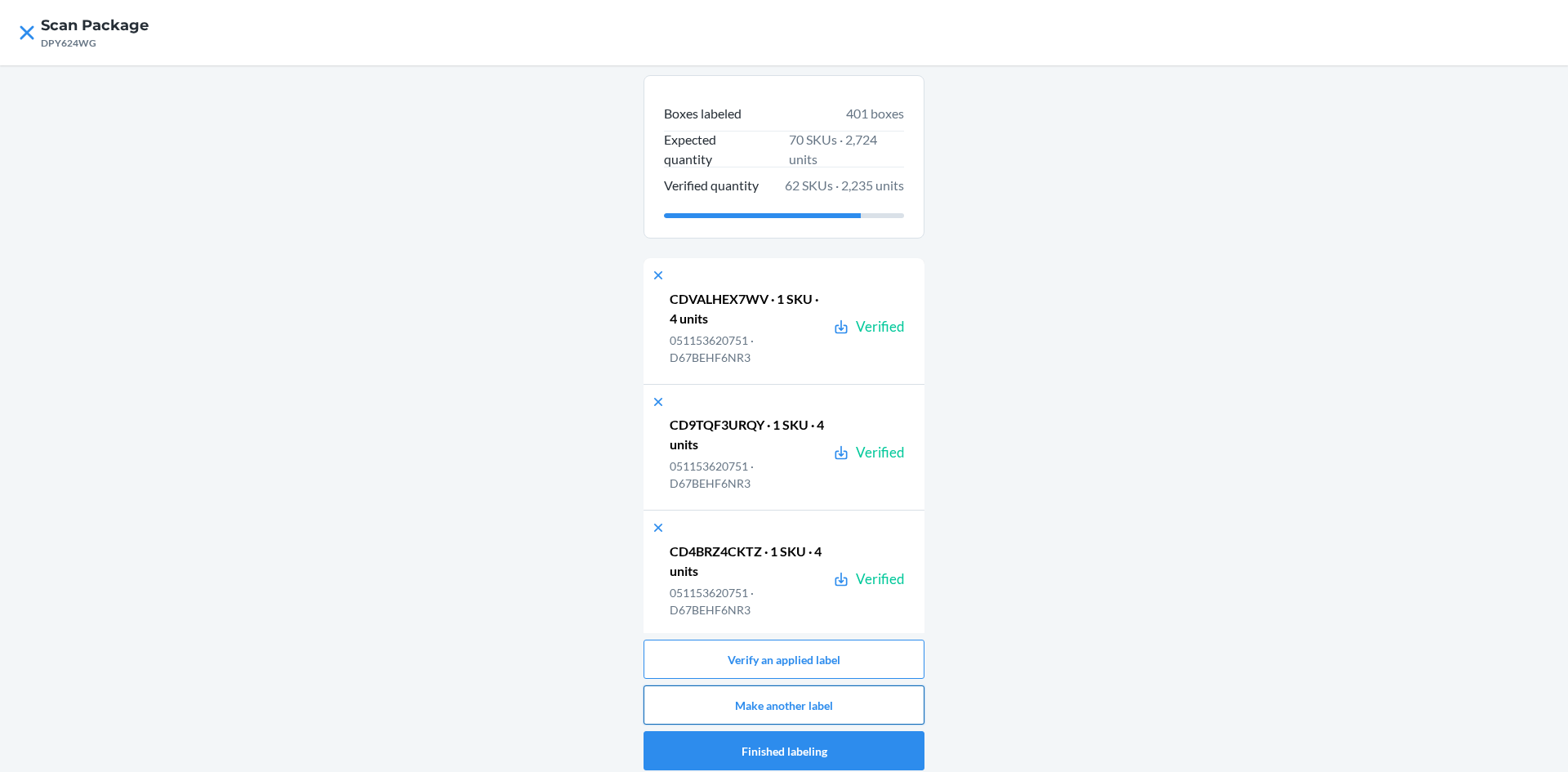
click at [843, 699] on button "Make another label" at bounding box center [784, 704] width 281 height 39
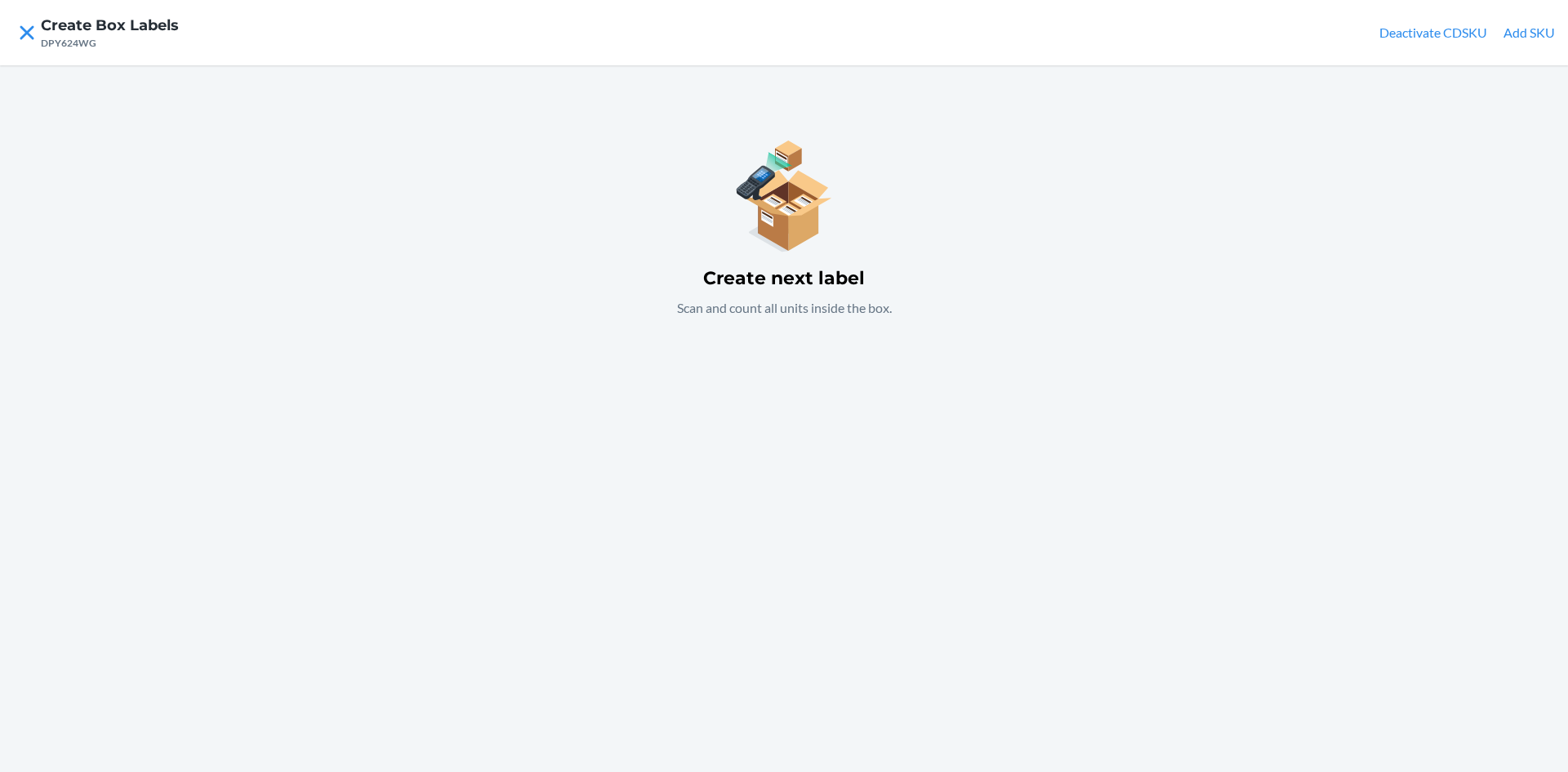
click at [1531, 32] on button "Add SKU" at bounding box center [1529, 32] width 51 height 19
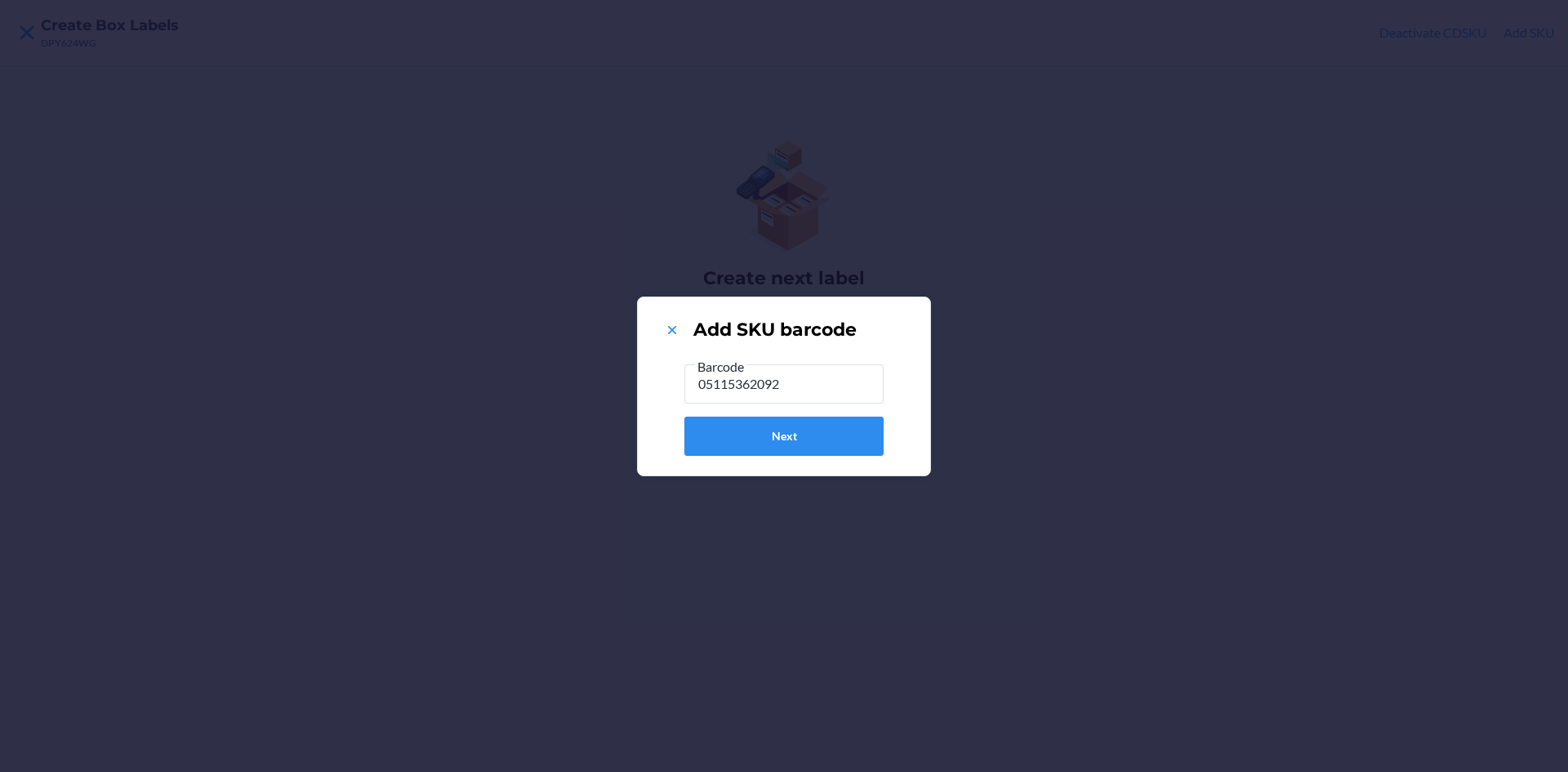
type input "051153620928"
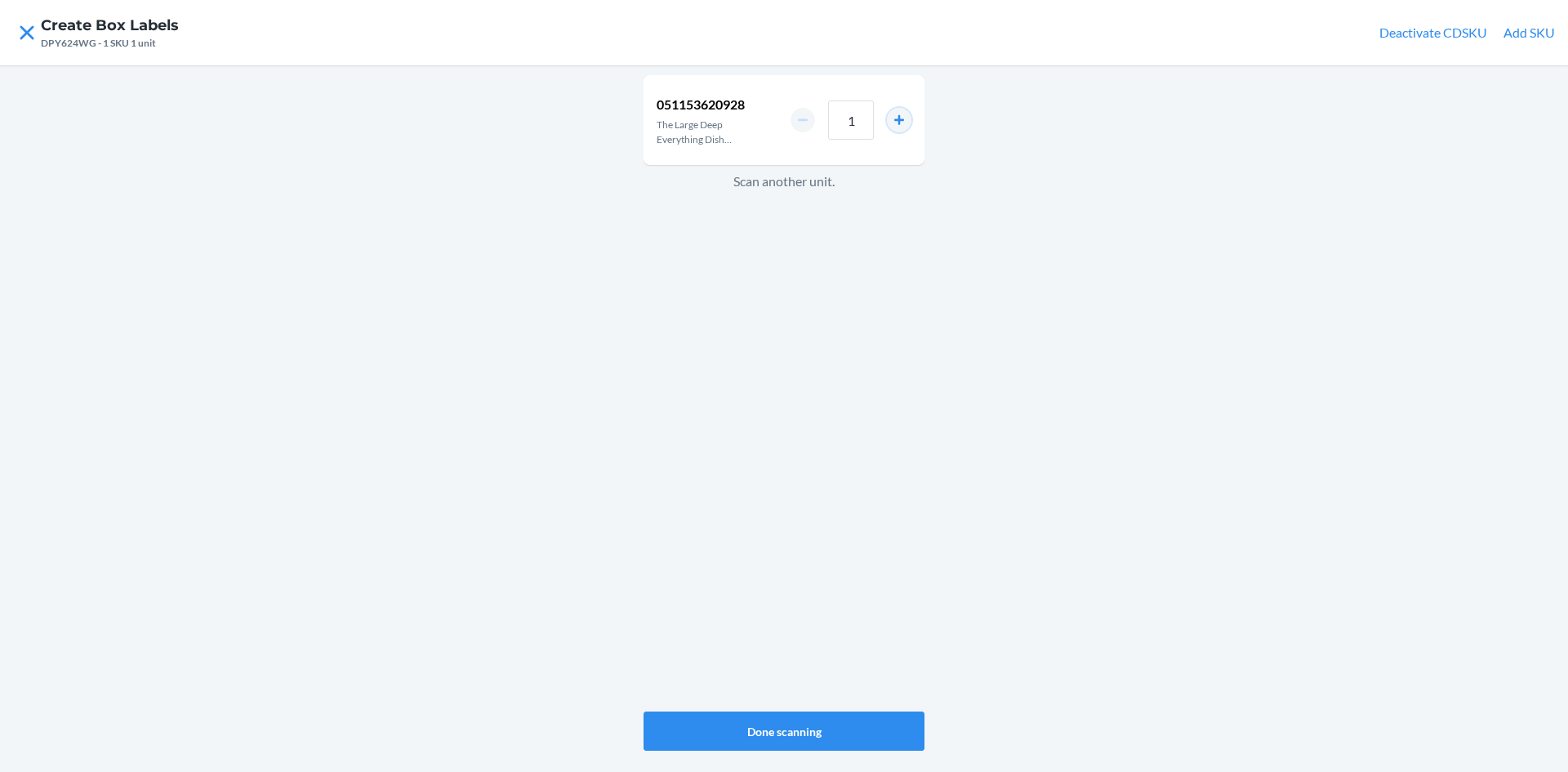
click at [899, 118] on button "increment number" at bounding box center [899, 119] width 24 height 24
type input "4"
click at [855, 732] on button "Done scanning" at bounding box center [784, 731] width 281 height 39
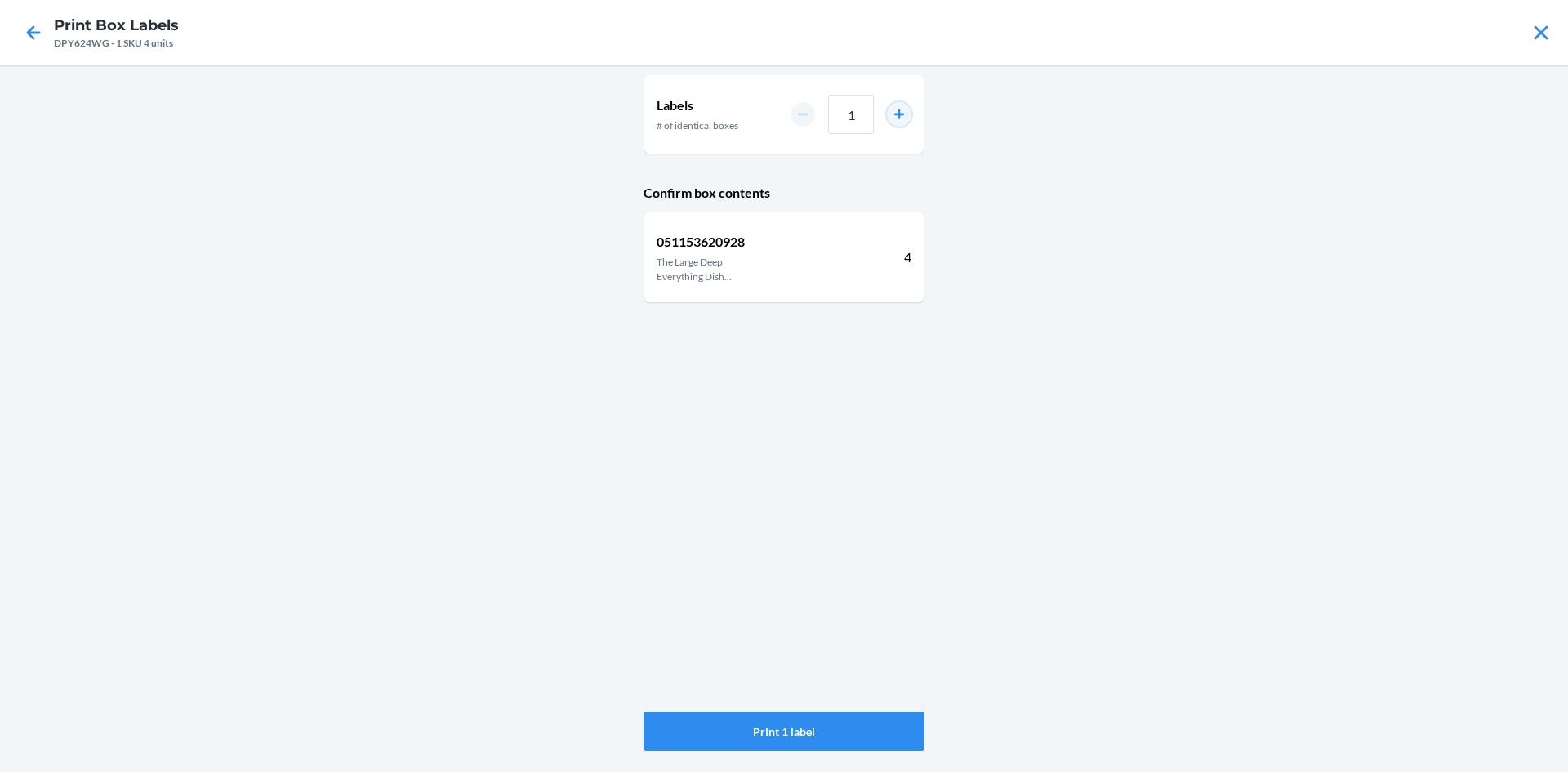
click at [901, 112] on button "increment number" at bounding box center [899, 114] width 24 height 24
type input "2"
click at [777, 726] on button "Print 2 labels" at bounding box center [784, 731] width 281 height 39
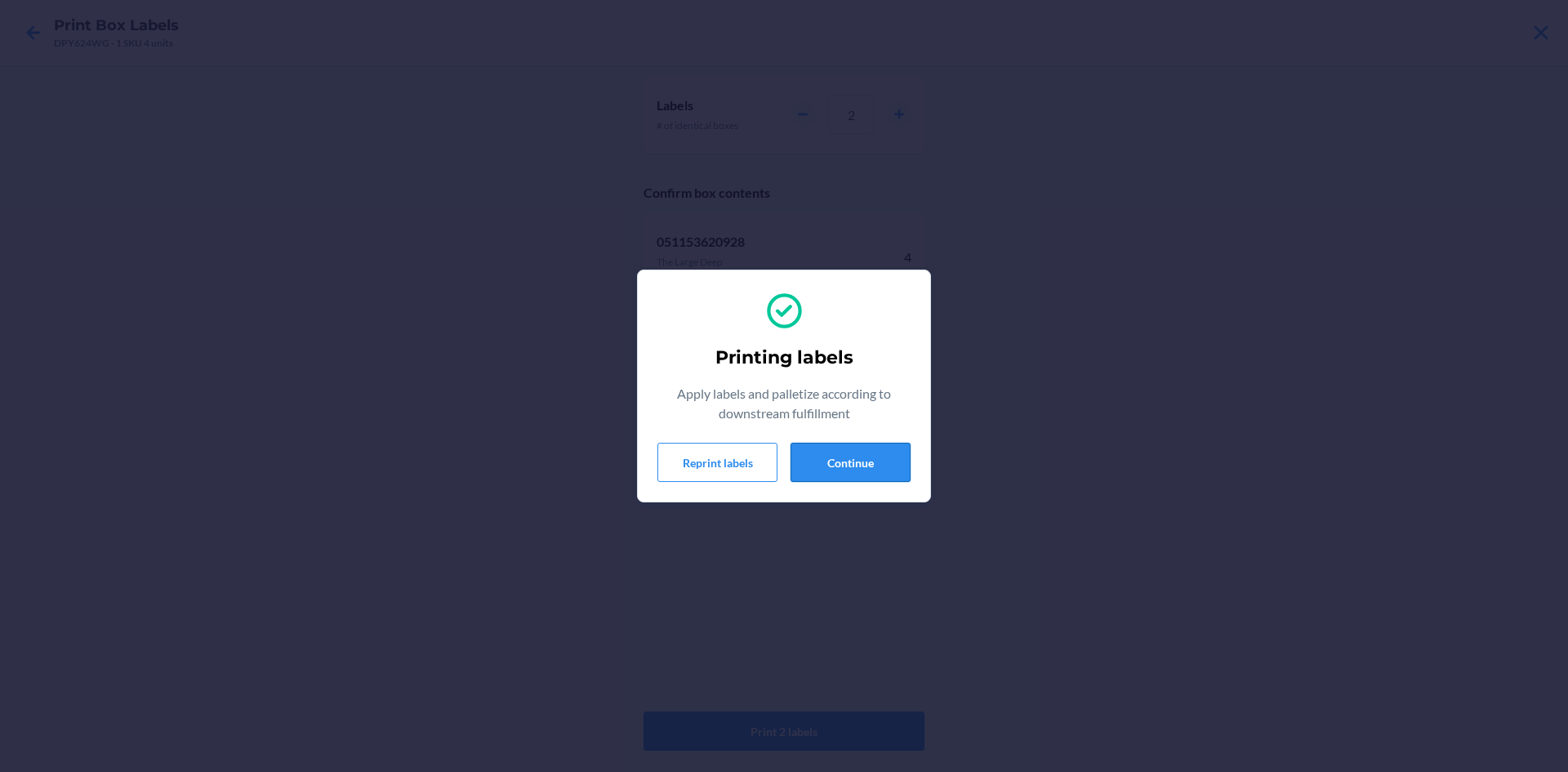
click at [812, 451] on button "Continue" at bounding box center [850, 462] width 120 height 39
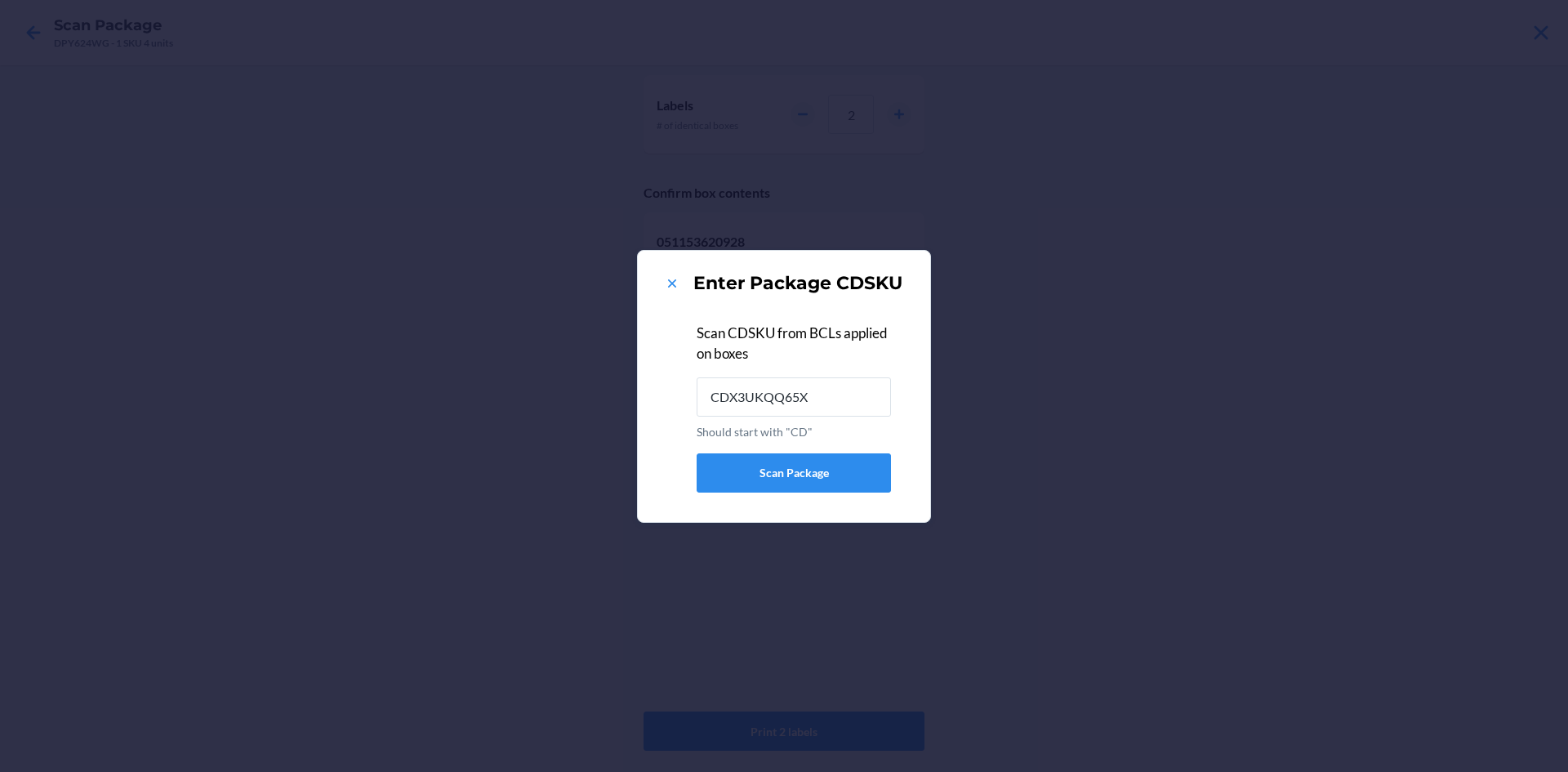
type input "CDX3UKQQ65X"
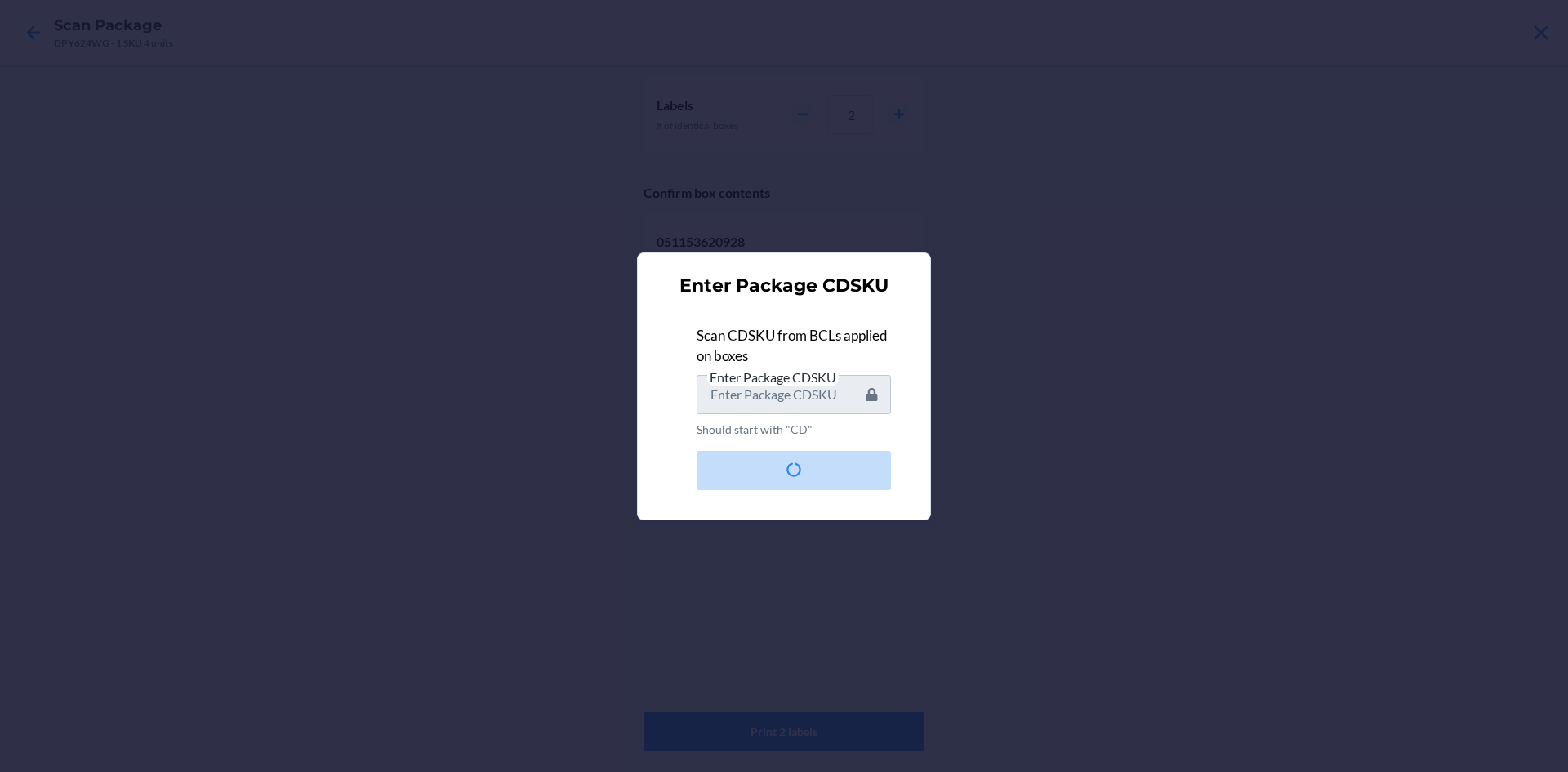
type input "CD8WS8VTH9G"
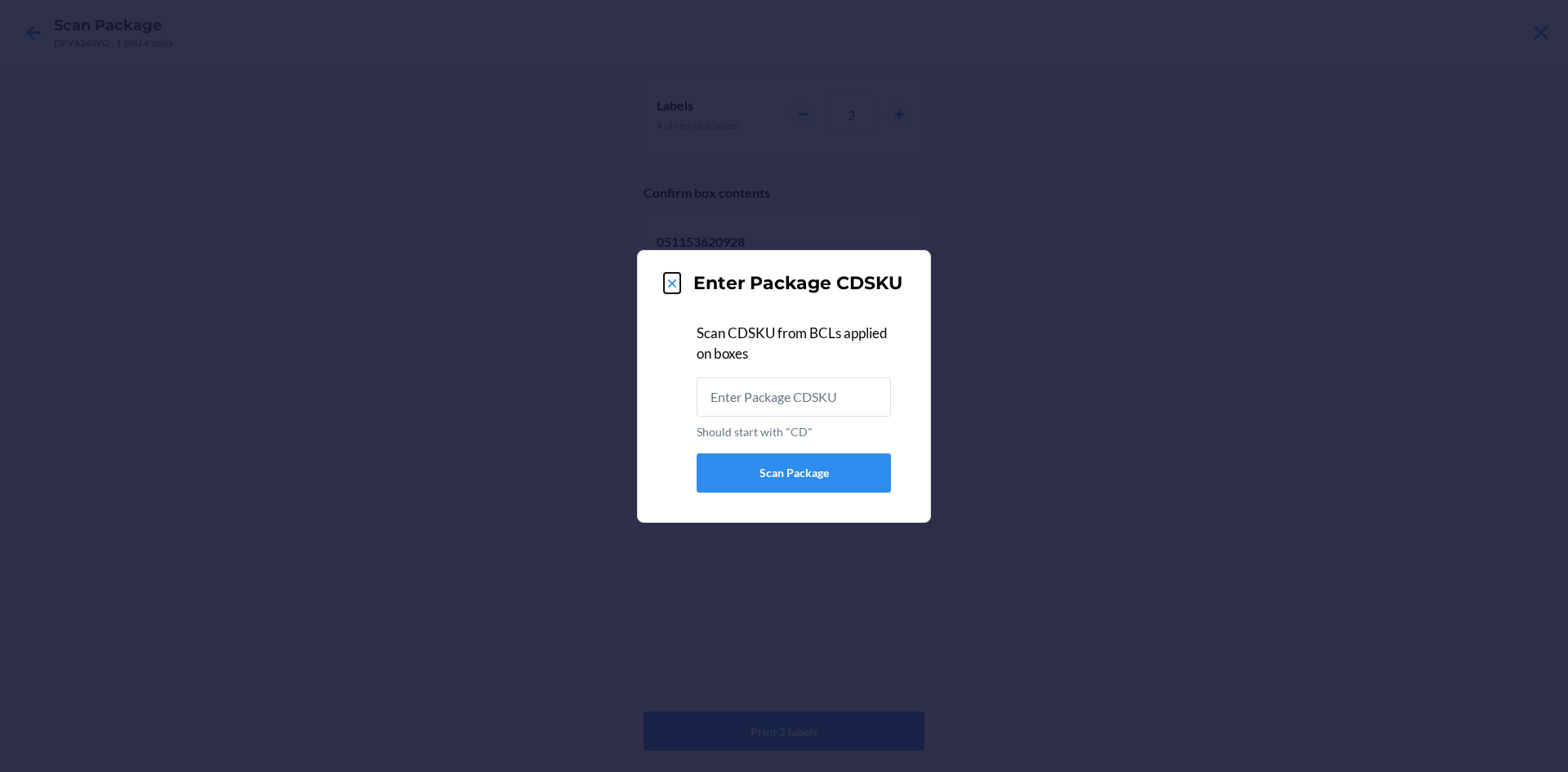
click at [676, 279] on icon at bounding box center [672, 283] width 16 height 16
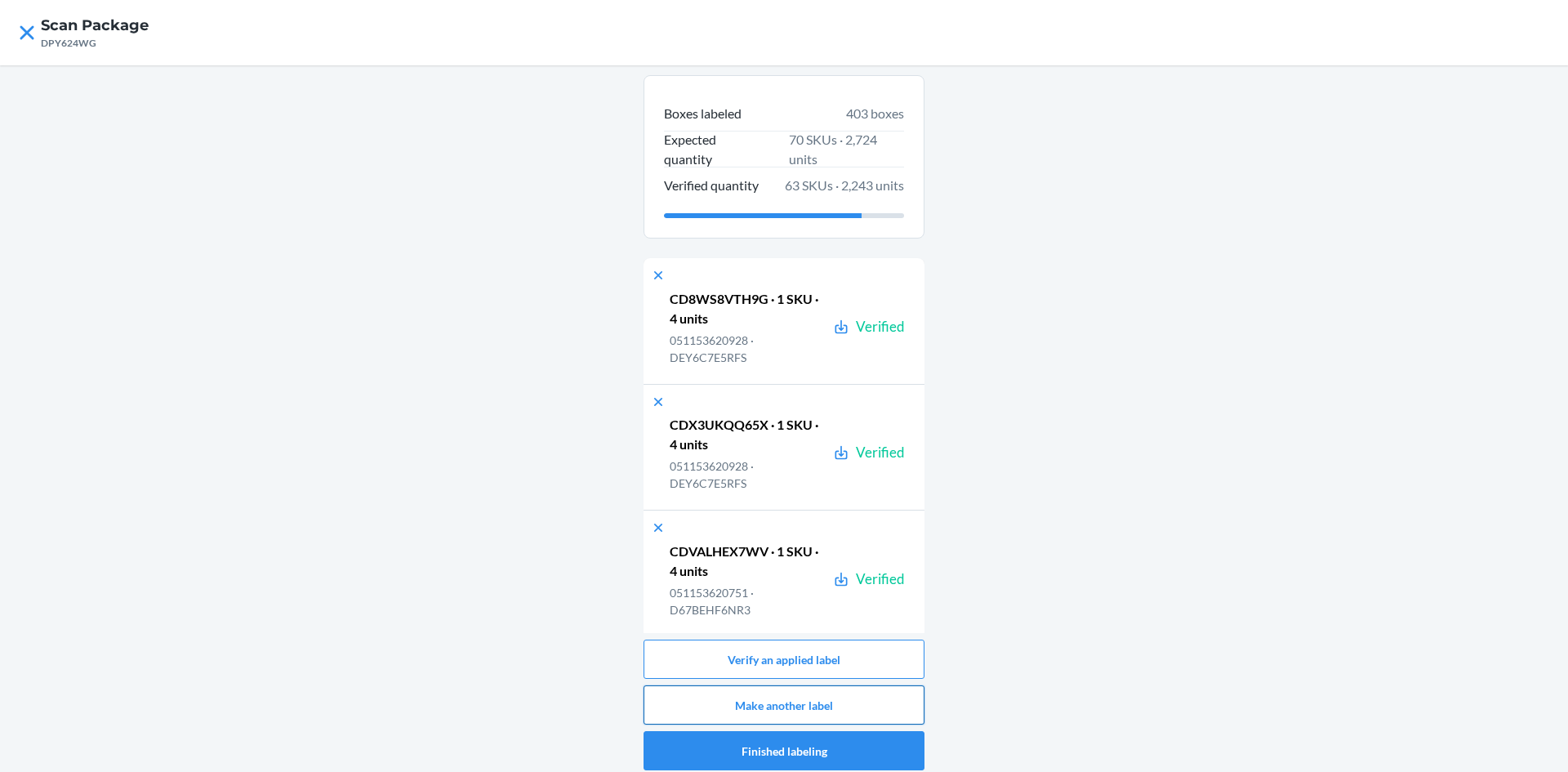
click at [846, 712] on button "Make another label" at bounding box center [784, 704] width 281 height 39
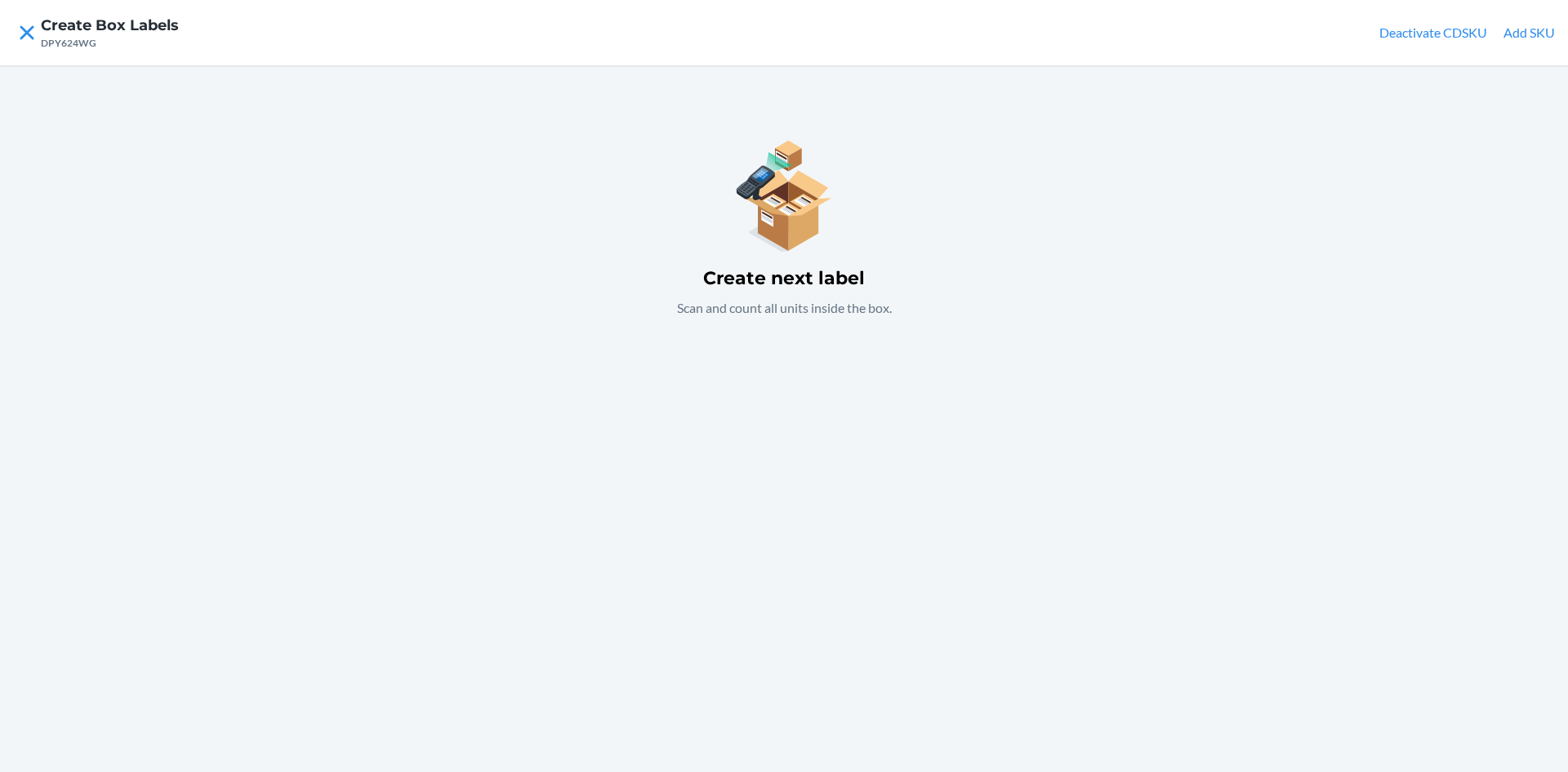
click at [1529, 33] on button "Add SKU" at bounding box center [1529, 32] width 51 height 19
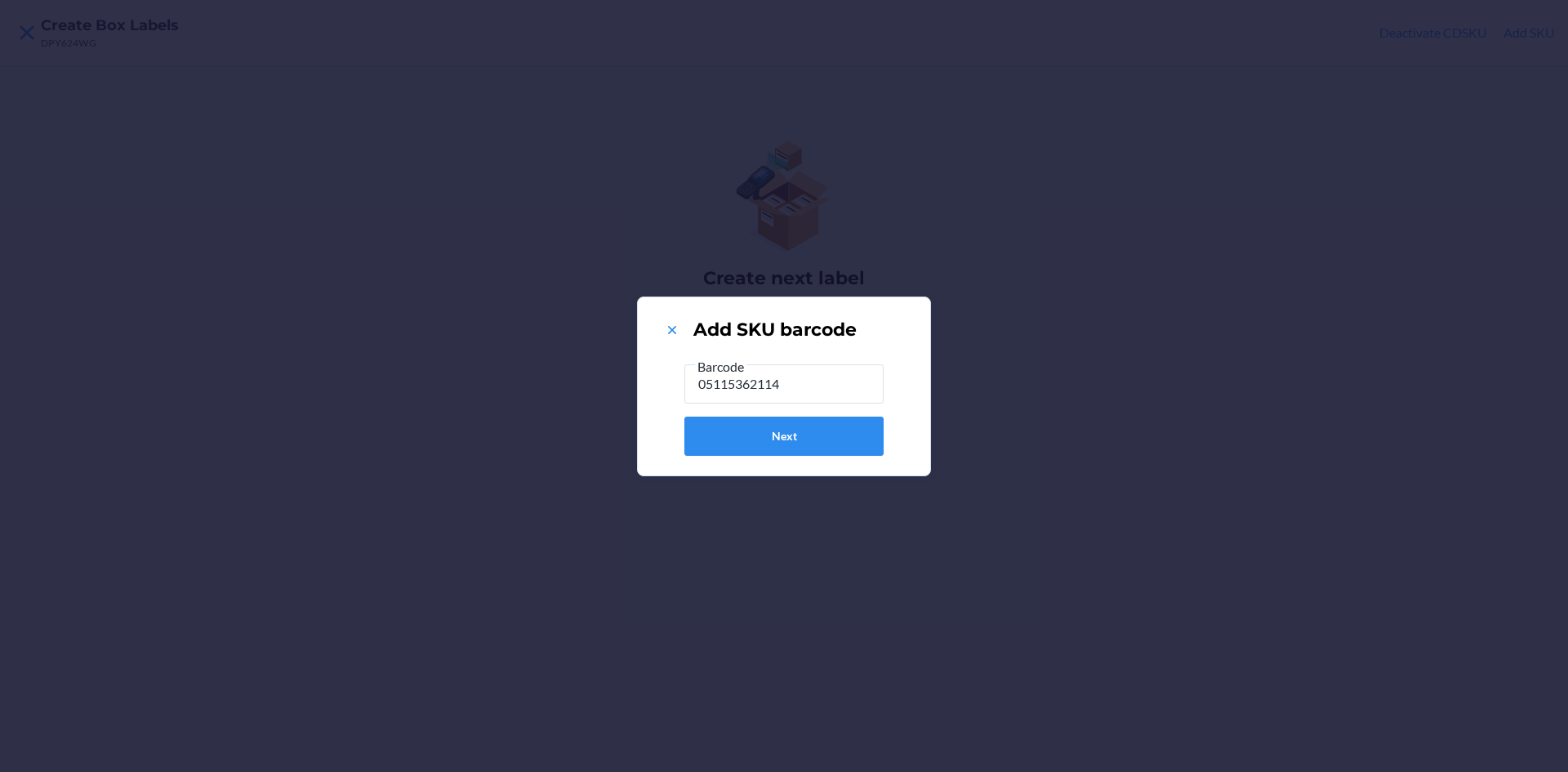
type input "051153621147"
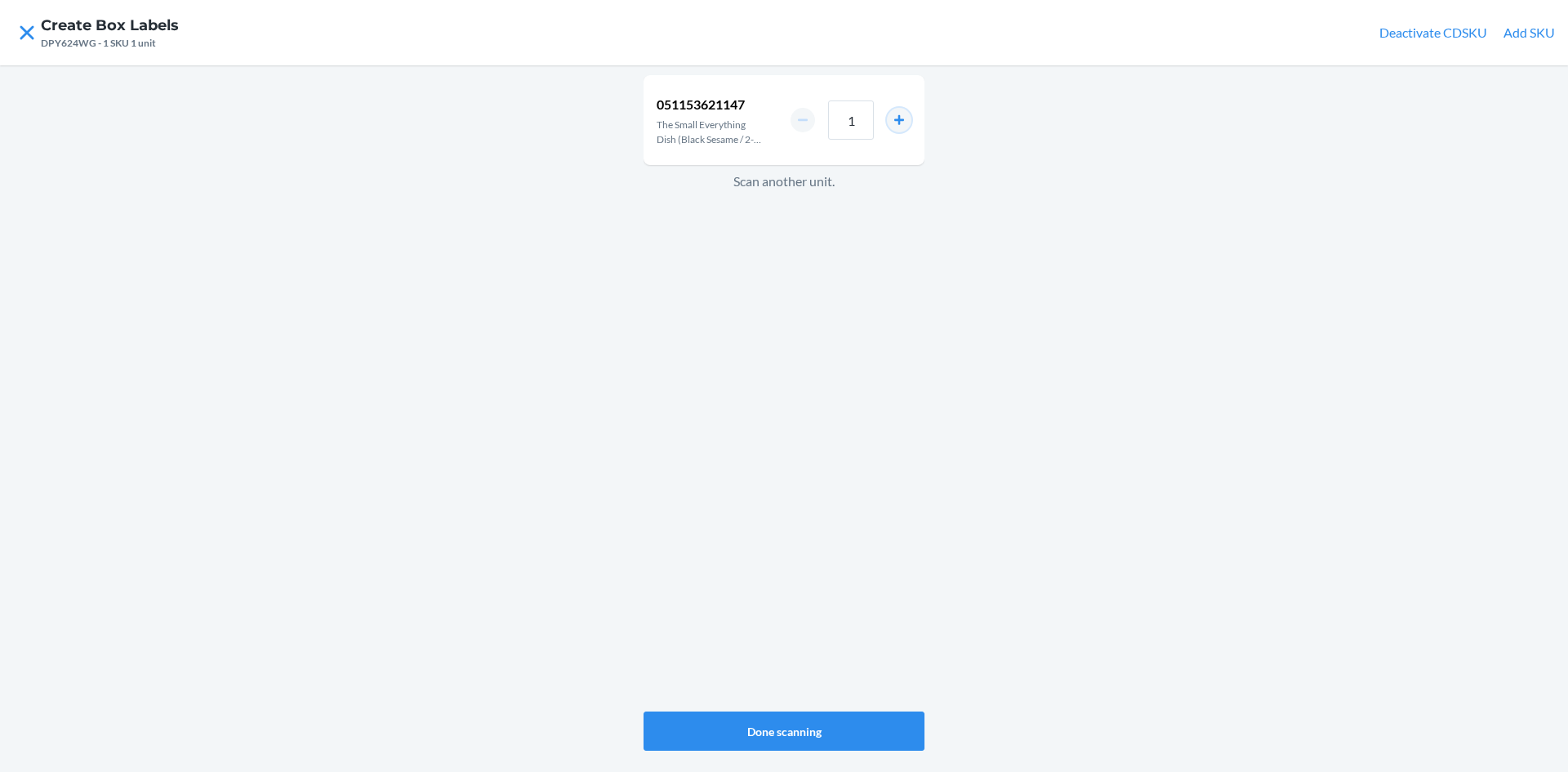
click at [899, 117] on button "increment number" at bounding box center [899, 119] width 24 height 24
type input "4"
click at [797, 717] on button "Done scanning" at bounding box center [784, 731] width 281 height 39
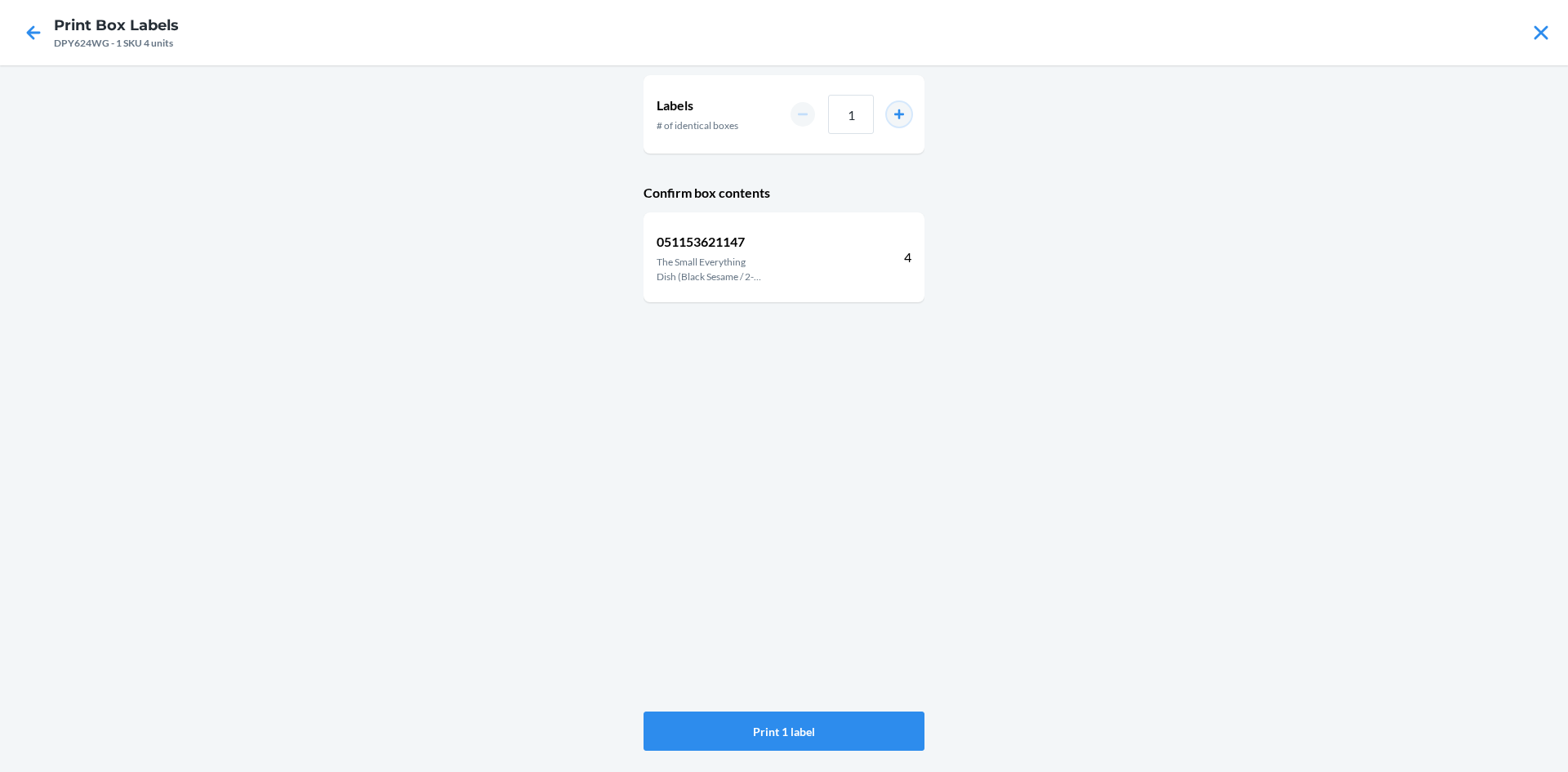
click at [902, 112] on button "increment number" at bounding box center [899, 114] width 24 height 24
type input "2"
click at [849, 725] on button "Print 2 labels" at bounding box center [784, 731] width 281 height 39
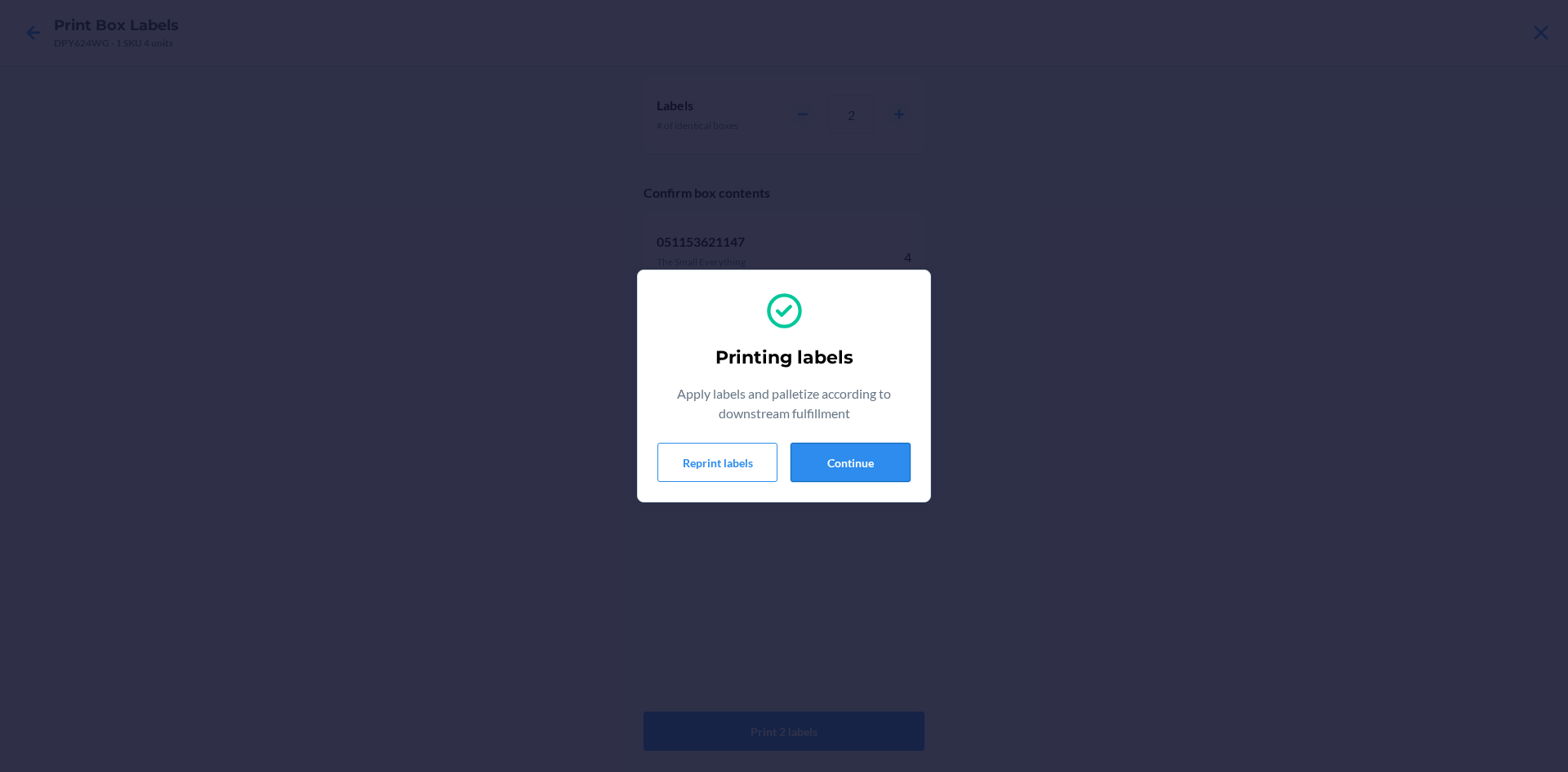
click at [835, 453] on button "Continue" at bounding box center [850, 462] width 120 height 39
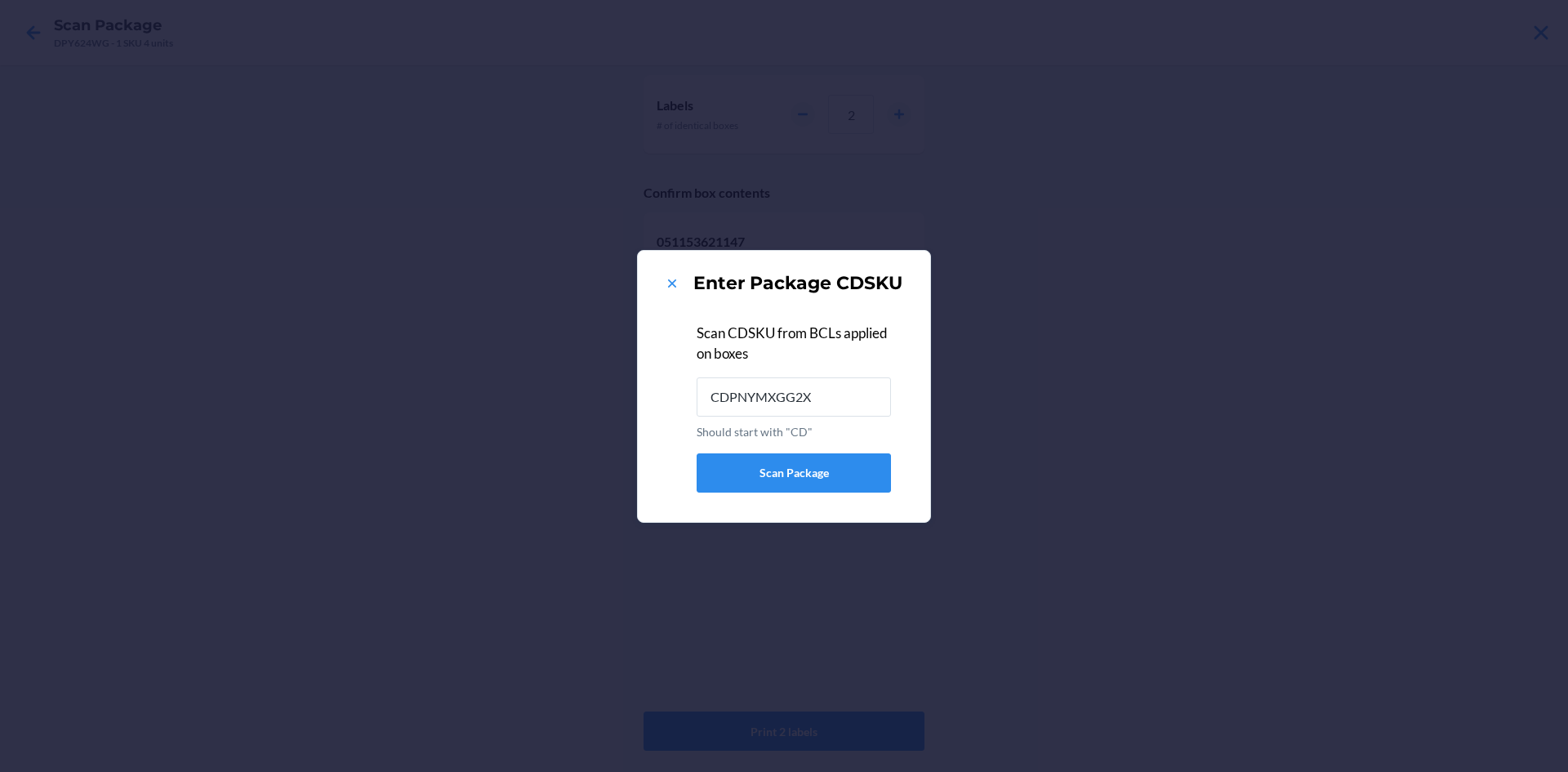
type input "CDPNYMXGG2X"
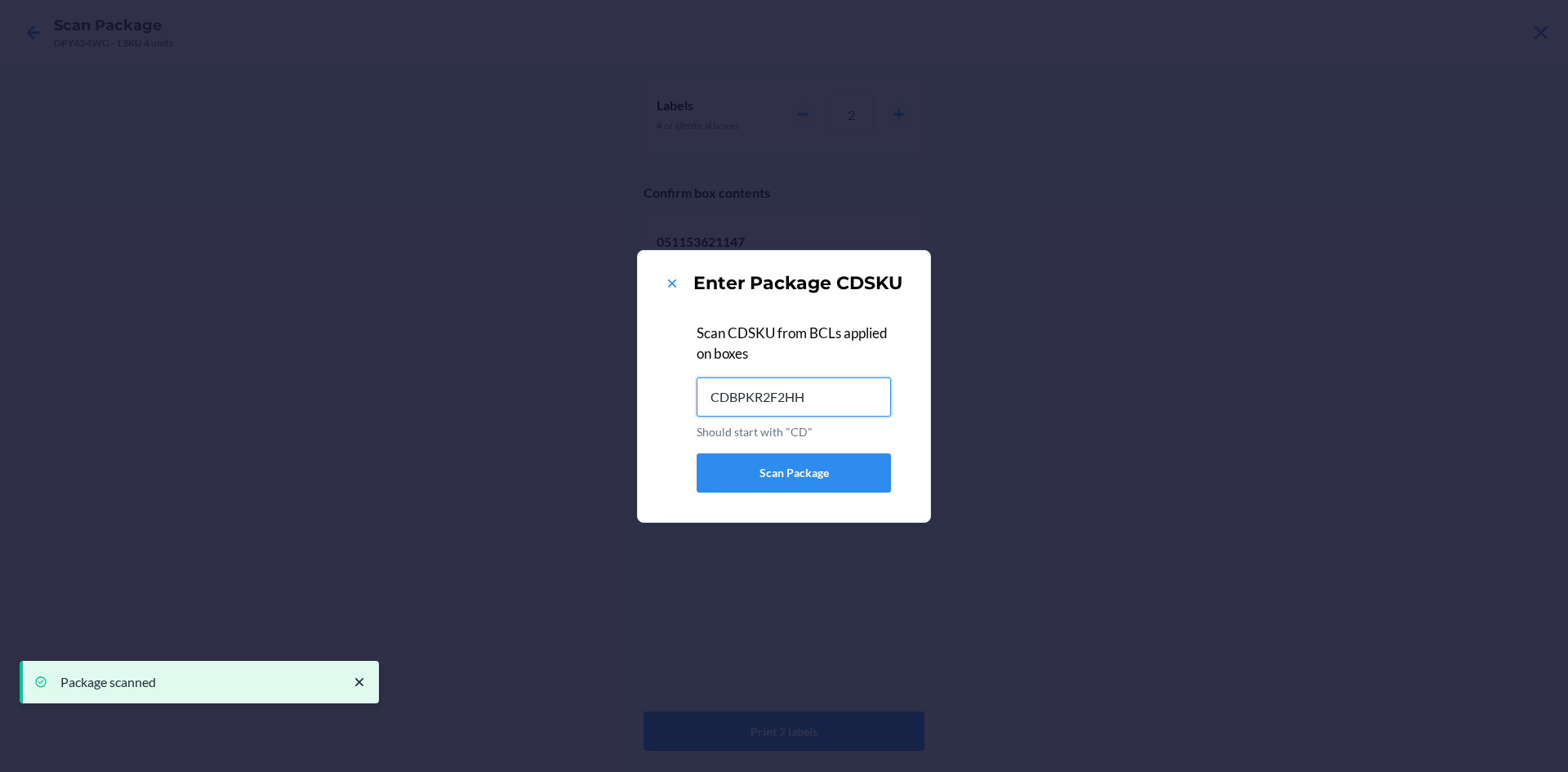
type input "CDBPKR2F2HH"
click at [671, 279] on icon at bounding box center [672, 283] width 16 height 16
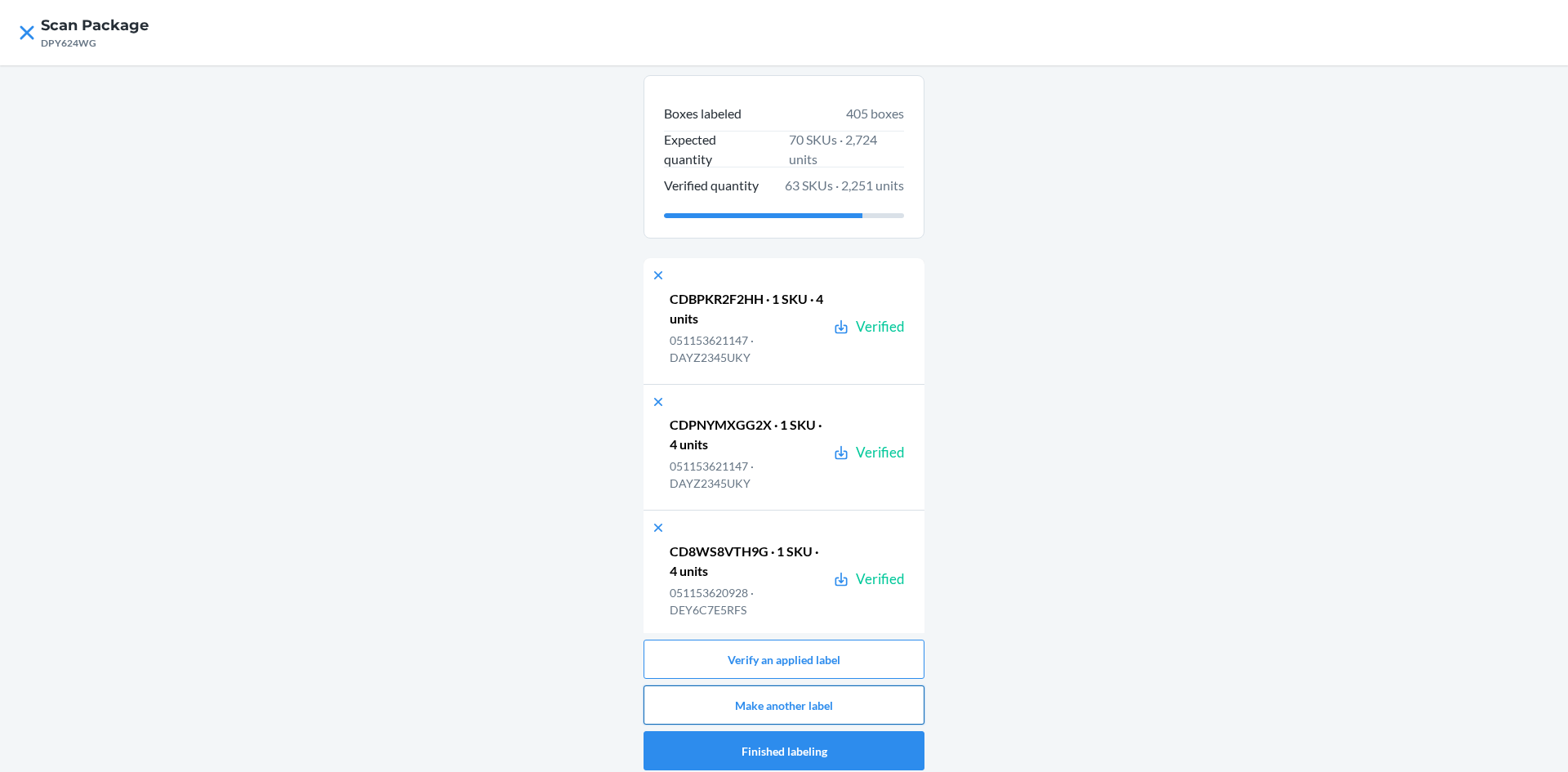
click at [840, 706] on button "Make another label" at bounding box center [784, 704] width 281 height 39
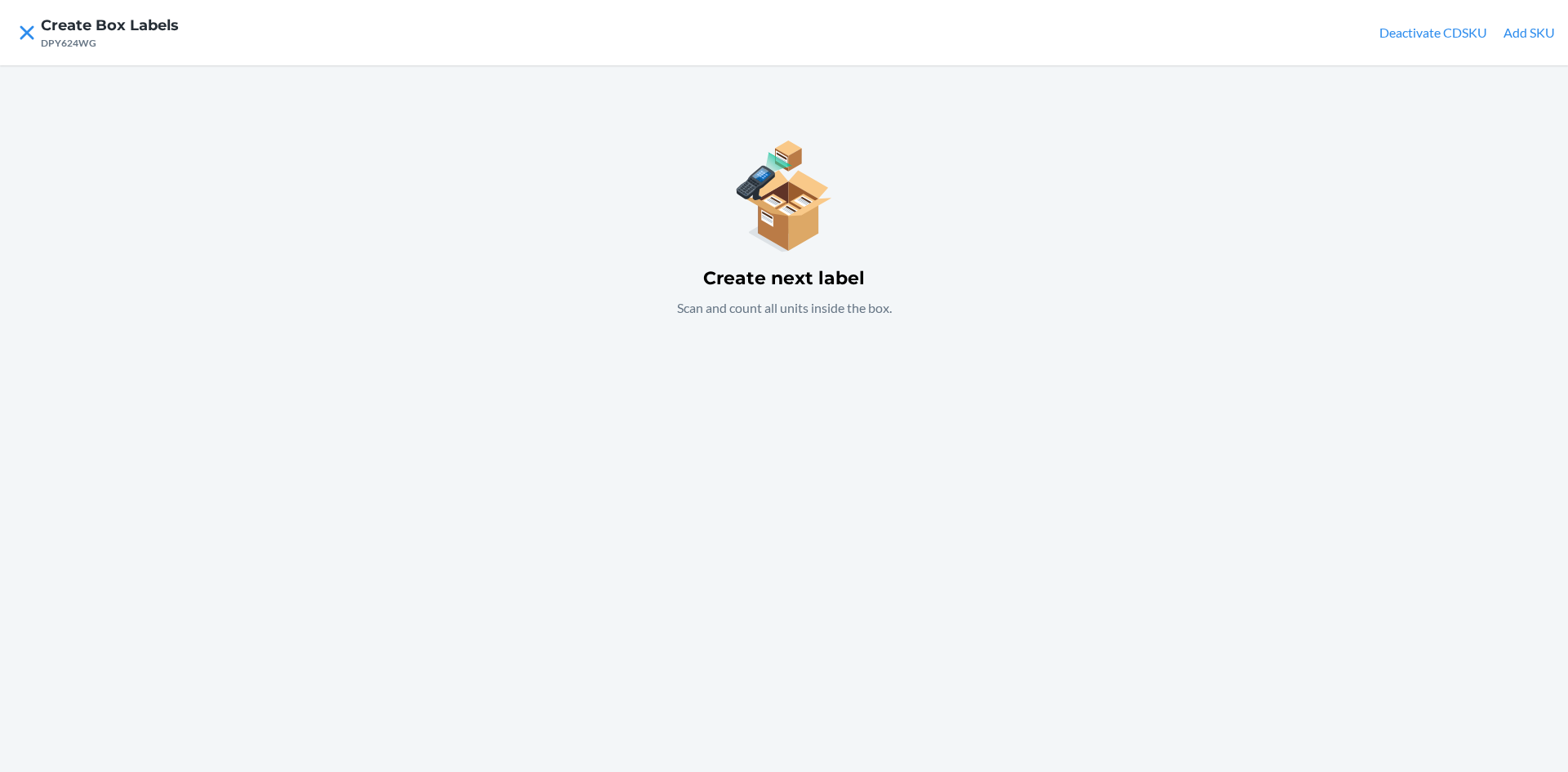
click at [1539, 32] on button "Add SKU" at bounding box center [1529, 32] width 51 height 19
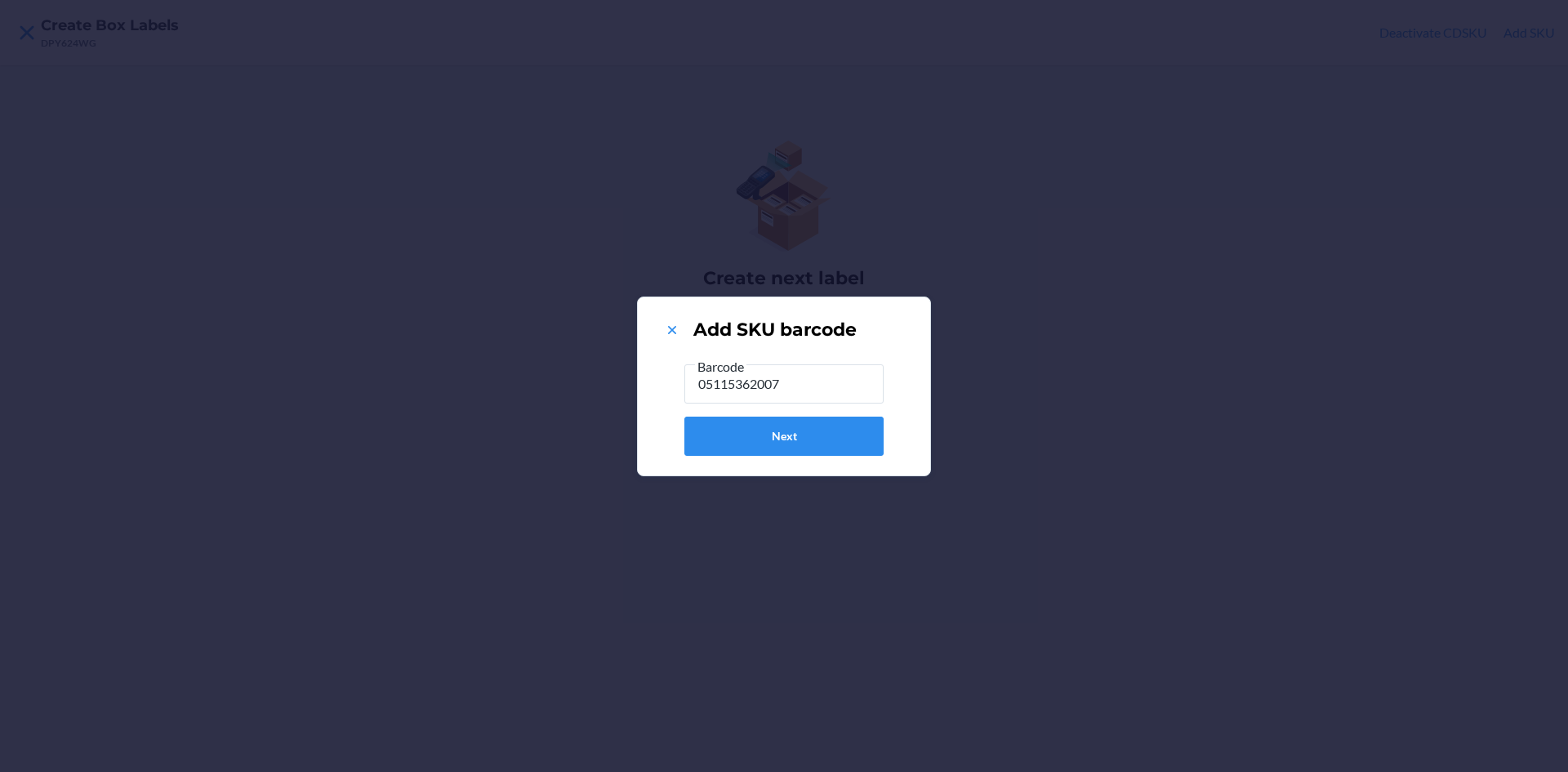
type input "051153620072"
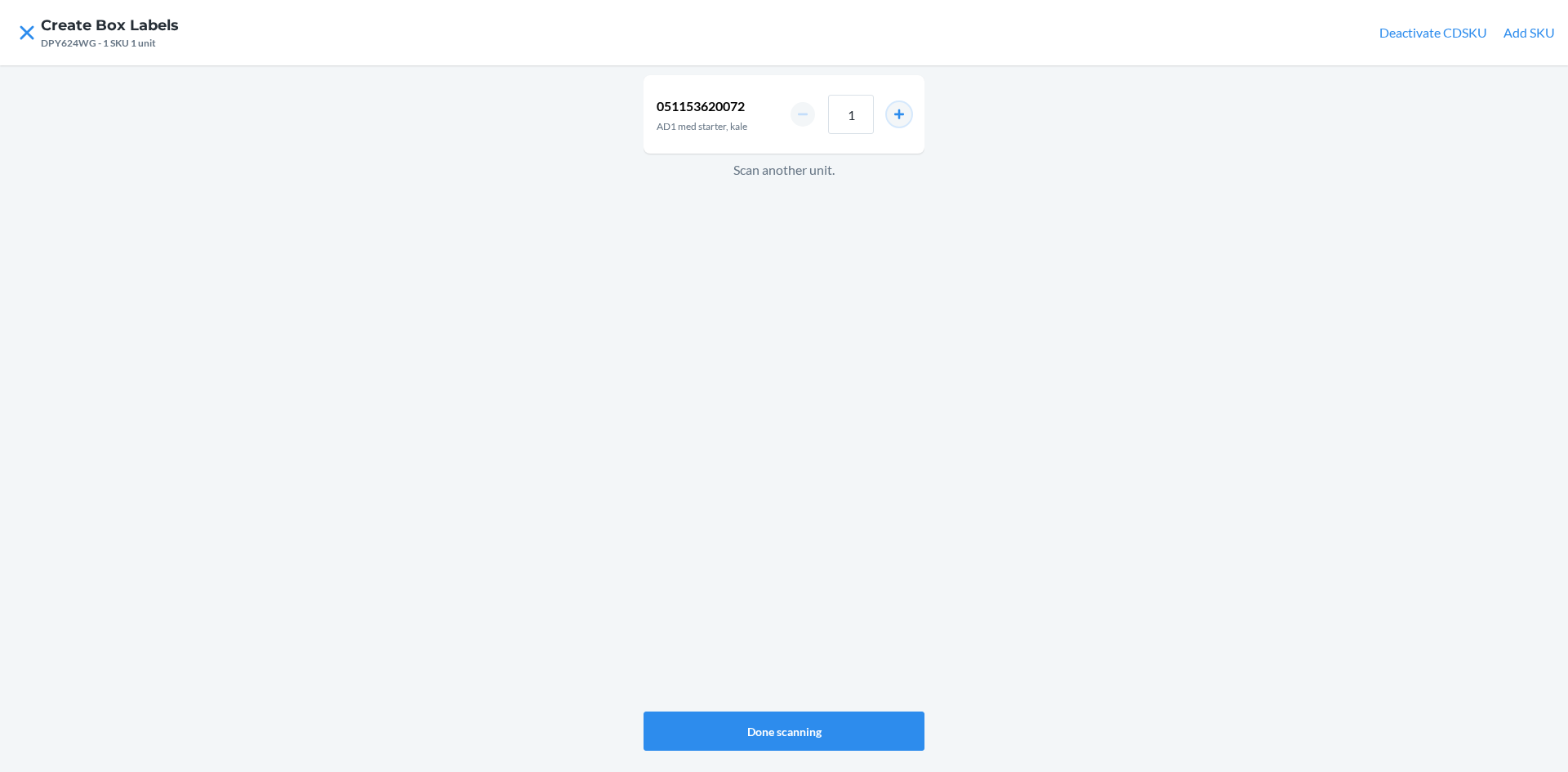
click at [895, 112] on button "increment number" at bounding box center [899, 114] width 24 height 24
click at [896, 112] on button "increment number" at bounding box center [899, 114] width 24 height 24
type input "4"
click at [769, 728] on button "Done scanning" at bounding box center [784, 731] width 281 height 39
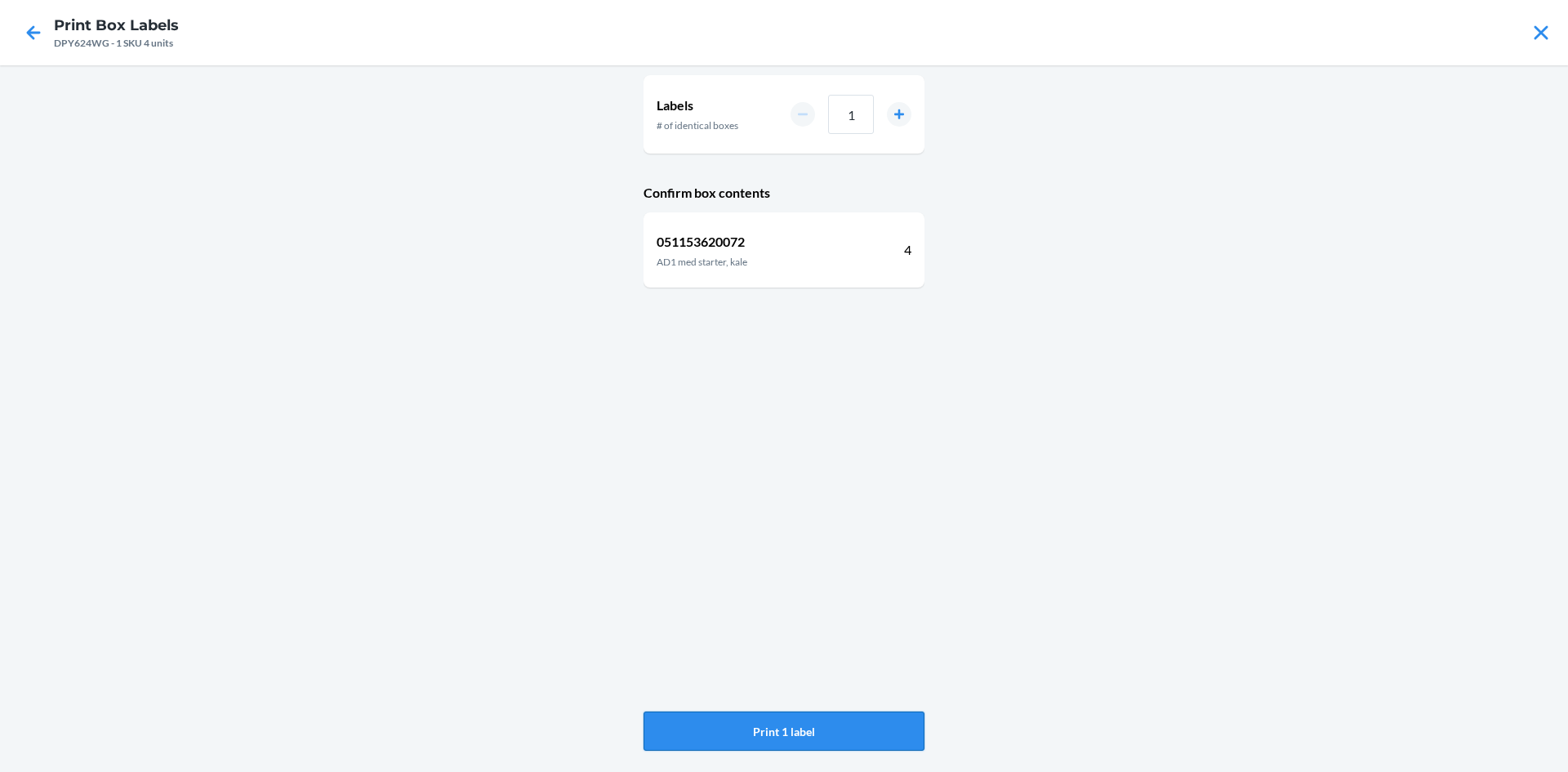
click at [862, 729] on button "Print 1 label" at bounding box center [784, 731] width 281 height 39
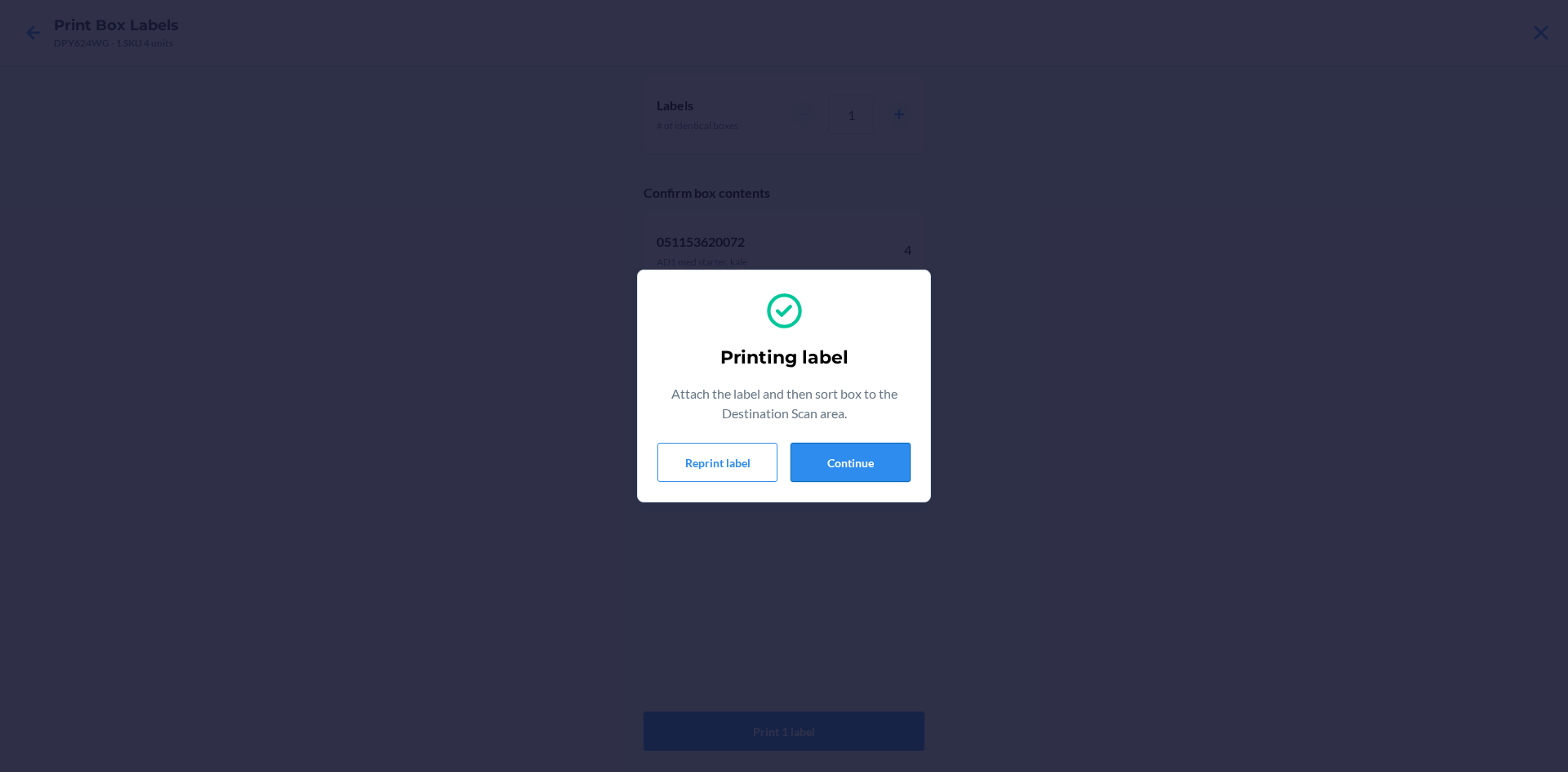
click at [864, 468] on button "Continue" at bounding box center [850, 462] width 120 height 39
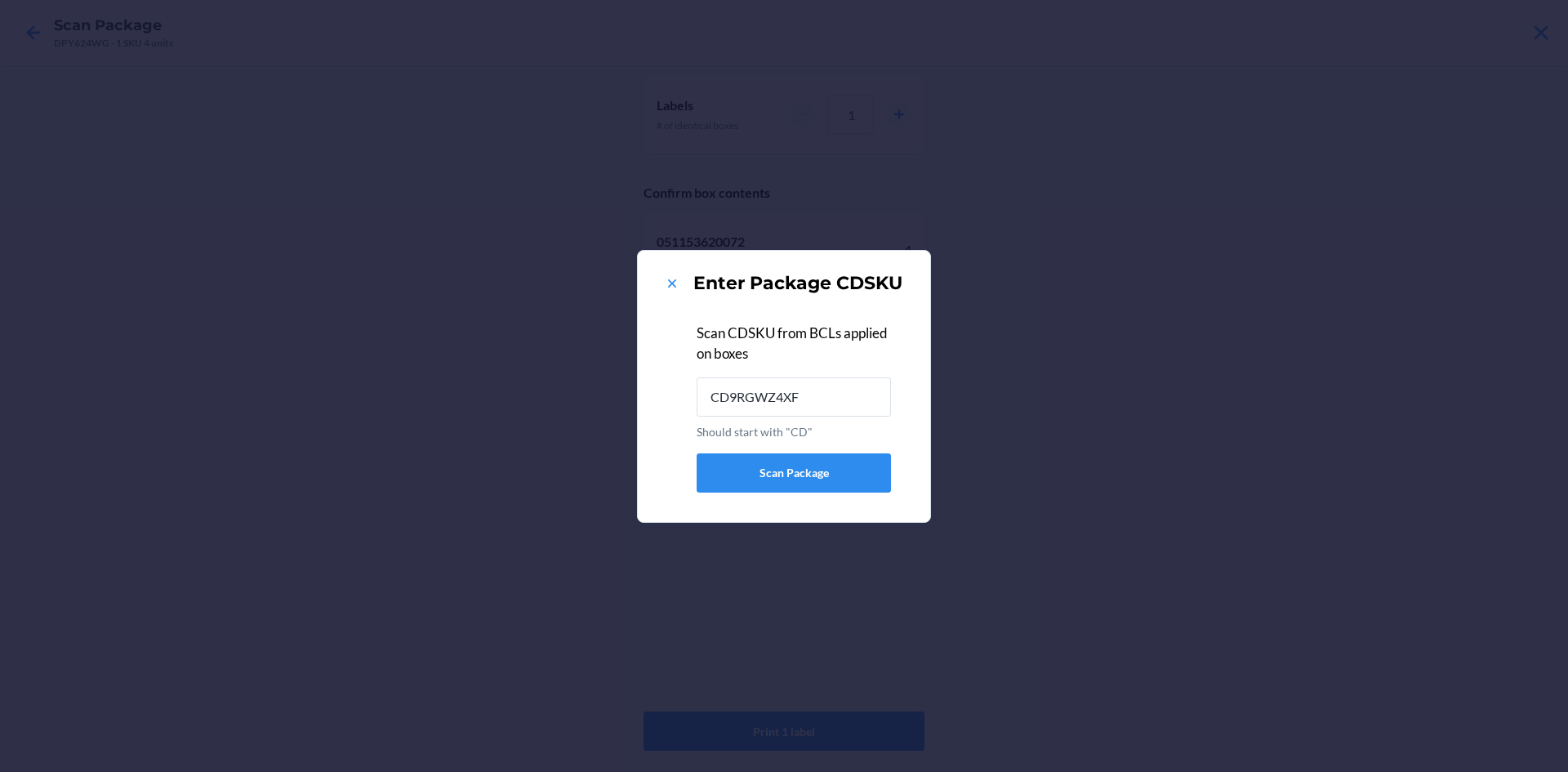
type input "CD9RGWZ4XF4"
click at [671, 282] on icon at bounding box center [672, 284] width 8 height 8
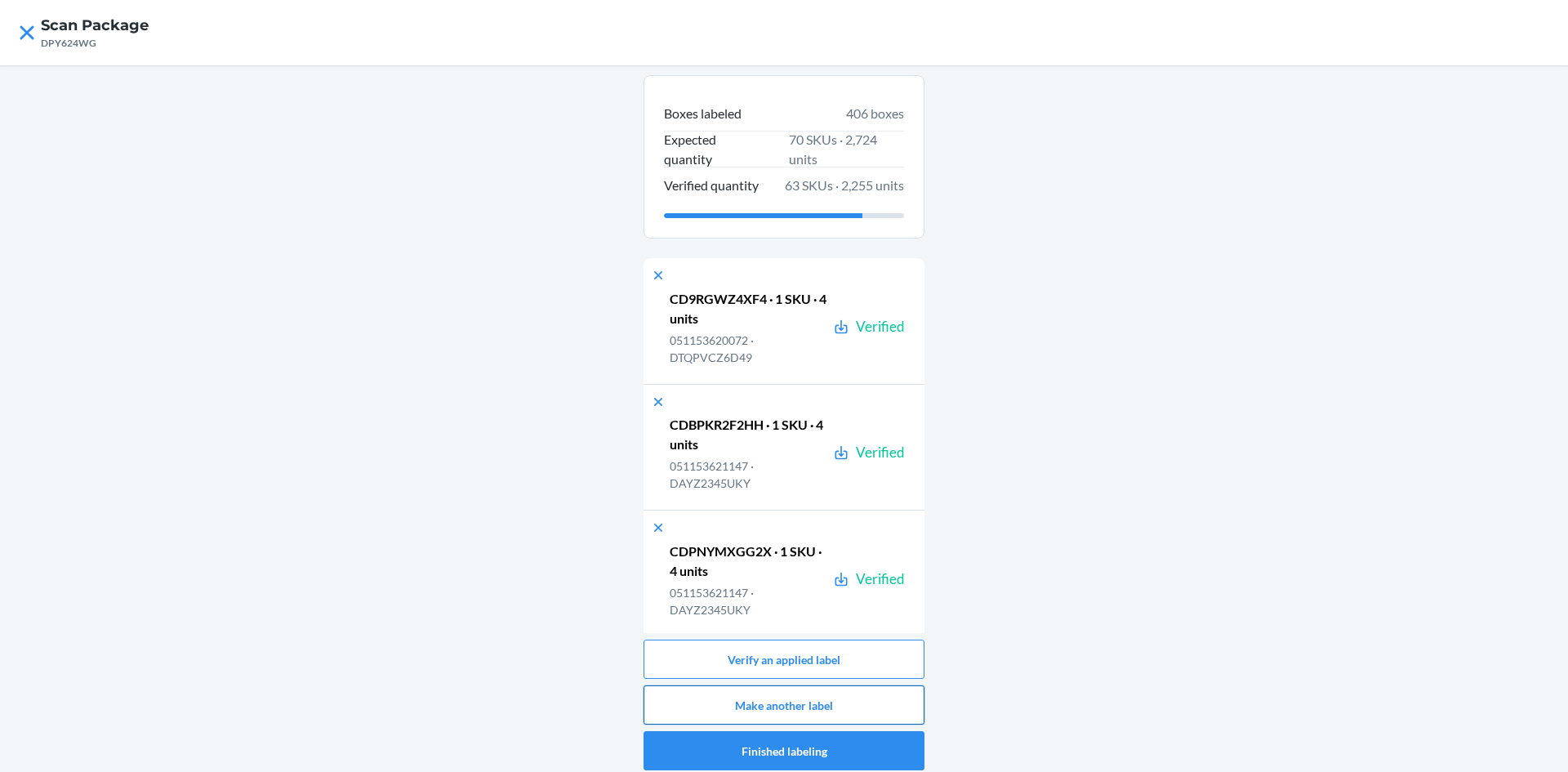
click at [852, 707] on button "Make another label" at bounding box center [784, 704] width 281 height 39
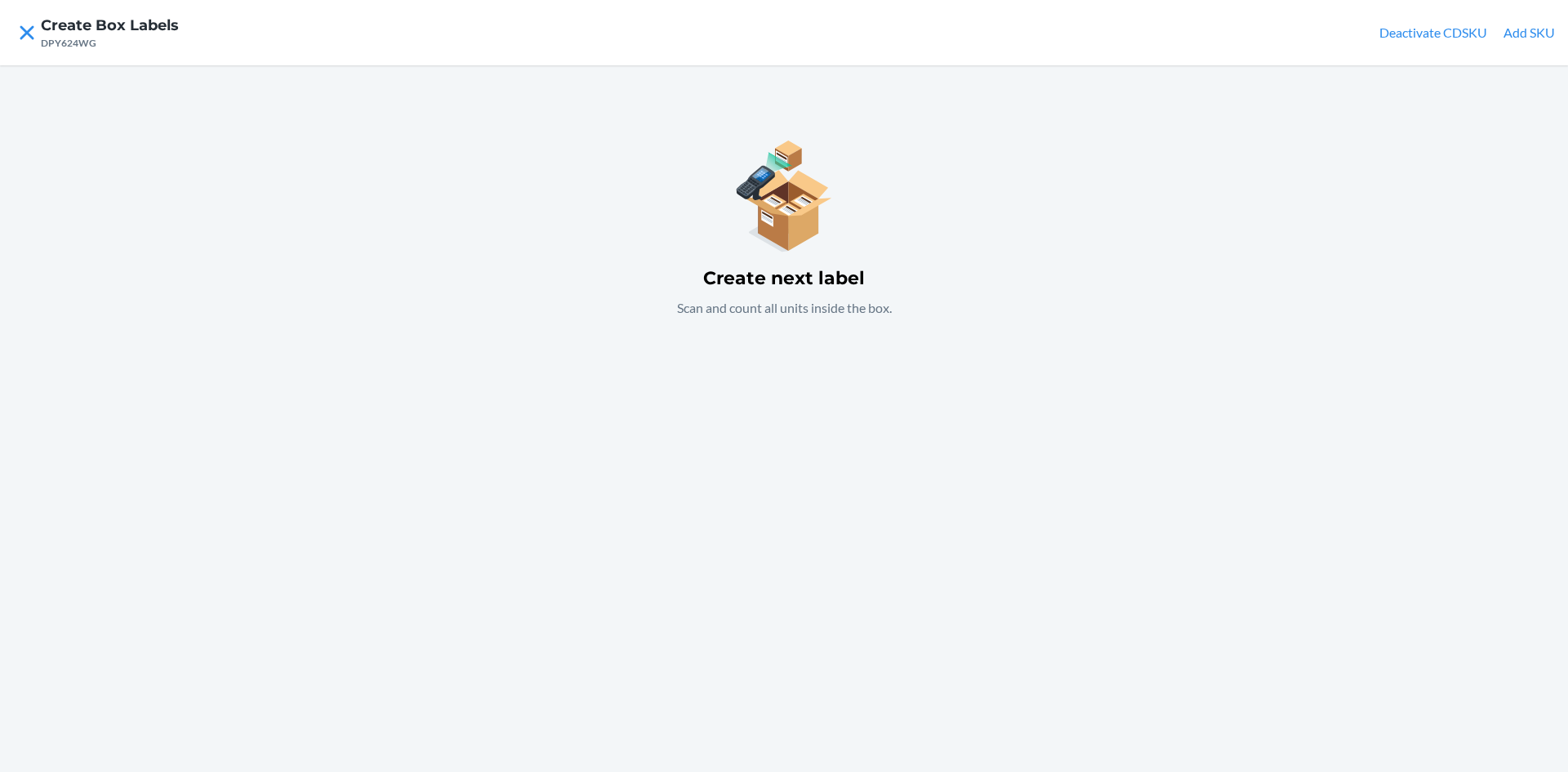
click at [1524, 35] on button "Add SKU" at bounding box center [1529, 32] width 51 height 19
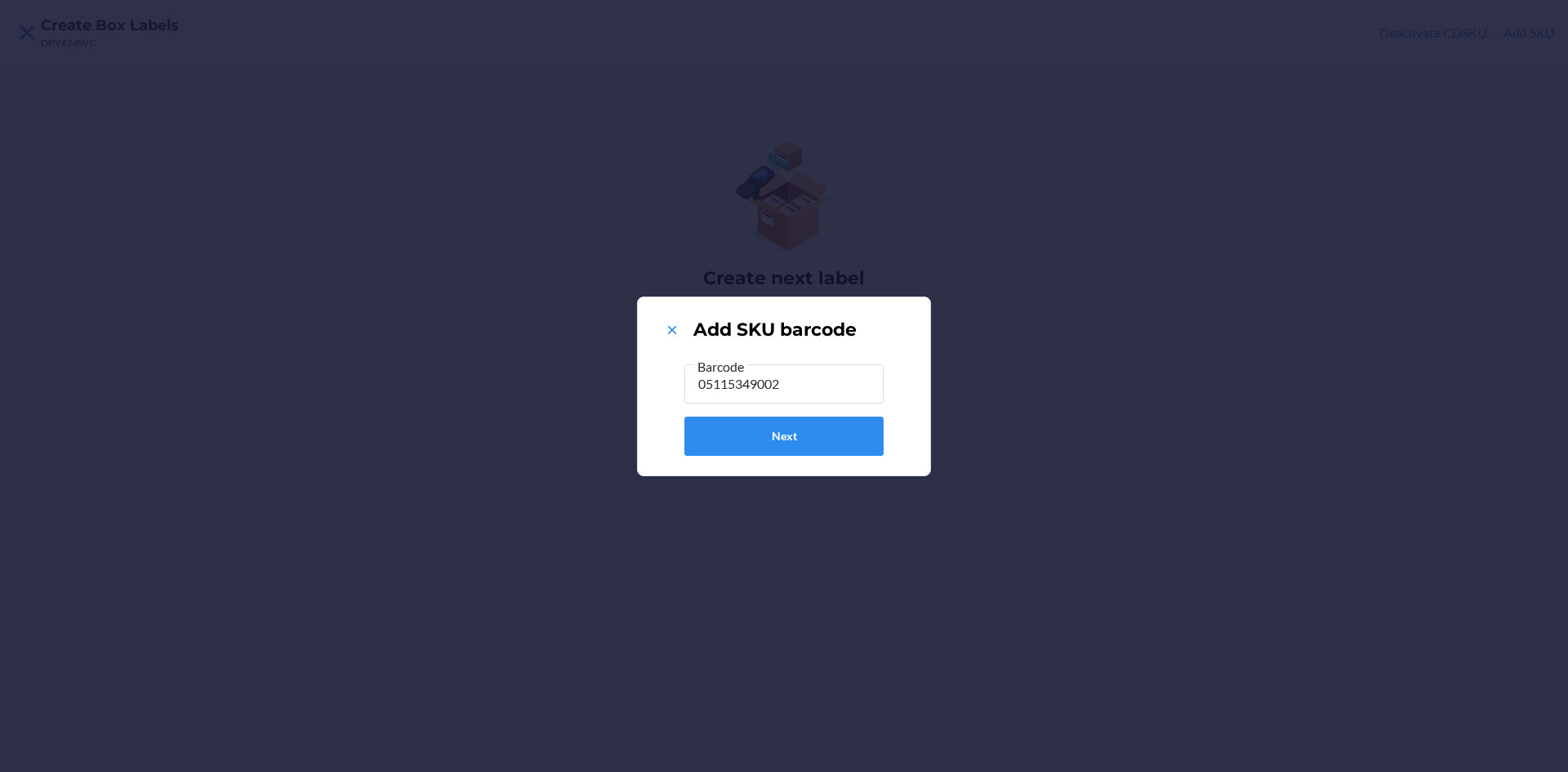
type input "051153490026"
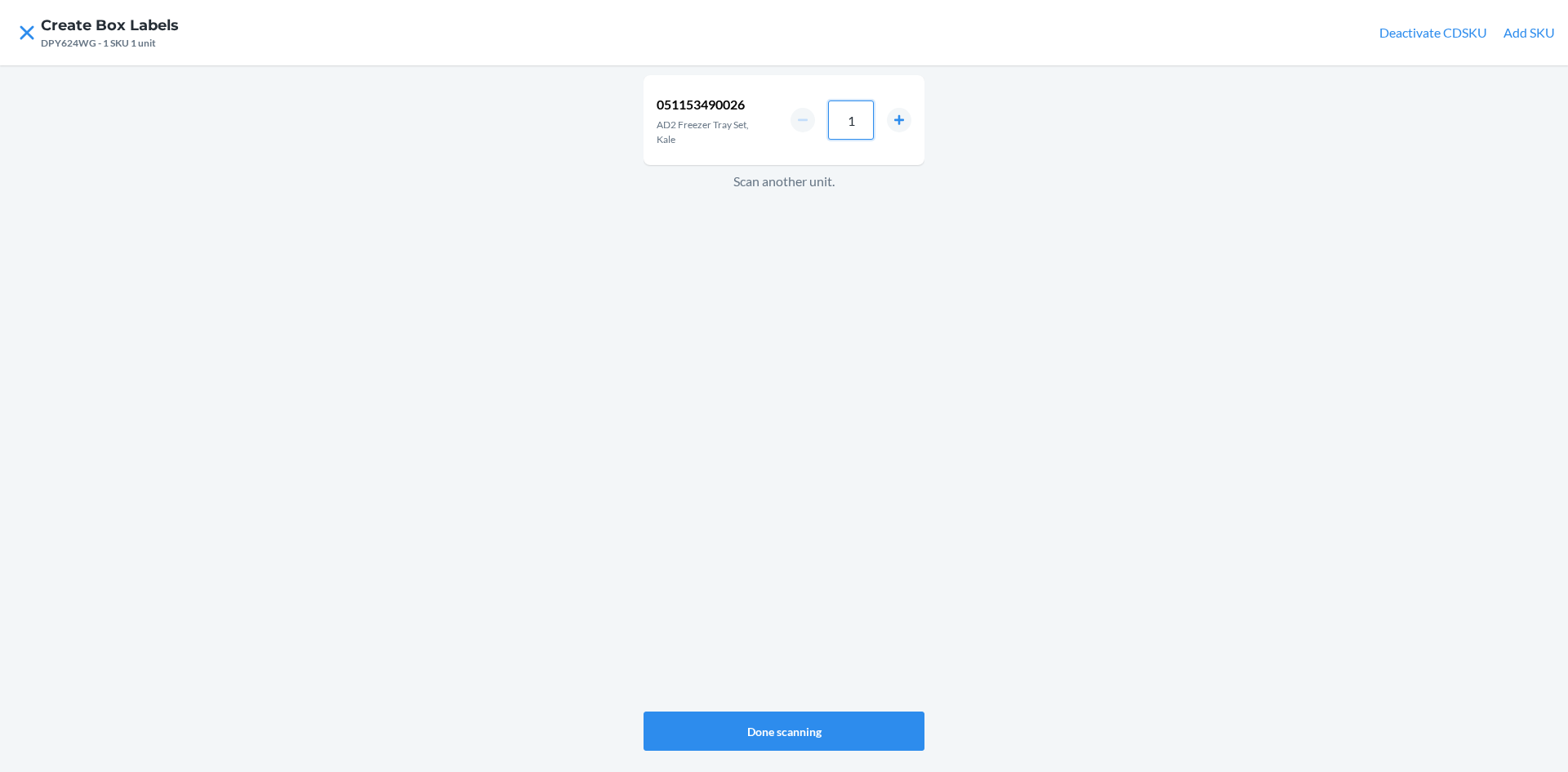
click at [856, 119] on input "1" at bounding box center [851, 120] width 45 height 39
type input "6"
click at [780, 728] on button "Done scanning" at bounding box center [784, 731] width 281 height 39
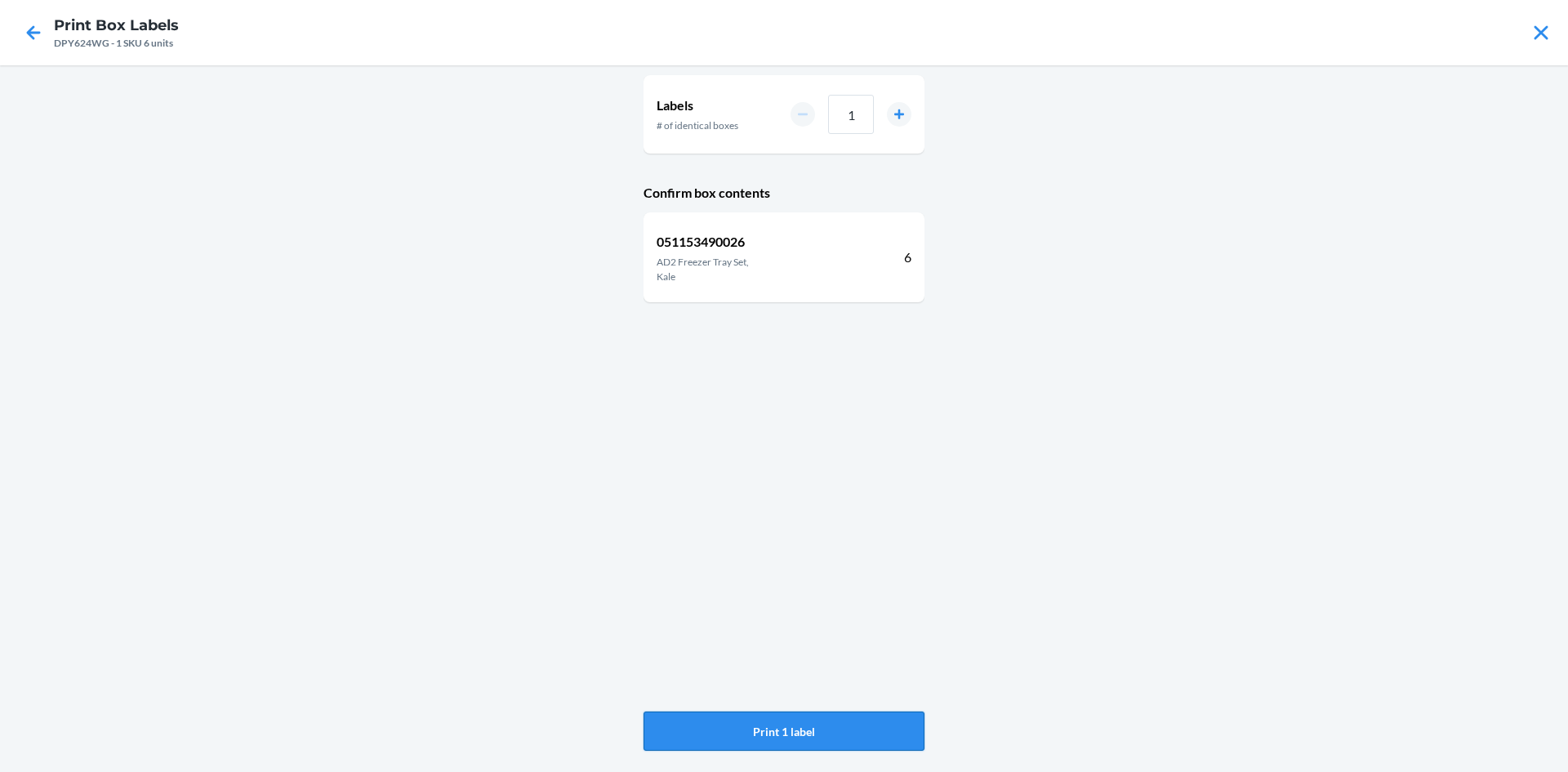
click at [870, 728] on button "Print 1 label" at bounding box center [784, 731] width 281 height 39
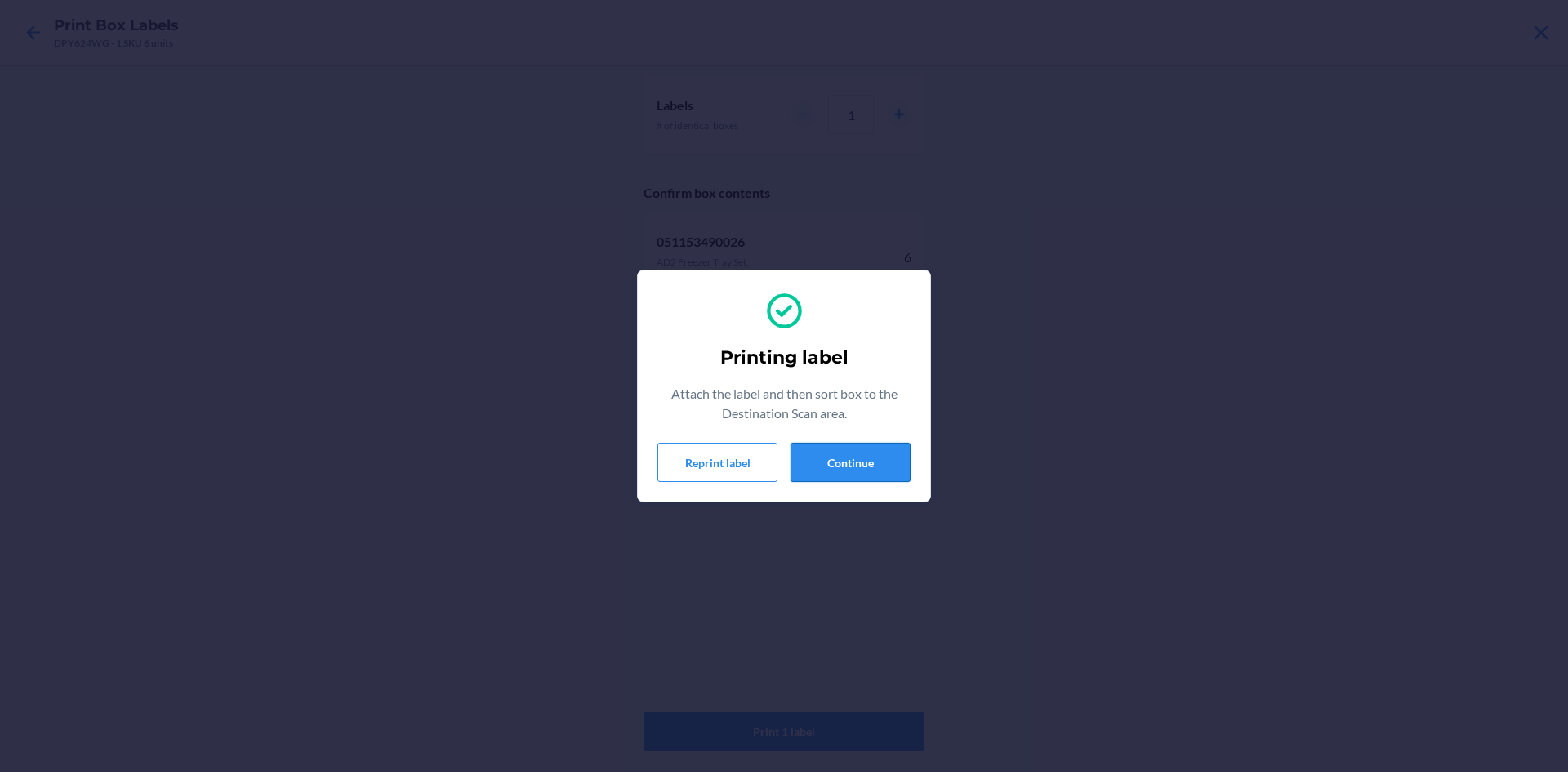
click at [886, 451] on button "Continue" at bounding box center [850, 462] width 120 height 39
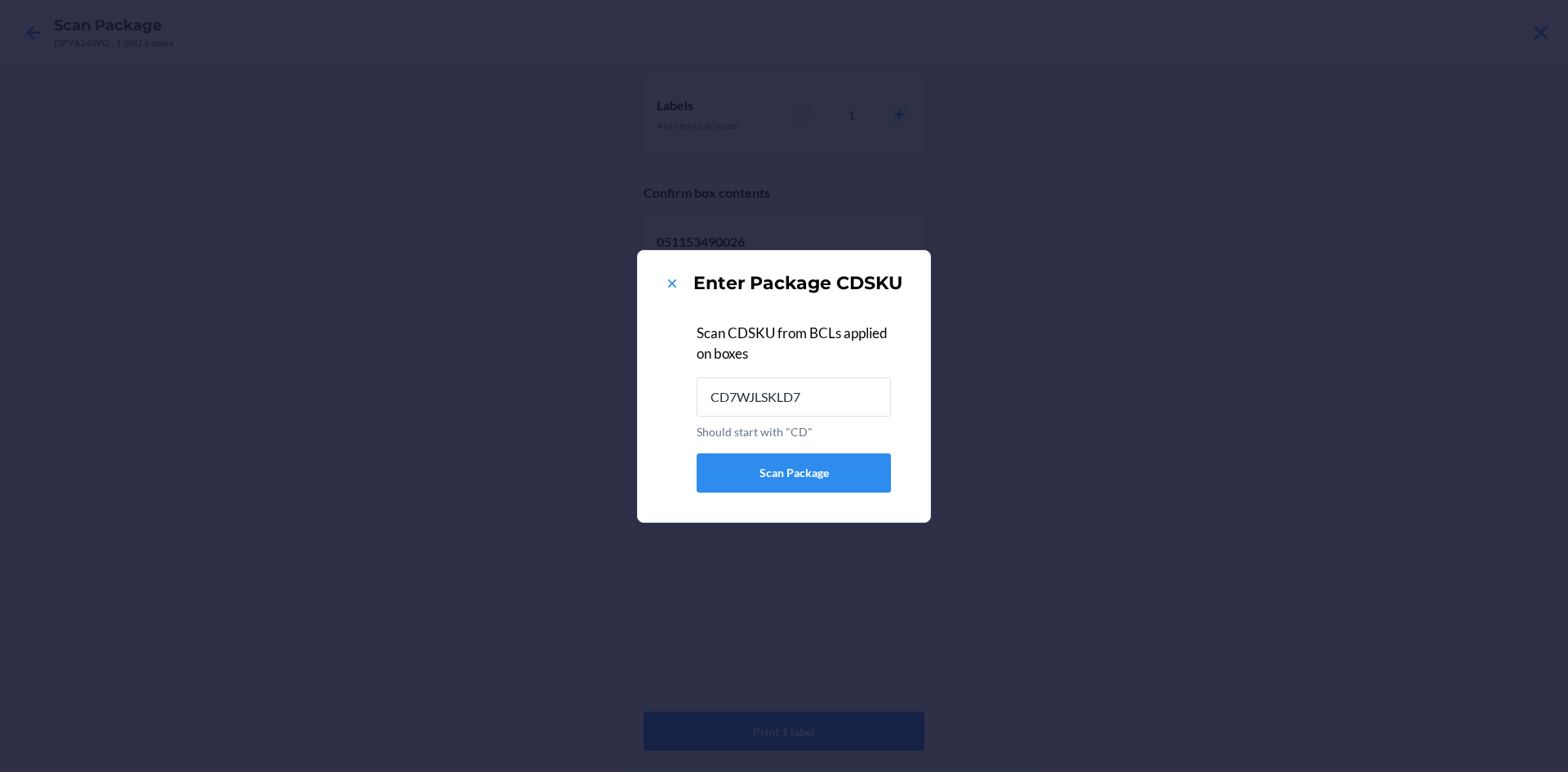
type input "CD7WJLSKLD7"
click at [673, 284] on icon at bounding box center [672, 284] width 8 height 8
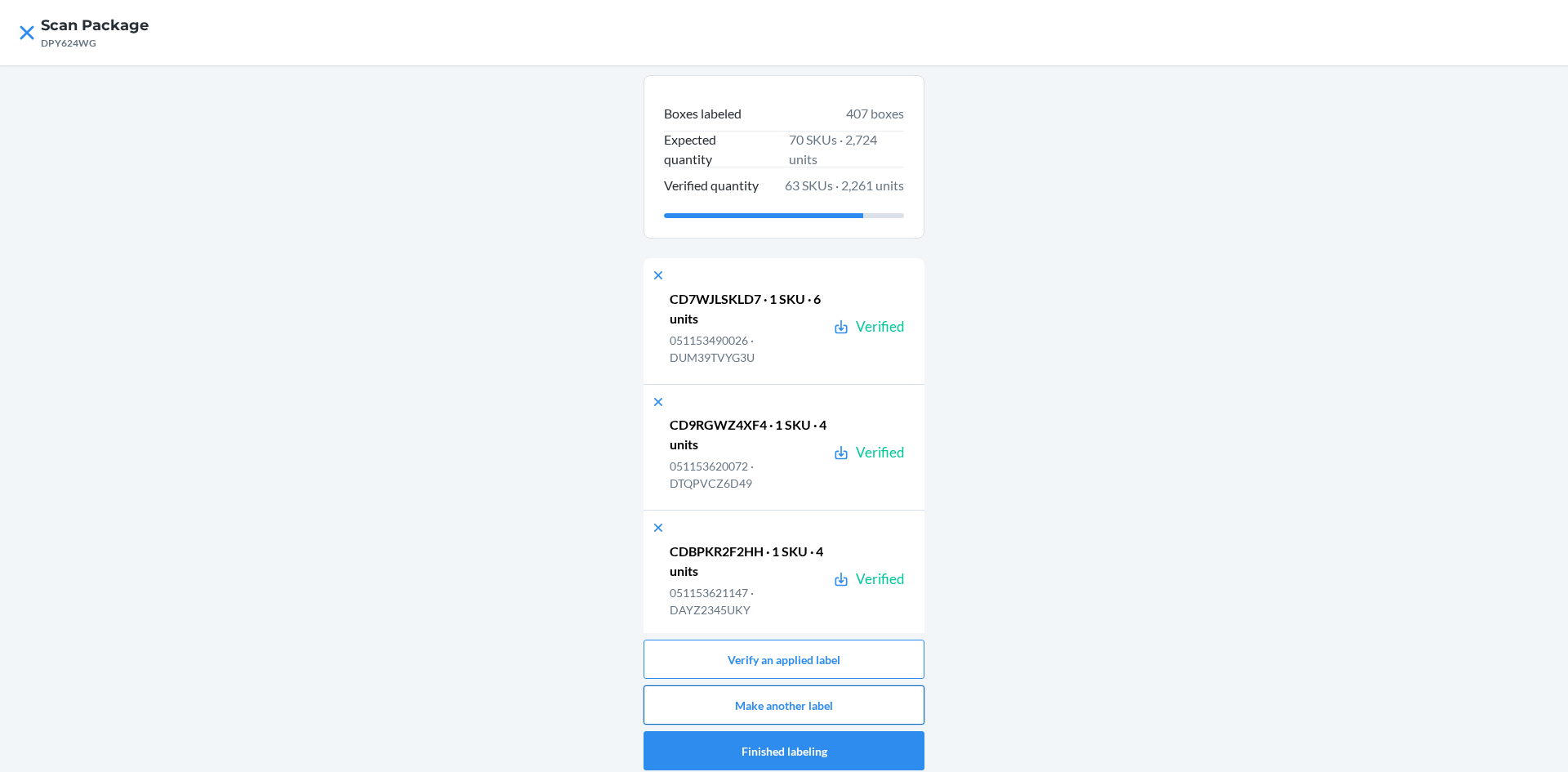
click at [835, 701] on button "Make another label" at bounding box center [784, 704] width 281 height 39
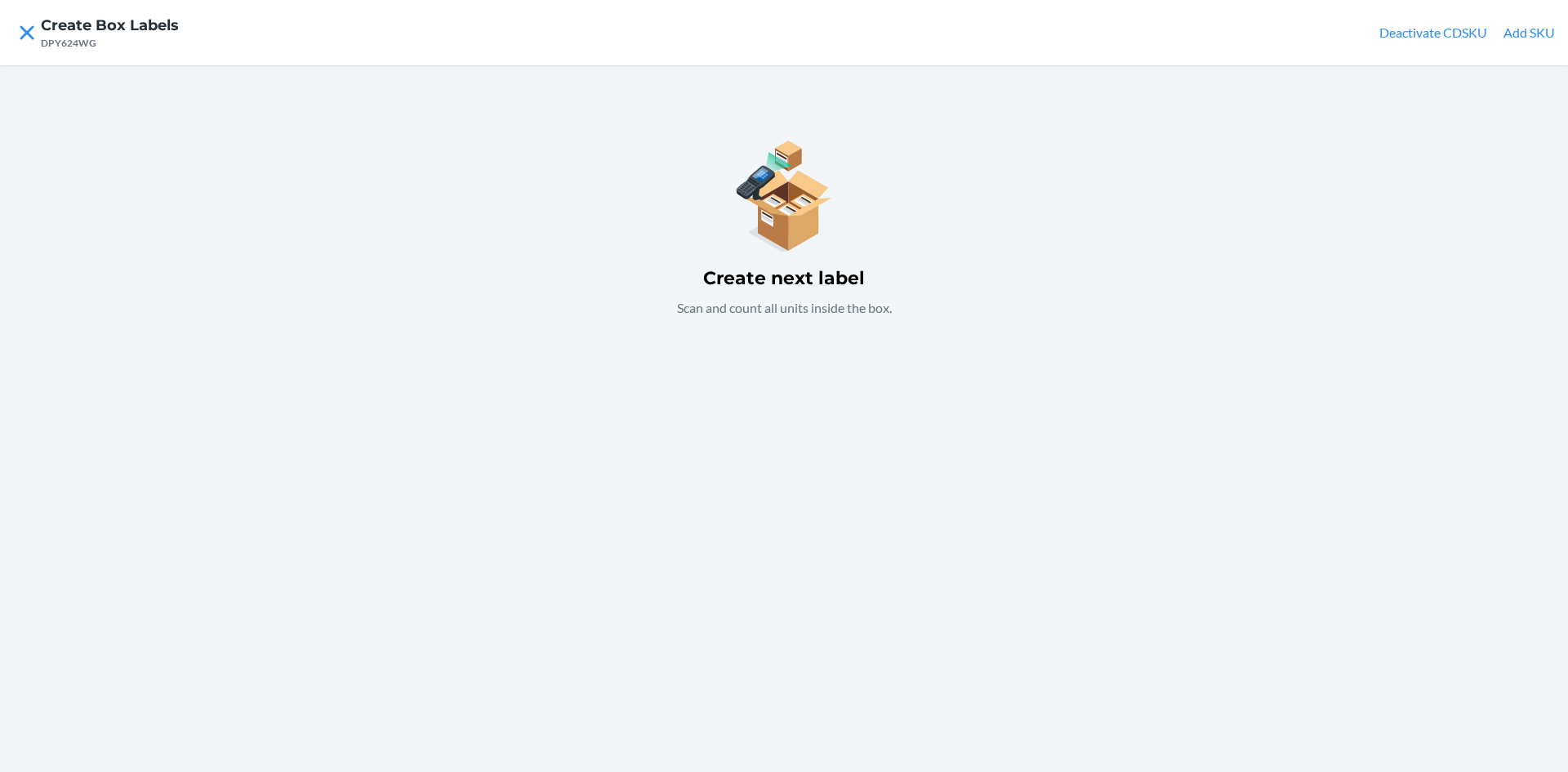
click at [1534, 31] on button "Add SKU" at bounding box center [1529, 32] width 51 height 19
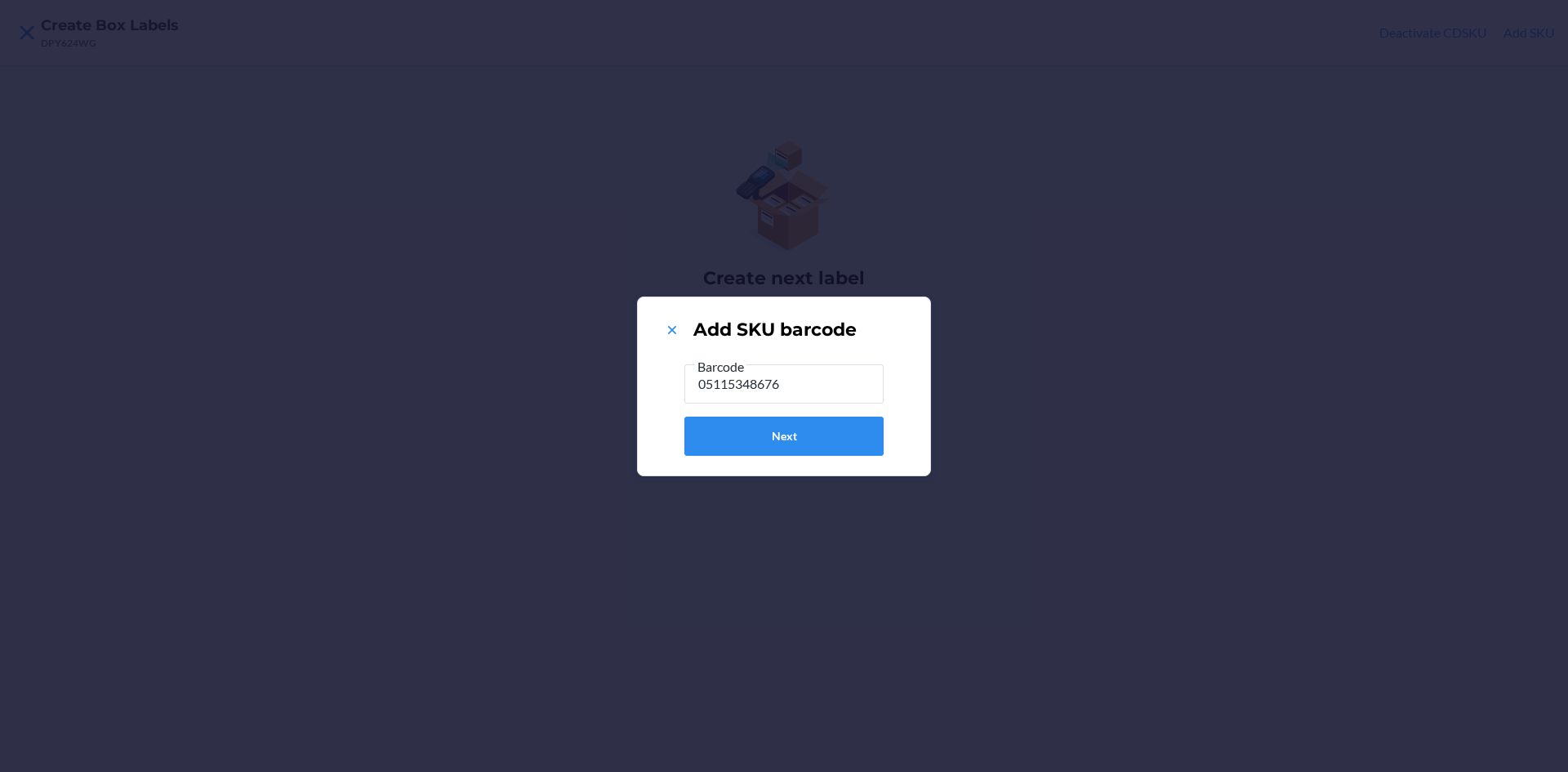
type input "051153486760"
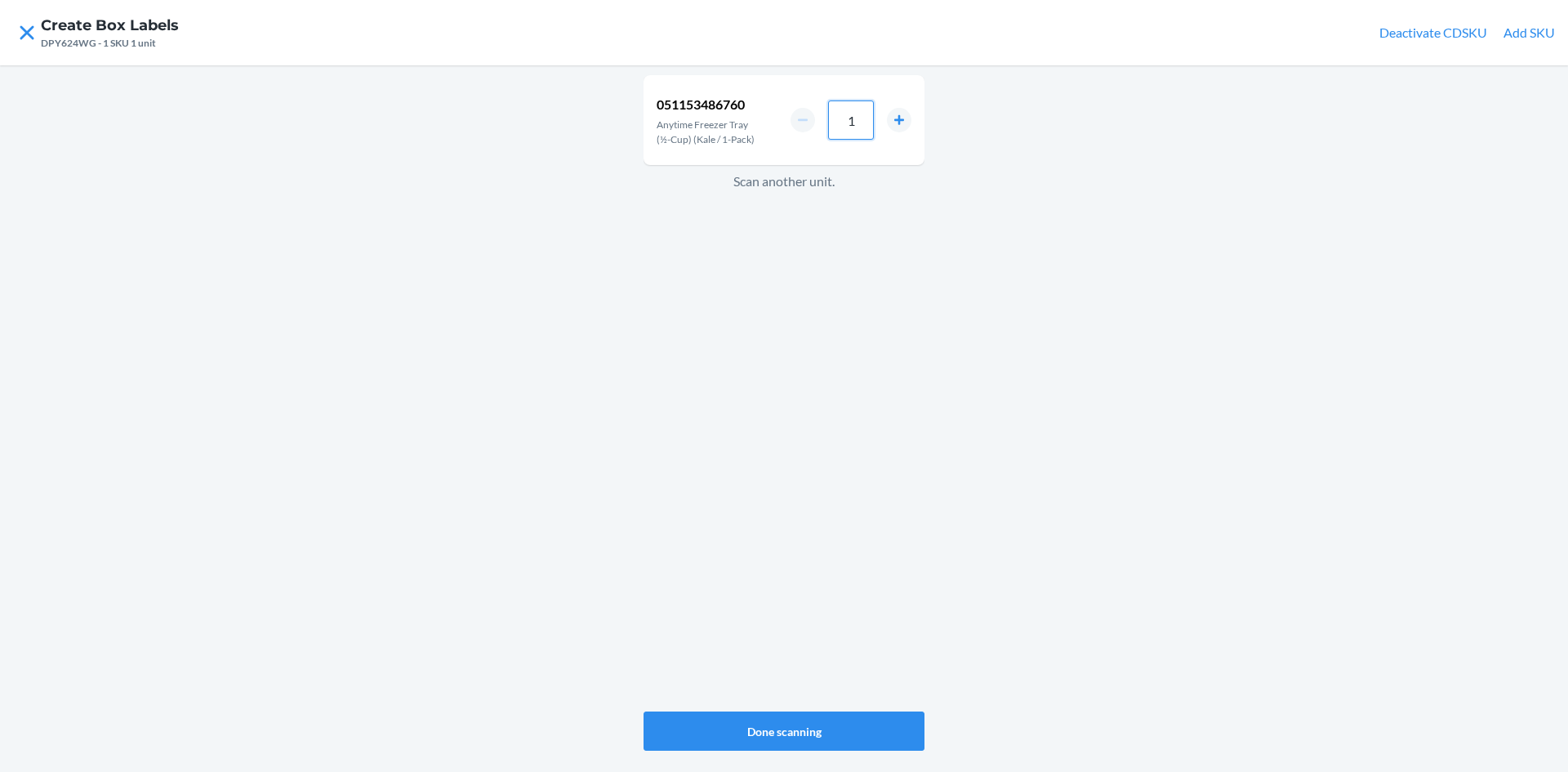
click at [865, 110] on input "1" at bounding box center [851, 120] width 45 height 39
type input "12"
click at [847, 728] on button "Done scanning" at bounding box center [784, 731] width 281 height 39
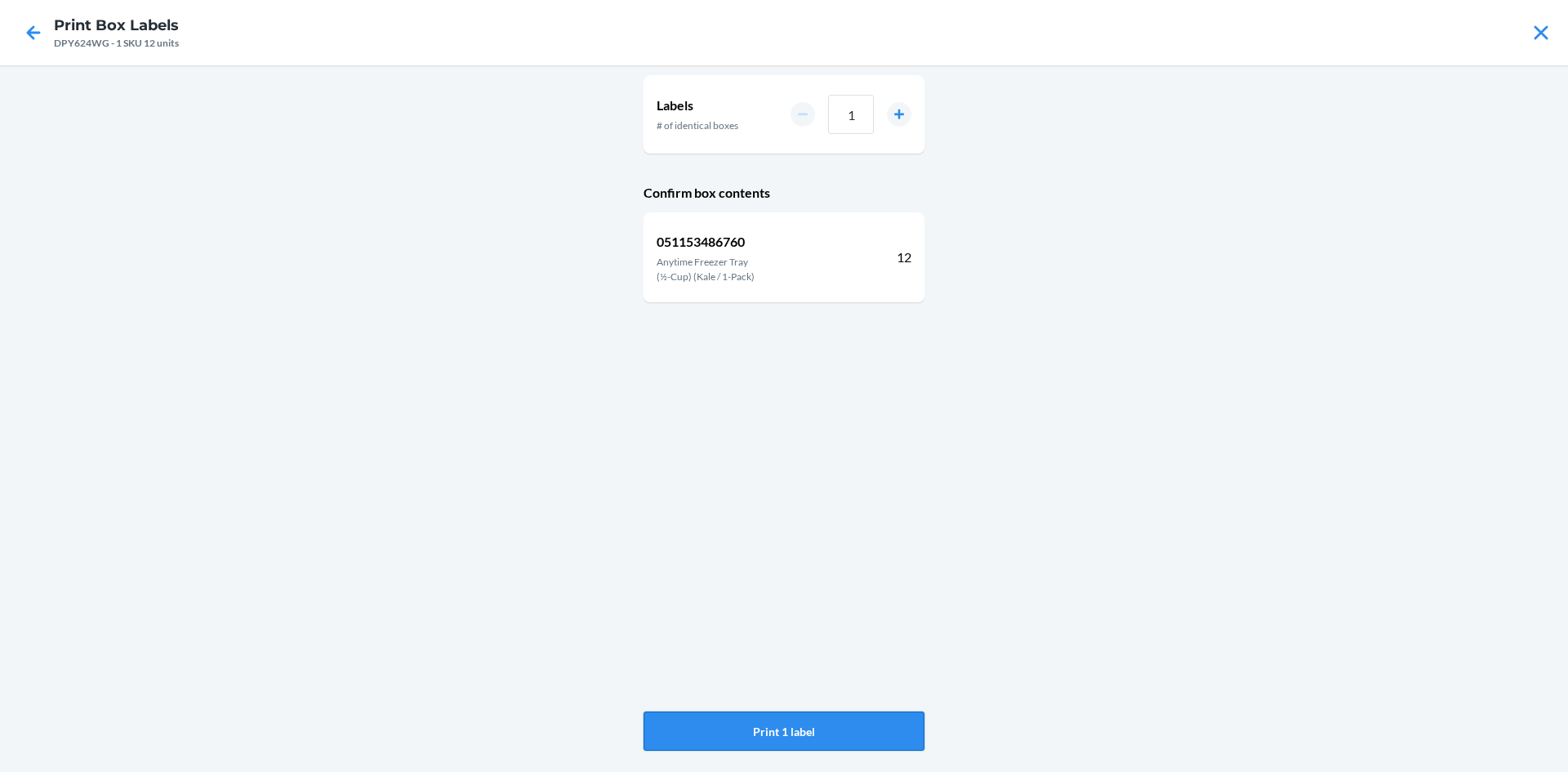
click at [831, 730] on button "Print 1 label" at bounding box center [784, 731] width 281 height 39
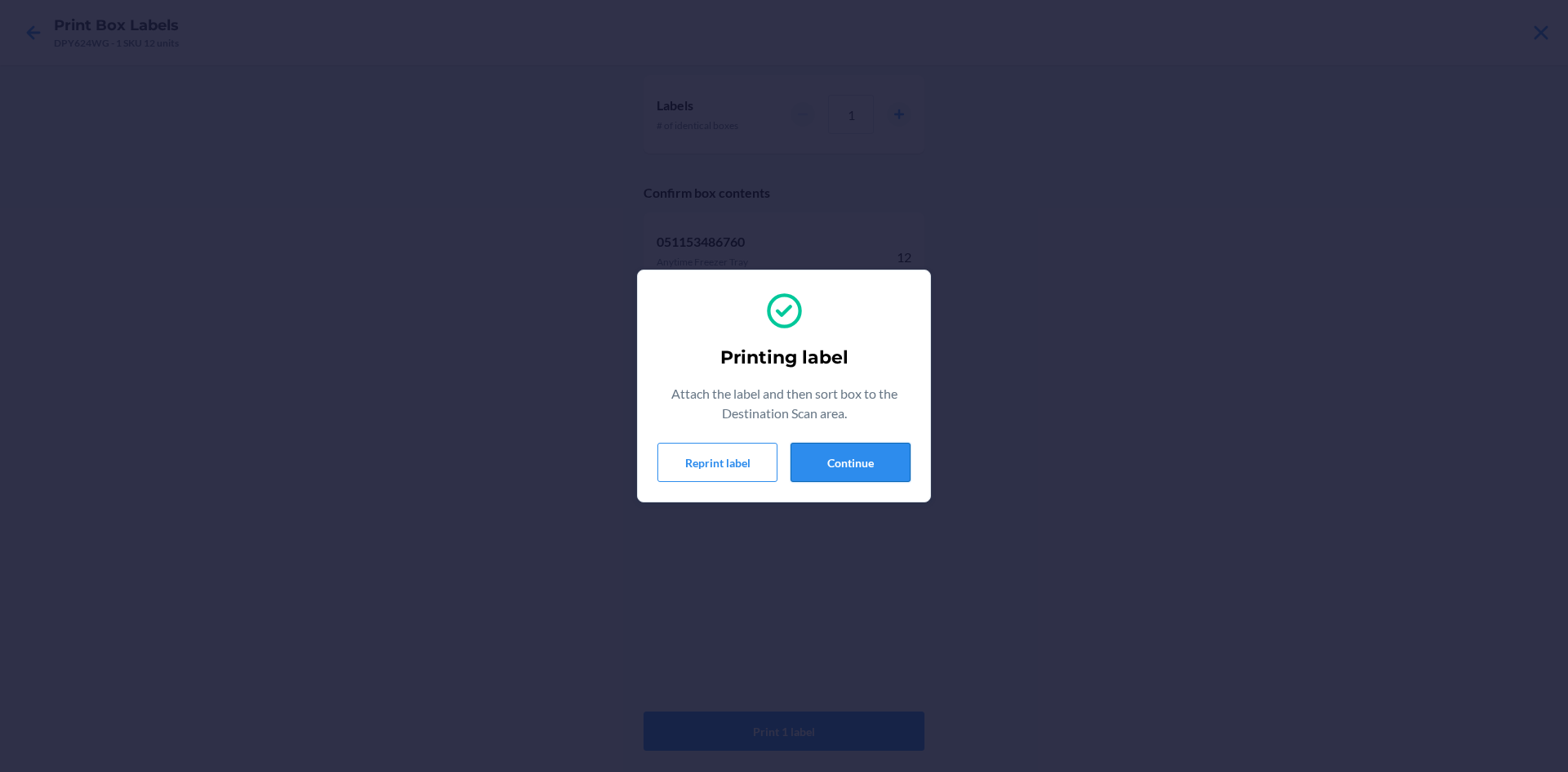
click at [842, 467] on button "Continue" at bounding box center [850, 462] width 120 height 39
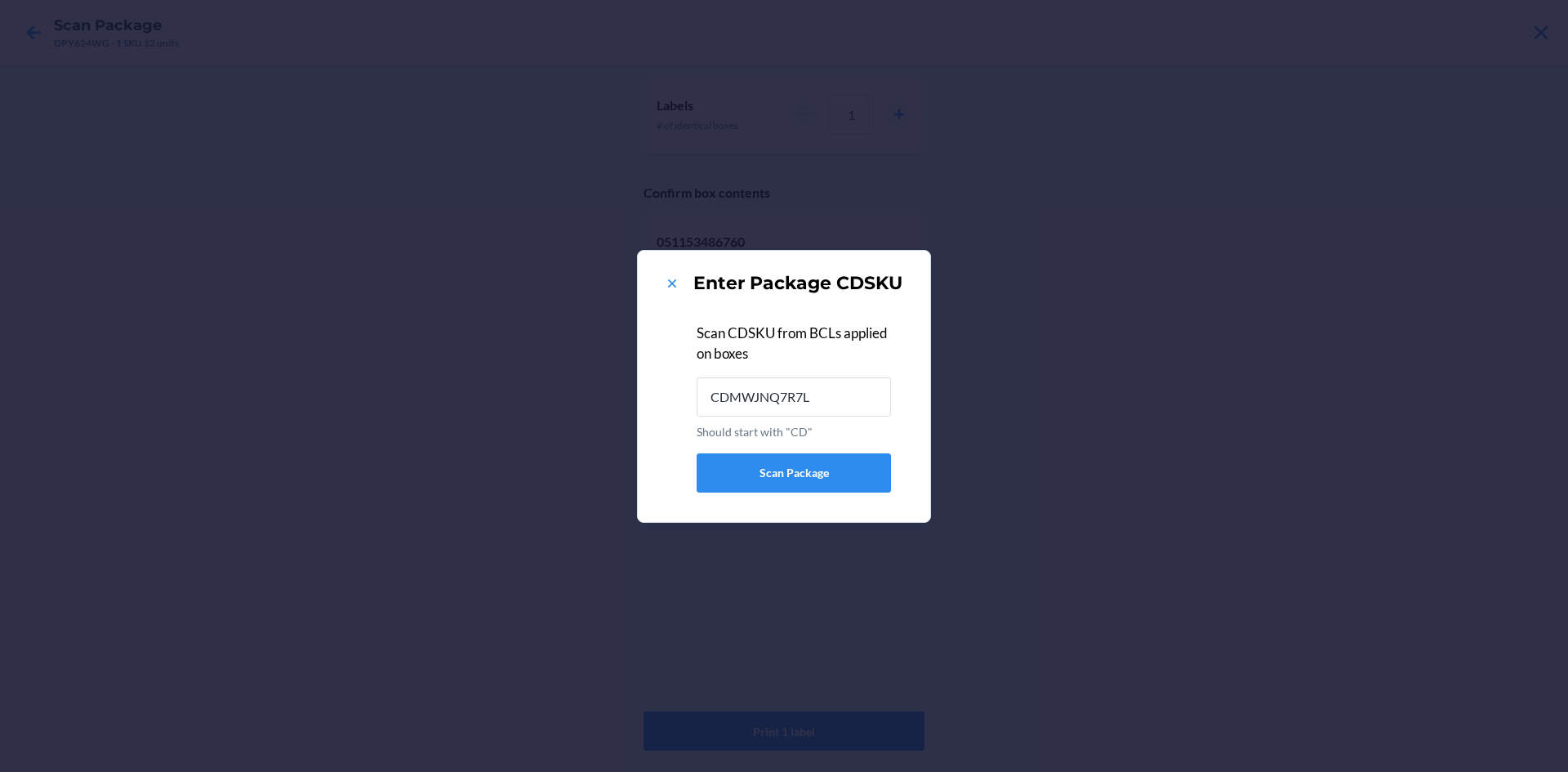
type input "CDMWJNQ7R7L"
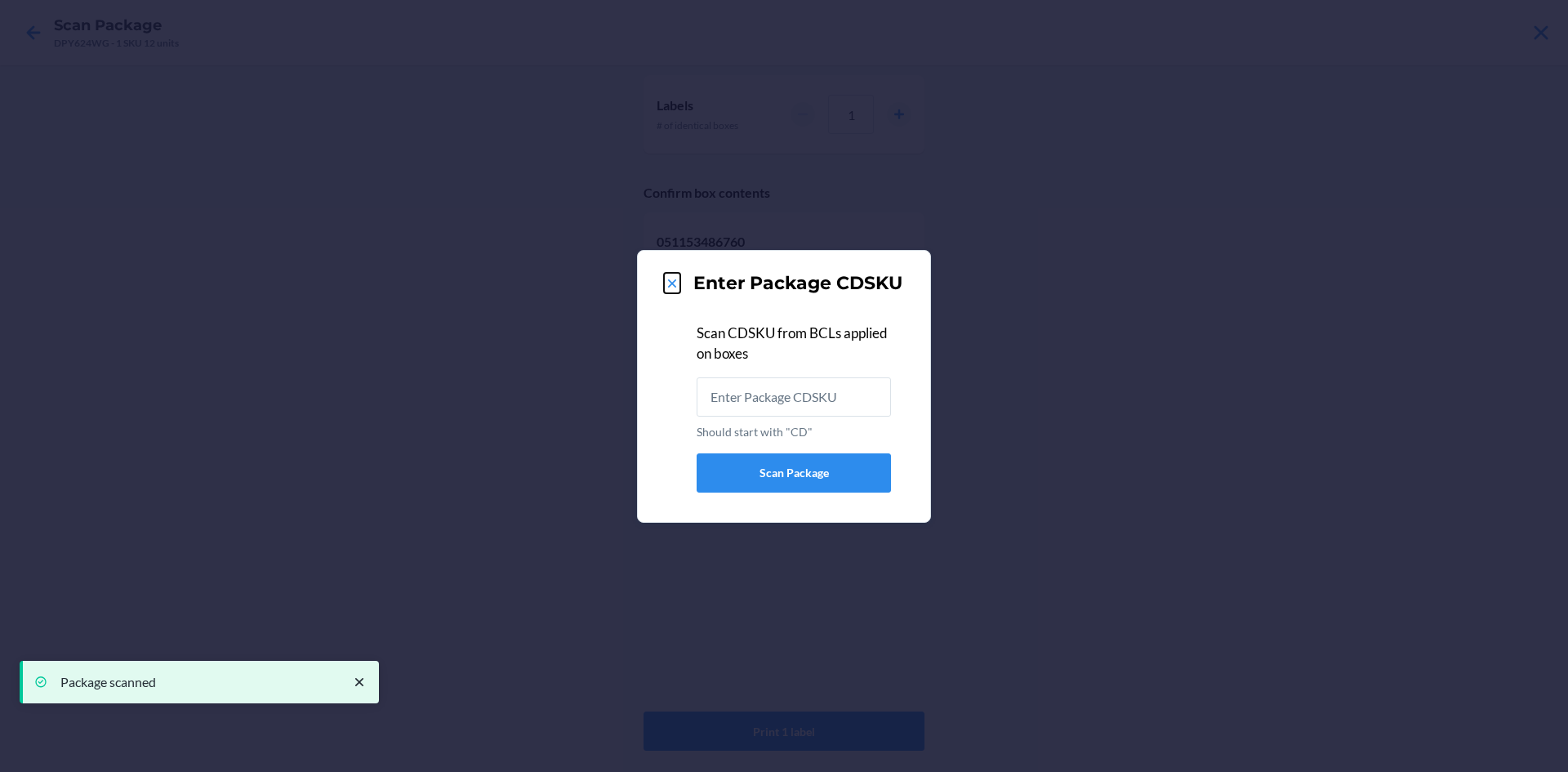
click at [668, 276] on icon at bounding box center [672, 283] width 16 height 16
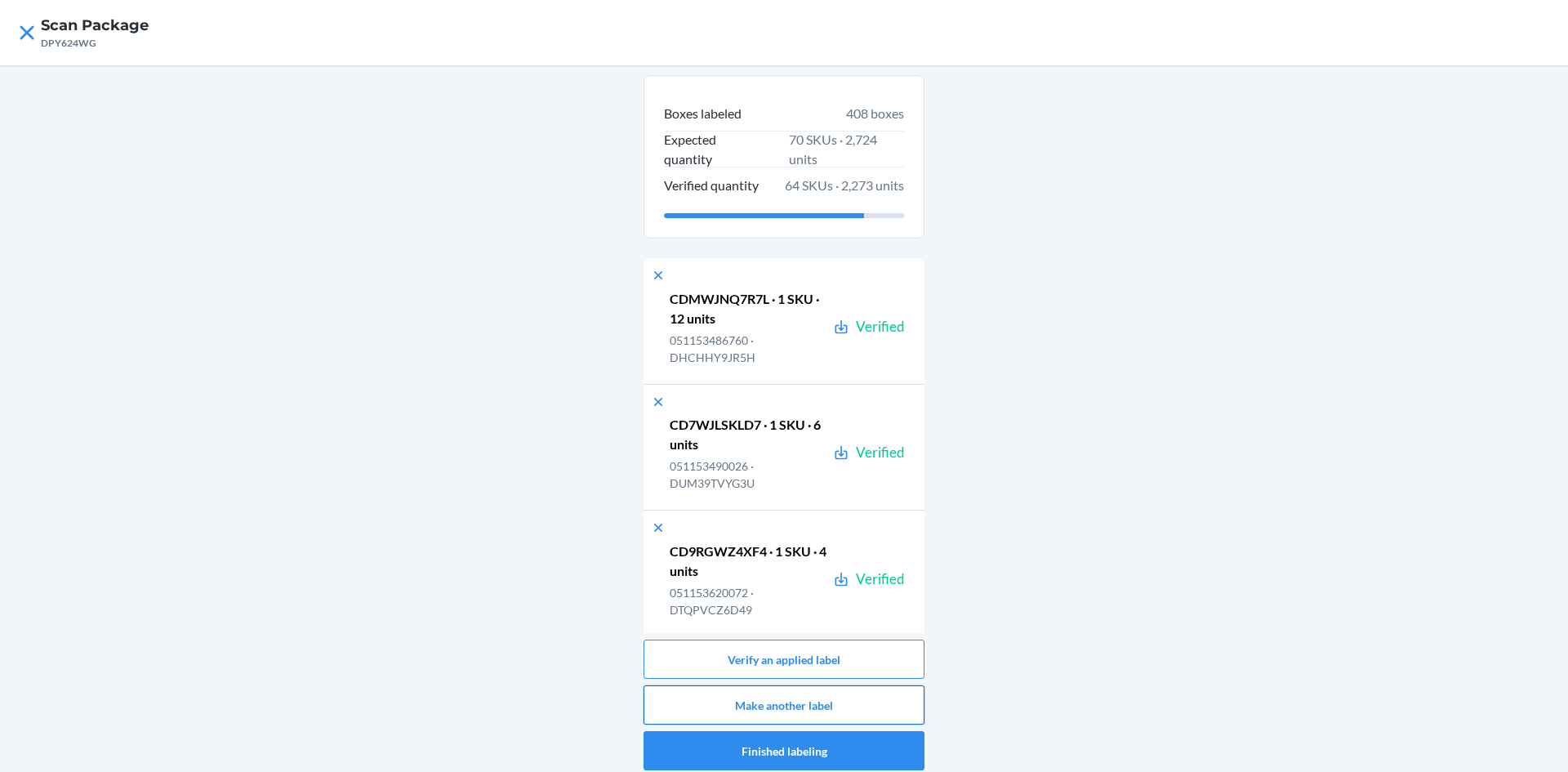
click at [800, 707] on button "Make another label" at bounding box center [784, 704] width 281 height 39
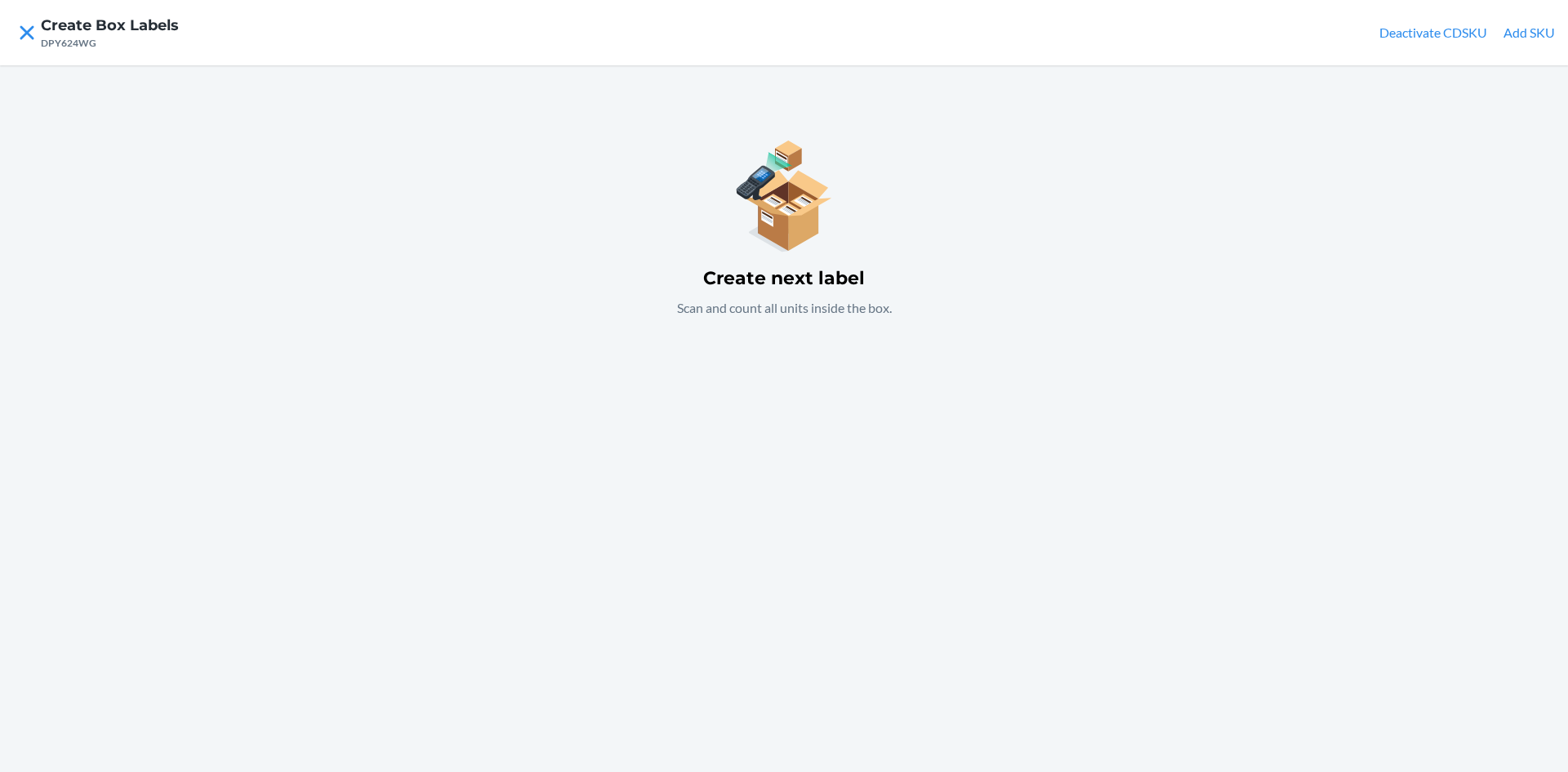
click at [1524, 29] on button "Add SKU" at bounding box center [1529, 32] width 51 height 19
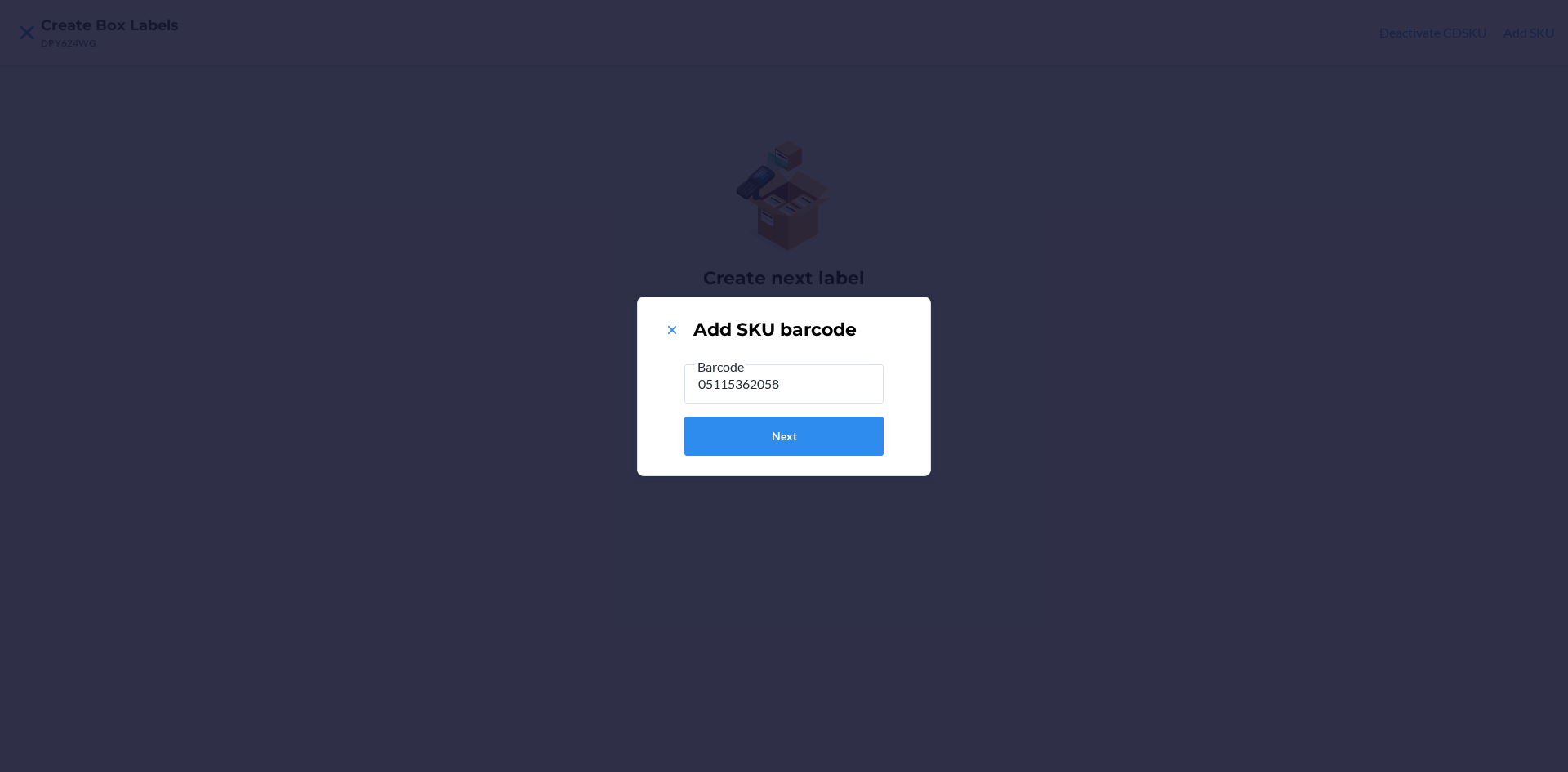
type input "051153620584"
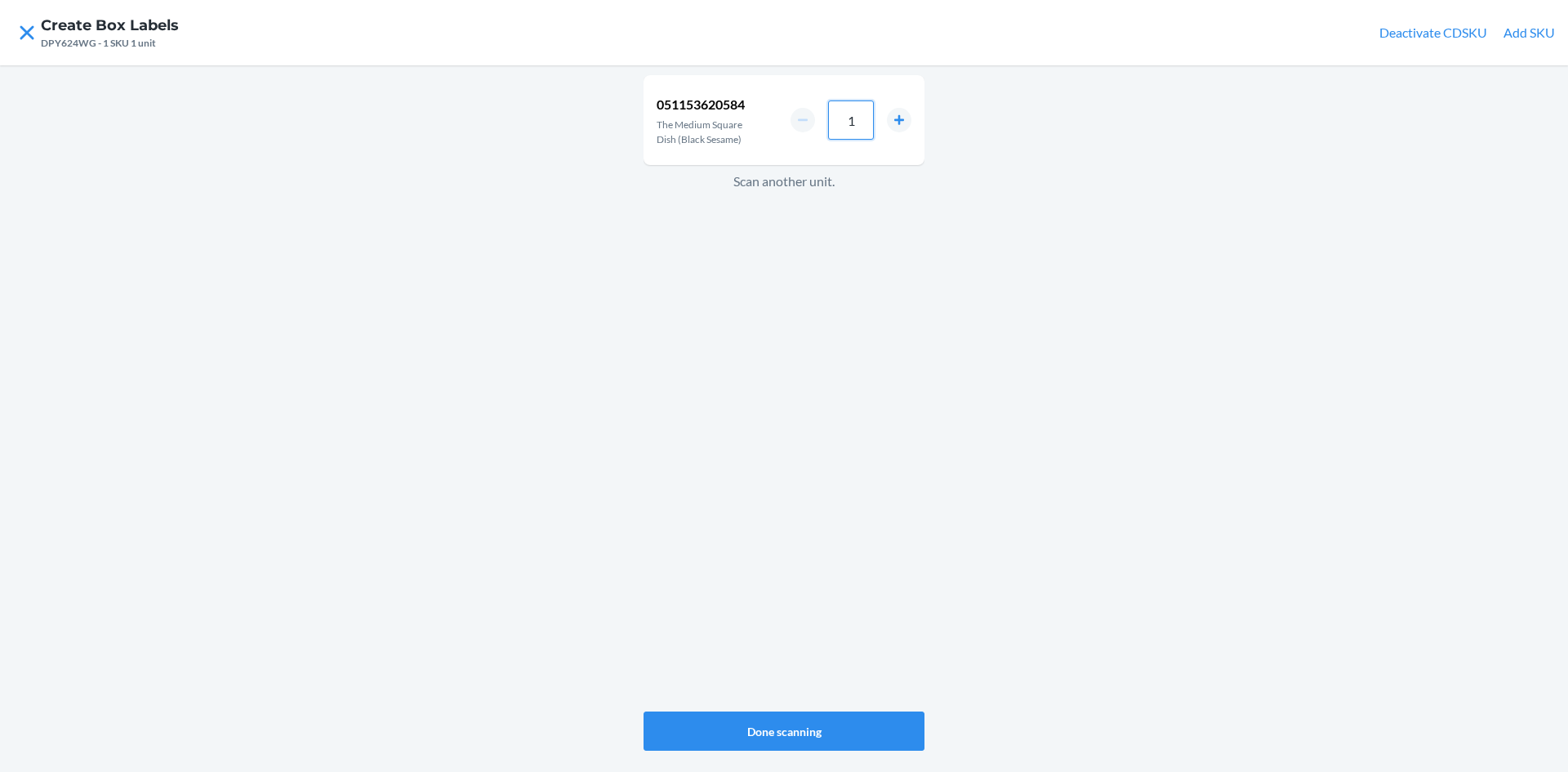
click at [860, 119] on input "1" at bounding box center [851, 120] width 45 height 39
type input "8"
click at [781, 724] on button "Done scanning" at bounding box center [784, 731] width 281 height 39
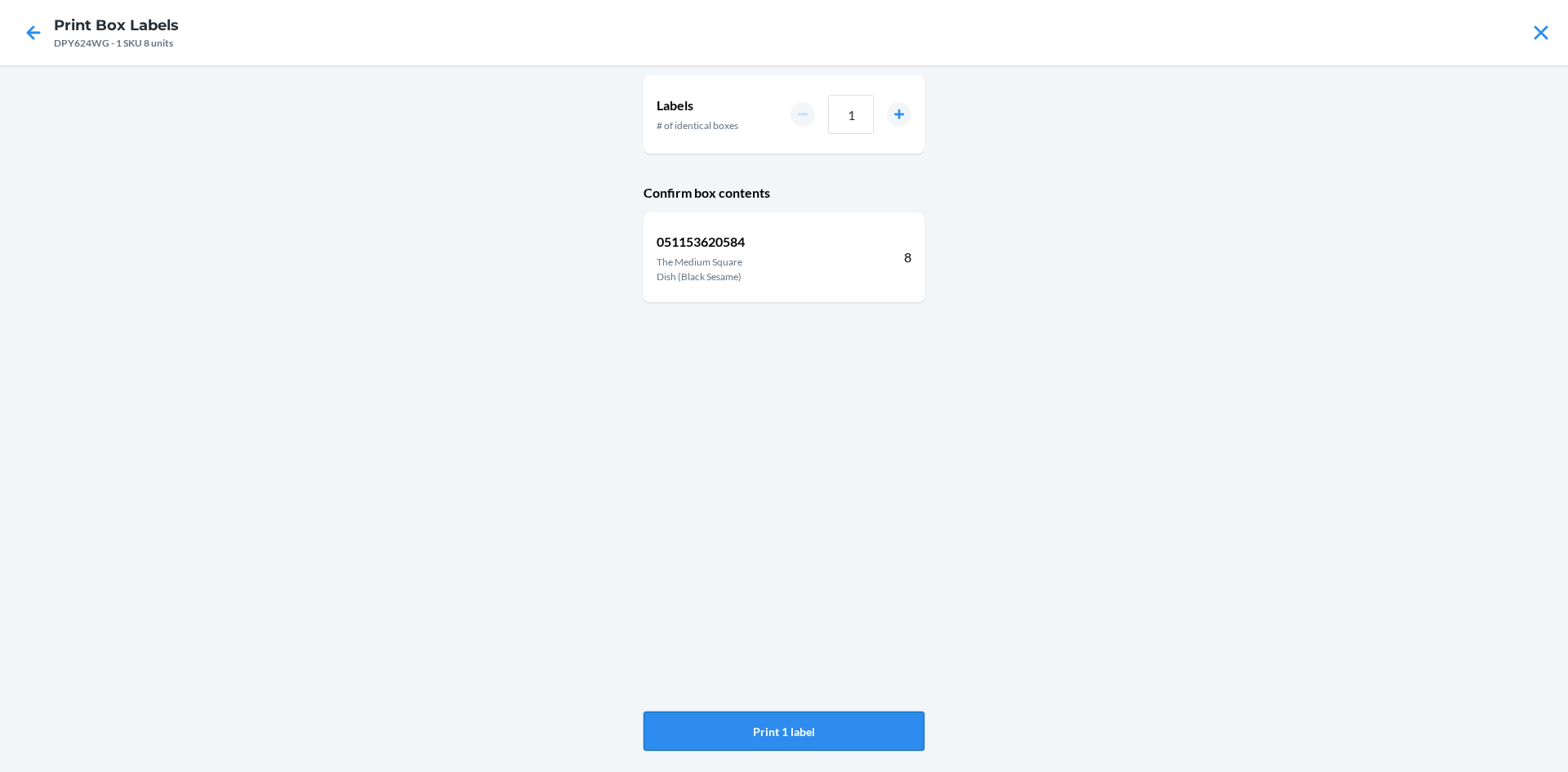
click at [802, 723] on button "Print 1 label" at bounding box center [784, 731] width 281 height 39
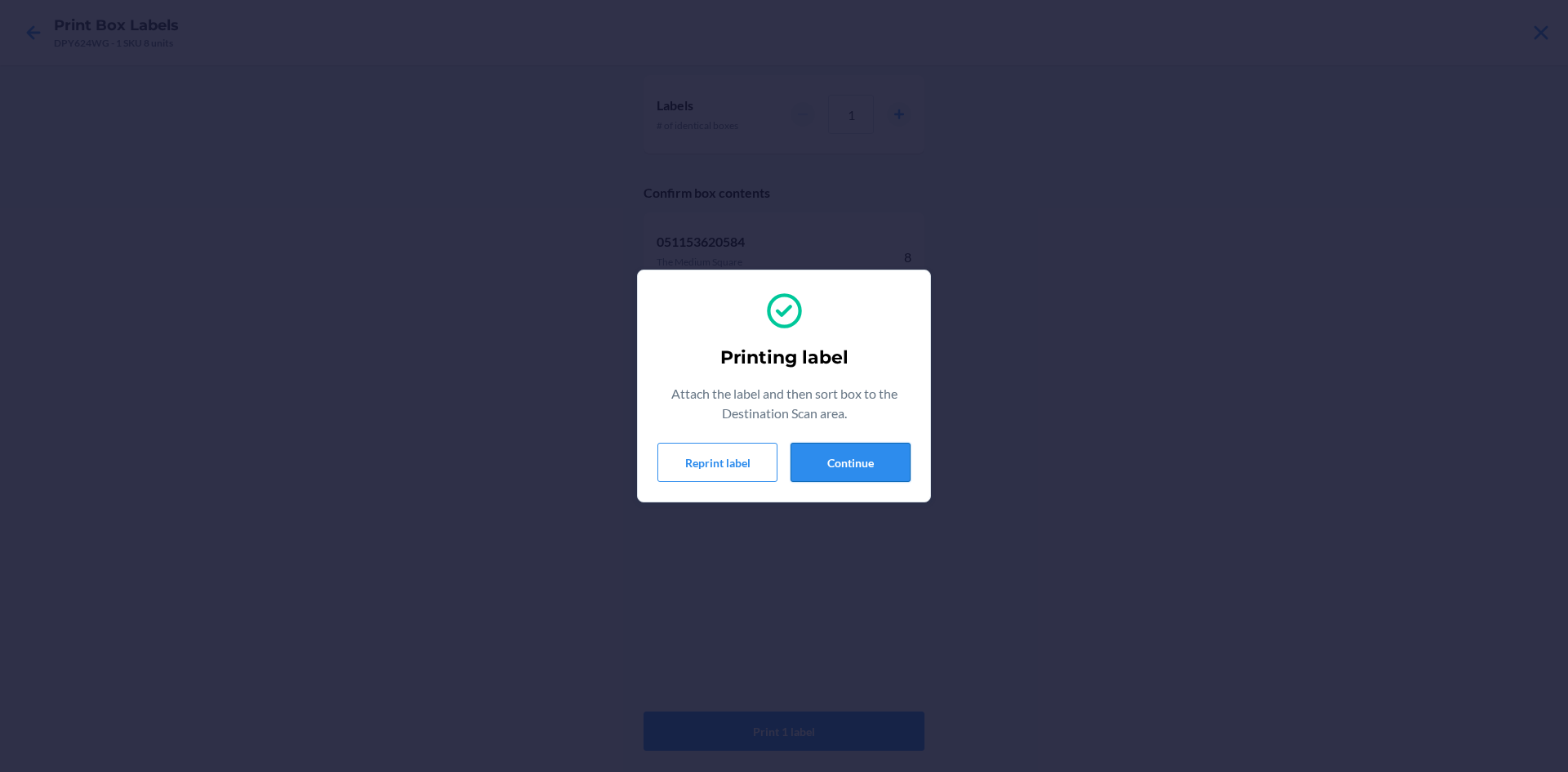
click at [882, 452] on button "Continue" at bounding box center [850, 462] width 120 height 39
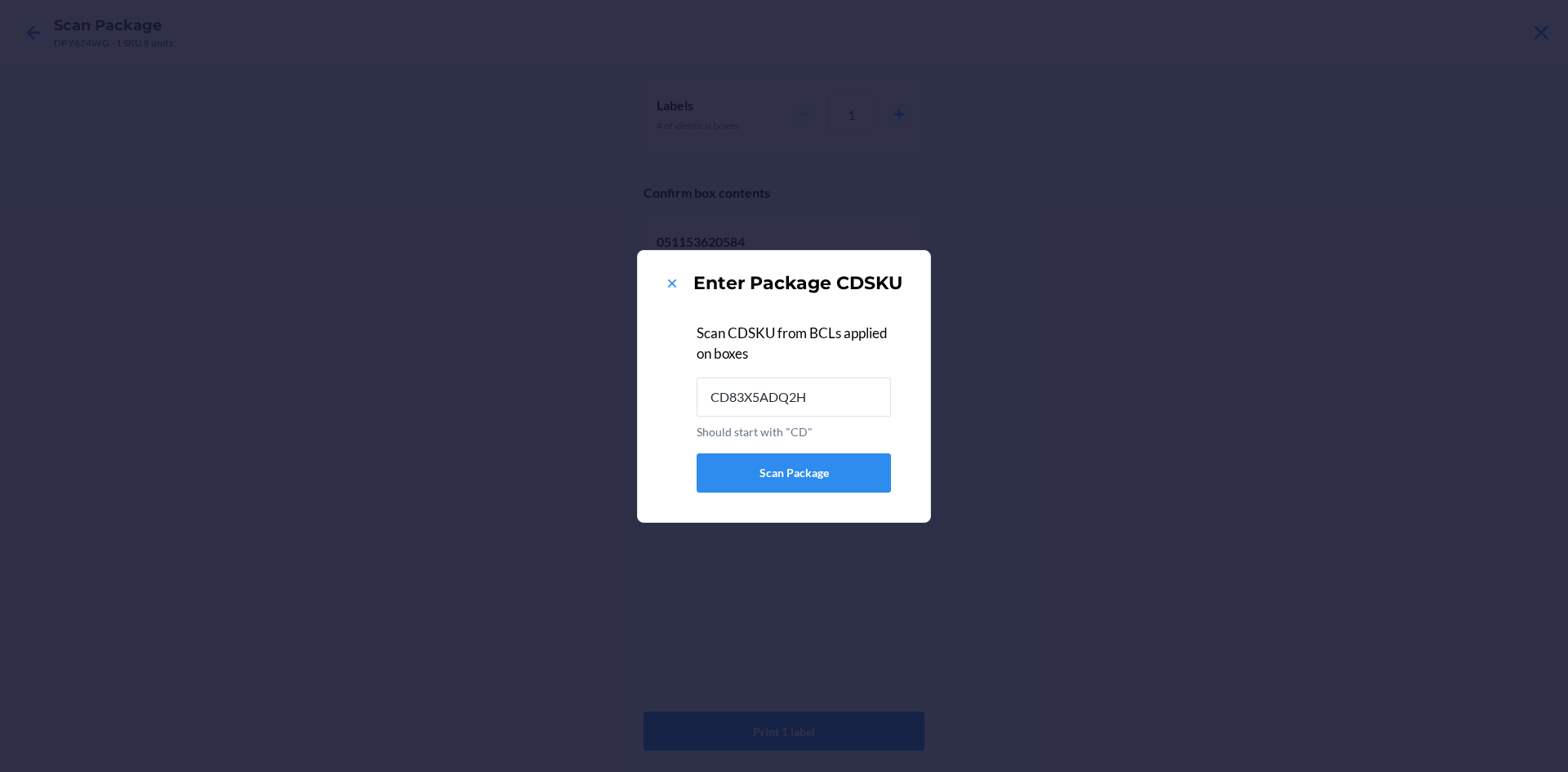
type input "CD83X5ADQ2H"
